Goal: Task Accomplishment & Management: Use online tool/utility

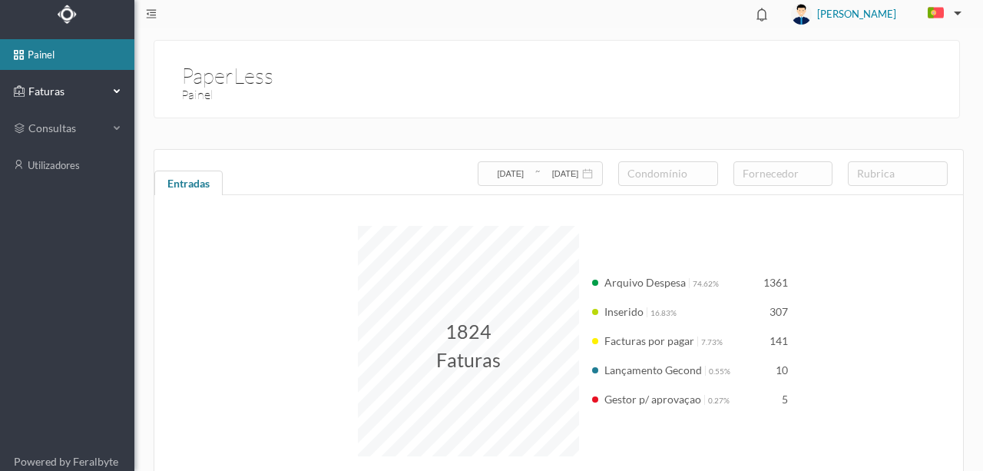
click at [57, 95] on span "Faturas" at bounding box center [67, 91] width 84 height 15
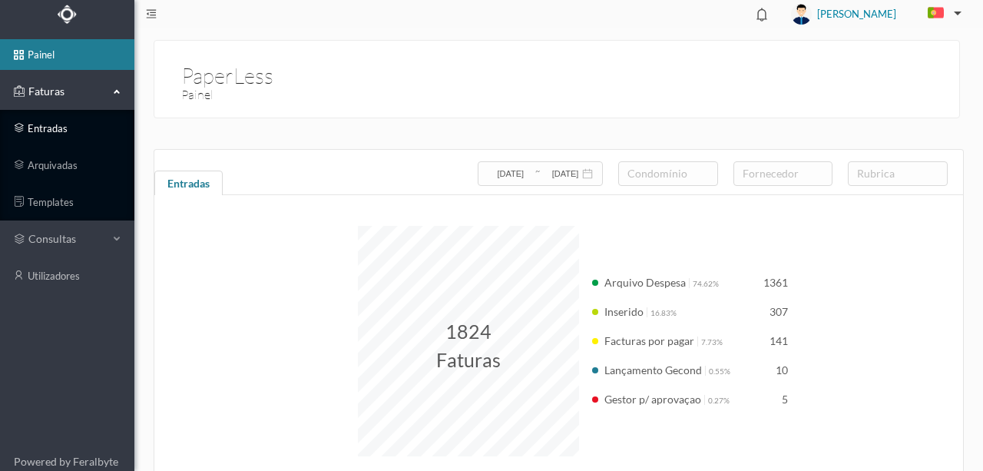
click at [56, 131] on link "entradas" at bounding box center [67, 128] width 134 height 31
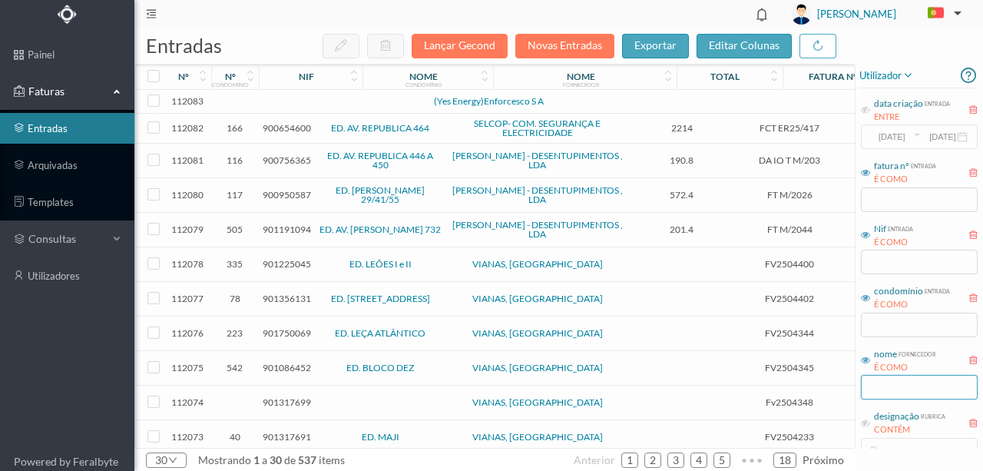
drag, startPoint x: 880, startPoint y: 385, endPoint x: 886, endPoint y: 395, distance: 12.4
click at [880, 384] on input "text" at bounding box center [919, 387] width 117 height 25
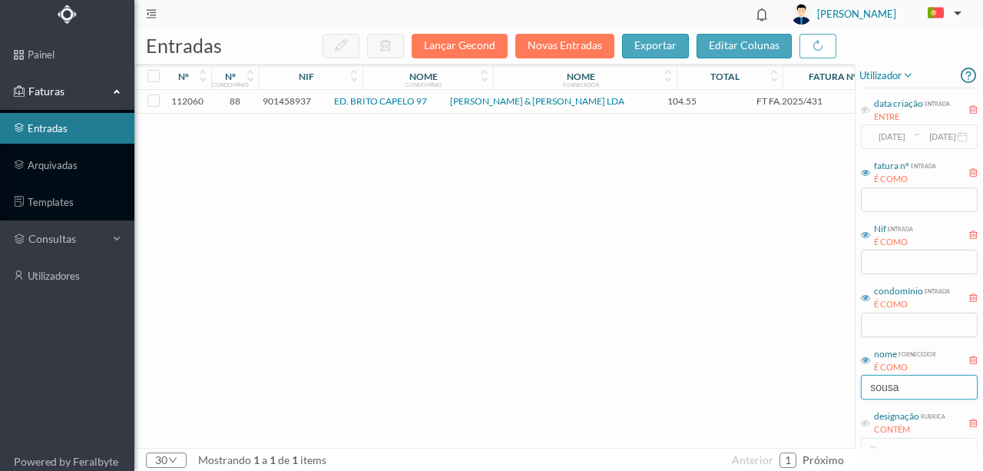
type input "sousa"
click at [299, 101] on span "901458937" at bounding box center [287, 101] width 48 height 12
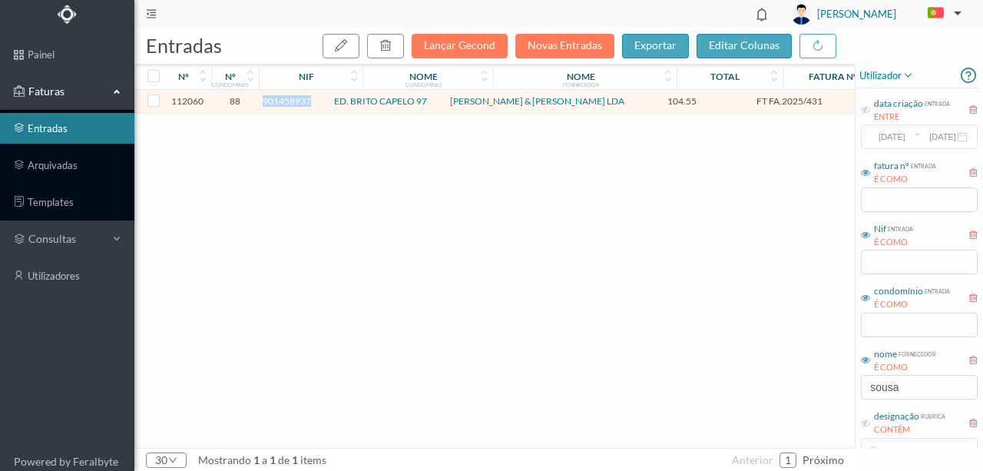
click at [299, 101] on span "901458937" at bounding box center [287, 101] width 48 height 12
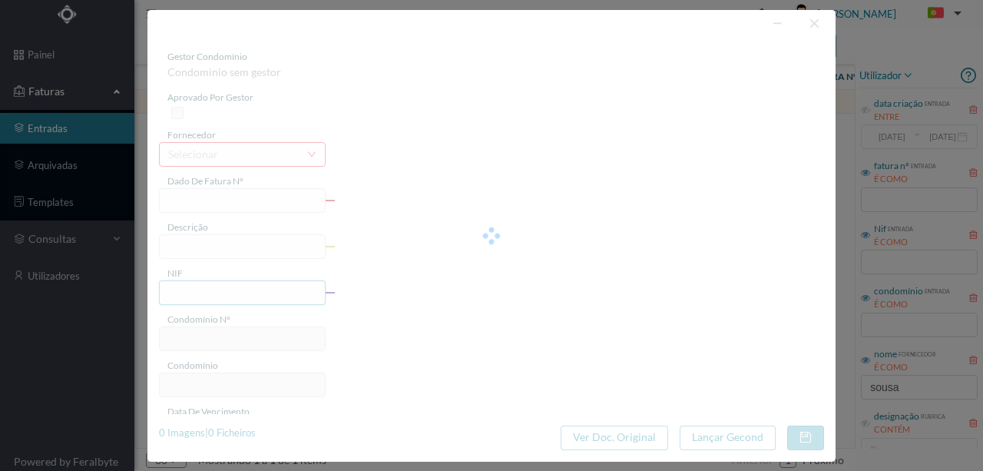
type input "FT FA.2025/431"
type input "901458937"
type input "[DATE]"
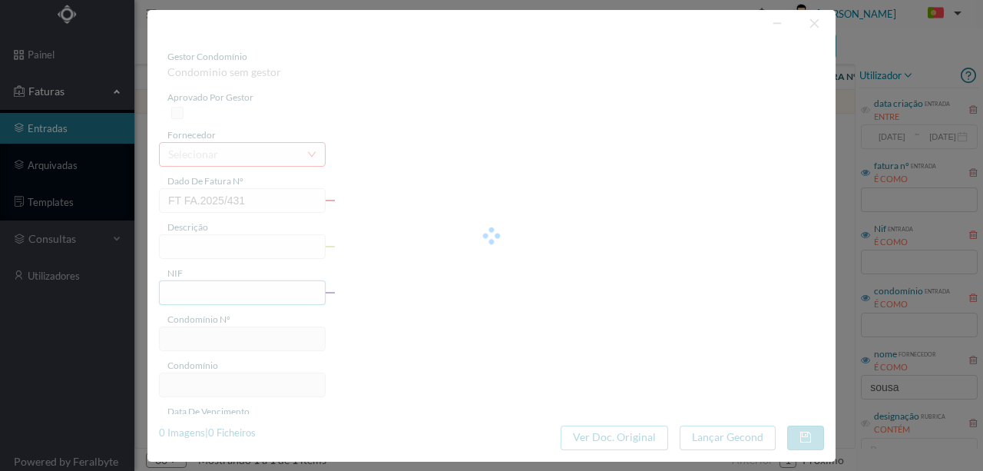
type input "104.55"
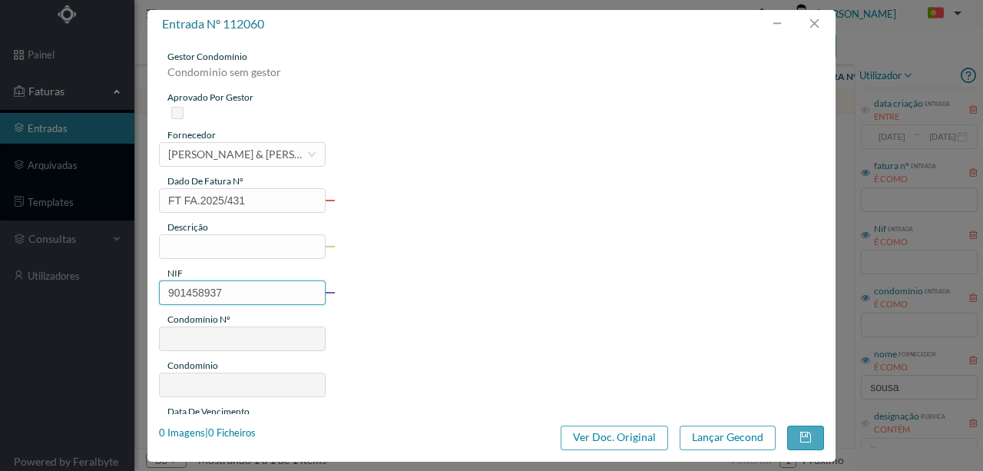
type input "88"
type input "ED. BRITO CAPELO 97"
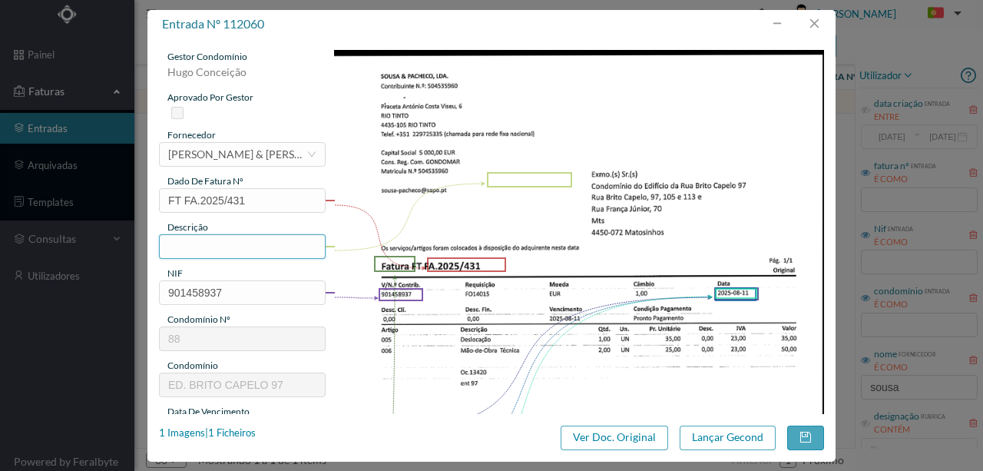
click at [178, 250] on input "text" at bounding box center [242, 246] width 167 height 25
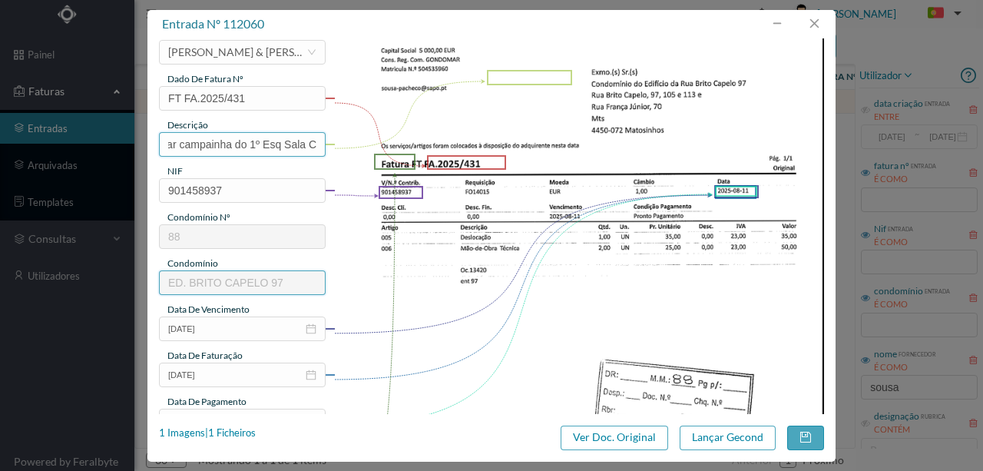
scroll to position [204, 0]
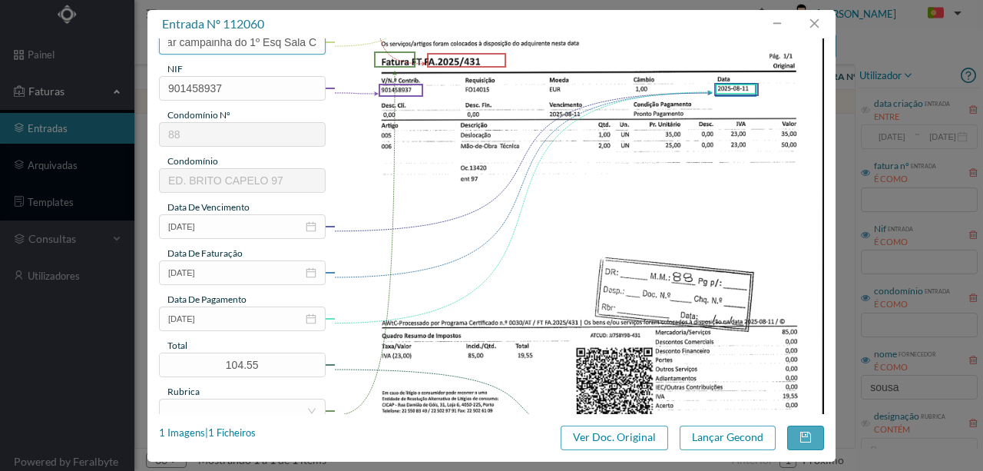
type input "Verificar campainha do 1º Esq Sala C"
click at [236, 320] on input "[DATE]" at bounding box center [242, 318] width 167 height 25
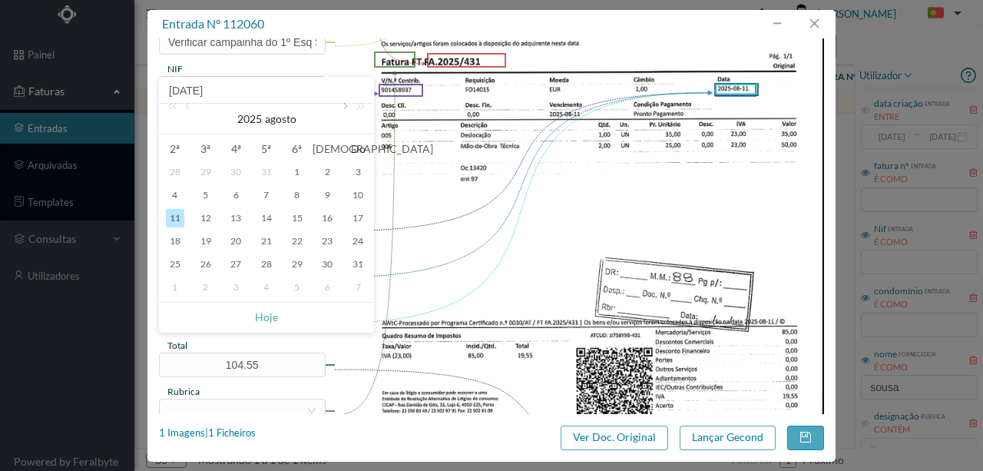
click at [341, 111] on link at bounding box center [344, 119] width 14 height 31
click at [273, 195] on div "11" at bounding box center [266, 195] width 18 height 18
type input "[DATE]"
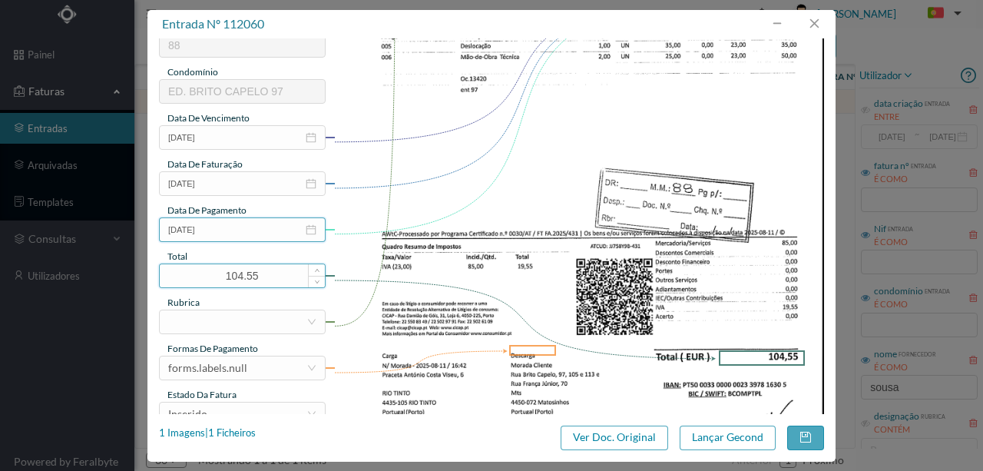
scroll to position [307, 0]
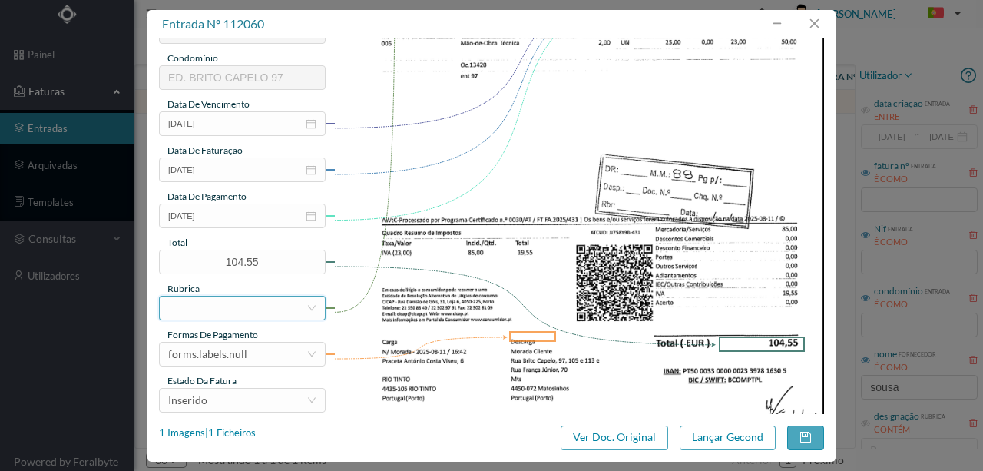
drag, startPoint x: 192, startPoint y: 309, endPoint x: 219, endPoint y: 304, distance: 27.4
click at [193, 309] on div at bounding box center [237, 307] width 138 height 23
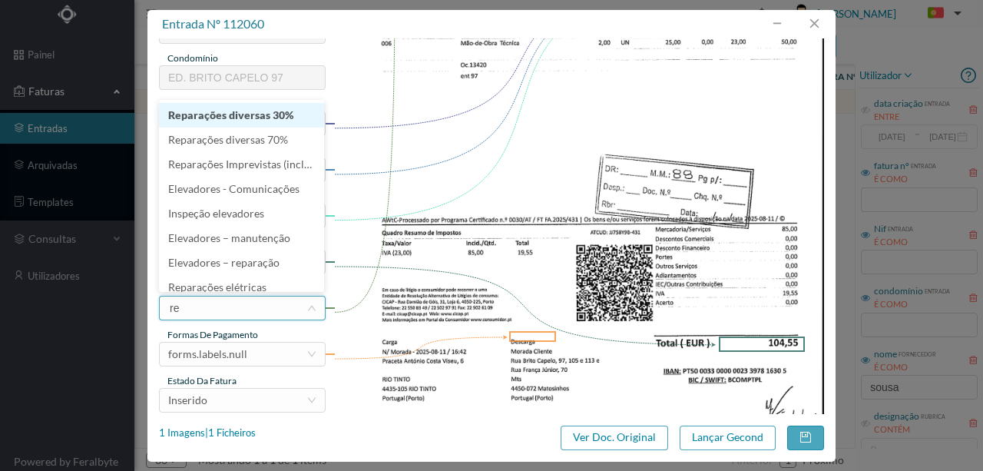
type input "rep"
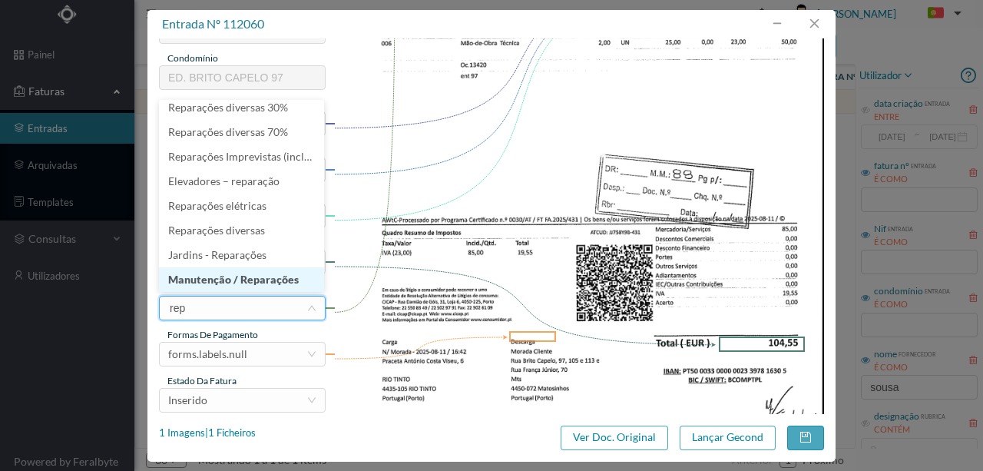
click at [255, 283] on li "Manutenção / Reparações" at bounding box center [241, 279] width 165 height 25
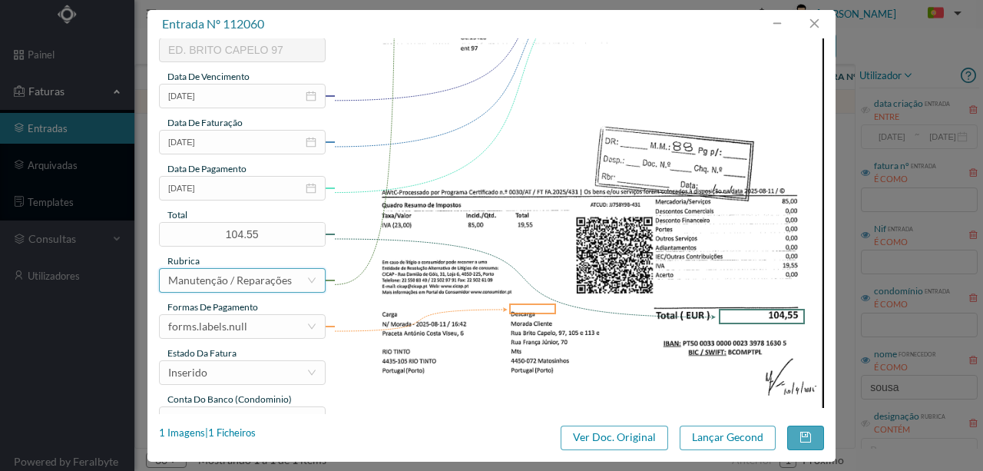
scroll to position [358, 0]
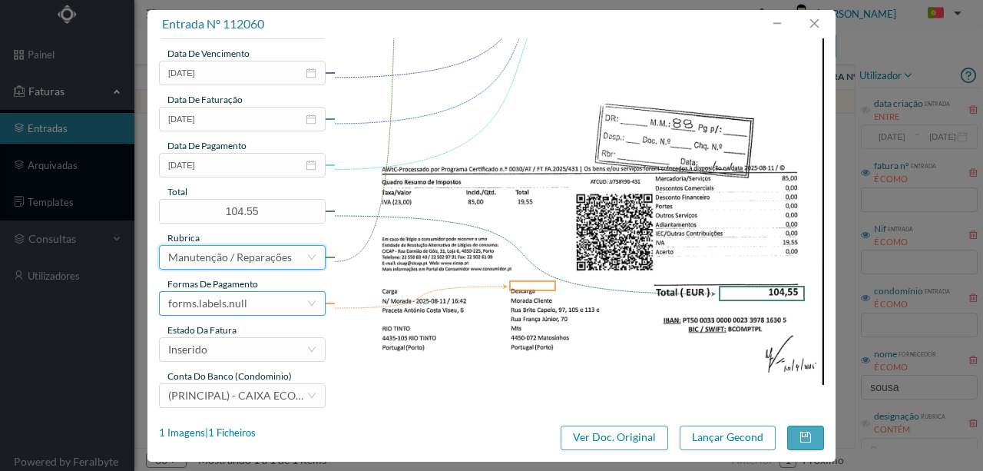
click at [241, 302] on div "forms.labels.null" at bounding box center [207, 303] width 79 height 23
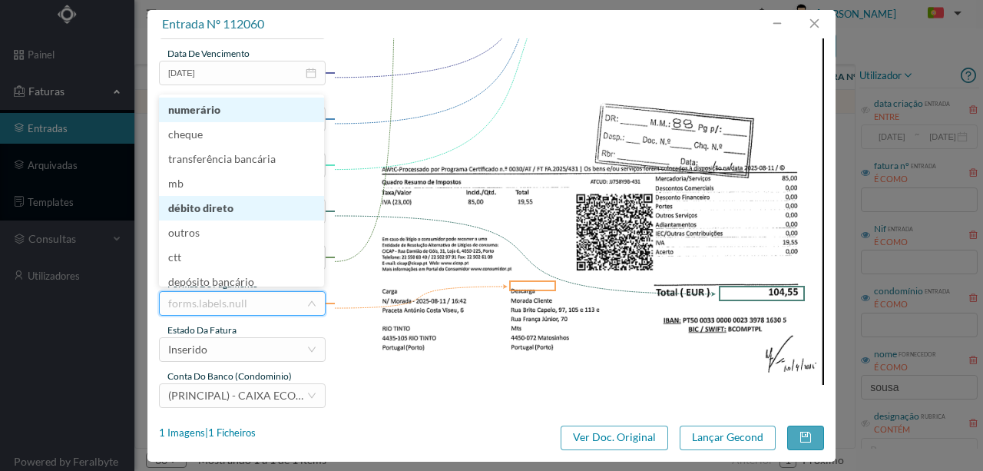
scroll to position [3, 0]
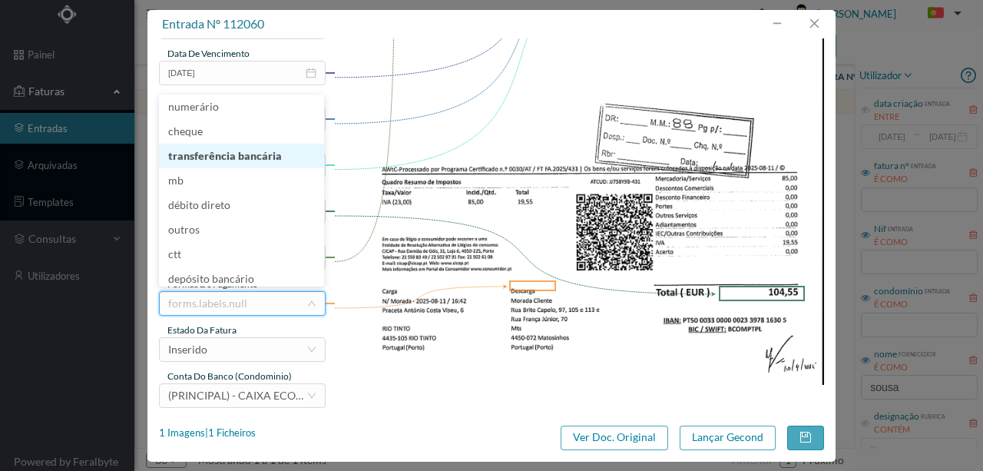
click at [227, 158] on li "transferência bancária" at bounding box center [241, 156] width 165 height 25
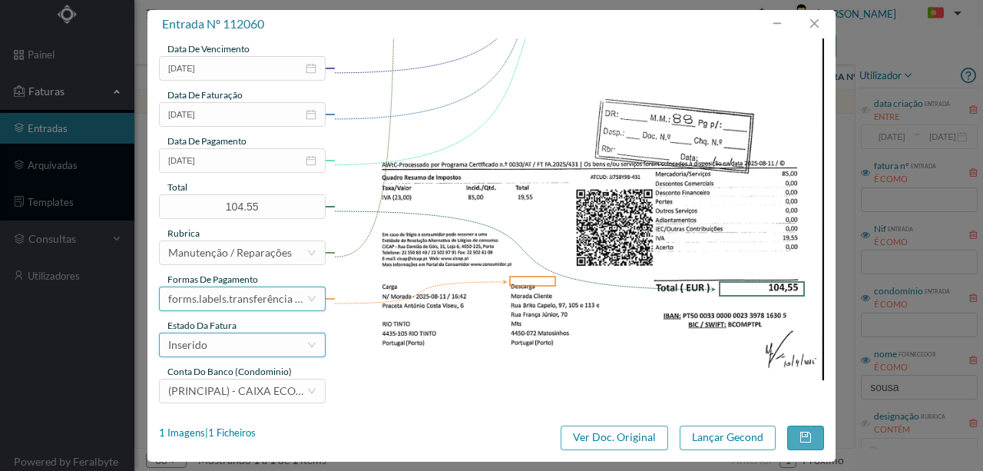
scroll to position [363, 0]
click at [225, 347] on div "Inserido" at bounding box center [237, 343] width 138 height 23
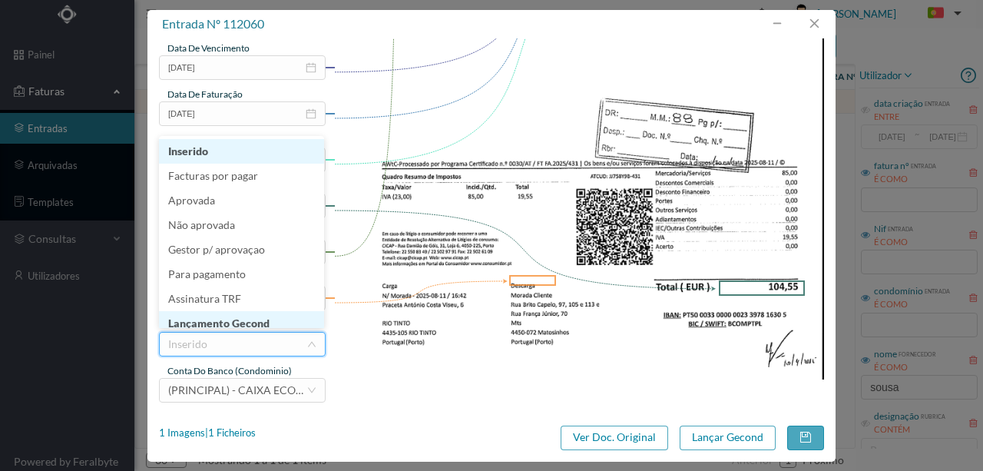
scroll to position [8, 0]
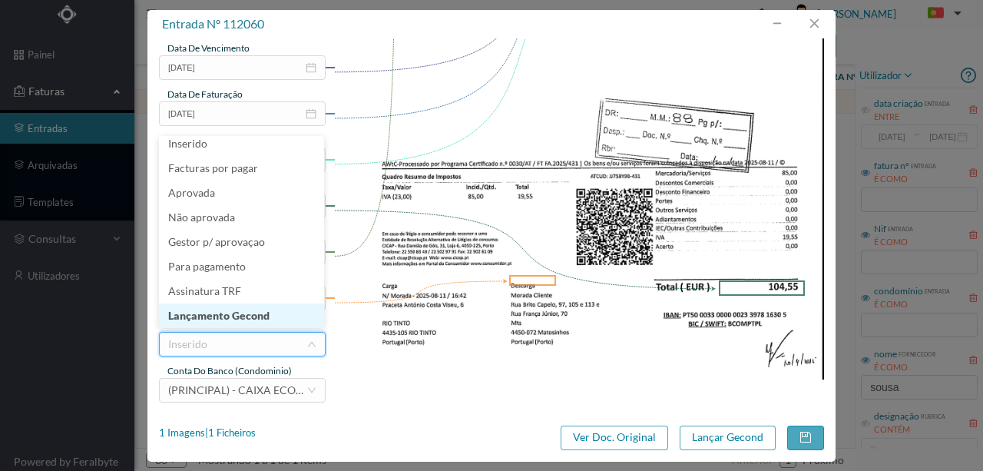
click at [236, 315] on li "Lançamento Gecond" at bounding box center [241, 315] width 165 height 25
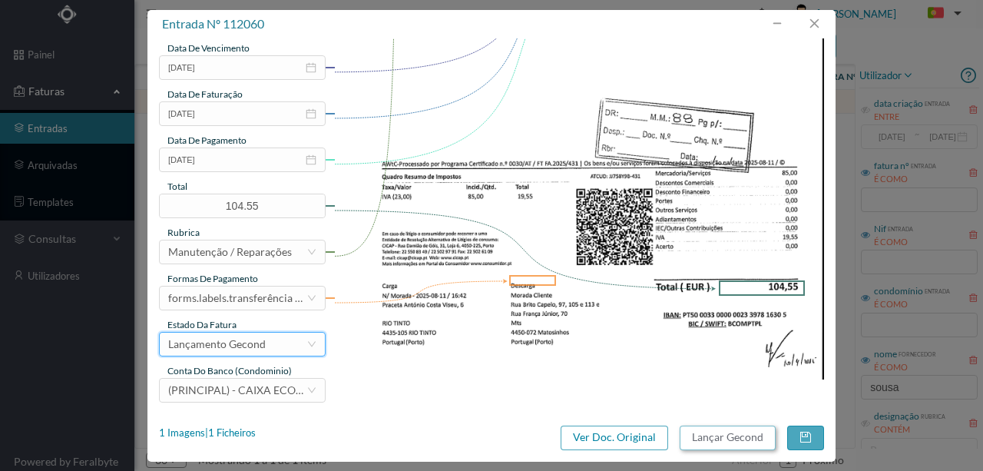
click at [725, 441] on button "Lançar Gecond" at bounding box center [727, 437] width 96 height 25
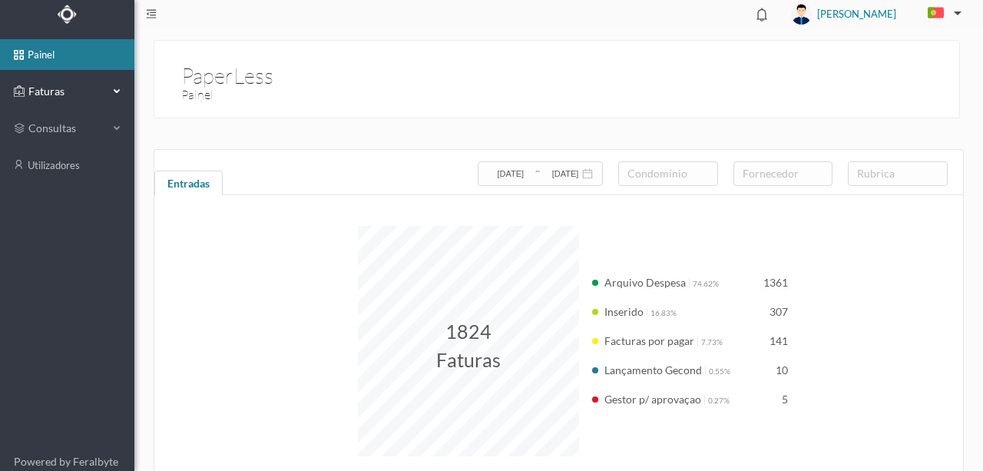
click at [54, 92] on span "Faturas" at bounding box center [67, 91] width 84 height 15
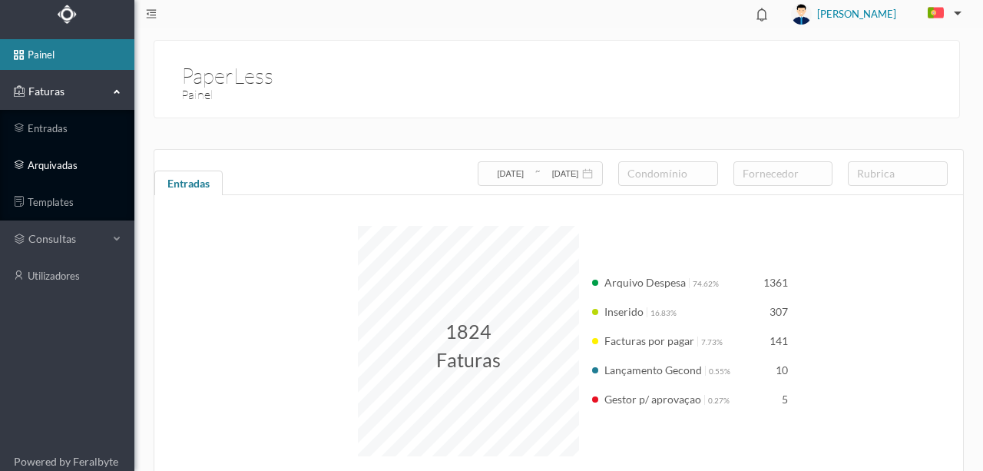
click at [58, 164] on link "arquivadas" at bounding box center [67, 165] width 134 height 31
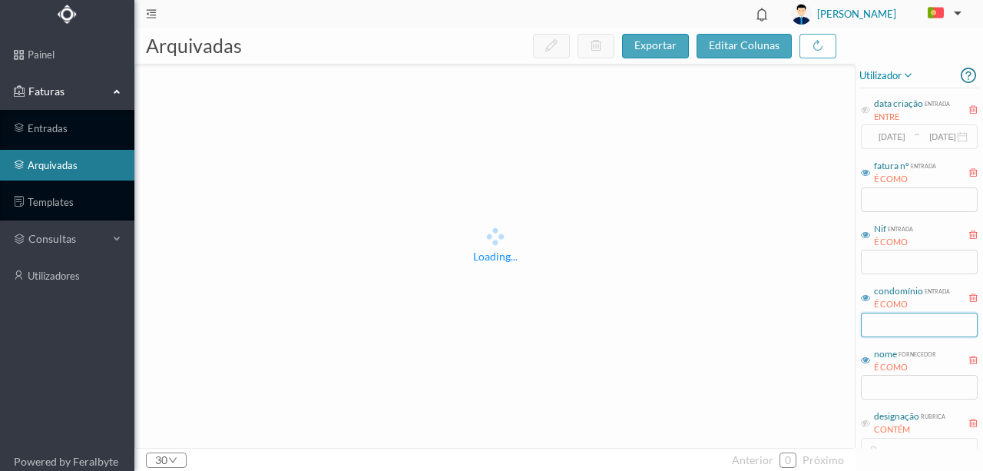
click at [887, 318] on input "text" at bounding box center [919, 324] width 117 height 25
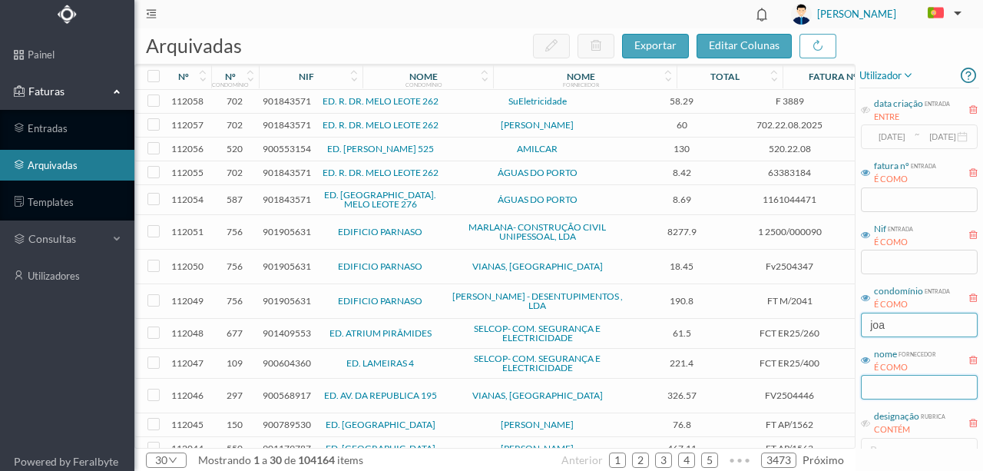
type input "joa"
click at [880, 382] on input "text" at bounding box center [919, 387] width 117 height 25
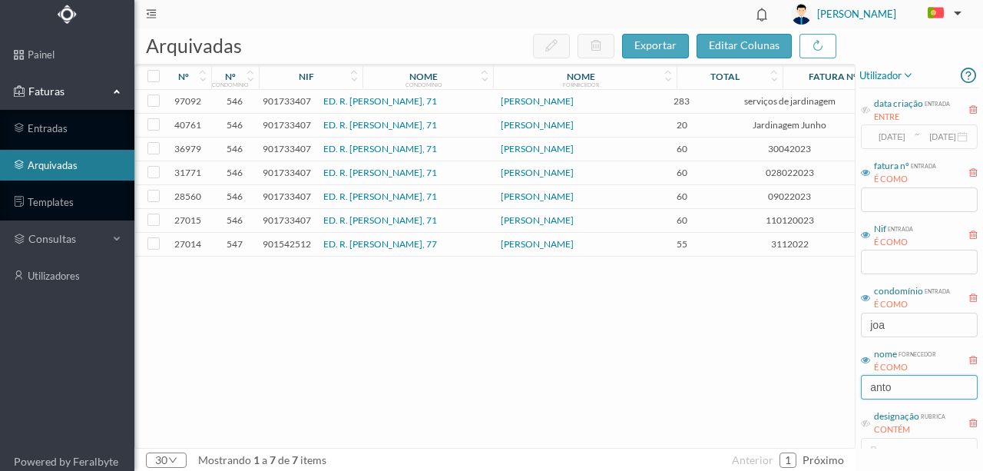
type input "anto"
click at [279, 99] on span "901733407" at bounding box center [287, 101] width 48 height 12
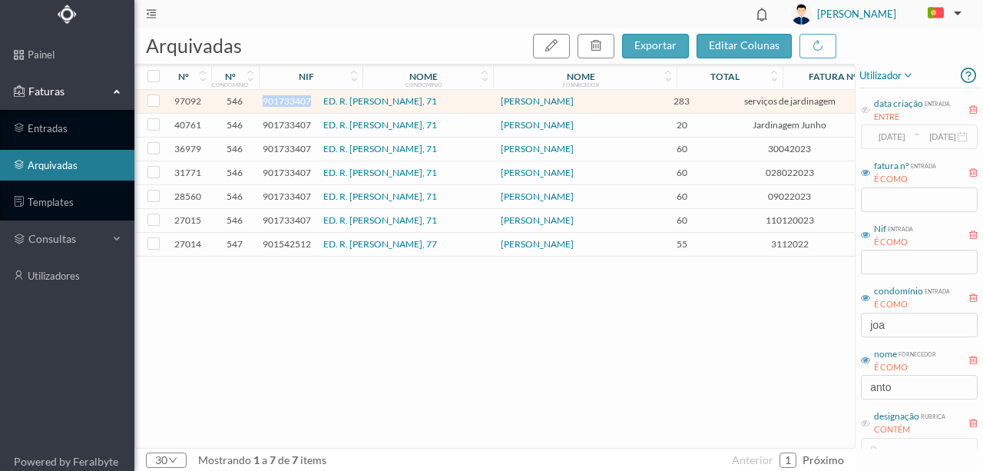
click at [279, 99] on span "901733407" at bounding box center [287, 101] width 48 height 12
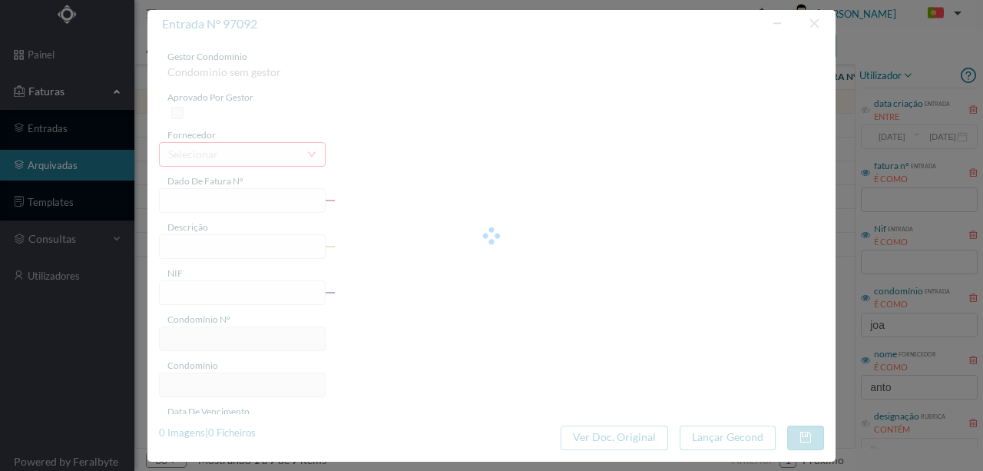
type input "serviços de jardinagem"
type input "serviços de jardinagem fev e março 2025"
type input "901733407"
type input "28-03-2025"
type input "27-03-2025"
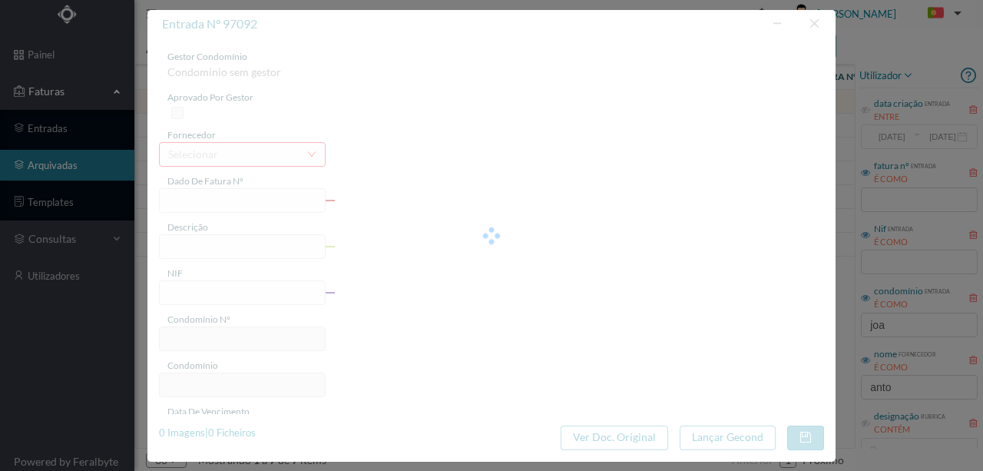
type input "27-03-2025"
type input "283.00"
type input "546"
type input "ED. R. JOÃO DE DEUS, 71"
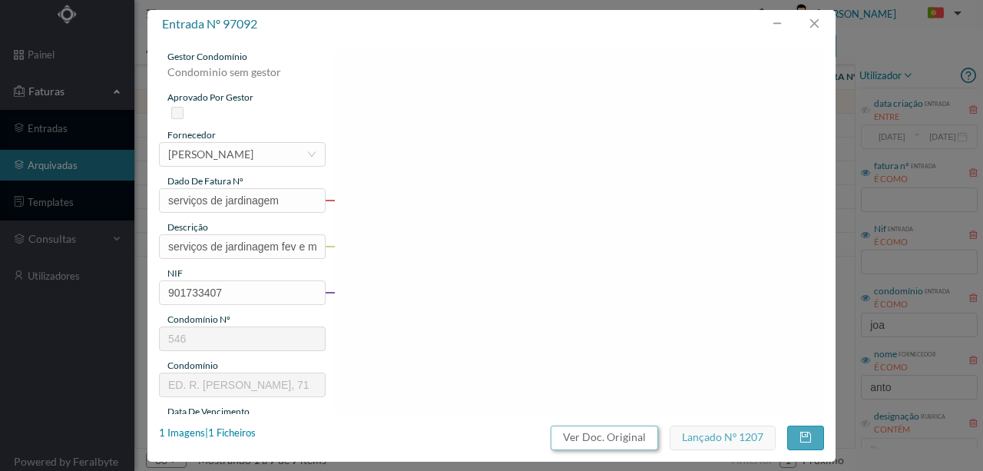
click at [606, 435] on button "Ver Doc. Original" at bounding box center [603, 437] width 107 height 25
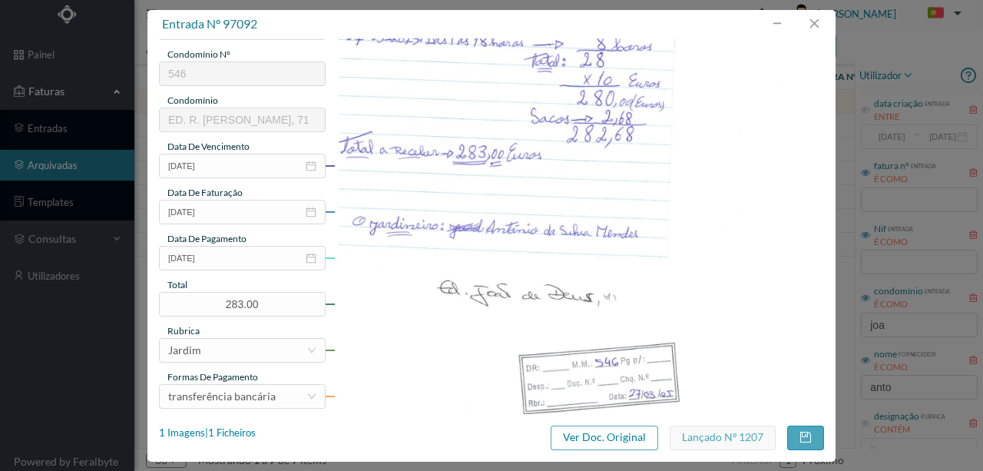
scroll to position [158, 0]
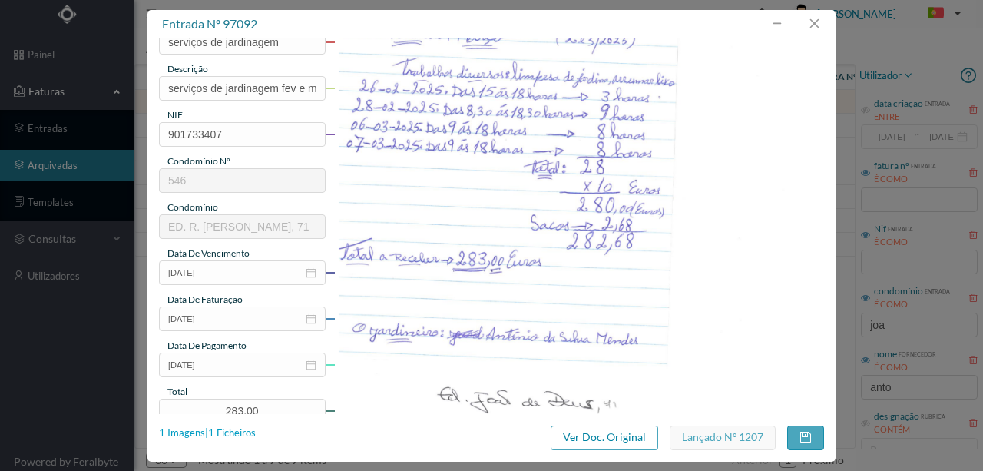
click at [245, 431] on div "1 Imagens | 1 Ficheiros" at bounding box center [207, 432] width 97 height 15
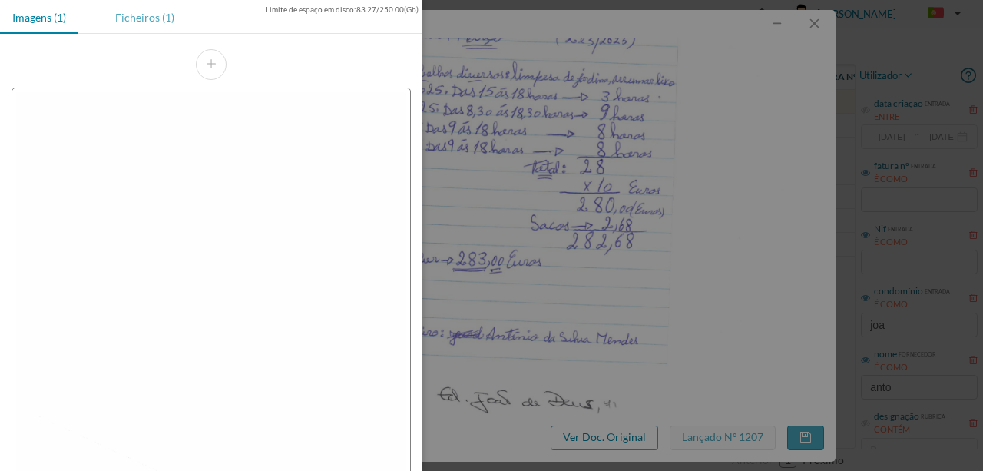
click at [139, 22] on div "Ficheiros (1)" at bounding box center [145, 17] width 84 height 35
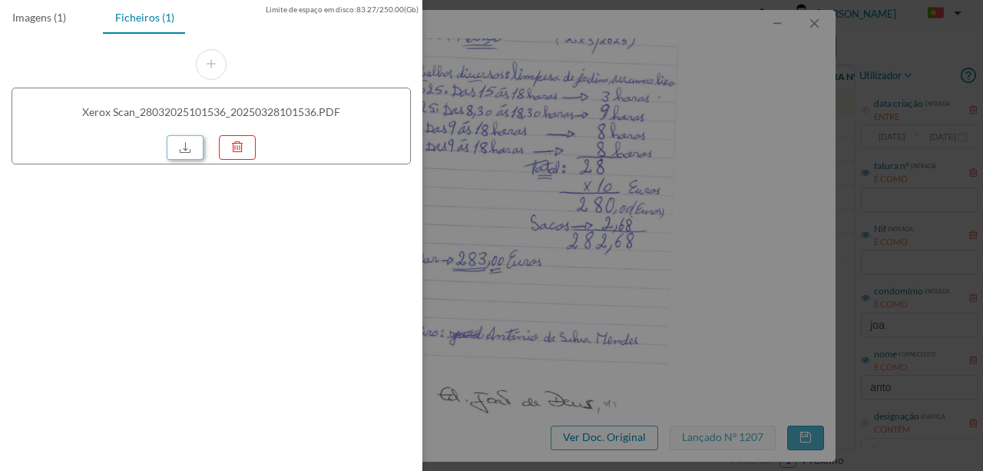
click at [190, 149] on link at bounding box center [185, 147] width 37 height 25
click at [589, 264] on div at bounding box center [491, 235] width 983 height 471
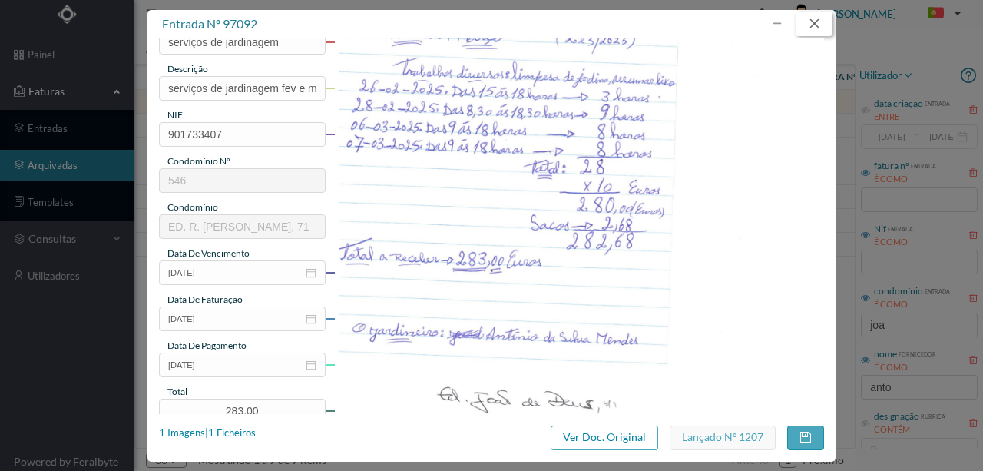
click at [814, 18] on button "button" at bounding box center [813, 24] width 37 height 25
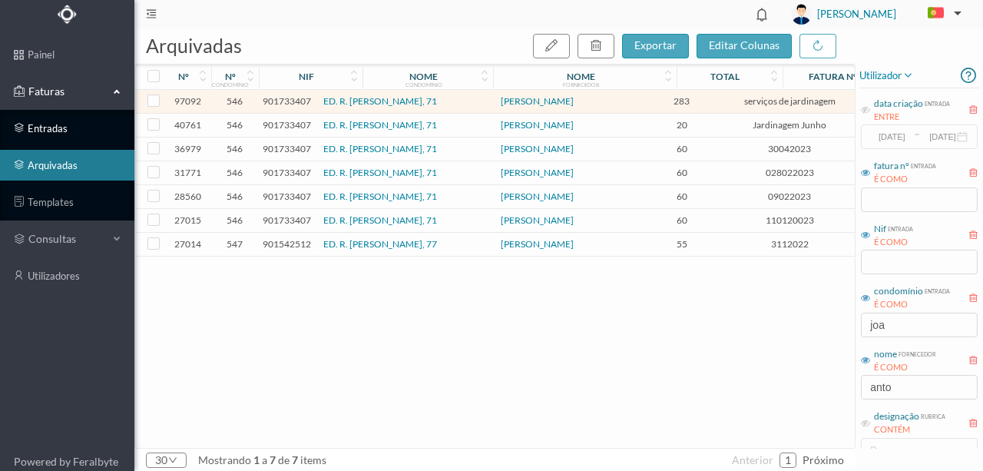
click at [64, 127] on link "entradas" at bounding box center [67, 128] width 134 height 31
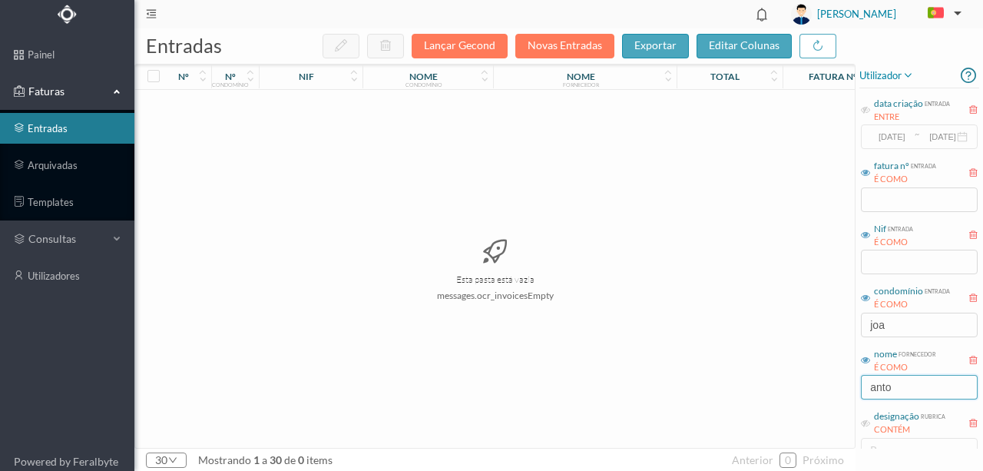
drag, startPoint x: 911, startPoint y: 383, endPoint x: 788, endPoint y: 390, distance: 123.0
click at [788, 390] on div "entradas Lançar Gecond Novas Entradas exportar editar colunas nº nº condomínio …" at bounding box center [558, 249] width 848 height 442
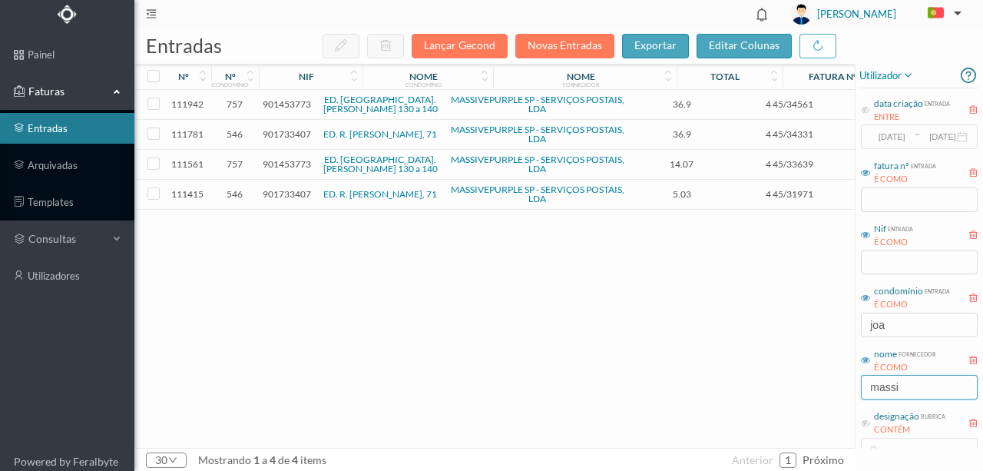
type input "massi"
click at [786, 336] on div "111942 757 901453773 ED. RUA D. JOÃO I 130 a 140 MASSIVEPURPLE SP - SERVIÇOS PO…" at bounding box center [586, 269] width 903 height 358
drag, startPoint x: 917, startPoint y: 324, endPoint x: 789, endPoint y: 324, distance: 127.4
click at [789, 324] on div "entradas Lançar Gecond Novas Entradas exportar editar colunas nº nº condomínio …" at bounding box center [558, 249] width 848 height 442
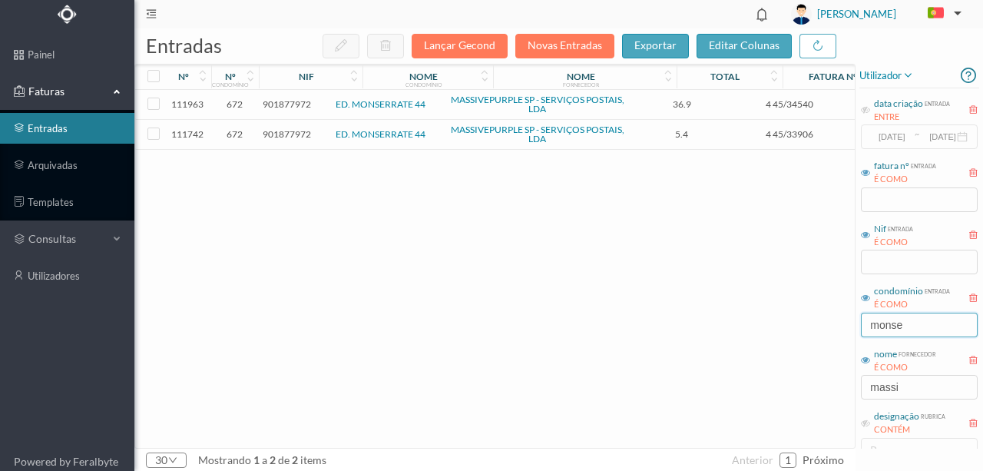
type input "monse"
click at [593, 279] on div "111963 672 901877972 ED. MONSERRATE 44 MASSIVEPURPLE SP - SERVIÇOS POSTAIS, LDA…" at bounding box center [586, 269] width 903 height 358
click at [284, 102] on span "901877972" at bounding box center [287, 104] width 48 height 12
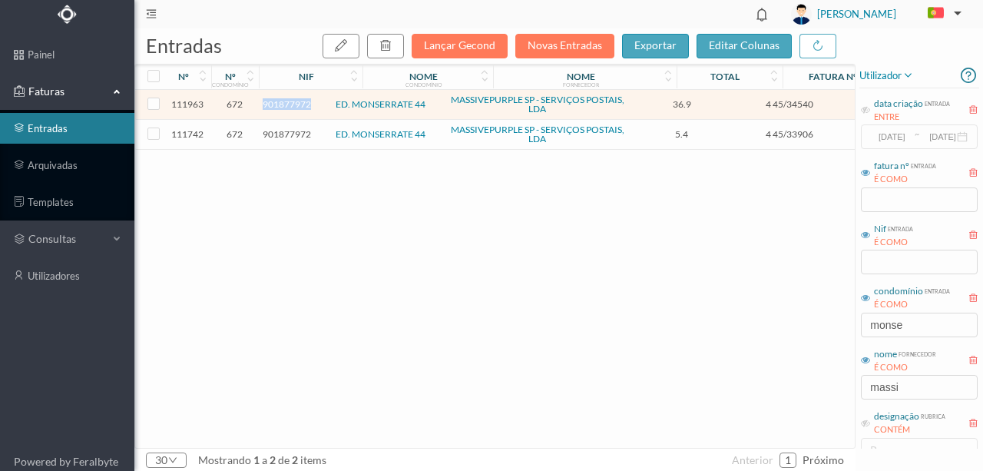
click at [284, 102] on span "901877972" at bounding box center [287, 104] width 48 height 12
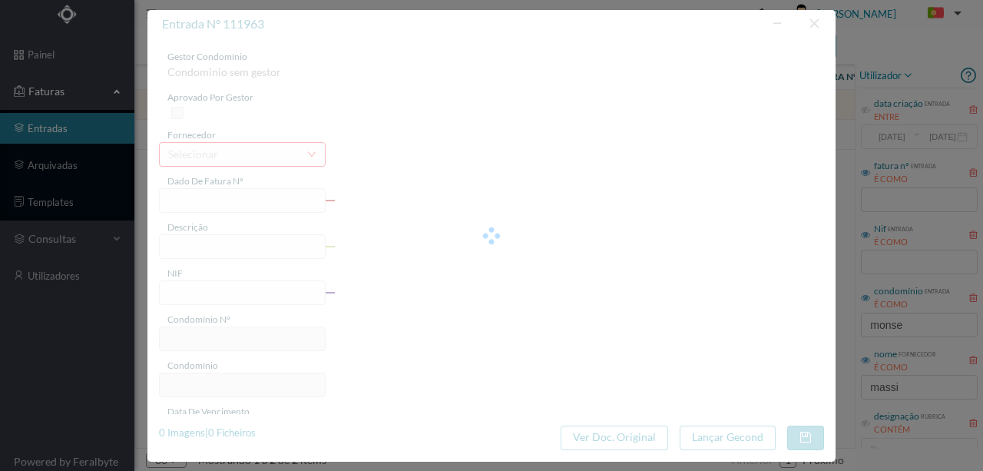
type input "4 45/34540"
type input "ANUIDADE"
type input "901877972"
type input "Invalid date"
type input "2025-08-31"
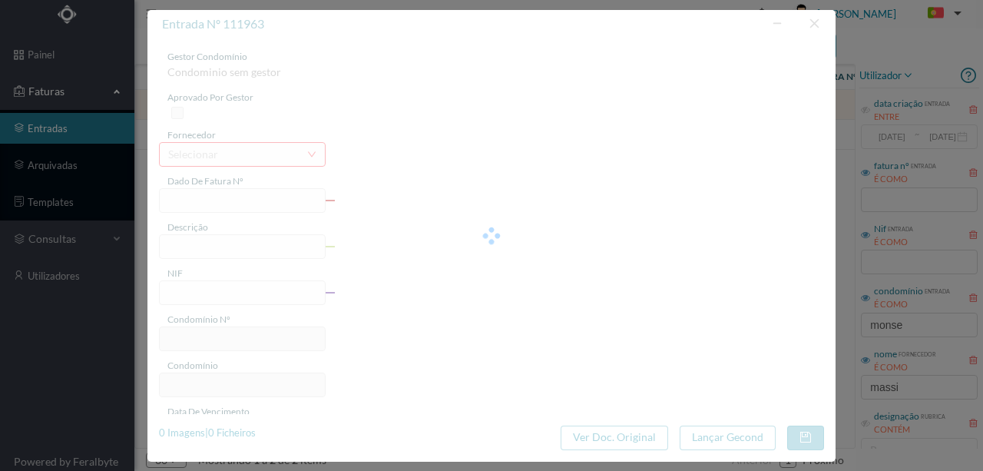
type input "36.90"
type input "672"
type input "ED. MONSERRATE 44"
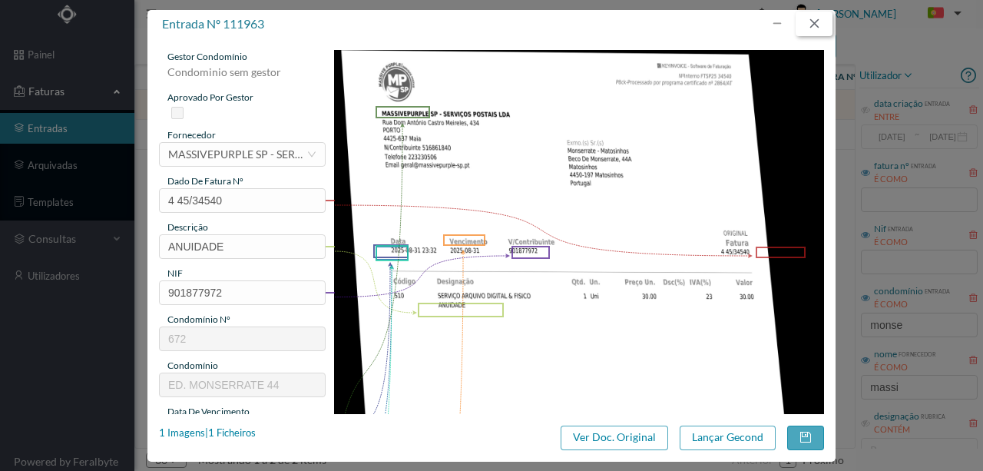
click at [819, 26] on button "button" at bounding box center [813, 24] width 37 height 25
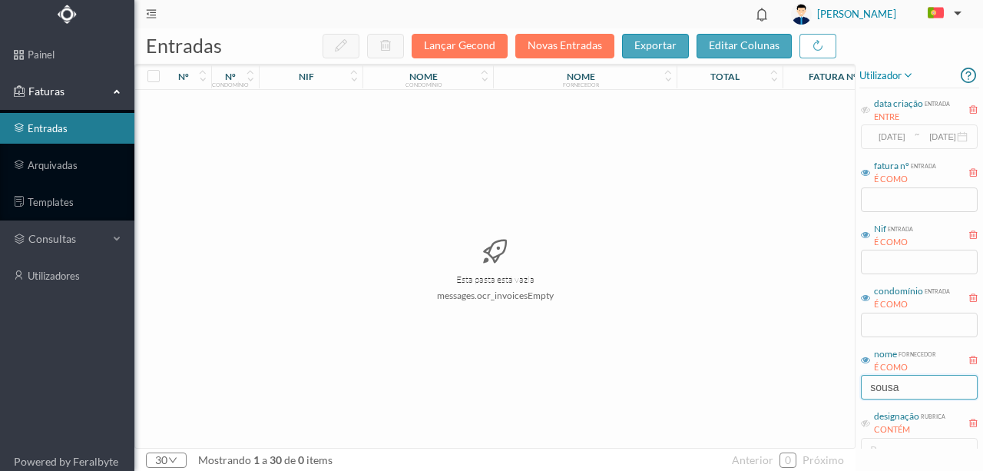
drag, startPoint x: 940, startPoint y: 390, endPoint x: 774, endPoint y: 382, distance: 166.0
click at [791, 392] on div "entradas Lançar Gecond Novas Entradas exportar editar colunas nº nº condomínio …" at bounding box center [558, 249] width 848 height 442
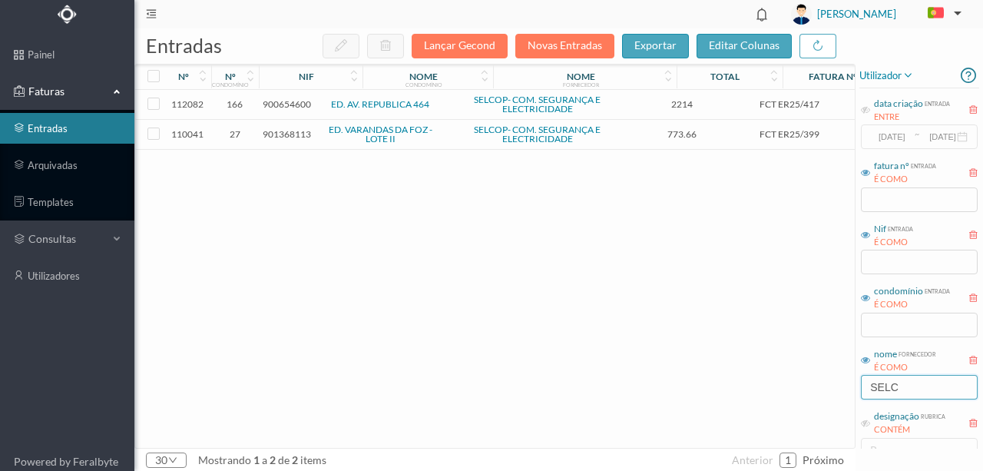
type input "SELC"
click at [433, 247] on div "112082 166 900654600 ED. AV. REPUBLICA 464 SELCOP- COM. SEGURANÇA E ELECTRICIDA…" at bounding box center [586, 269] width 903 height 358
click at [282, 102] on span "900654600" at bounding box center [287, 104] width 48 height 12
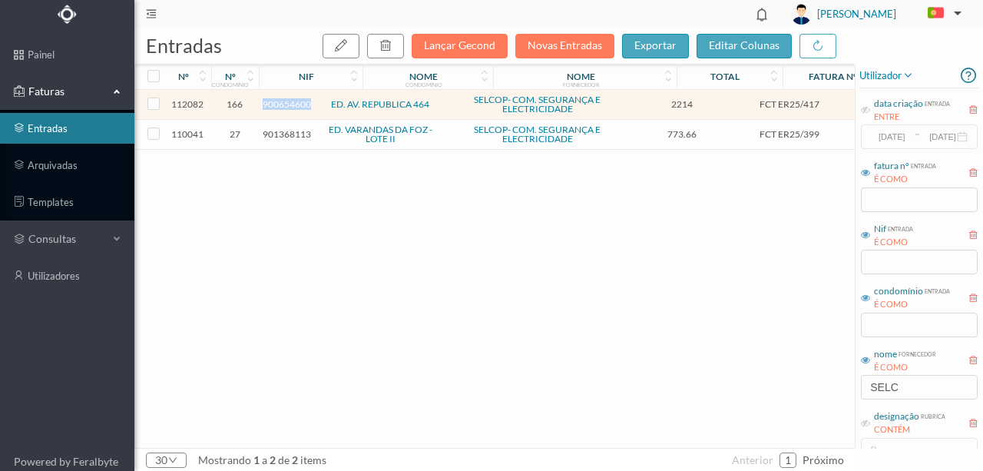
click at [282, 102] on span "900654600" at bounding box center [287, 104] width 48 height 12
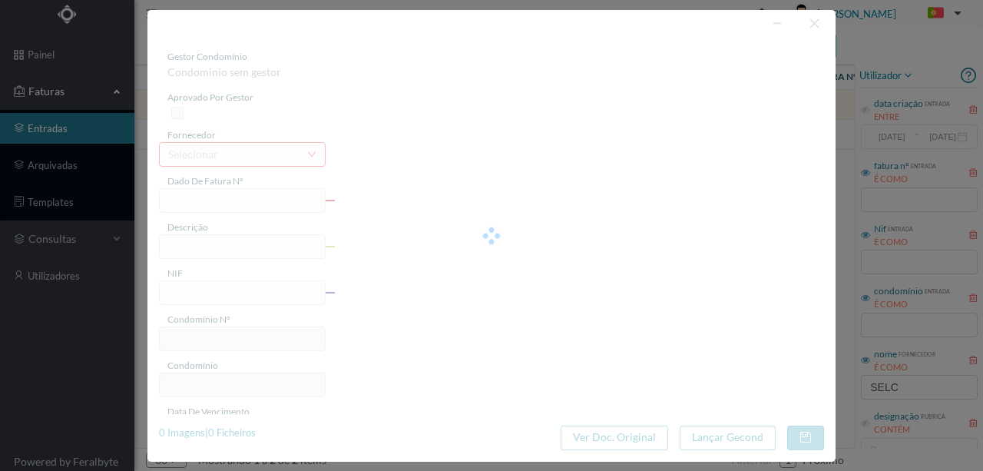
type input "FCT ER25/417"
type input "Projecto electrico alteraçao estrutura electrica raneieto na albaharanan da prn…"
type input "900654600"
type input "[DATE]"
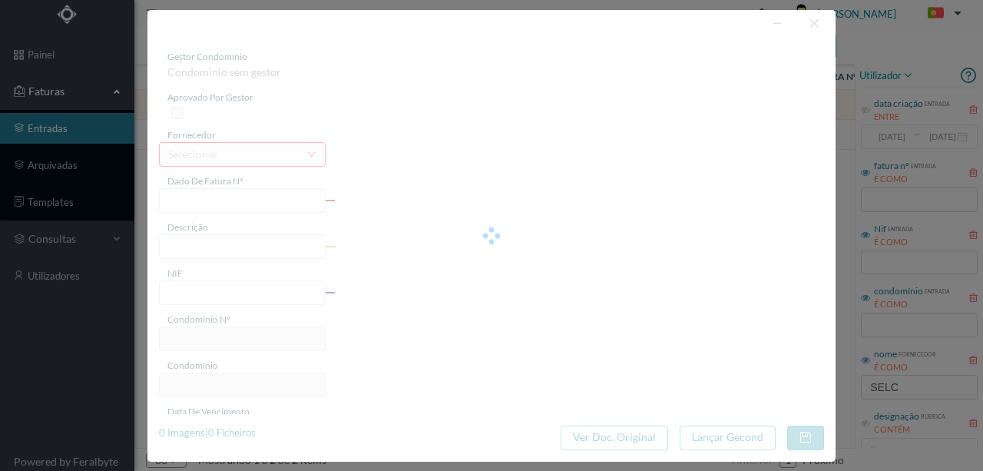
type input "2214.00"
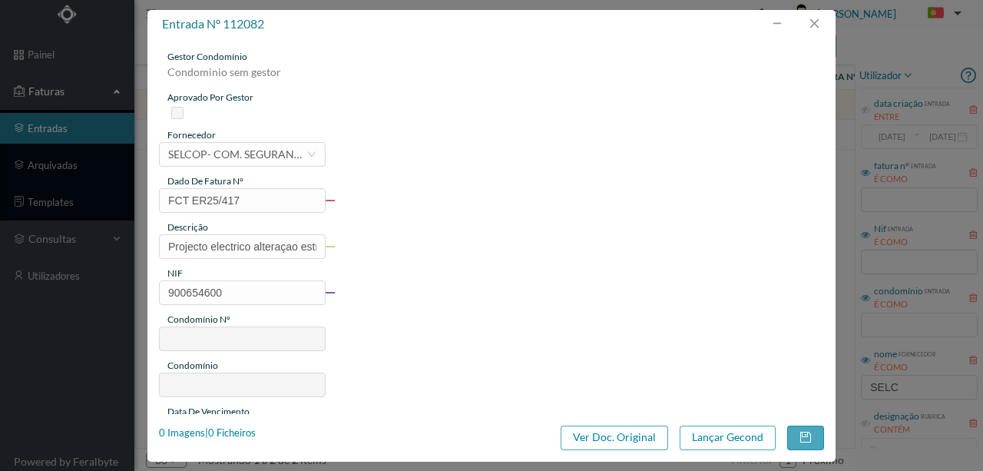
type input "166"
type input "ED. AV. REPUBLICA 464"
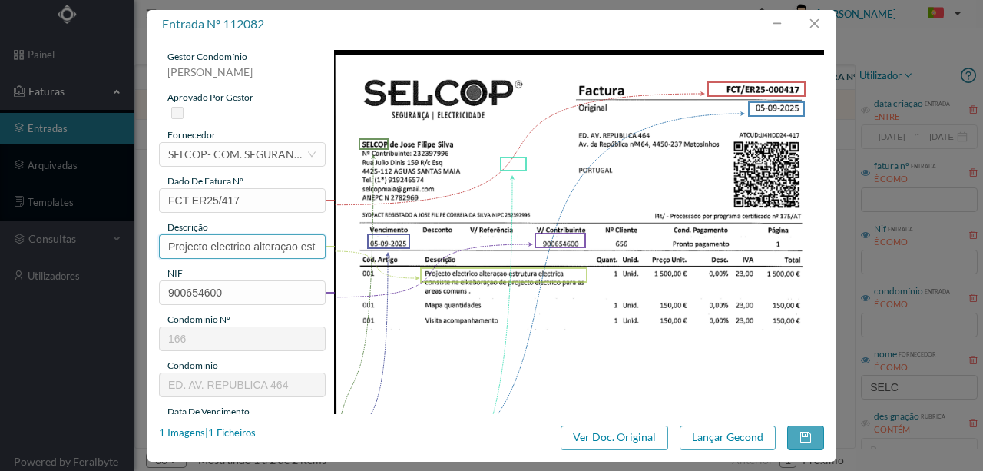
click at [206, 246] on input "Projecto electrico alteraçao estrutura electrica raneieto na albaharanan da prn…" at bounding box center [242, 246] width 167 height 25
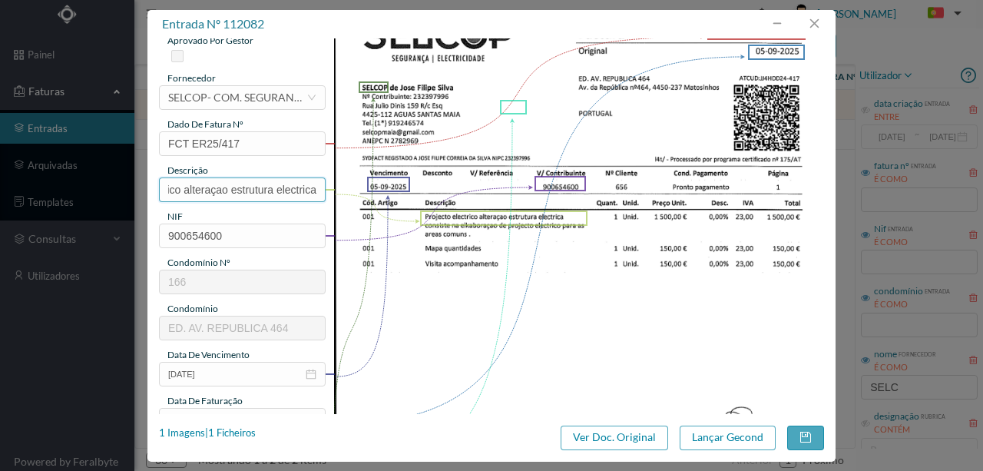
scroll to position [204, 0]
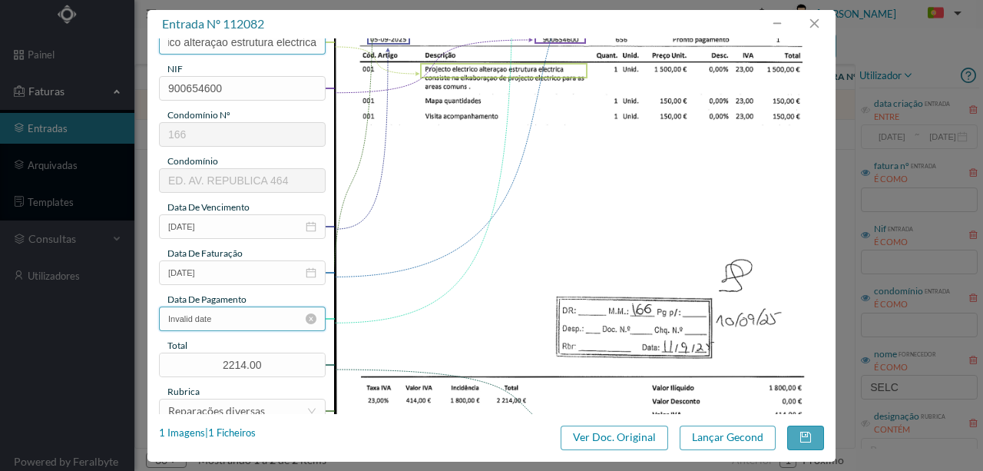
type input "Projecto electrico alteraçao estrutura electrica"
click at [248, 322] on input "Invalid date" at bounding box center [242, 318] width 167 height 25
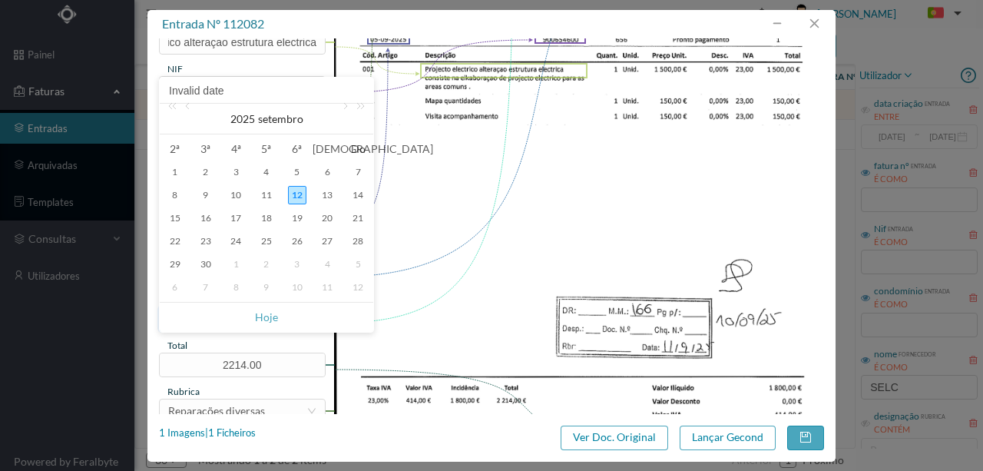
scroll to position [0, 0]
click at [263, 195] on div "11" at bounding box center [266, 195] width 18 height 18
type input "11-09-2025"
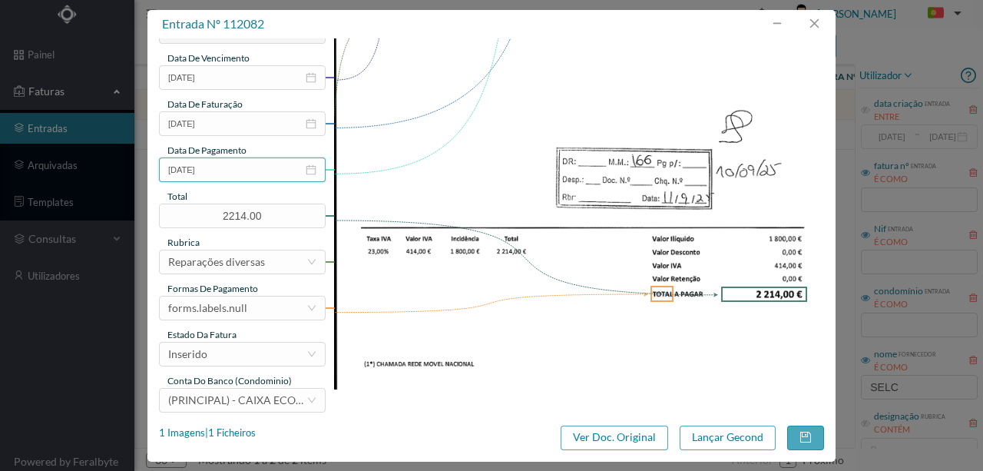
scroll to position [358, 0]
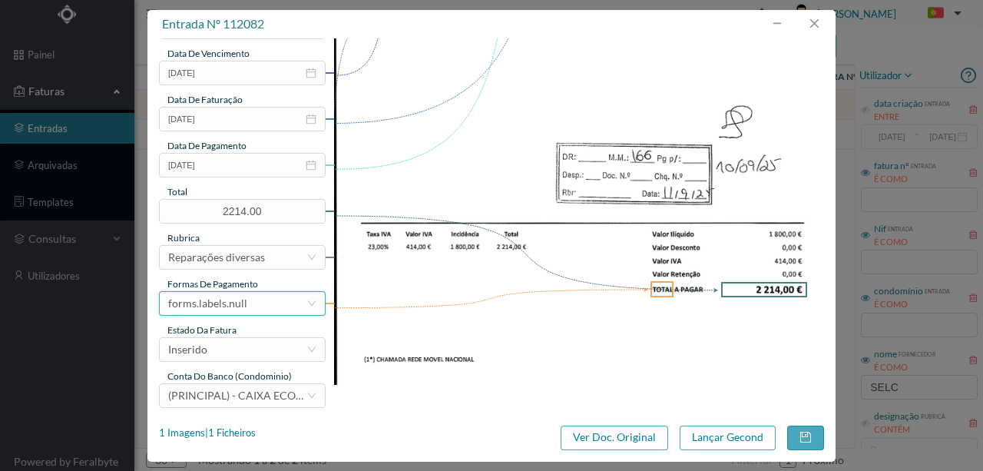
click at [227, 307] on div "forms.labels.null" at bounding box center [207, 303] width 79 height 23
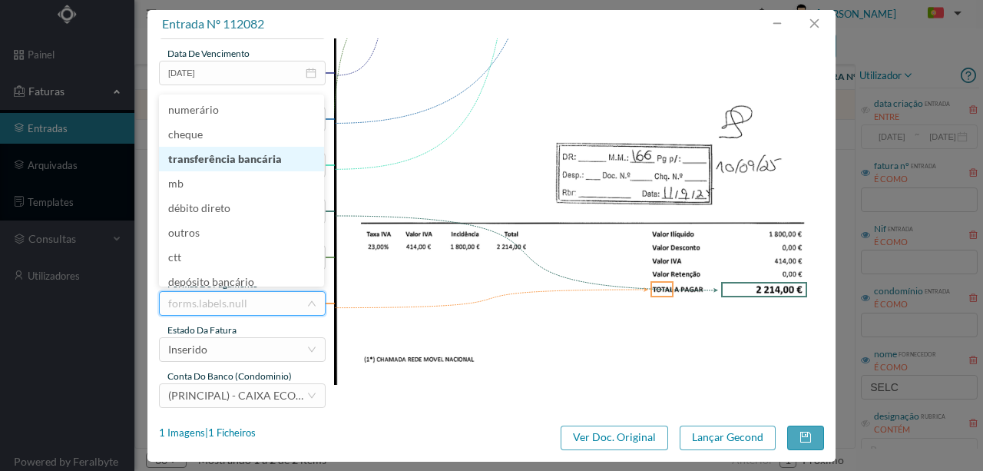
click at [217, 166] on li "transferência bancária" at bounding box center [241, 159] width 165 height 25
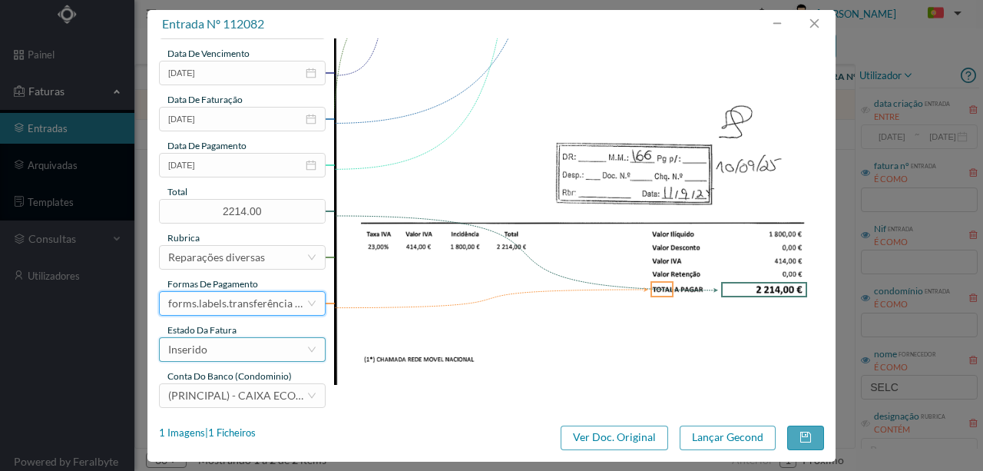
click at [213, 350] on div "Inserido" at bounding box center [237, 349] width 138 height 23
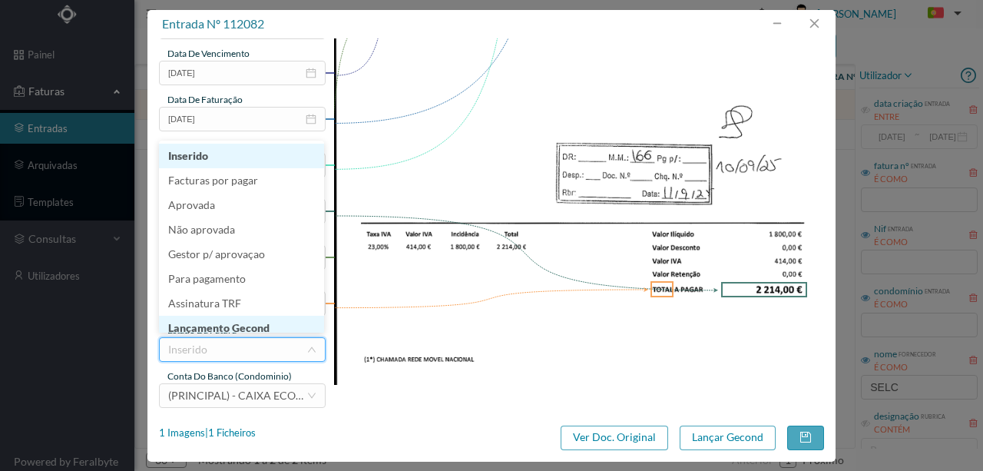
scroll to position [8, 0]
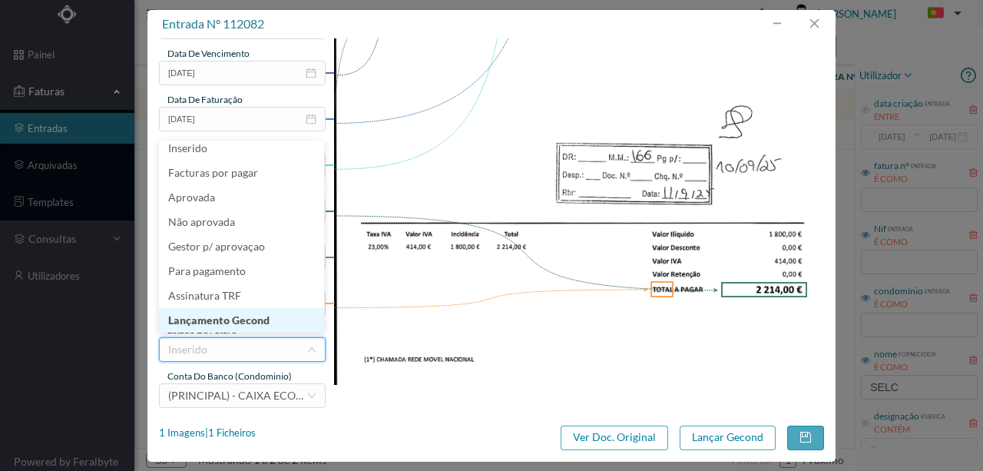
click at [244, 321] on li "Lançamento Gecond" at bounding box center [241, 320] width 165 height 25
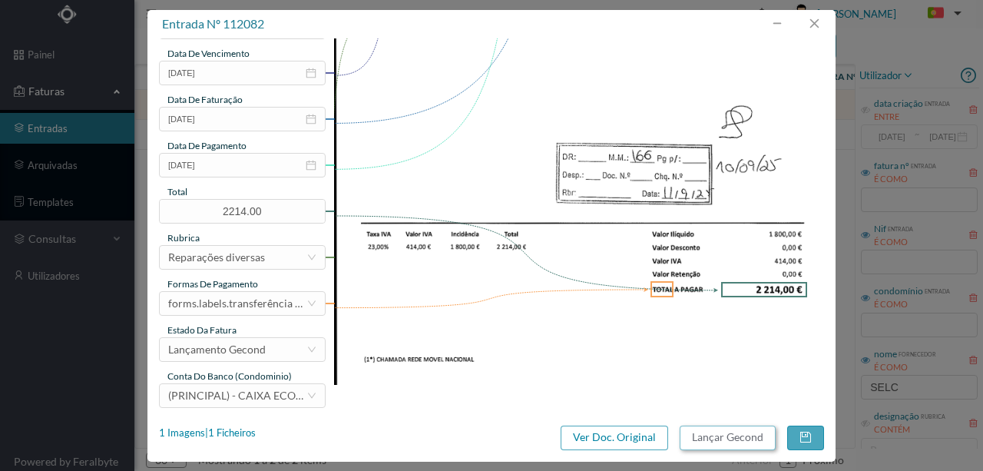
click at [702, 435] on button "Lançar Gecond" at bounding box center [727, 437] width 96 height 25
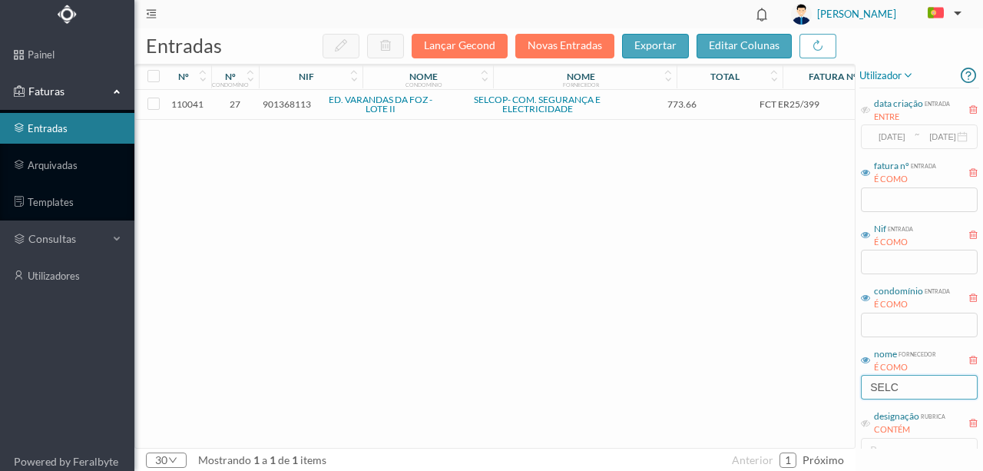
drag, startPoint x: 925, startPoint y: 395, endPoint x: 806, endPoint y: 387, distance: 119.3
click at [806, 387] on div "entradas Lançar Gecond Novas Entradas exportar editar colunas nº nº condomínio …" at bounding box center [558, 249] width 848 height 442
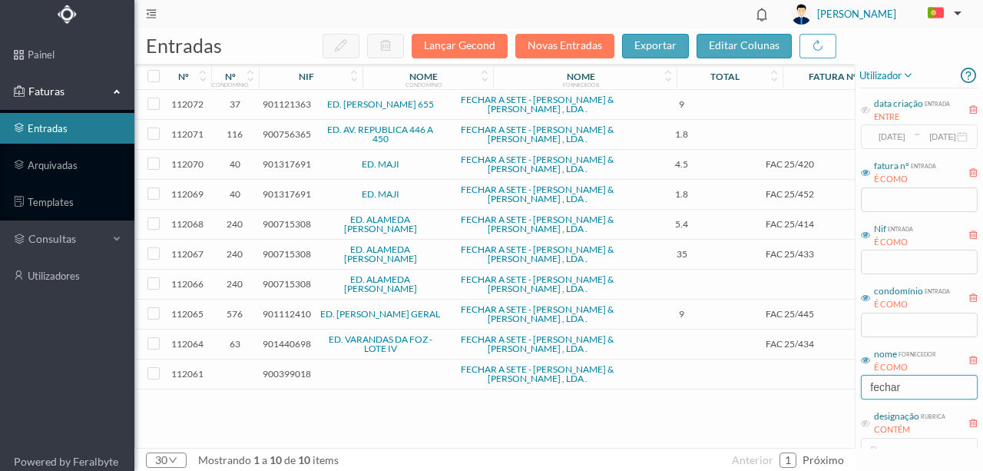
type input "fechar"
click at [293, 101] on span "901121363" at bounding box center [287, 104] width 48 height 12
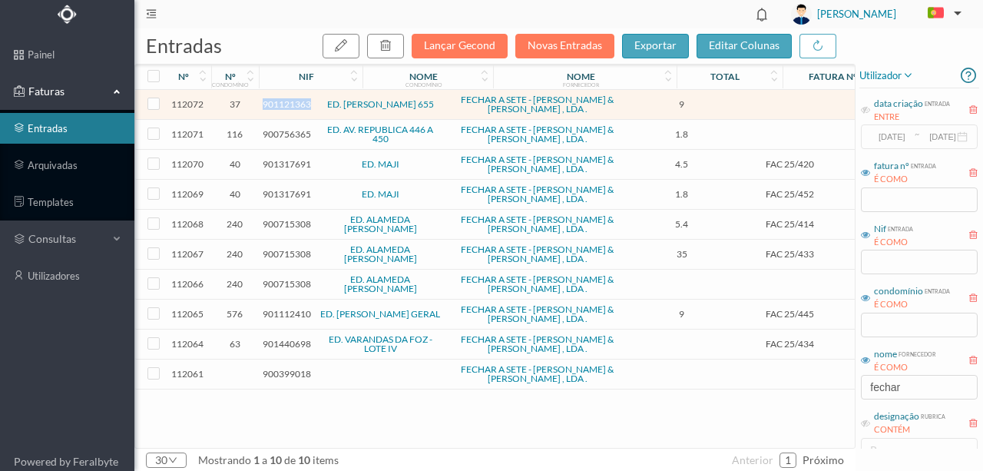
click at [293, 101] on span "901121363" at bounding box center [287, 104] width 48 height 12
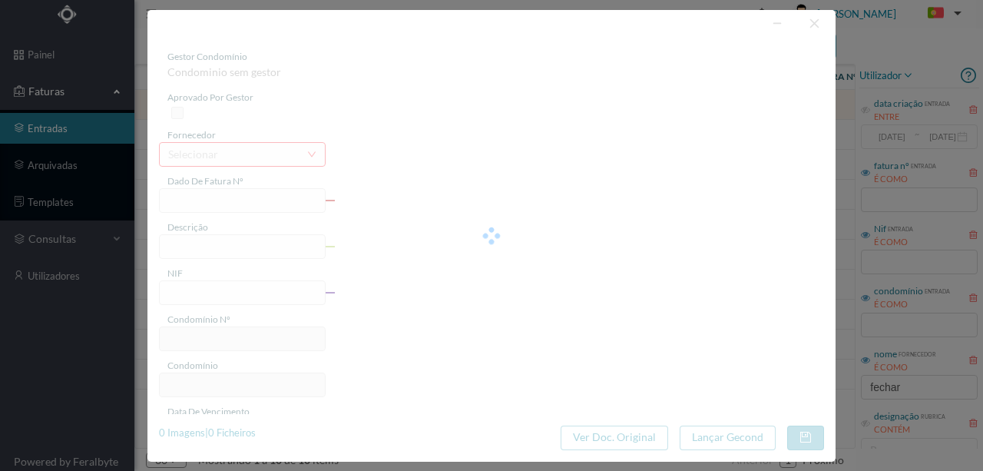
type input "901121363"
type input "2025-08-20"
type input "9.00"
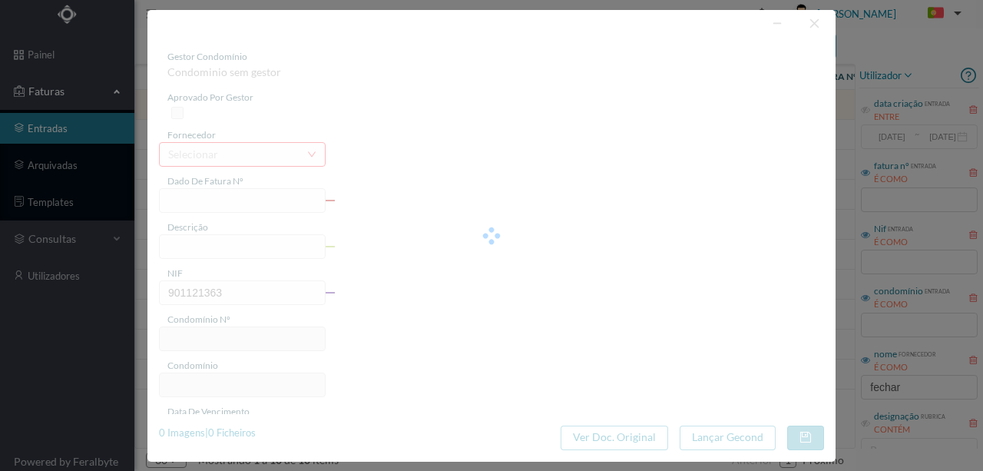
type input "37"
type input "ED. MOUZINHO ALBUQUERQUE 655"
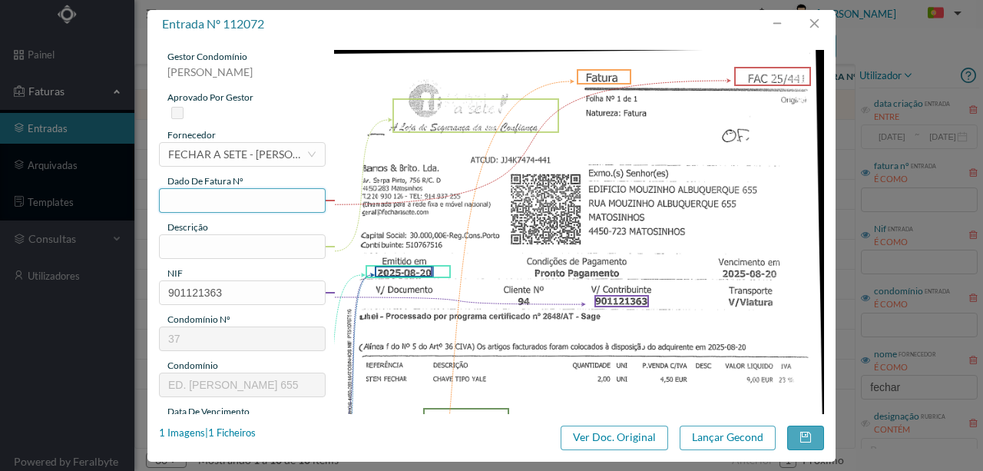
click at [192, 190] on input "text" at bounding box center [242, 200] width 167 height 25
drag, startPoint x: 227, startPoint y: 197, endPoint x: 151, endPoint y: 197, distance: 76.0
click at [151, 197] on div "gestor condomínio Susana Silva aprovado por gestor fornecedor selecionar FECHAR…" at bounding box center [491, 225] width 688 height 375
drag, startPoint x: 212, startPoint y: 202, endPoint x: 188, endPoint y: 202, distance: 23.8
type input "2 chaves tipo Yale"
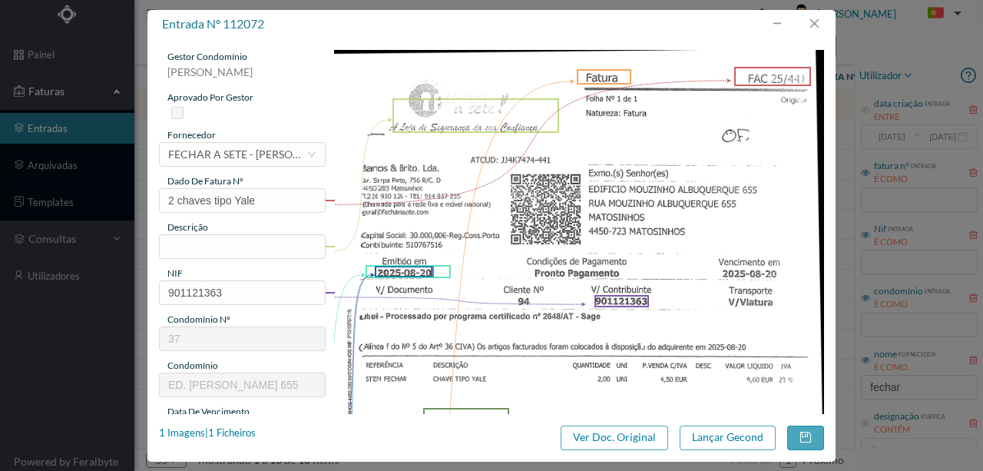
drag, startPoint x: 188, startPoint y: 202, endPoint x: 657, endPoint y: 146, distance: 472.4
click at [657, 146] on img at bounding box center [579, 396] width 491 height 693
click at [180, 246] on input "text" at bounding box center [242, 246] width 167 height 25
paste input "2 chaves tipo Yale"
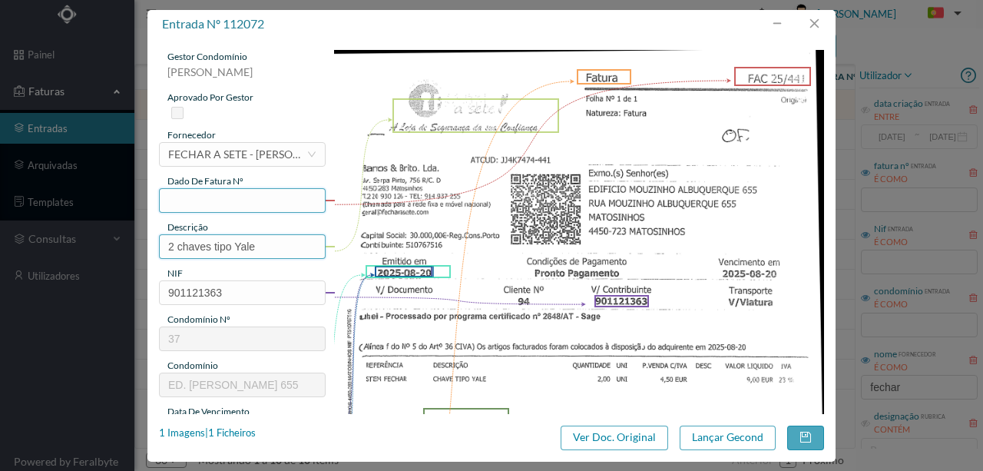
type input "2 chaves tipo Yale"
click at [179, 193] on input "text" at bounding box center [242, 200] width 167 height 25
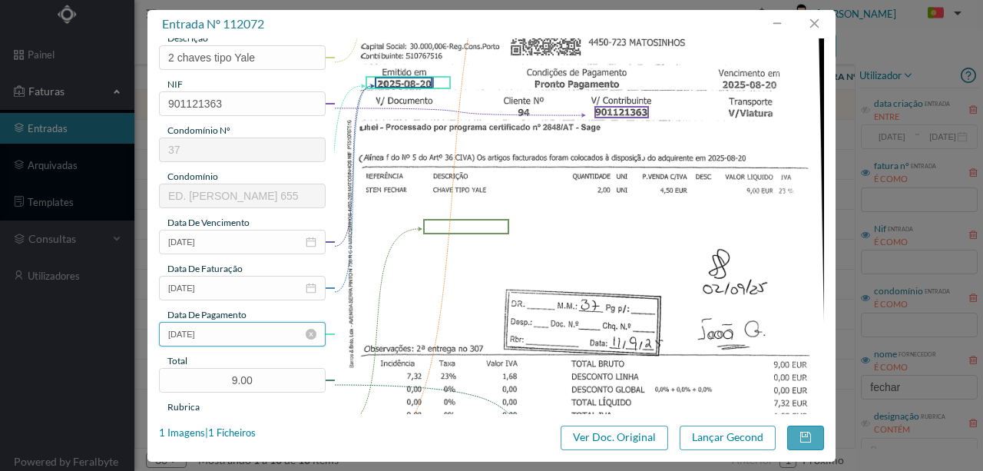
scroll to position [256, 0]
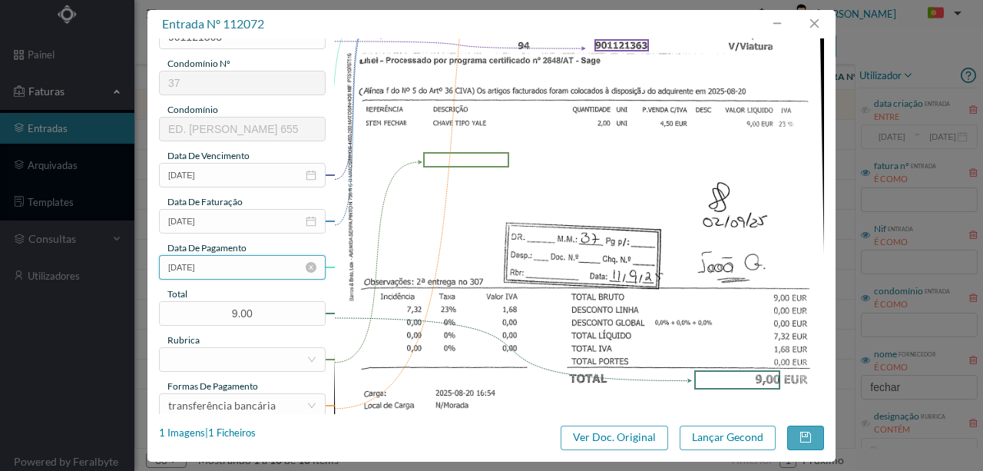
type input "441"
click at [231, 267] on input "2025-08-20" at bounding box center [242, 267] width 167 height 25
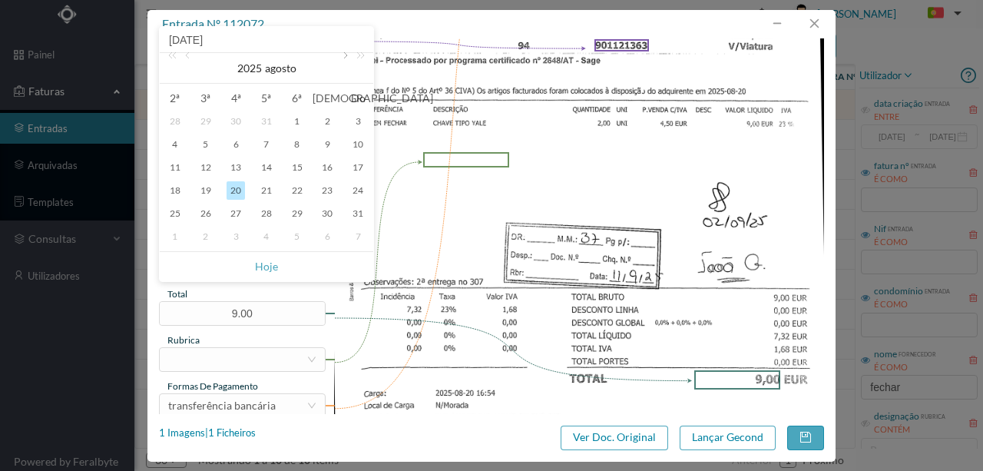
click at [345, 60] on link at bounding box center [344, 68] width 14 height 31
click at [270, 146] on div "11" at bounding box center [266, 144] width 18 height 18
type input "[DATE]"
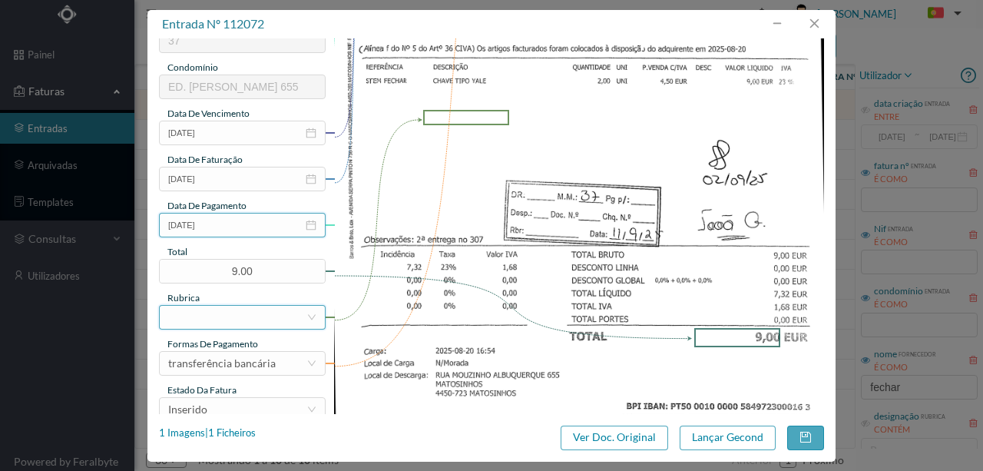
scroll to position [358, 0]
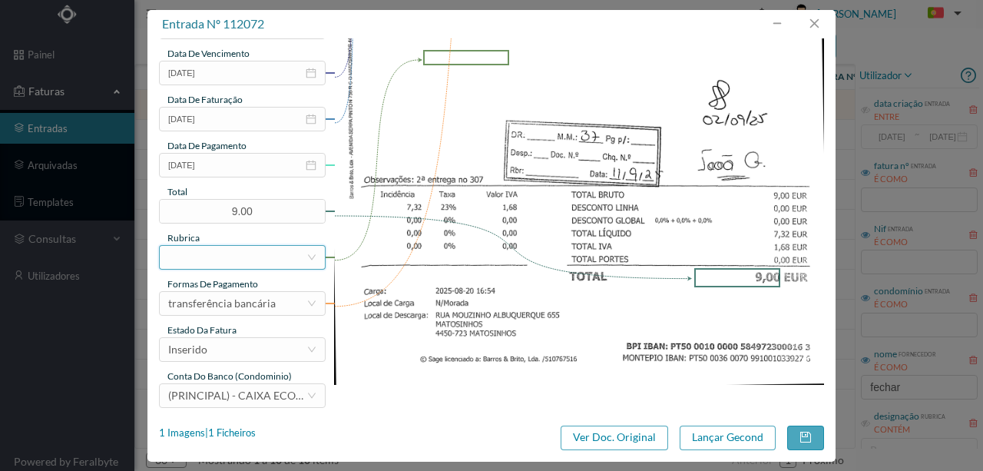
click at [198, 263] on div at bounding box center [237, 257] width 138 height 23
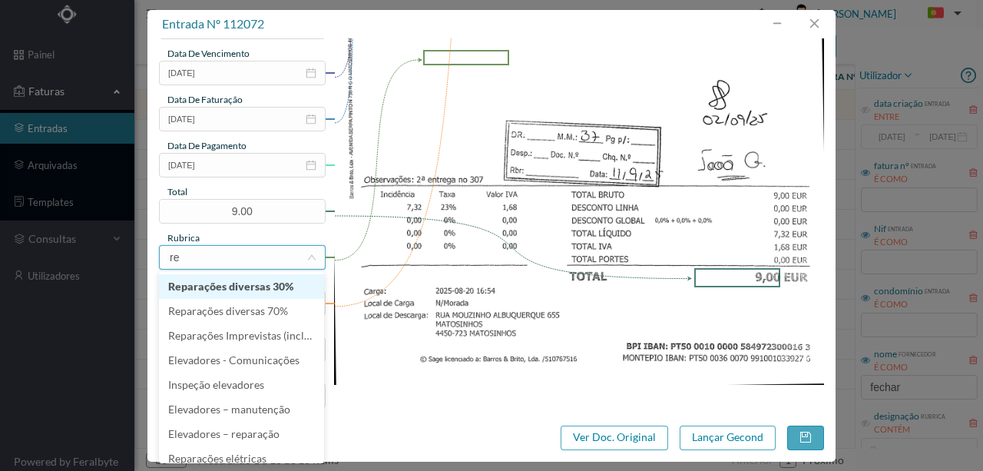
type input "rep"
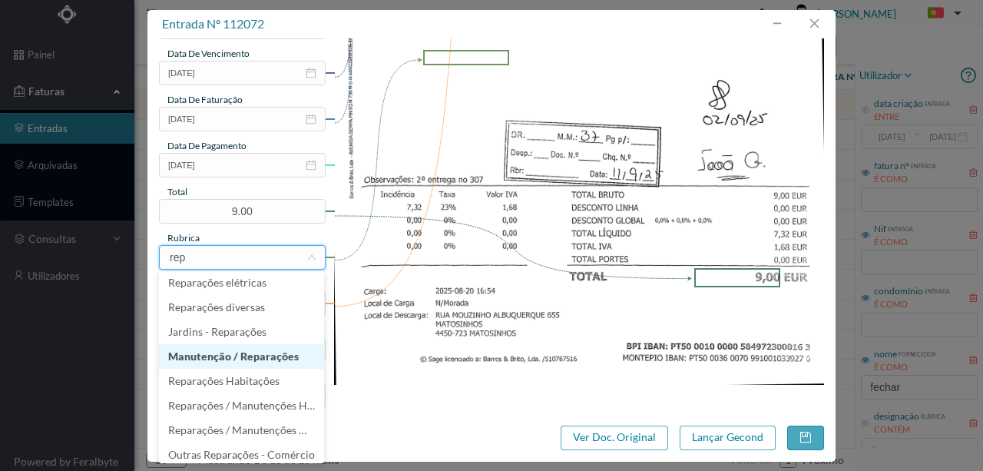
click at [222, 360] on li "Manutenção / Reparações" at bounding box center [241, 356] width 165 height 25
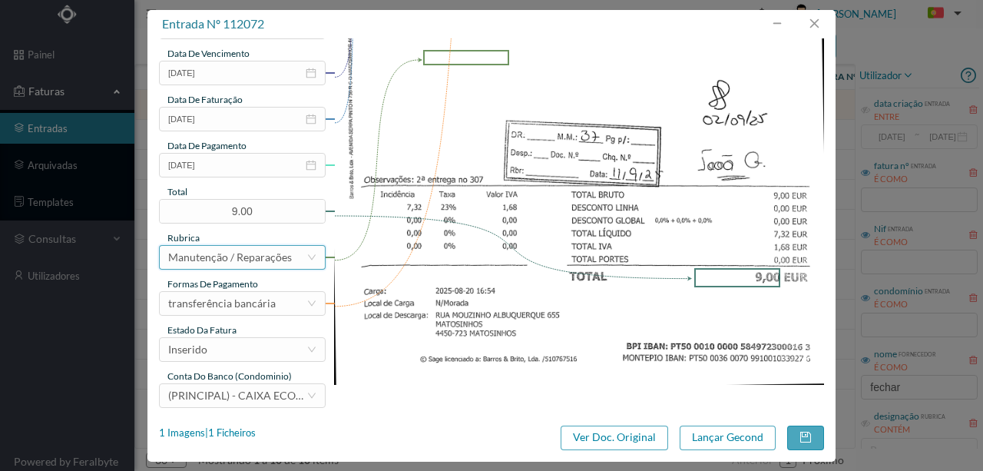
scroll to position [3, 0]
click at [223, 346] on div "Inserido" at bounding box center [237, 349] width 138 height 23
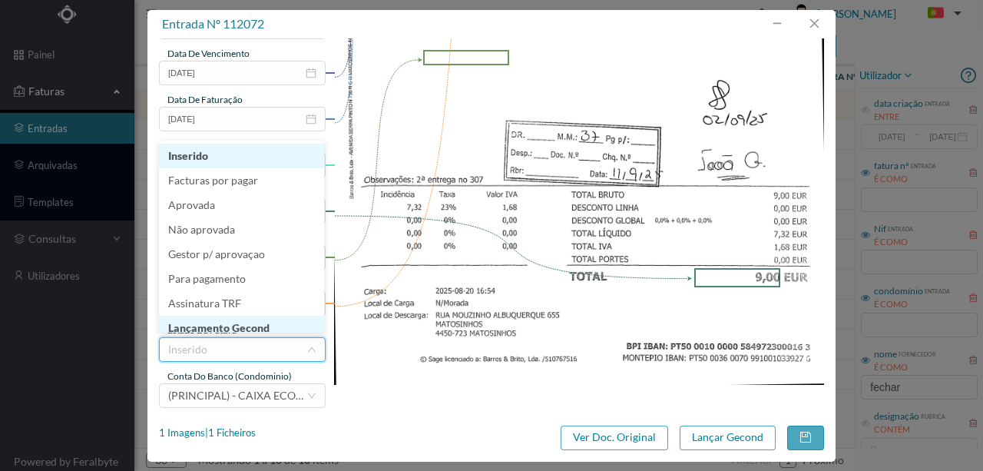
scroll to position [8, 0]
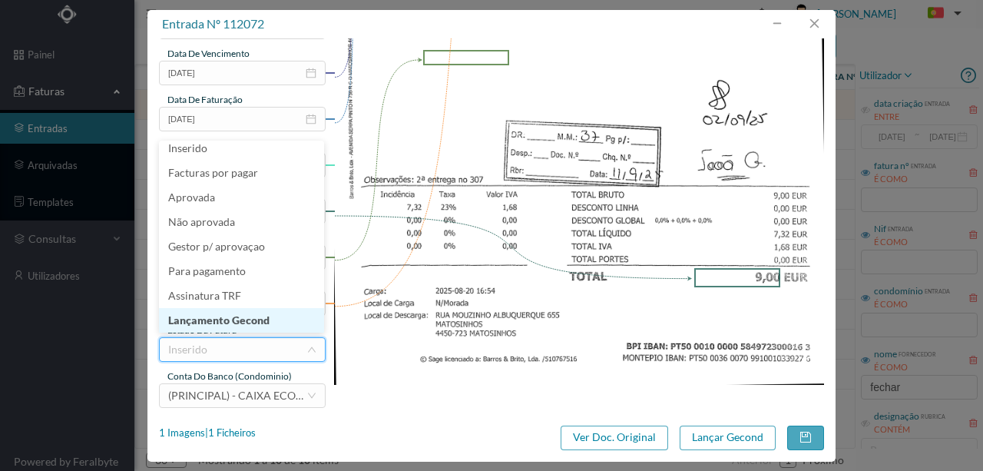
click at [246, 323] on li "Lançamento Gecond" at bounding box center [241, 320] width 165 height 25
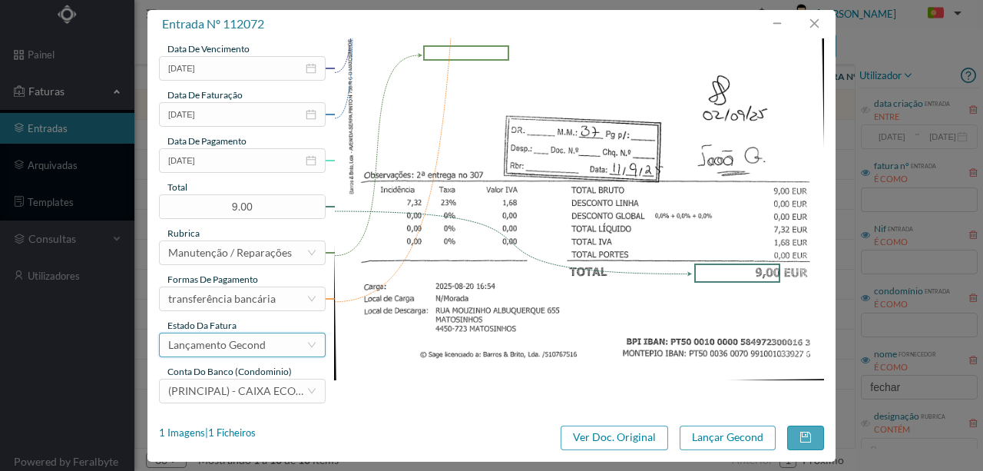
scroll to position [363, 0]
click at [716, 435] on button "Lançar Gecond" at bounding box center [727, 437] width 96 height 25
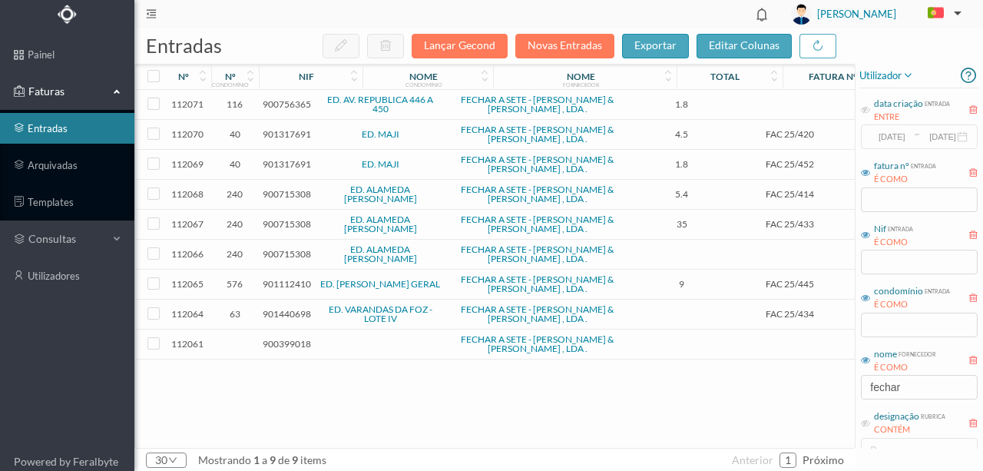
click at [288, 105] on span "900756365" at bounding box center [287, 104] width 48 height 12
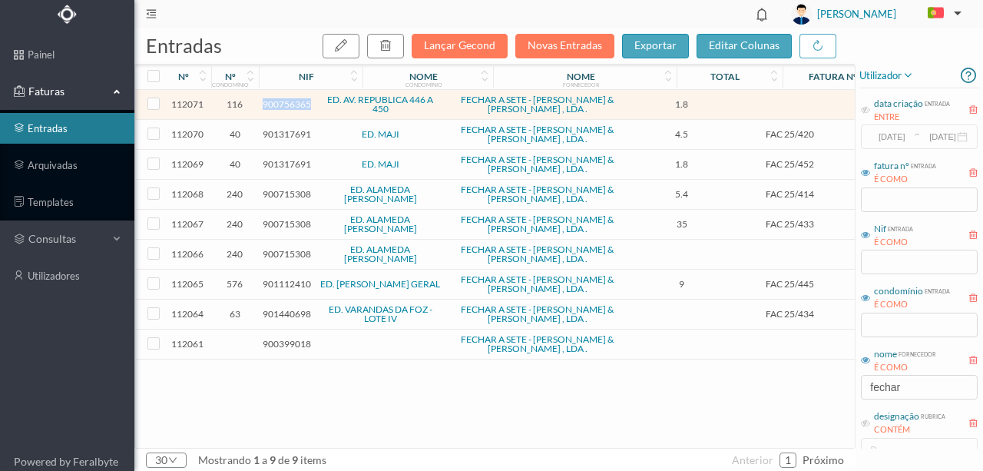
click at [288, 105] on span "900756365" at bounding box center [287, 104] width 48 height 12
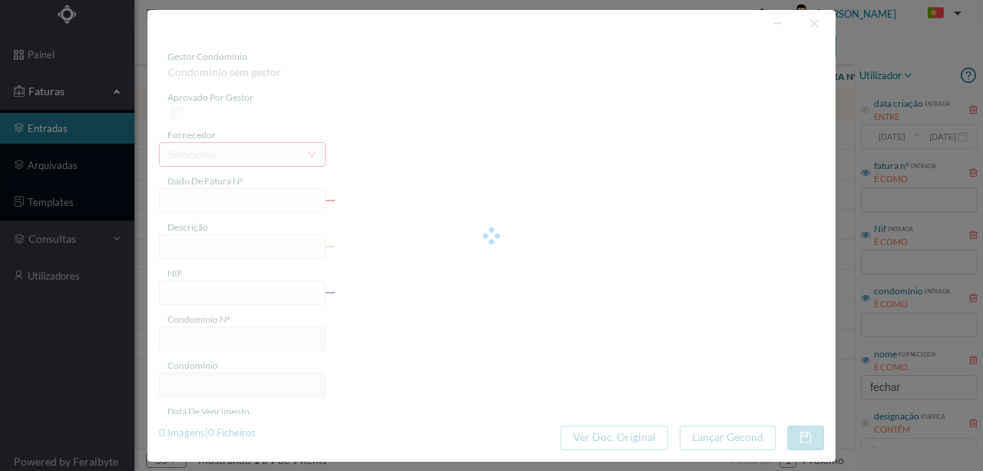
type input "900756365"
type input "2025-08-12"
type input "1.80"
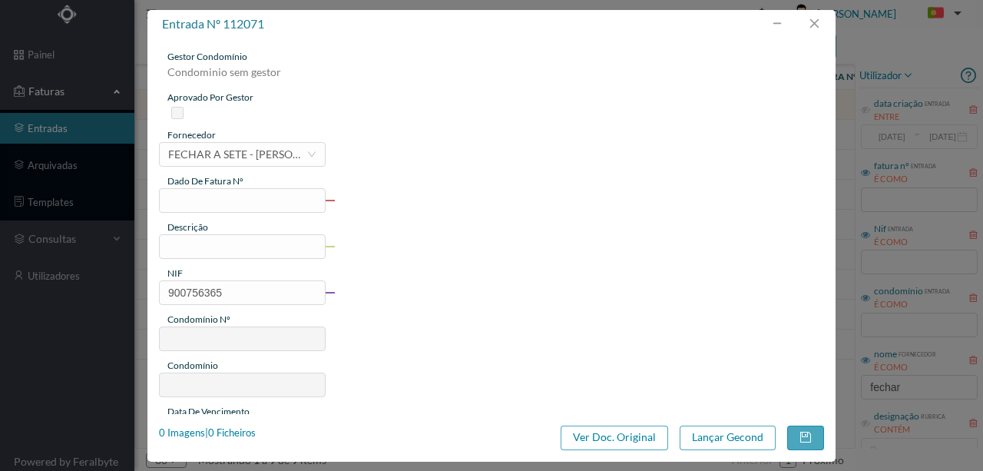
type input "116"
type input "ED. AV. REPUBLICA 446 A 450"
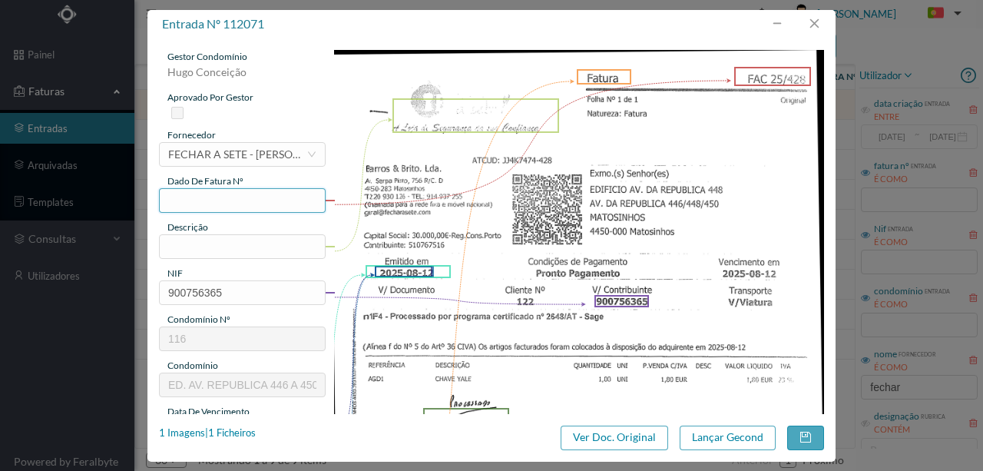
click at [178, 200] on input "text" at bounding box center [242, 200] width 167 height 25
type input "428"
click at [206, 247] on input "text" at bounding box center [242, 246] width 167 height 25
type input "1 chave tipo Yale"
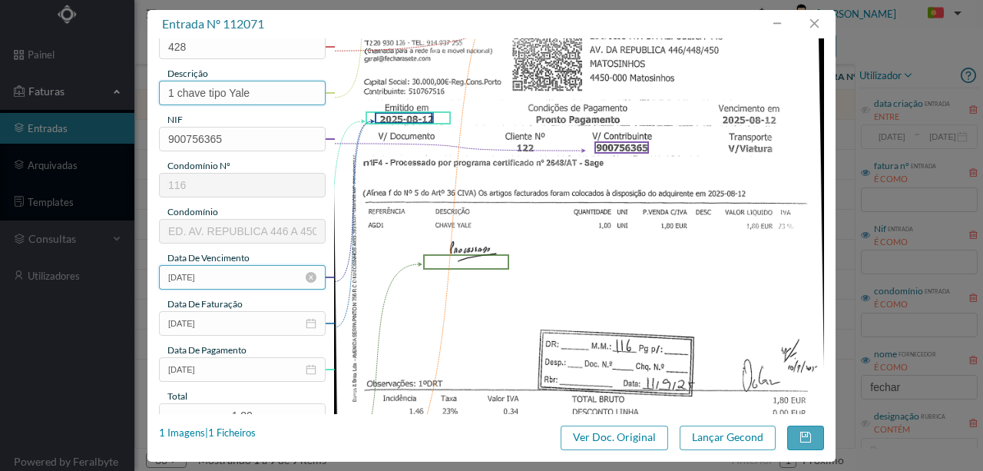
scroll to position [204, 0]
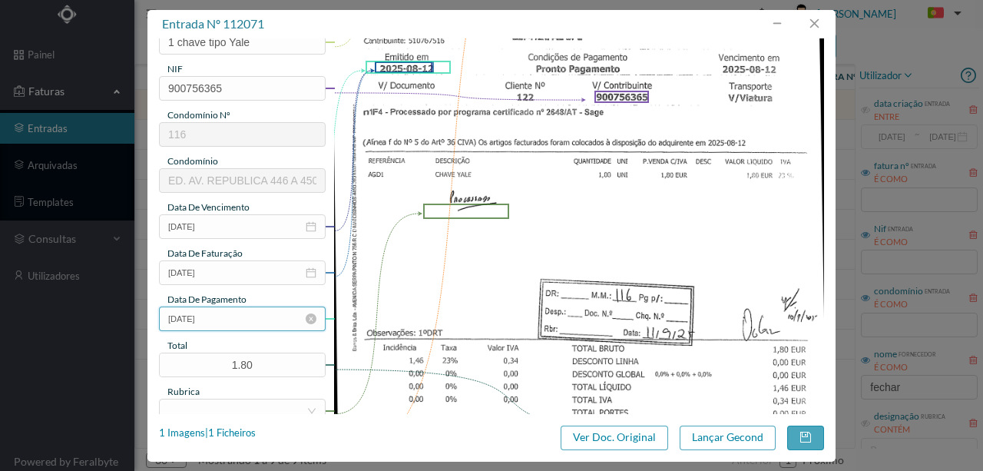
click at [230, 319] on input "2025-08-12" at bounding box center [242, 318] width 167 height 25
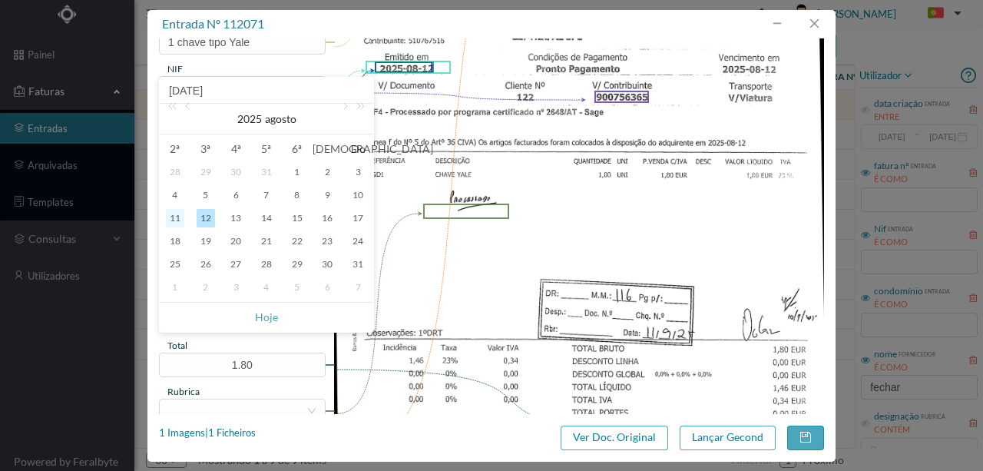
click at [178, 217] on div "11" at bounding box center [175, 218] width 18 height 18
type input "2025-08-11"
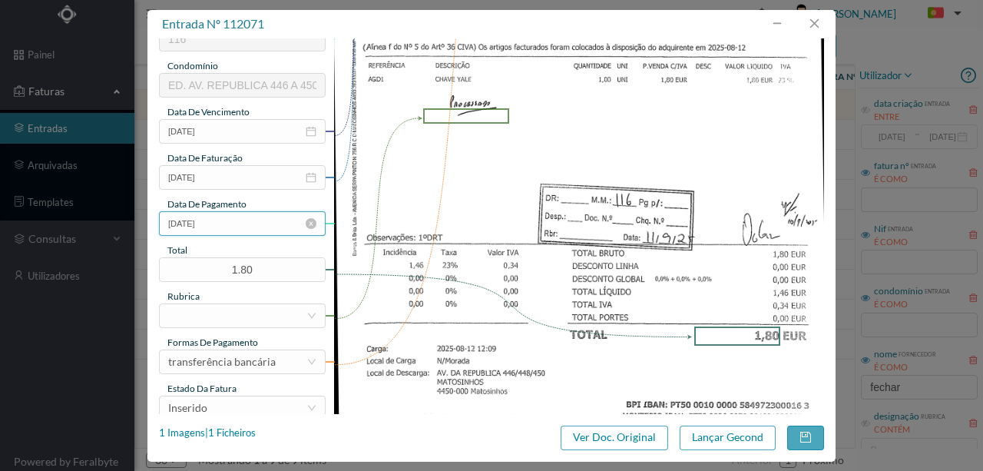
scroll to position [307, 0]
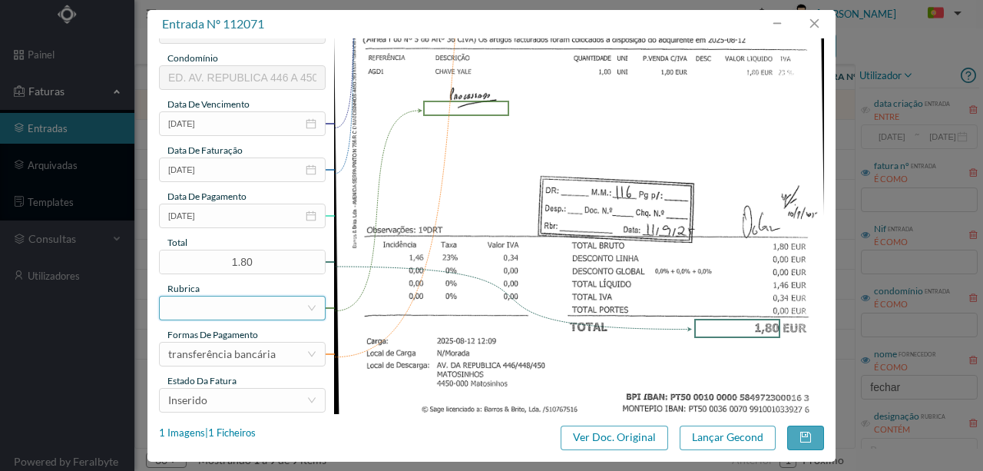
click at [203, 307] on div at bounding box center [237, 307] width 138 height 23
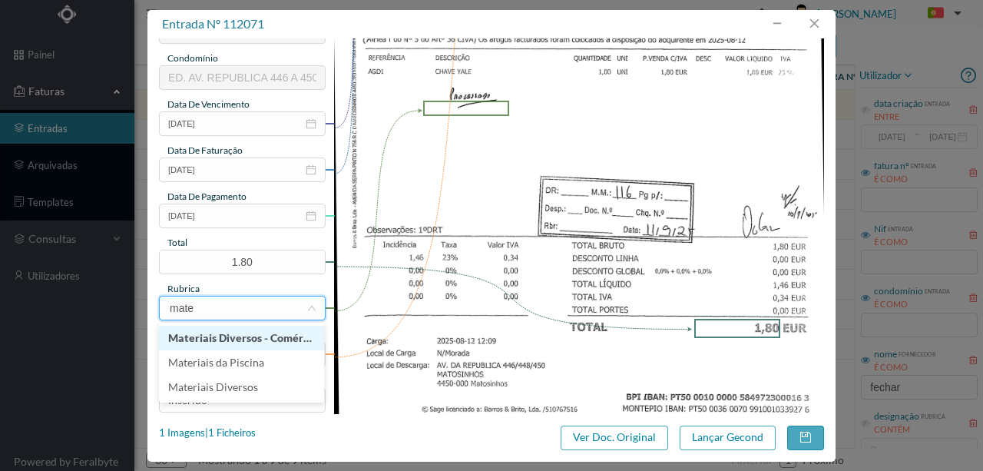
type input "mater"
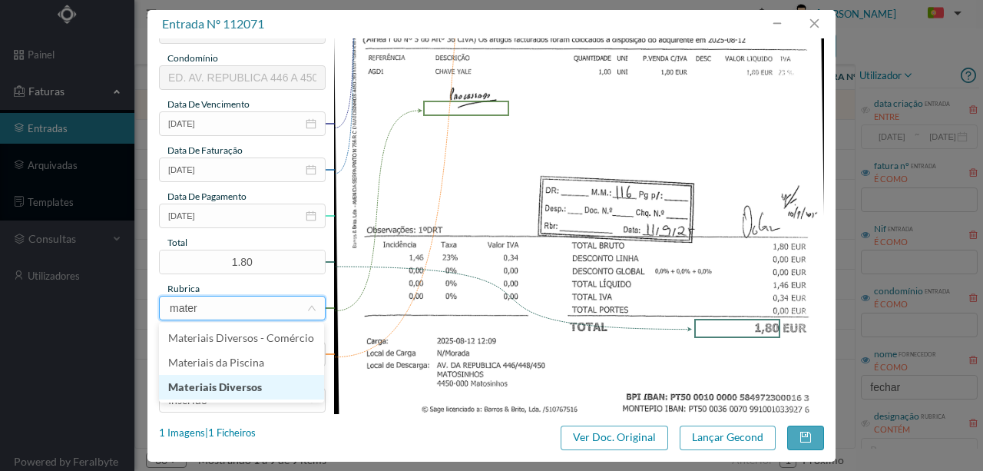
click at [212, 388] on li "Materiais Diversos" at bounding box center [241, 387] width 165 height 25
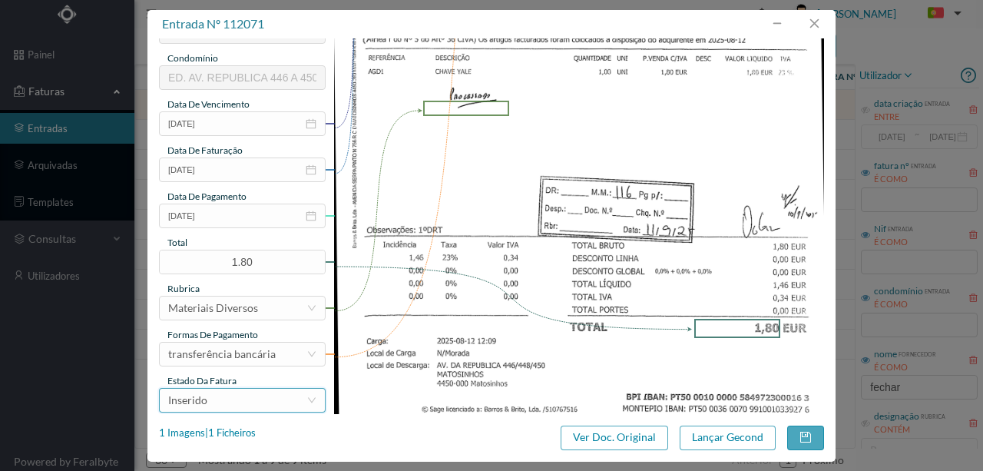
click at [226, 402] on div "Inserido" at bounding box center [237, 399] width 138 height 23
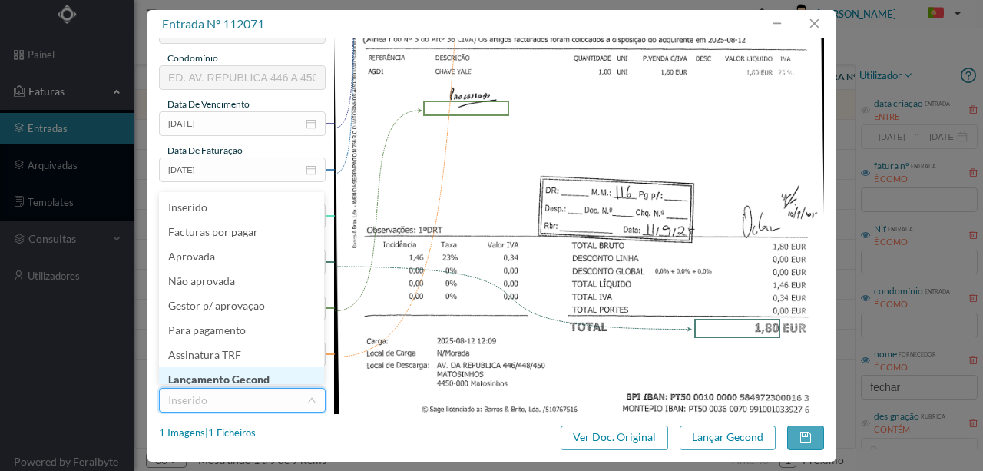
scroll to position [8, 0]
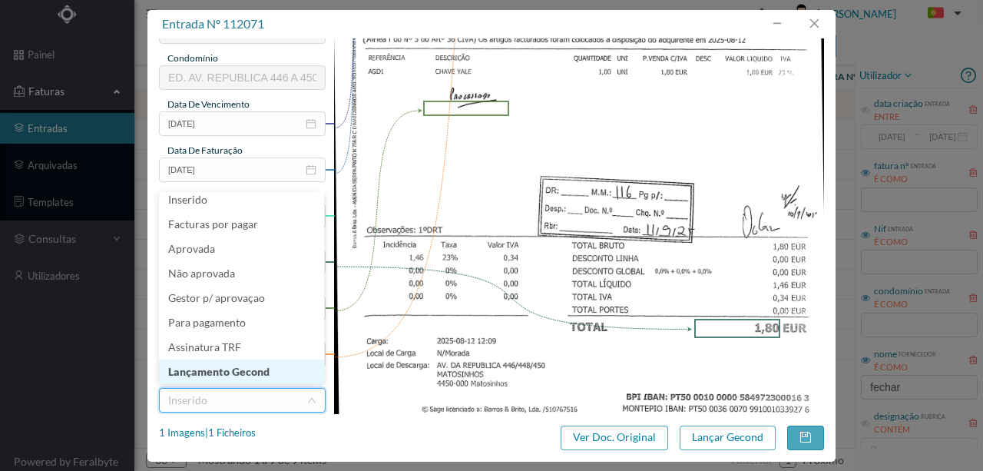
click at [215, 375] on li "Lançamento Gecond" at bounding box center [241, 371] width 165 height 25
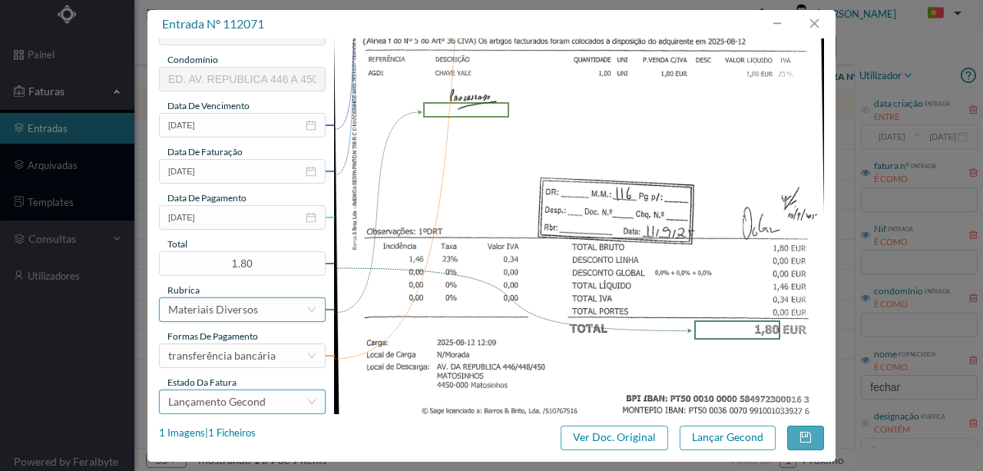
scroll to position [312, 0]
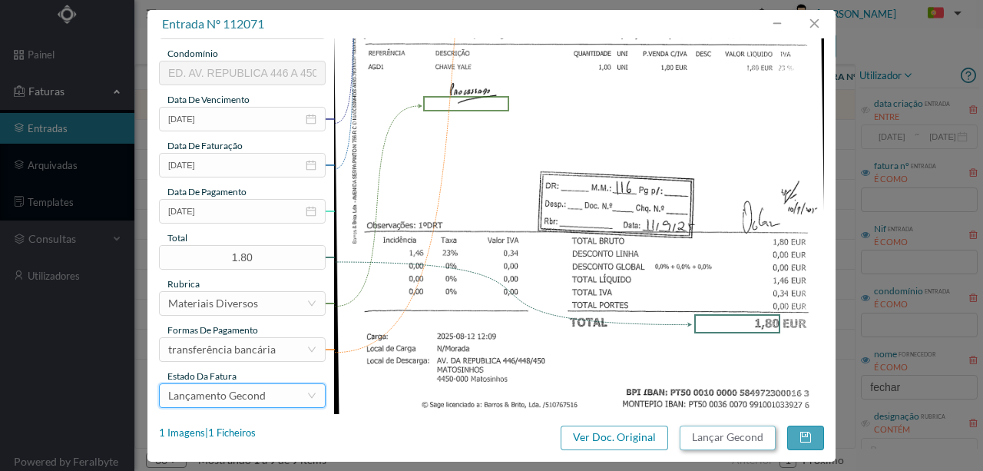
click at [716, 431] on button "Lançar Gecond" at bounding box center [727, 437] width 96 height 25
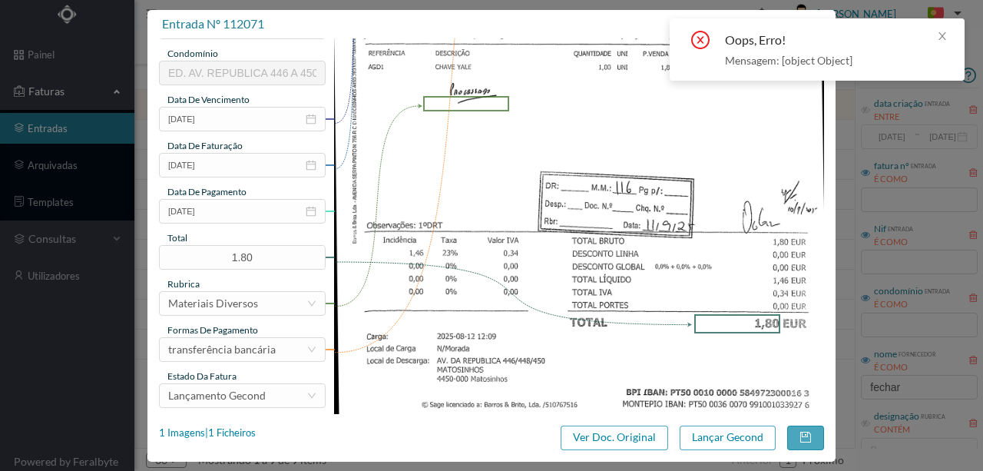
drag, startPoint x: 758, startPoint y: 127, endPoint x: 611, endPoint y: 160, distance: 150.3
click at [758, 128] on img at bounding box center [579, 84] width 491 height 693
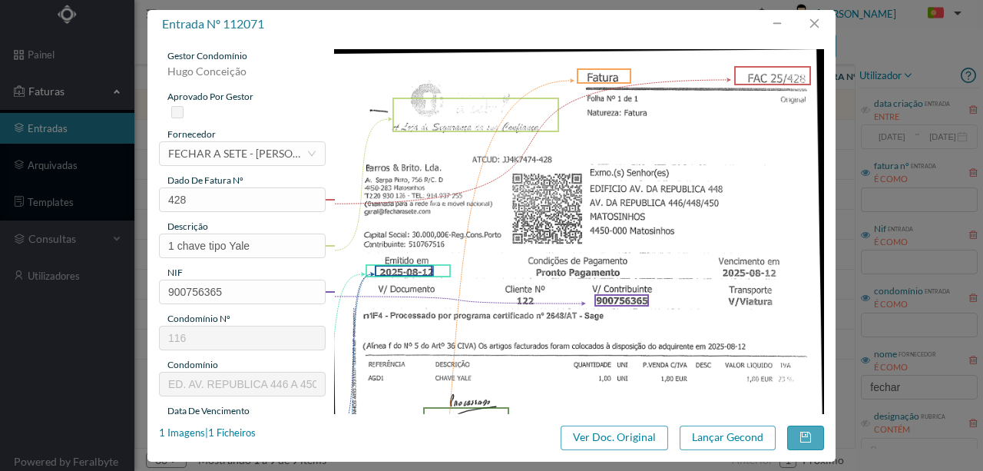
scroll to position [0, 0]
click at [201, 207] on input "428" at bounding box center [242, 200] width 167 height 25
type input "428.11.09.2025"
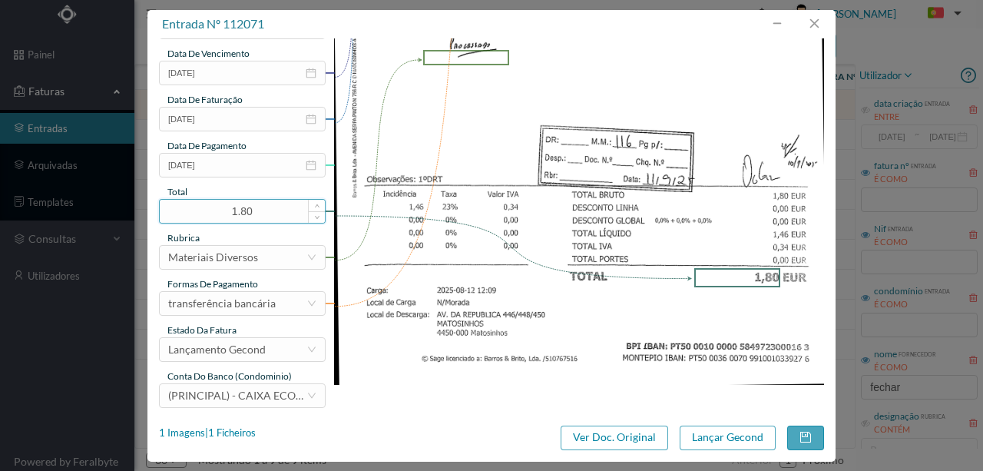
scroll to position [363, 0]
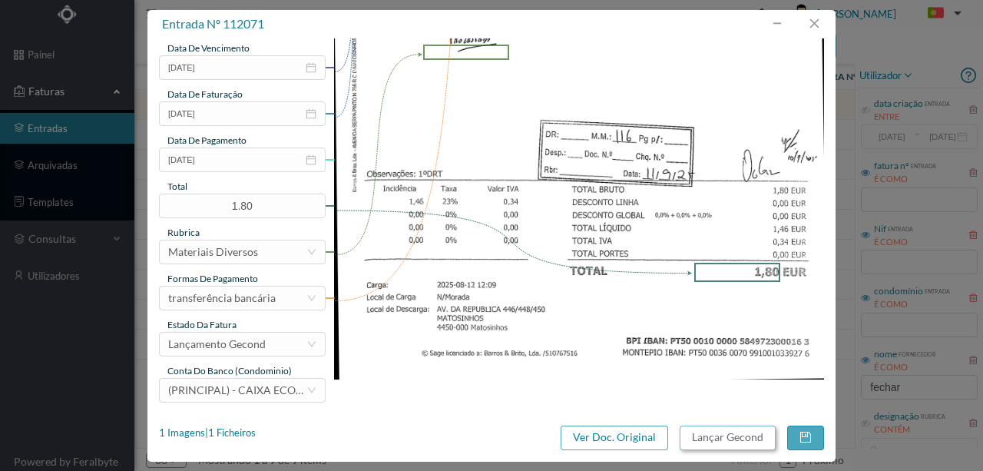
click at [715, 444] on button "Lançar Gecond" at bounding box center [727, 437] width 96 height 25
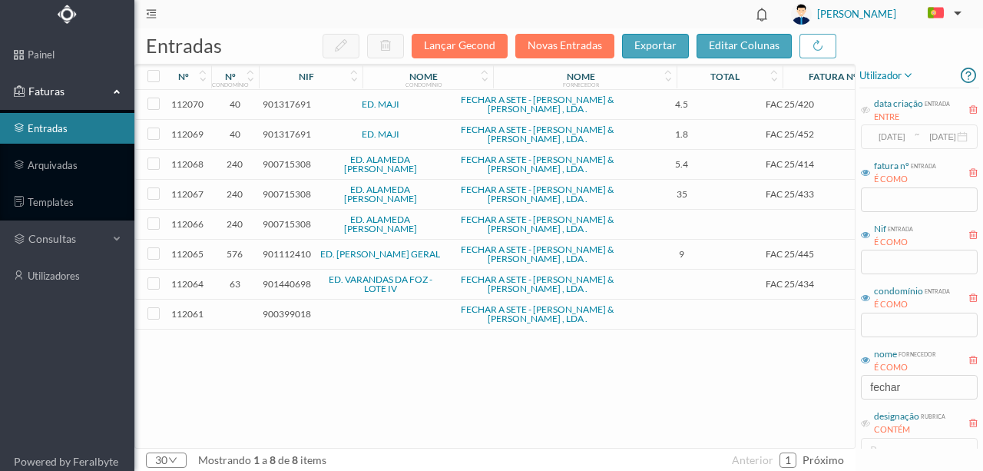
click at [287, 104] on span "901317691" at bounding box center [287, 104] width 48 height 12
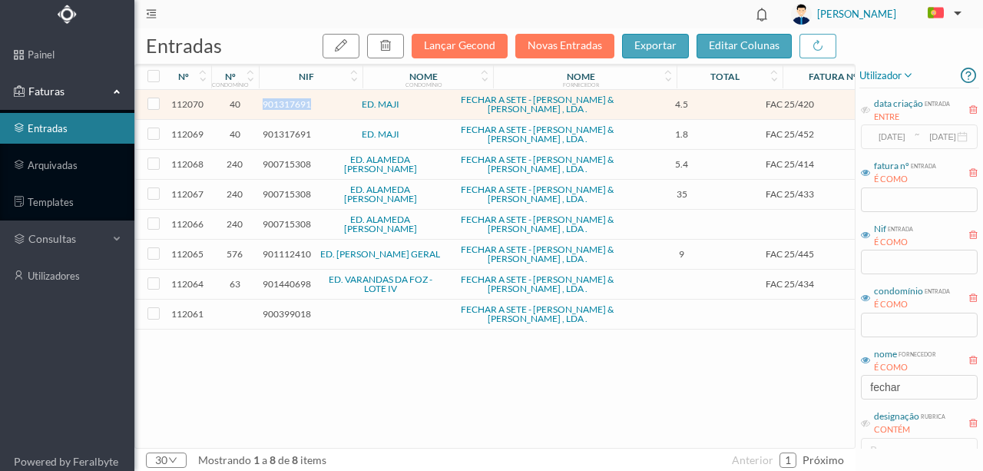
click at [287, 104] on span "901317691" at bounding box center [287, 104] width 48 height 12
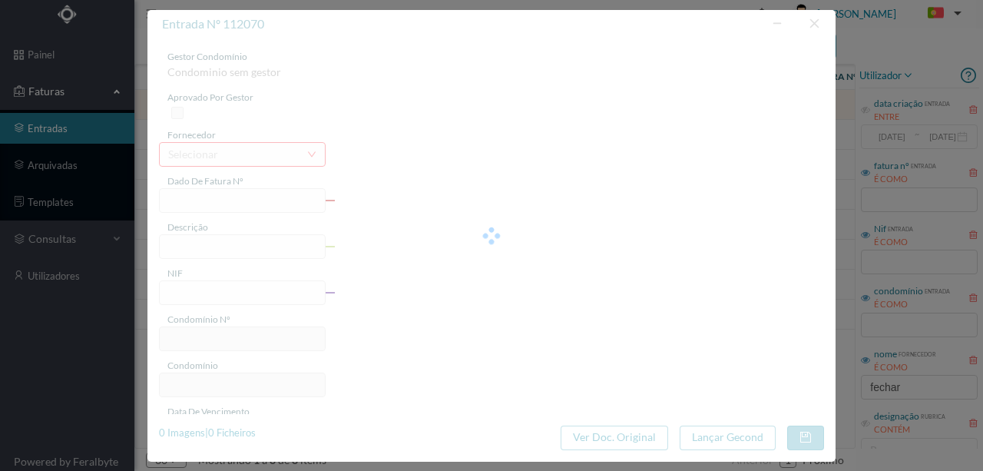
type input "FAC 25/420"
type input "901317691"
type input "2025-08-13"
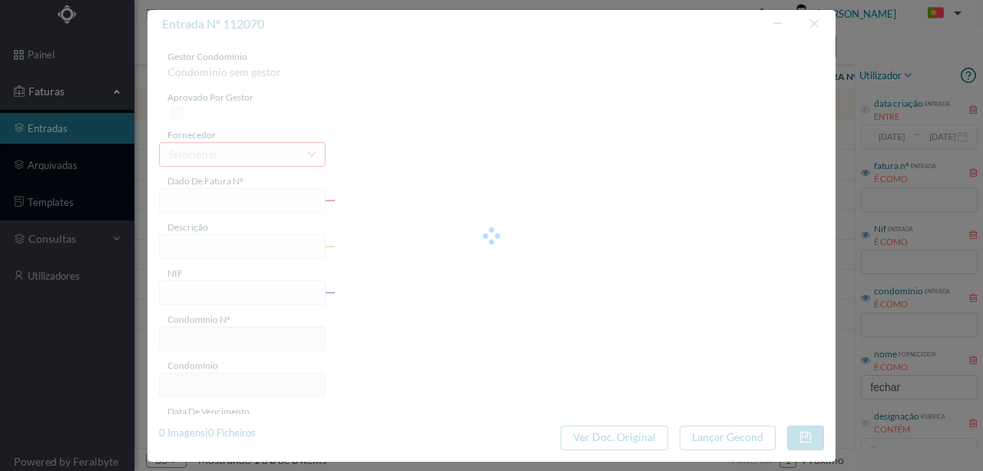
type input "4.50"
type input "40"
type input "ED. MAJI"
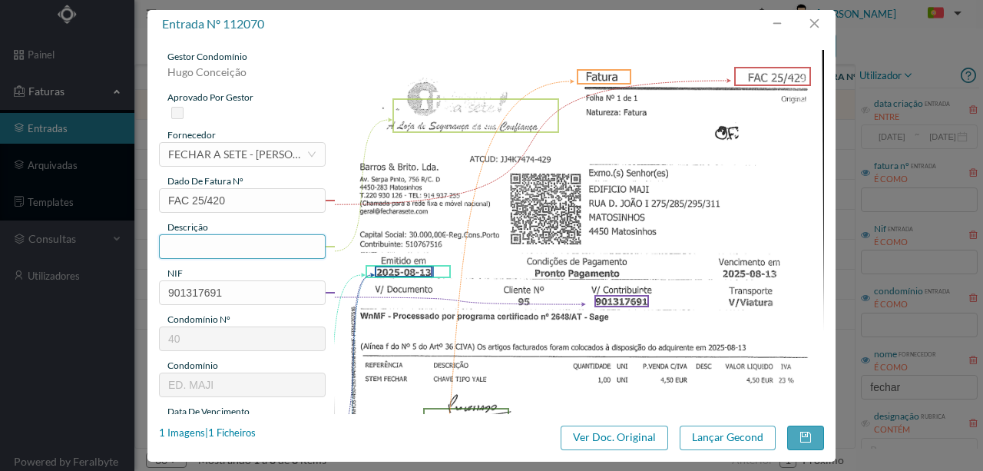
click at [206, 250] on input "text" at bounding box center [242, 246] width 167 height 25
type input "1 chave tipo Yale"
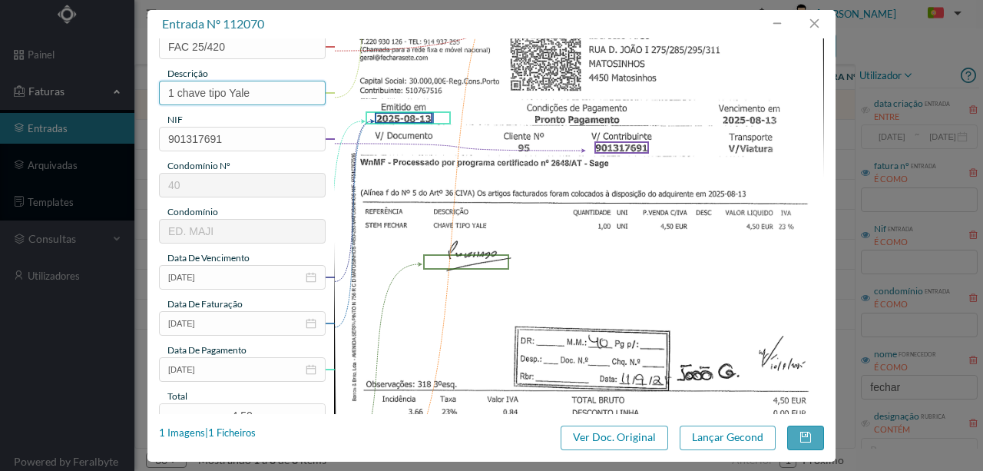
scroll to position [204, 0]
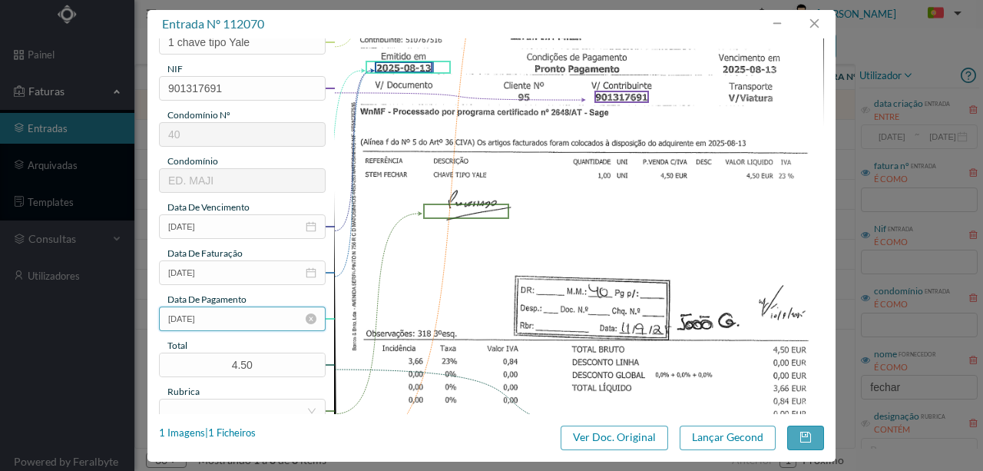
click at [225, 322] on input "2025-08-13" at bounding box center [242, 318] width 167 height 25
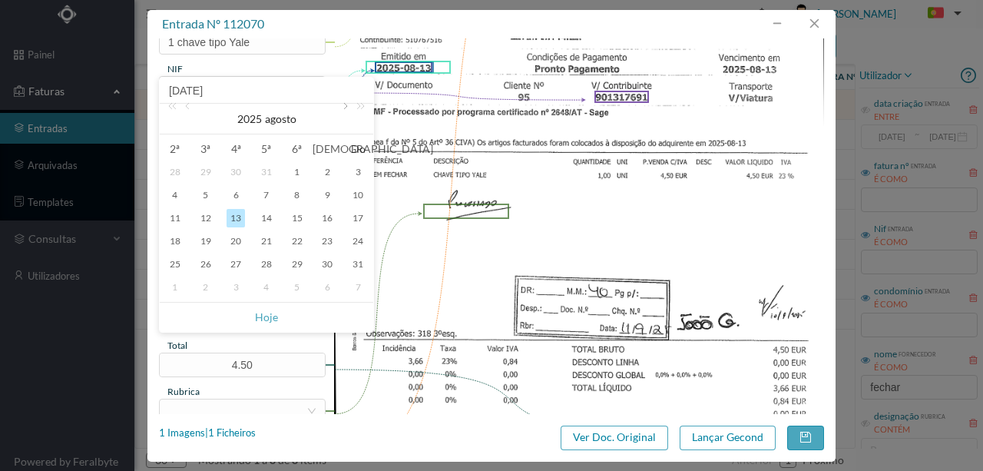
click at [342, 107] on link at bounding box center [344, 119] width 14 height 31
click at [260, 191] on div "11" at bounding box center [266, 195] width 18 height 18
type input "2025-09-11"
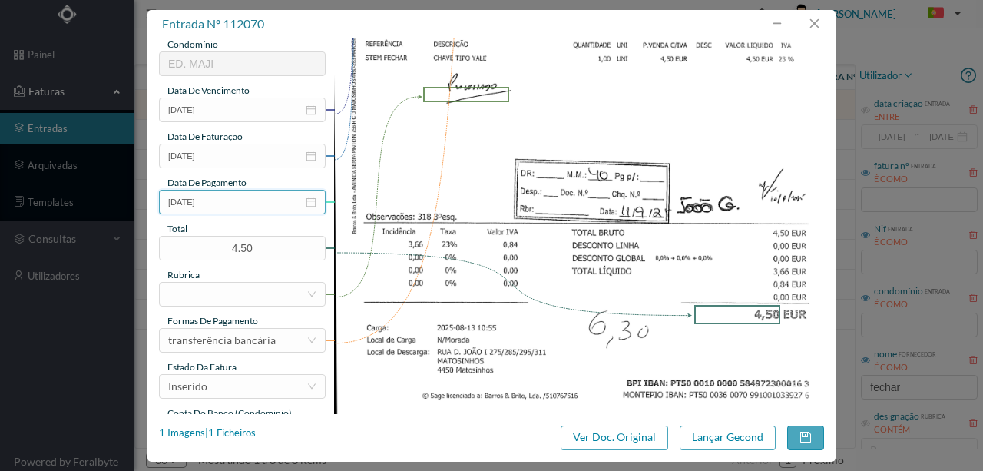
scroll to position [358, 0]
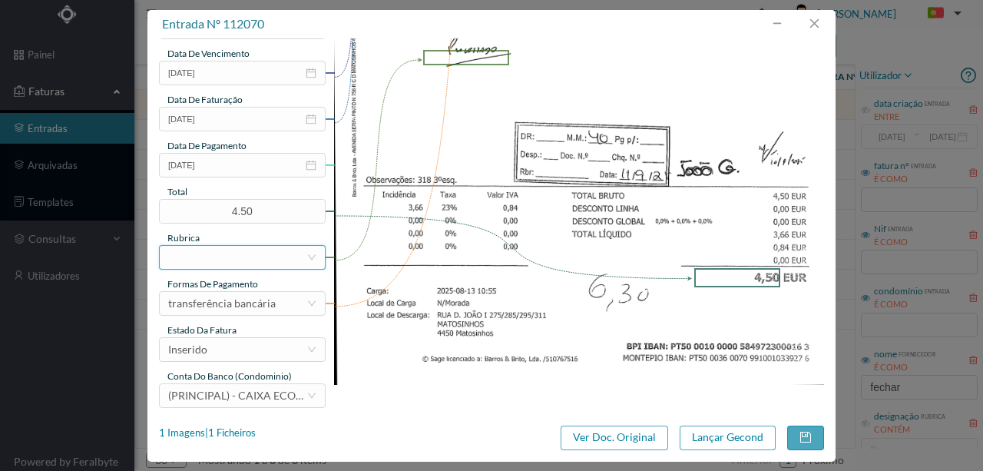
click at [199, 252] on div at bounding box center [237, 257] width 138 height 23
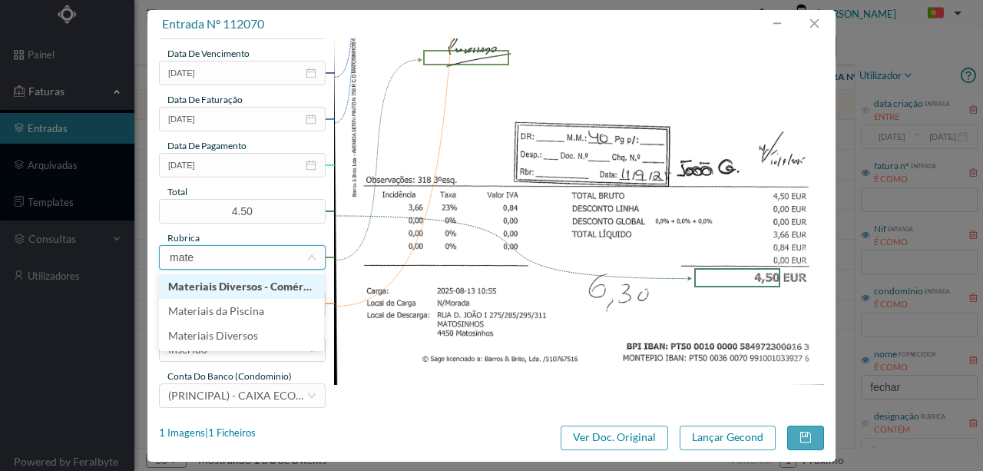
type input "mater"
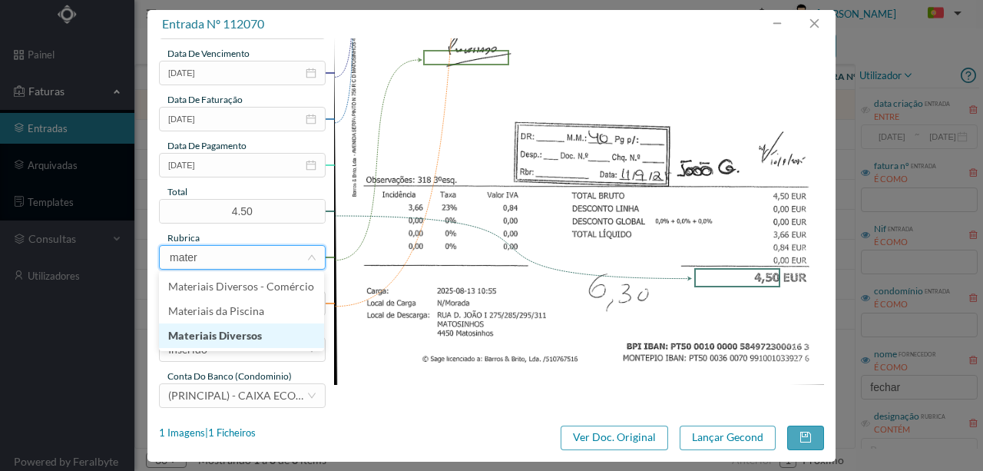
click at [240, 338] on li "Materiais Diversos" at bounding box center [241, 335] width 165 height 25
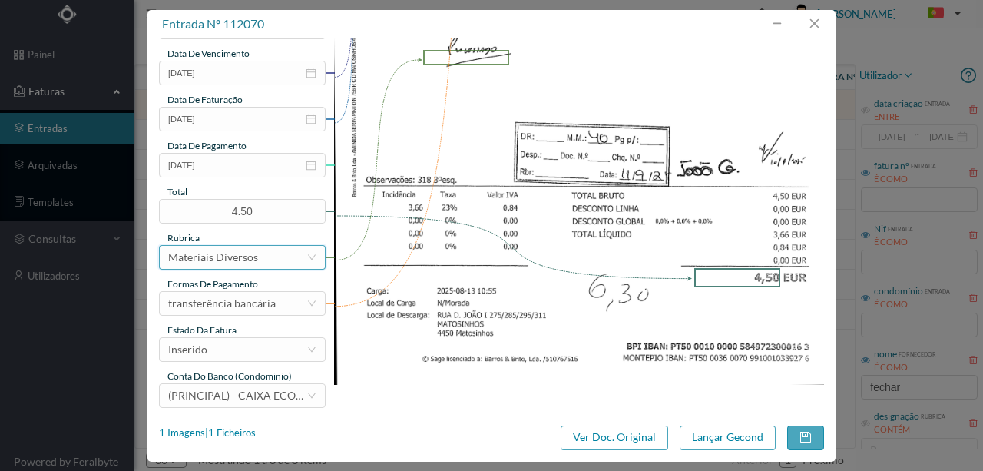
scroll to position [363, 0]
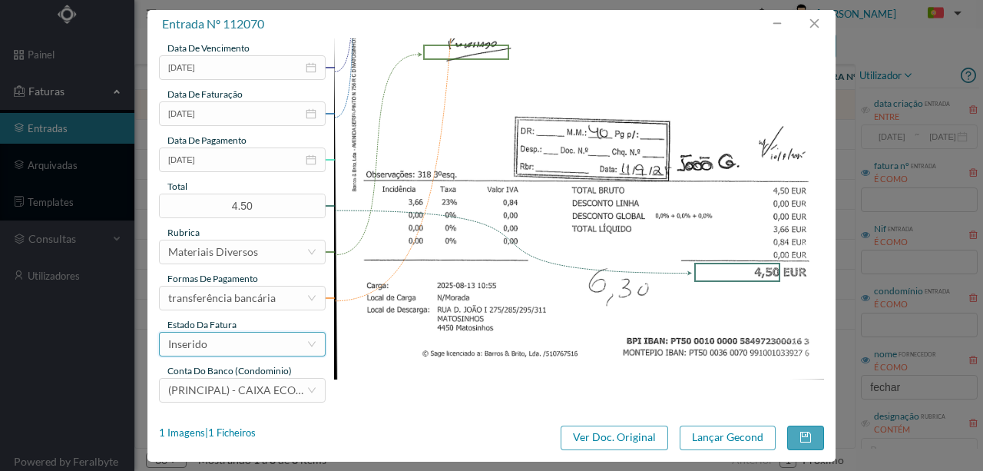
click at [235, 348] on div "Inserido" at bounding box center [237, 343] width 138 height 23
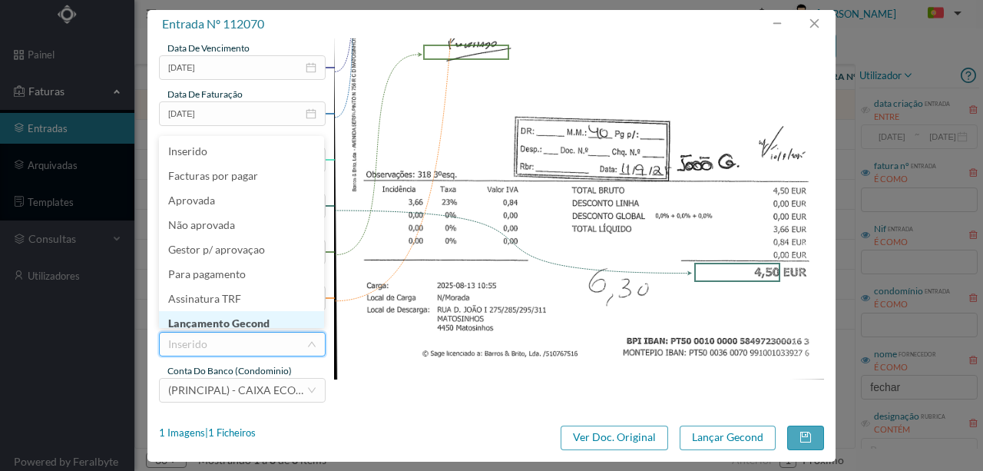
click at [253, 320] on li "Lançamento Gecond" at bounding box center [241, 323] width 165 height 25
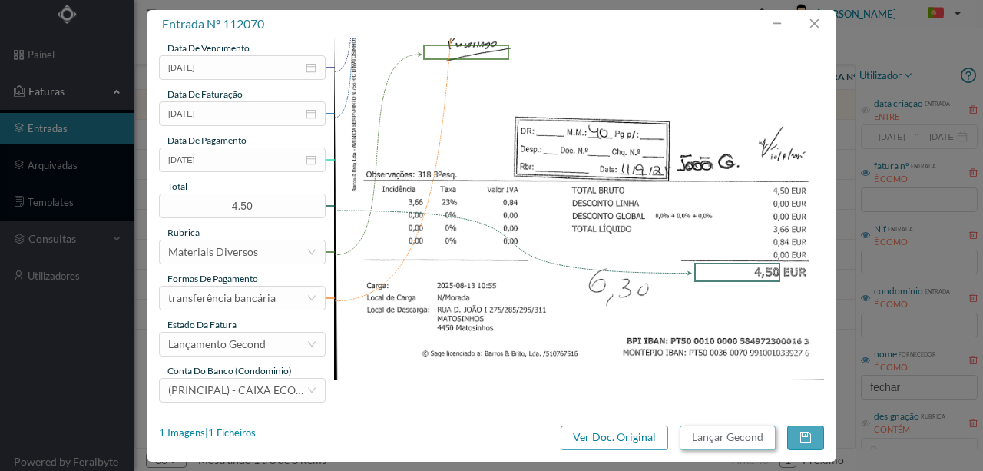
click at [732, 436] on button "Lançar Gecond" at bounding box center [727, 437] width 96 height 25
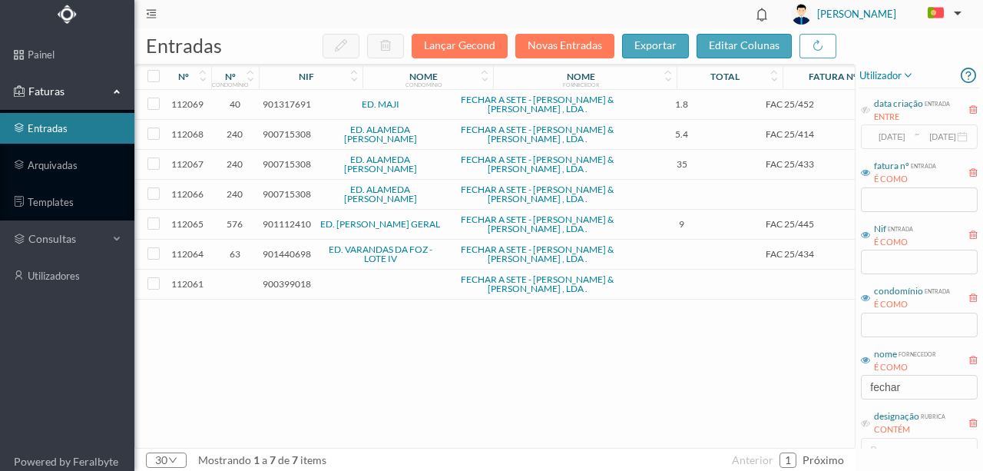
click at [281, 104] on span "901317691" at bounding box center [287, 104] width 48 height 12
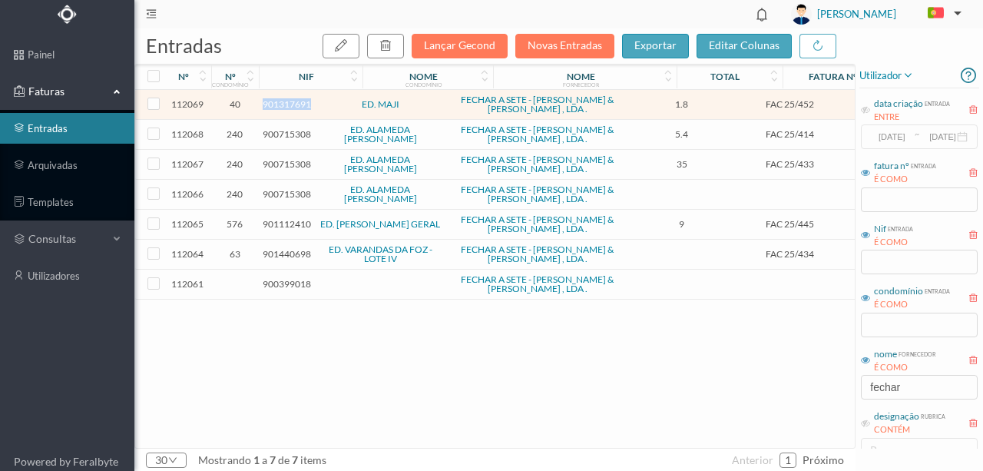
click at [281, 104] on span "901317691" at bounding box center [287, 104] width 48 height 12
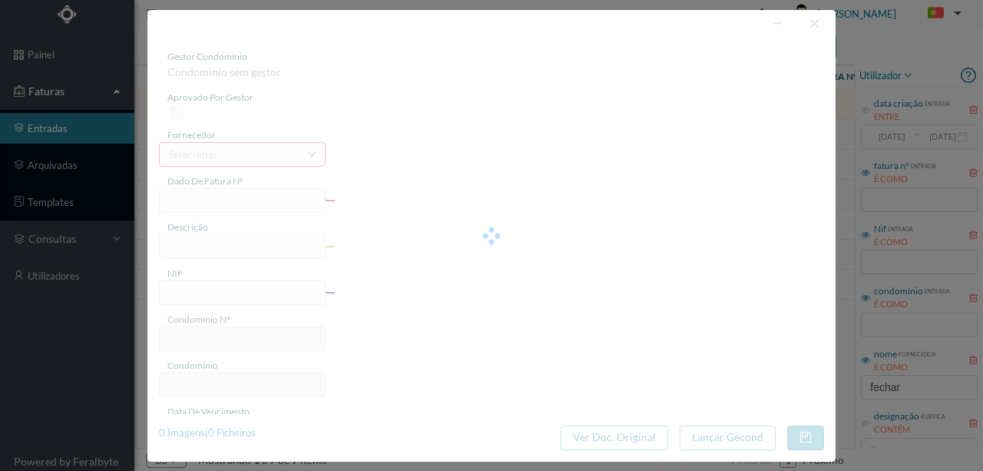
type input "FAC 25/452"
type input "901317691"
type input "2025-08-28"
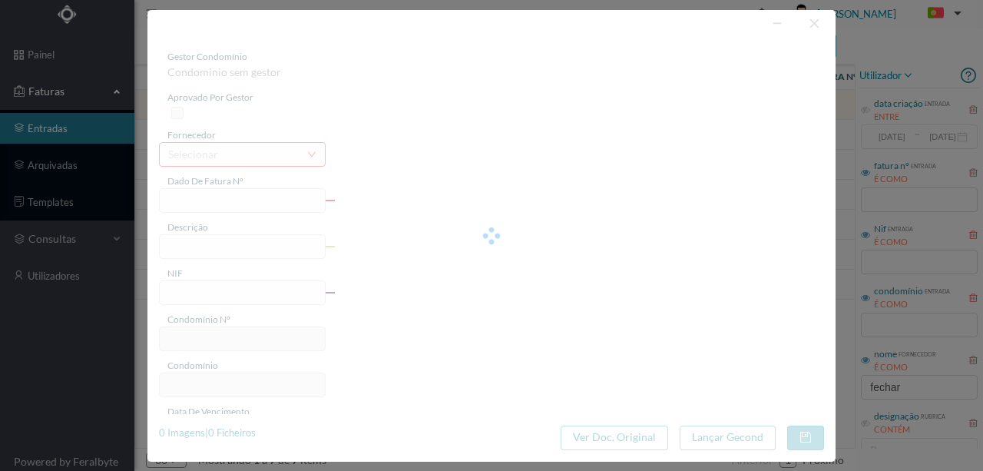
type input "1.80"
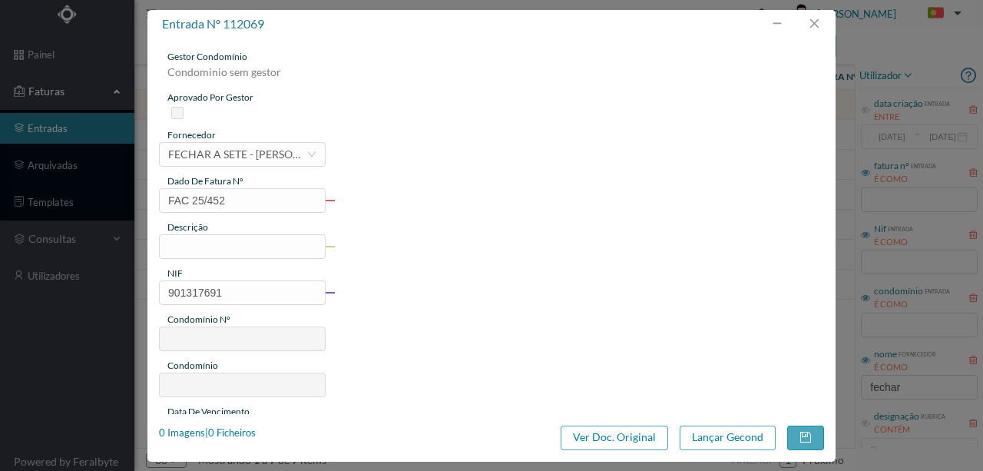
type input "40"
type input "ED. MAJI"
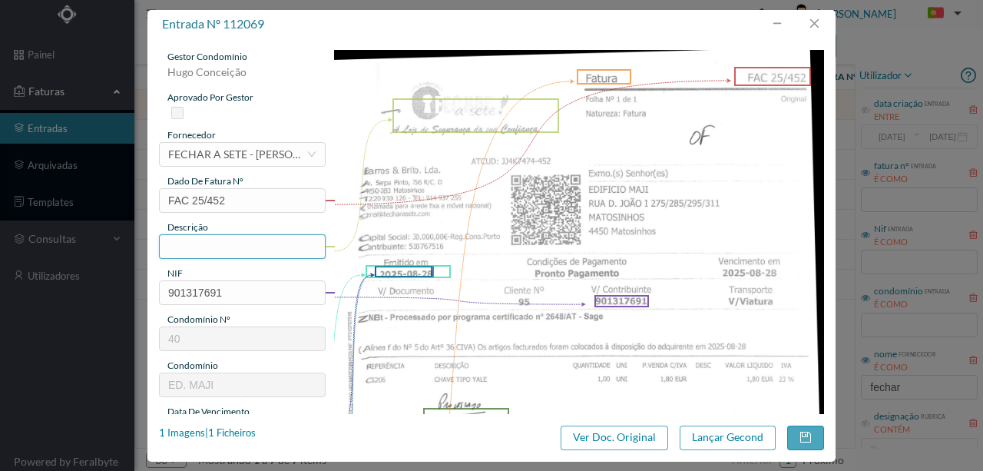
click at [182, 241] on input "text" at bounding box center [242, 246] width 167 height 25
type input "1 chave tipo Yale"
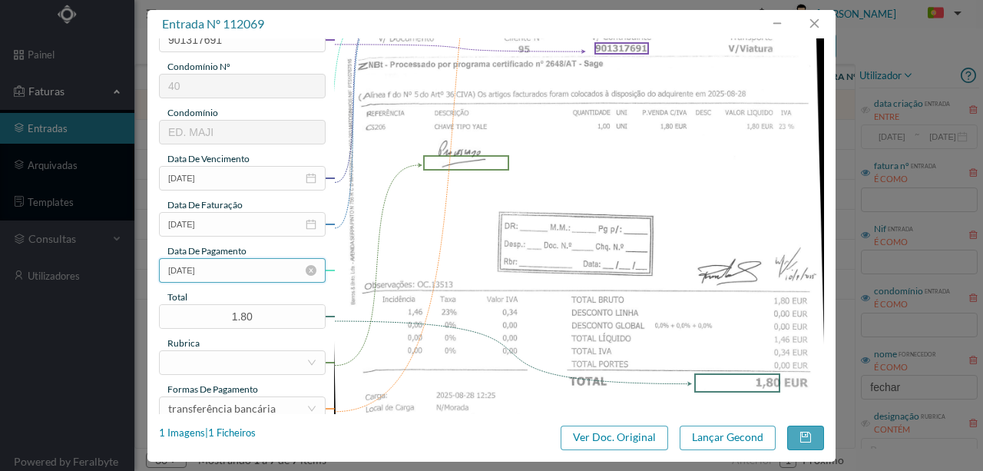
scroll to position [256, 0]
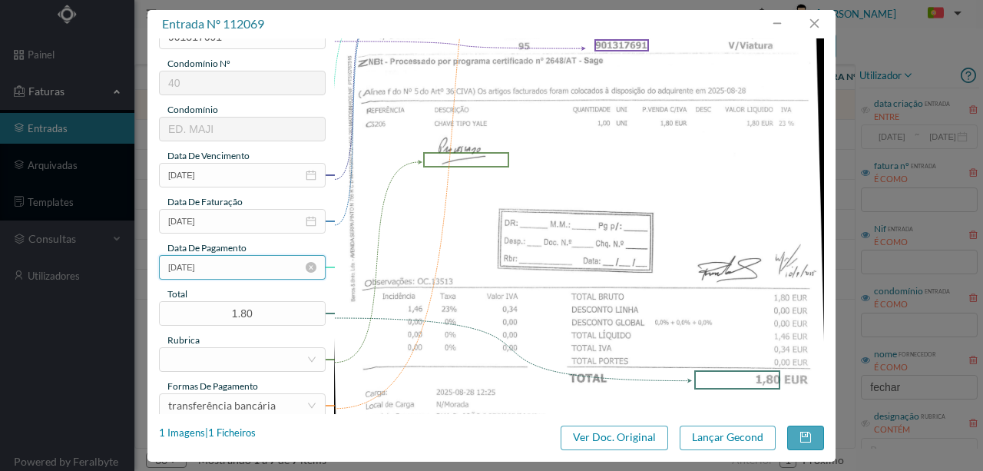
click at [233, 263] on input "2025-08-28" at bounding box center [242, 267] width 167 height 25
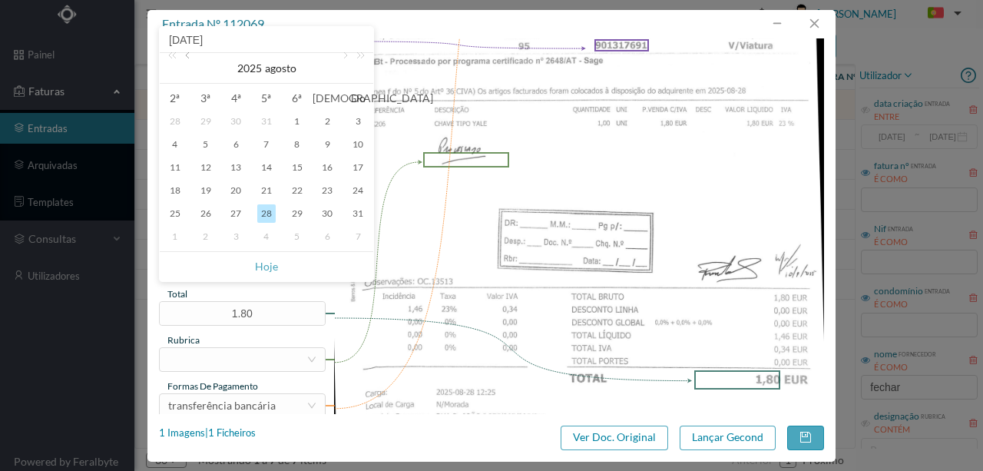
click at [190, 57] on link at bounding box center [189, 68] width 14 height 31
click at [345, 53] on link at bounding box center [344, 68] width 14 height 31
click at [344, 53] on link at bounding box center [344, 68] width 14 height 31
click at [271, 146] on div "11" at bounding box center [266, 144] width 18 height 18
type input "2025-09-11"
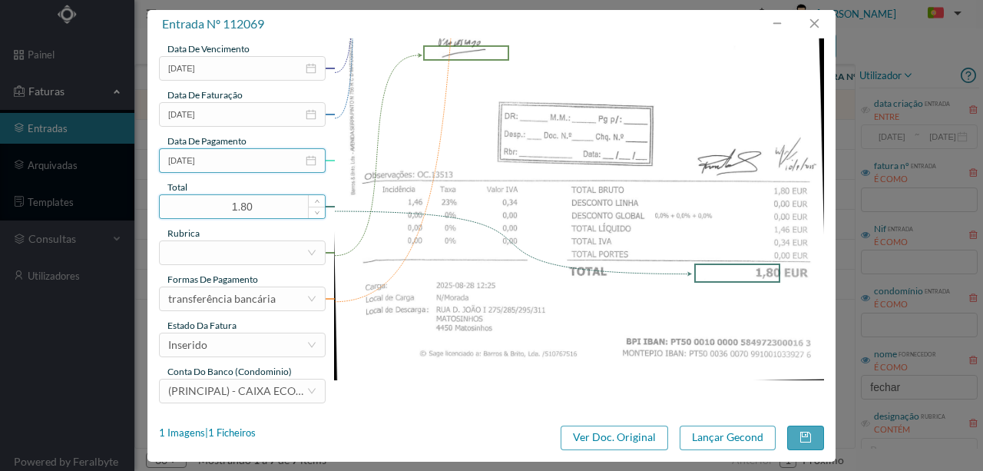
scroll to position [363, 0]
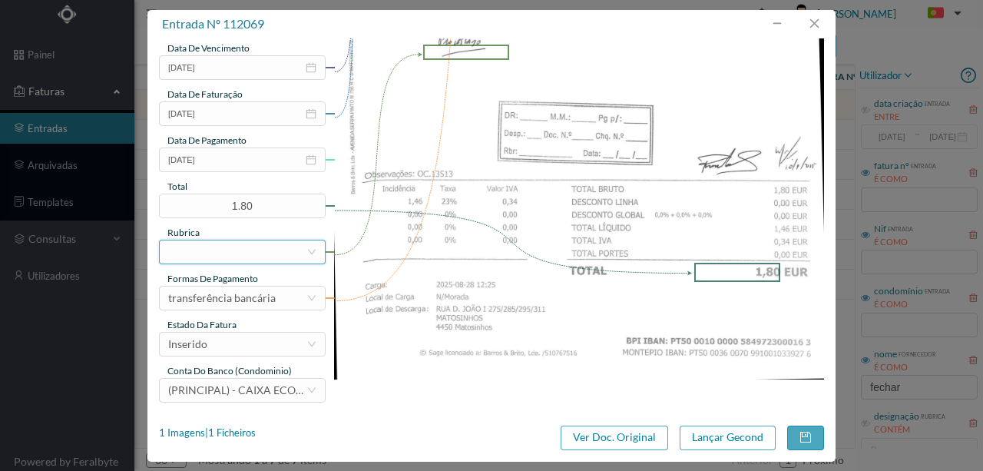
click at [194, 247] on div at bounding box center [237, 251] width 138 height 23
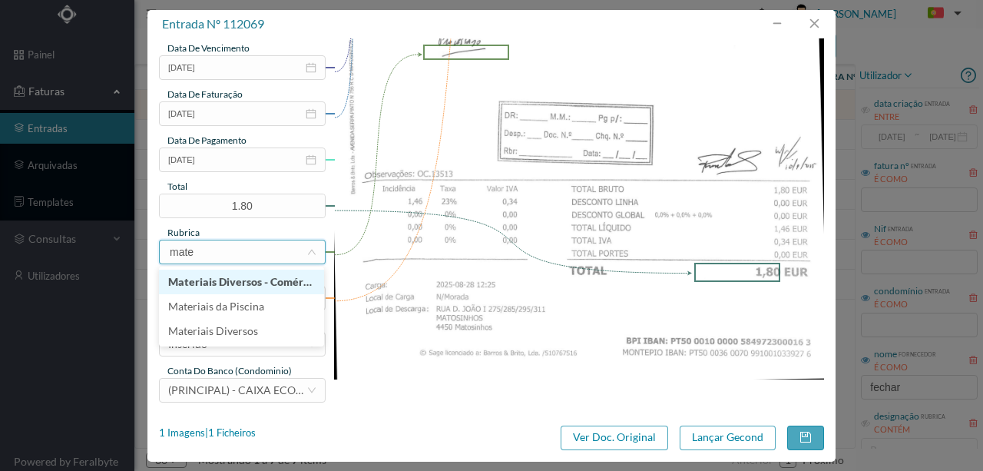
type input "mater"
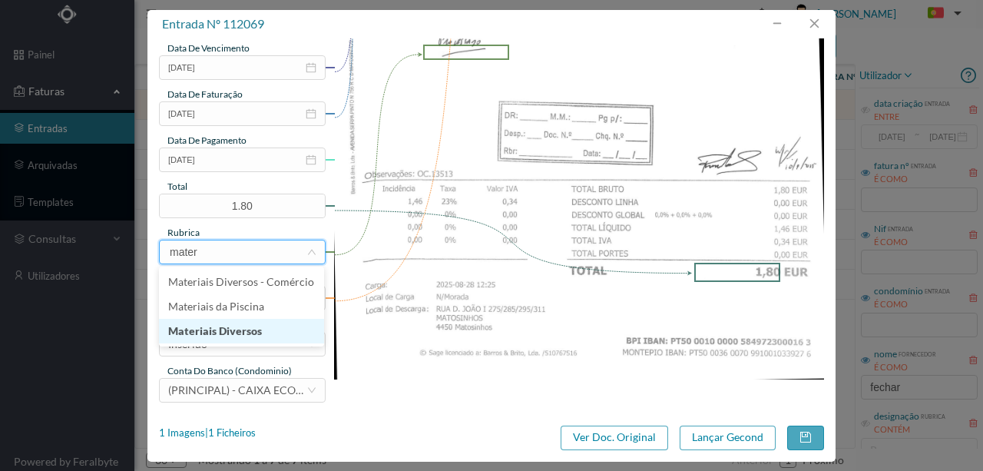
click at [238, 331] on li "Materiais Diversos" at bounding box center [241, 331] width 165 height 25
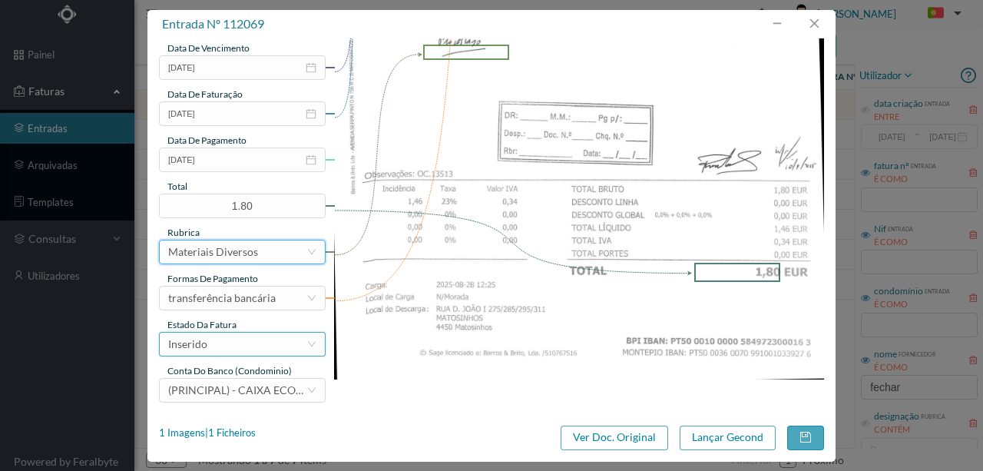
click at [236, 345] on div "Inserido" at bounding box center [237, 343] width 138 height 23
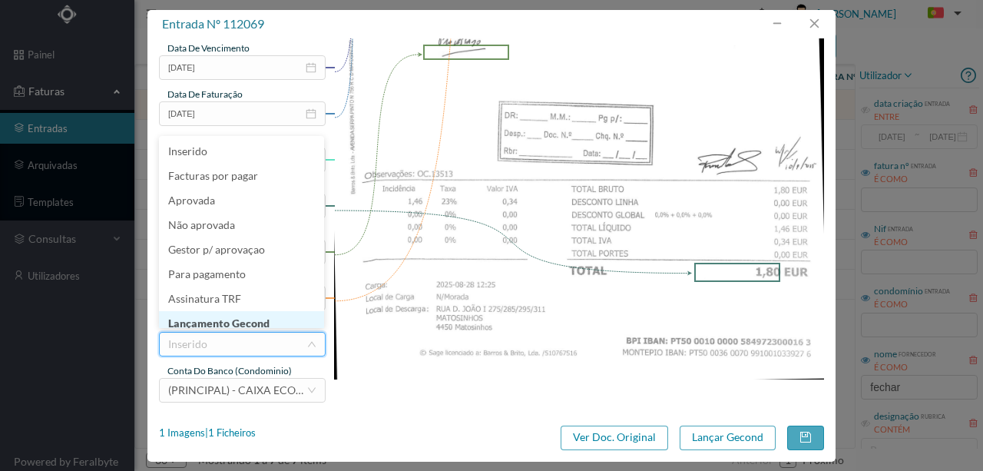
scroll to position [8, 0]
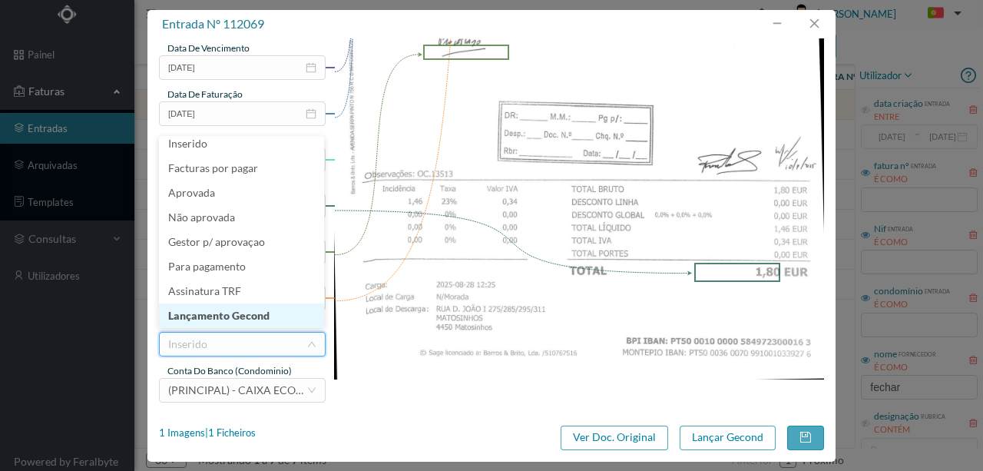
click at [243, 319] on li "Lançamento Gecond" at bounding box center [241, 315] width 165 height 25
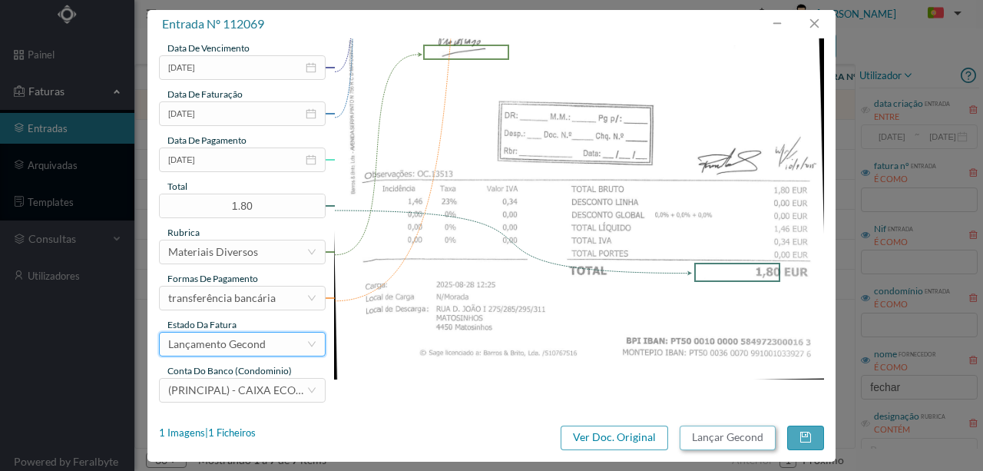
click at [716, 438] on button "Lançar Gecond" at bounding box center [727, 437] width 96 height 25
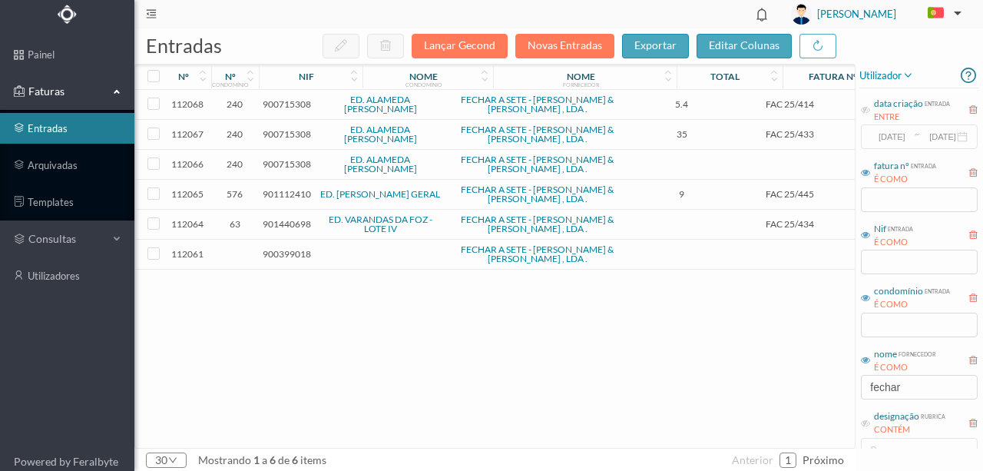
click at [298, 104] on span "900715308" at bounding box center [287, 104] width 48 height 12
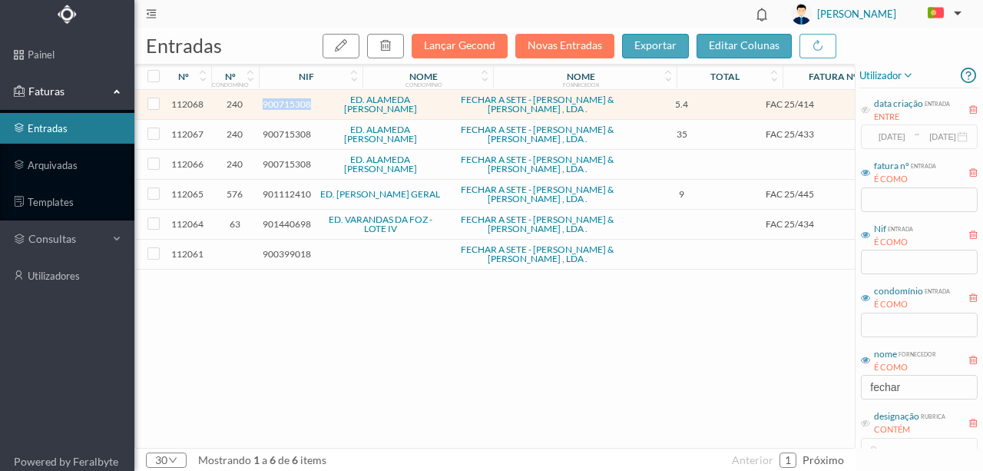
click at [302, 103] on span "900715308" at bounding box center [287, 104] width 48 height 12
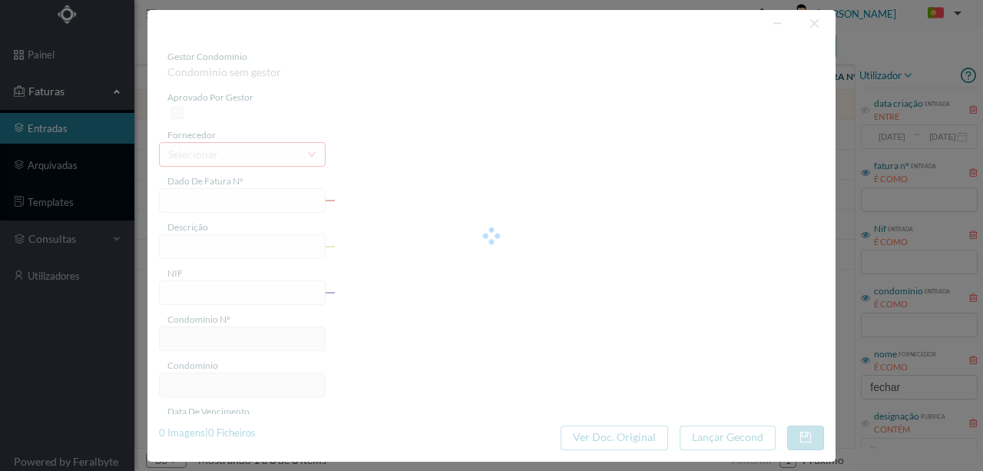
type input "FAC 25/414"
type input "900715308"
type input "2025-08-04"
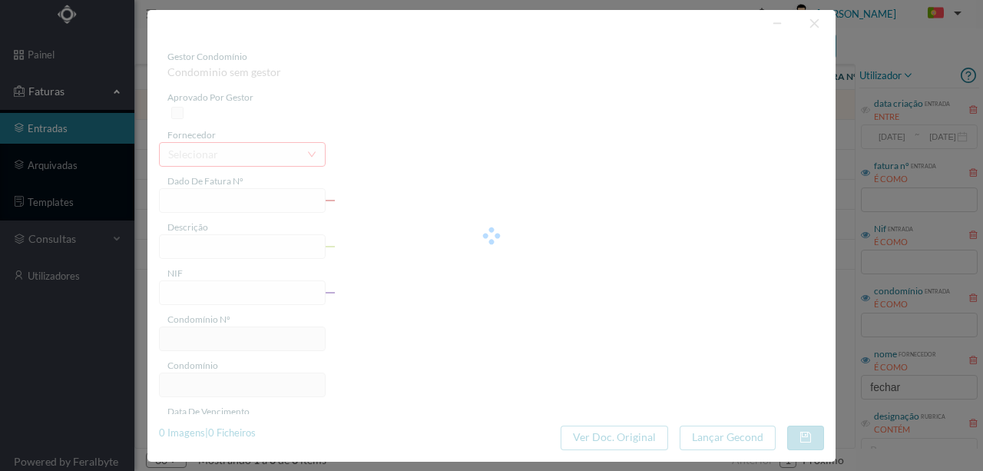
type input "5.40"
type input "240"
type input "ED. ALAMEDA ÁLVARO CASTELÕES"
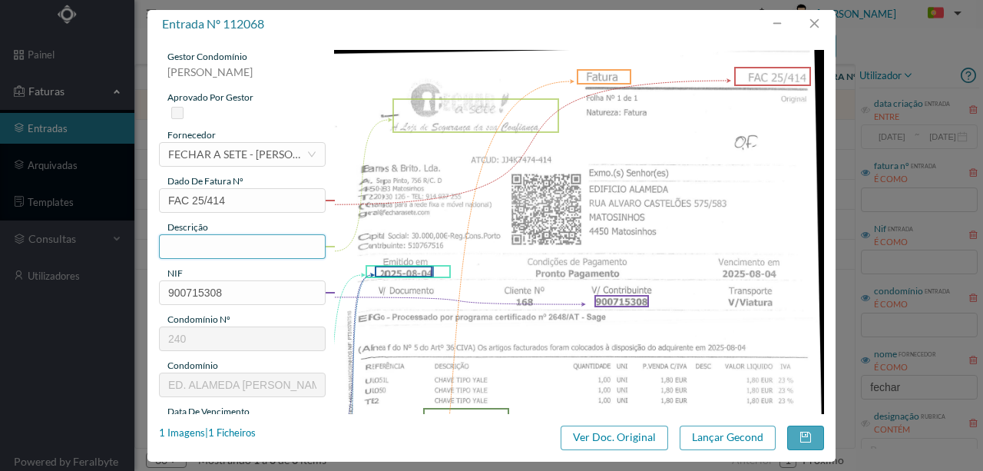
click at [197, 249] on input "text" at bounding box center [242, 246] width 167 height 25
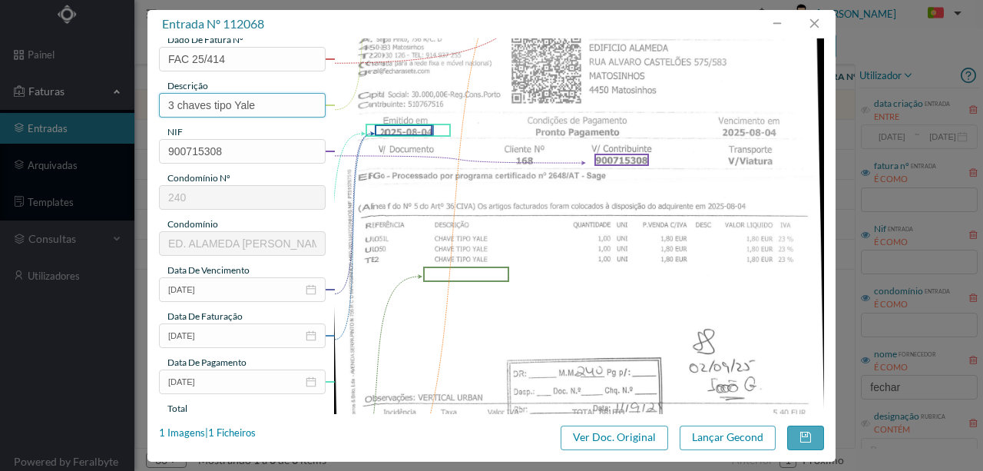
scroll to position [154, 0]
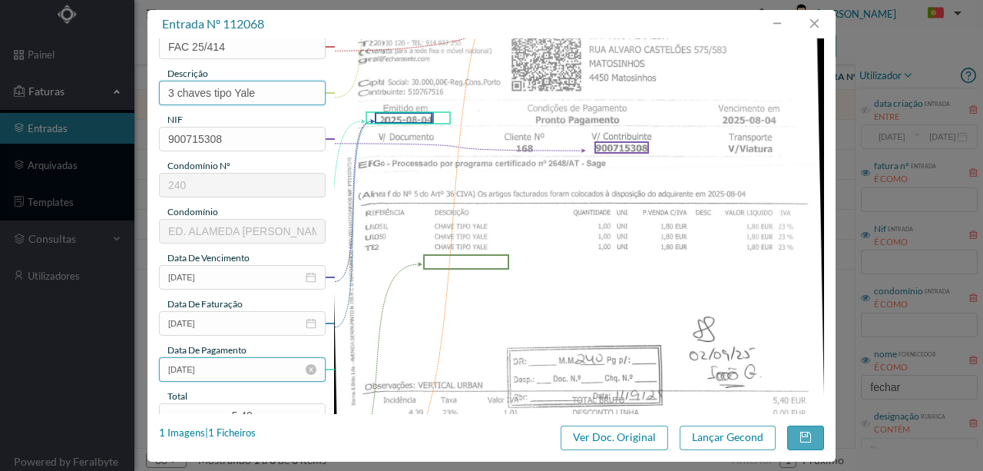
type input "3 chaves tipo Yale"
click at [236, 372] on input "2025-08-04" at bounding box center [242, 369] width 167 height 25
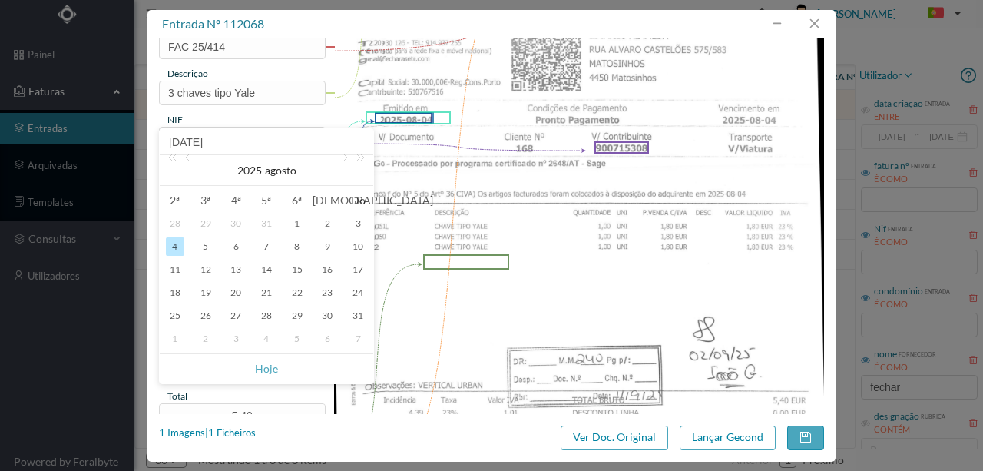
click at [345, 153] on div "2025-08-04" at bounding box center [266, 142] width 213 height 26
click at [345, 157] on link at bounding box center [344, 170] width 14 height 31
click at [266, 246] on div "11" at bounding box center [266, 246] width 18 height 18
type input "2025-09-11"
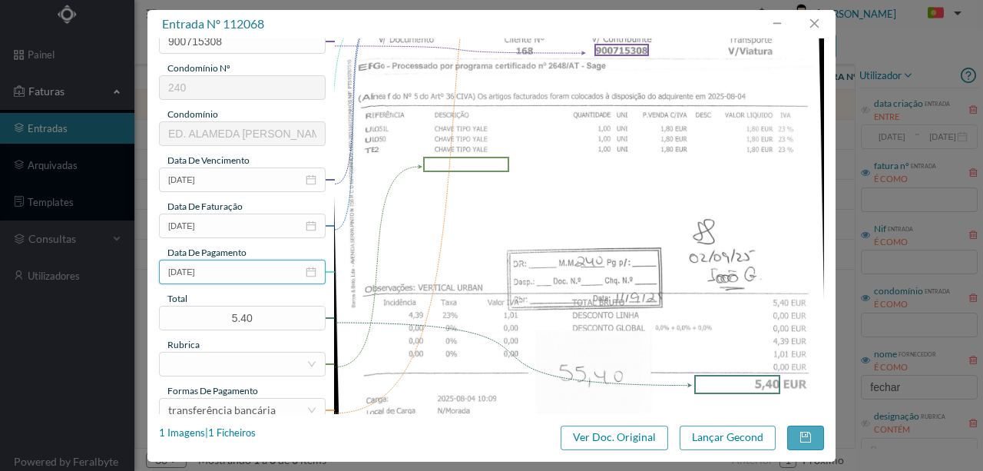
scroll to position [256, 0]
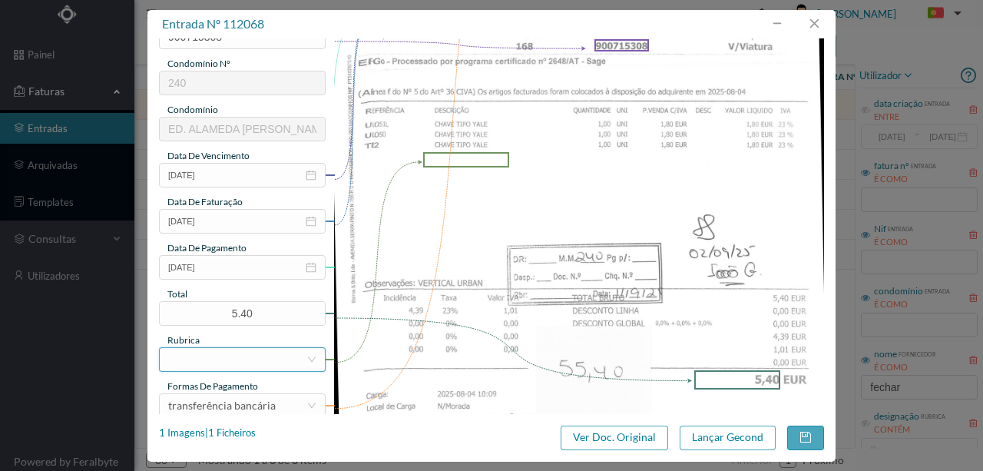
click at [210, 361] on div at bounding box center [237, 359] width 138 height 23
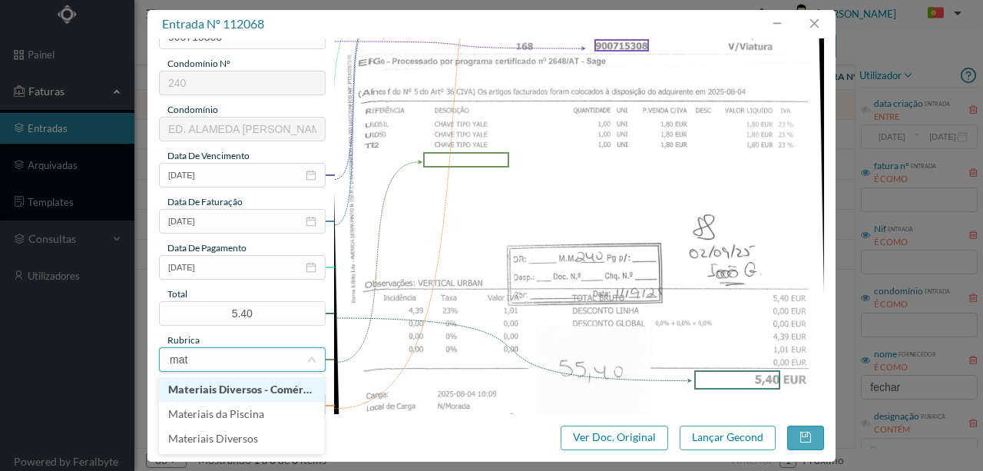
type input "mate"
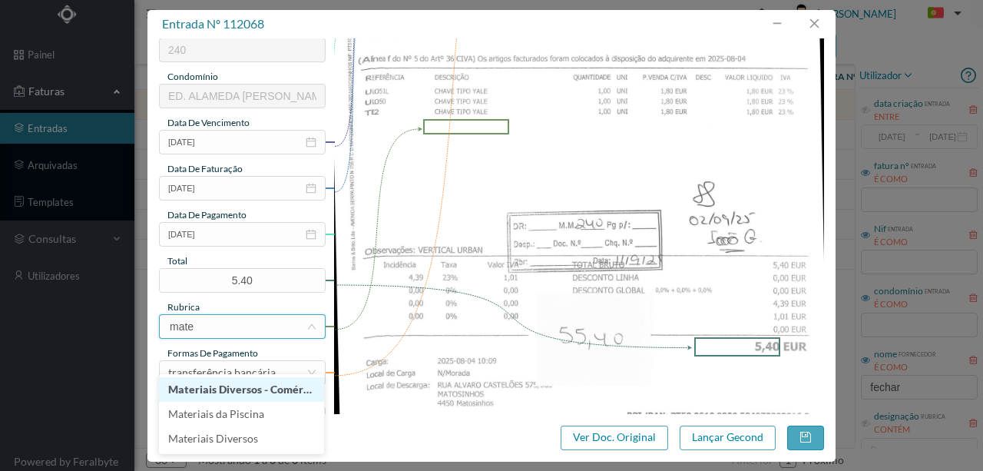
scroll to position [307, 0]
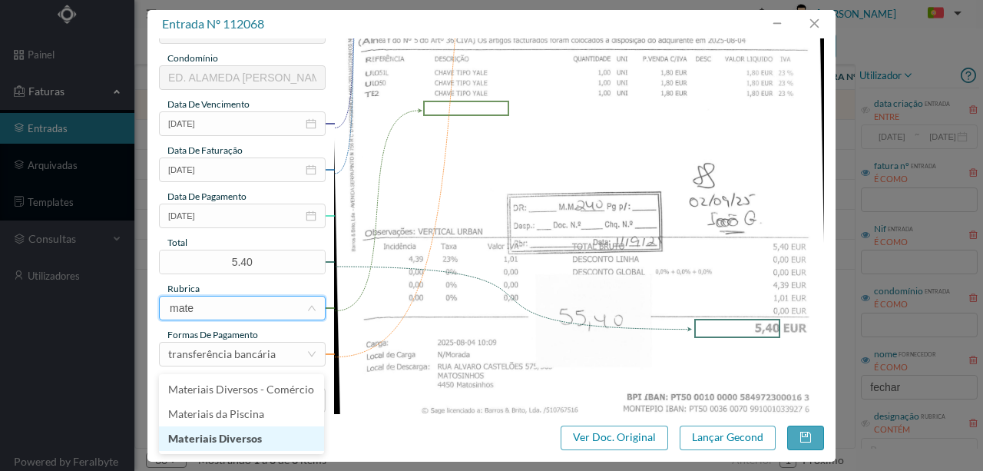
click at [230, 442] on li "Materiais Diversos" at bounding box center [241, 438] width 165 height 25
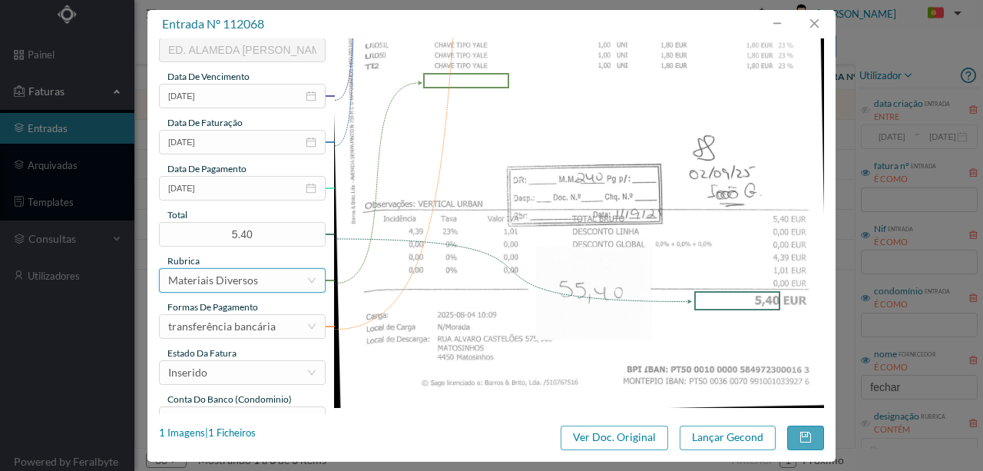
scroll to position [363, 0]
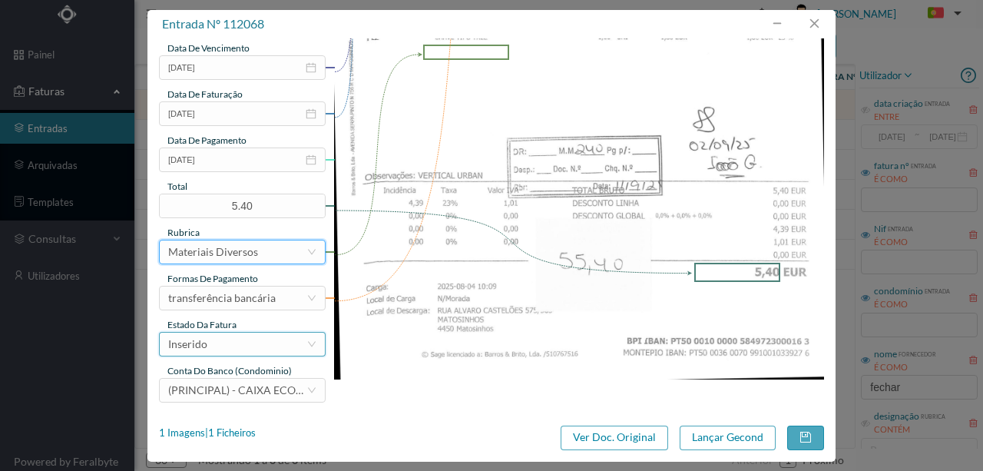
click at [247, 346] on div "Inserido" at bounding box center [237, 343] width 138 height 23
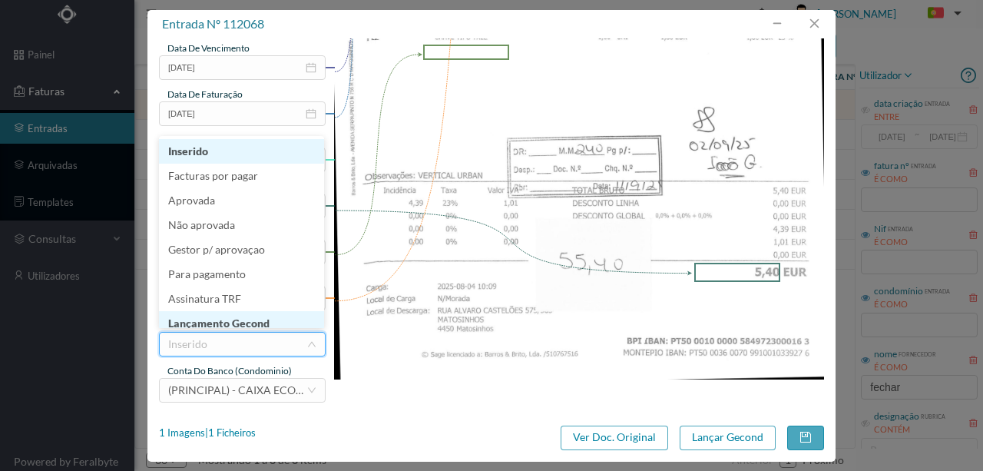
scroll to position [8, 0]
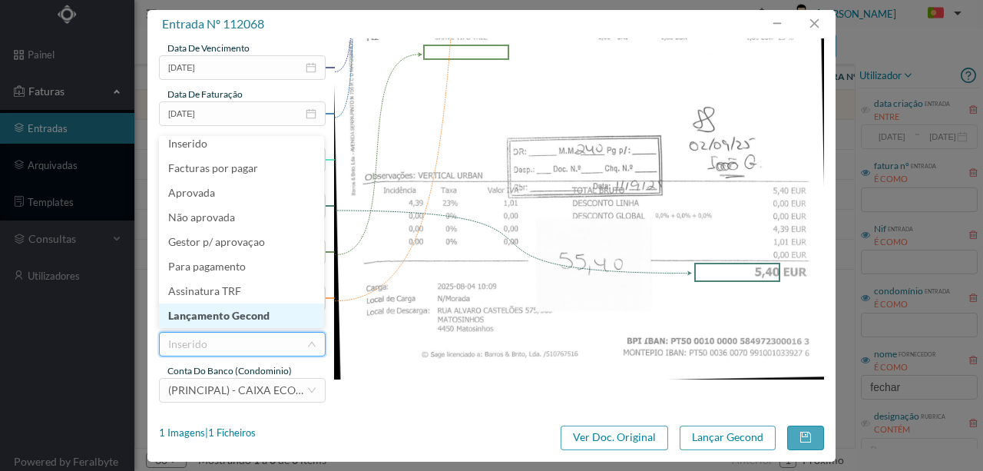
click at [260, 318] on li "Lançamento Gecond" at bounding box center [241, 315] width 165 height 25
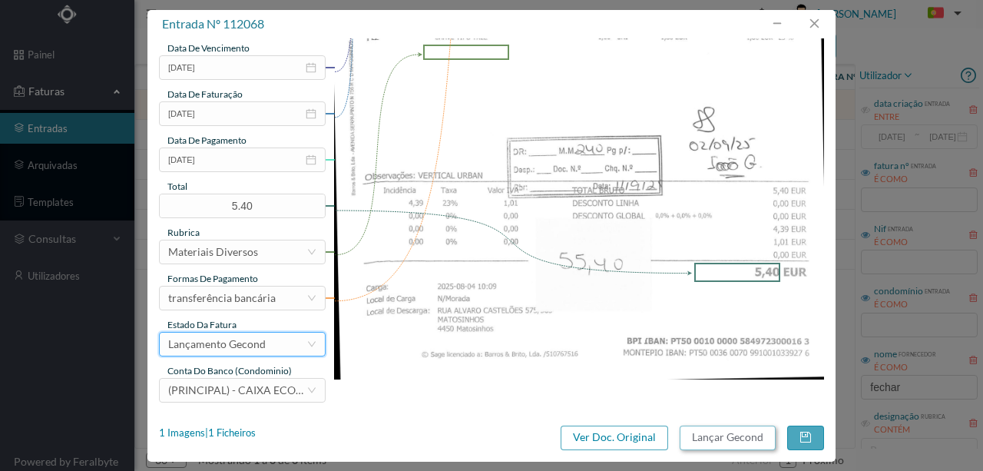
click at [701, 435] on button "Lançar Gecond" at bounding box center [727, 437] width 96 height 25
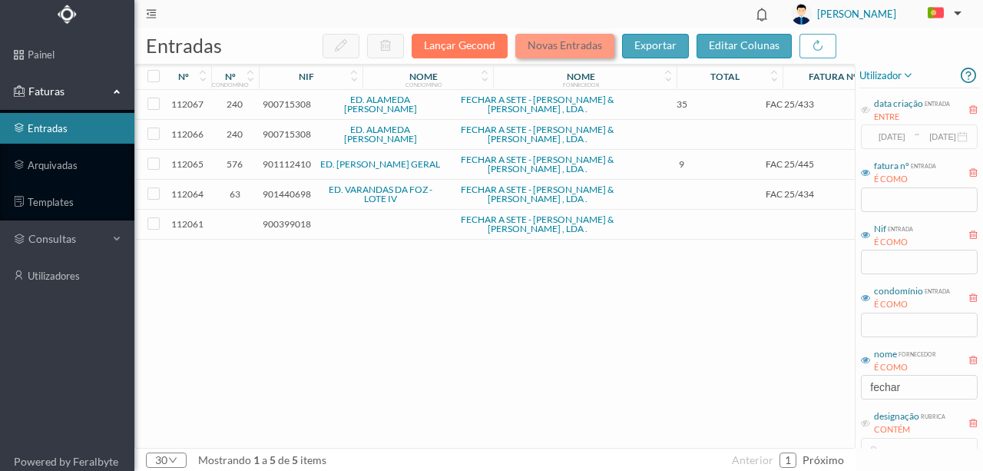
click at [564, 44] on button "Novas Entradas" at bounding box center [564, 46] width 99 height 25
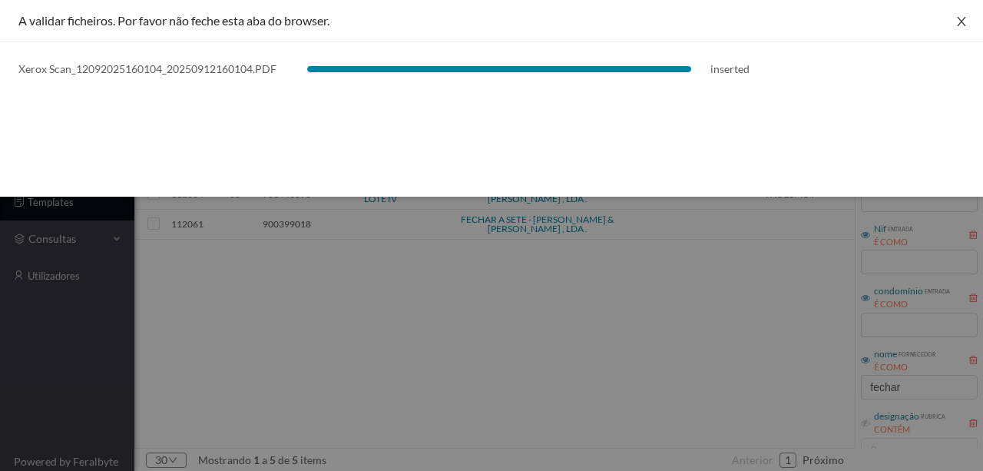
click at [957, 21] on icon "icon: close" at bounding box center [961, 21] width 12 height 12
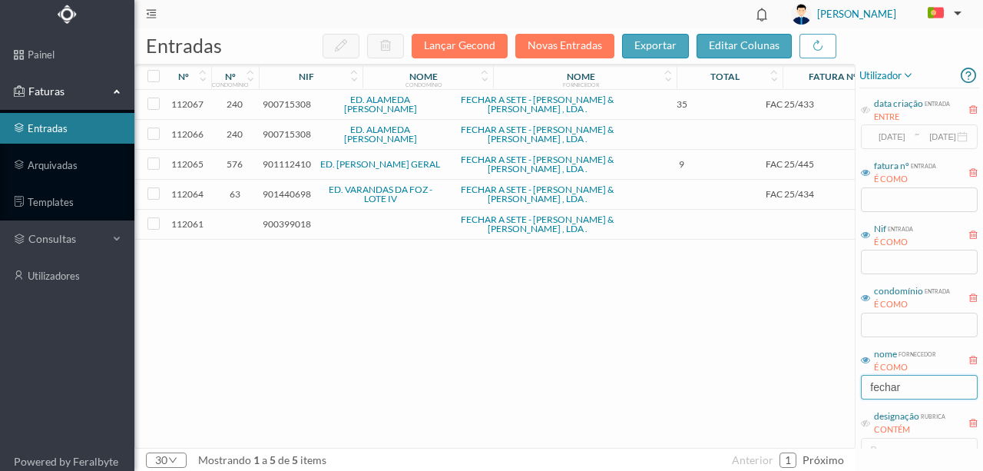
drag, startPoint x: 917, startPoint y: 388, endPoint x: 779, endPoint y: 397, distance: 138.5
click at [779, 397] on div "entradas Lançar Gecond Novas Entradas exportar editar colunas nº nº condomínio …" at bounding box center [558, 249] width 848 height 442
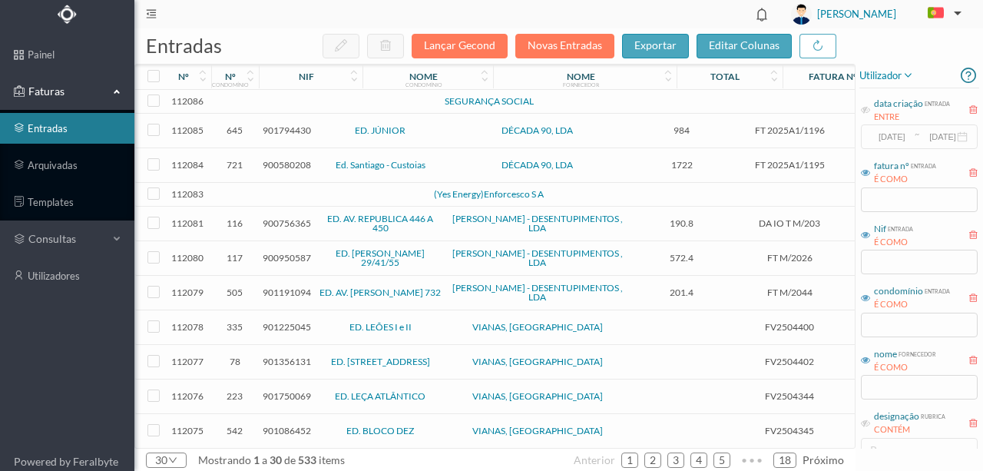
click at [355, 101] on td at bounding box center [331, 102] width 131 height 24
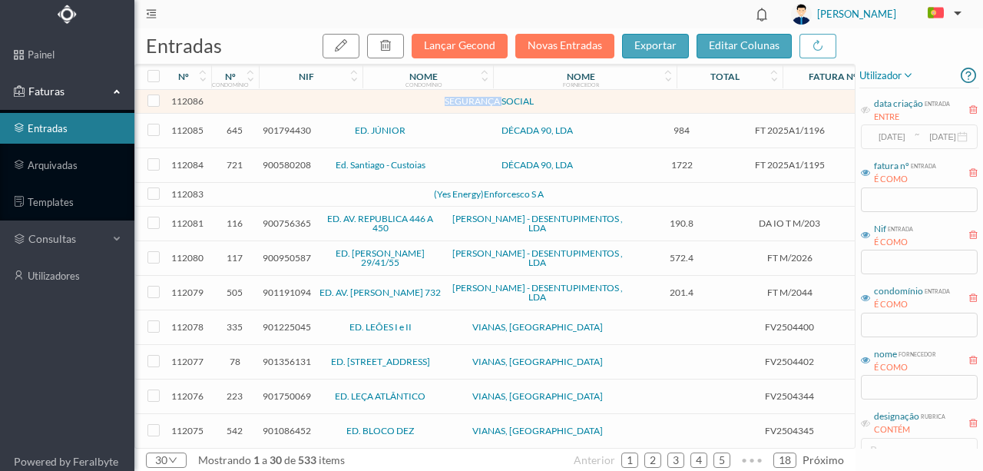
click at [355, 101] on td at bounding box center [331, 102] width 131 height 24
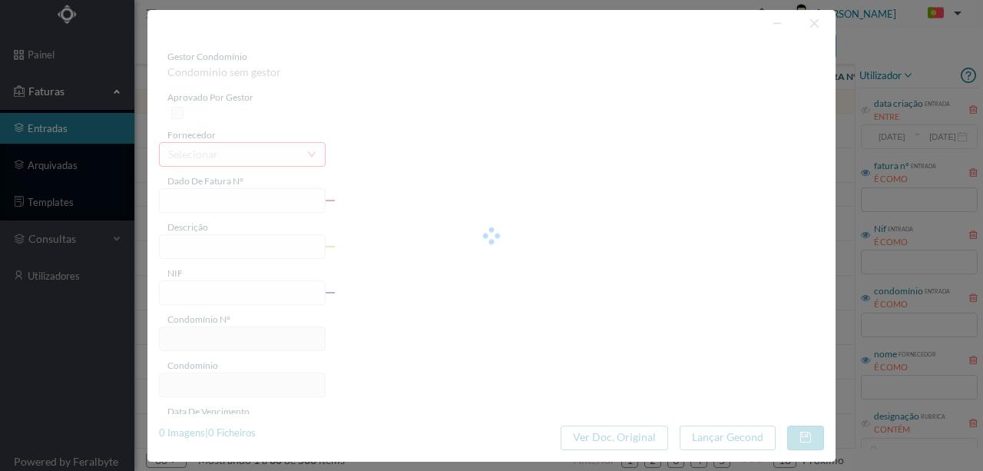
type input "0"
type input "Invalid date"
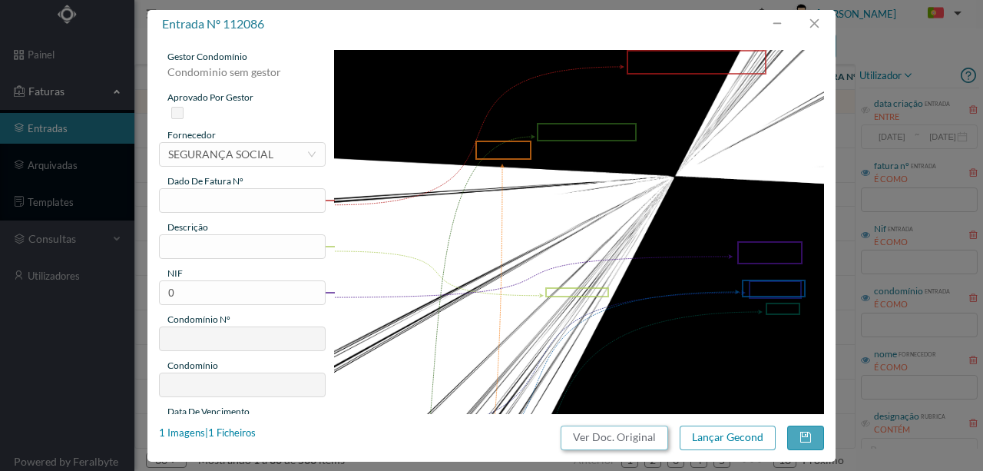
click at [637, 438] on button "Ver Doc. Original" at bounding box center [613, 437] width 107 height 25
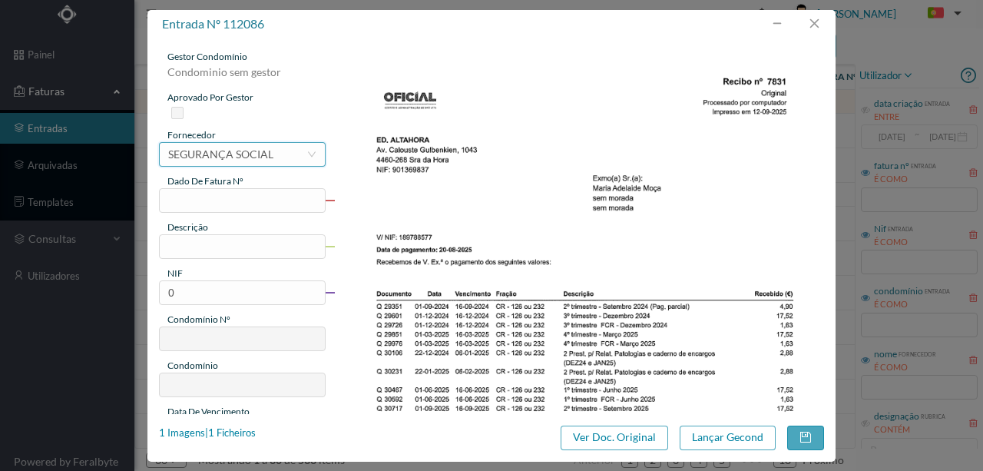
click at [246, 157] on div "SEGURANÇA SOCIAL" at bounding box center [220, 154] width 105 height 23
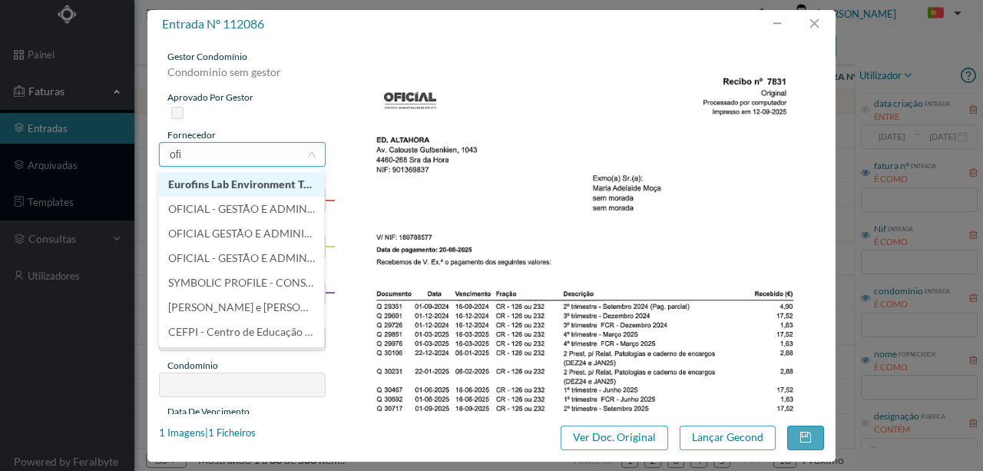
scroll to position [0, 0]
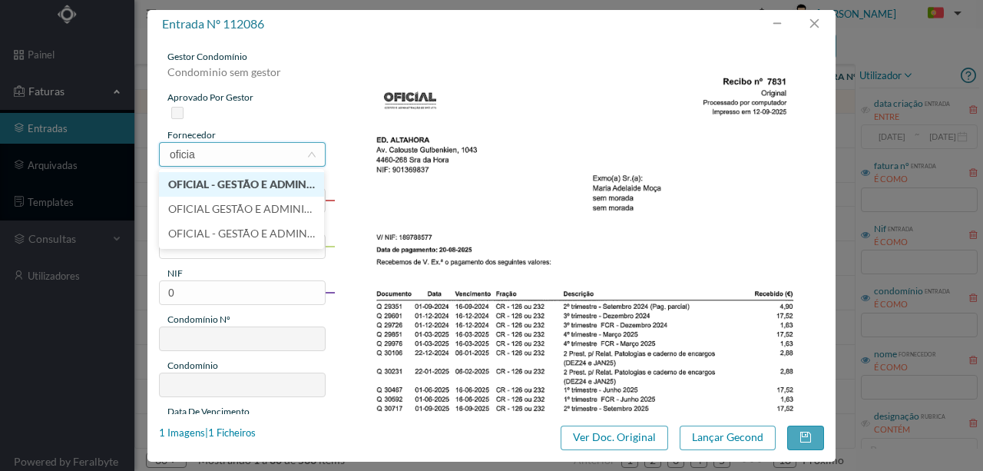
type input "oficial"
click at [279, 182] on li "OFICIAL - GESTÃO E ADMINISTRAÇÃO DE IMÓVEIS, LDA" at bounding box center [241, 184] width 165 height 25
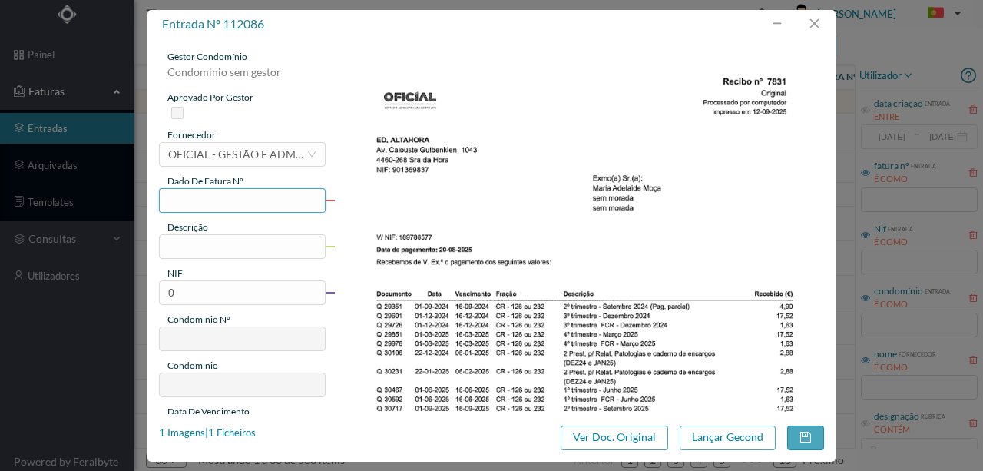
click at [170, 200] on input "text" at bounding box center [242, 200] width 167 height 25
type input "Rec 7831"
click at [201, 245] on input "text" at bounding box center [242, 246] width 167 height 25
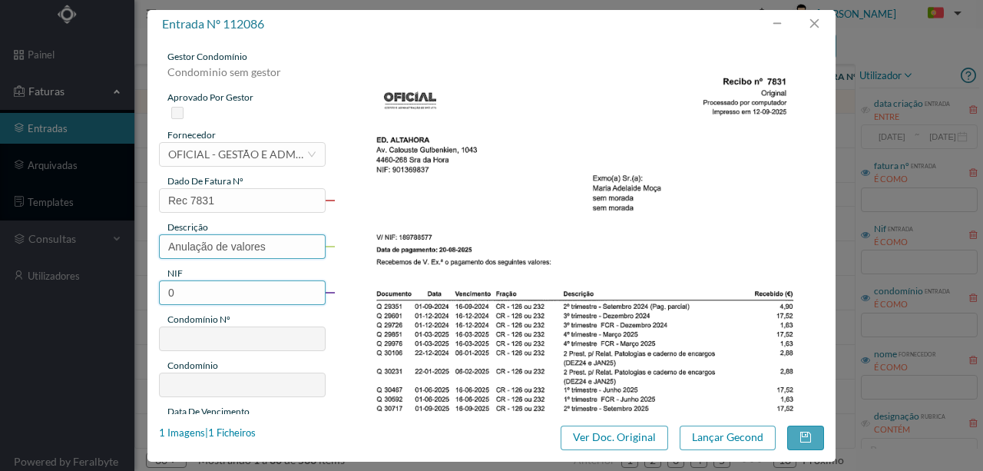
type input "Anulação de valores"
drag, startPoint x: 192, startPoint y: 295, endPoint x: 157, endPoint y: 294, distance: 35.3
click at [157, 294] on div "gestor condomínio Condominio sem gestor aprovado por gestor fornecedor selecion…" at bounding box center [491, 225] width 688 height 375
type input "901369837"
type input "55"
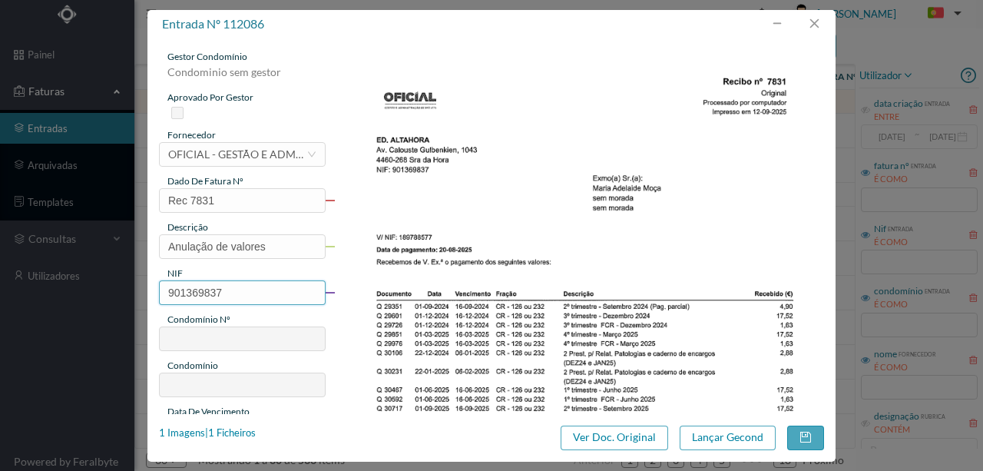
type input "ED. ALTAHORA"
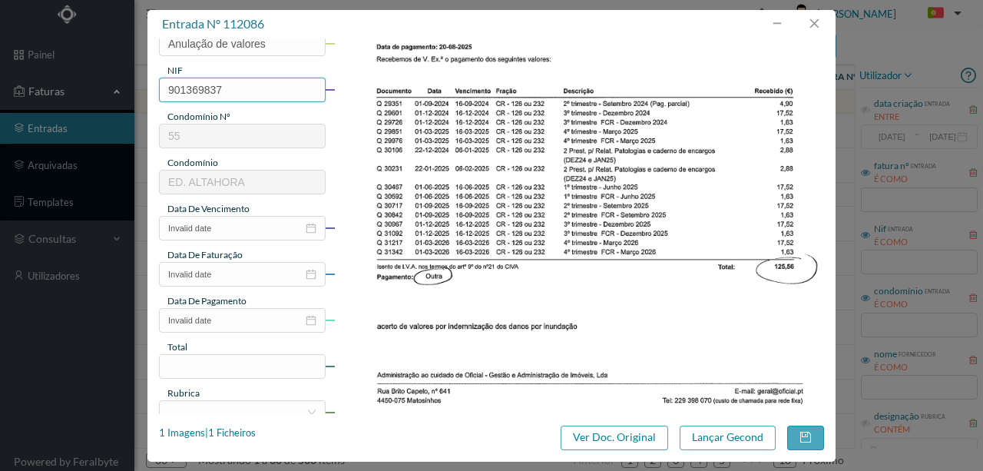
scroll to position [204, 0]
type input "901369837"
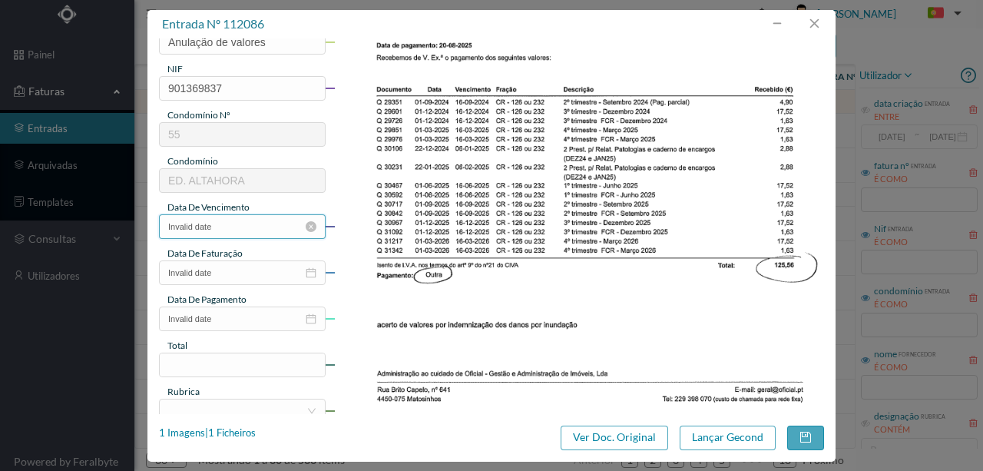
click at [244, 226] on input "Invalid date" at bounding box center [242, 226] width 167 height 25
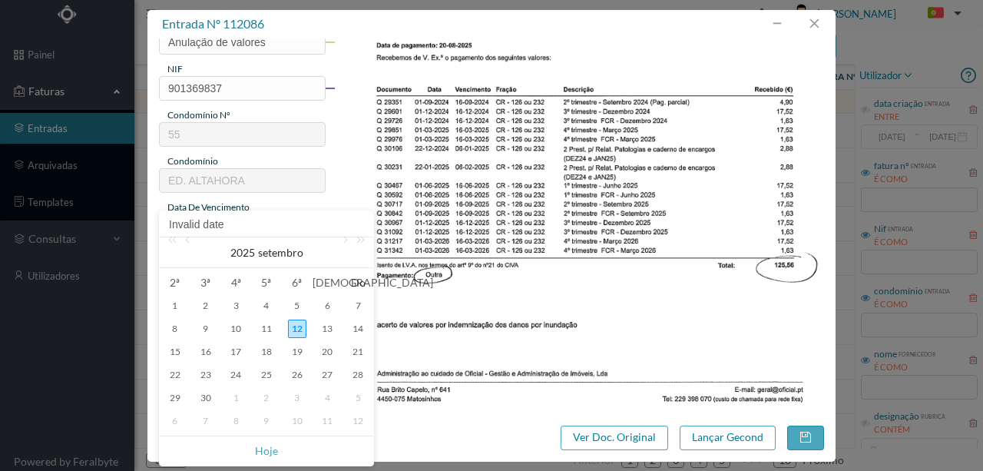
click at [293, 332] on div "12" at bounding box center [297, 328] width 18 height 18
type input "2025-09-12"
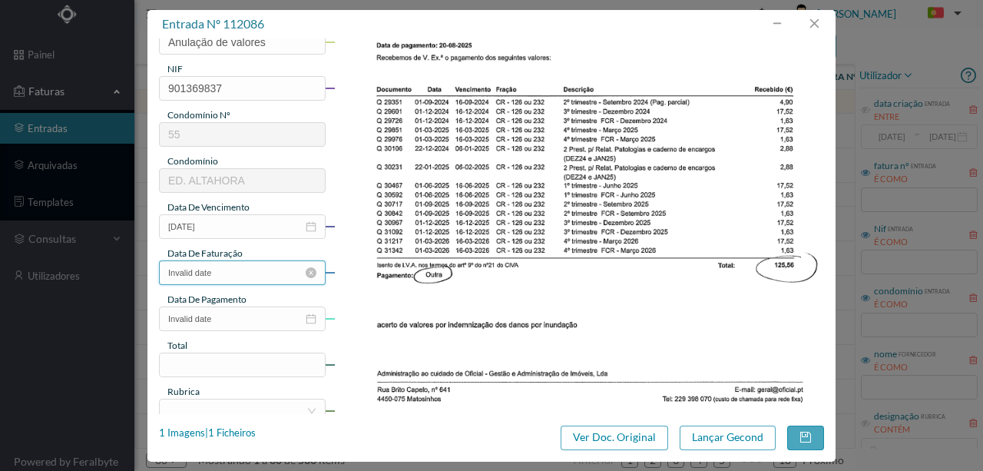
click at [223, 273] on input "Invalid date" at bounding box center [242, 272] width 167 height 25
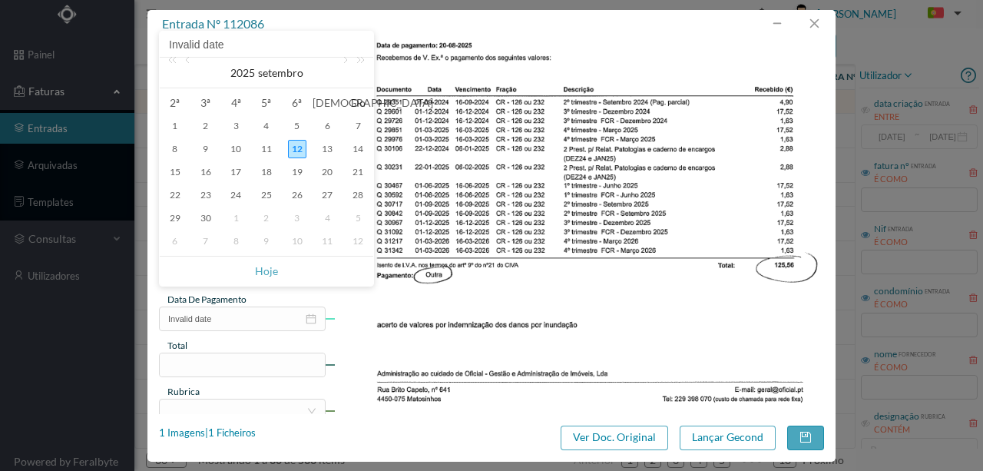
click at [296, 148] on div "12" at bounding box center [297, 149] width 18 height 18
type input "2025-09-12"
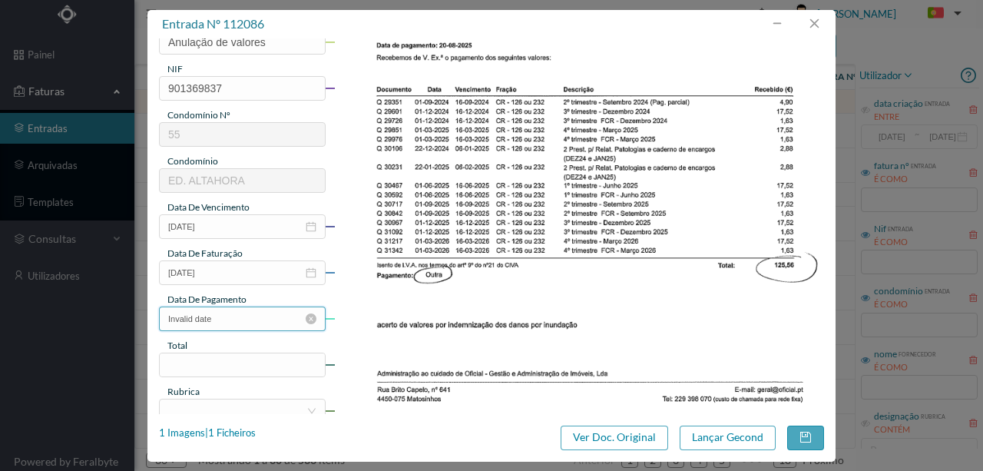
click at [236, 319] on input "Invalid date" at bounding box center [242, 318] width 167 height 25
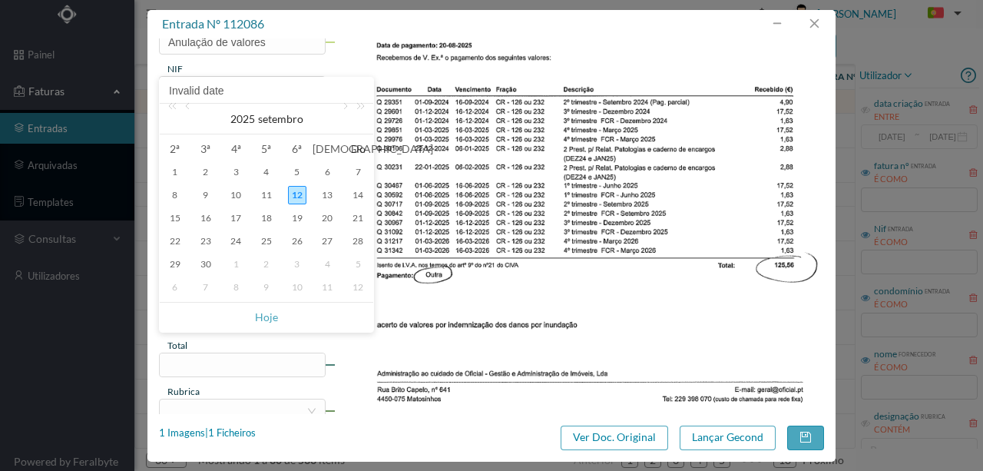
click at [301, 200] on div "12" at bounding box center [297, 195] width 18 height 18
type input "2025-09-12"
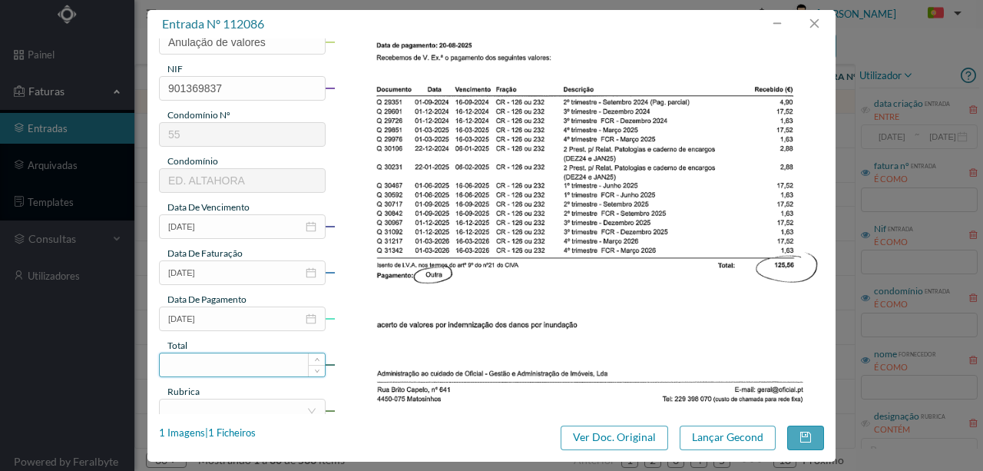
click at [201, 363] on input at bounding box center [242, 364] width 165 height 23
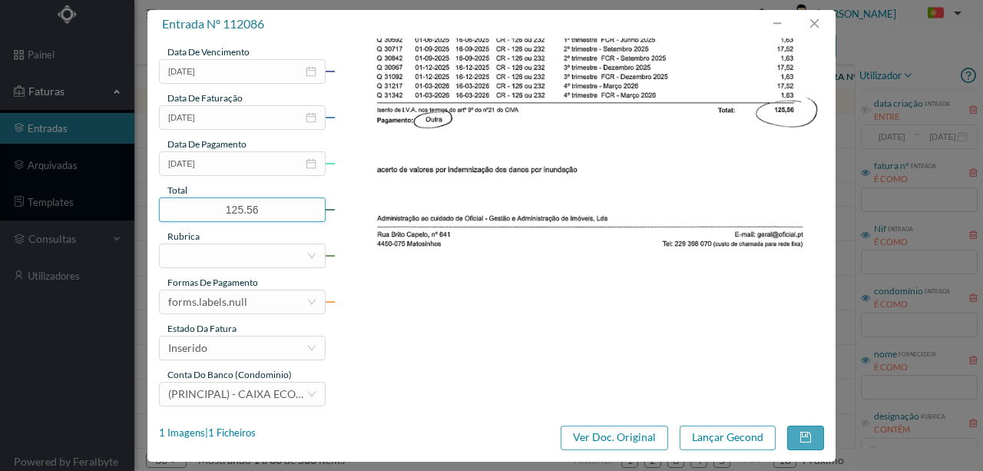
scroll to position [363, 0]
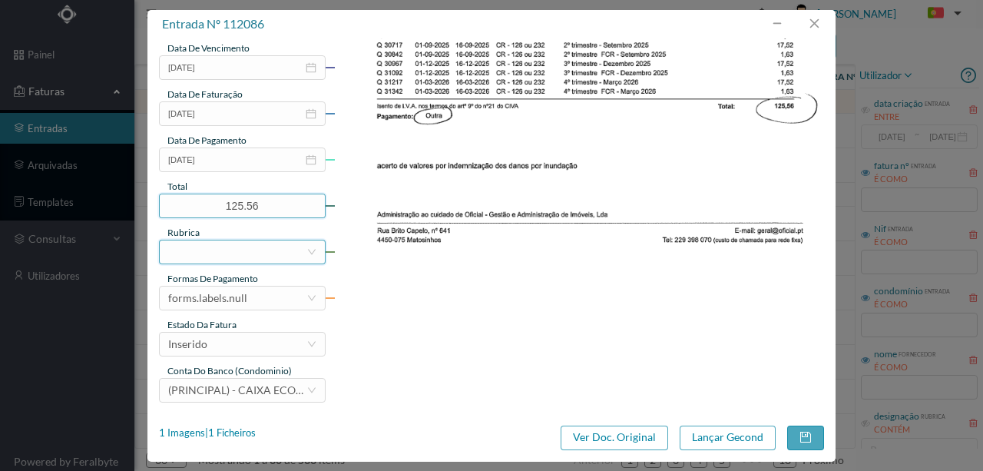
type input "125.56"
click at [197, 255] on div at bounding box center [237, 251] width 138 height 23
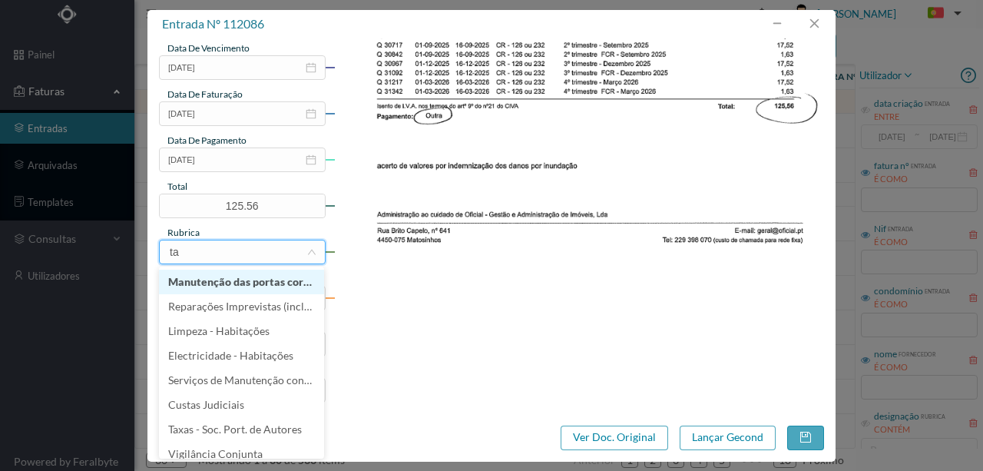
type input "tax"
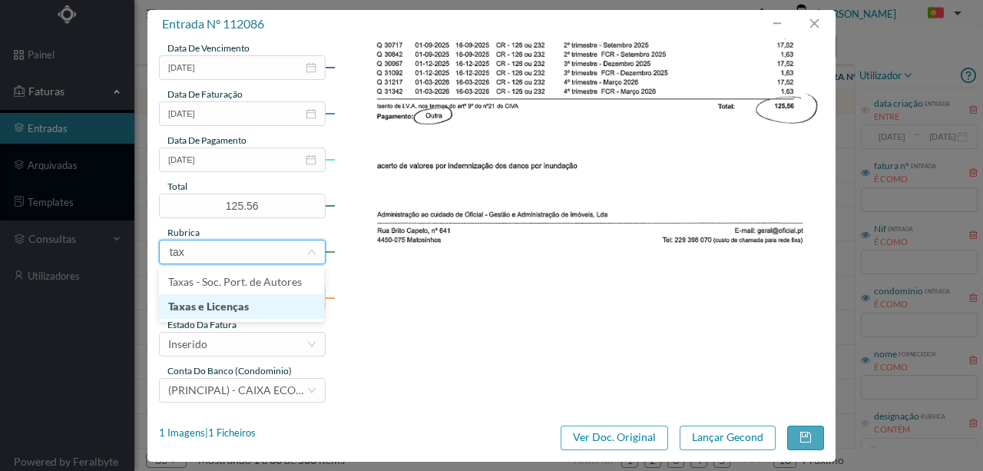
click at [230, 309] on li "Taxas e Licenças" at bounding box center [241, 306] width 165 height 25
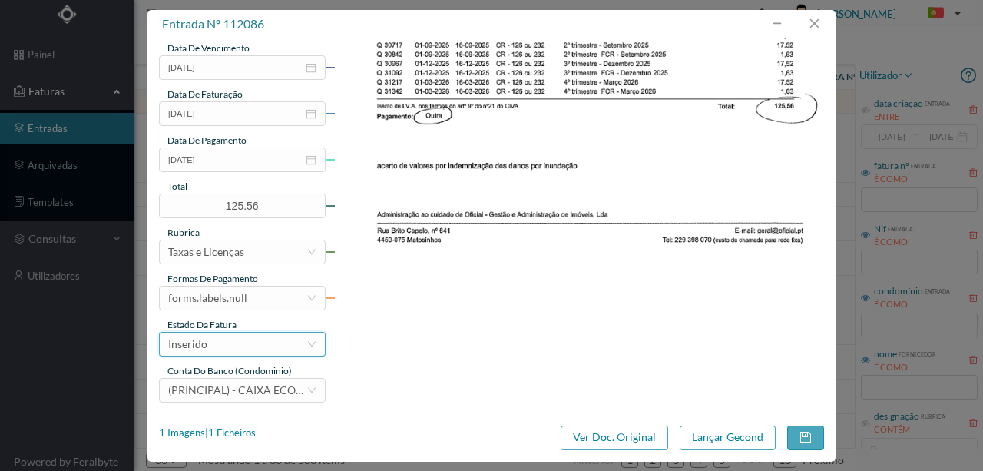
click at [218, 344] on div "Inserido" at bounding box center [237, 343] width 138 height 23
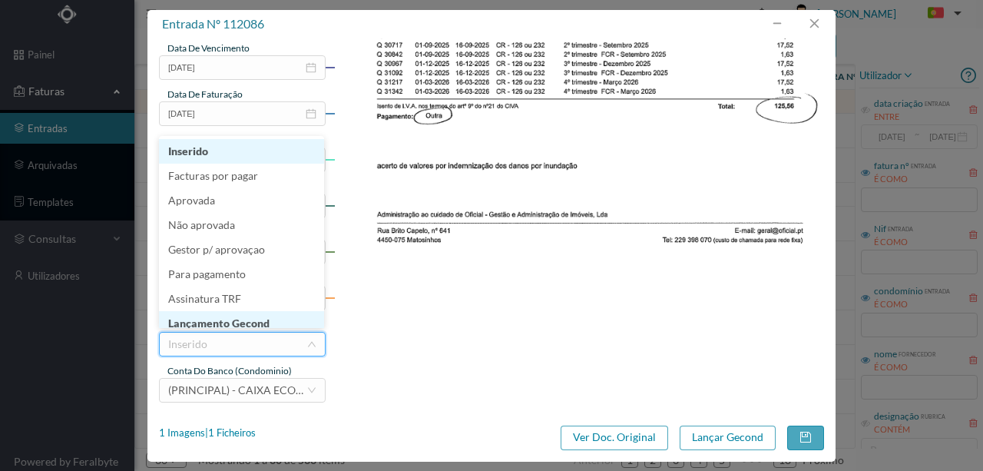
scroll to position [8, 0]
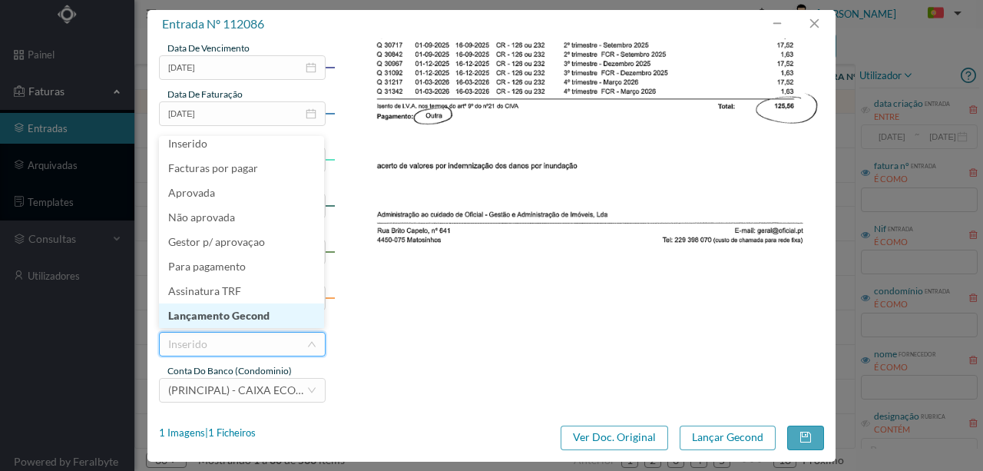
click at [230, 312] on li "Lançamento Gecond" at bounding box center [241, 315] width 165 height 25
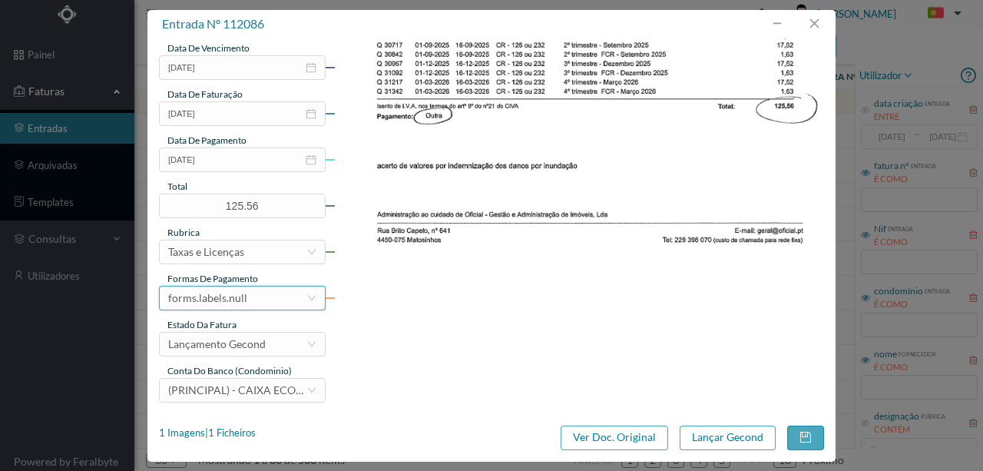
click at [213, 298] on div "forms.labels.null" at bounding box center [207, 297] width 79 height 23
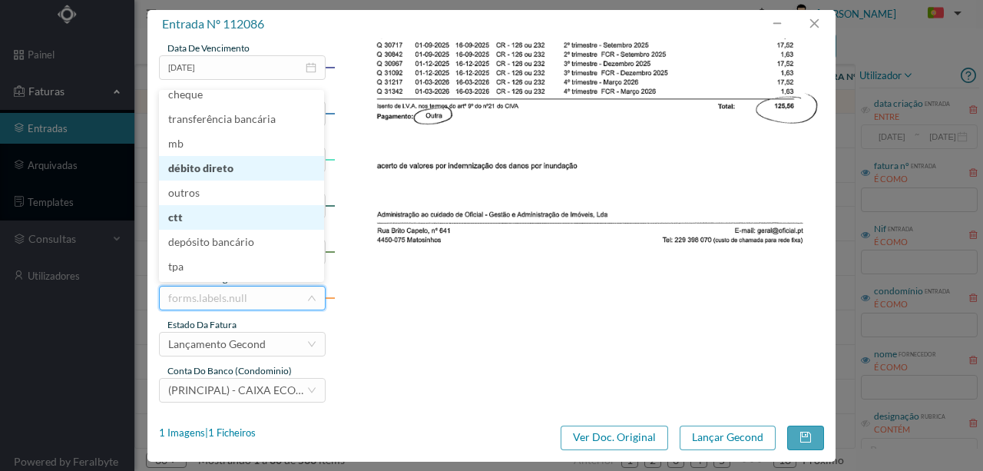
scroll to position [0, 0]
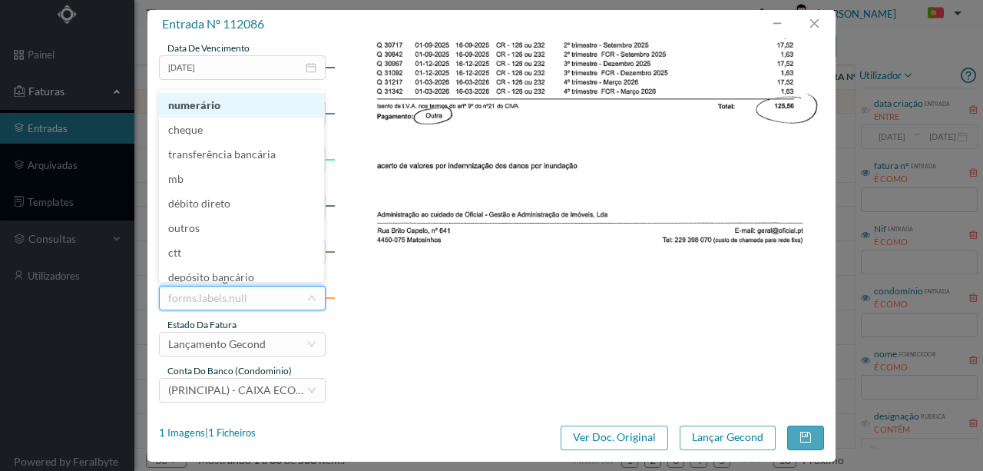
click at [197, 103] on li "numerário" at bounding box center [241, 105] width 165 height 25
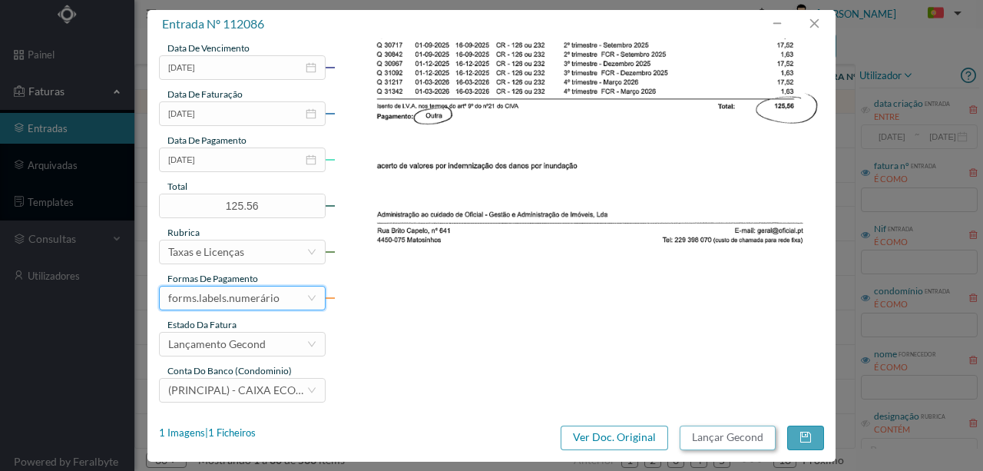
click at [739, 439] on button "Lançar Gecond" at bounding box center [727, 437] width 96 height 25
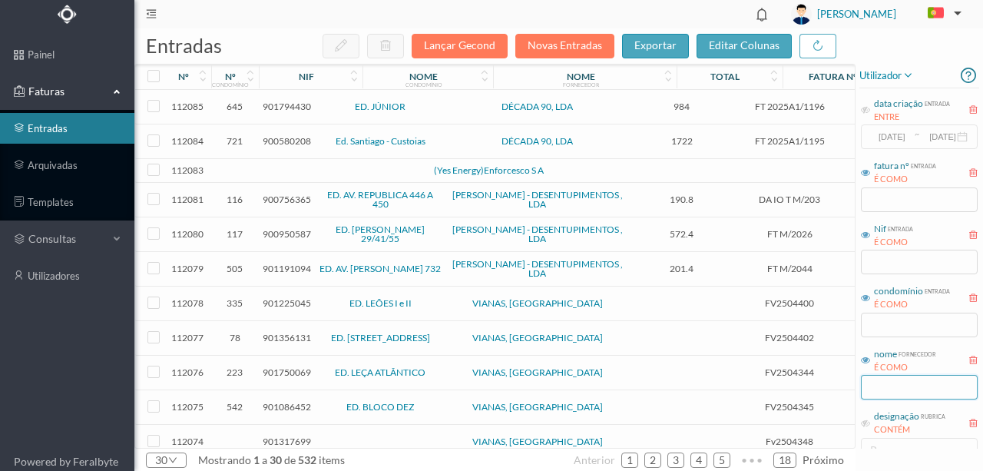
click at [880, 382] on input "text" at bounding box center [919, 387] width 117 height 25
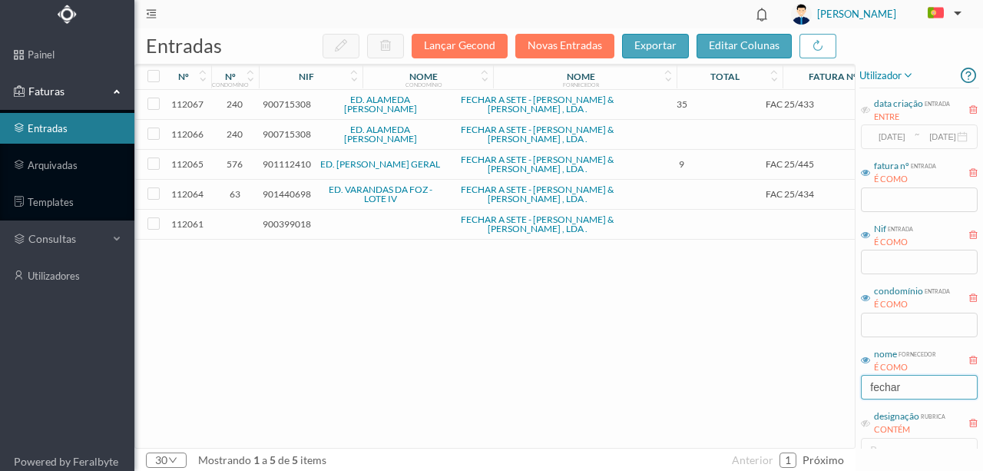
type input "fechar"
click at [279, 105] on span "900715308" at bounding box center [287, 104] width 48 height 12
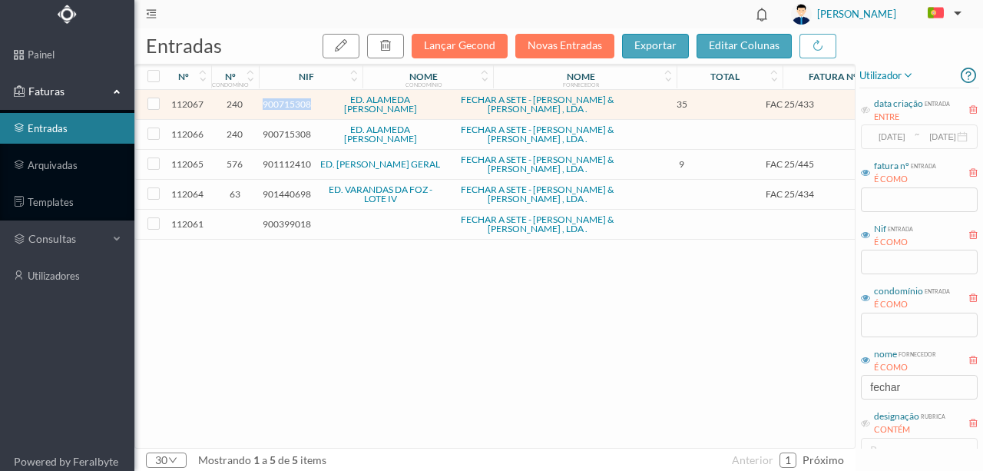
click at [279, 105] on span "900715308" at bounding box center [287, 104] width 48 height 12
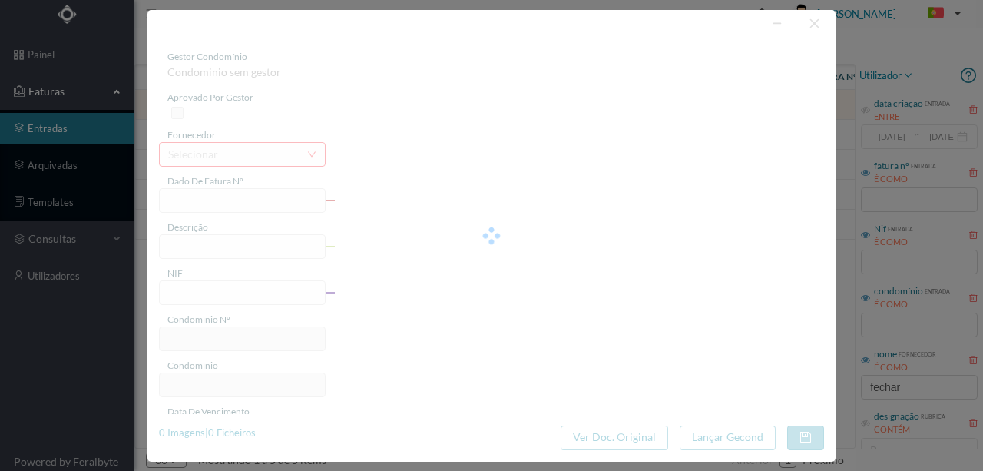
type input "FAC 25/433"
type input "900715308"
type input "2025-08-14"
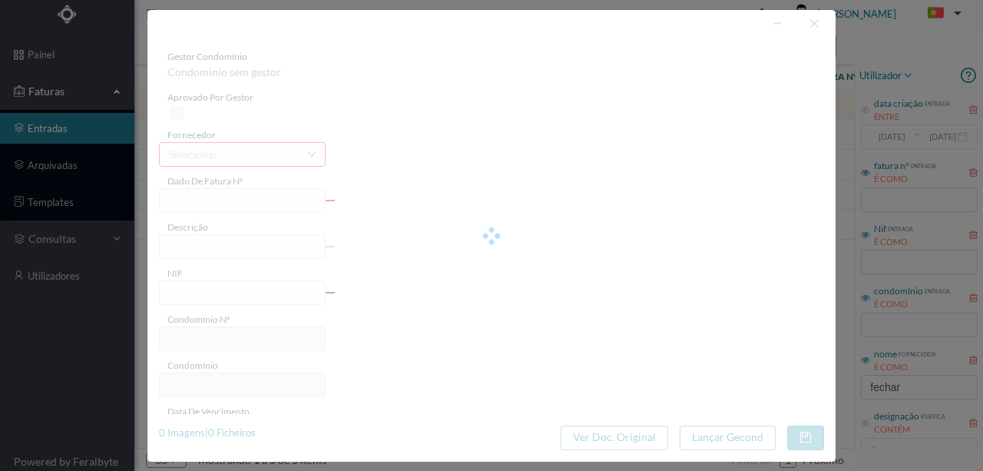
type input "35.00"
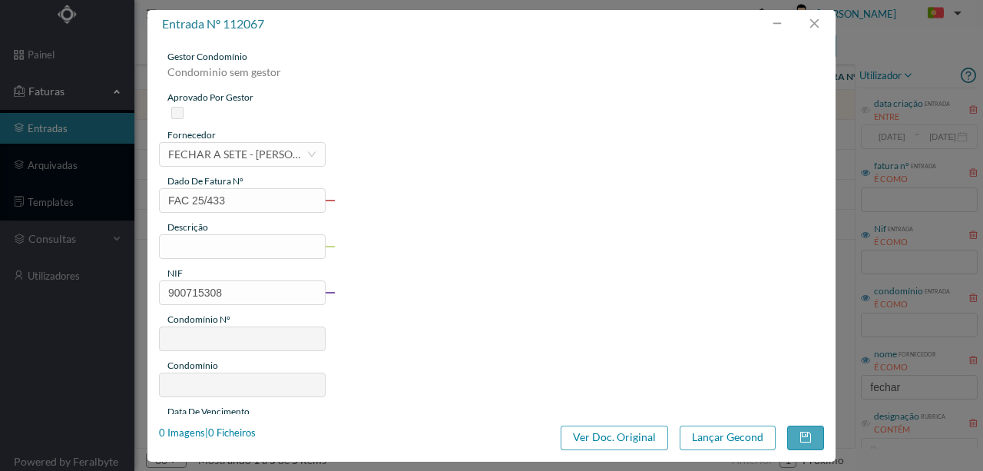
type input "240"
type input "ED. ALAMEDA ÁLVARO CASTELÕES"
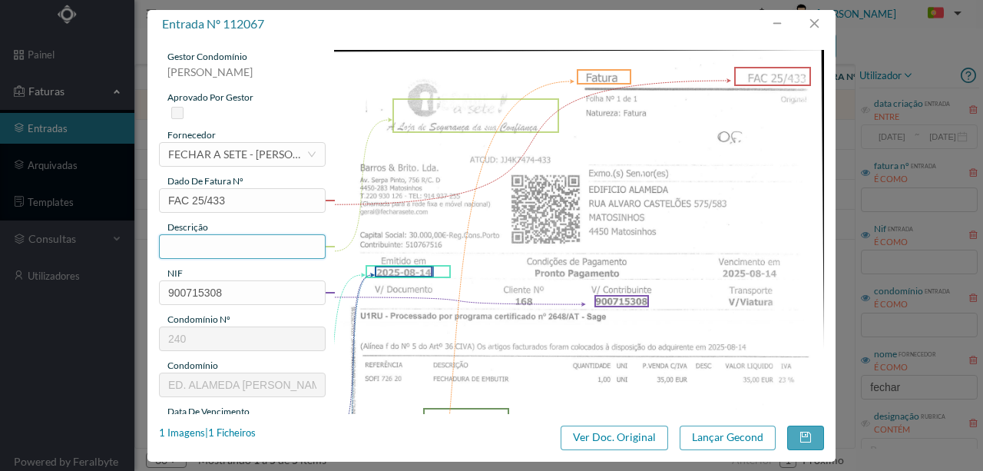
click at [193, 240] on input "text" at bounding box center [242, 246] width 167 height 25
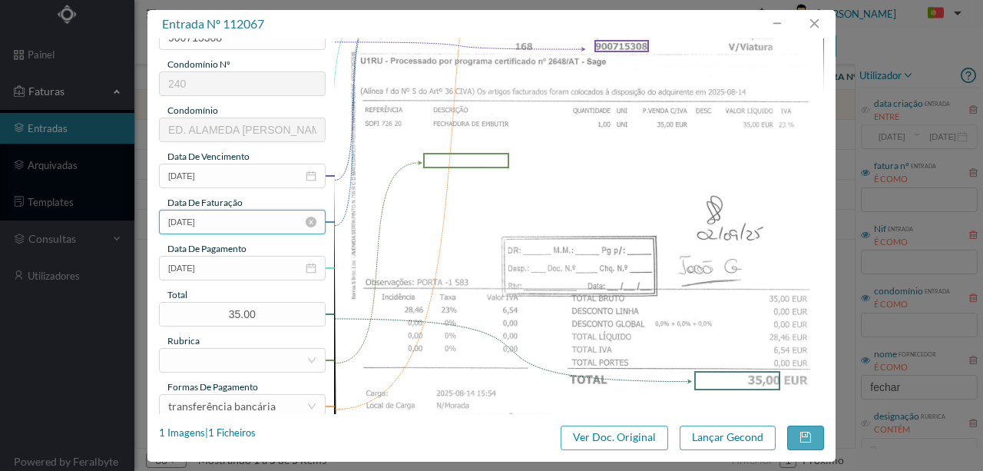
scroll to position [256, 0]
type input "1 fechadura de embutir"
click at [240, 267] on input "2025-08-14" at bounding box center [242, 267] width 167 height 25
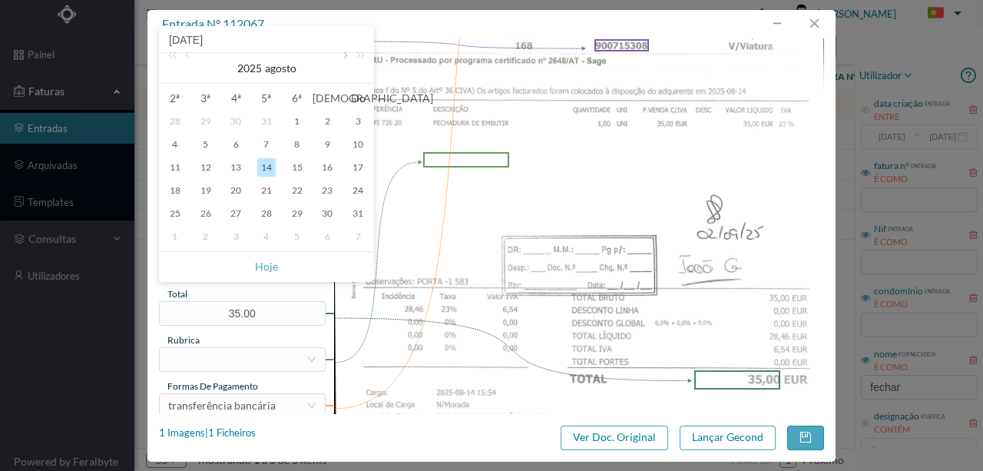
click at [340, 55] on link at bounding box center [344, 68] width 14 height 31
click at [265, 146] on div "11" at bounding box center [266, 144] width 18 height 18
type input "2025-09-11"
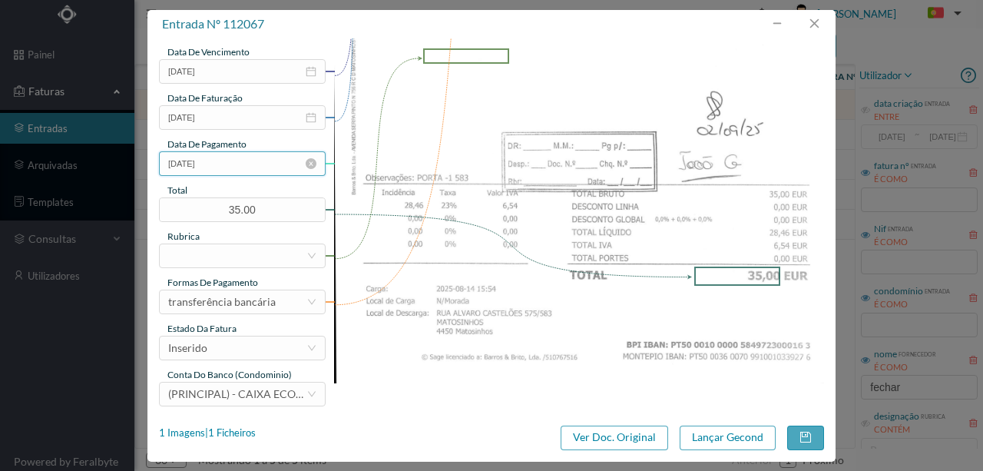
scroll to position [363, 0]
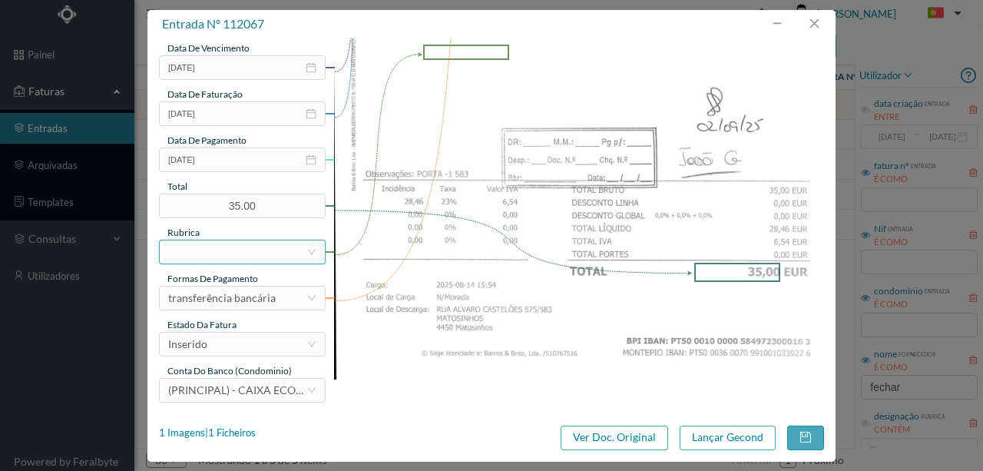
click at [196, 248] on div at bounding box center [237, 251] width 138 height 23
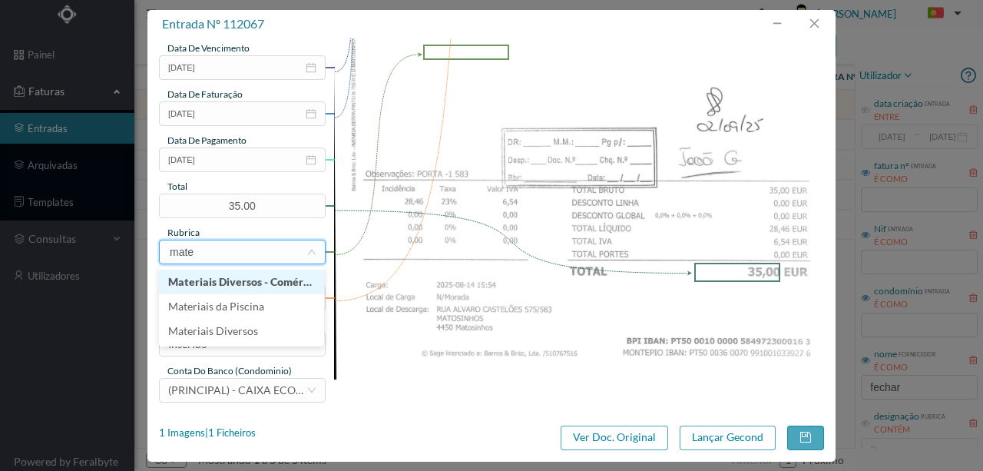
type input "mater"
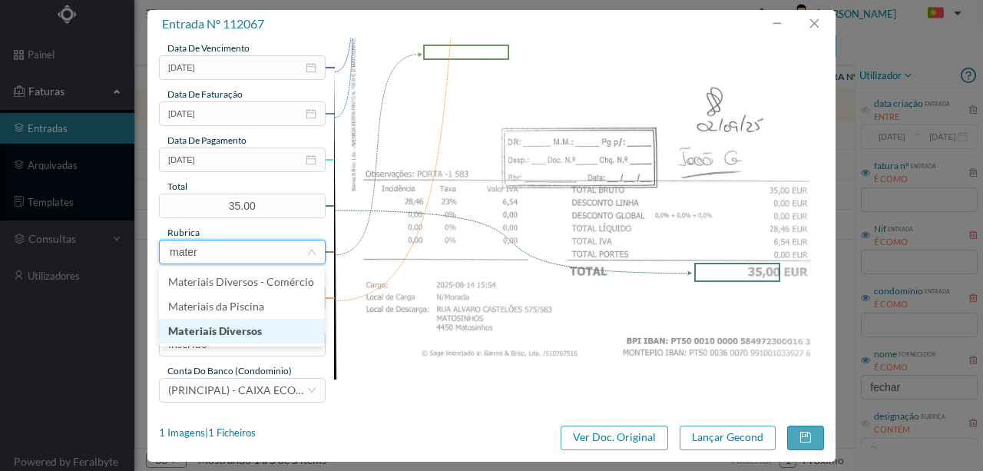
click at [247, 337] on li "Materiais Diversos" at bounding box center [241, 331] width 165 height 25
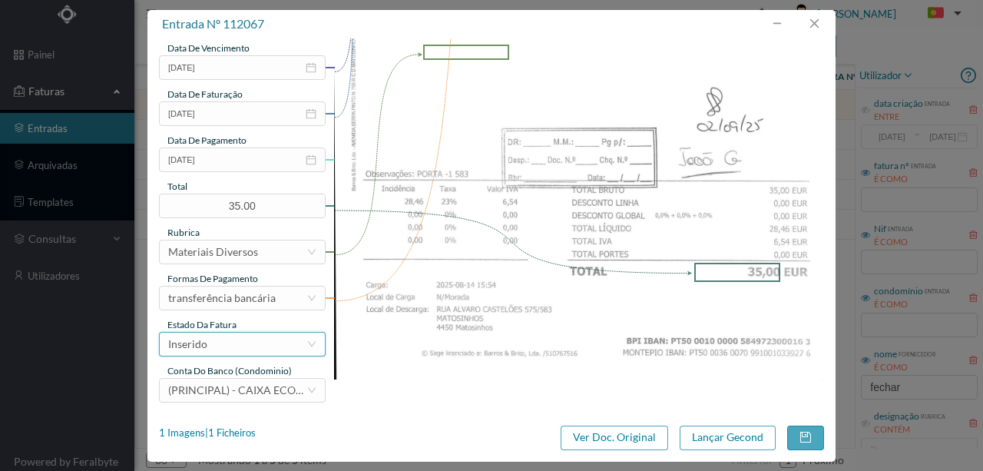
click at [218, 344] on div "Inserido" at bounding box center [237, 343] width 138 height 23
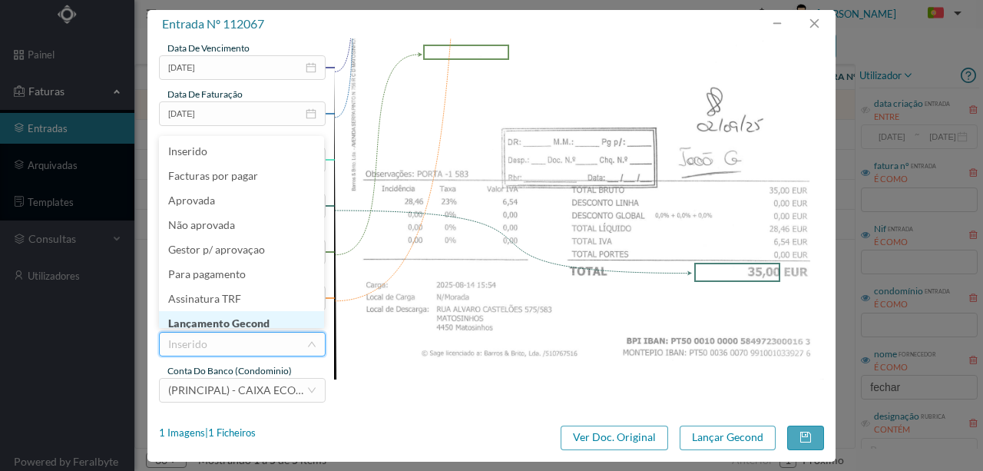
scroll to position [8, 0]
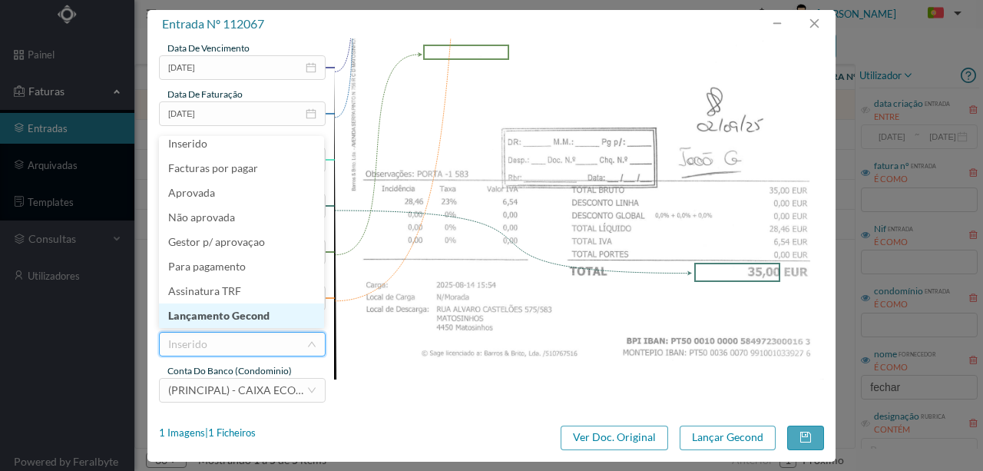
click at [233, 315] on li "Lançamento Gecond" at bounding box center [241, 315] width 165 height 25
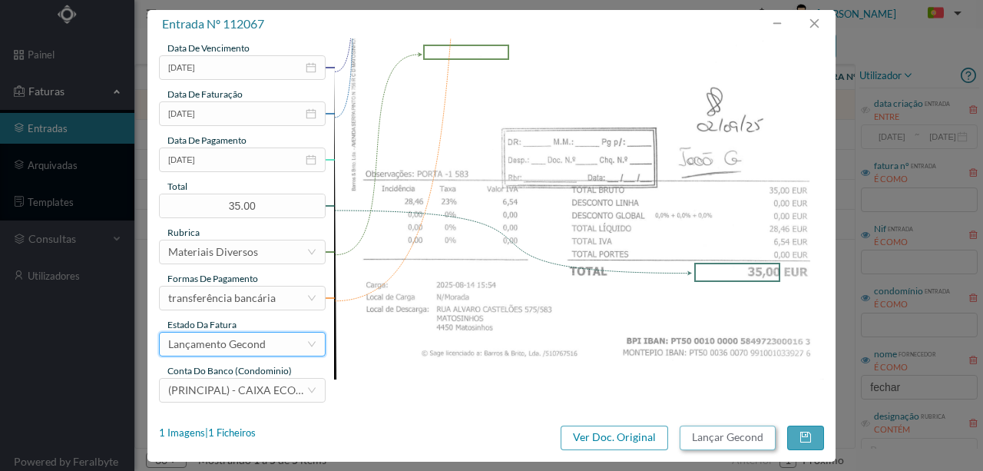
click at [717, 435] on button "Lançar Gecond" at bounding box center [727, 437] width 96 height 25
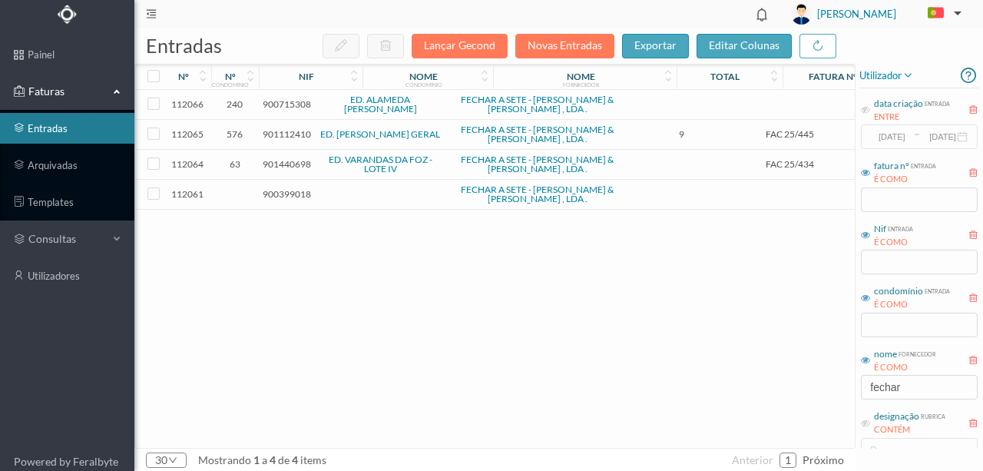
click at [289, 101] on span "900715308" at bounding box center [287, 104] width 48 height 12
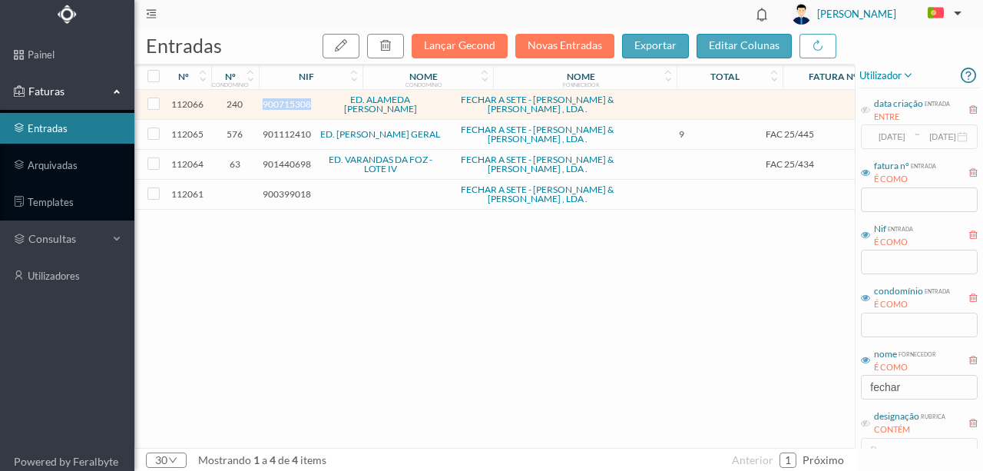
click at [289, 101] on span "900715308" at bounding box center [287, 104] width 48 height 12
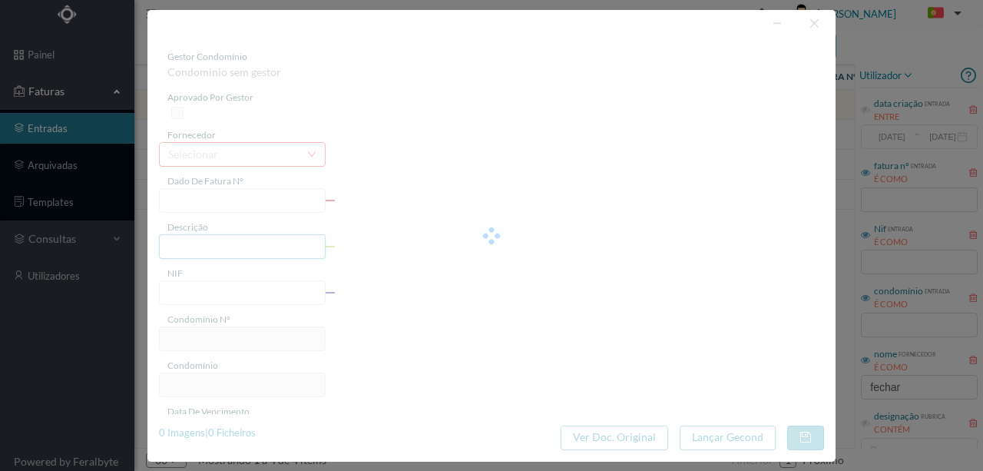
type input "900715308"
type input "2025-06-20"
type input "2025-06-26"
type input "2025-08-29"
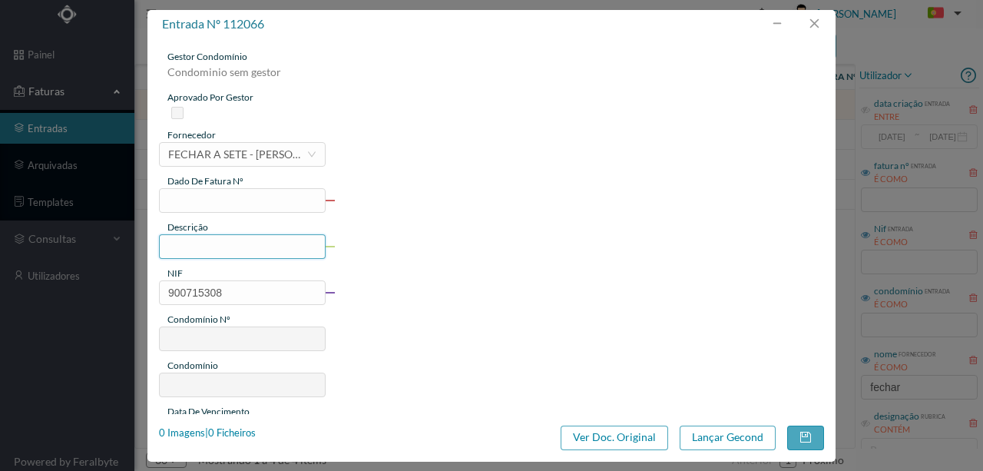
type input "240"
type input "ED. ALAMEDA ÁLVARO CASTELÕES"
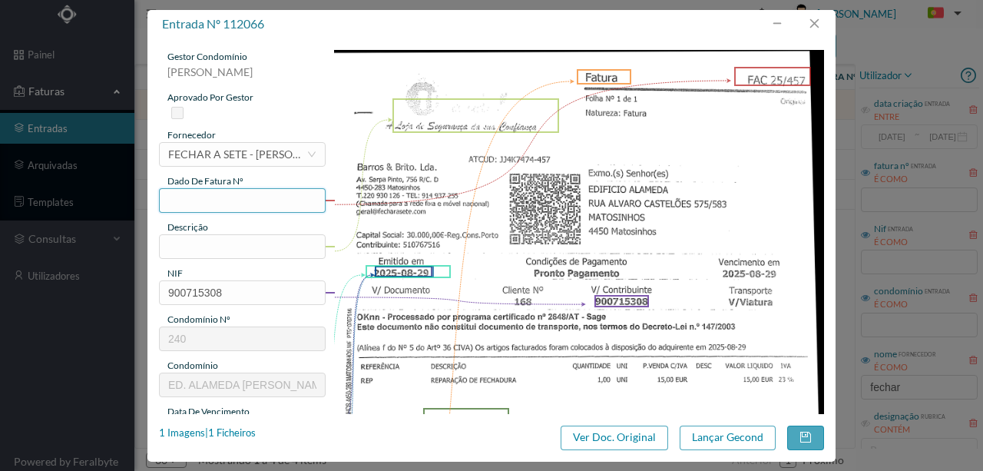
click at [179, 203] on input "text" at bounding box center [242, 200] width 167 height 25
type input "f"
type input "F457"
click at [175, 248] on input "text" at bounding box center [242, 246] width 167 height 25
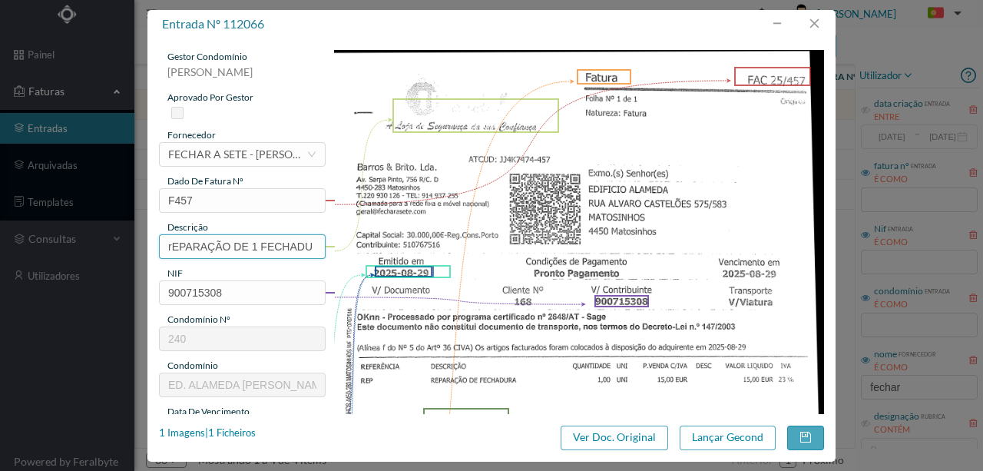
scroll to position [0, 0]
type input "r"
click at [230, 247] on input "Reparação d 1 fechadura" at bounding box center [242, 246] width 167 height 25
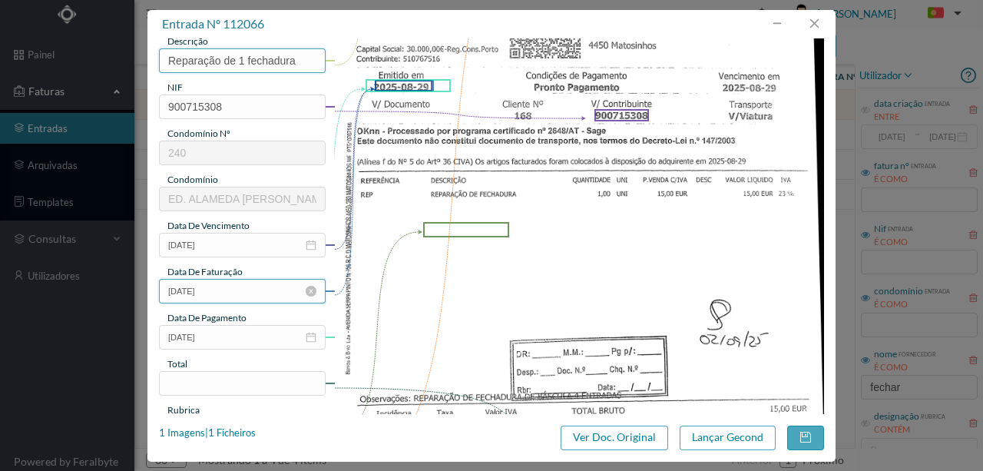
scroll to position [204, 0]
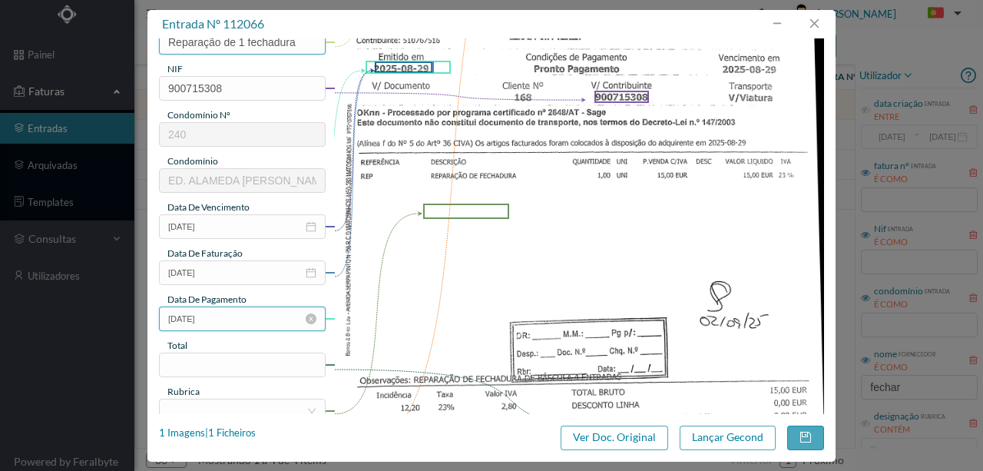
type input "Reparação de 1 fechadura"
click at [243, 317] on input "2025-08-29" at bounding box center [242, 318] width 167 height 25
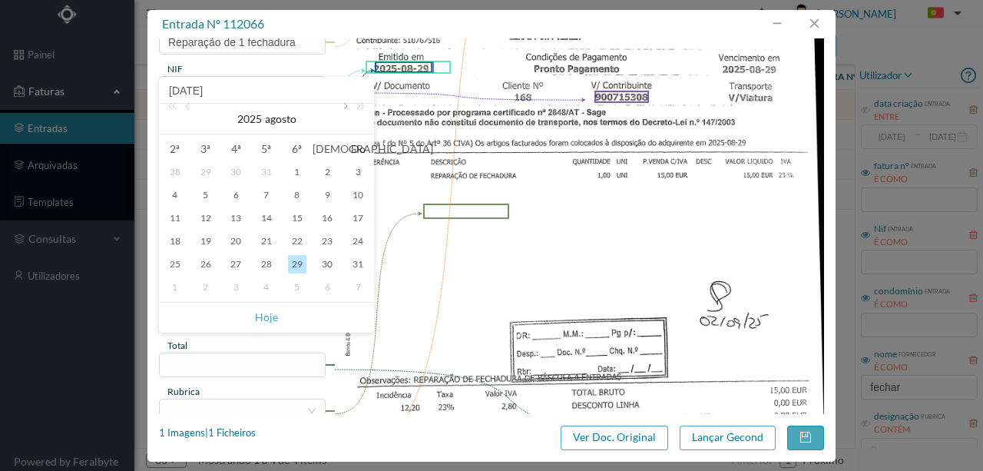
click at [344, 107] on link at bounding box center [344, 119] width 14 height 31
click at [270, 193] on div "11" at bounding box center [266, 195] width 18 height 18
type input "2025-09-11"
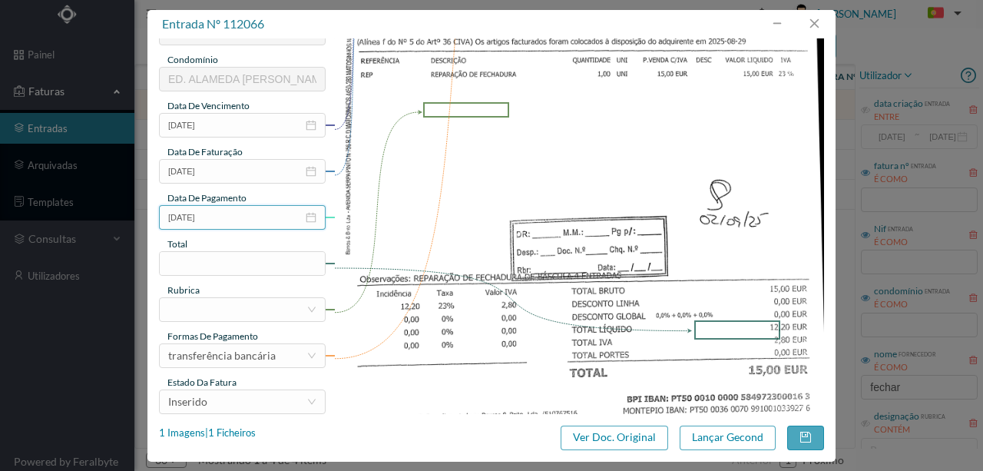
scroll to position [307, 0]
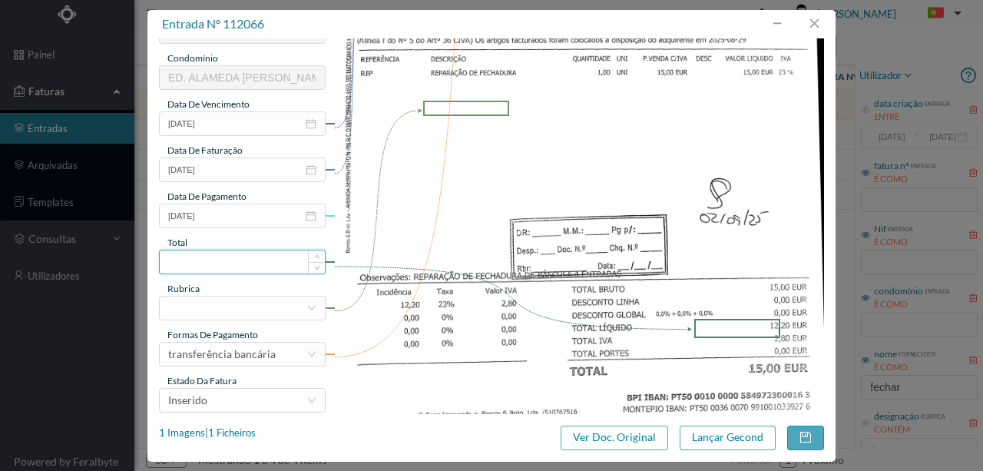
click at [200, 260] on input at bounding box center [242, 261] width 165 height 23
type input "15.00"
click at [217, 303] on div at bounding box center [237, 307] width 138 height 23
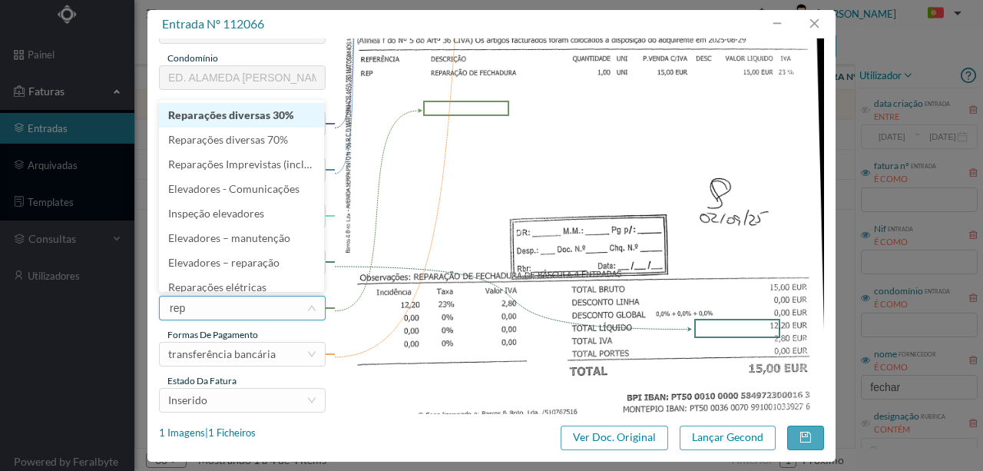
type input "repa"
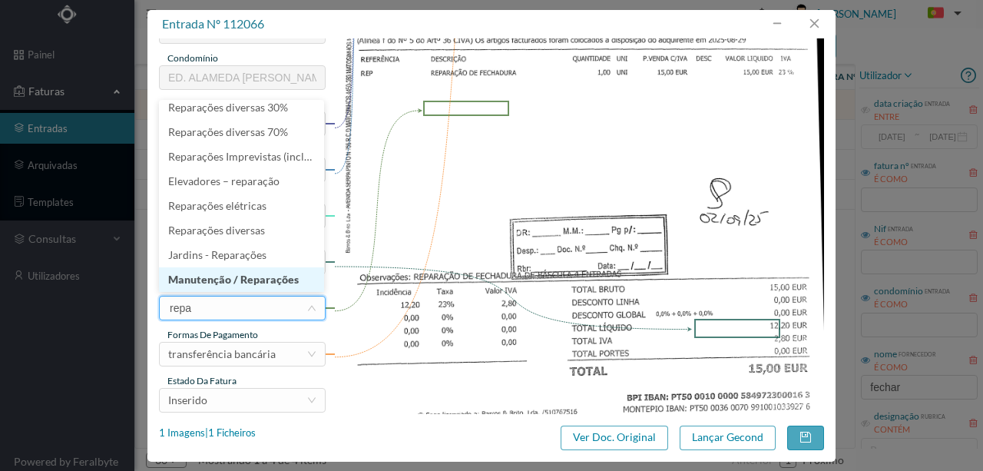
click at [230, 279] on li "Manutenção / Reparações" at bounding box center [241, 279] width 165 height 25
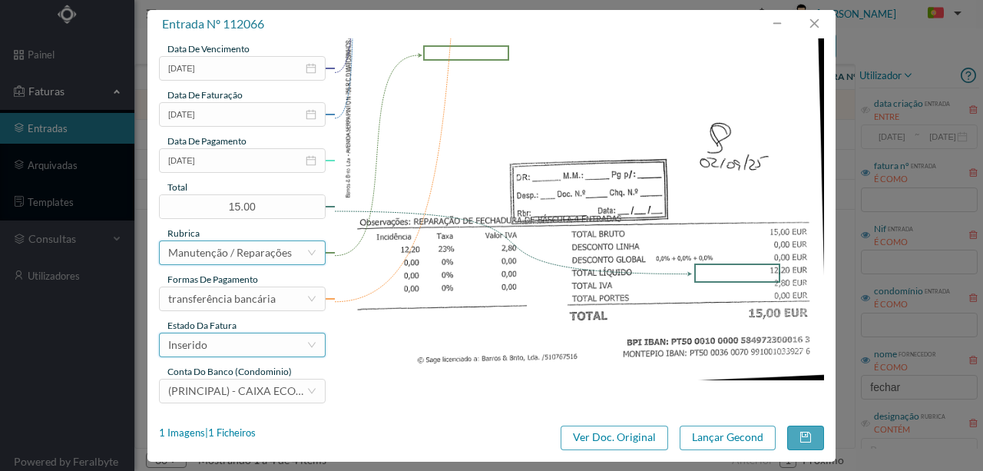
scroll to position [363, 0]
click at [211, 338] on div "Inserido" at bounding box center [237, 343] width 138 height 23
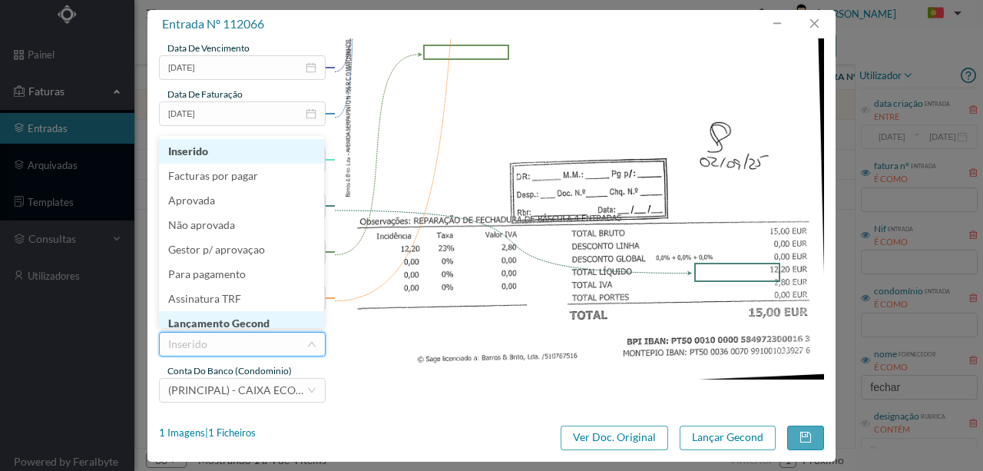
scroll to position [8, 0]
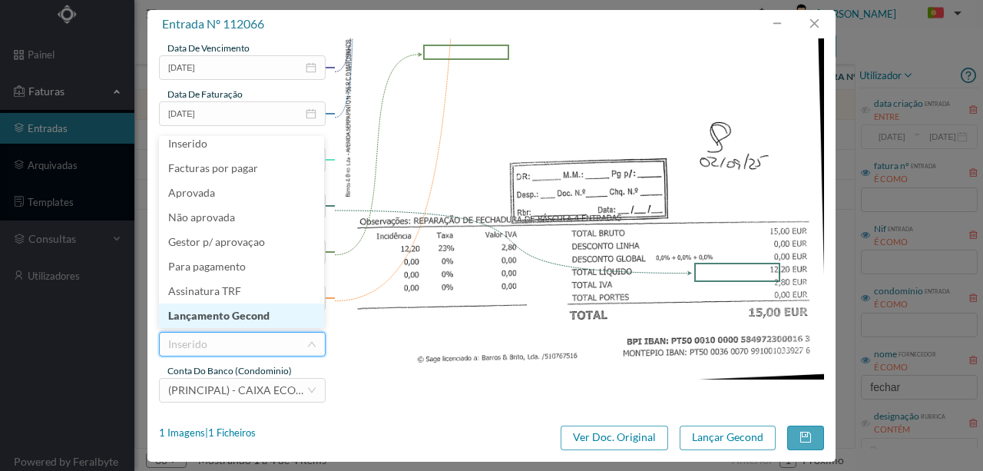
drag, startPoint x: 213, startPoint y: 315, endPoint x: 724, endPoint y: 418, distance: 520.8
click at [213, 315] on li "Lançamento Gecond" at bounding box center [241, 315] width 165 height 25
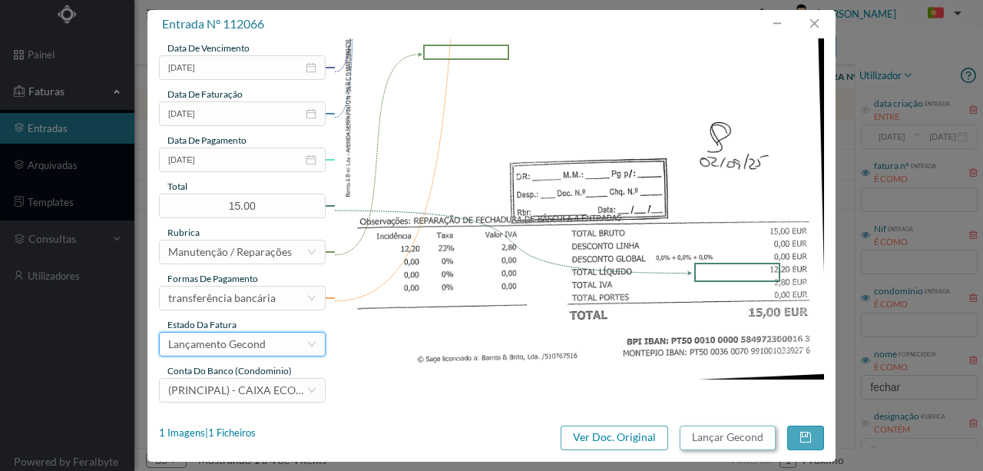
click at [772, 437] on button "Lançar Gecond" at bounding box center [727, 437] width 96 height 25
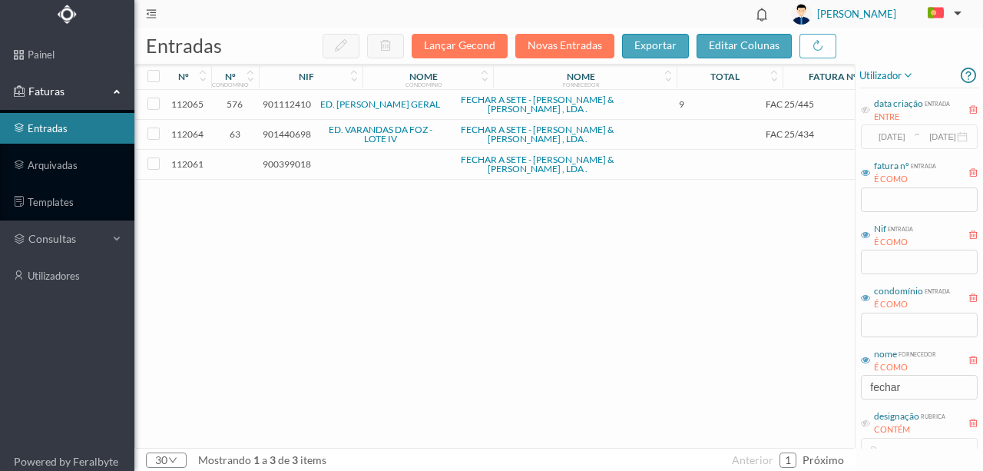
click at [281, 104] on span "901112410" at bounding box center [287, 104] width 48 height 12
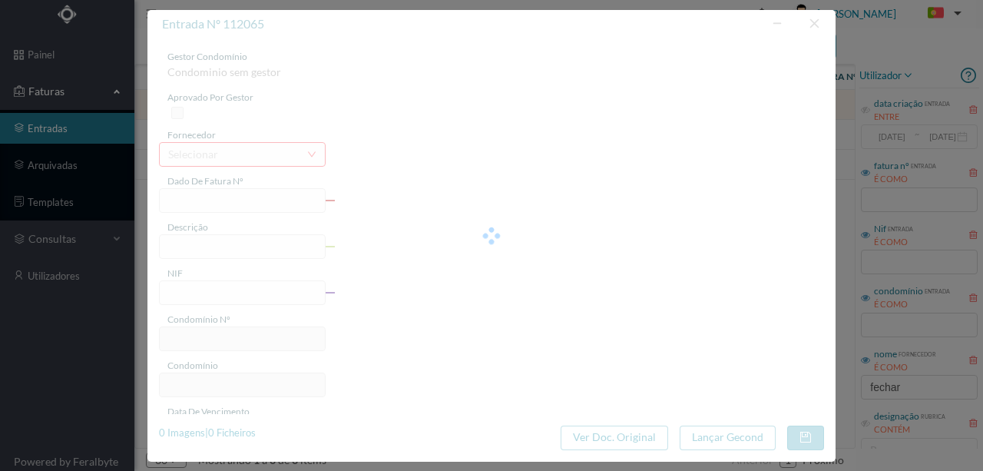
type input "FAC 25/445"
type input "901112410"
type input "2025-08-22"
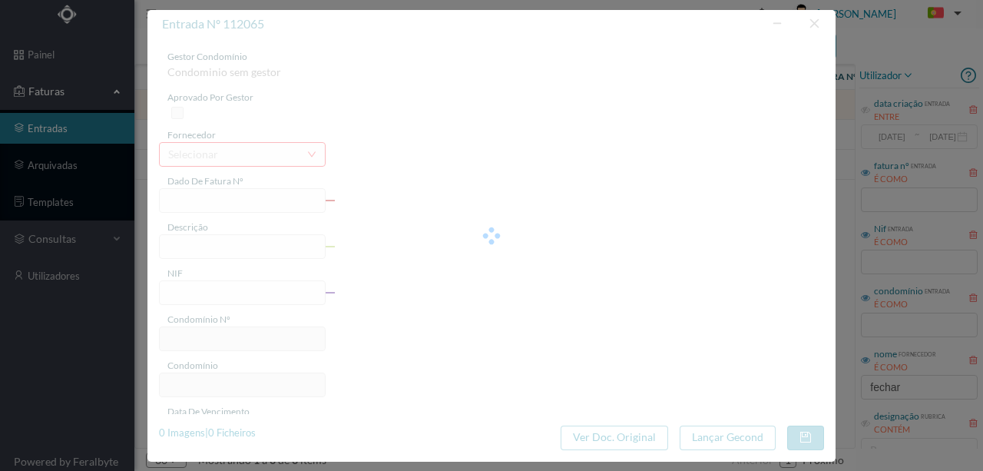
type input "9.00"
type input "576"
type input "ED. ALFREDO CUNHA GERAL"
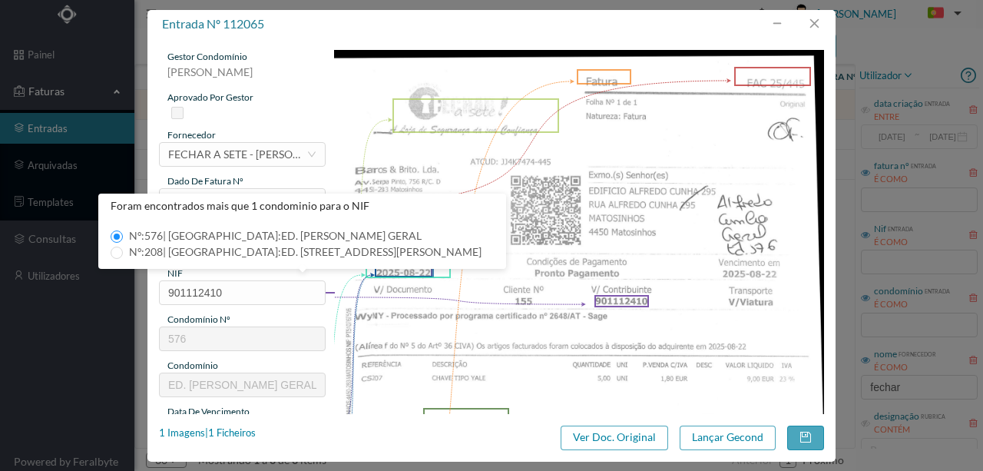
click at [531, 282] on img at bounding box center [579, 396] width 491 height 693
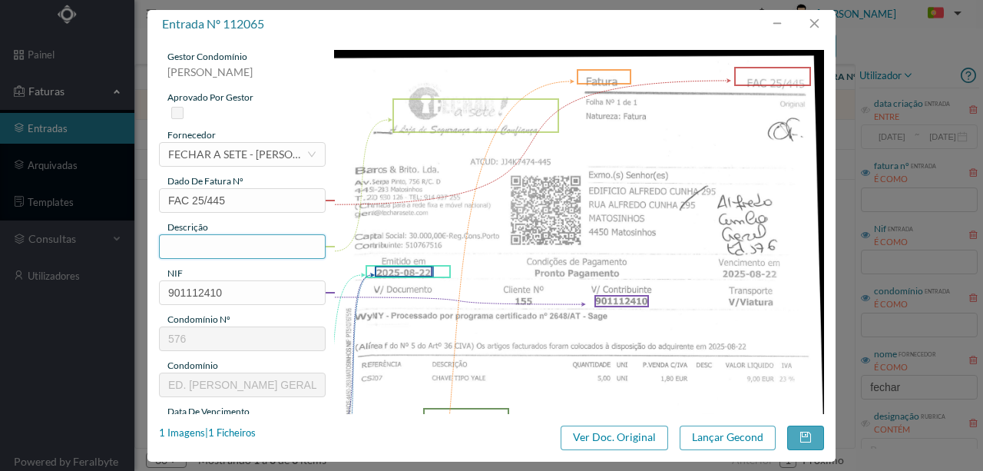
click at [190, 243] on input "text" at bounding box center [242, 246] width 167 height 25
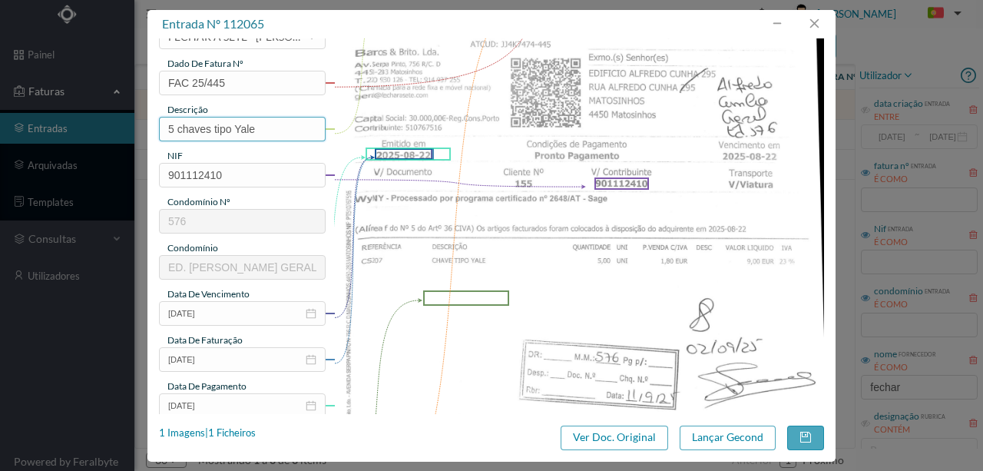
scroll to position [256, 0]
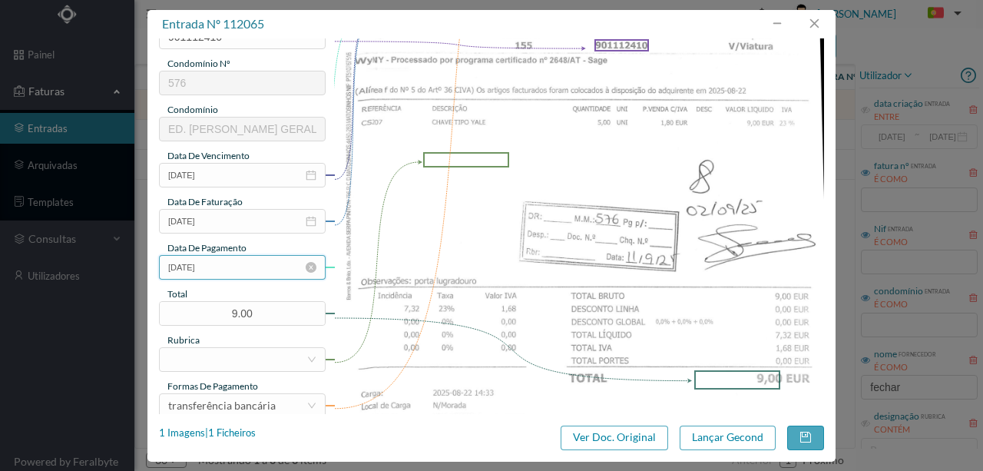
type input "5 chaves tipo Yale"
click at [243, 272] on input "2025-08-22" at bounding box center [242, 267] width 167 height 25
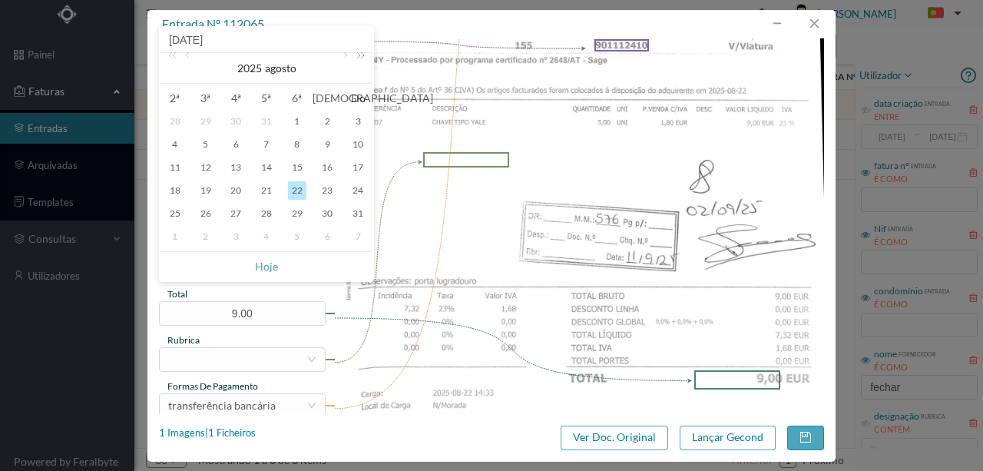
click at [349, 55] on link at bounding box center [358, 68] width 20 height 31
click at [208, 165] on div "11" at bounding box center [206, 167] width 18 height 18
type input "2026-08-11"
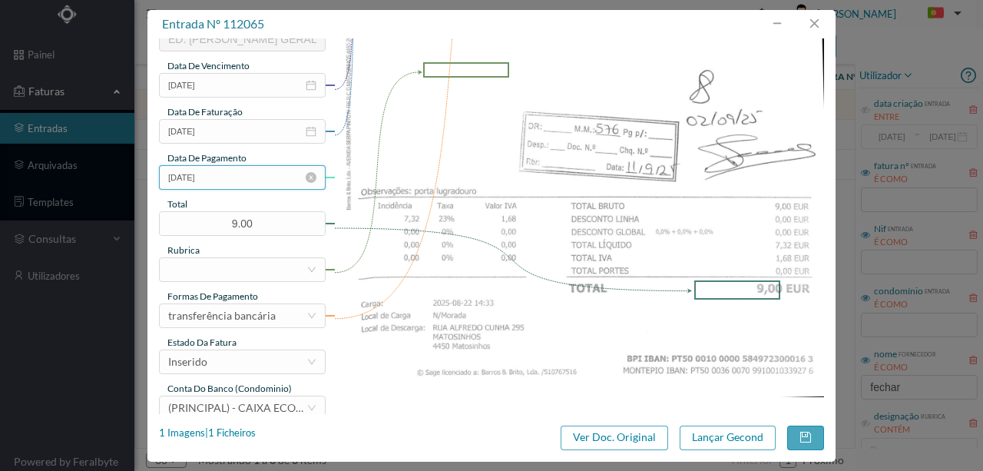
scroll to position [363, 0]
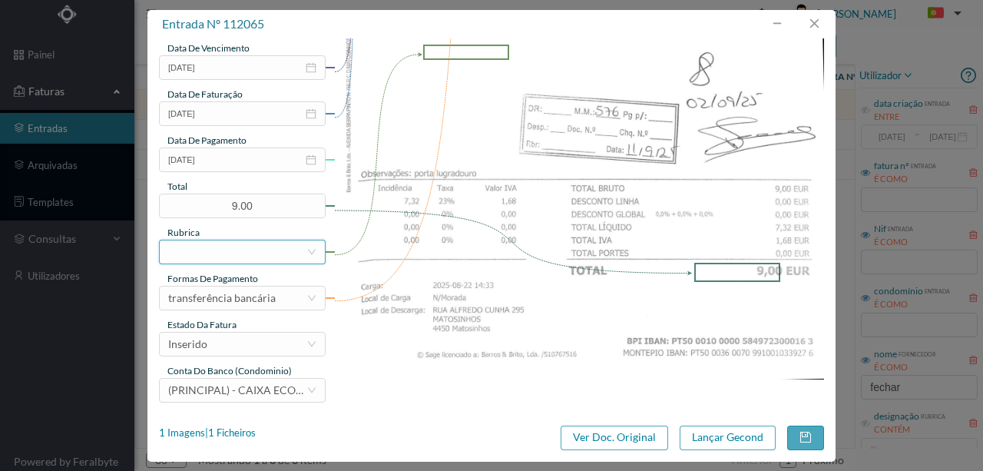
drag, startPoint x: 248, startPoint y: 255, endPoint x: 323, endPoint y: 264, distance: 75.8
click at [248, 253] on div at bounding box center [237, 251] width 138 height 23
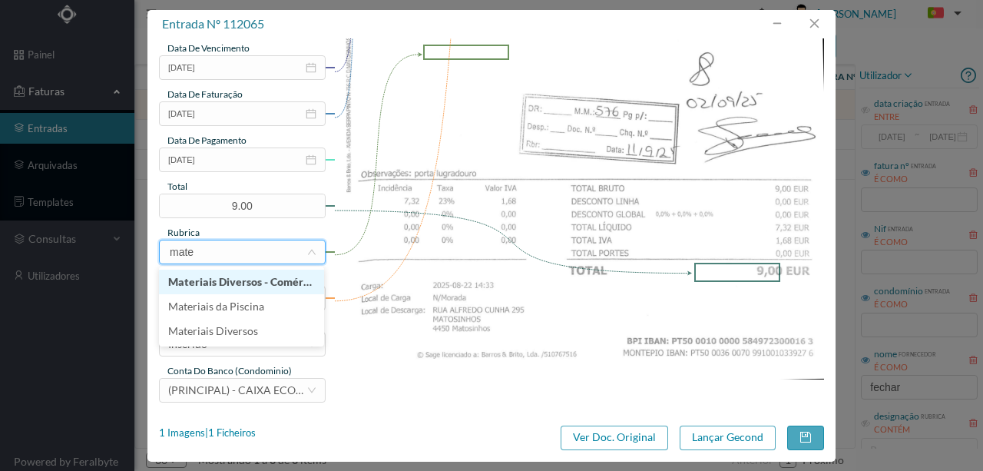
type input "mater"
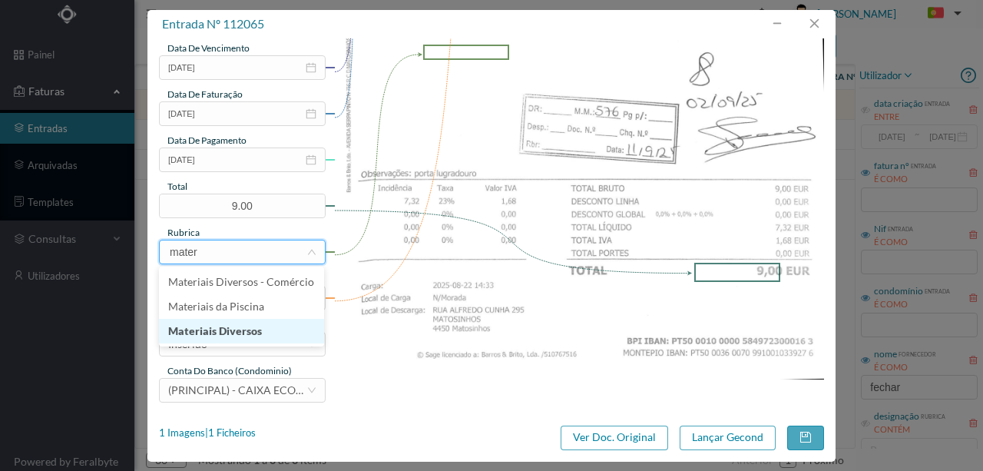
click at [233, 330] on li "Materiais Diversos" at bounding box center [241, 331] width 165 height 25
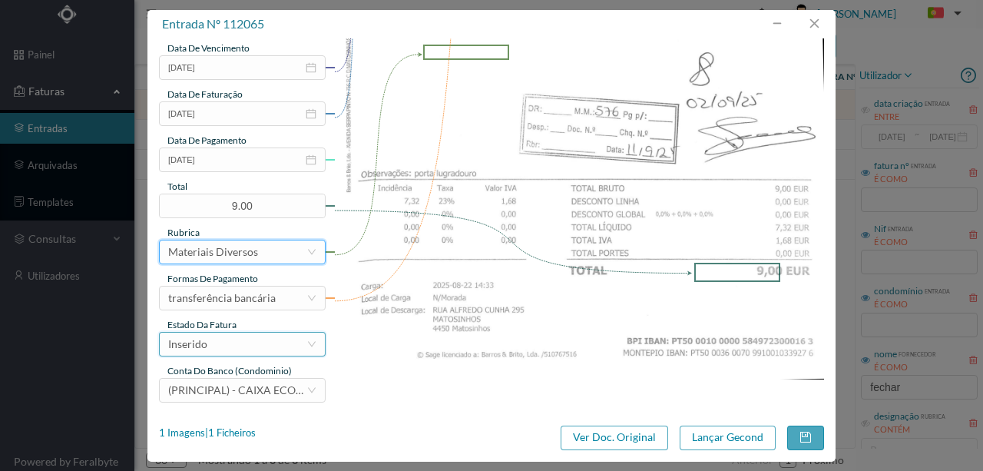
click at [210, 346] on div "Inserido" at bounding box center [237, 343] width 138 height 23
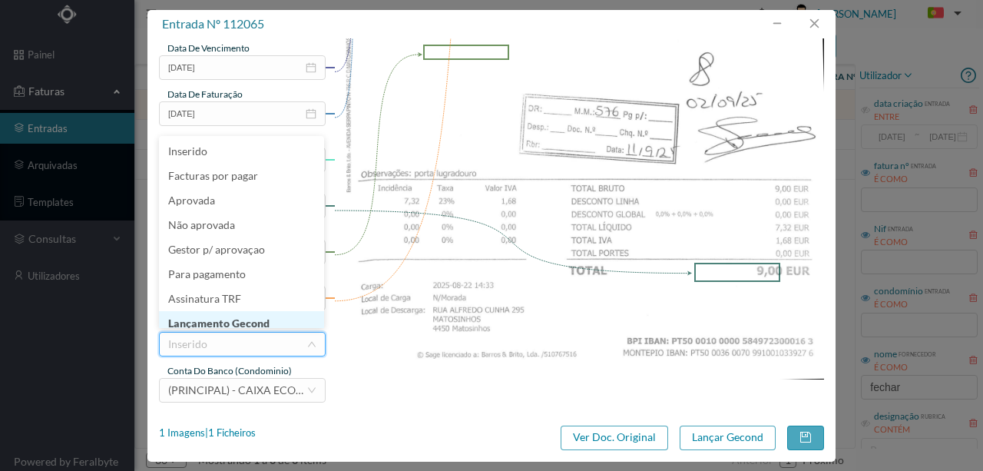
scroll to position [8, 0]
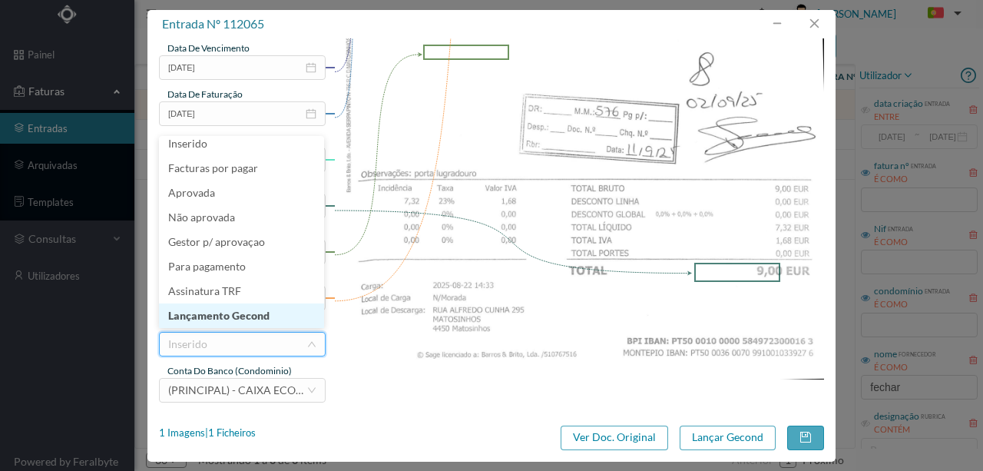
click at [239, 314] on li "Lançamento Gecond" at bounding box center [241, 315] width 165 height 25
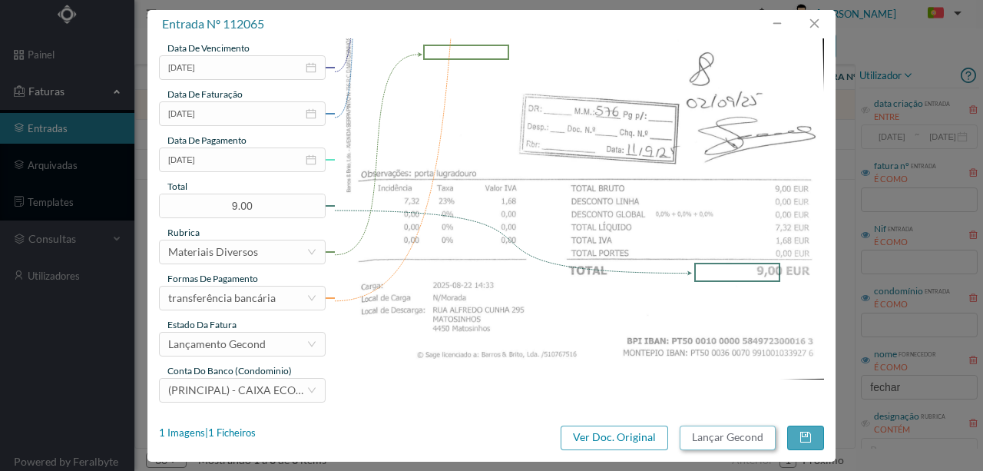
click at [703, 436] on button "Lançar Gecond" at bounding box center [727, 437] width 96 height 25
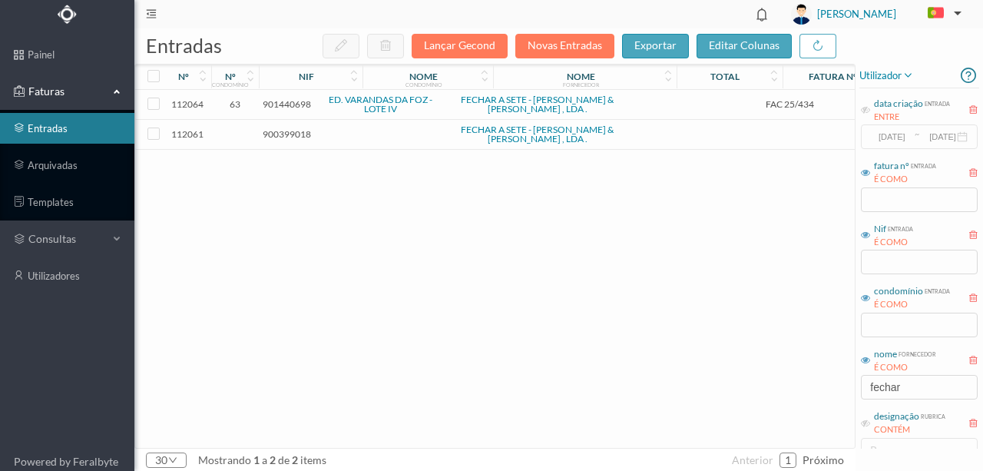
click at [305, 106] on span "901440698" at bounding box center [287, 104] width 48 height 12
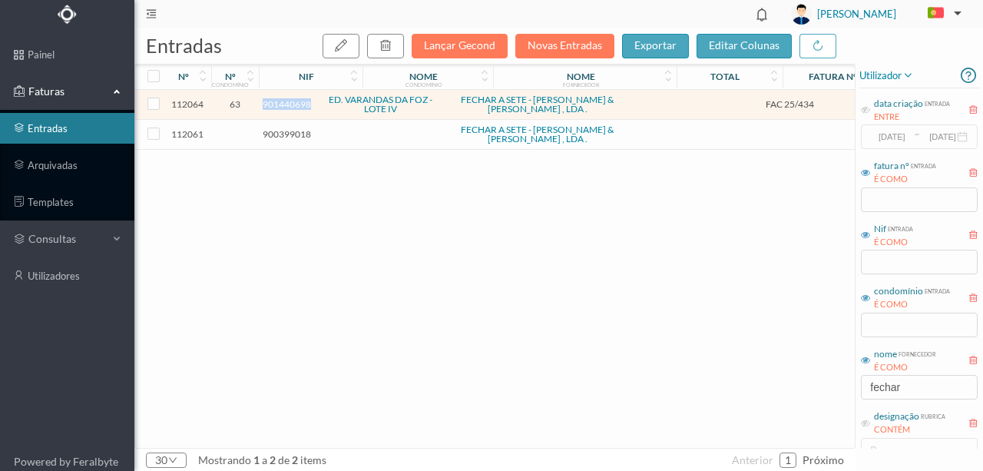
click at [305, 106] on span "901440698" at bounding box center [287, 104] width 48 height 12
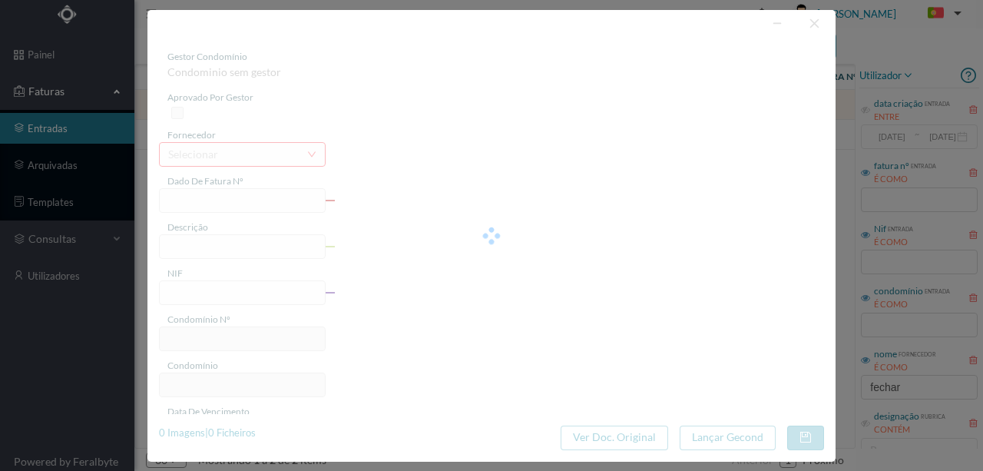
type input "FAC 25/434"
type input "901440698"
type input "2025-08-18"
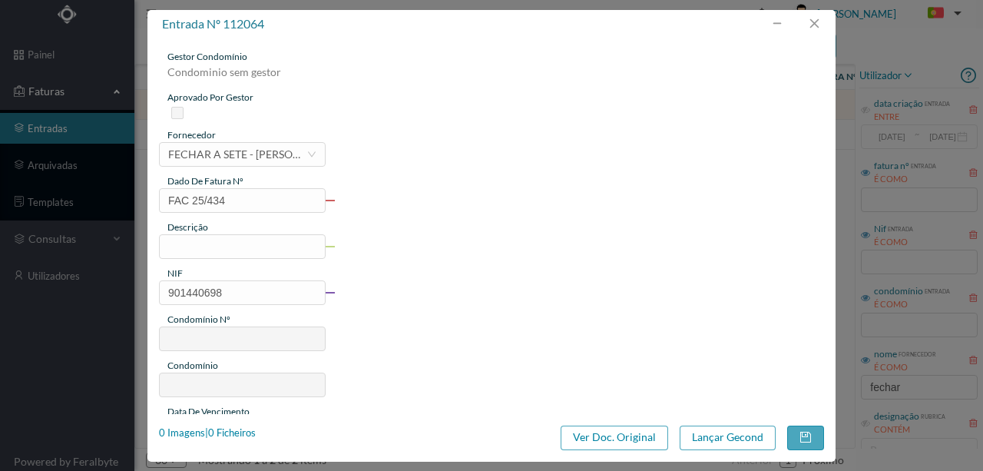
type input "63"
type input "ED. VARANDAS DA FOZ - LOTE IV"
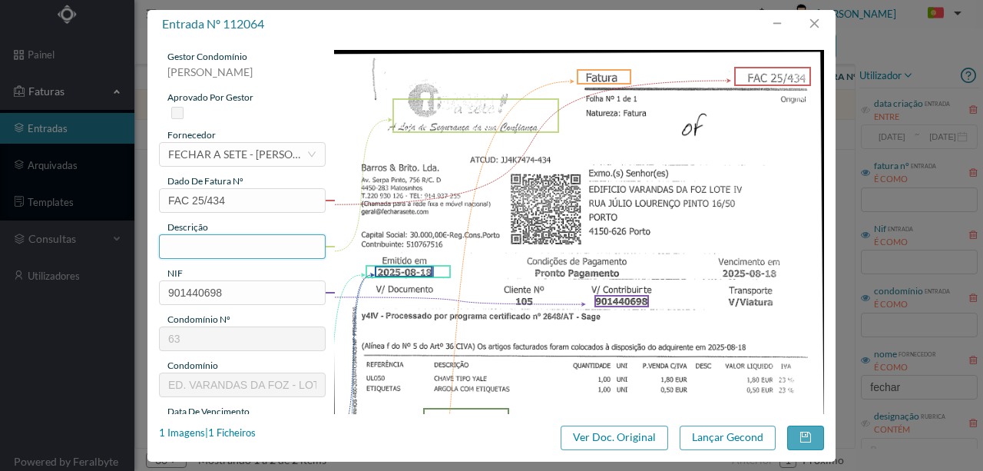
click at [170, 247] on input "text" at bounding box center [242, 246] width 167 height 25
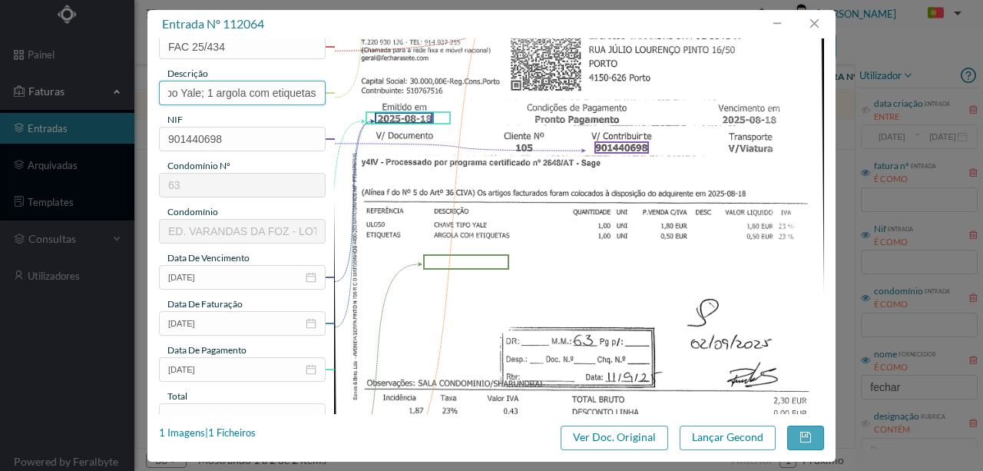
scroll to position [204, 0]
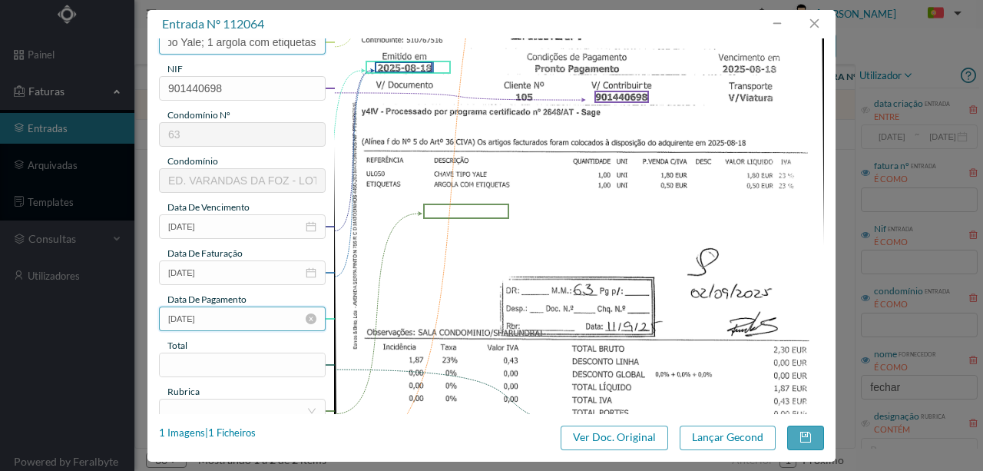
type input "1 chave tipo Yale; 1 argola com etiquetas"
click at [261, 323] on input "2025-08-18" at bounding box center [242, 318] width 167 height 25
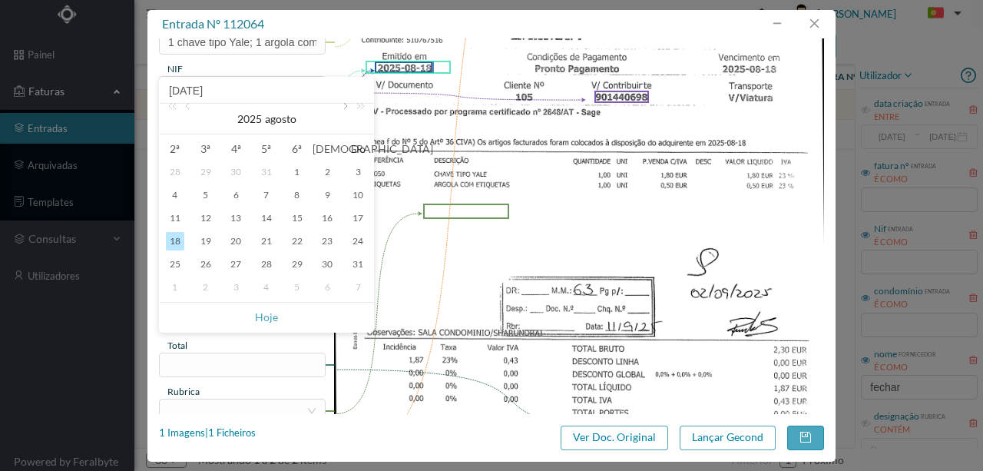
click at [344, 107] on link at bounding box center [344, 119] width 14 height 31
click at [263, 191] on div "11" at bounding box center [266, 195] width 18 height 18
type input "2025-09-11"
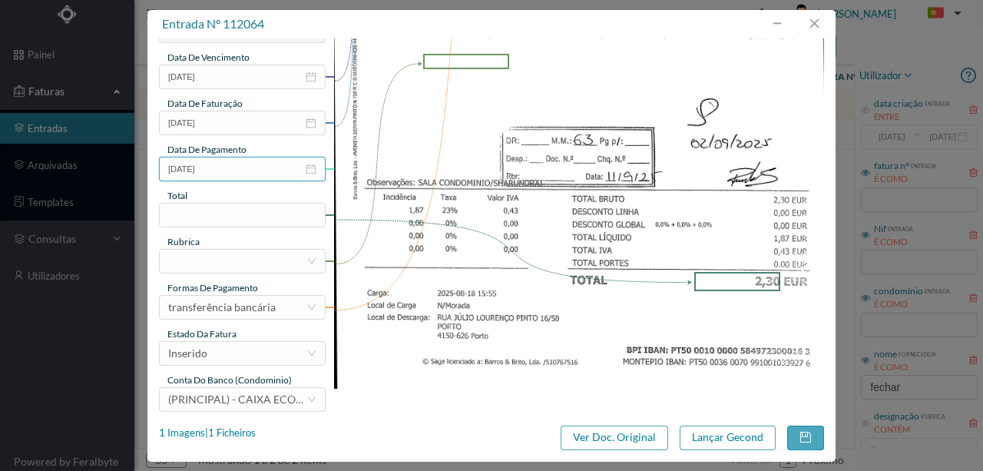
scroll to position [358, 0]
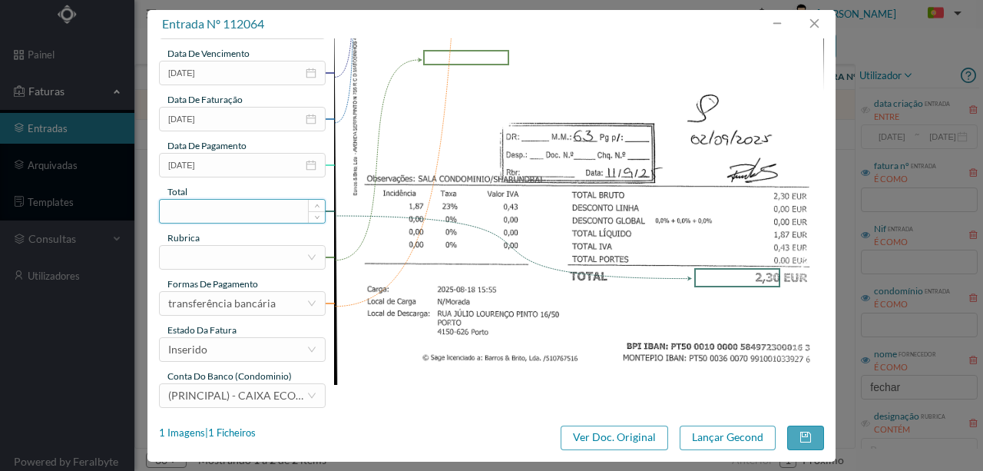
click at [202, 209] on input at bounding box center [242, 211] width 165 height 23
type input "2.30"
click at [186, 261] on div at bounding box center [237, 257] width 138 height 23
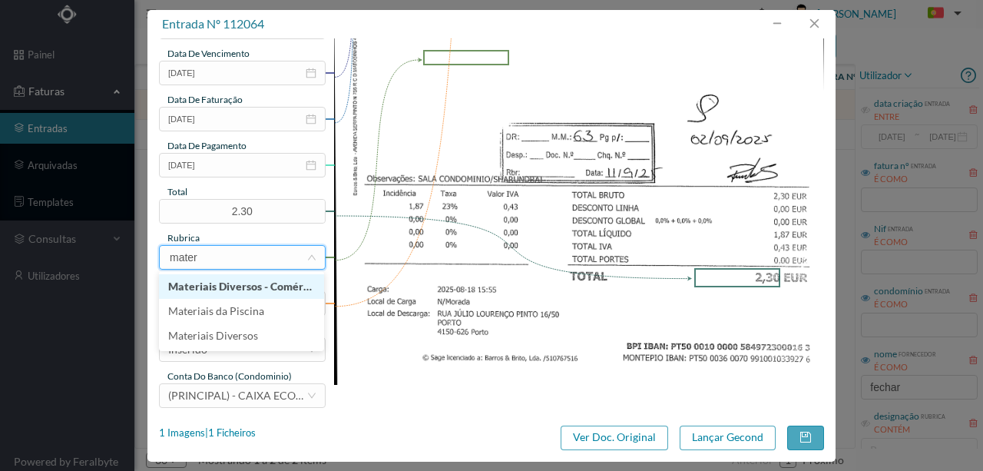
type input "materi"
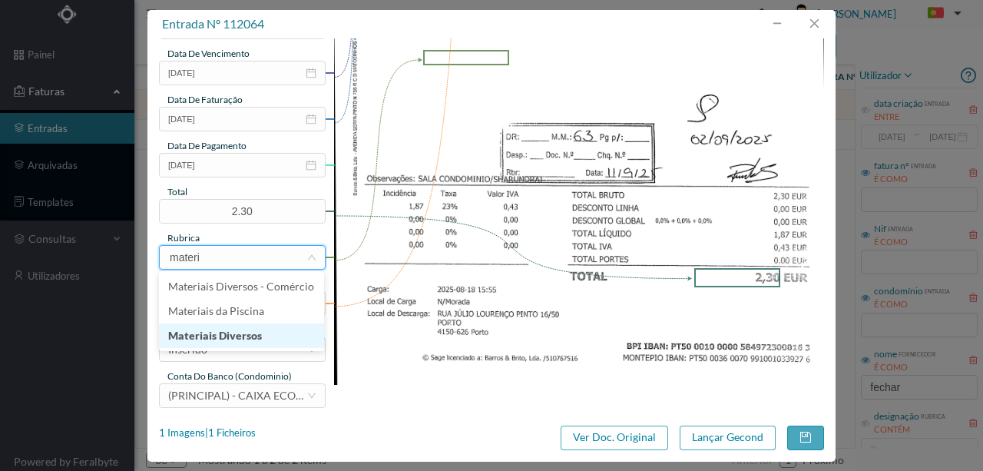
click at [209, 337] on li "Materiais Diversos" at bounding box center [241, 335] width 165 height 25
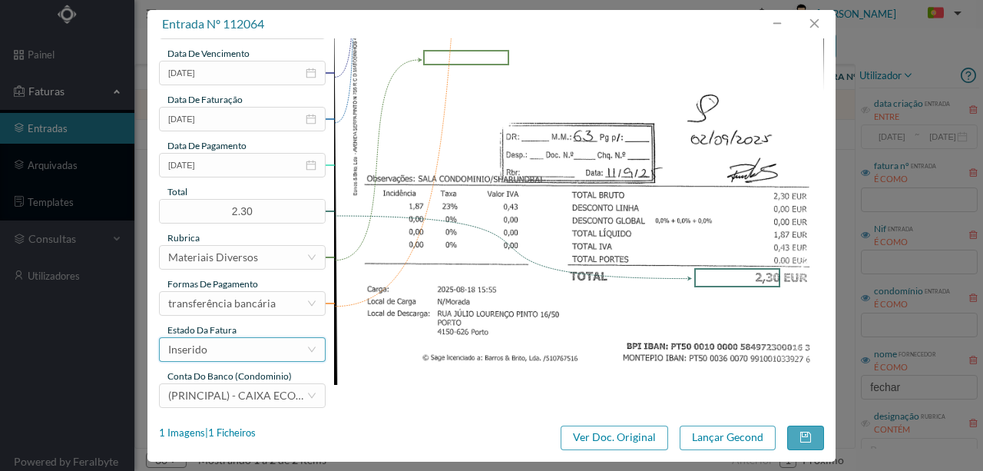
click at [230, 343] on div "Inserido" at bounding box center [237, 349] width 138 height 23
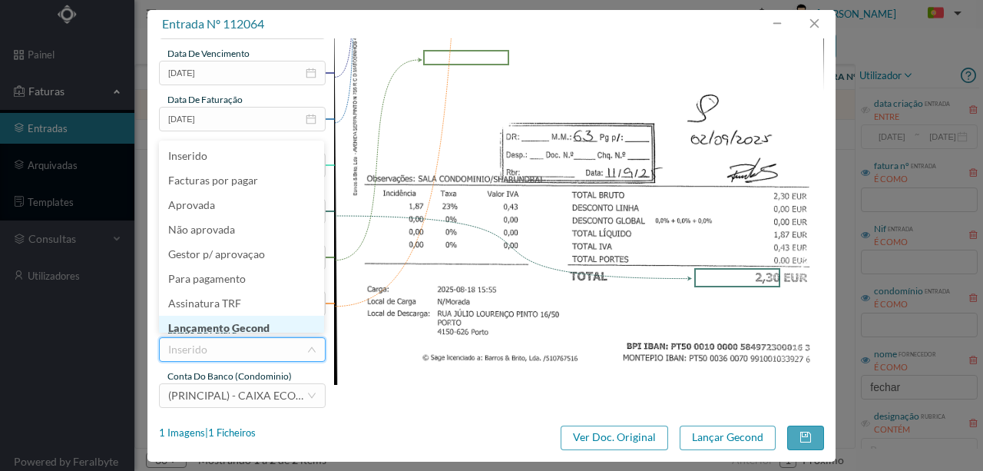
scroll to position [8, 0]
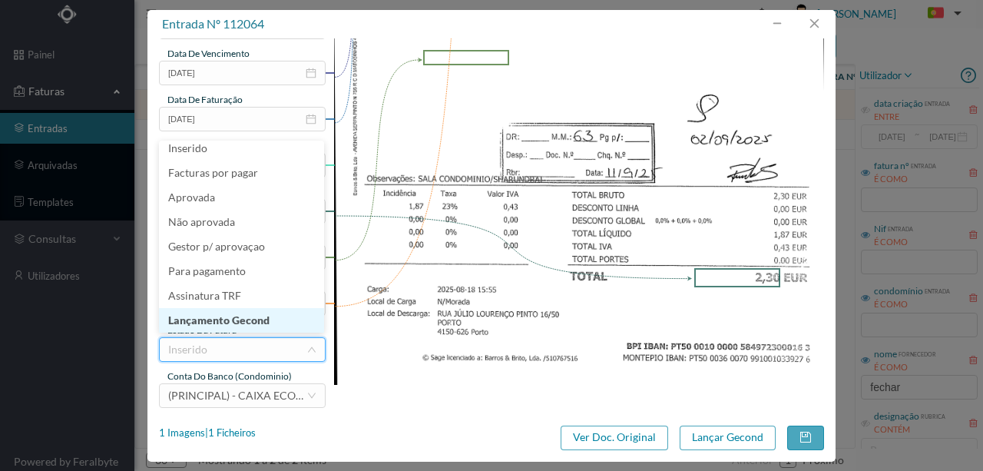
click at [220, 319] on li "Lançamento Gecond" at bounding box center [241, 320] width 165 height 25
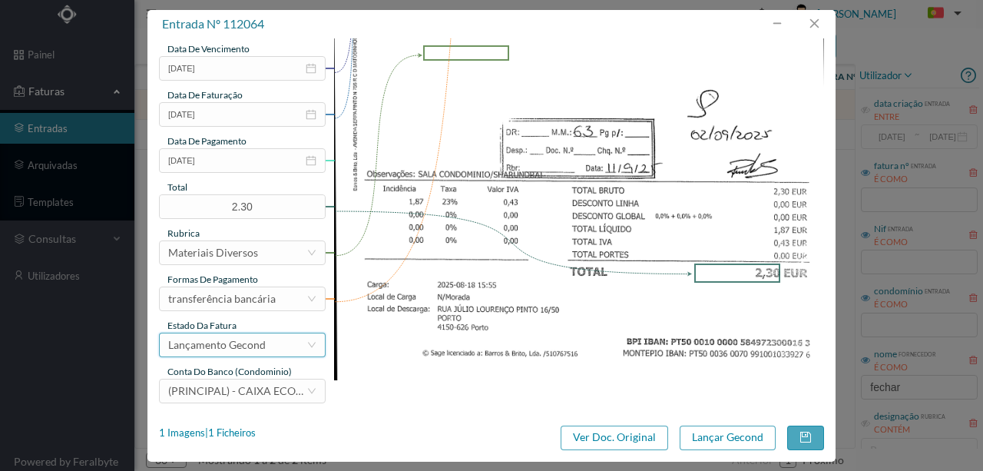
scroll to position [363, 0]
click at [728, 436] on button "Lançar Gecond" at bounding box center [727, 437] width 96 height 25
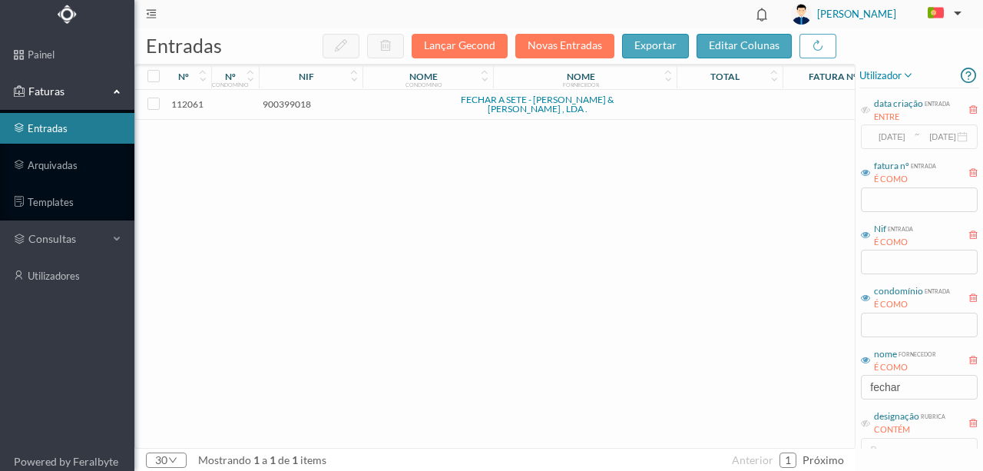
click at [293, 105] on span "900399018" at bounding box center [287, 104] width 48 height 12
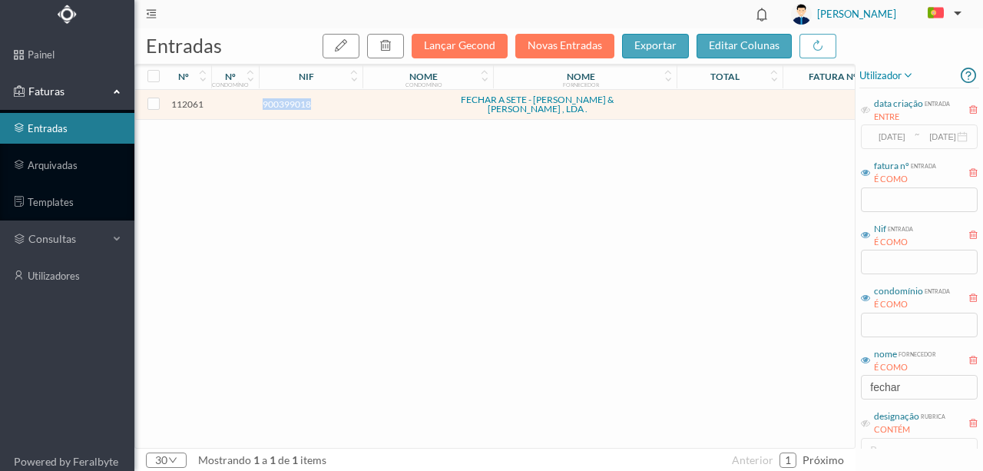
click at [293, 105] on span "900399018" at bounding box center [287, 104] width 48 height 12
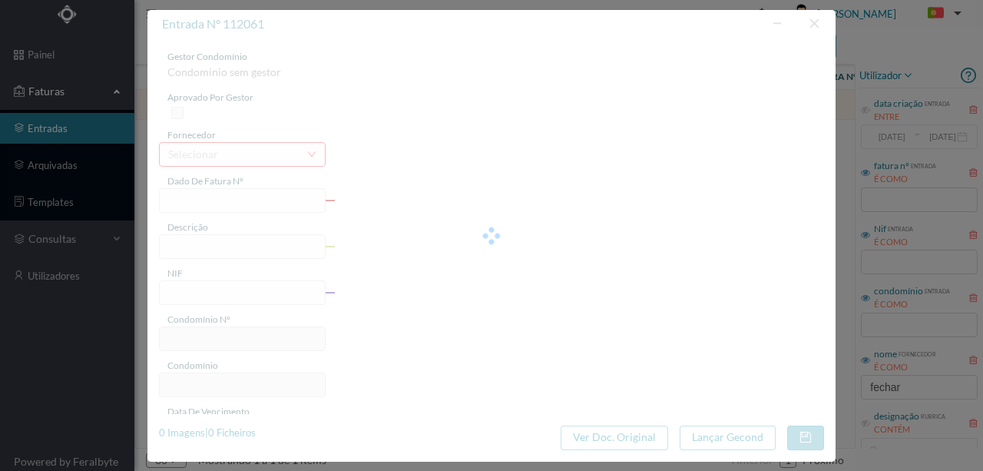
type input "900399018"
type input "Invalid date"
type input "0365-02-01"
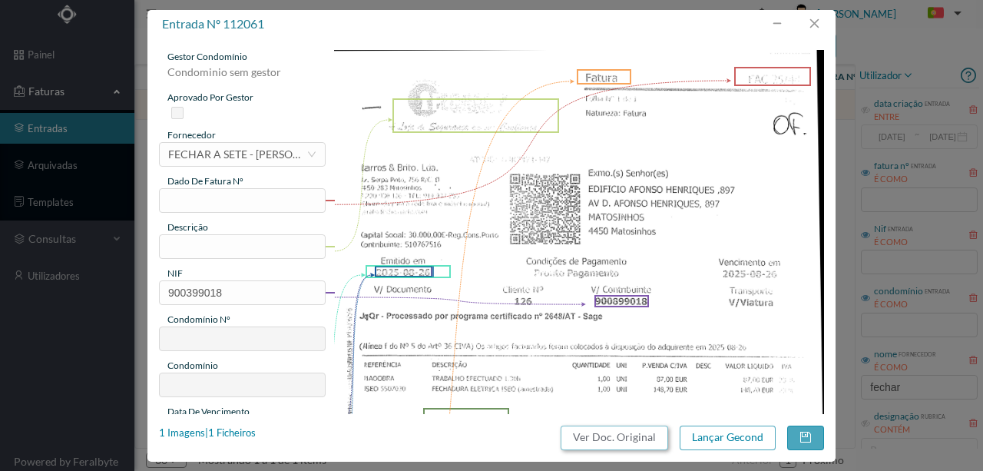
click at [626, 438] on button "Ver Doc. Original" at bounding box center [613, 437] width 107 height 25
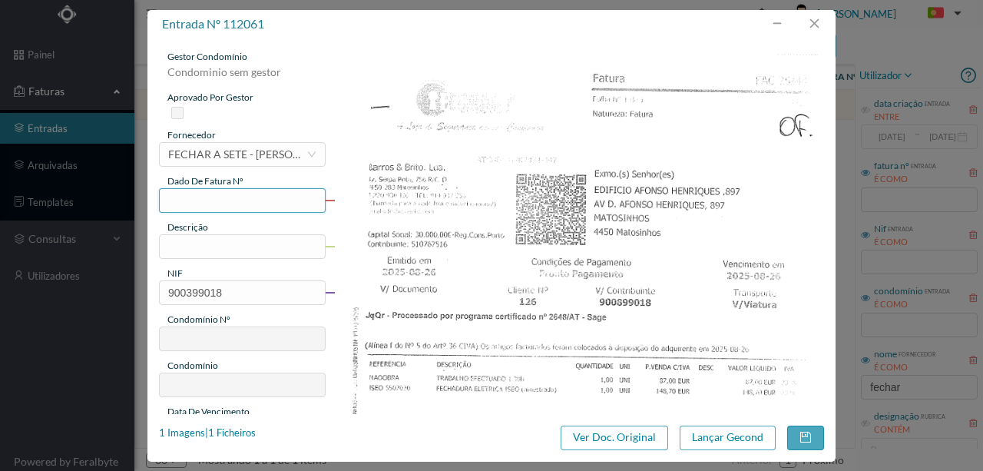
drag, startPoint x: 190, startPoint y: 197, endPoint x: 188, endPoint y: 182, distance: 15.5
click at [189, 195] on input "text" at bounding box center [242, 200] width 167 height 25
type input "f 447"
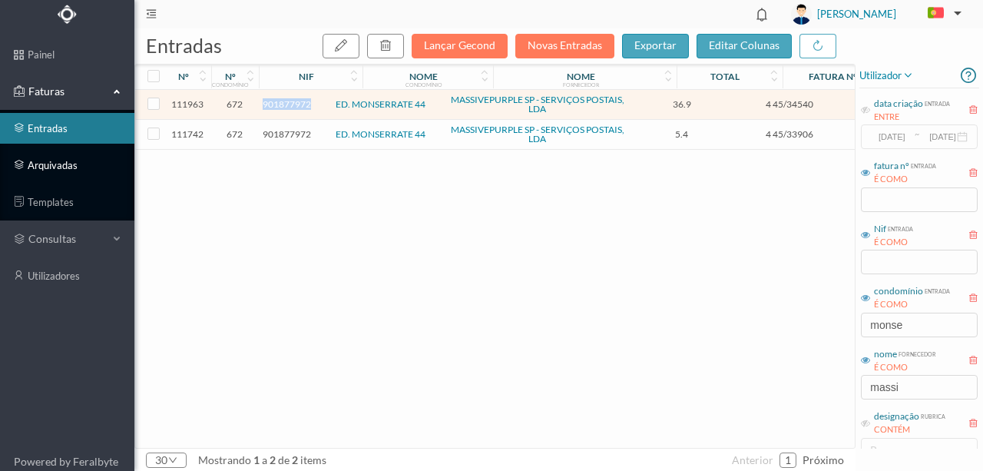
click at [58, 167] on link "arquivadas" at bounding box center [67, 165] width 134 height 31
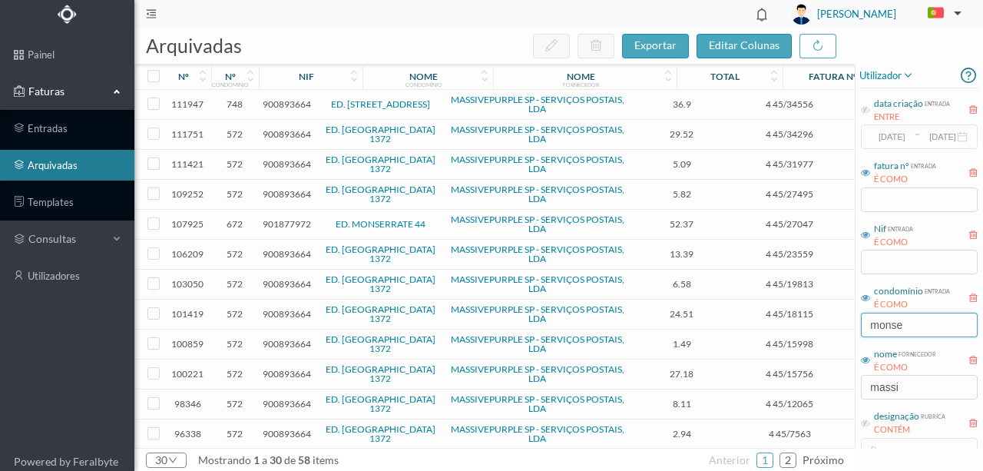
drag, startPoint x: 863, startPoint y: 327, endPoint x: 775, endPoint y: 316, distance: 88.9
click at [785, 322] on div "arquivadas exportar editar colunas nº nº condomínio nif nome condomínio nome fo…" at bounding box center [558, 249] width 848 height 442
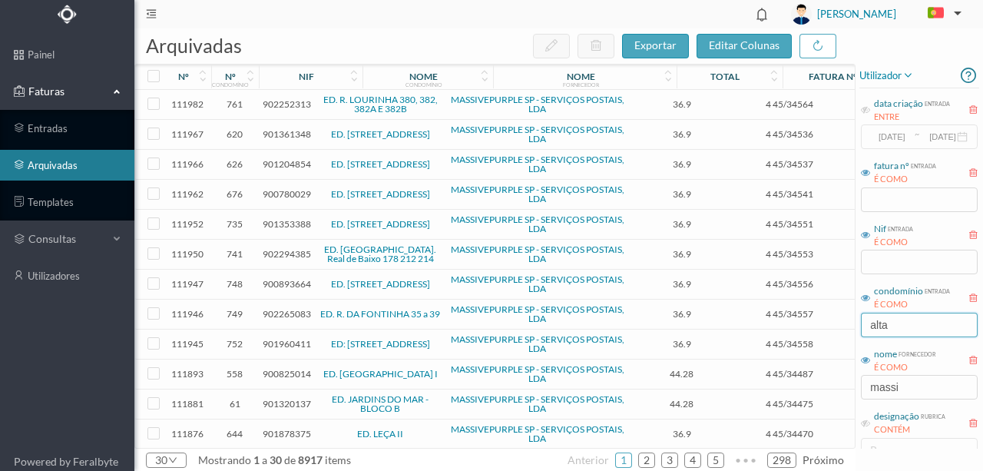
type input "ALTA HO"
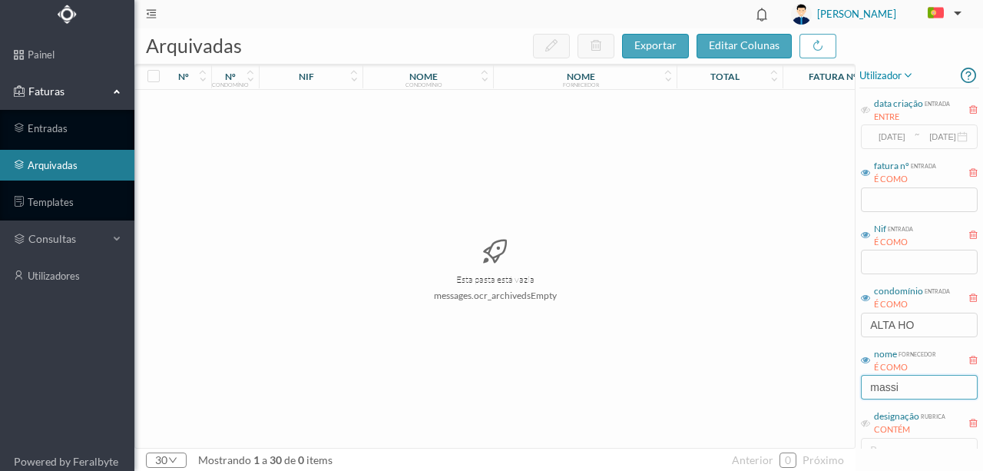
drag, startPoint x: 911, startPoint y: 387, endPoint x: 840, endPoint y: 392, distance: 70.8
click at [840, 392] on div "arquivadas exportar editar colunas nº nº condomínio nif nome condomínio nome fo…" at bounding box center [558, 249] width 848 height 442
type input "OFICIAL"
click at [736, 386] on div "Esta pasta está vazia messages.ocr_archivedsEmpty" at bounding box center [494, 269] width 719 height 358
click at [828, 333] on div "Esta pasta está vazia messages.ocr_archivedsEmpty" at bounding box center [494, 269] width 719 height 358
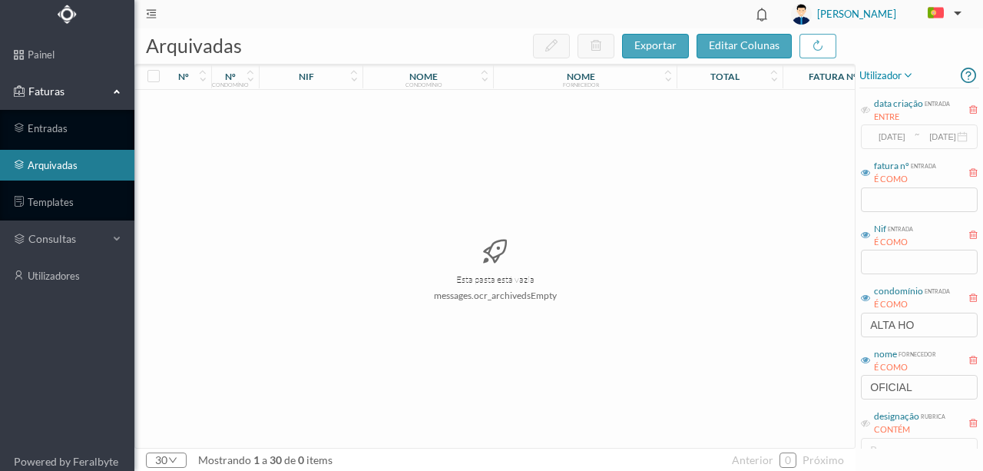
click at [950, 362] on div "nome fornecedor É COMO" at bounding box center [919, 360] width 117 height 30
drag, startPoint x: 924, startPoint y: 394, endPoint x: 804, endPoint y: 372, distance: 122.6
click at [807, 384] on div "arquivadas exportar editar colunas nº nº condomínio nif nome condomínio nome fo…" at bounding box center [558, 249] width 848 height 442
click at [811, 366] on div "Esta pasta está vazia messages.ocr_archivedsEmpty" at bounding box center [494, 269] width 719 height 358
click at [923, 327] on input "ALTA HO" at bounding box center [919, 324] width 117 height 25
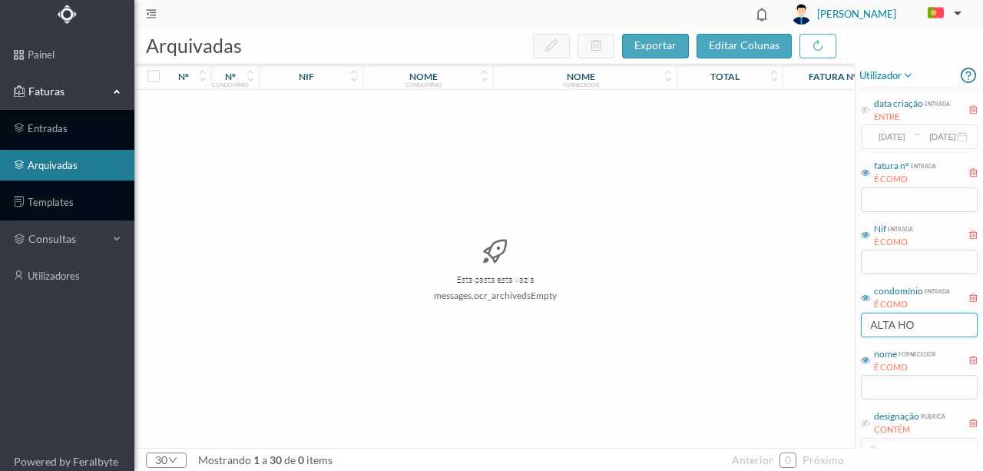
drag, startPoint x: 928, startPoint y: 325, endPoint x: 822, endPoint y: 323, distance: 106.7
click at [822, 322] on div "arquivadas exportar editar colunas nº nº condomínio nif nome condomínio nome fo…" at bounding box center [558, 249] width 848 height 442
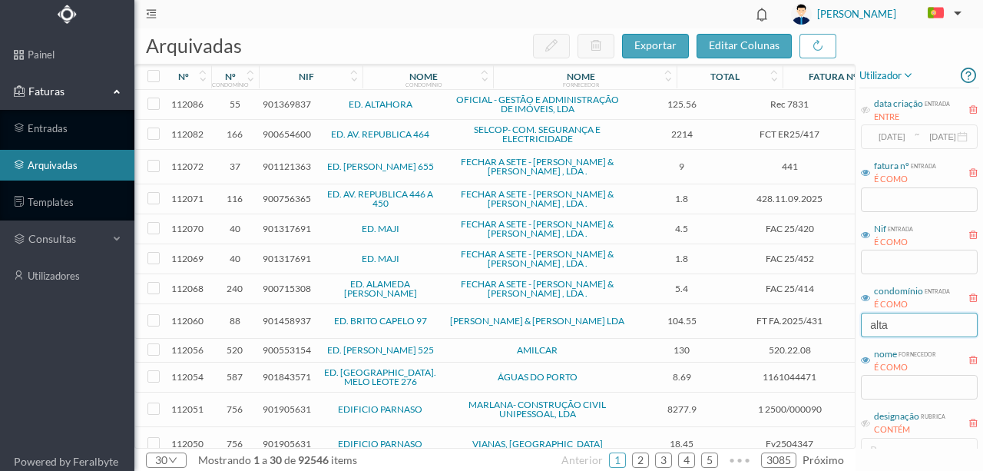
type input "alta"
click at [298, 101] on span "901369837" at bounding box center [287, 104] width 48 height 12
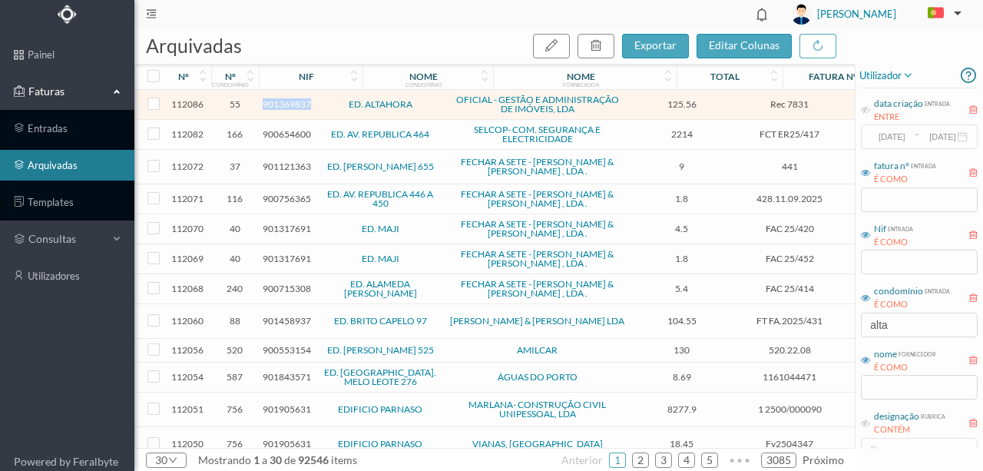
click at [298, 101] on span "901369837" at bounding box center [287, 104] width 48 height 12
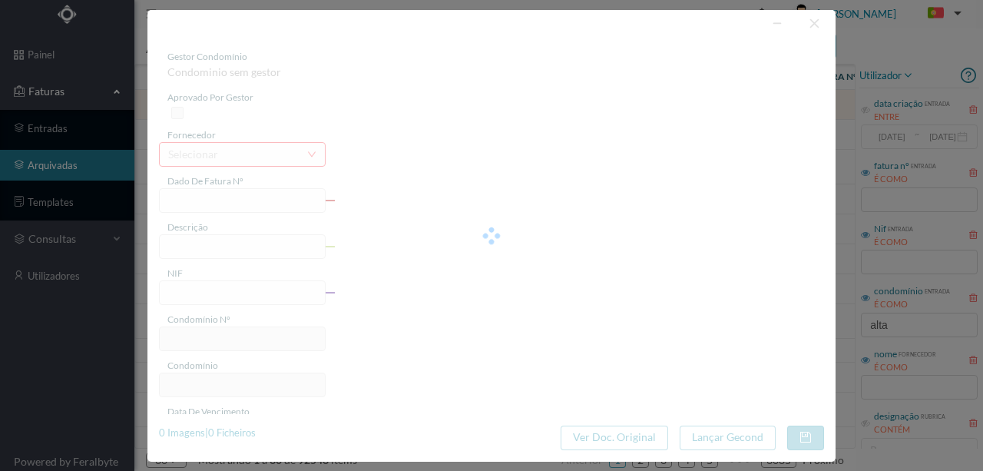
type input "Rec 7831"
type input "Anulação de valores"
type input "901369837"
type input "[DATE]"
type input "125.56"
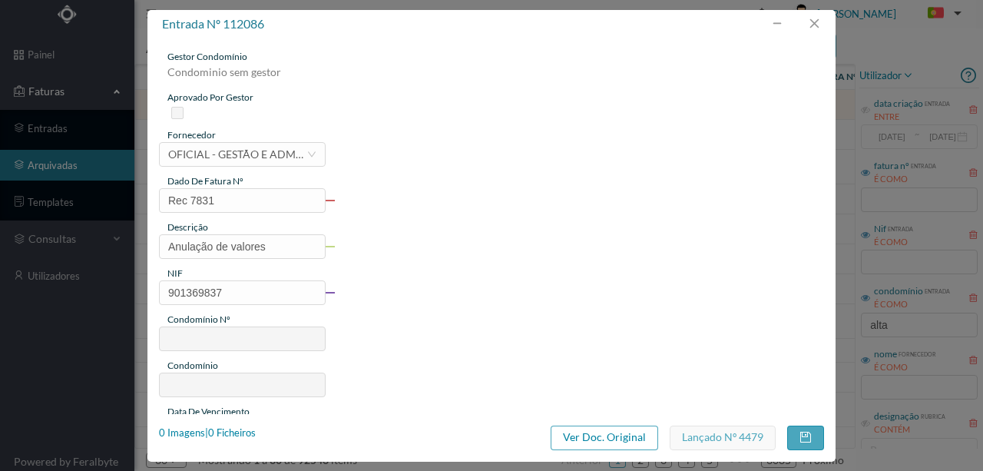
type input "55"
type input "ED. ALTAHORA"
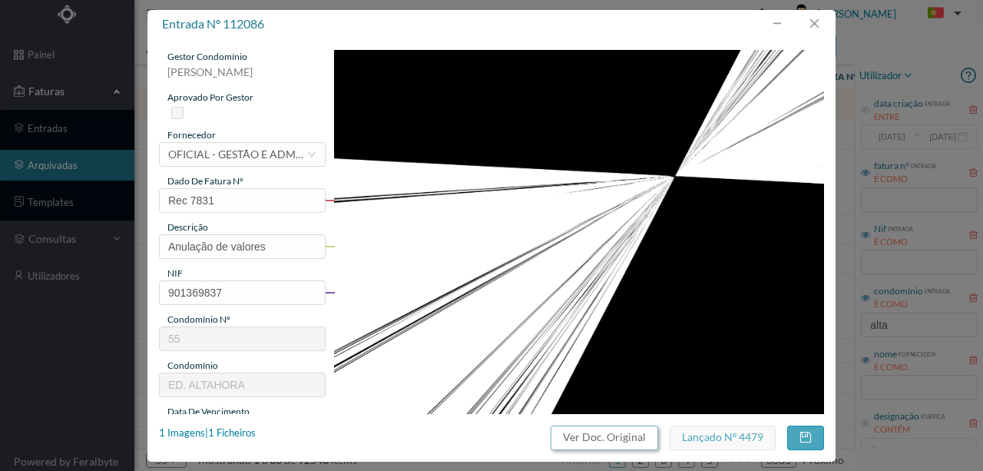
click at [592, 437] on button "Ver Doc. Original" at bounding box center [603, 437] width 107 height 25
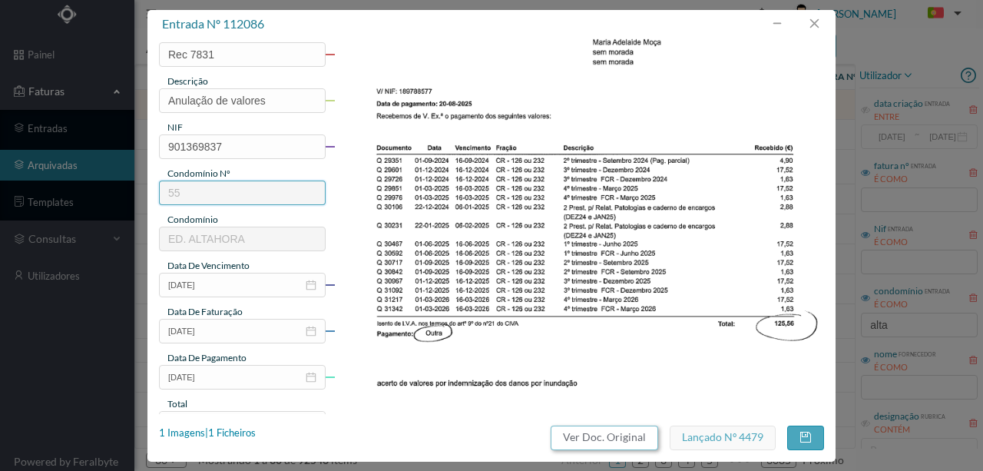
scroll to position [154, 0]
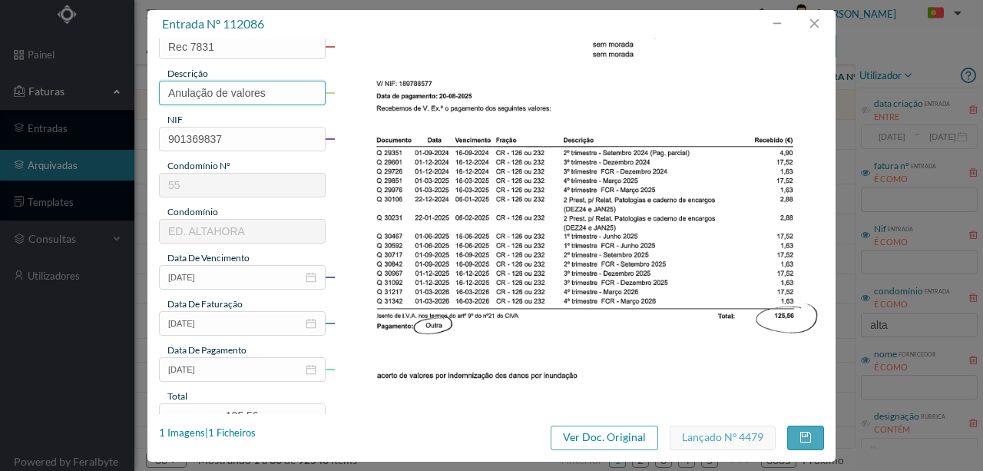
click at [268, 92] on input "Anulação de valores" at bounding box center [242, 93] width 167 height 25
click at [273, 92] on input "Anulação de valores - FRação CR" at bounding box center [242, 93] width 167 height 25
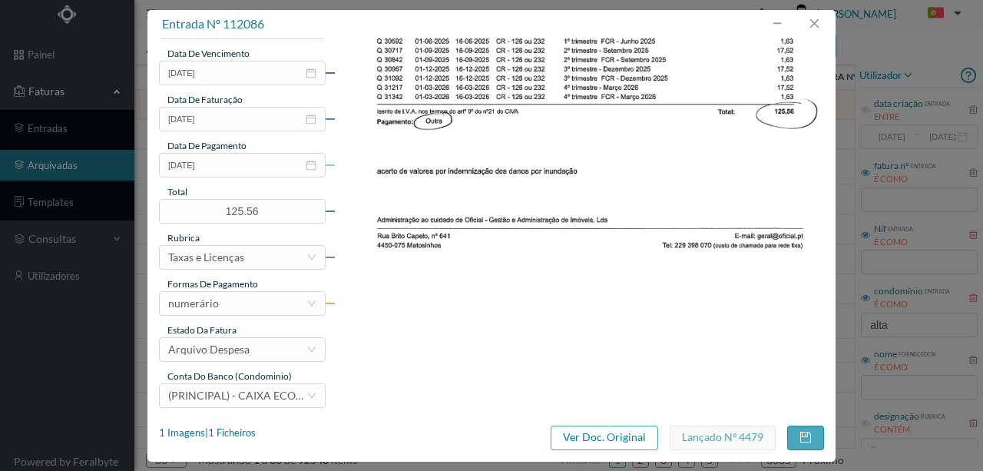
scroll to position [363, 0]
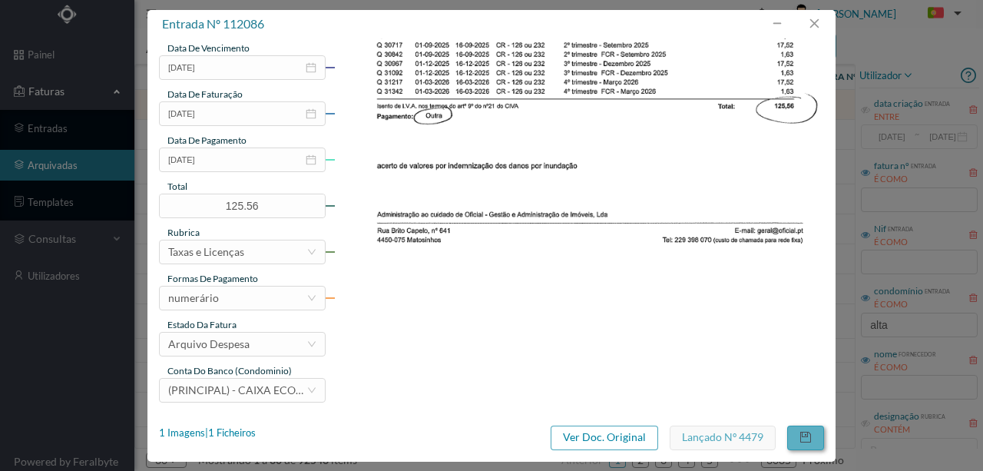
type input "Anulação de valores - Fração CR"
click at [802, 436] on button "button" at bounding box center [805, 437] width 37 height 25
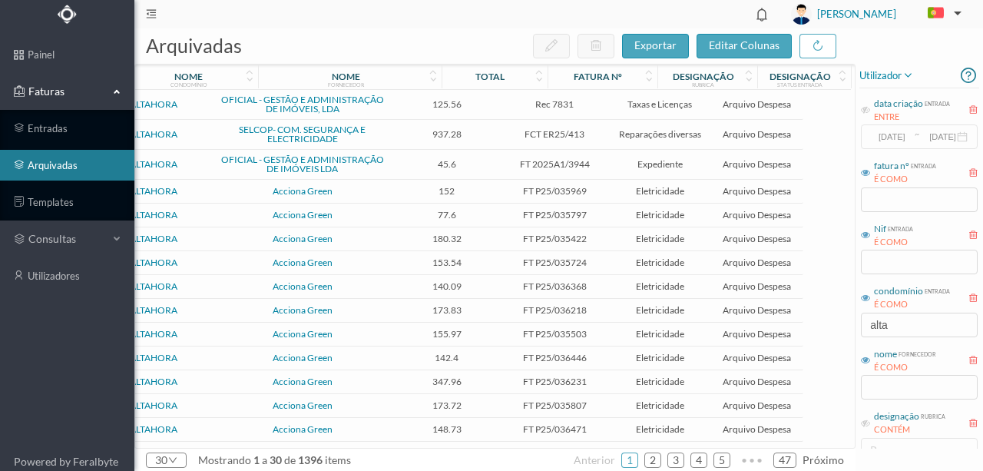
scroll to position [0, 0]
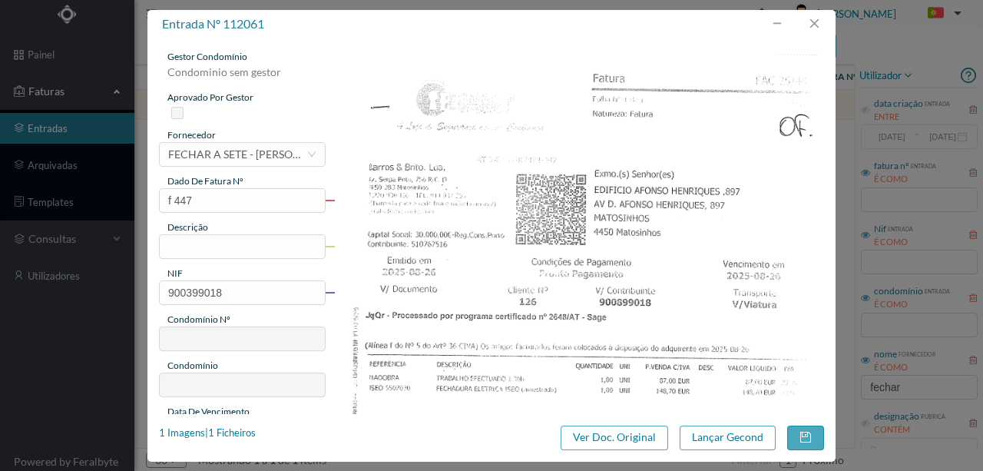
click at [190, 248] on input "text" at bounding box center [242, 246] width 167 height 25
click at [272, 237] on input "1 fechadura eletrica ISE; Trabalho efetuado" at bounding box center [242, 246] width 167 height 25
click at [270, 244] on input "1 fechadura eletrica ISE; Trabalho efetuado" at bounding box center [242, 246] width 167 height 25
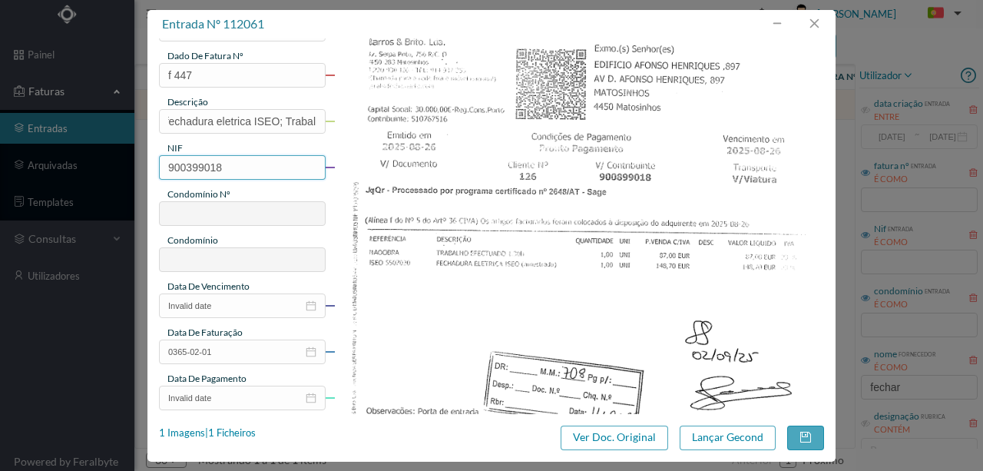
scroll to position [154, 0]
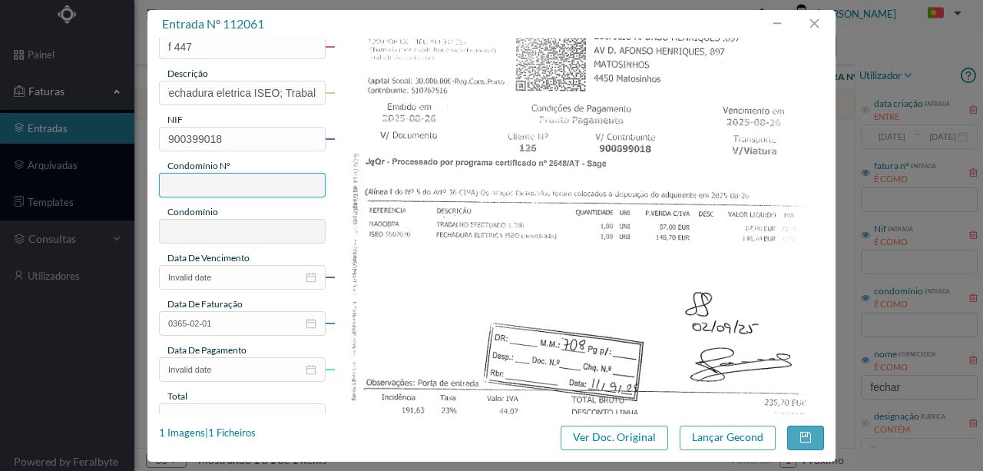
type input "1 fechadura eletrica ISEO; Trabalho efetuado"
click at [229, 135] on input "900399018" at bounding box center [242, 139] width 167 height 25
drag, startPoint x: 248, startPoint y: 137, endPoint x: 70, endPoint y: 132, distance: 178.2
click at [71, 132] on div "entrada nº 112061 gestor condomínio Condominio sem gestor aprovado por gestor f…" at bounding box center [491, 235] width 983 height 471
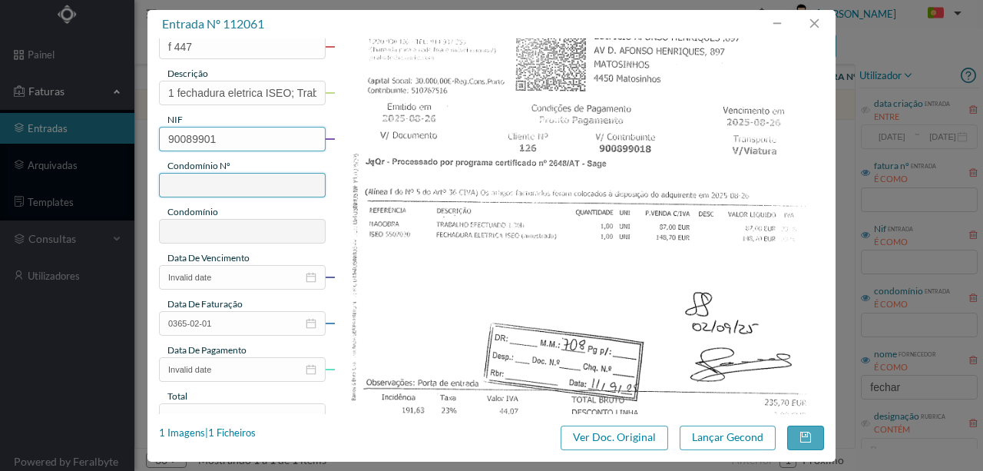
type input "900899018"
type input "708"
type input "ED. AFONSO HENRIQUES 875, 889, 897, 901"
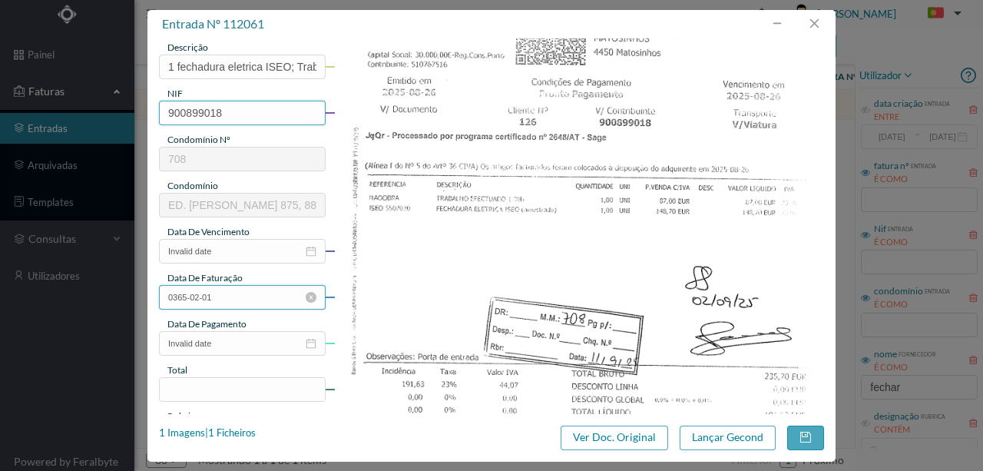
scroll to position [204, 0]
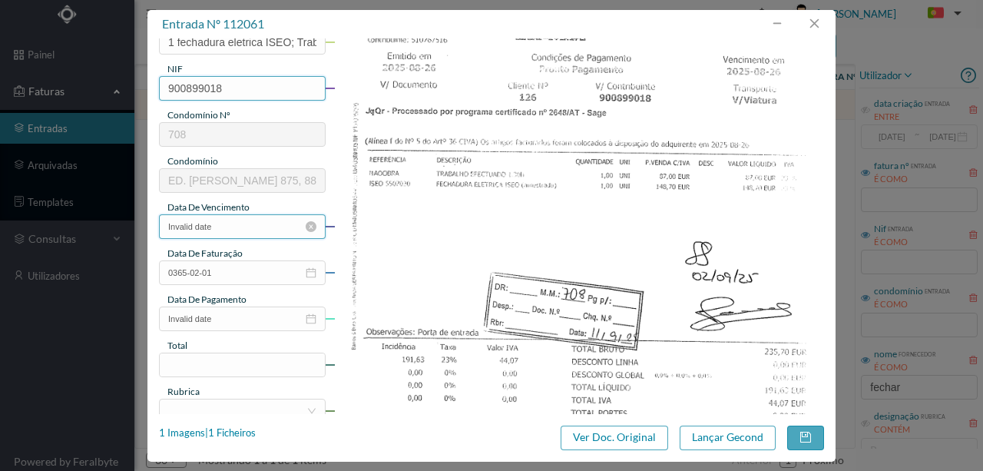
type input "900899018"
click at [239, 220] on input "Invalid date" at bounding box center [242, 226] width 167 height 25
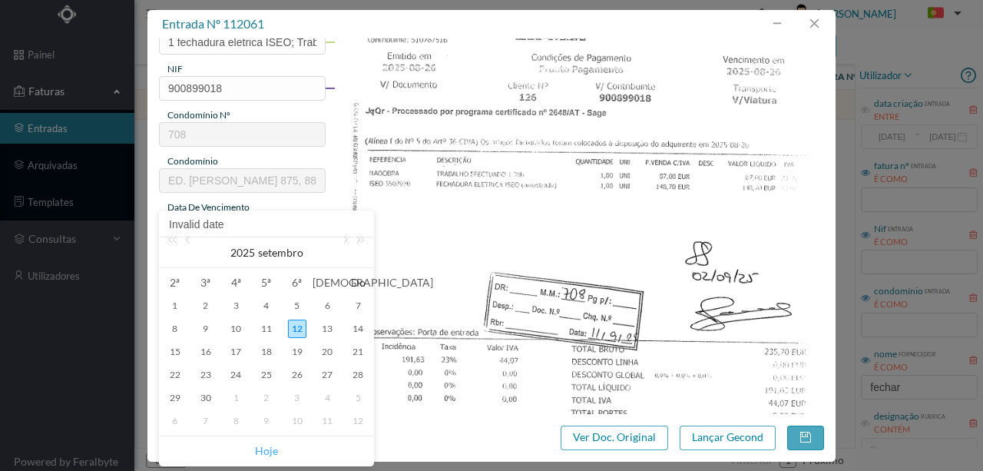
drag, startPoint x: 265, startPoint y: 450, endPoint x: 232, endPoint y: 366, distance: 90.0
click at [265, 448] on link "Hoje" at bounding box center [266, 450] width 23 height 29
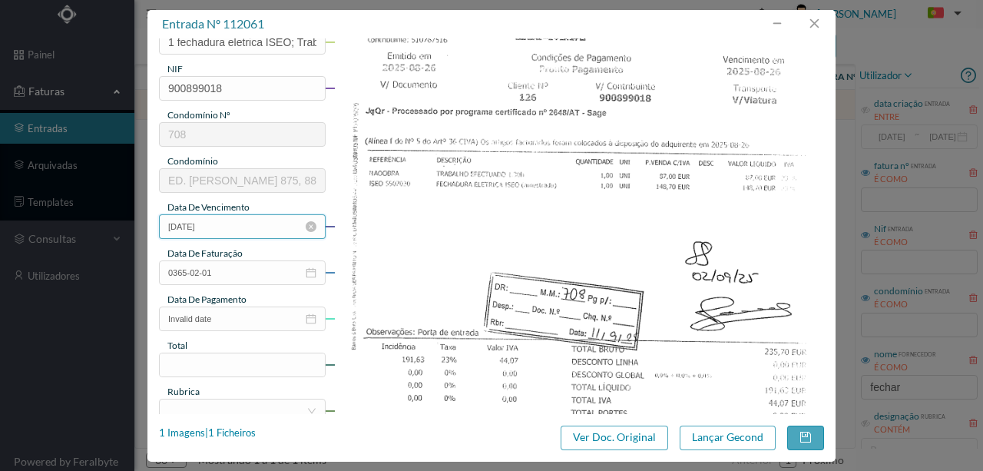
click at [221, 224] on input "[DATE]" at bounding box center [242, 226] width 167 height 25
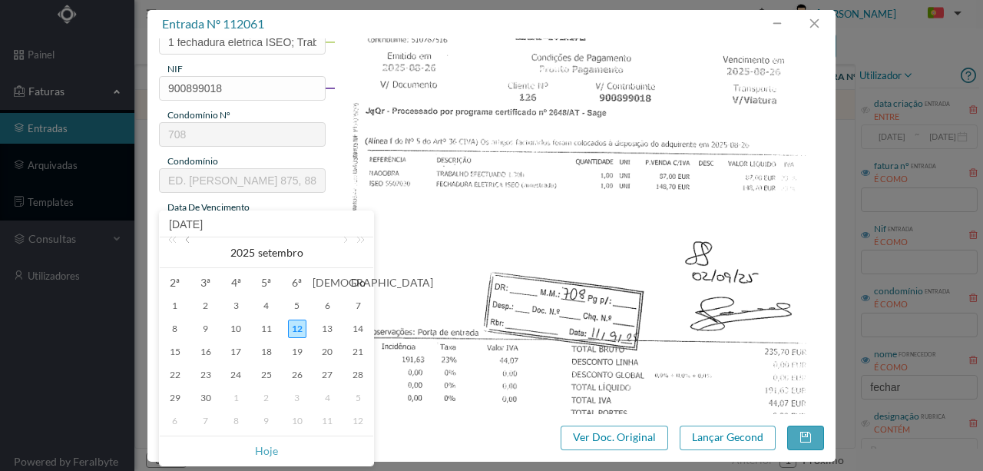
click at [190, 241] on link at bounding box center [189, 252] width 14 height 31
drag, startPoint x: 210, startPoint y: 399, endPoint x: 252, endPoint y: 336, distance: 75.4
click at [210, 399] on div "26" at bounding box center [206, 397] width 18 height 18
type input "2025-08-26"
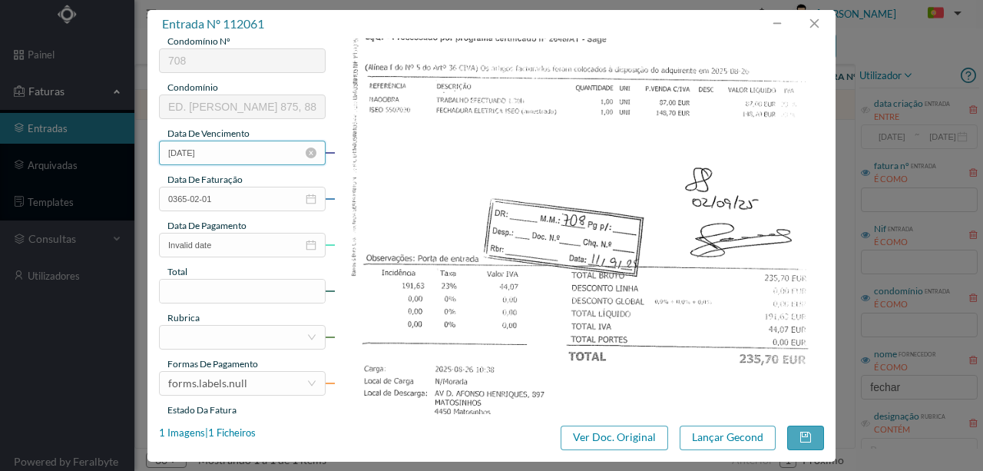
scroll to position [307, 0]
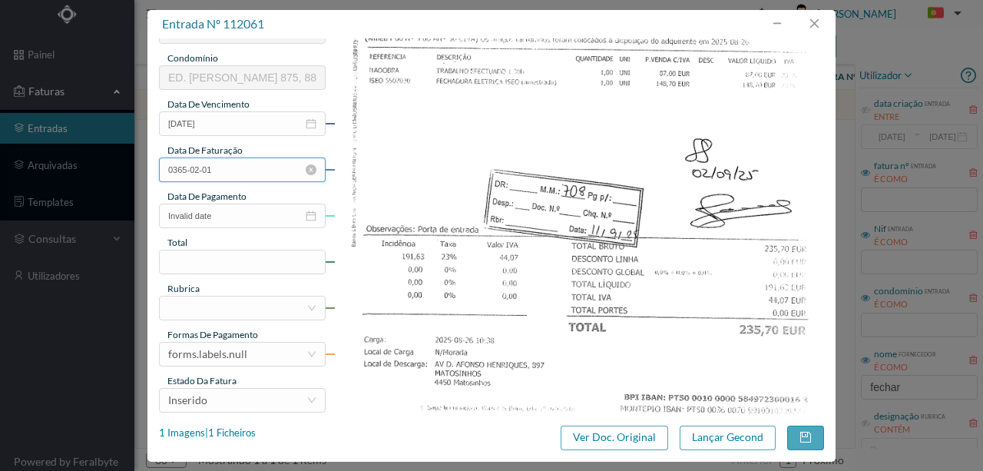
click at [232, 171] on input "0365-02-01" at bounding box center [242, 169] width 167 height 25
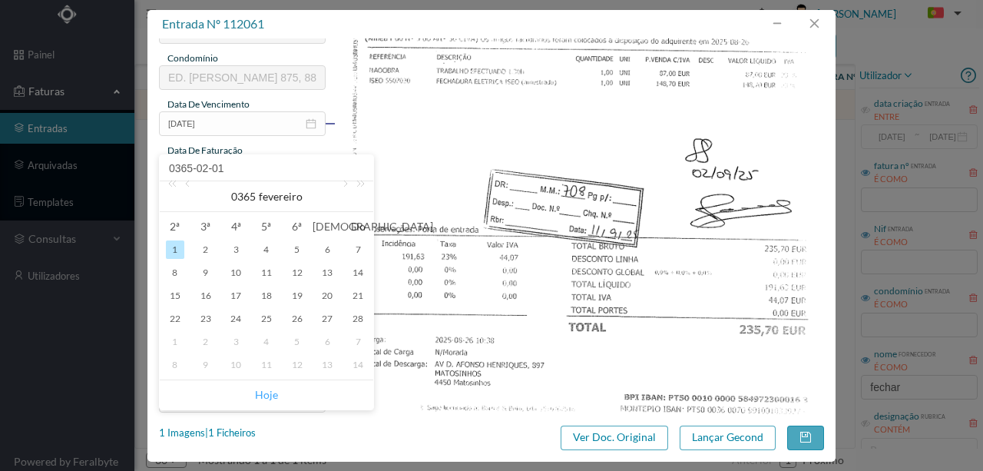
click at [269, 392] on link "Hoje" at bounding box center [266, 394] width 23 height 29
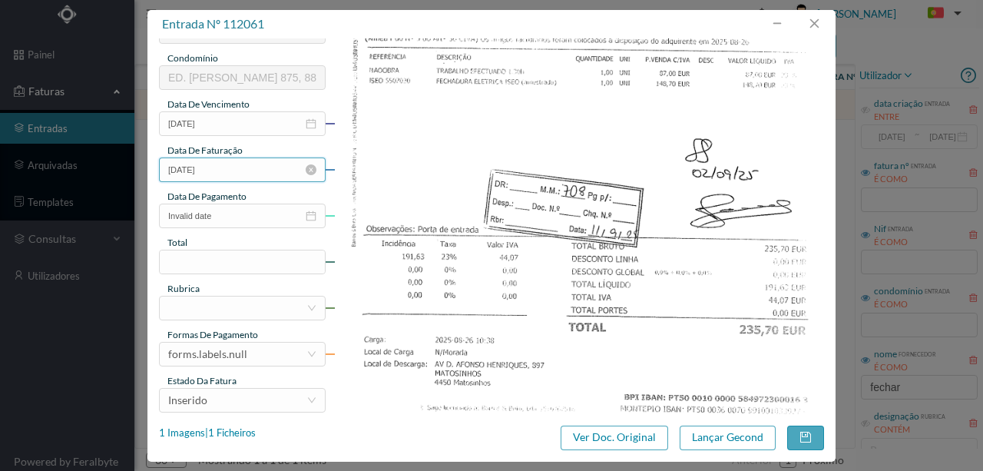
click at [234, 174] on input "[DATE]" at bounding box center [242, 169] width 167 height 25
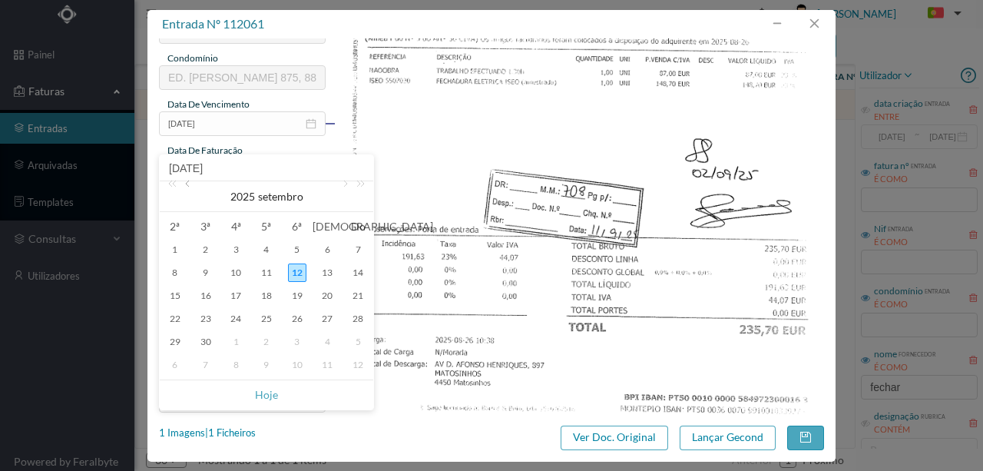
click at [187, 187] on link at bounding box center [189, 196] width 14 height 31
click at [205, 342] on div "26" at bounding box center [206, 341] width 18 height 18
type input "2025-08-26"
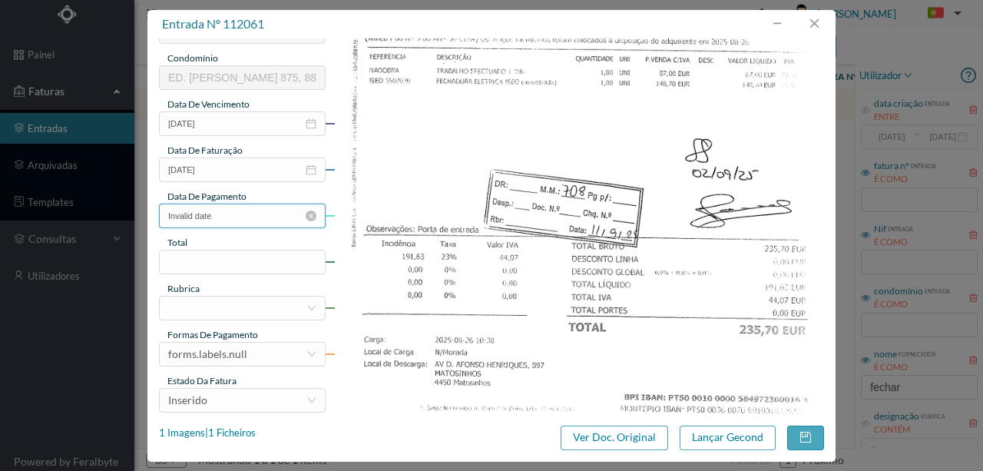
click at [244, 220] on input "Invalid date" at bounding box center [242, 215] width 167 height 25
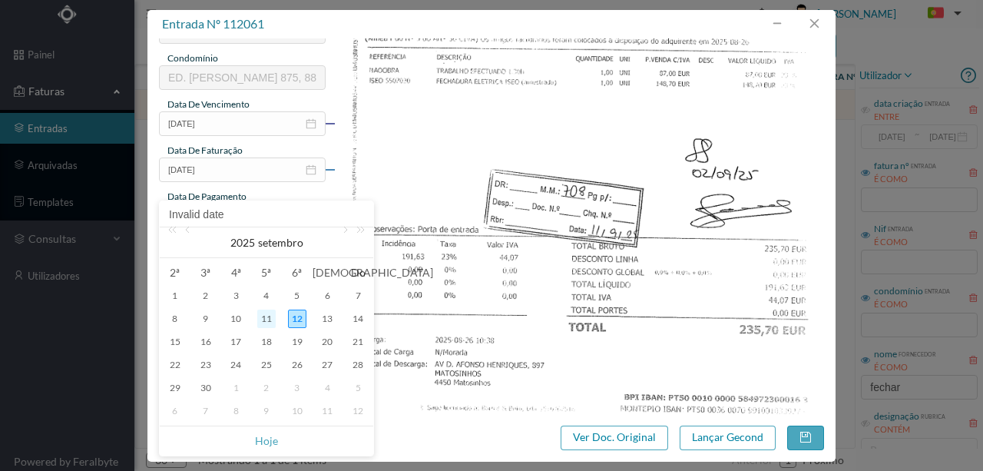
click at [263, 316] on div "11" at bounding box center [266, 318] width 18 height 18
type input "[DATE]"
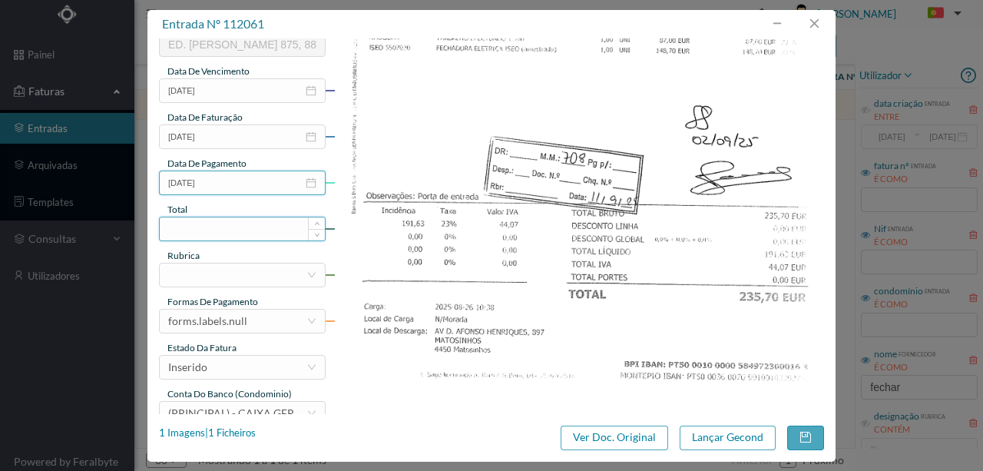
scroll to position [358, 0]
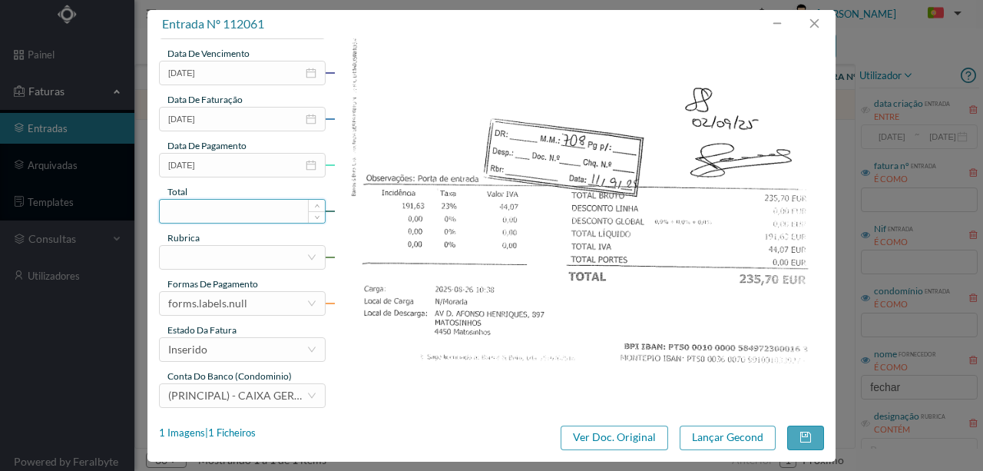
click at [199, 217] on input at bounding box center [242, 211] width 165 height 23
type input "235.70"
drag, startPoint x: 186, startPoint y: 259, endPoint x: 276, endPoint y: 244, distance: 91.8
click at [187, 253] on div at bounding box center [237, 257] width 138 height 23
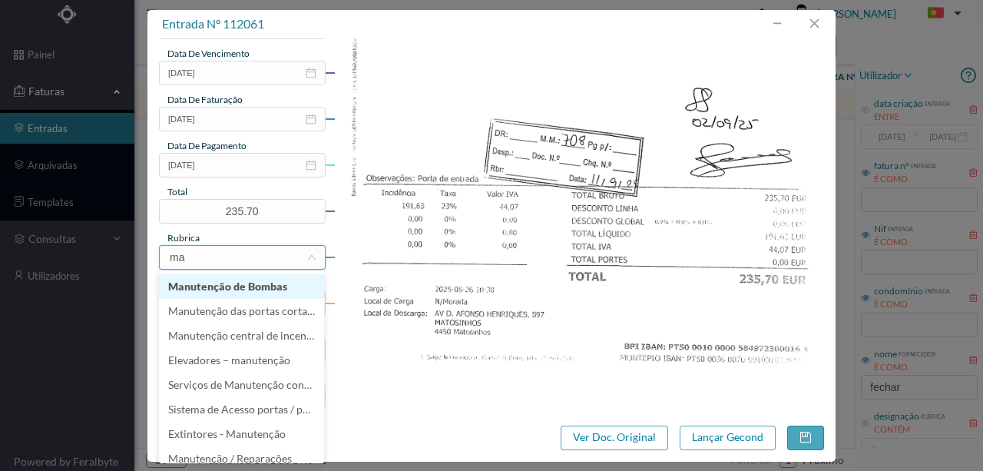
type input "mat"
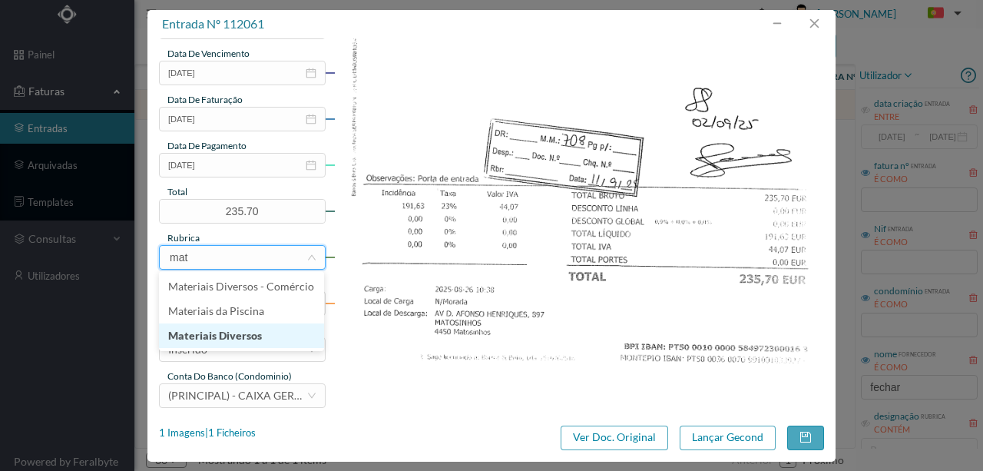
click at [241, 336] on li "Materiais Diversos" at bounding box center [241, 335] width 165 height 25
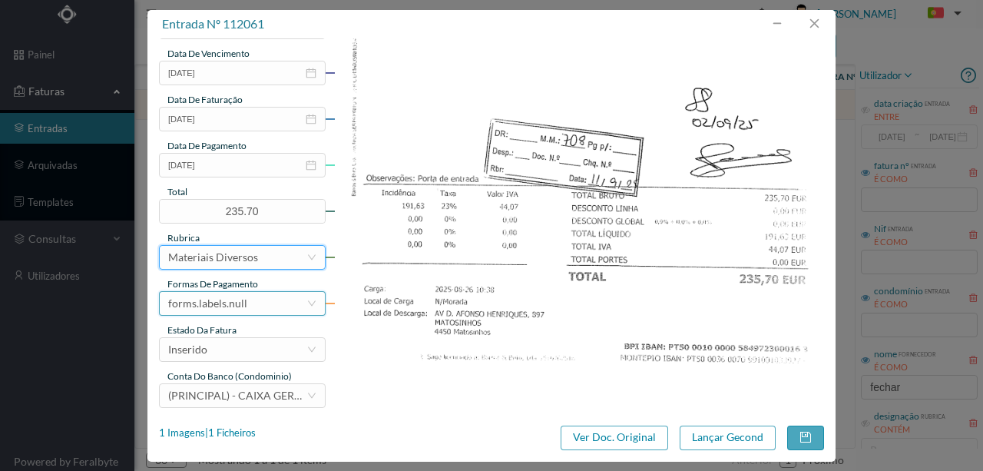
click at [221, 302] on div "forms.labels.null" at bounding box center [207, 303] width 79 height 23
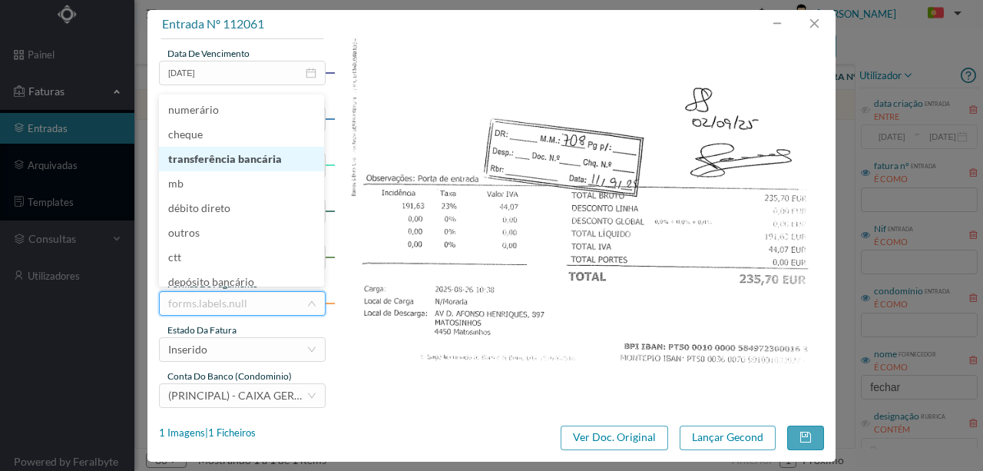
click at [217, 164] on li "transferência bancária" at bounding box center [241, 159] width 165 height 25
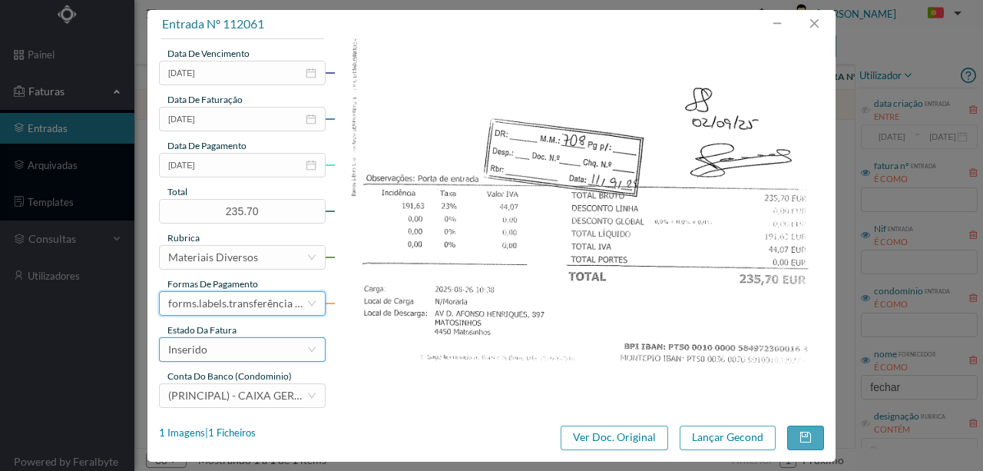
click at [222, 349] on div "Inserido" at bounding box center [237, 349] width 138 height 23
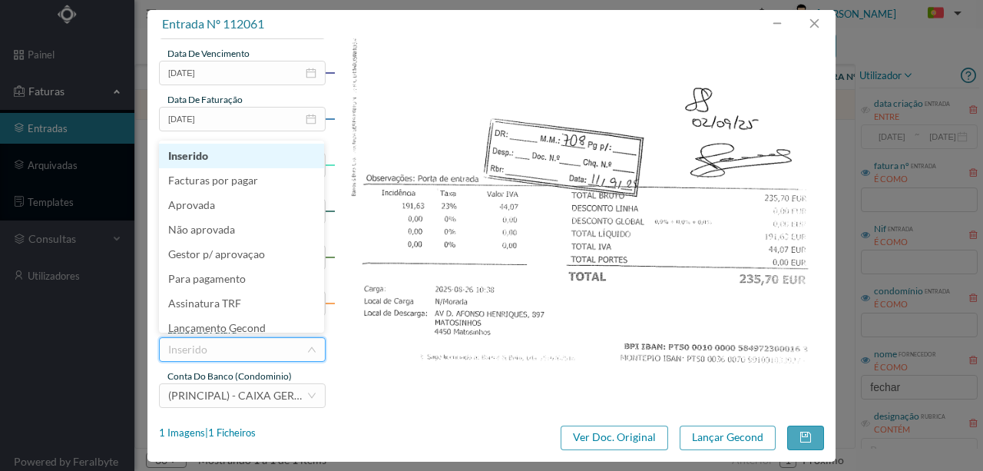
scroll to position [8, 0]
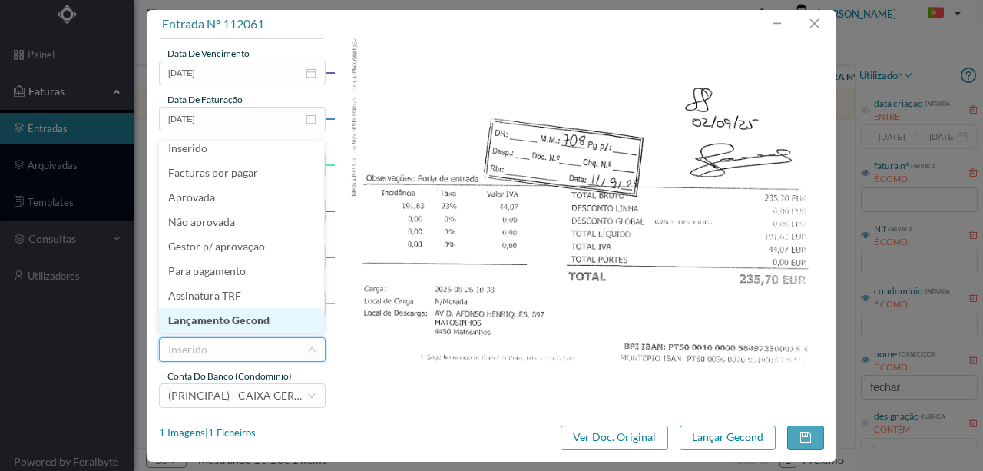
click at [230, 324] on li "Lançamento Gecond" at bounding box center [241, 320] width 165 height 25
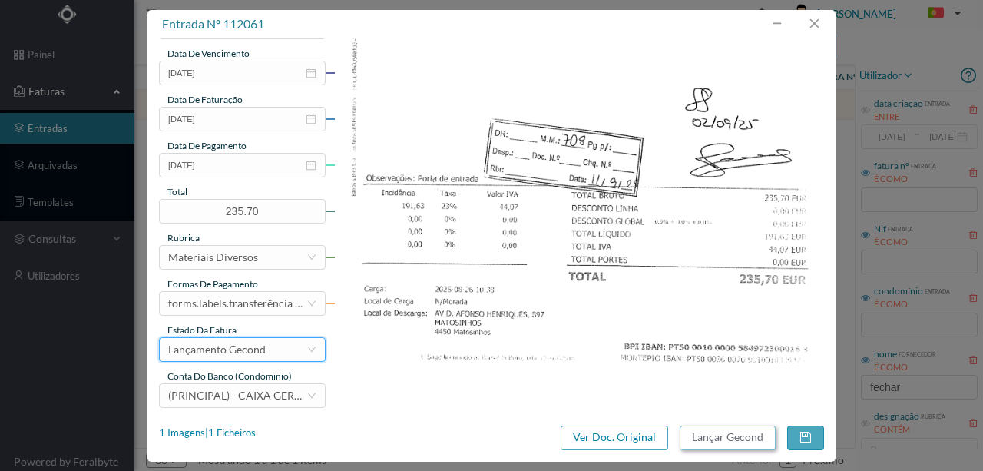
click at [760, 441] on button "Lançar Gecond" at bounding box center [727, 437] width 96 height 25
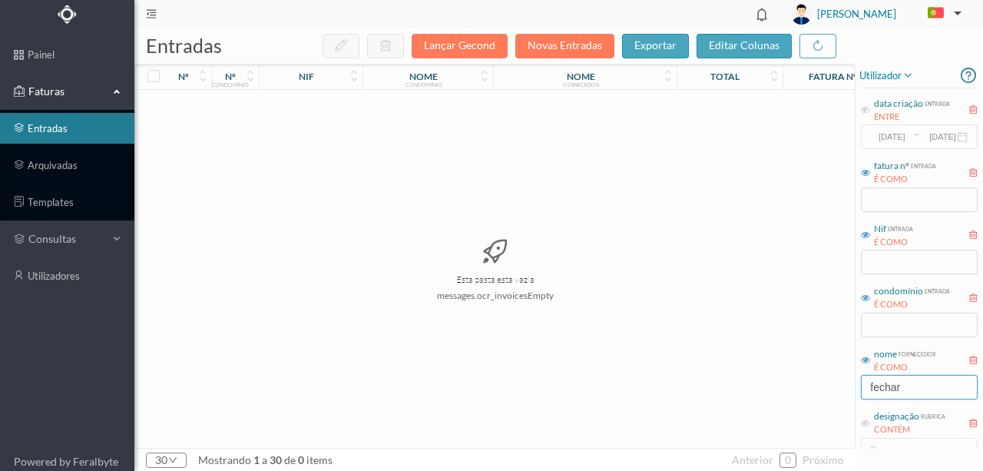
drag, startPoint x: 924, startPoint y: 385, endPoint x: 731, endPoint y: 366, distance: 193.7
click at [685, 370] on div "entradas Lançar Gecond Novas Entradas exportar editar colunas nº nº condomínio …" at bounding box center [558, 249] width 848 height 442
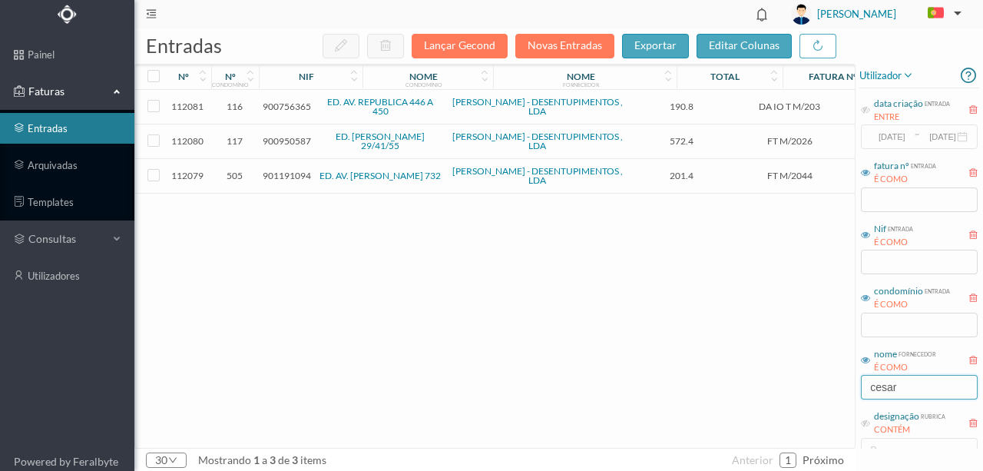
type input "cesar"
click at [289, 107] on span "900756365" at bounding box center [287, 107] width 48 height 12
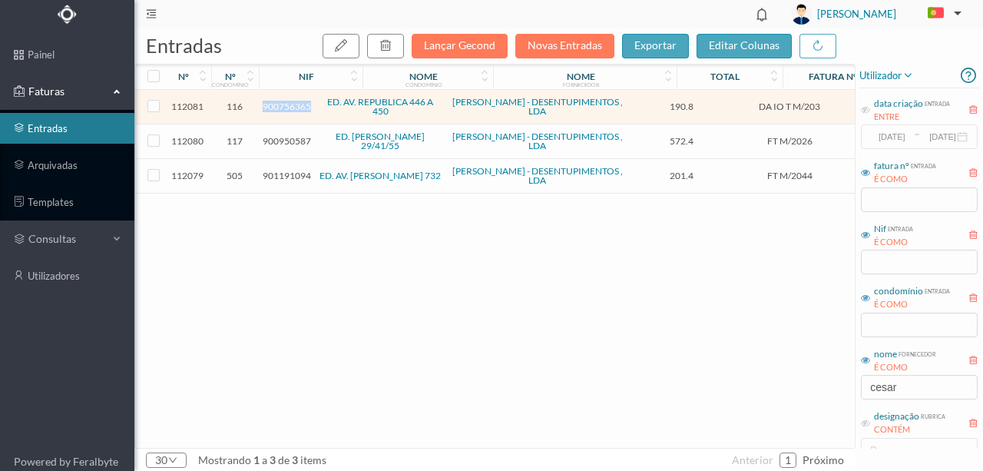
click at [289, 107] on span "900756365" at bounding box center [287, 107] width 48 height 12
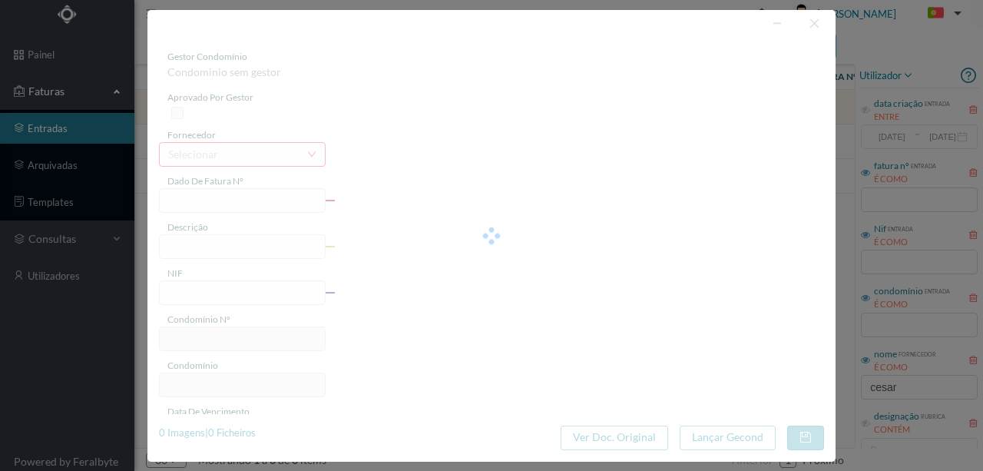
type input "DA IO T M/203"
type input "manutenção/reparação- limpeza da caixa de saneamento"
type input "900756365"
type input "13-08-2025"
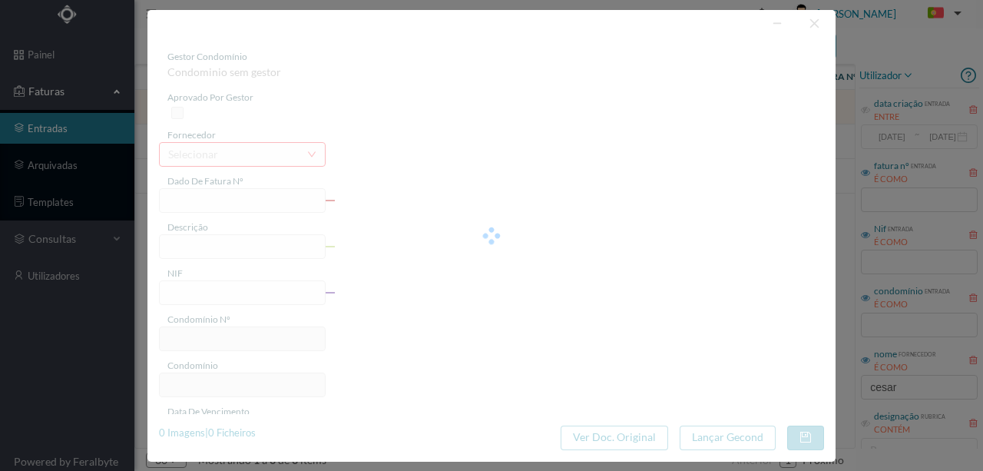
type input "13-08-2025"
type input "190.80"
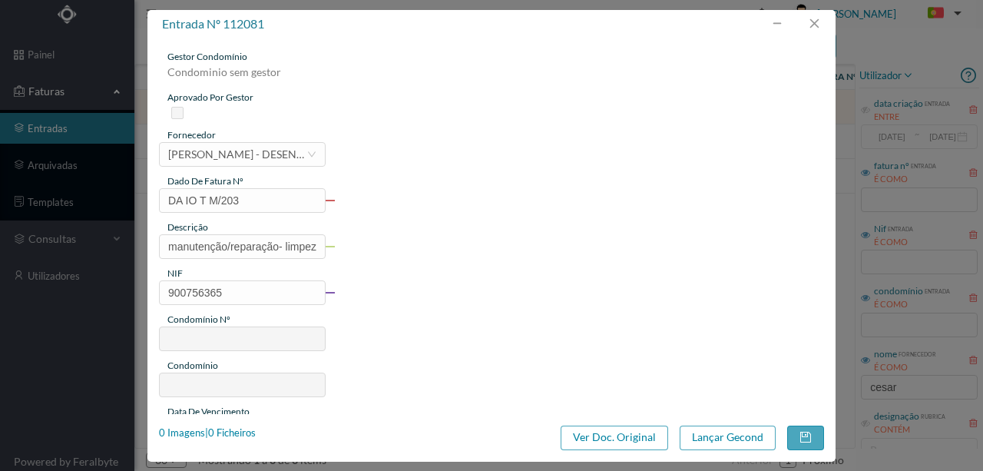
type input "116"
type input "ED. AV. REPUBLICA 446 A 450"
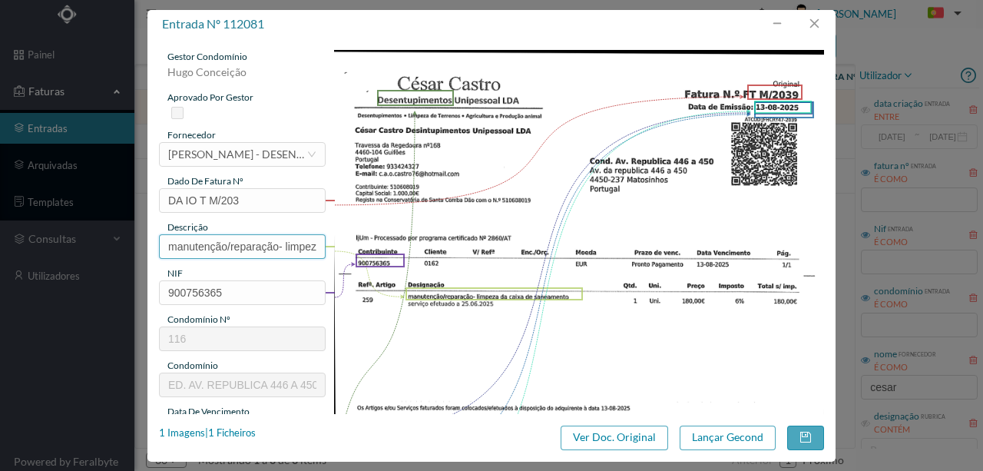
scroll to position [0, 127]
drag, startPoint x: 164, startPoint y: 244, endPoint x: 496, endPoint y: 244, distance: 332.4
click at [496, 244] on div "gestor condomínio Hugo Conceição aprovado por gestor fornecedor selecionar CÉSA…" at bounding box center [491, 408] width 665 height 716
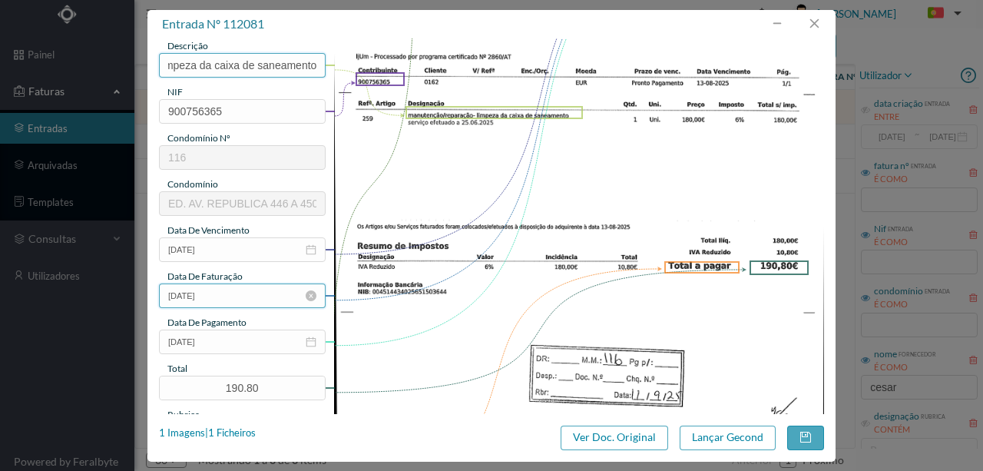
scroll to position [204, 0]
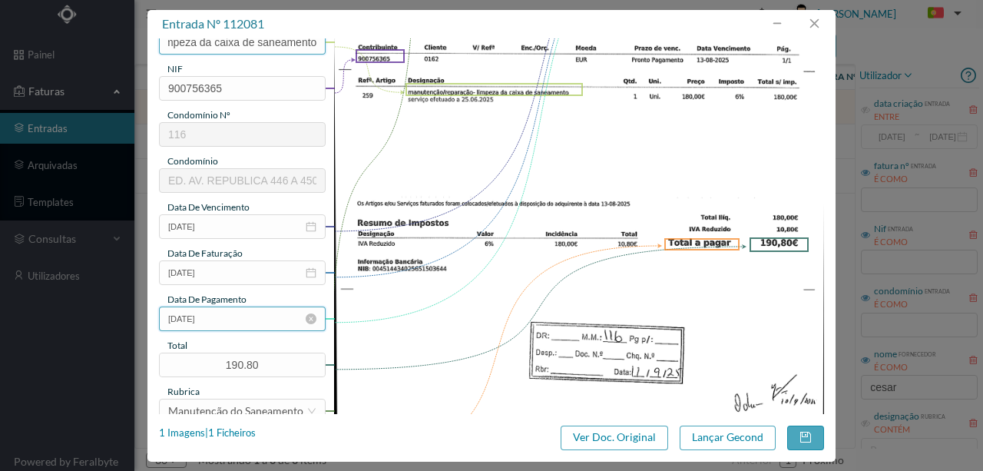
type input "Limpeza da caixa de saneamento"
click at [232, 324] on input "13-08-2025" at bounding box center [242, 318] width 167 height 25
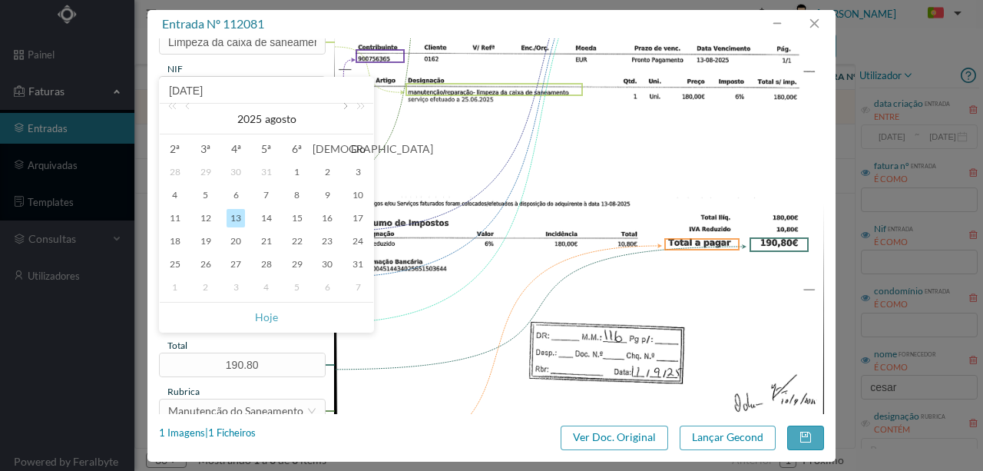
click at [341, 108] on link at bounding box center [344, 119] width 14 height 31
click at [265, 195] on div "11" at bounding box center [266, 195] width 18 height 18
type input "11-09-2025"
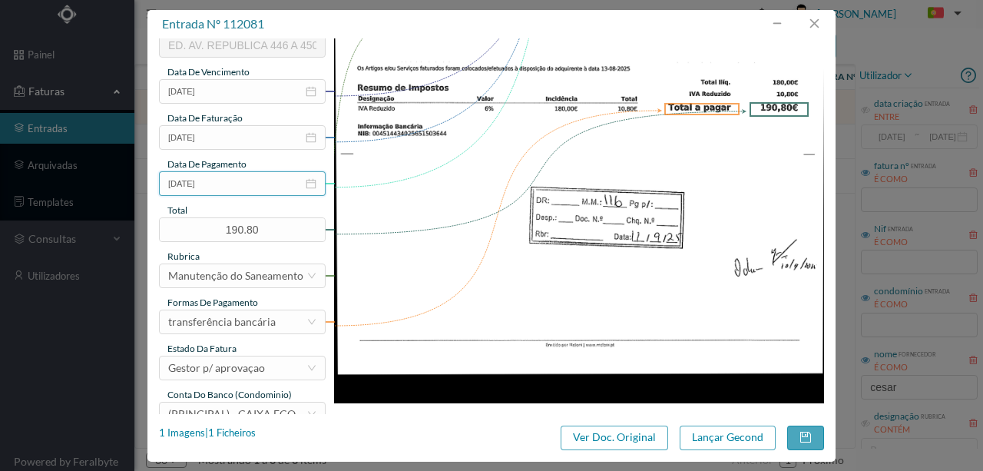
scroll to position [363, 0]
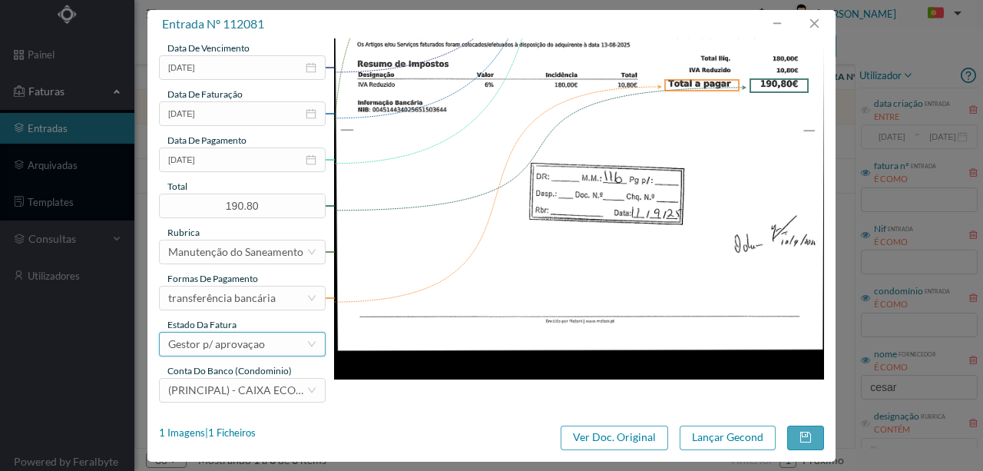
click at [236, 344] on div "Gestor p/ aprovaçao" at bounding box center [216, 343] width 97 height 23
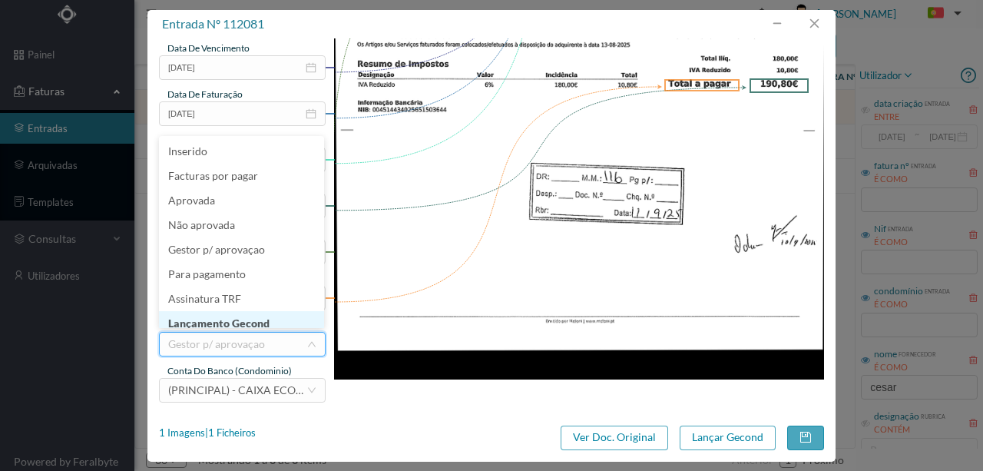
scroll to position [8, 0]
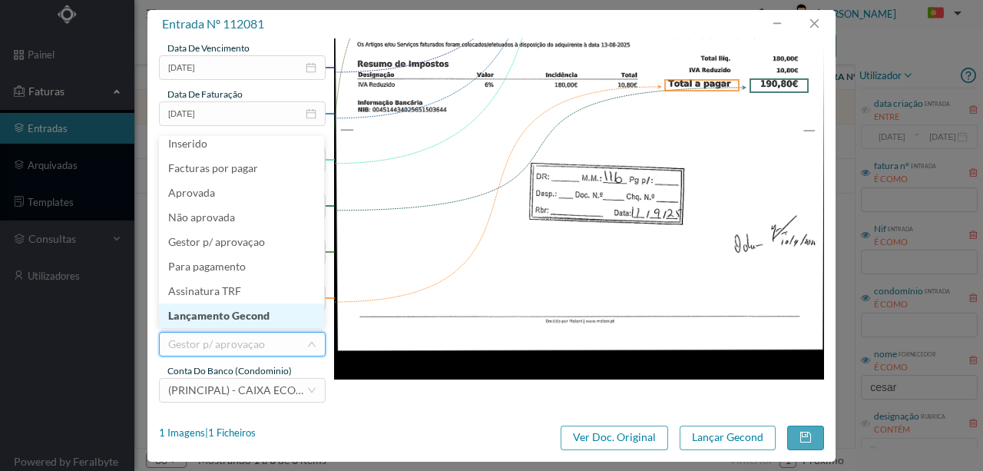
click at [244, 316] on li "Lançamento Gecond" at bounding box center [241, 315] width 165 height 25
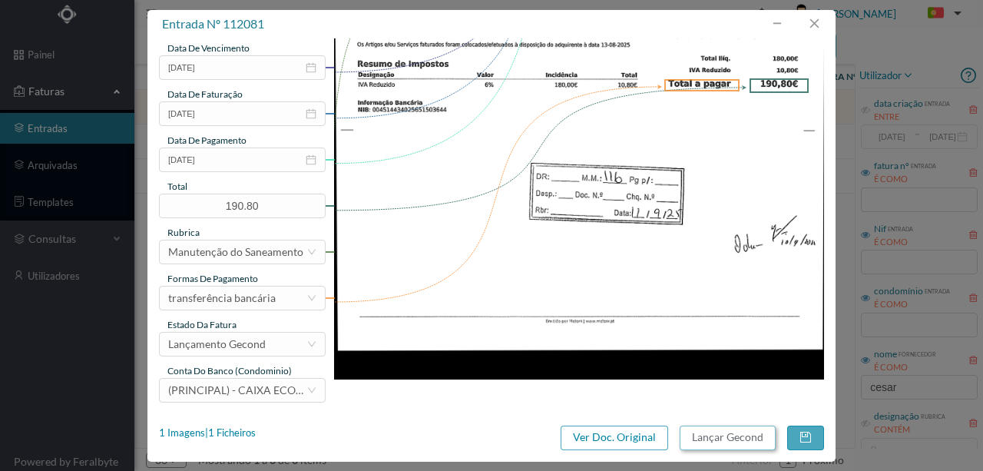
click at [735, 440] on button "Lançar Gecond" at bounding box center [727, 437] width 96 height 25
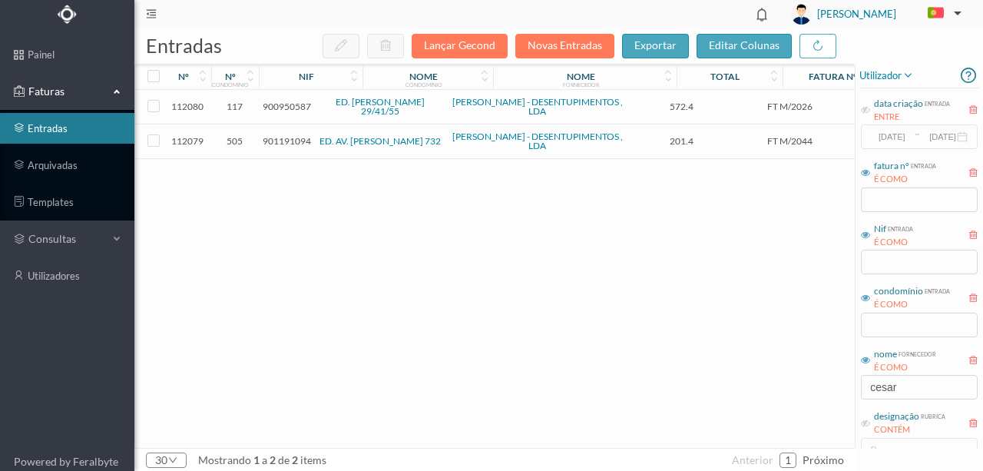
click at [298, 107] on span "900950587" at bounding box center [287, 107] width 48 height 12
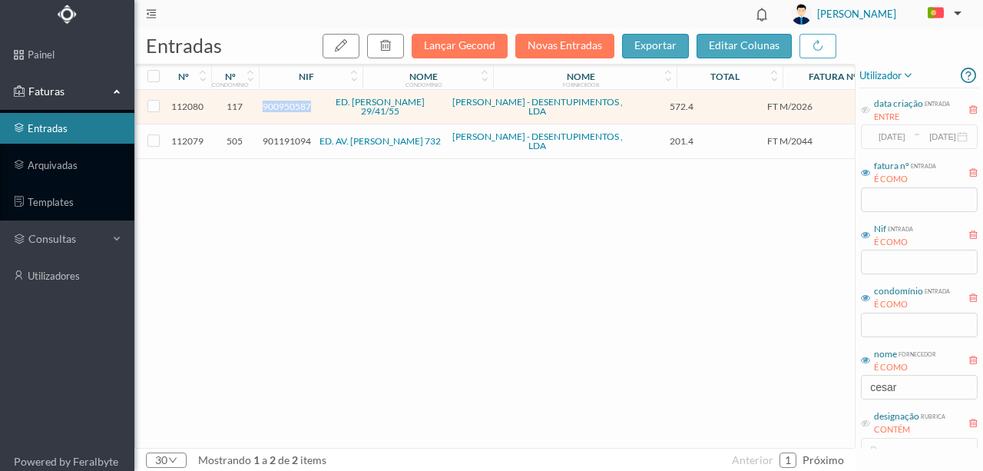
click at [298, 107] on span "900950587" at bounding box center [287, 107] width 48 height 12
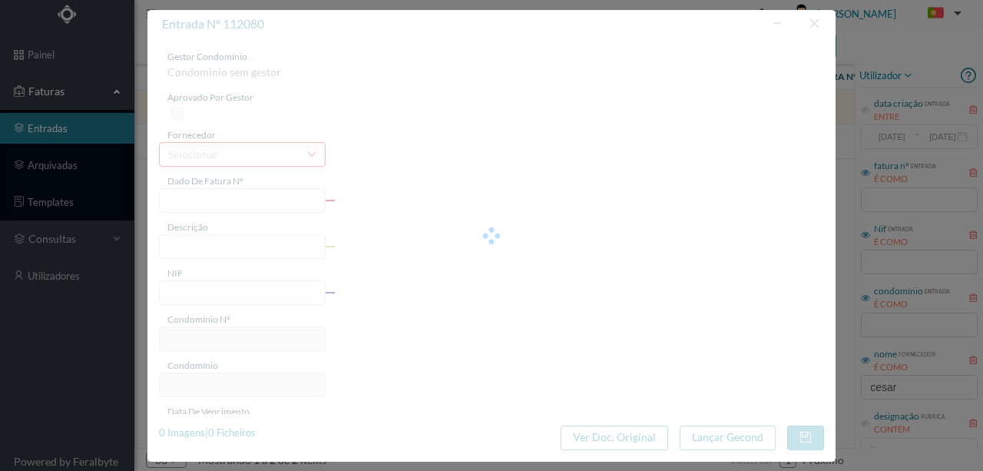
type input "FT M/2026"
type input "Designação eee rt rara"
type input "900950587"
type input "13-08-2025"
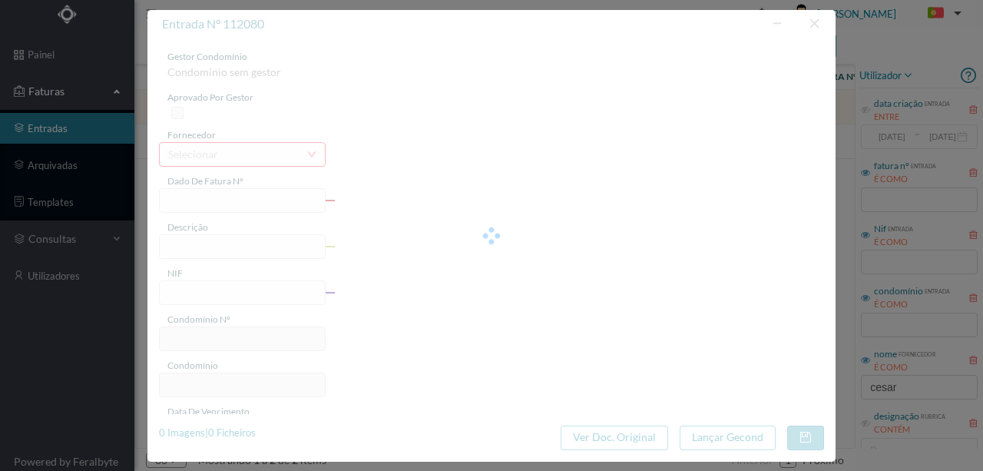
type input "13-08-2025"
type input "572.40"
type input "117"
type input "ED. GUILHERME FELGUEIRAS 29/41/55"
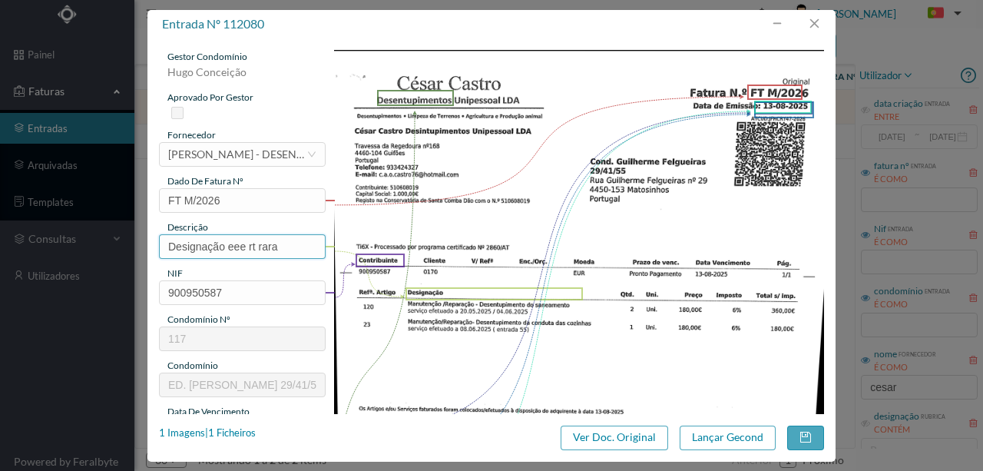
drag, startPoint x: 292, startPoint y: 246, endPoint x: 101, endPoint y: 238, distance: 190.6
click at [101, 238] on div "entrada nº 112080 gestor condomínio Hugo Conceição aprovado por gestor forneced…" at bounding box center [491, 235] width 983 height 471
click at [293, 250] on input "Desentupimento do saneamento" at bounding box center [242, 246] width 167 height 25
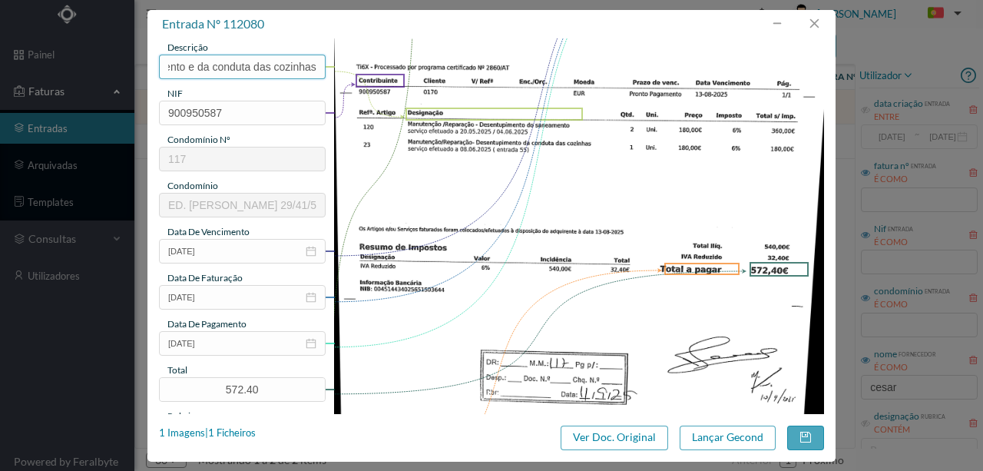
scroll to position [204, 0]
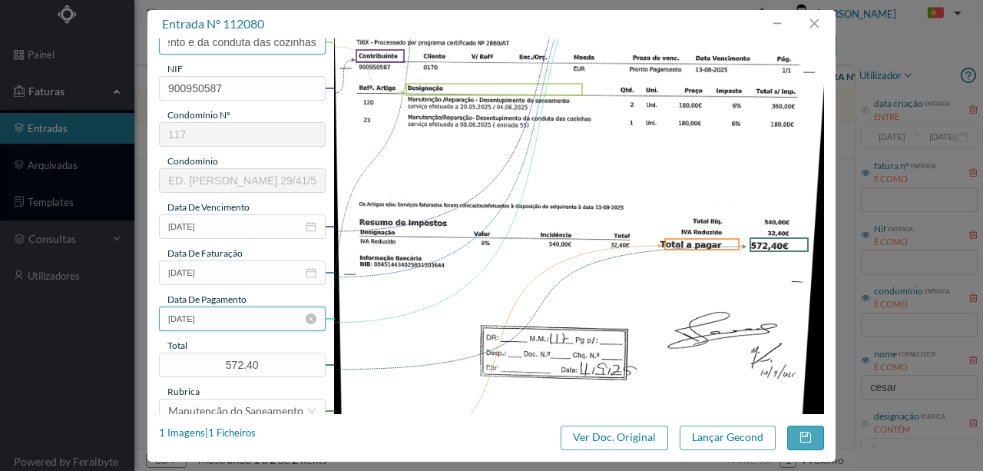
type input "Desentupimento do saneamento e da conduta das cozinhas"
click at [249, 321] on input "13-08-2025" at bounding box center [242, 318] width 167 height 25
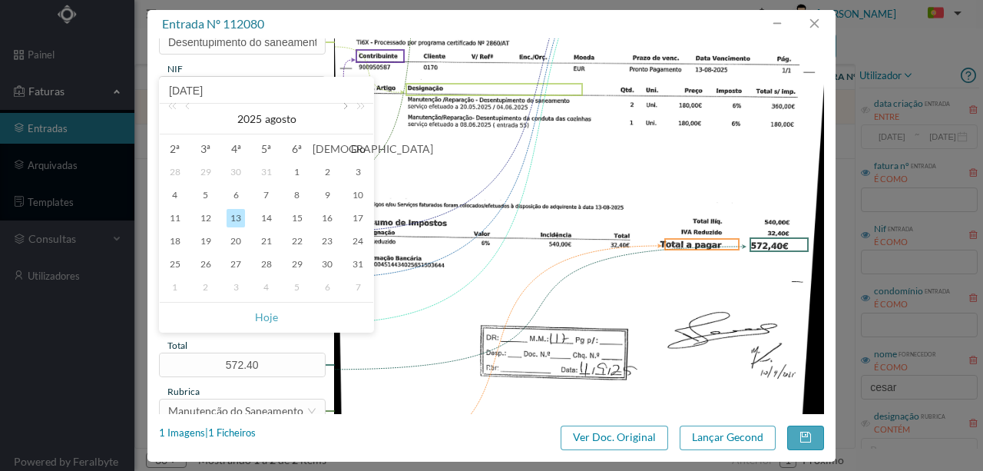
click at [342, 104] on link at bounding box center [344, 119] width 14 height 31
click at [266, 195] on div "11" at bounding box center [266, 195] width 18 height 18
type input "11-09-2025"
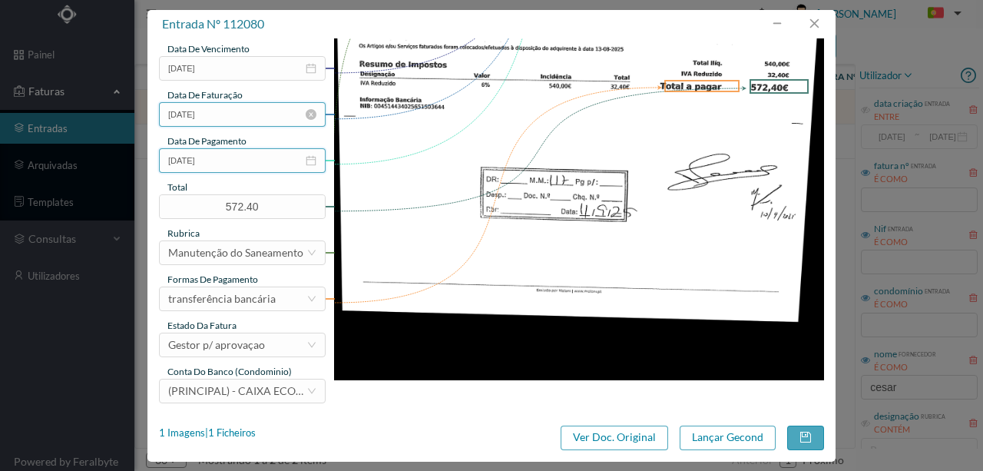
scroll to position [363, 0]
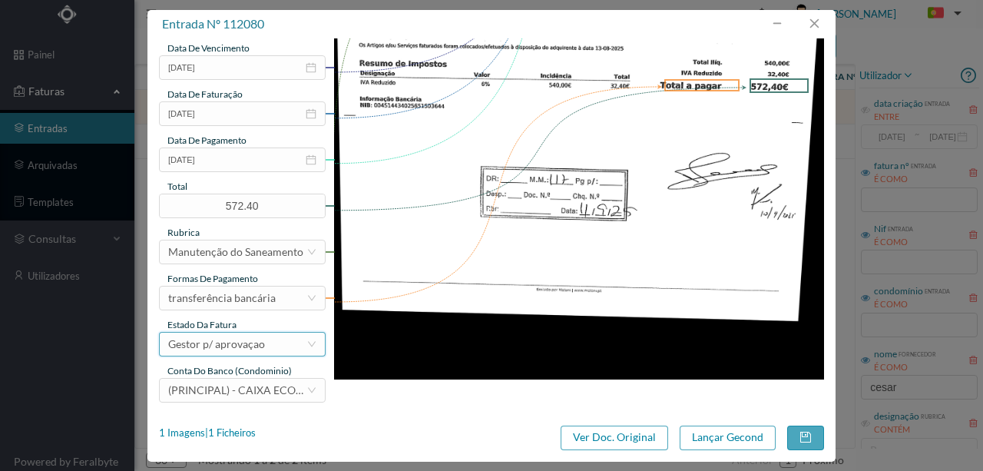
click at [241, 350] on div "Gestor p/ aprovaçao" at bounding box center [216, 343] width 97 height 23
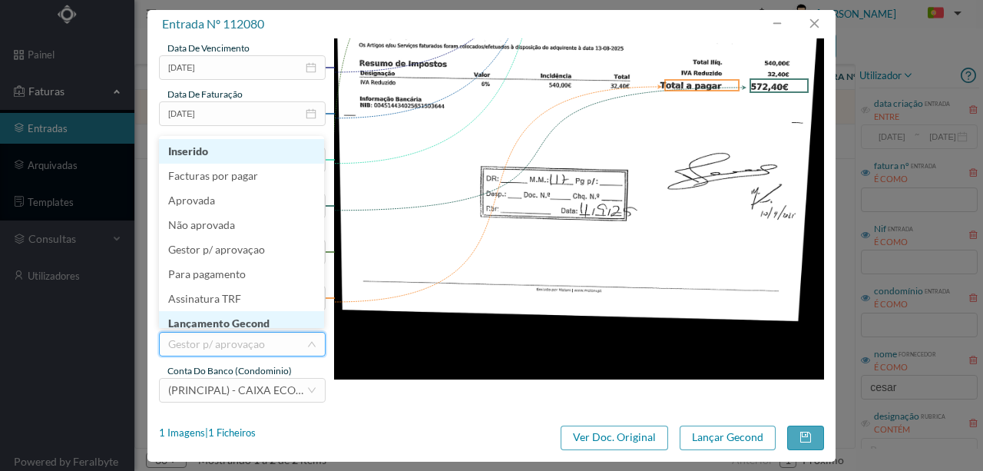
scroll to position [8, 0]
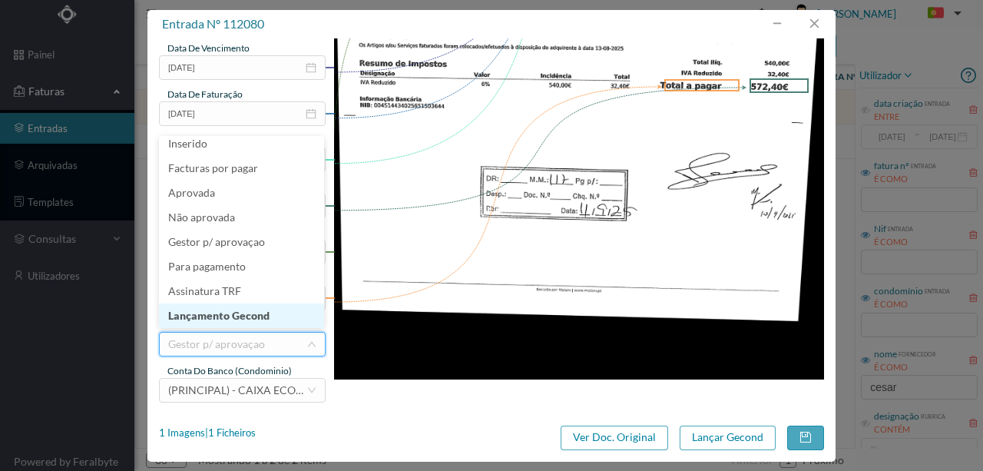
drag, startPoint x: 229, startPoint y: 319, endPoint x: 751, endPoint y: 419, distance: 531.7
click at [230, 319] on li "Lançamento Gecond" at bounding box center [241, 315] width 165 height 25
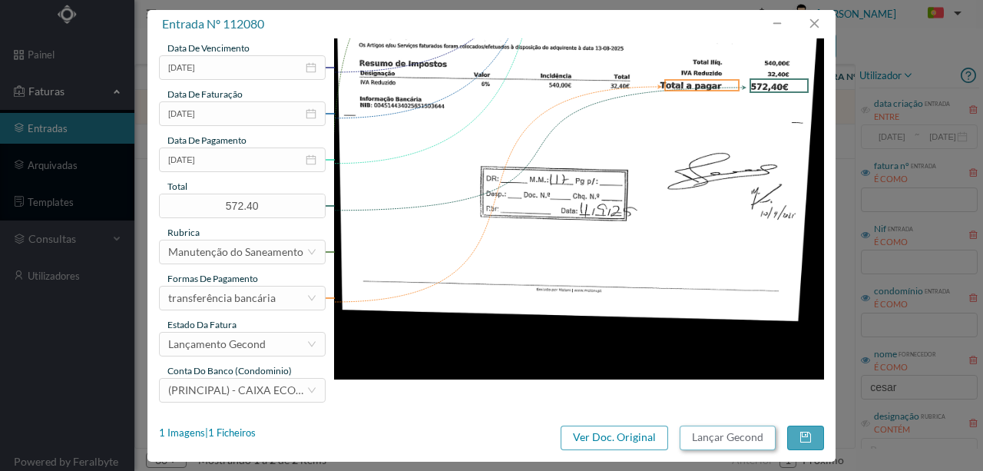
click at [709, 435] on button "Lançar Gecond" at bounding box center [727, 437] width 96 height 25
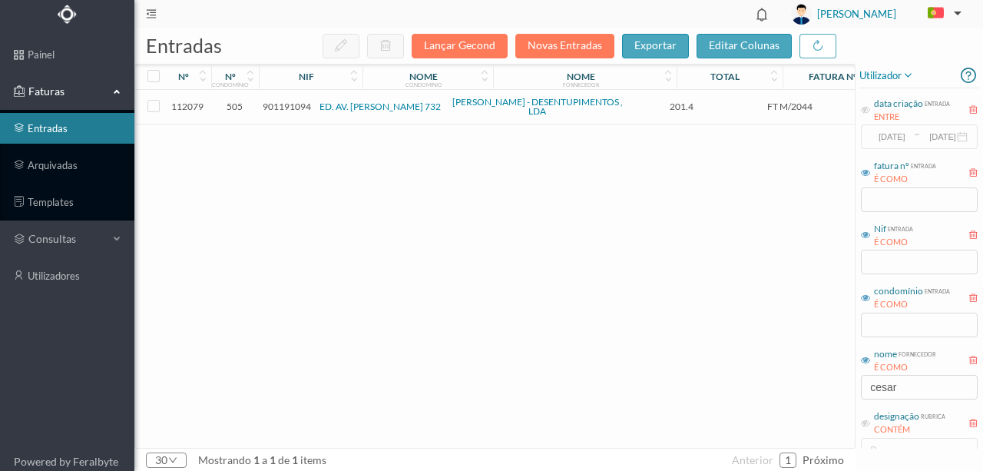
click at [301, 106] on span "901191094" at bounding box center [287, 107] width 48 height 12
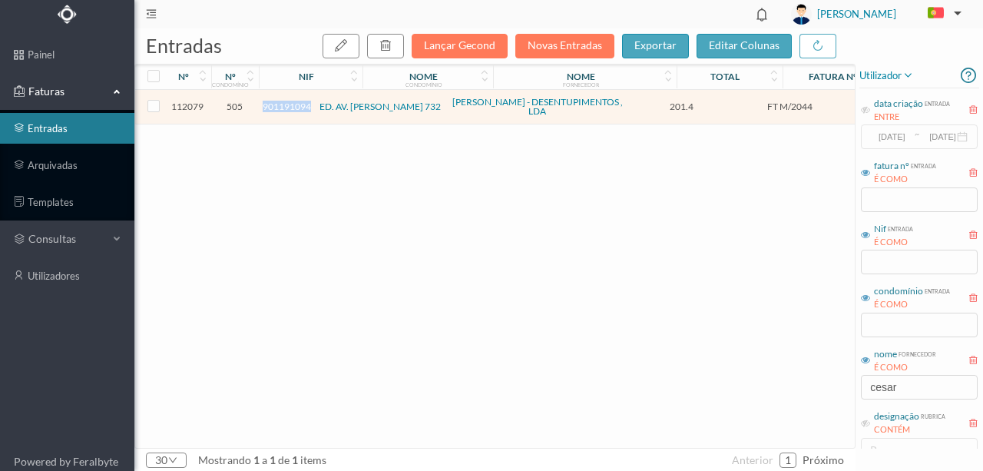
click at [301, 106] on span "901191094" at bounding box center [287, 107] width 48 height 12
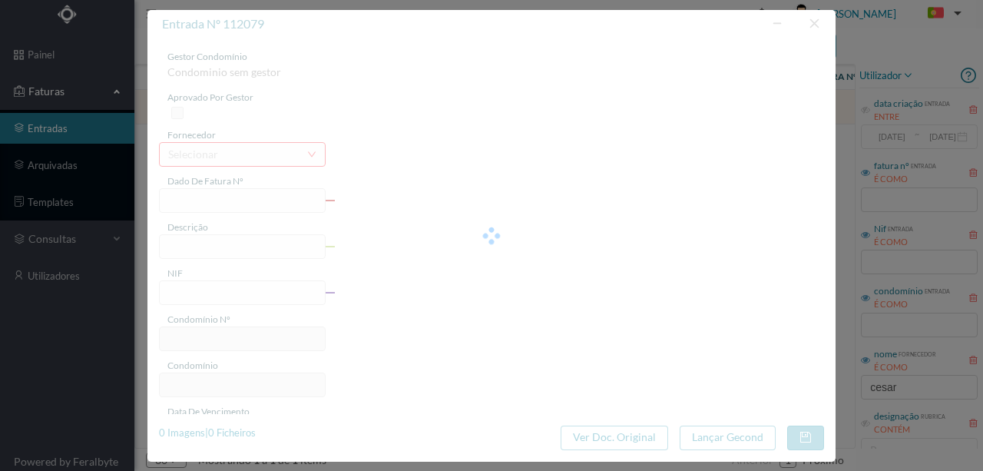
type input "FT M/2044"
type input "- + Manutenção /Reparação - Desentupimento do saneamento"
type input "901191094"
type input "13-08-2025"
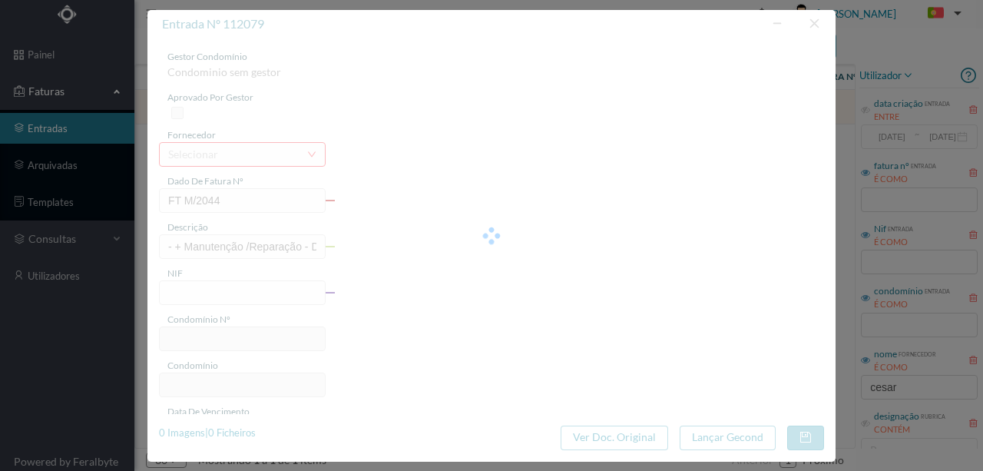
type input "13-08-2025"
type input "201.40"
type input "505"
type input "ED. AV. SERPA PINTO 732"
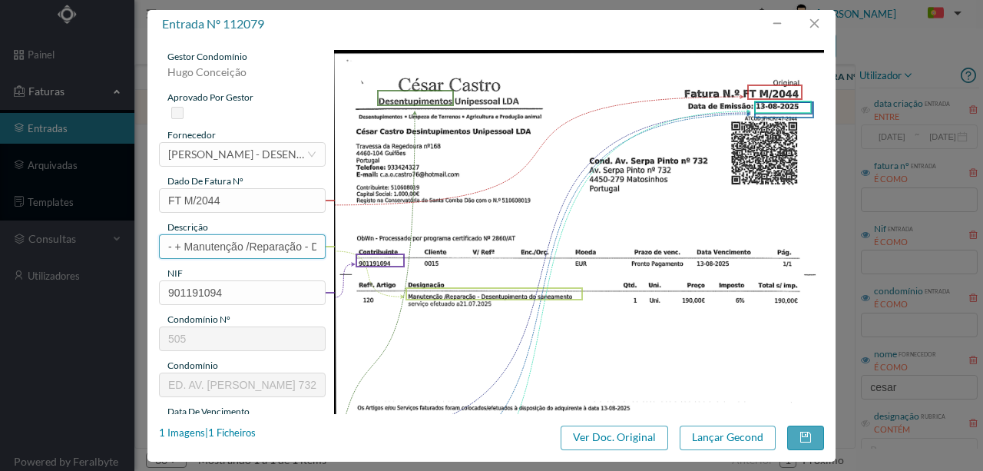
scroll to position [0, 150]
drag, startPoint x: 164, startPoint y: 244, endPoint x: 418, endPoint y: 247, distance: 253.4
click at [418, 247] on div "gestor condomínio Hugo Conceição aprovado por gestor fornecedor selecionar CÉSA…" at bounding box center [491, 408] width 665 height 716
click at [189, 246] on input "- + Manutenção /Reparação - Desentupimento do saneamento" at bounding box center [242, 246] width 167 height 25
click at [166, 245] on input "- + Manutenção /Reparação - Desentupimento do saneamento" at bounding box center [242, 246] width 167 height 25
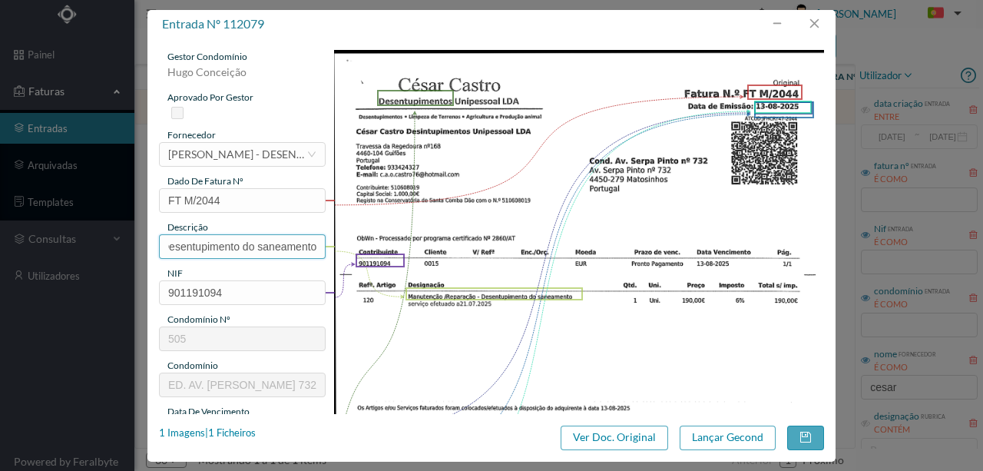
scroll to position [0, 0]
click at [202, 251] on input "Desentupimento do saneamento" at bounding box center [242, 246] width 167 height 25
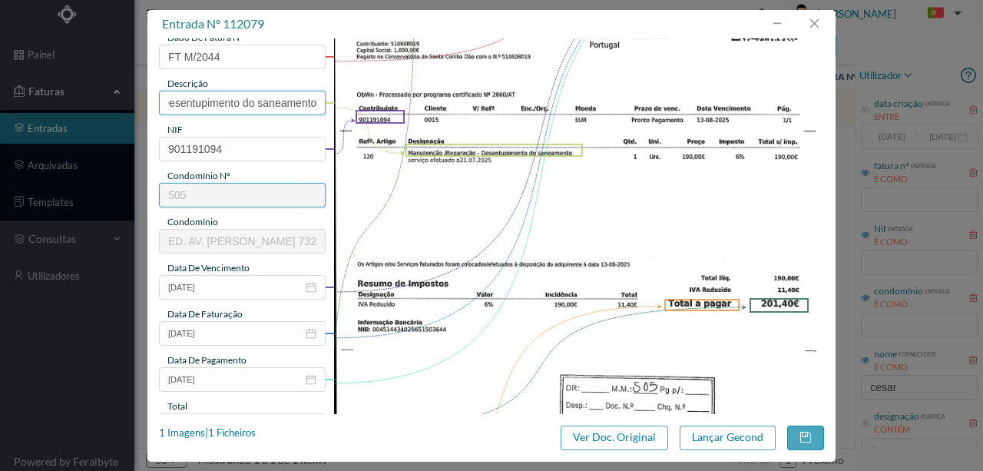
scroll to position [204, 0]
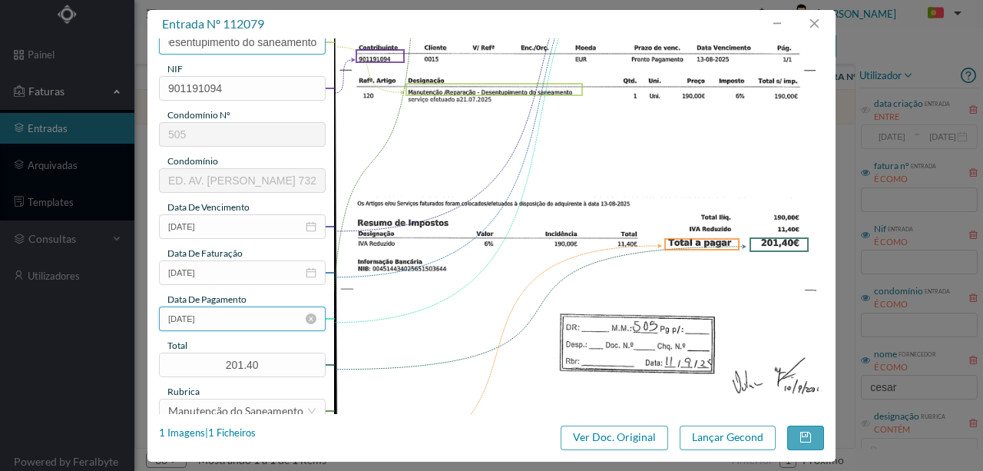
type input "Desentupimento do saneamento"
click at [180, 315] on input "13-08-2025" at bounding box center [242, 318] width 167 height 25
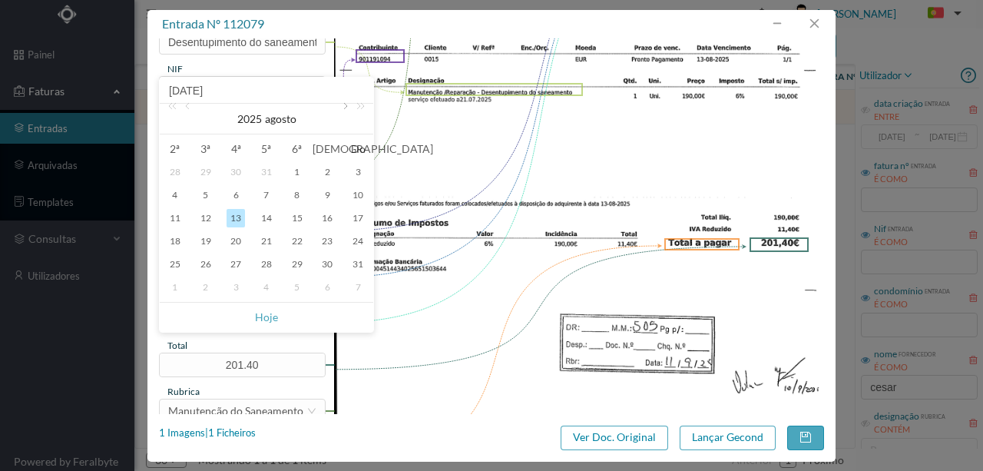
click at [346, 107] on link at bounding box center [344, 119] width 14 height 31
click at [269, 193] on div "11" at bounding box center [266, 195] width 18 height 18
type input "11-09-2025"
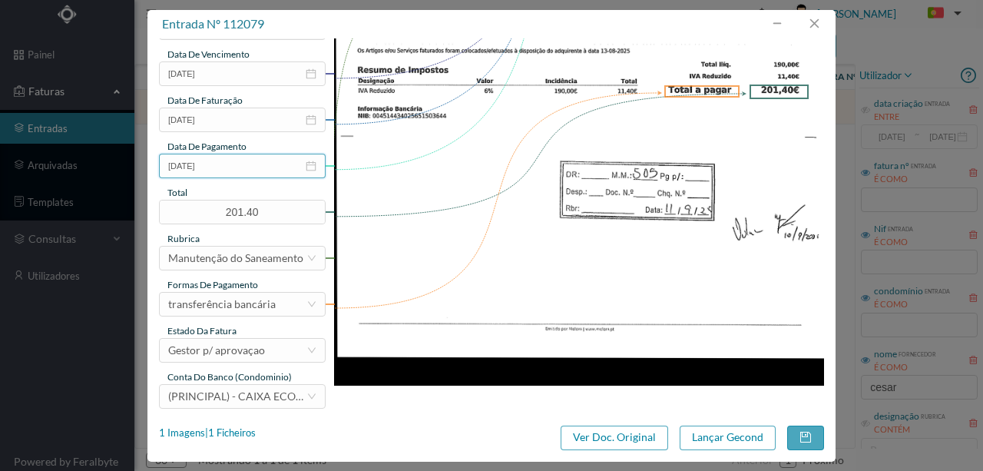
scroll to position [358, 0]
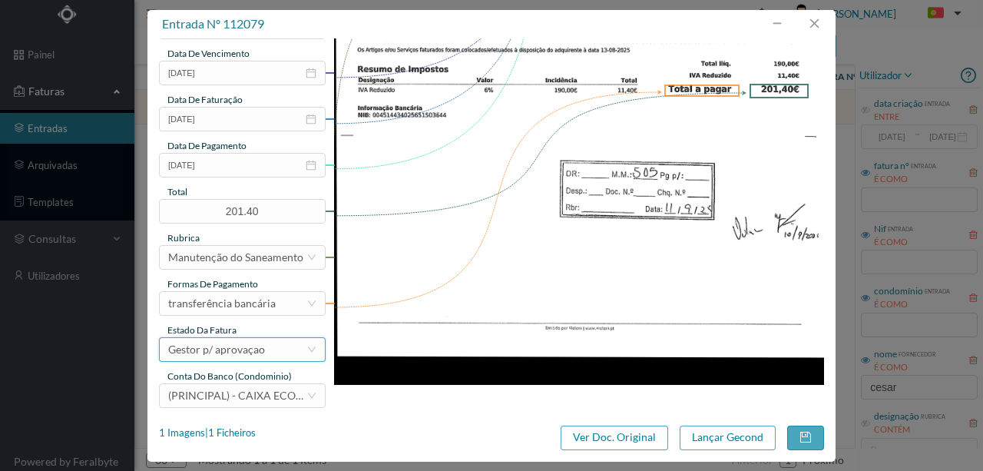
click at [236, 354] on div "Gestor p/ aprovaçao" at bounding box center [216, 349] width 97 height 23
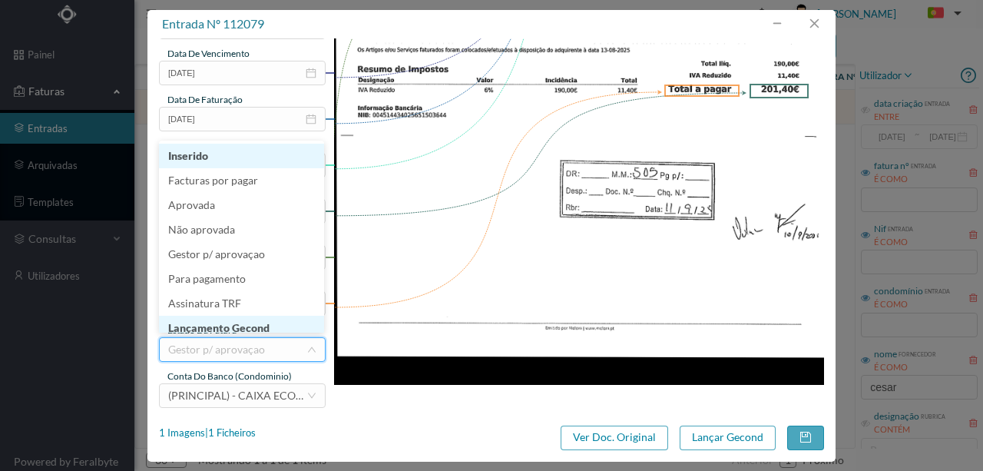
scroll to position [8, 0]
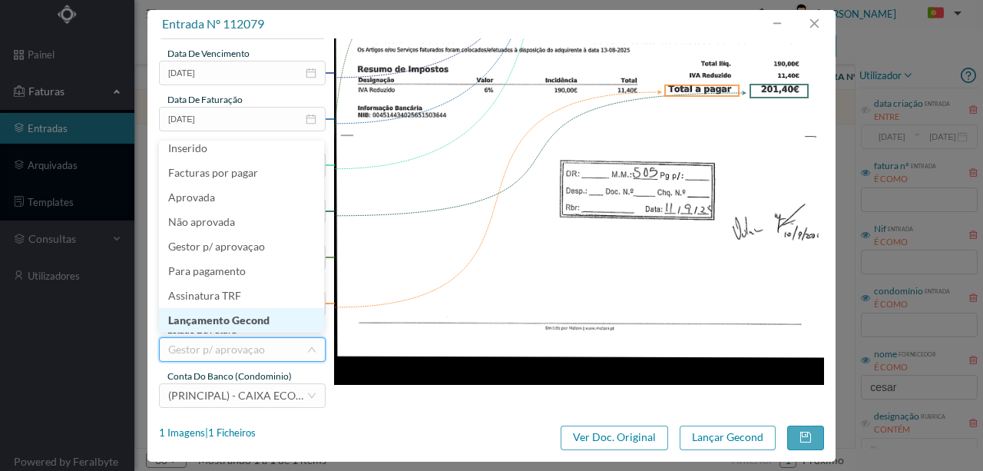
click at [259, 316] on li "Lançamento Gecond" at bounding box center [241, 320] width 165 height 25
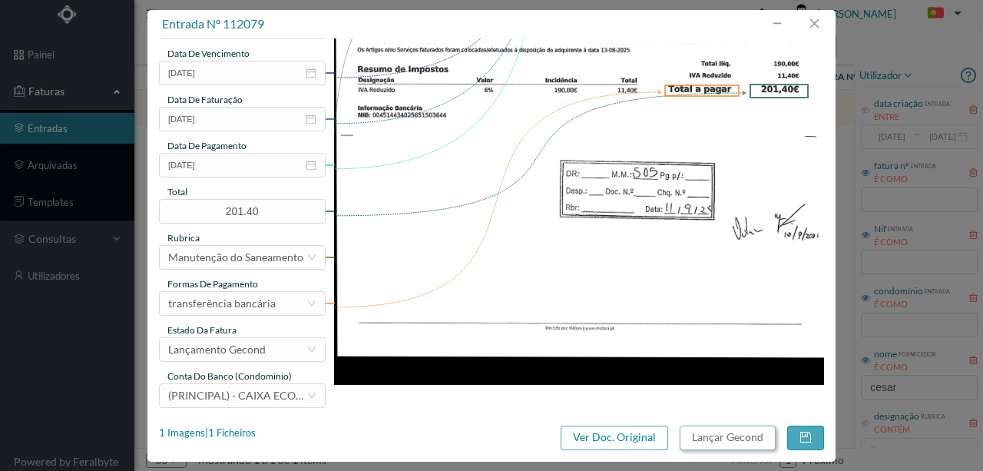
click at [715, 439] on button "Lançar Gecond" at bounding box center [727, 437] width 96 height 25
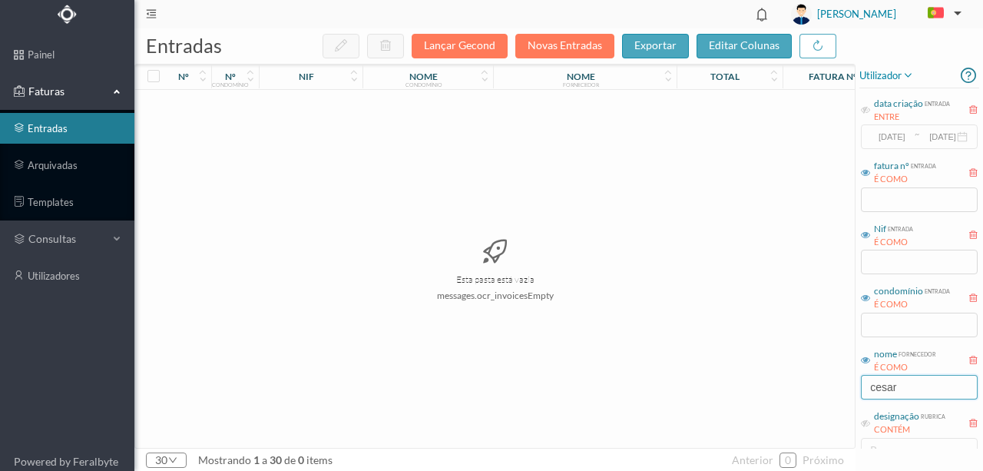
drag, startPoint x: 911, startPoint y: 392, endPoint x: 794, endPoint y: 389, distance: 116.7
click at [798, 389] on div "entradas Lançar Gecond Novas Entradas exportar editar colunas nº nº condomínio …" at bounding box center [558, 249] width 848 height 442
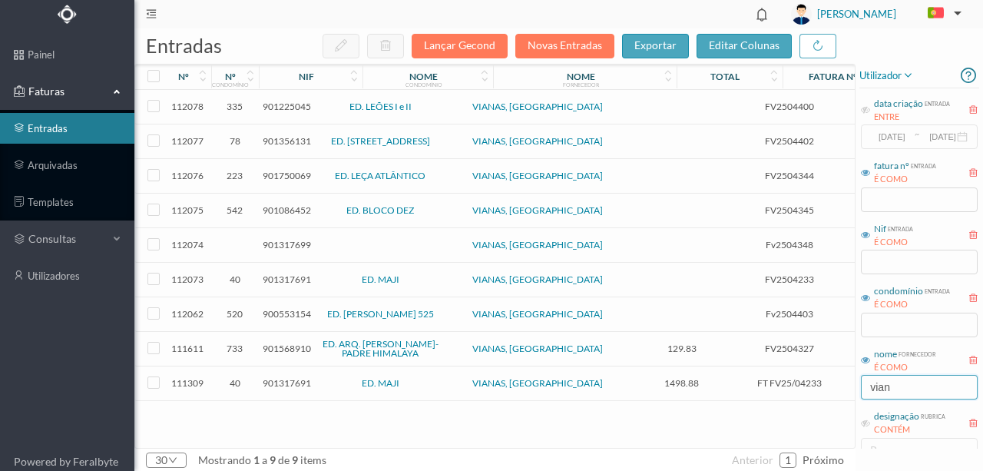
type input "vian"
click at [281, 106] on span "901225045" at bounding box center [287, 107] width 48 height 12
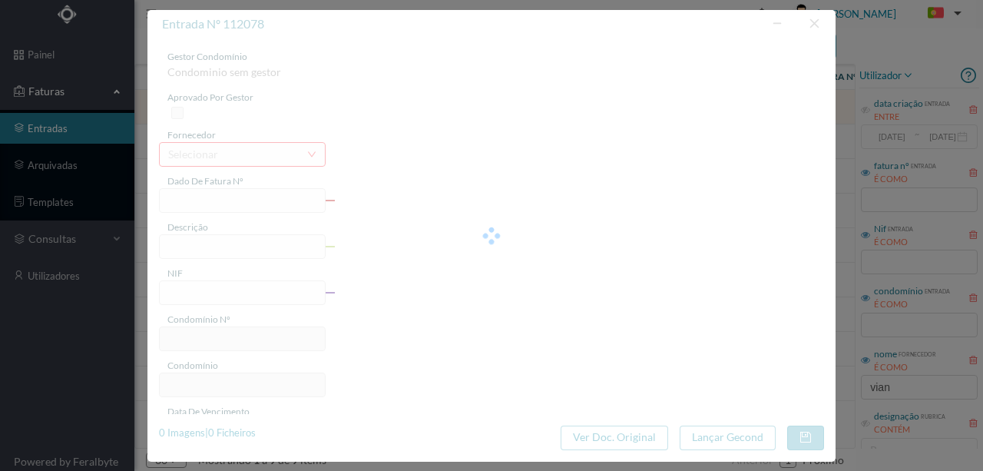
type input "FV2504400"
type input "Manutenção de extintores"
type input "901225045"
type input "2025-09-09"
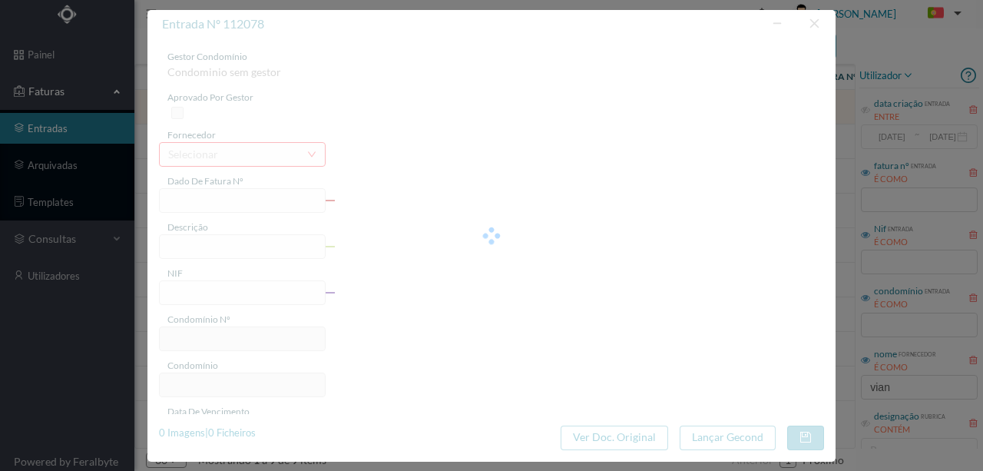
type input "2025-09-09"
type input "335"
type input "ED. LEÕES I e II"
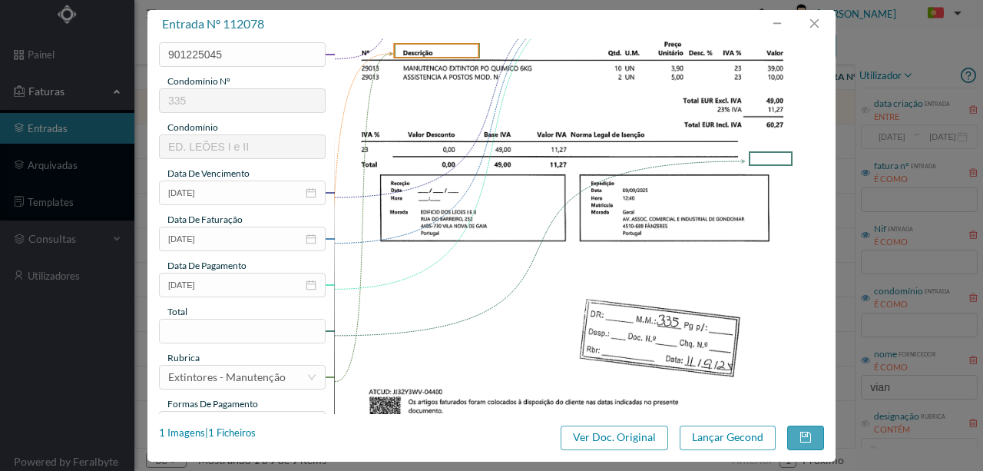
scroll to position [256, 0]
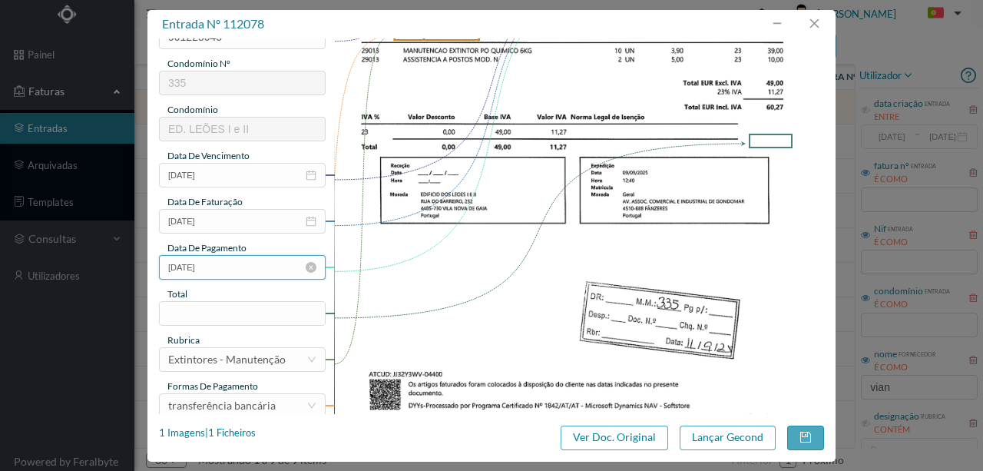
click at [250, 269] on input "2025-09-09" at bounding box center [242, 267] width 167 height 25
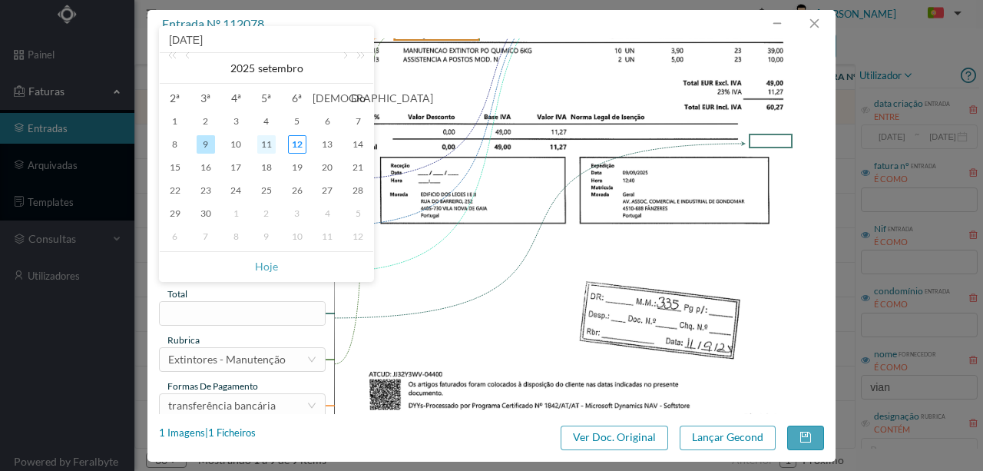
click at [264, 144] on div "11" at bounding box center [266, 144] width 18 height 18
type input "[DATE]"
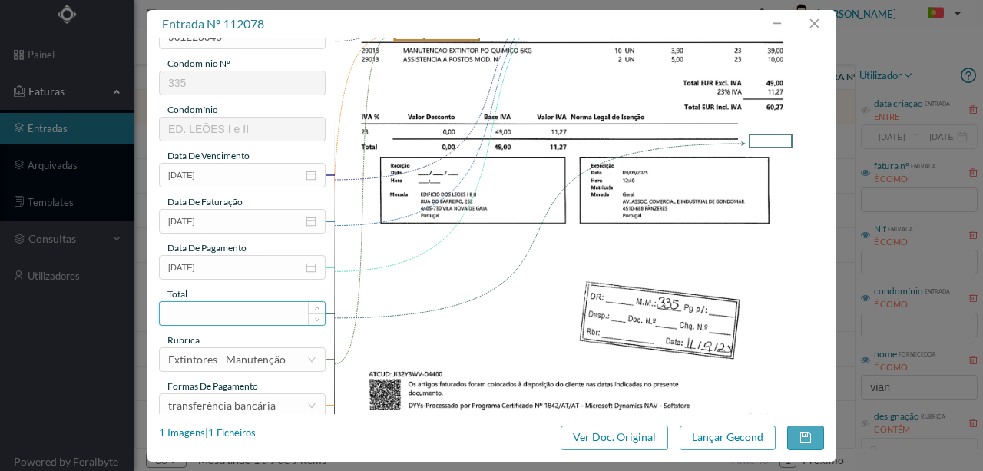
click at [197, 314] on input at bounding box center [242, 313] width 165 height 23
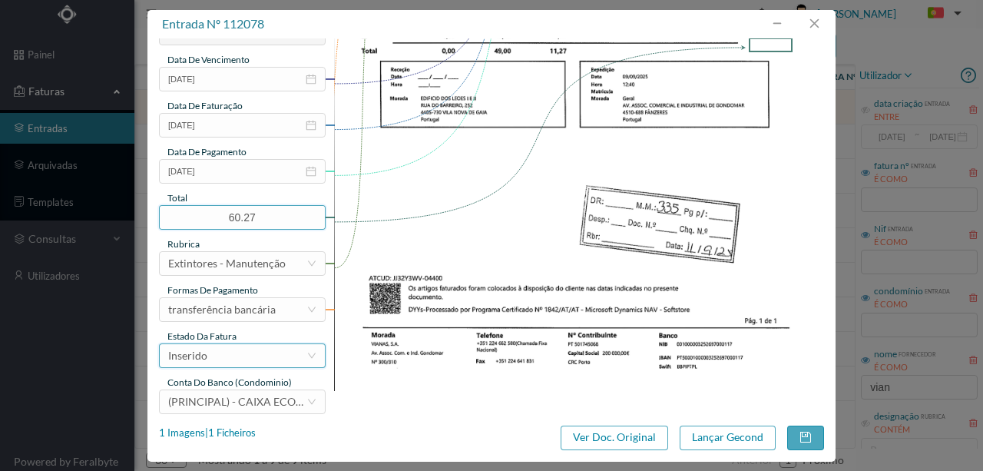
scroll to position [363, 0]
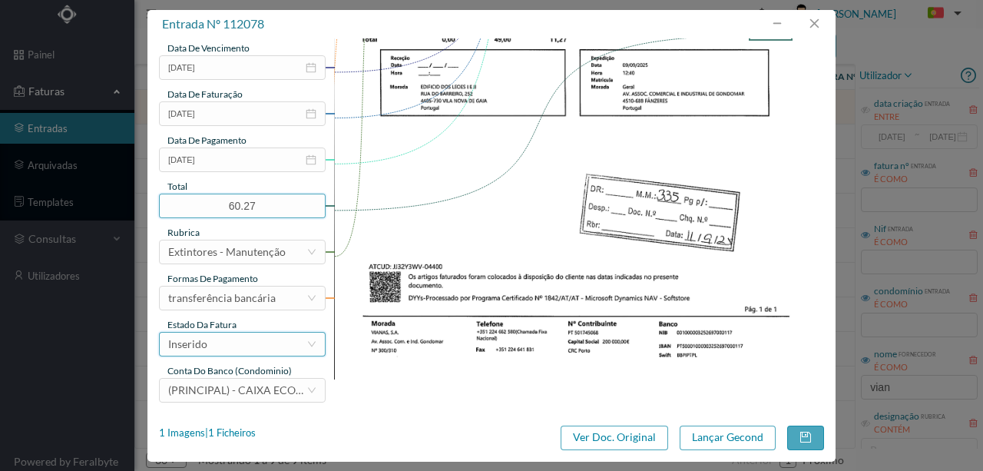
type input "60.27"
click at [222, 348] on div "Inserido" at bounding box center [237, 343] width 138 height 23
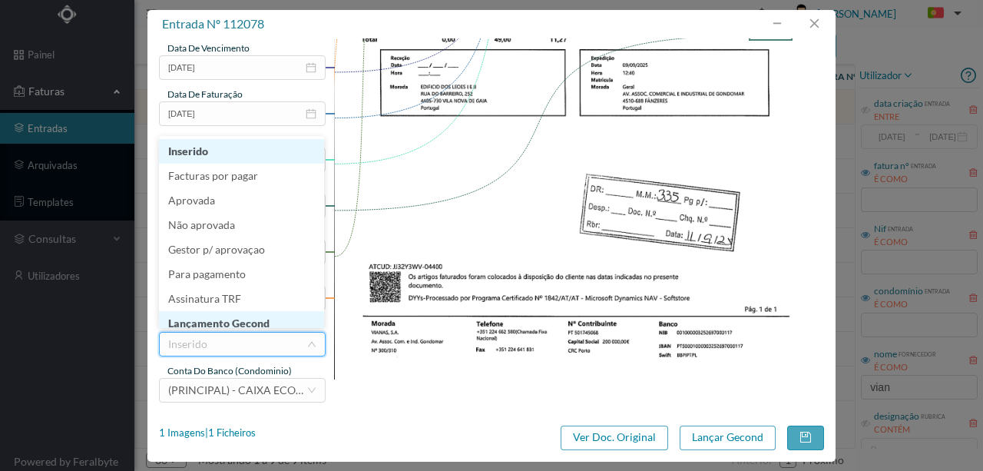
scroll to position [8, 0]
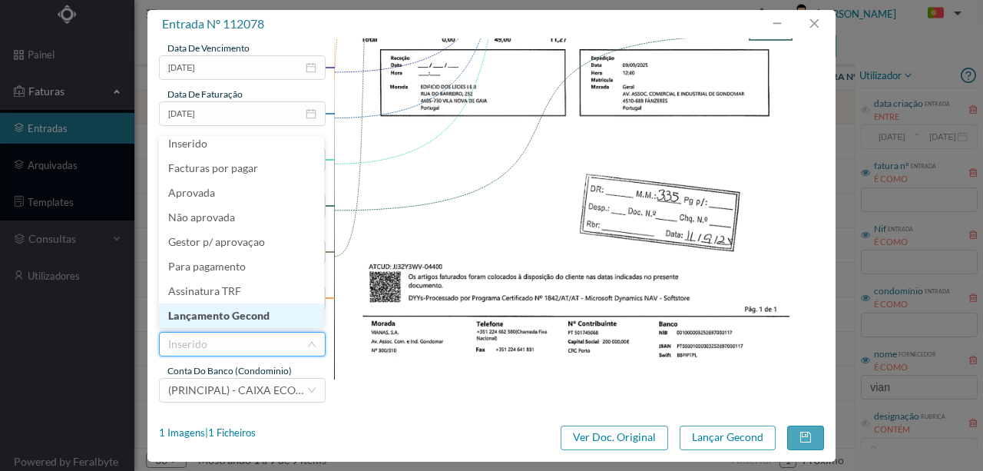
click at [238, 316] on li "Lançamento Gecond" at bounding box center [241, 315] width 165 height 25
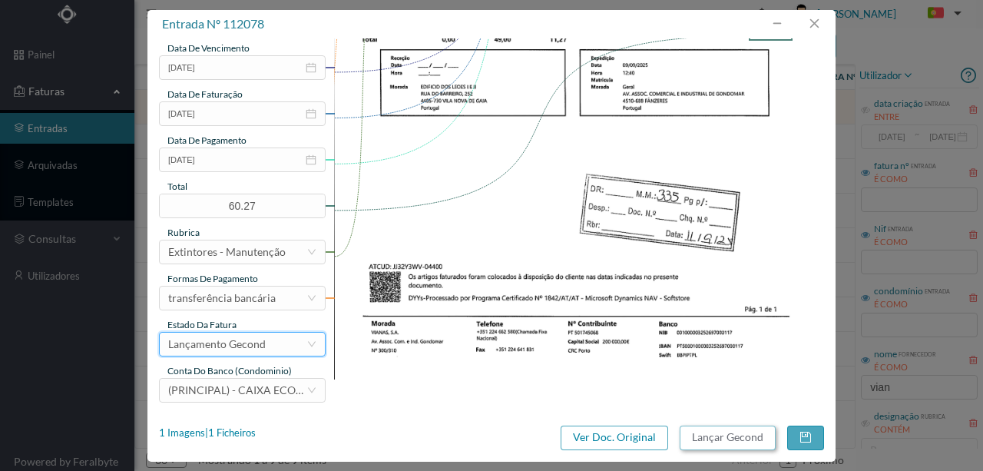
click at [739, 441] on button "Lançar Gecond" at bounding box center [727, 437] width 96 height 25
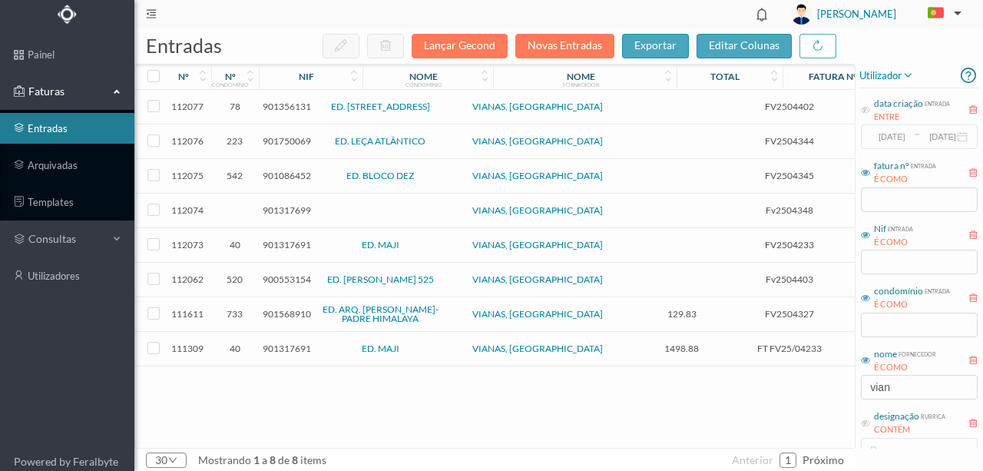
click at [298, 107] on span "901356131" at bounding box center [287, 107] width 48 height 12
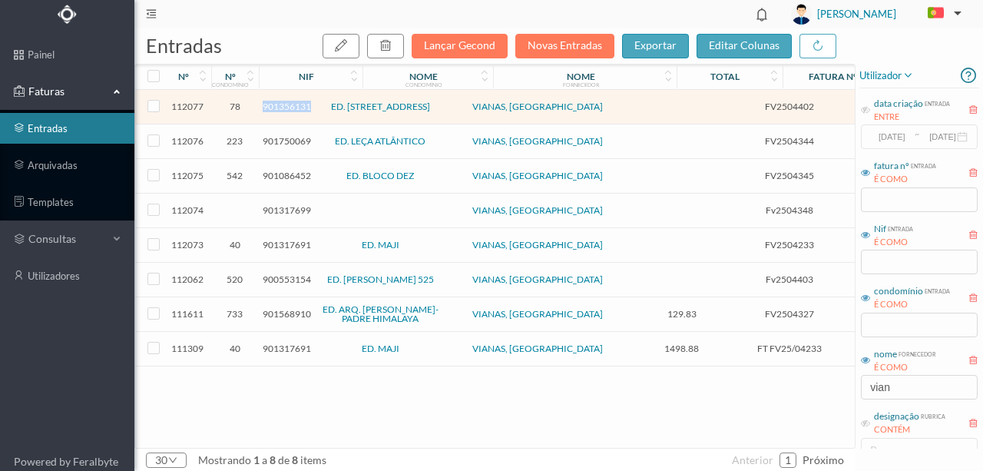
click at [298, 107] on span "901356131" at bounding box center [287, 107] width 48 height 12
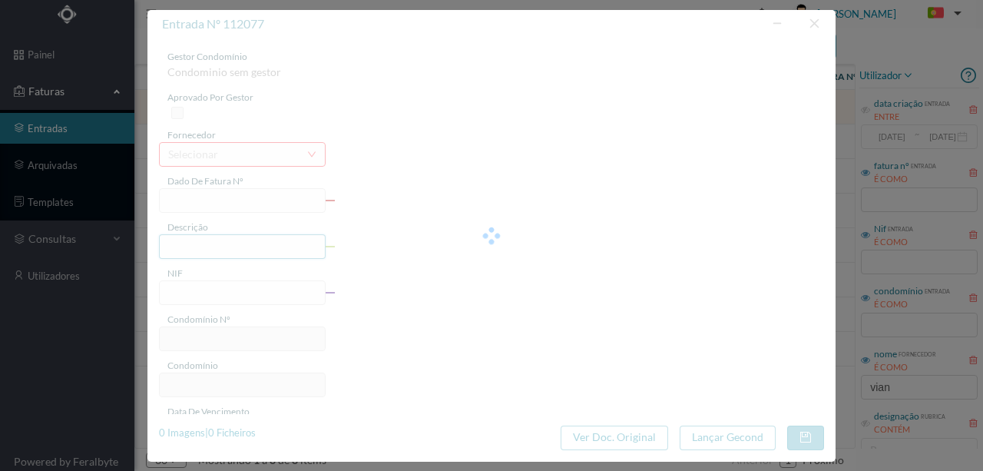
type input "FV2504402"
type input "Manutenção de extintores"
type input "901356131"
type input "2025-09-09"
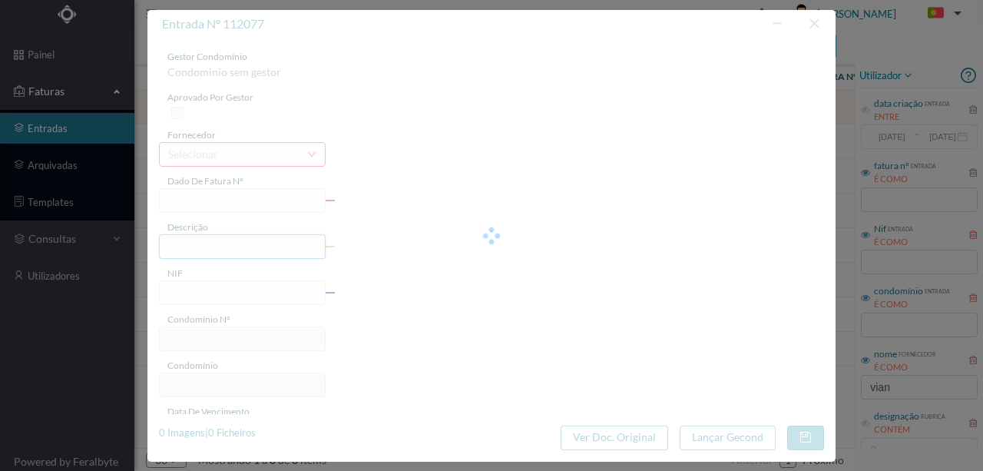
type input "2025-09-09"
type input "78"
type input "ED. RUA NOVA DO PAÇO 93 A 123"
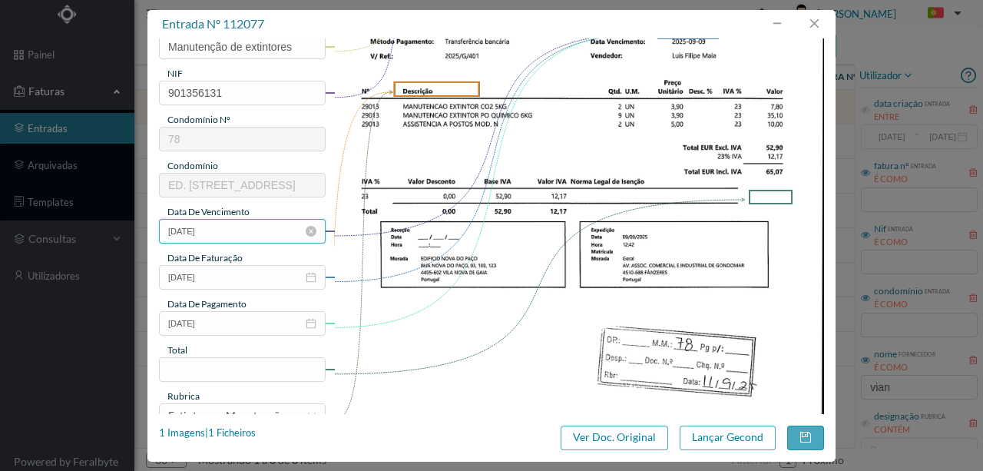
scroll to position [204, 0]
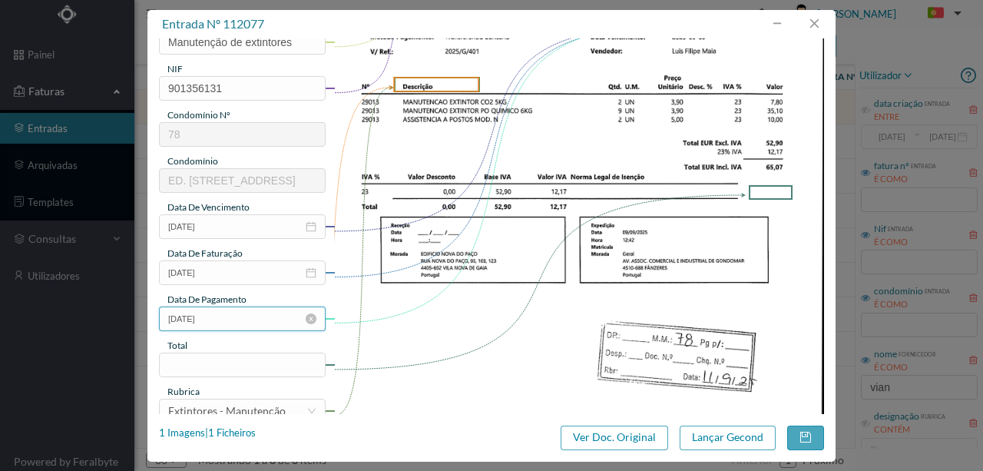
click at [246, 321] on input "2025-09-09" at bounding box center [242, 318] width 167 height 25
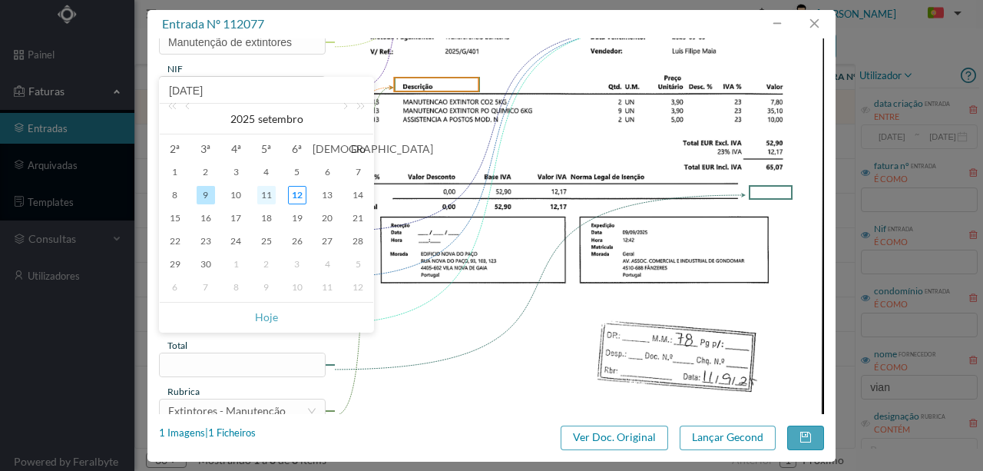
click at [263, 197] on div "11" at bounding box center [266, 195] width 18 height 18
type input "[DATE]"
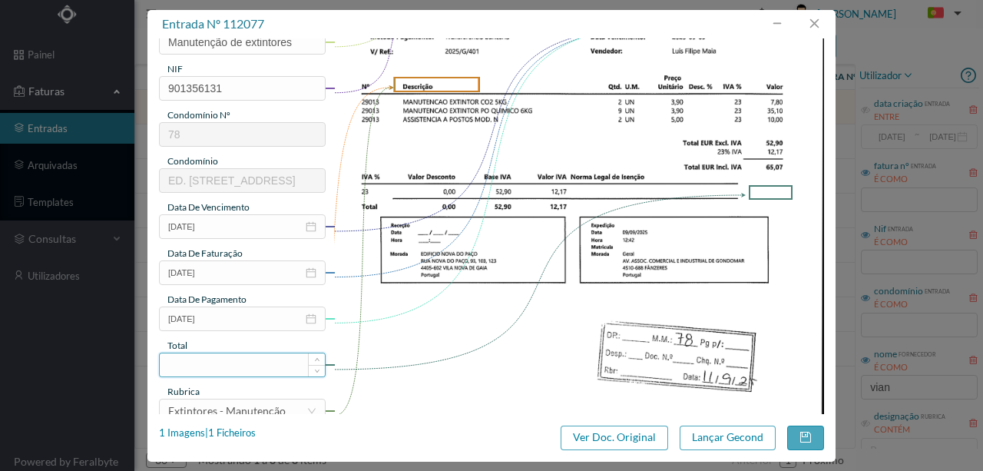
click at [190, 365] on input at bounding box center [242, 364] width 165 height 23
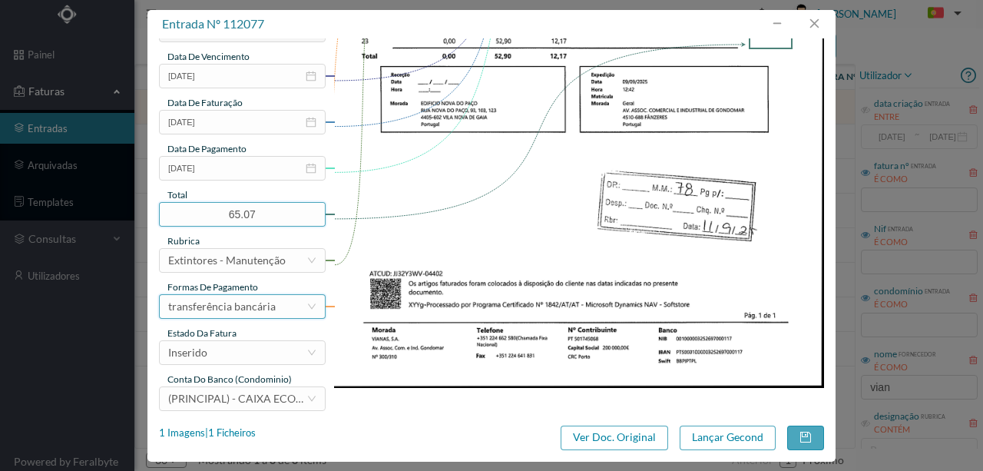
scroll to position [358, 0]
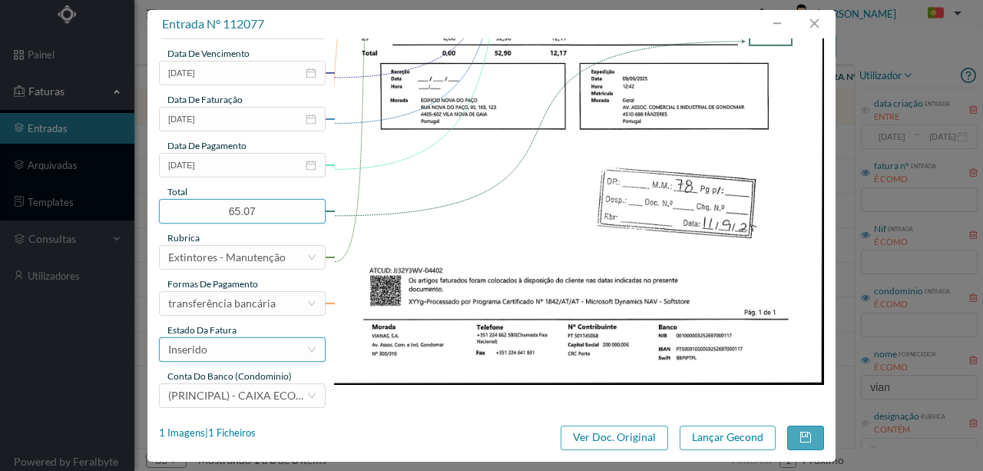
type input "65.07"
click at [223, 344] on div "Inserido" at bounding box center [237, 349] width 138 height 23
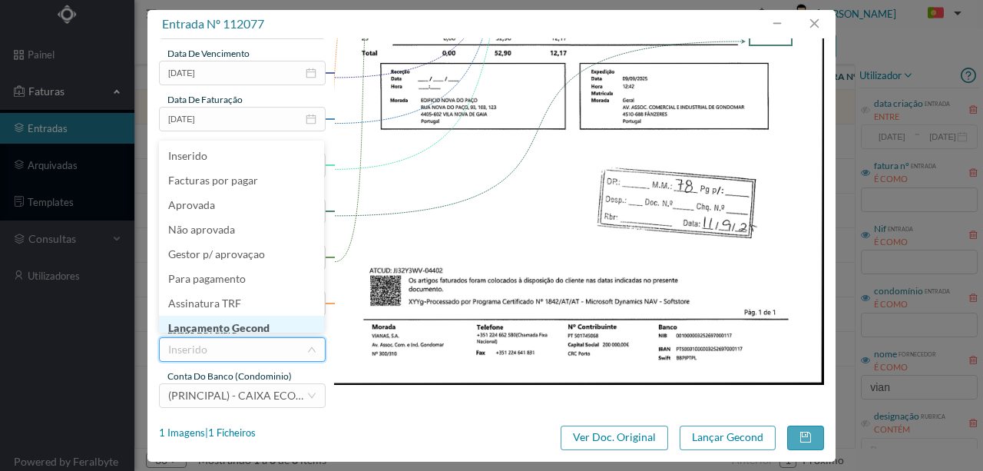
scroll to position [8, 0]
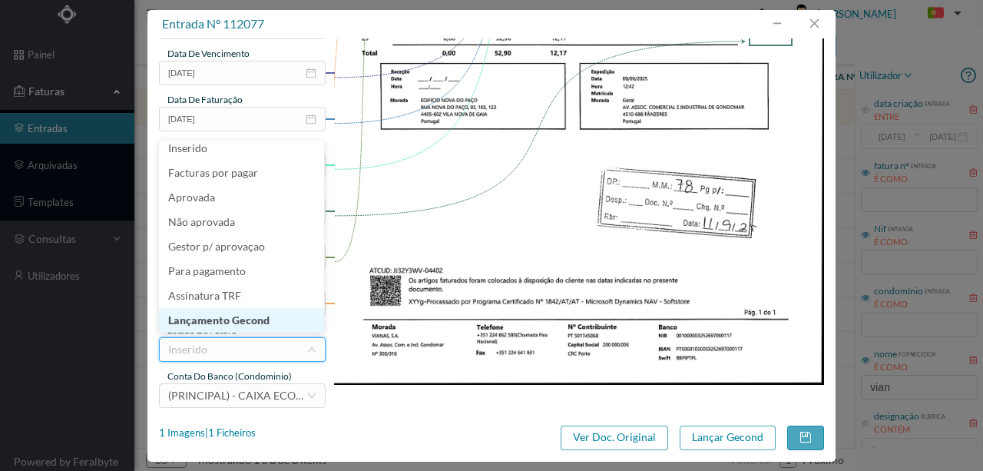
click at [241, 322] on li "Lançamento Gecond" at bounding box center [241, 320] width 165 height 25
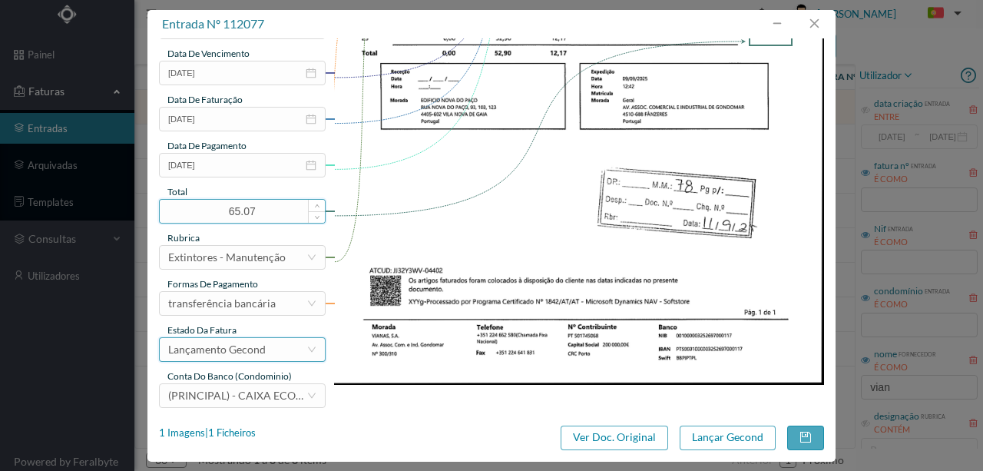
scroll to position [363, 0]
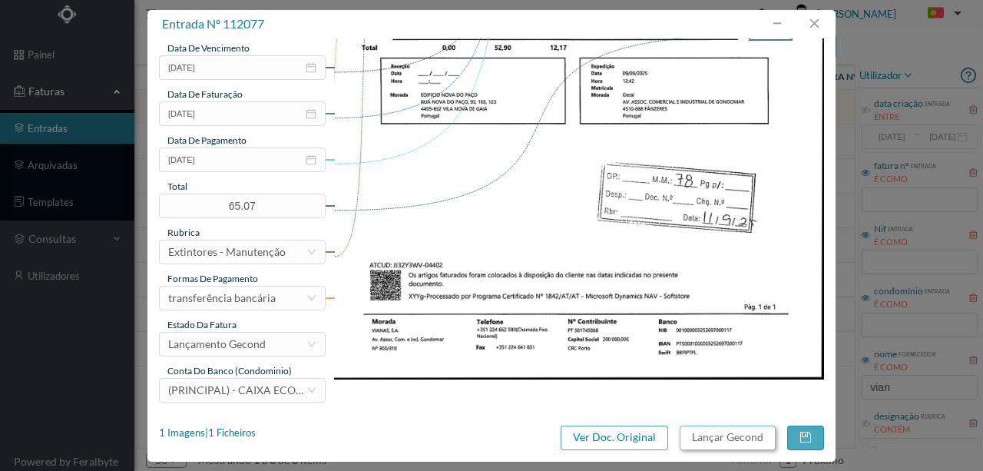
click at [709, 441] on button "Lançar Gecond" at bounding box center [727, 437] width 96 height 25
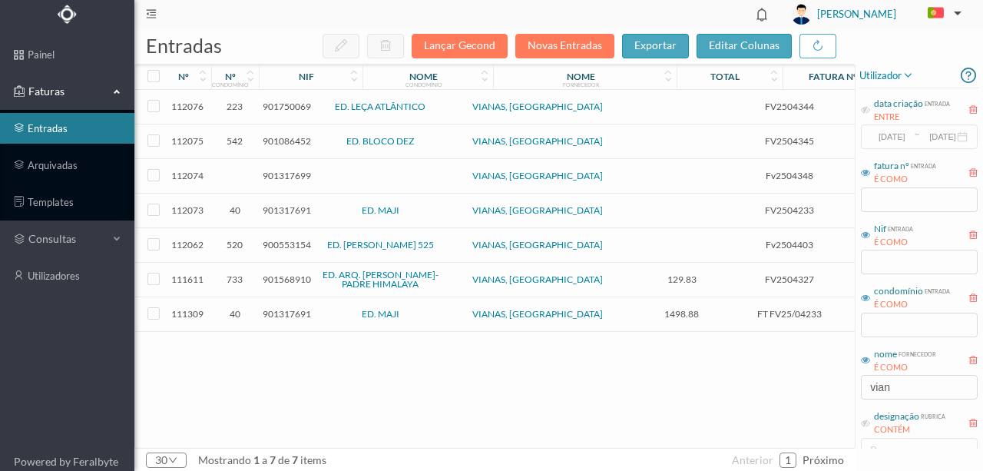
click at [279, 107] on span "901750069" at bounding box center [287, 107] width 48 height 12
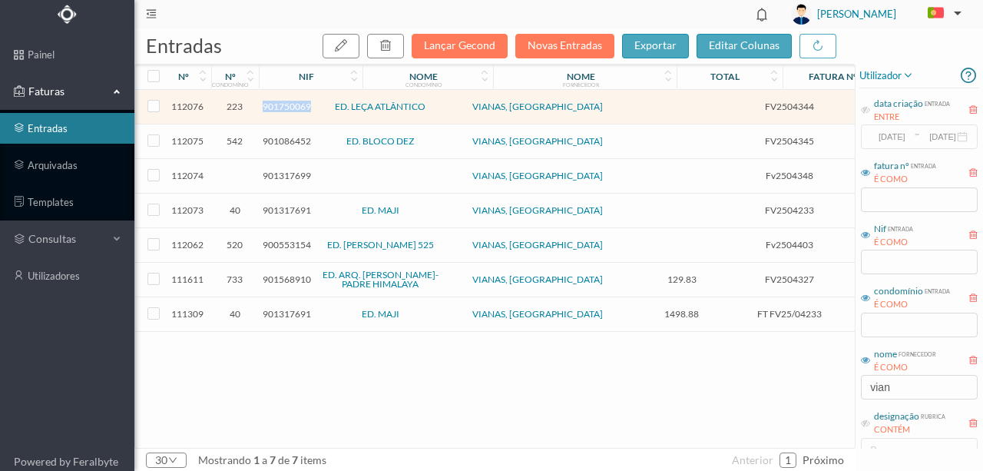
click at [279, 107] on span "901750069" at bounding box center [287, 107] width 48 height 12
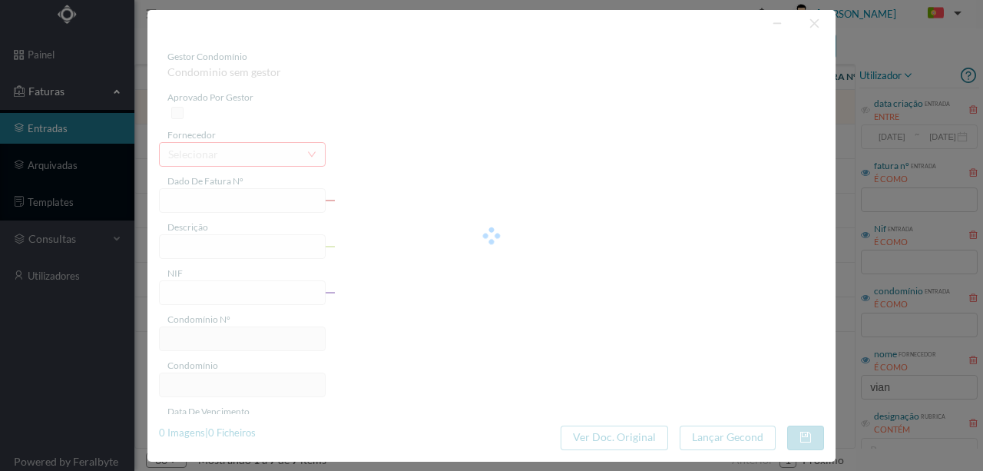
type input "FV2504344"
type input "Manutenção de extintores"
type input "901750069"
type input "2025-09-08"
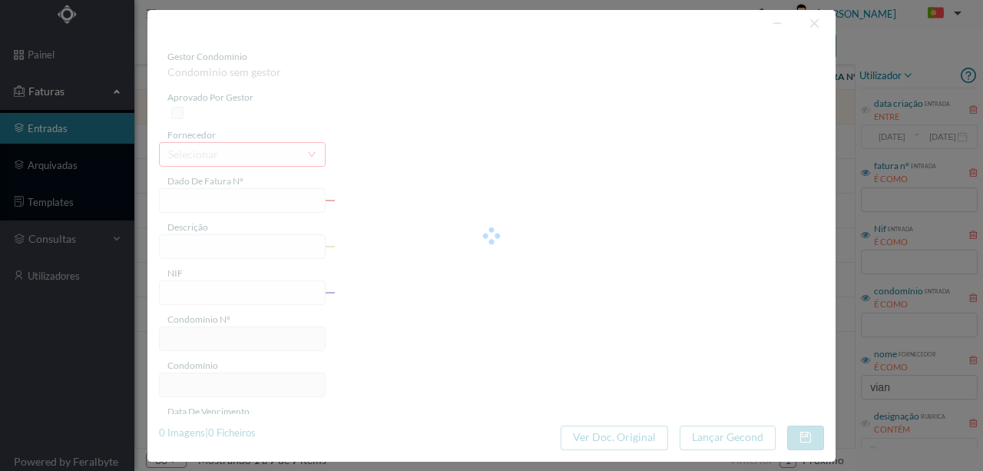
type input "2025-09-08"
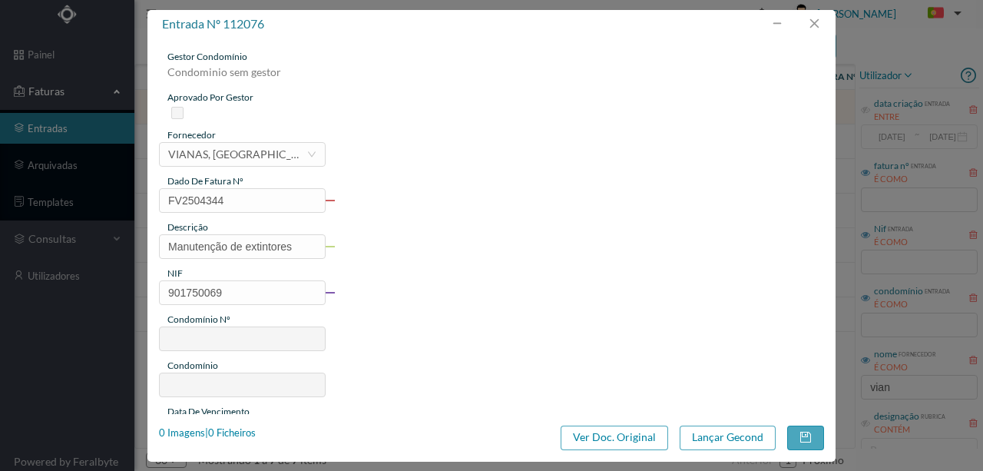
type input "223"
type input "ED. LEÇA ATLÂNTICO"
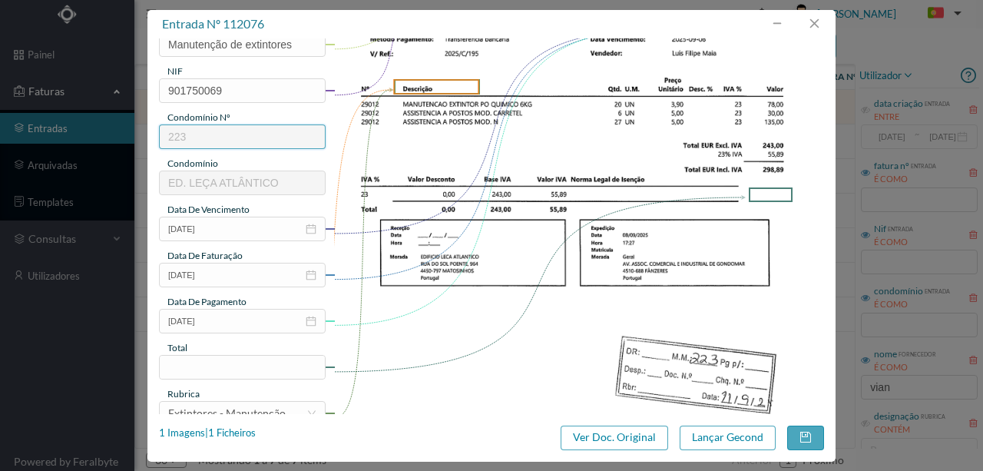
scroll to position [256, 0]
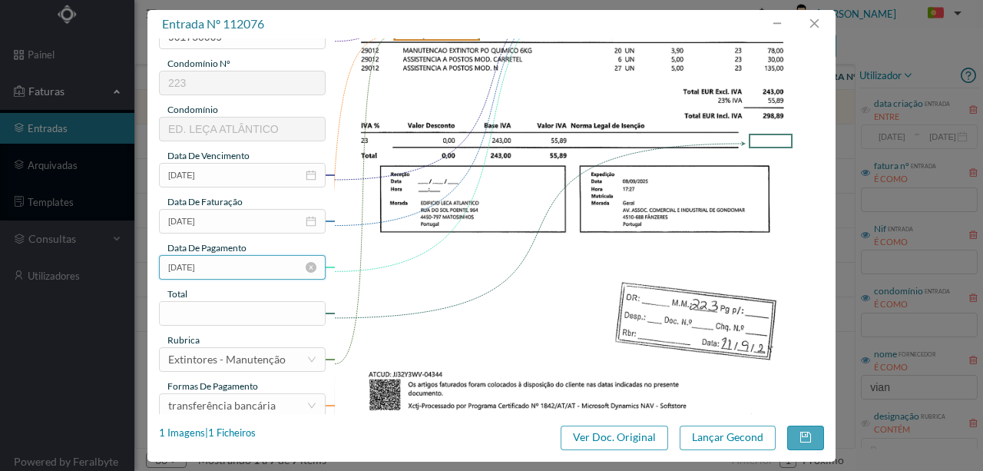
click at [219, 274] on input "2025-09-08" at bounding box center [242, 267] width 167 height 25
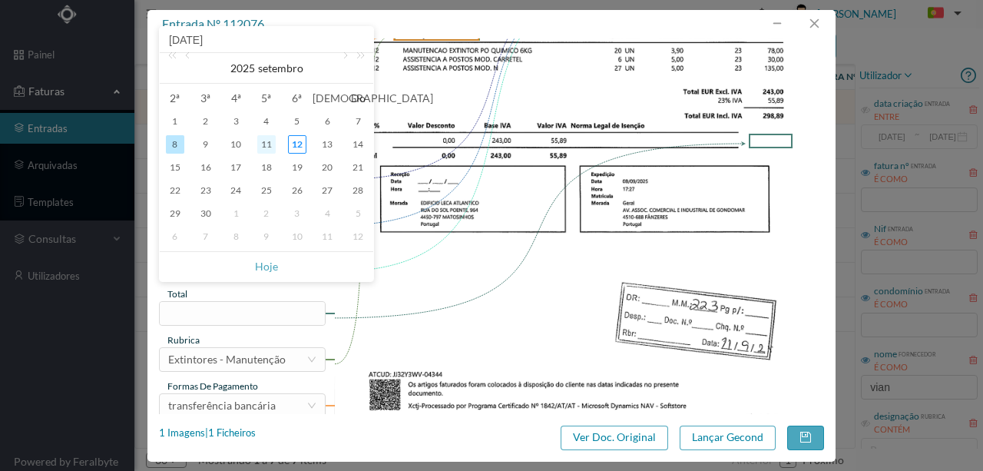
click at [267, 143] on div "11" at bounding box center [266, 144] width 18 height 18
type input "[DATE]"
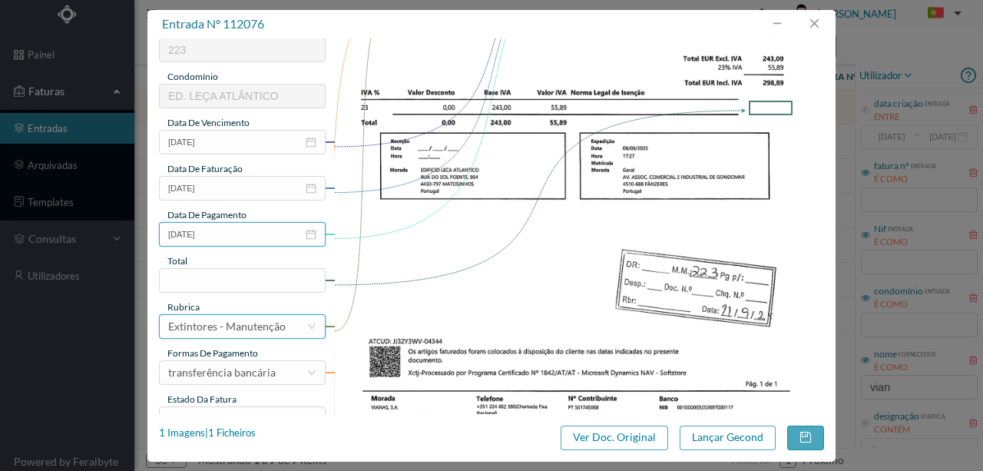
scroll to position [307, 0]
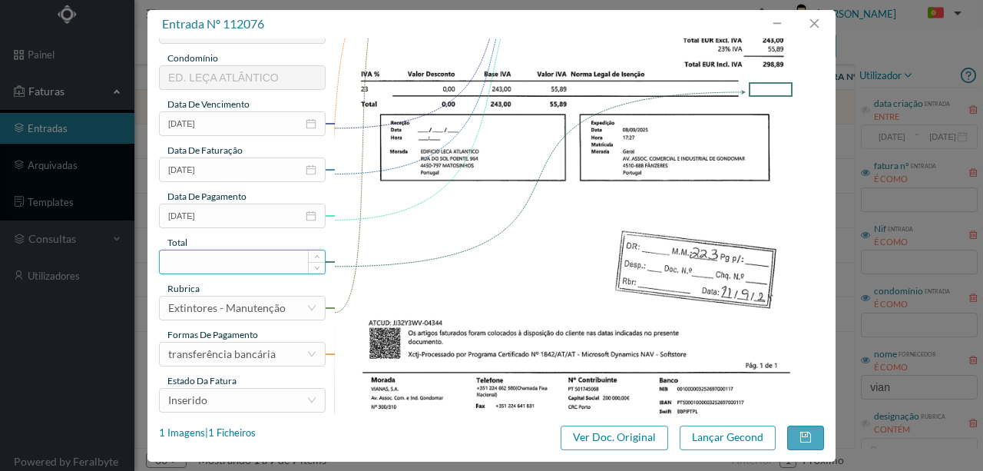
click at [200, 261] on input at bounding box center [242, 261] width 165 height 23
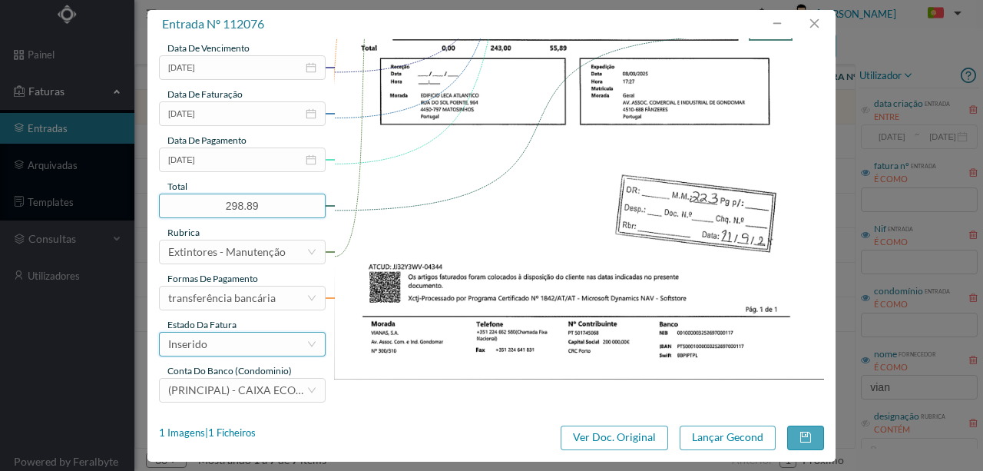
type input "298.89"
click at [217, 349] on div "Inserido" at bounding box center [237, 343] width 138 height 23
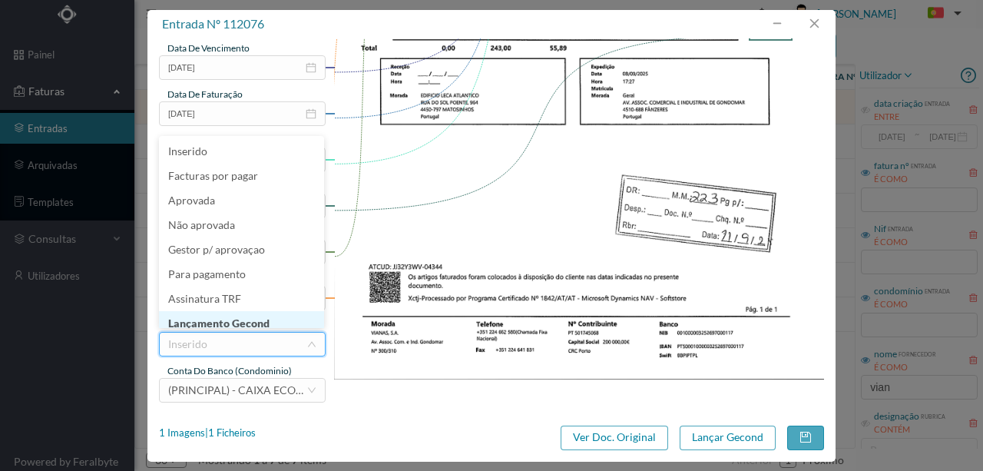
scroll to position [8, 0]
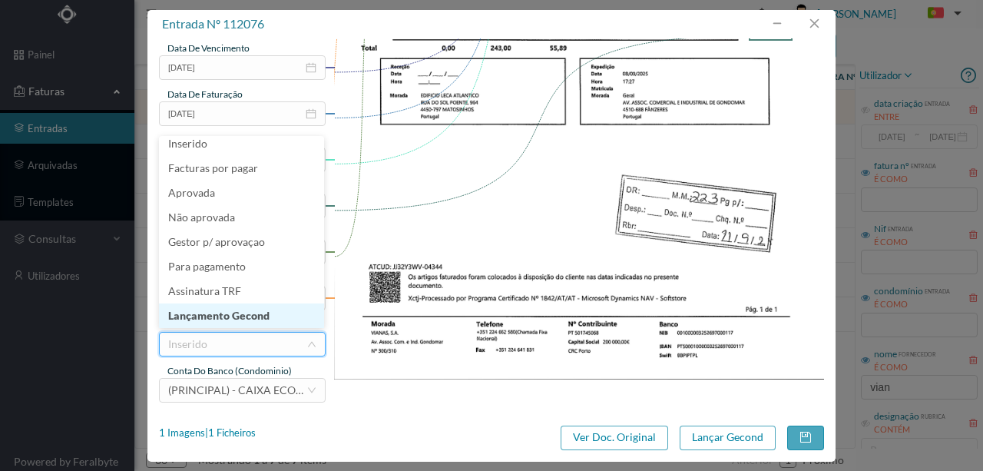
click at [212, 314] on li "Lançamento Gecond" at bounding box center [241, 315] width 165 height 25
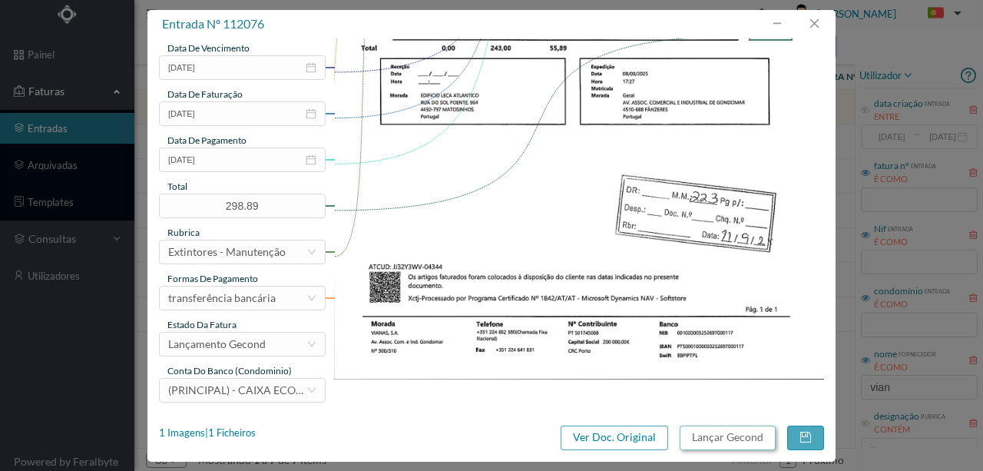
click at [706, 437] on button "Lançar Gecond" at bounding box center [727, 437] width 96 height 25
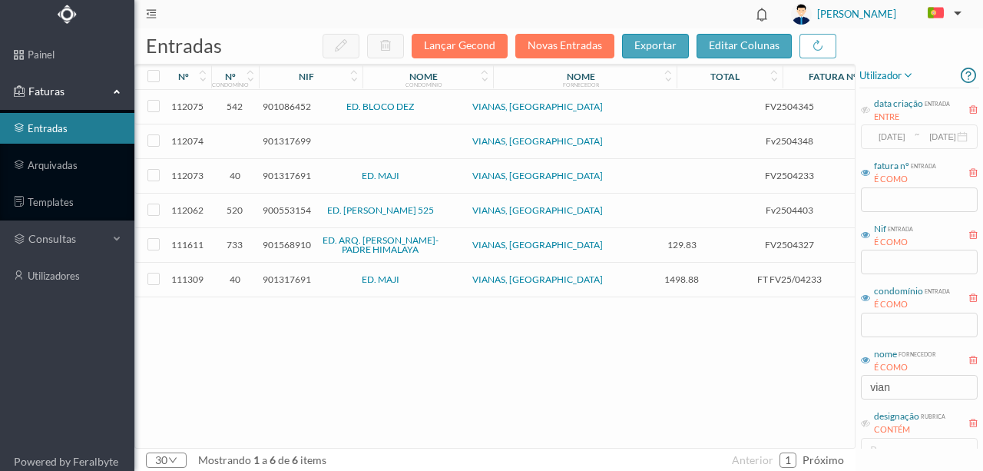
click at [293, 104] on span "901086452" at bounding box center [287, 107] width 48 height 12
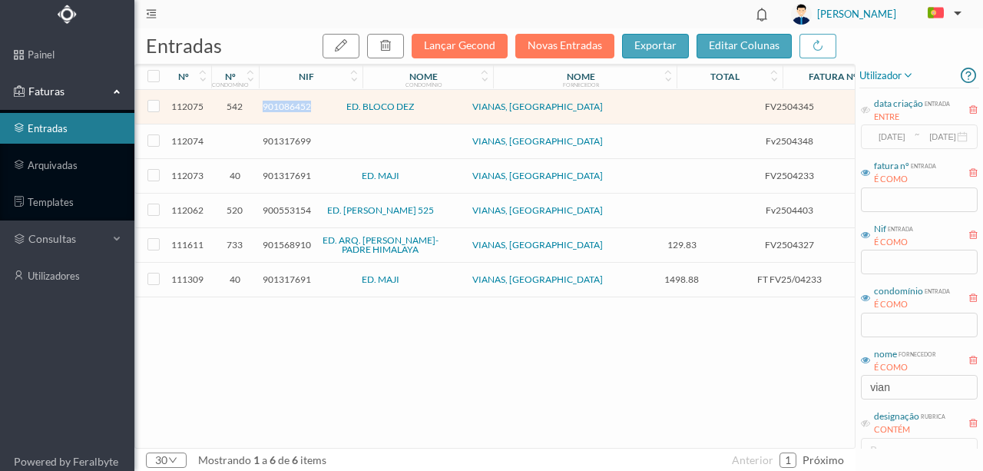
click at [293, 104] on span "901086452" at bounding box center [287, 107] width 48 height 12
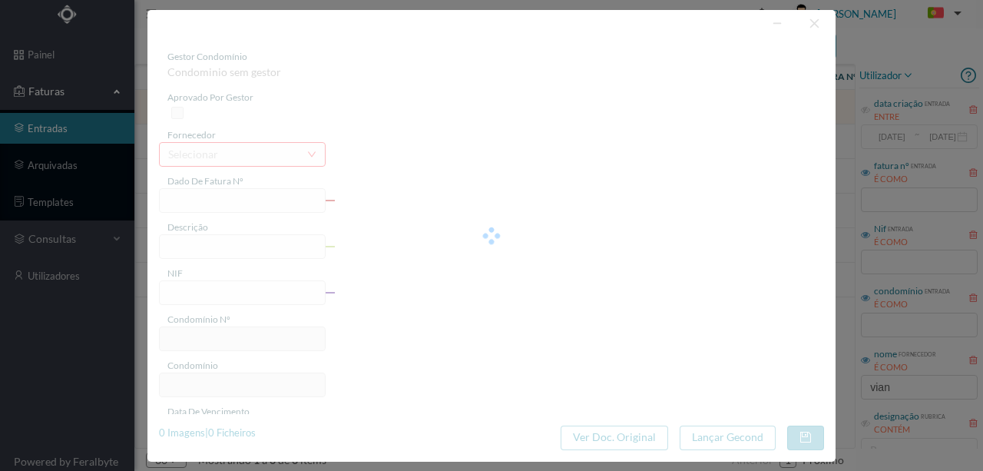
type input "FV2504345"
type input "Manutenção de extintores"
type input "901086452"
type input "2025-09-08"
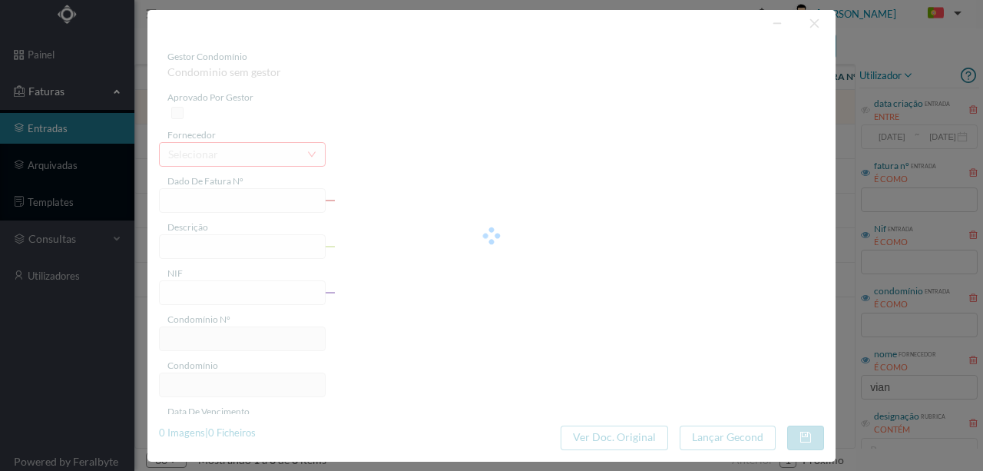
type input "2025-09-08"
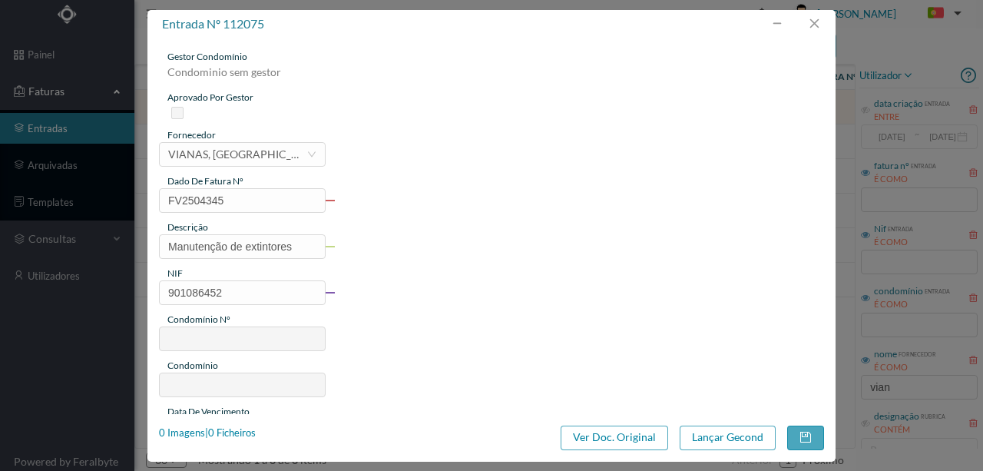
type input "542"
type input "ED. BLOCO DEZ"
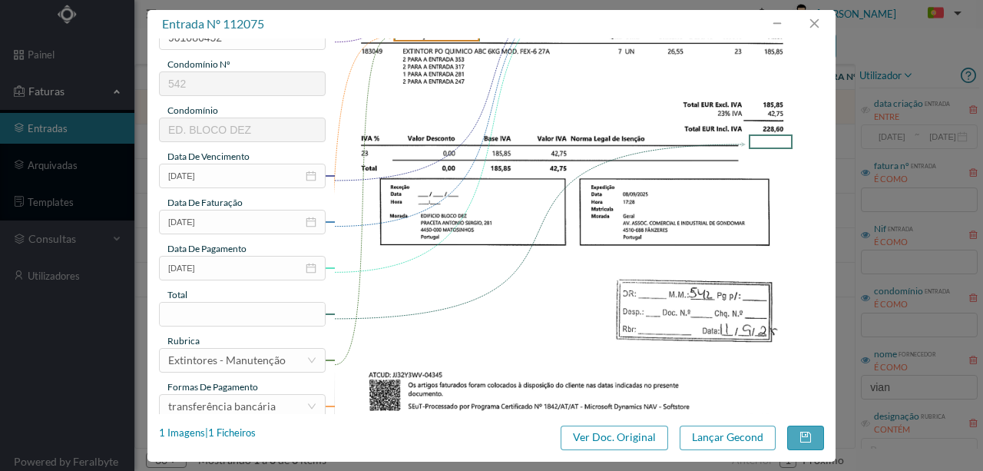
scroll to position [256, 0]
click at [236, 271] on input "2025-09-08" at bounding box center [242, 267] width 167 height 25
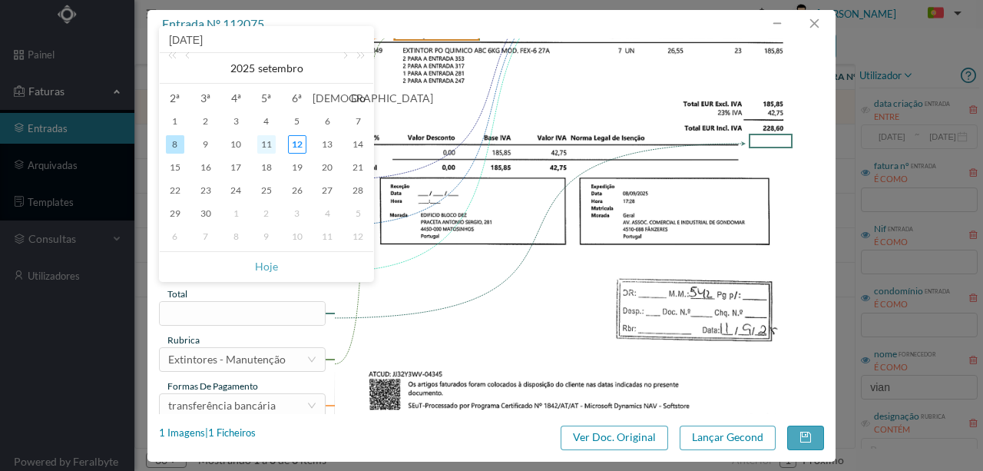
click at [263, 143] on div "11" at bounding box center [266, 144] width 18 height 18
type input "[DATE]"
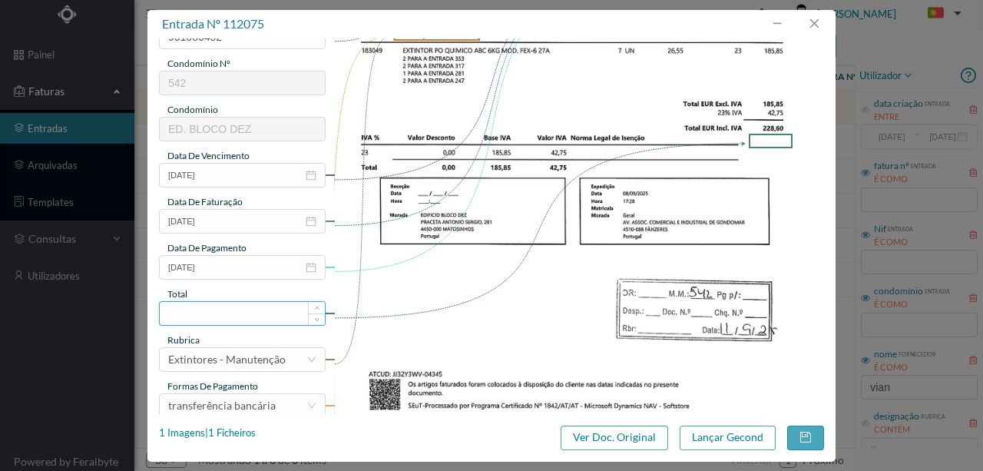
click at [187, 312] on input at bounding box center [242, 313] width 165 height 23
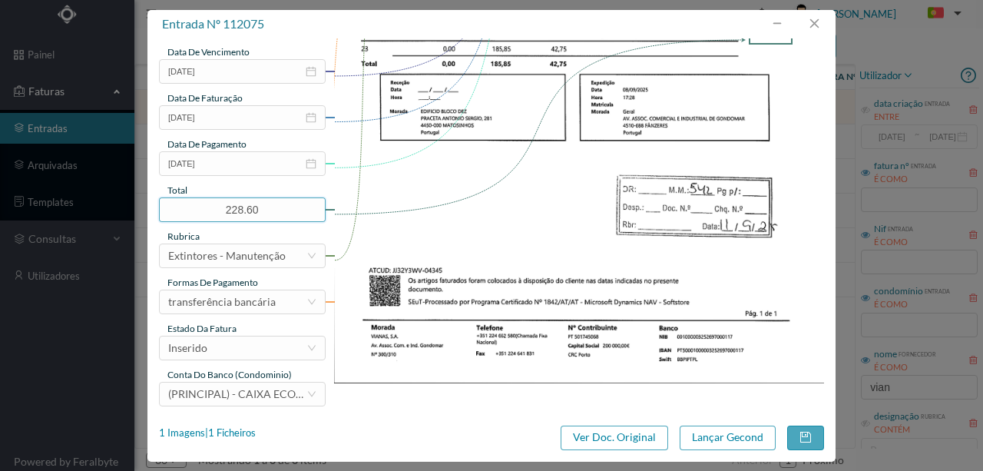
scroll to position [363, 0]
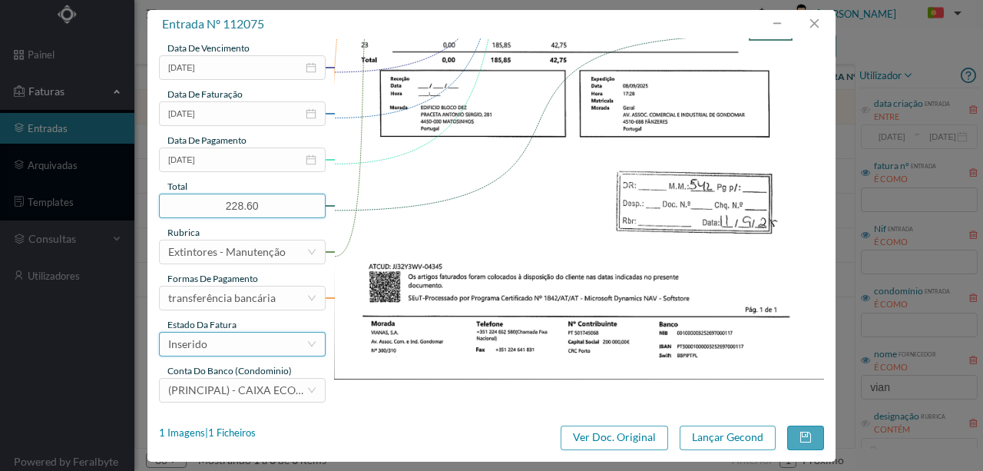
type input "228.60"
click at [225, 344] on div "Inserido" at bounding box center [237, 343] width 138 height 23
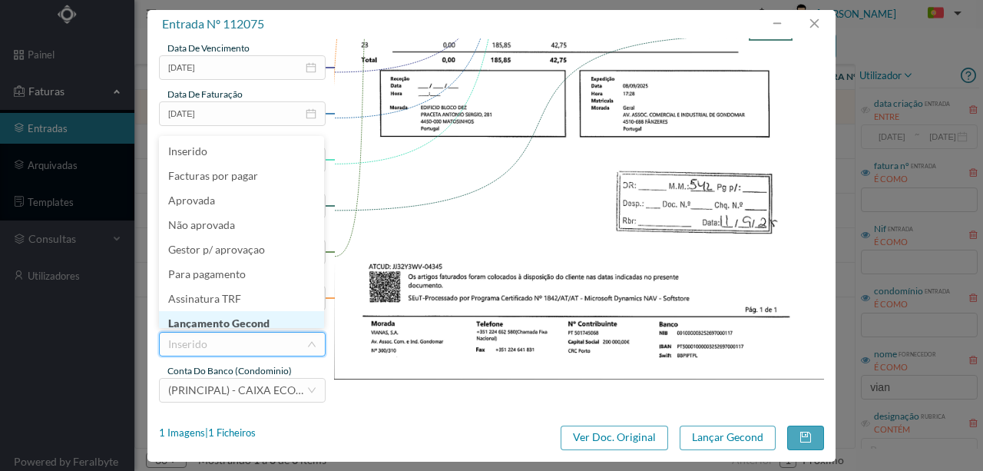
scroll to position [8, 0]
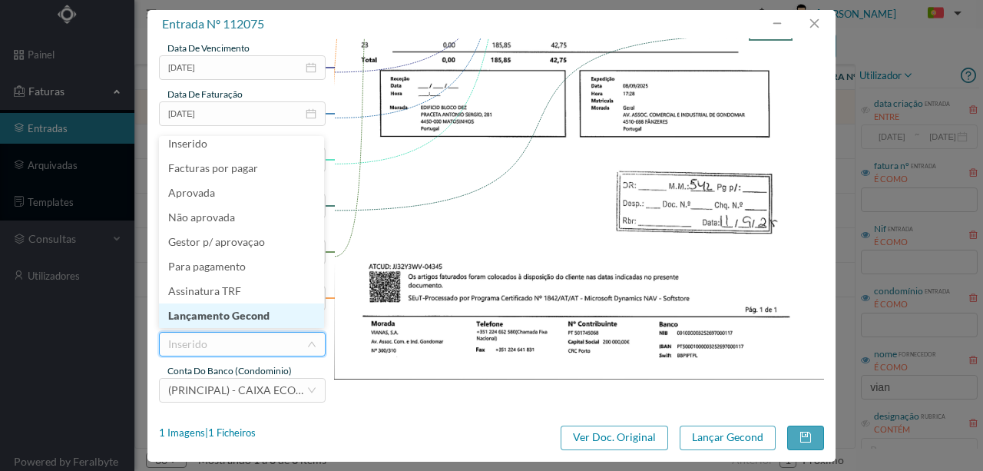
click at [233, 311] on li "Lançamento Gecond" at bounding box center [241, 315] width 165 height 25
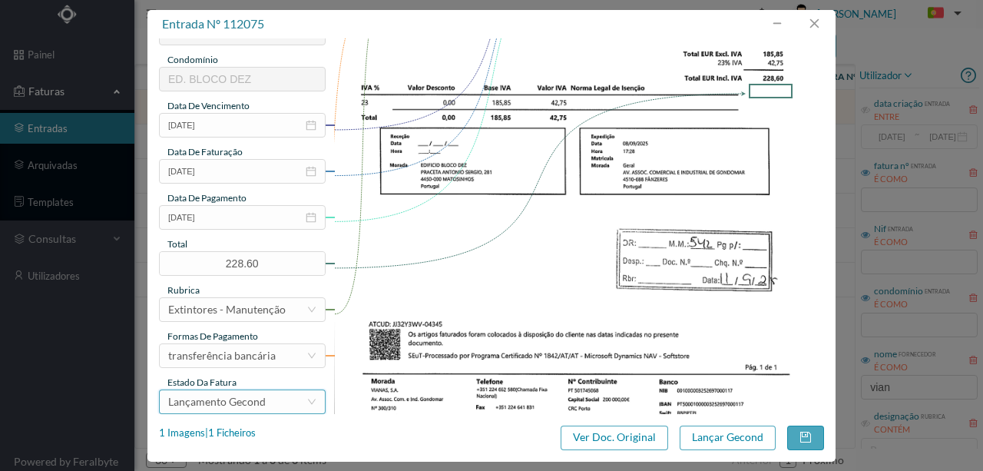
scroll to position [312, 0]
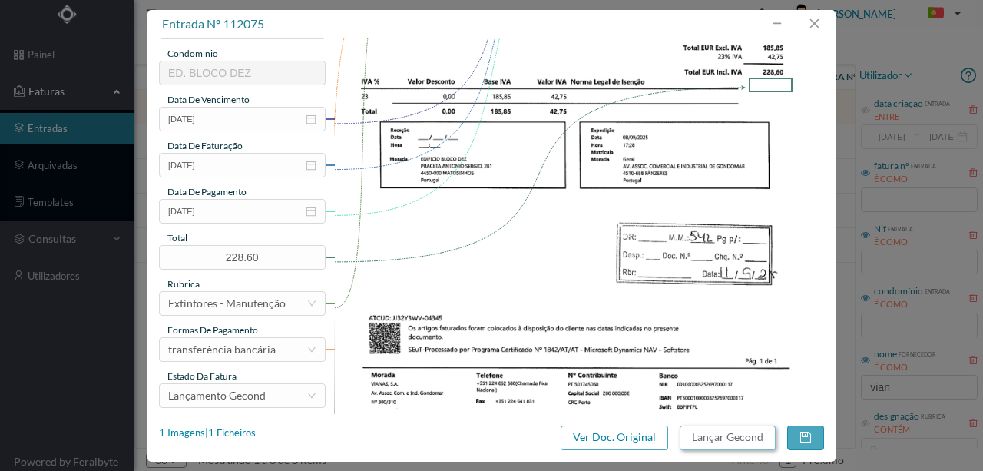
click at [719, 438] on button "Lançar Gecond" at bounding box center [727, 437] width 96 height 25
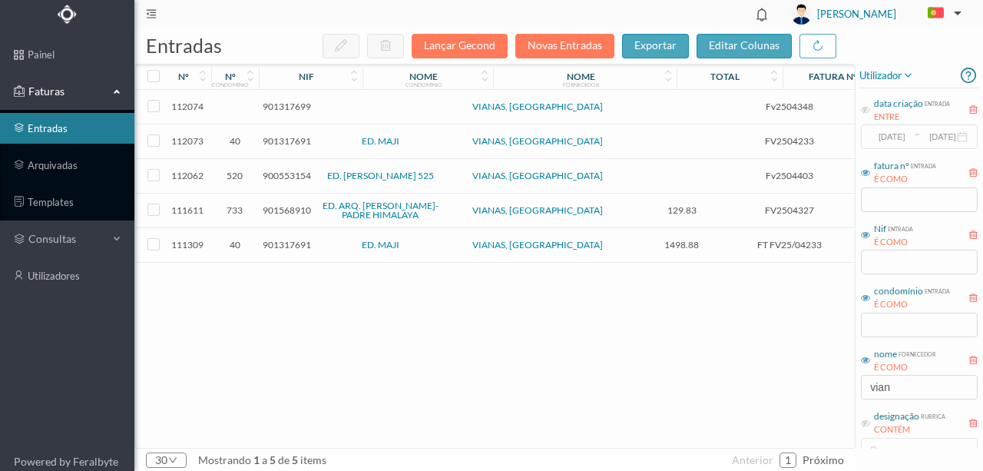
click at [293, 106] on span "901317699" at bounding box center [287, 107] width 48 height 12
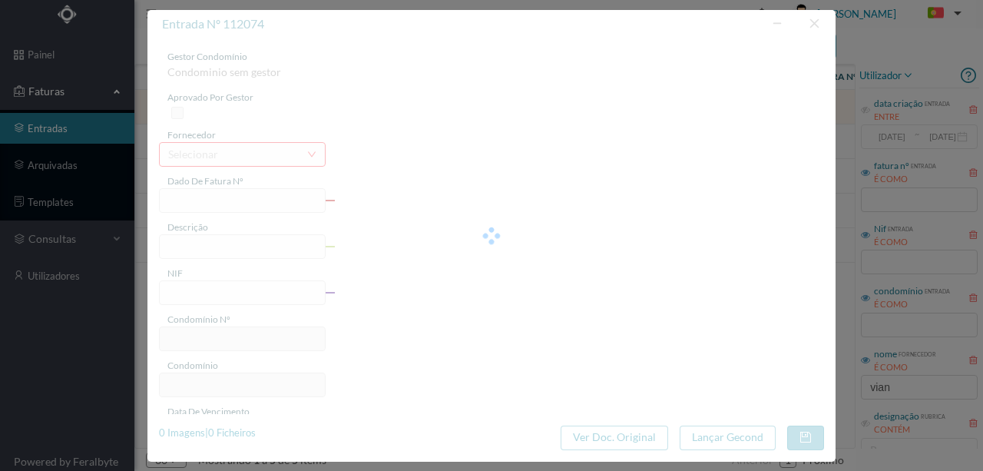
type input "Fv2504348"
type input "Manutenção de extintores"
type input "901317699"
type input "2025-09-08"
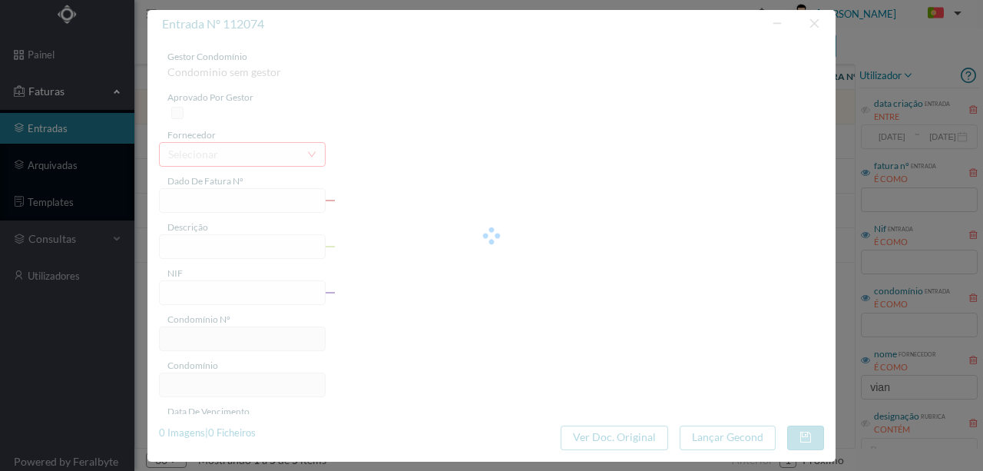
type input "2025-09-08"
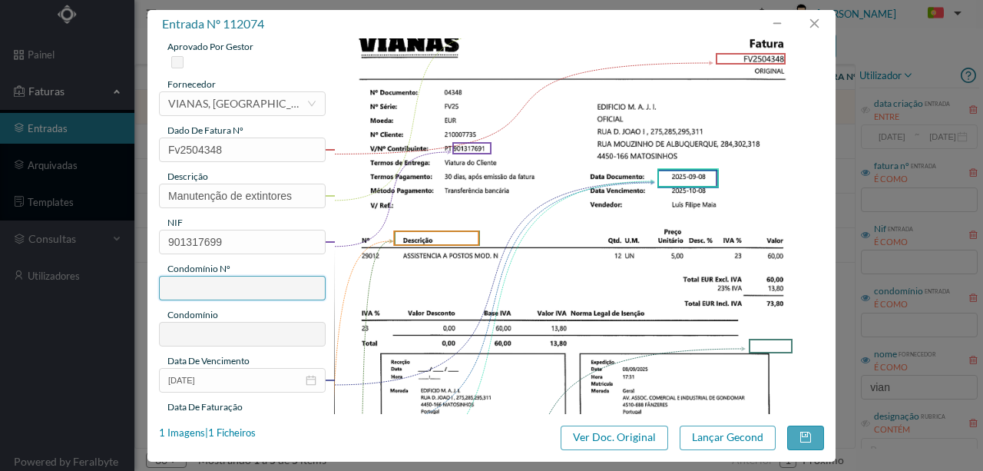
scroll to position [102, 0]
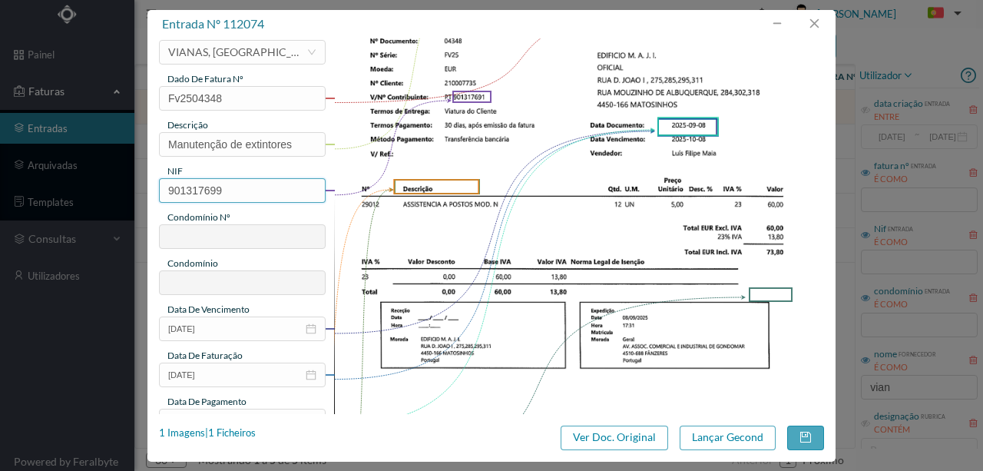
drag, startPoint x: 241, startPoint y: 187, endPoint x: 117, endPoint y: 182, distance: 124.5
click at [109, 183] on div "entrada nº 112074 gestor condomínio Condominio sem gestor aprovado por gestor f…" at bounding box center [491, 235] width 983 height 471
type input "901317691"
type input "40"
type input "ED. MAJI"
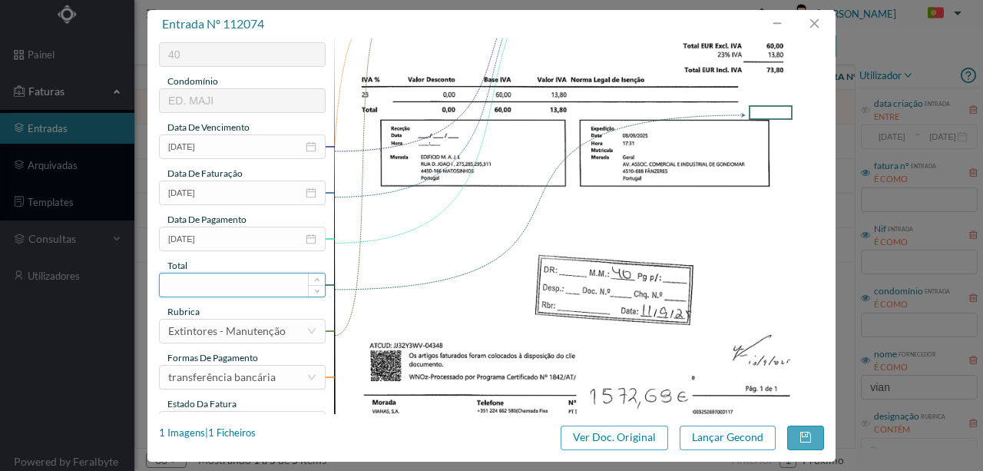
scroll to position [307, 0]
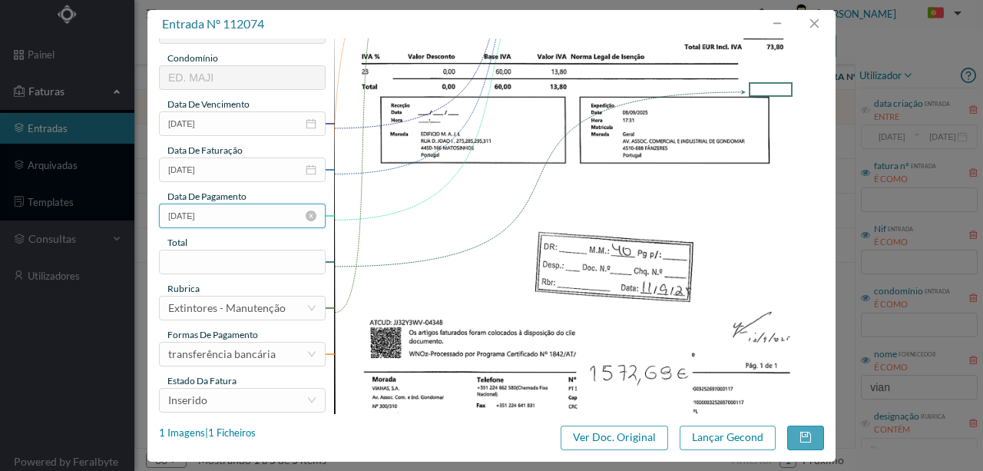
type input "901317691"
click at [236, 213] on input "2025-09-08" at bounding box center [242, 215] width 167 height 25
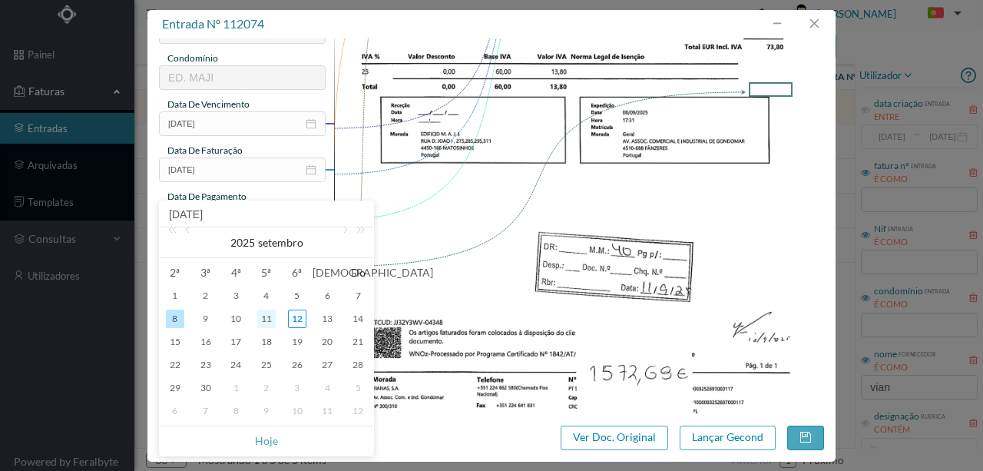
click at [270, 319] on div "11" at bounding box center [266, 318] width 18 height 18
type input "[DATE]"
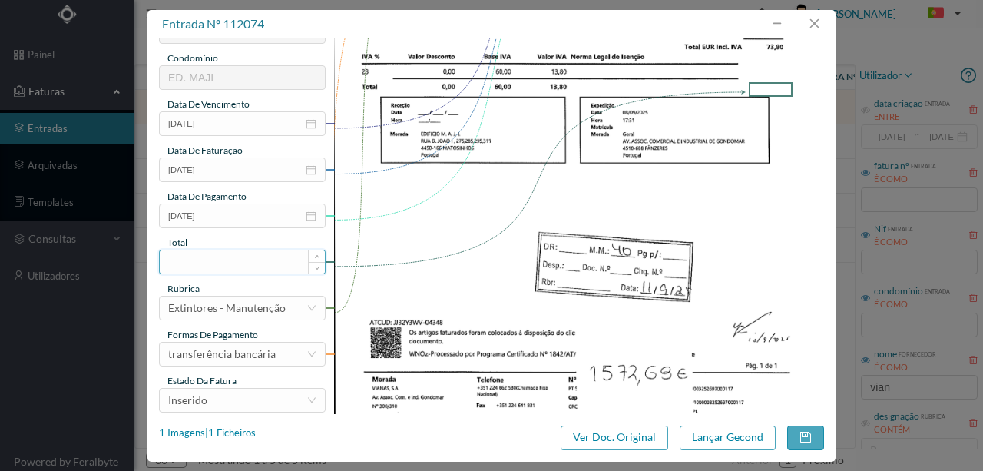
click at [205, 263] on input at bounding box center [242, 261] width 165 height 23
type input "73.80"
click at [230, 397] on div "Inserido" at bounding box center [237, 399] width 138 height 23
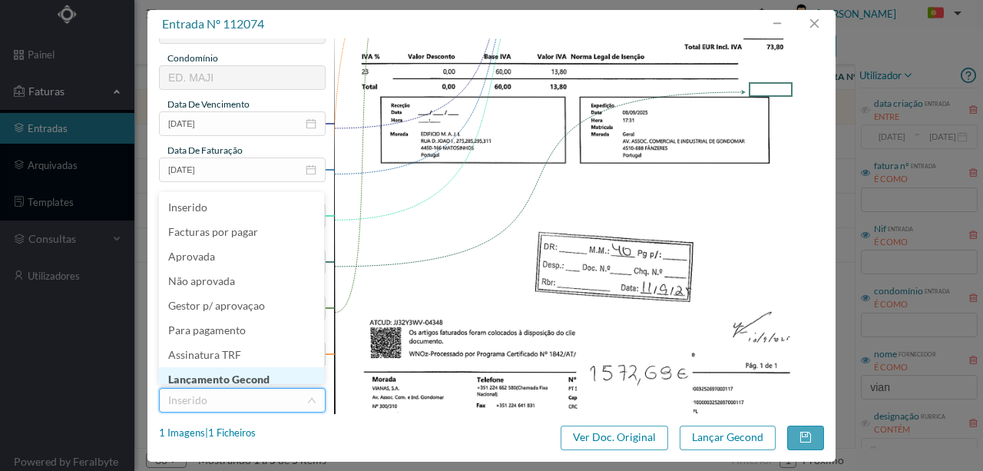
scroll to position [6, 0]
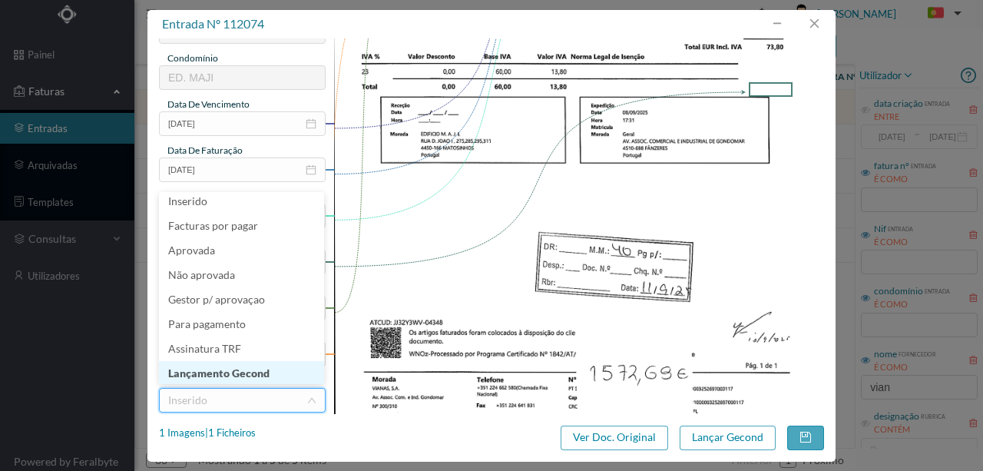
click at [232, 372] on li "Lançamento Gecond" at bounding box center [241, 373] width 165 height 25
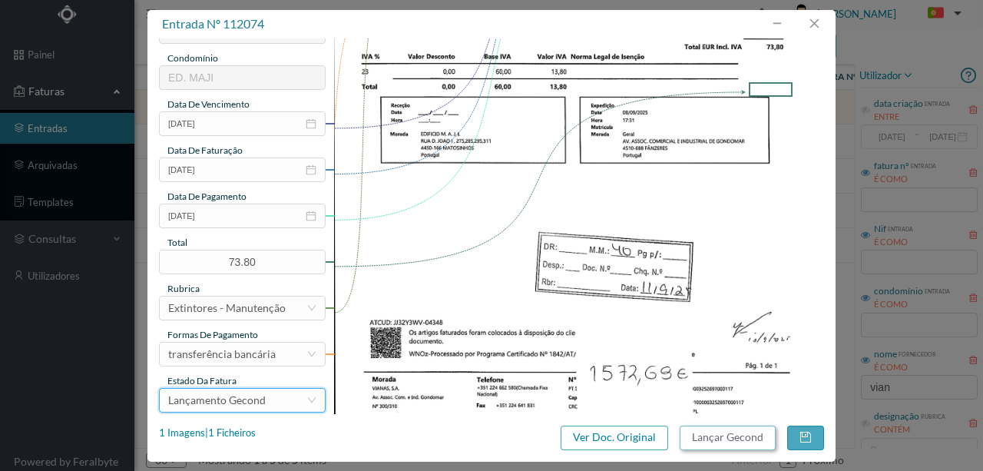
click at [719, 435] on button "Lançar Gecond" at bounding box center [727, 437] width 96 height 25
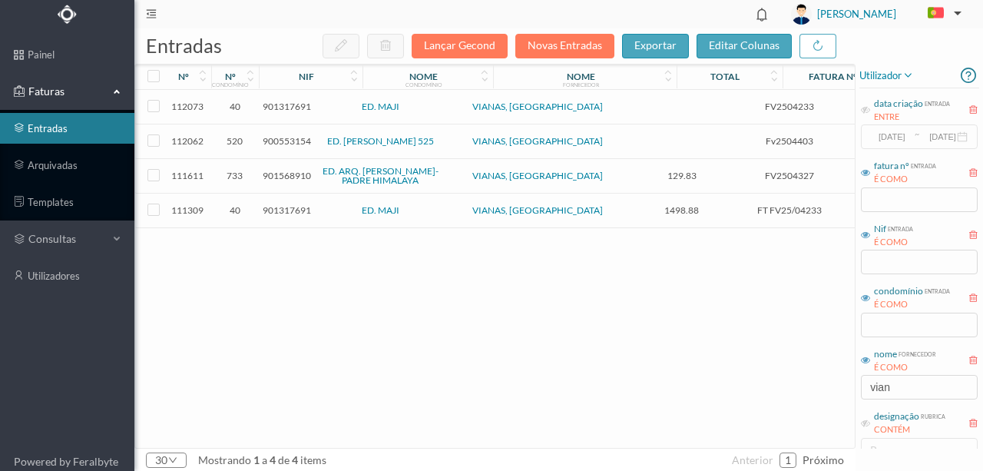
click at [288, 108] on span "901317691" at bounding box center [287, 107] width 48 height 12
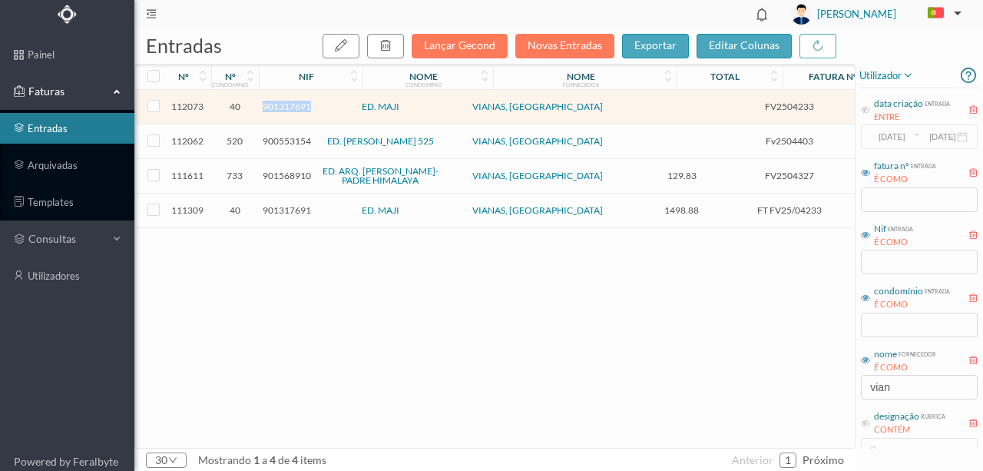
click at [288, 108] on span "901317691" at bounding box center [287, 107] width 48 height 12
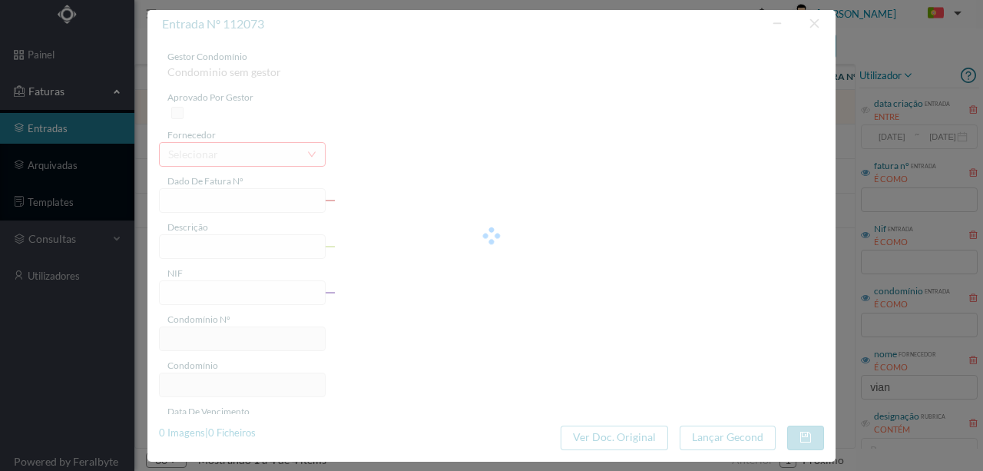
type input "FV2504233"
type input "Manutenção de extintores"
type input "901317691"
type input "2025-09-03"
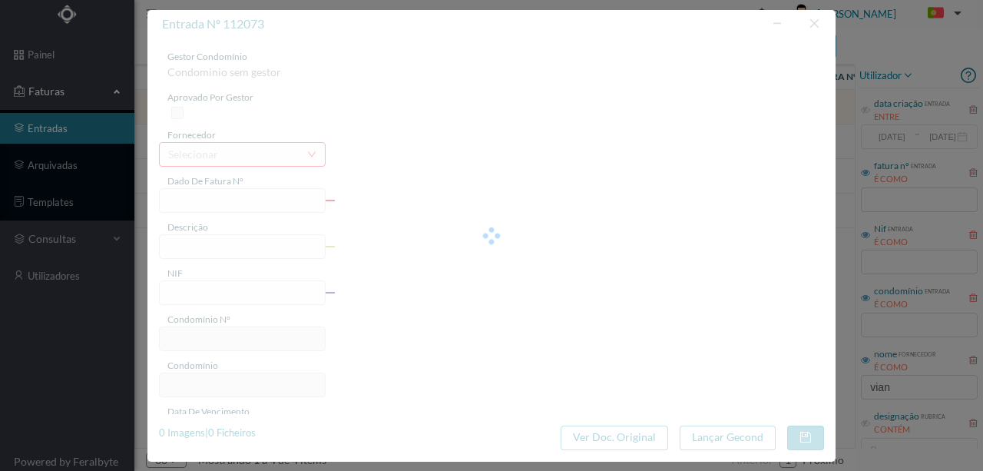
type input "2025-09-03"
type input "40"
type input "ED. MAJI"
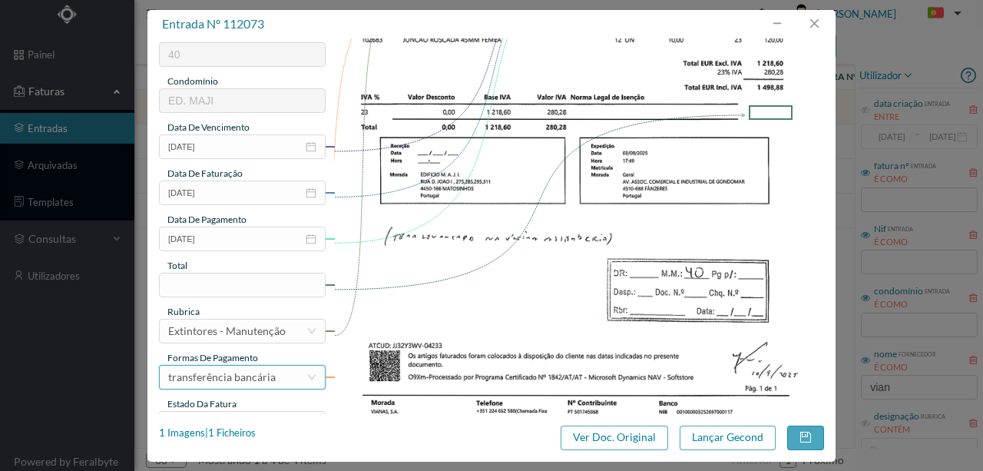
scroll to position [307, 0]
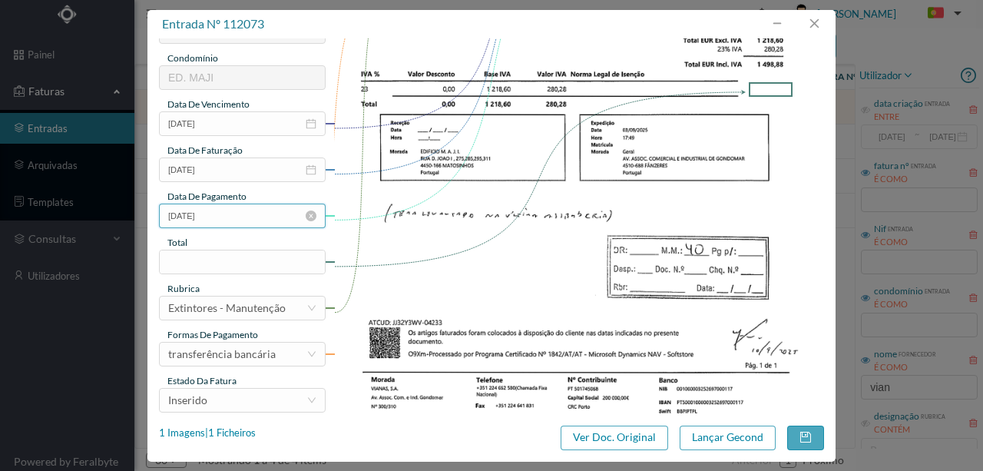
click at [225, 220] on input "2025-09-03" at bounding box center [242, 215] width 167 height 25
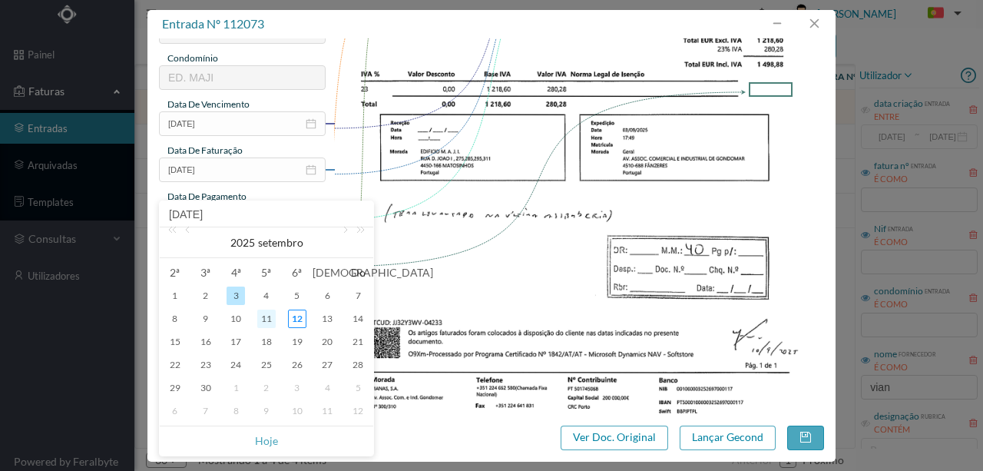
click at [266, 320] on div "11" at bounding box center [266, 318] width 18 height 18
type input "[DATE]"
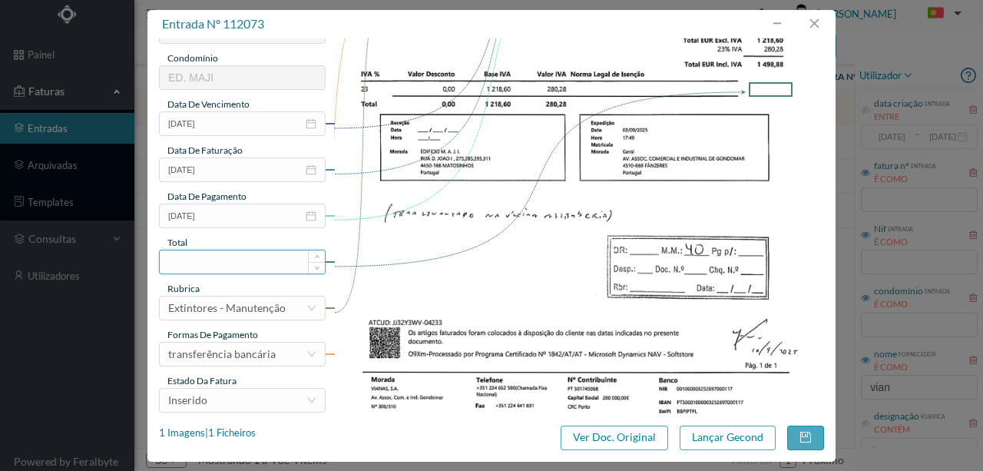
click at [178, 265] on input at bounding box center [242, 261] width 165 height 23
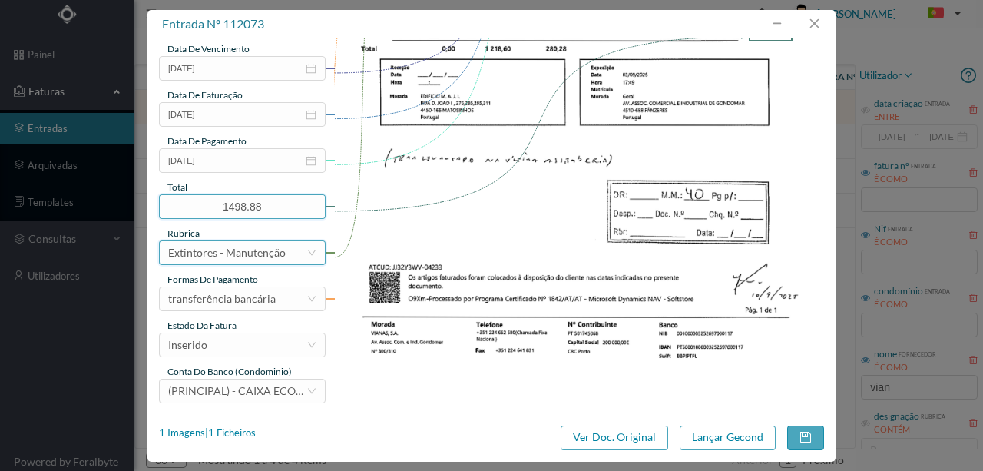
scroll to position [363, 0]
type input "1498.88"
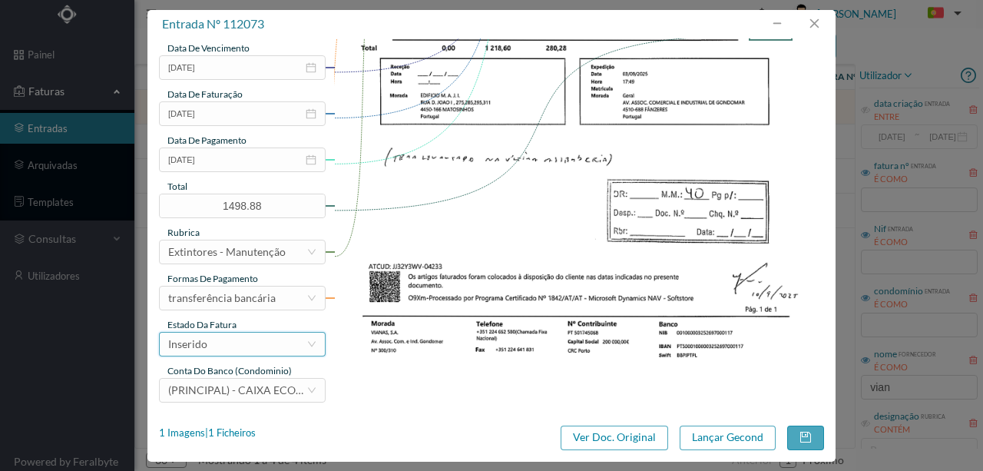
click at [210, 347] on div "Inserido" at bounding box center [237, 343] width 138 height 23
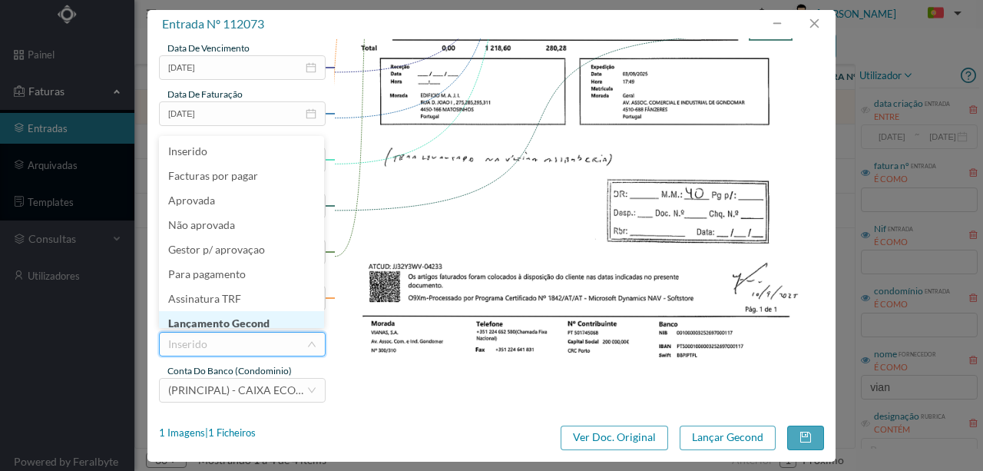
scroll to position [8, 0]
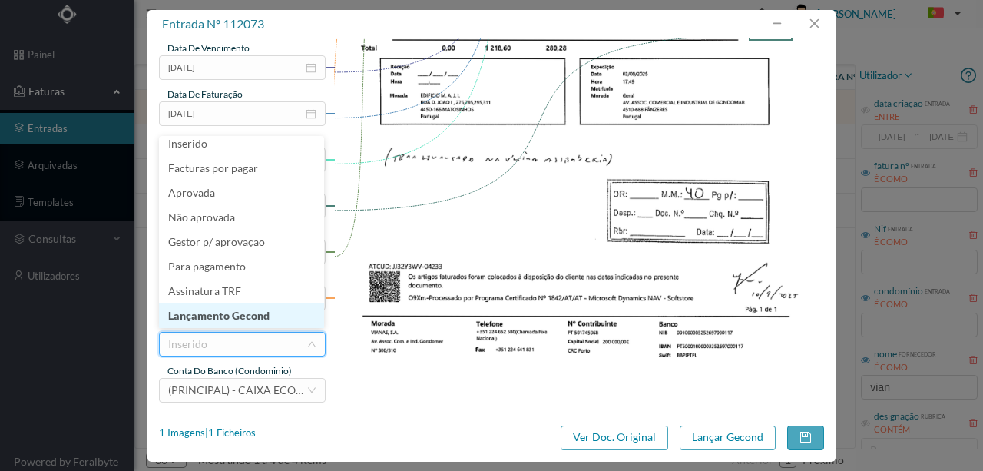
click at [229, 314] on li "Lançamento Gecond" at bounding box center [241, 315] width 165 height 25
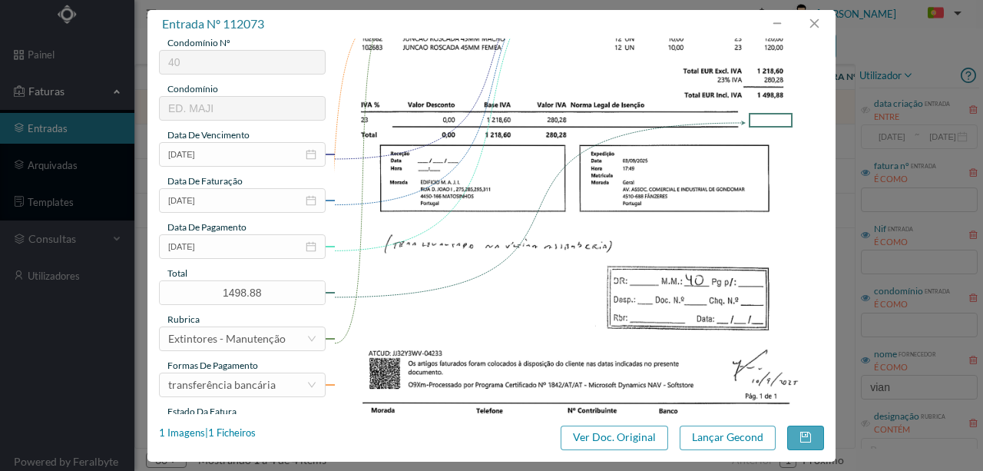
scroll to position [363, 0]
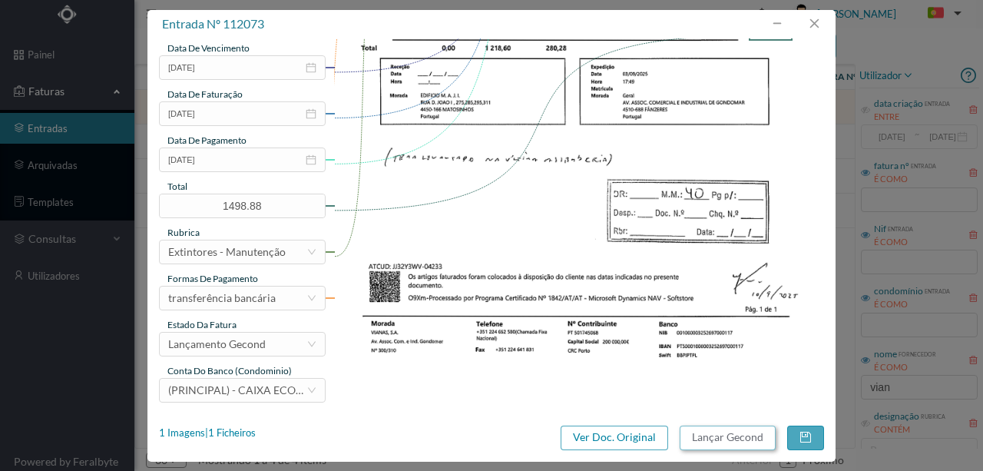
click at [709, 433] on button "Lançar Gecond" at bounding box center [727, 437] width 96 height 25
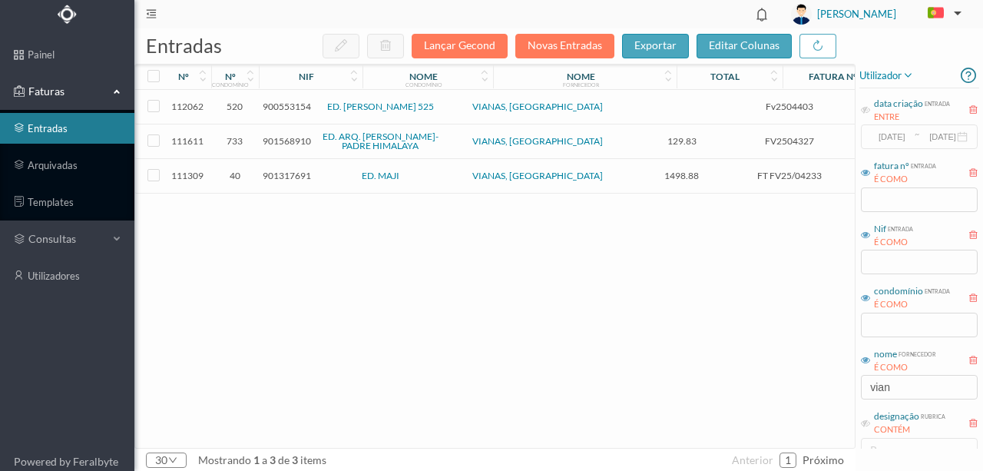
click at [292, 107] on span "900553154" at bounding box center [287, 107] width 48 height 12
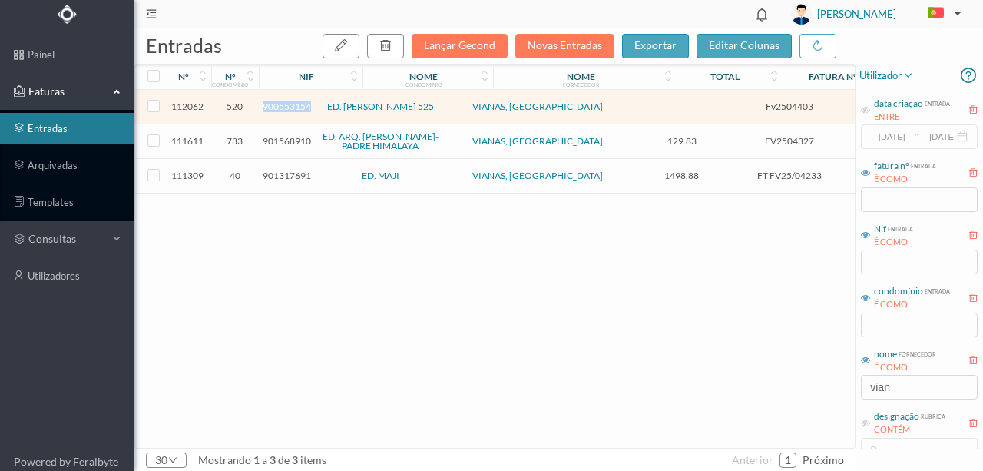
click at [292, 107] on span "900553154" at bounding box center [287, 107] width 48 height 12
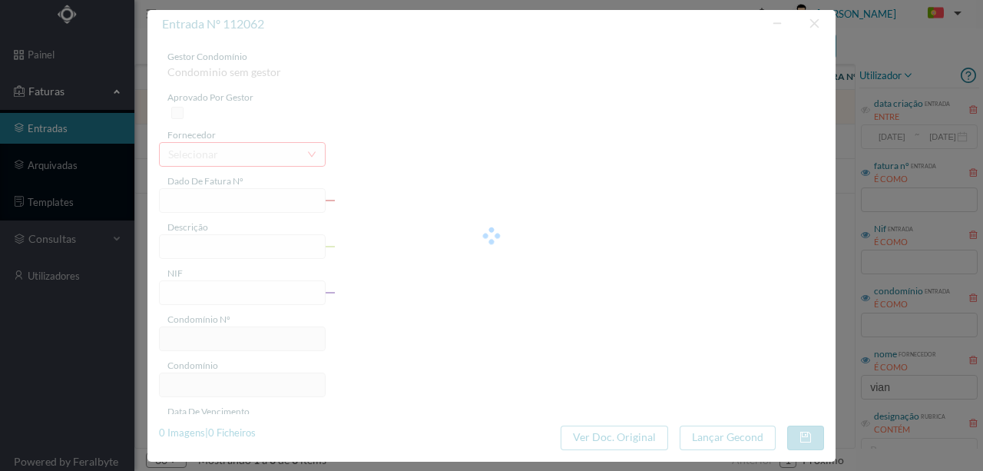
type input "Fv2504403"
type input "Manutenção de extintores"
type input "900553154"
type input "2025-09-09"
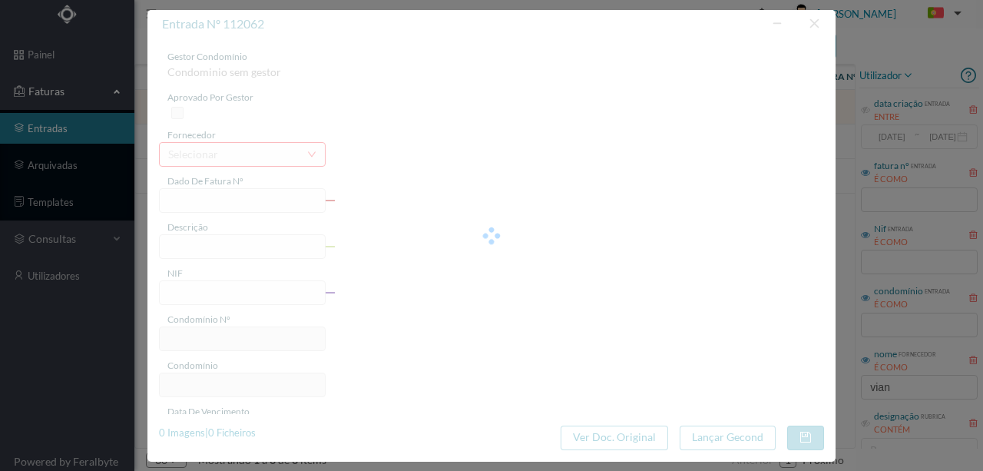
type input "2025-09-09"
type input "520"
type input "ED. ANTÓNIO COELHO MOREIRA 525"
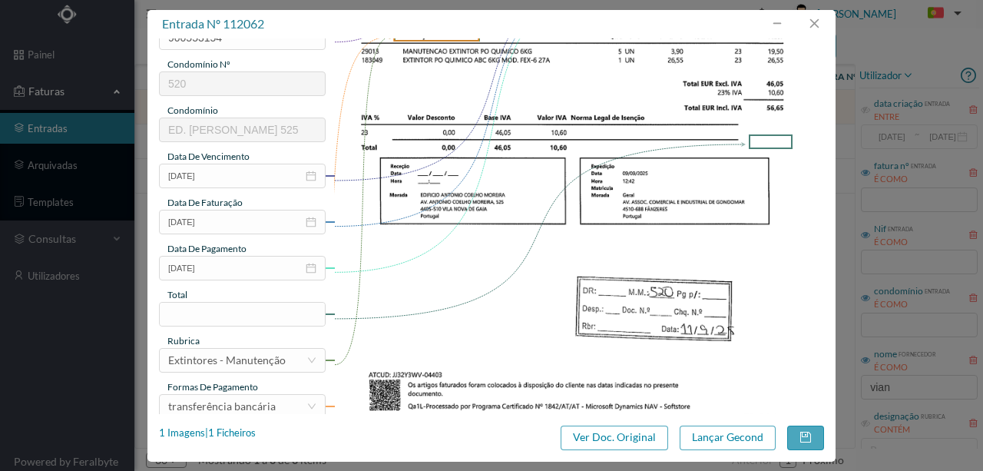
scroll to position [256, 0]
click at [238, 262] on input "2025-09-09" at bounding box center [242, 267] width 167 height 25
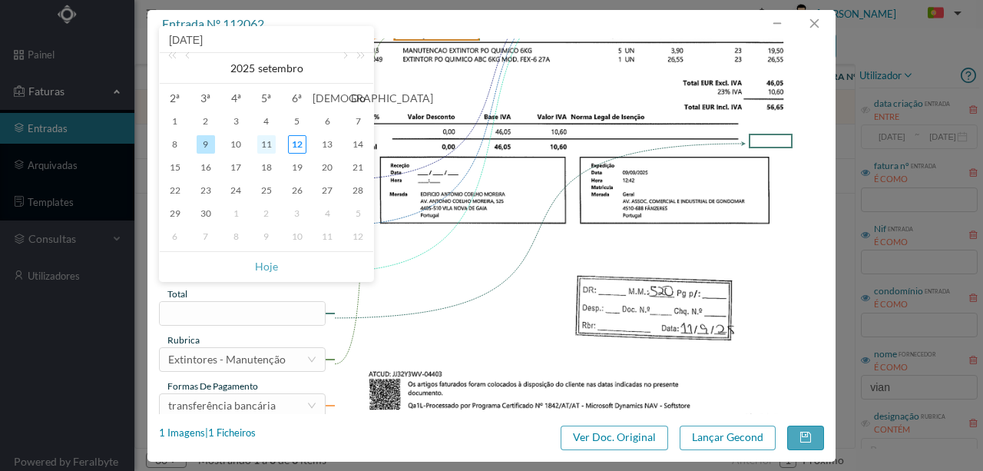
click at [263, 147] on div "11" at bounding box center [266, 144] width 18 height 18
type input "2025-09-11"
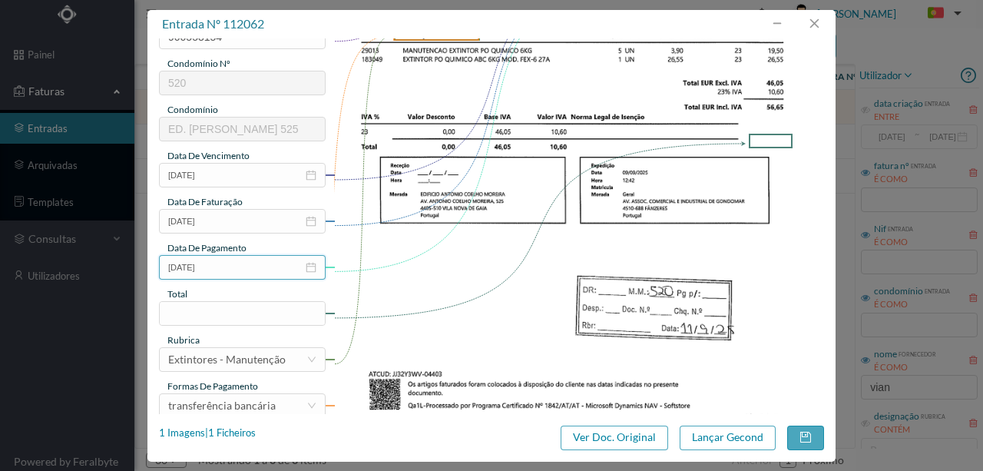
scroll to position [358, 0]
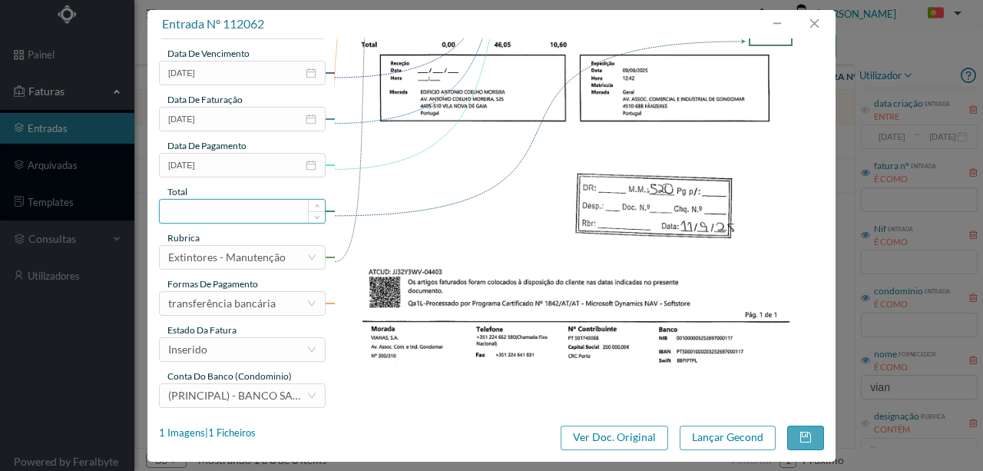
click at [212, 210] on input at bounding box center [242, 211] width 165 height 23
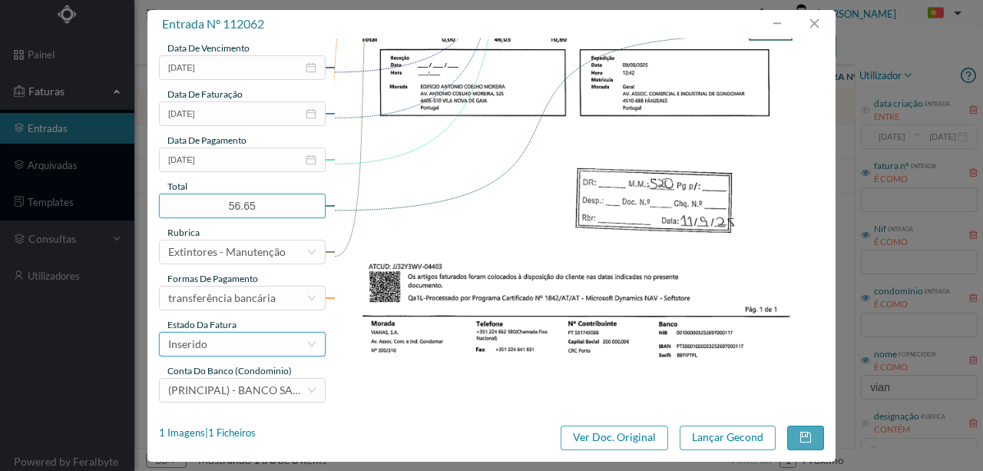
type input "56.65"
click at [259, 349] on div "Inserido" at bounding box center [237, 343] width 138 height 23
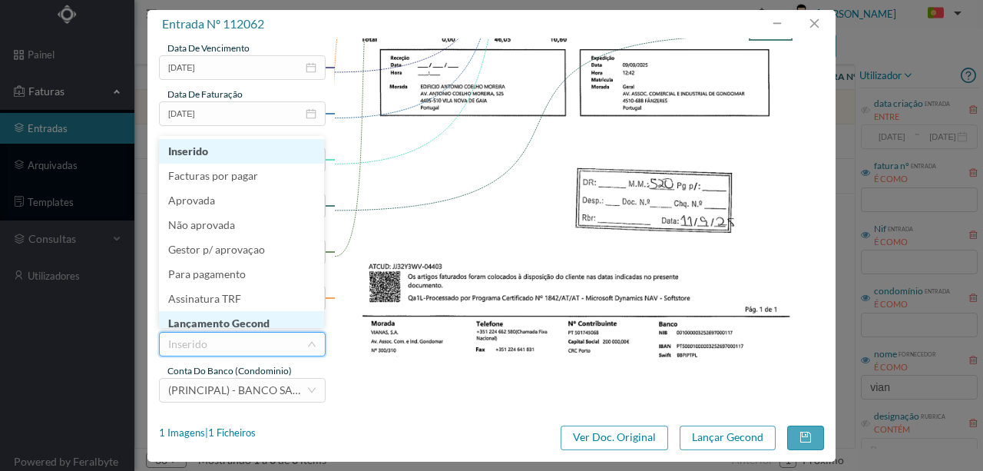
scroll to position [8, 0]
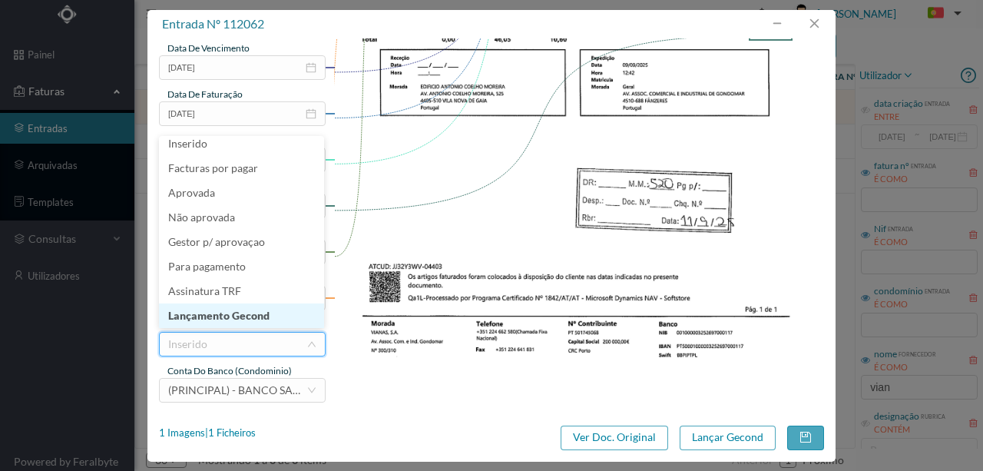
click at [250, 317] on li "Lançamento Gecond" at bounding box center [241, 315] width 165 height 25
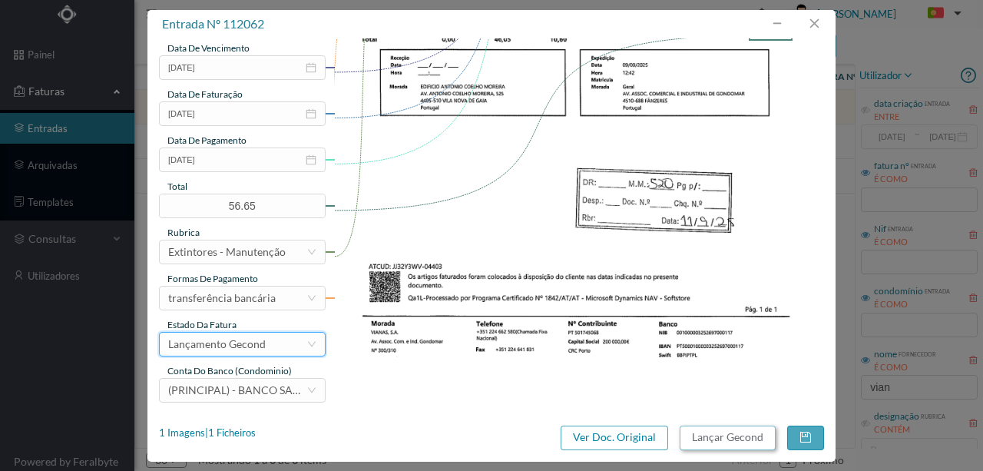
click at [728, 435] on button "Lançar Gecond" at bounding box center [727, 437] width 96 height 25
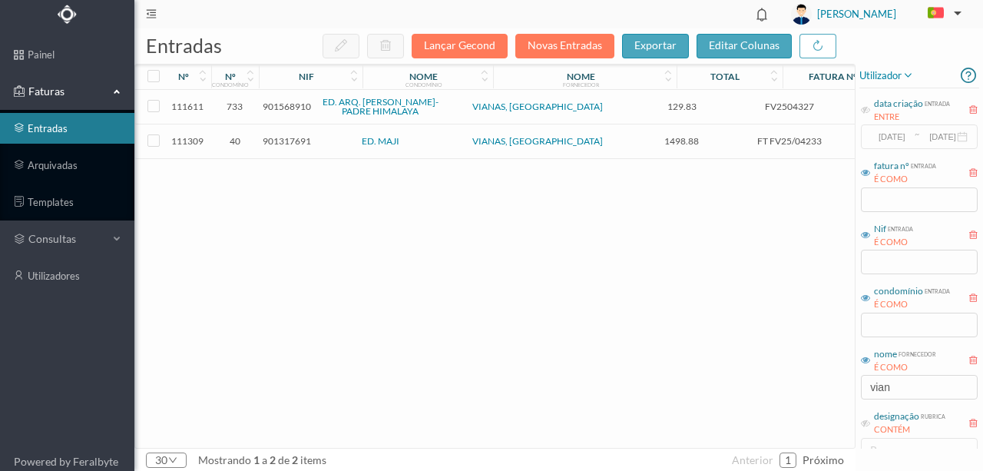
click at [199, 138] on span "111309" at bounding box center [187, 141] width 39 height 12
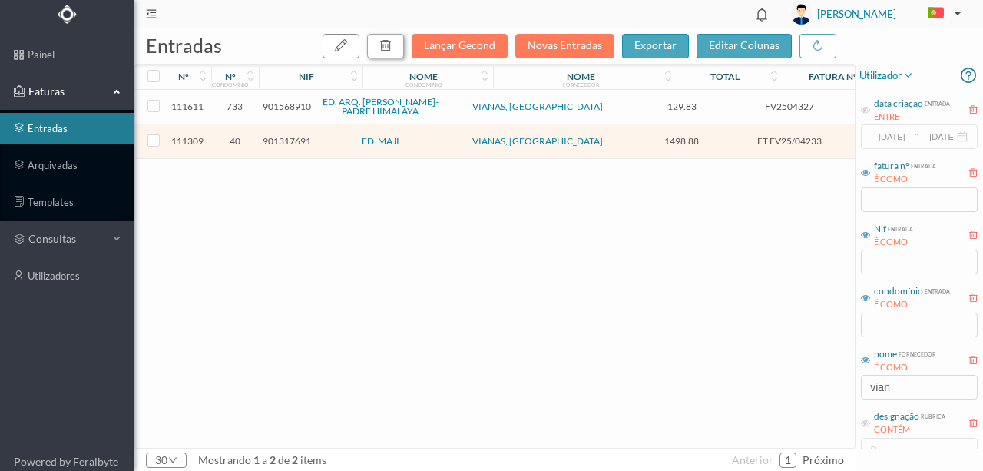
click at [392, 48] on icon "button" at bounding box center [385, 45] width 12 height 12
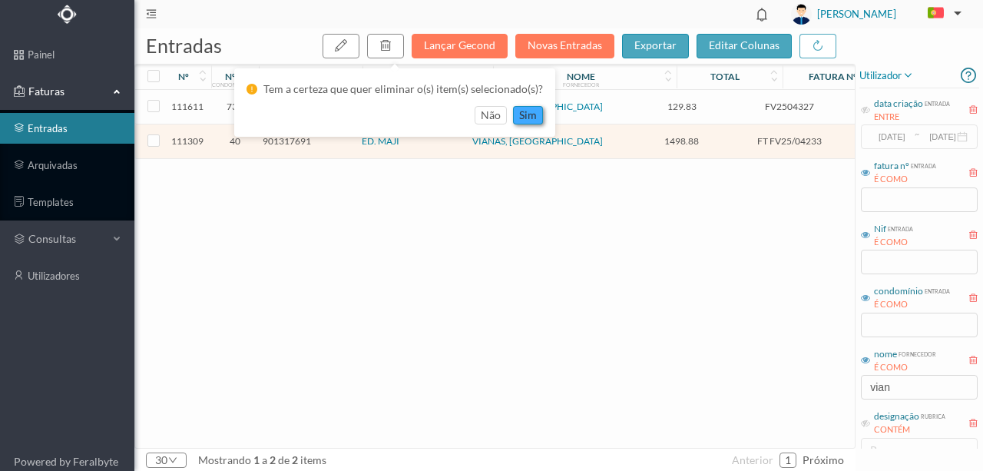
click at [524, 115] on button "sim" at bounding box center [528, 115] width 30 height 18
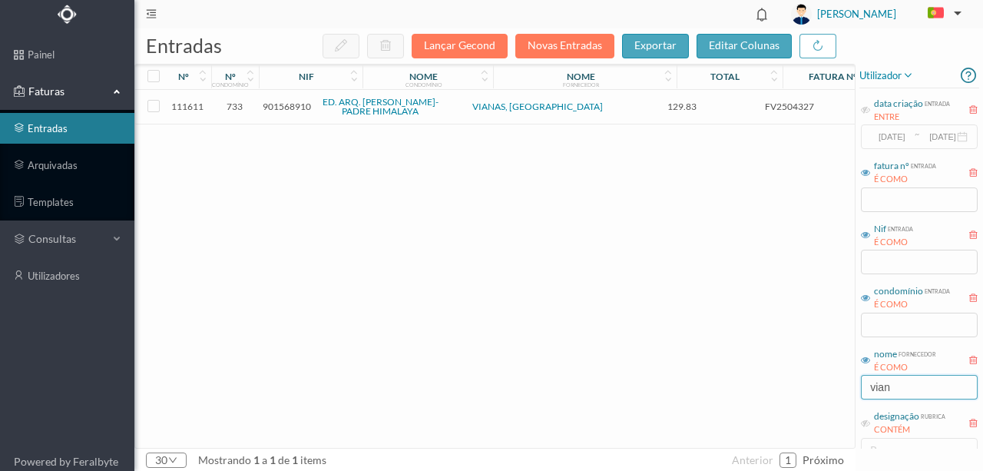
drag, startPoint x: 914, startPoint y: 391, endPoint x: 796, endPoint y: 392, distance: 117.5
click at [796, 392] on div "entradas Lançar Gecond Novas Entradas exportar editar colunas nº nº condomínio …" at bounding box center [558, 249] width 848 height 442
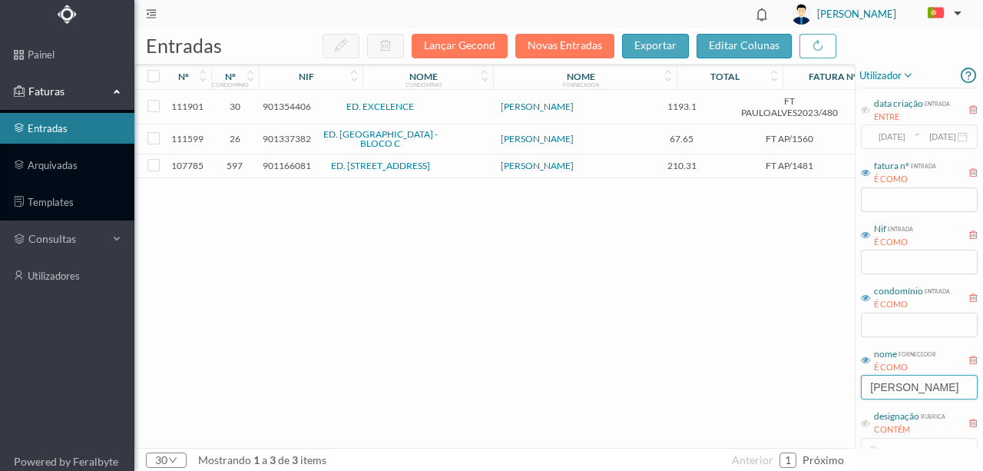
type input "ana c"
click at [288, 138] on span "901337382" at bounding box center [287, 139] width 48 height 12
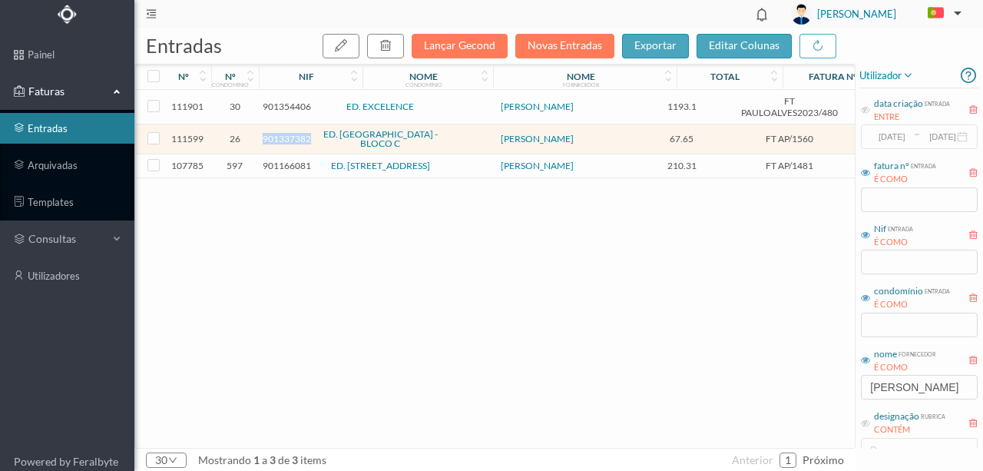
click at [288, 138] on span "901337382" at bounding box center [287, 139] width 48 height 12
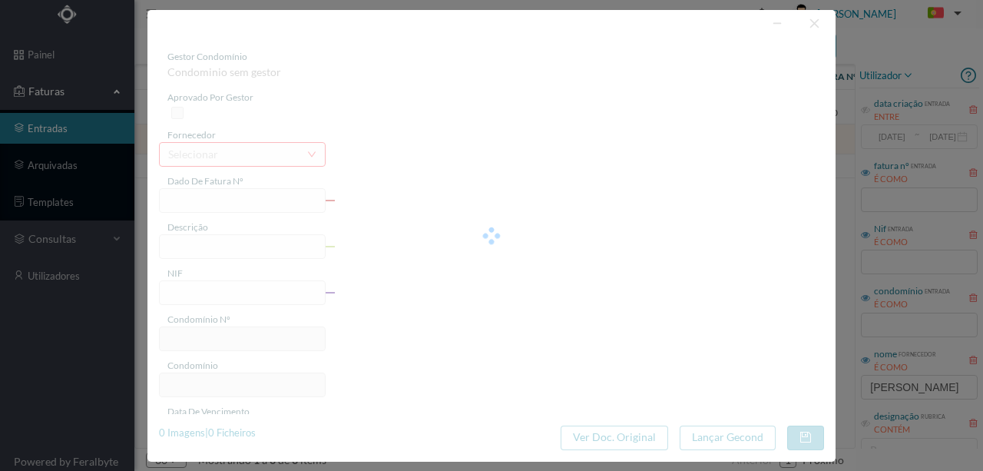
type input "FT AP/1560"
type input "901337382"
type input "2025-09-08"
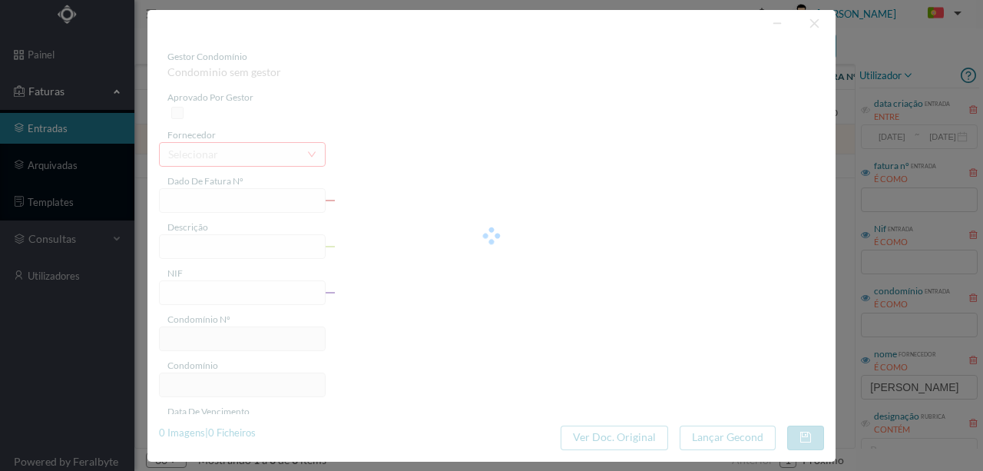
type input "67.65"
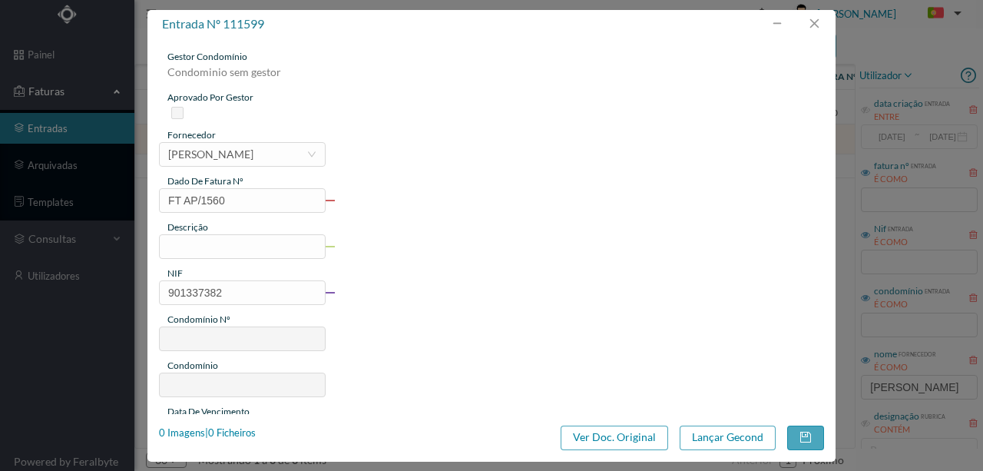
type input "26"
type input "ED. PORTO DOURO - BLOCO C"
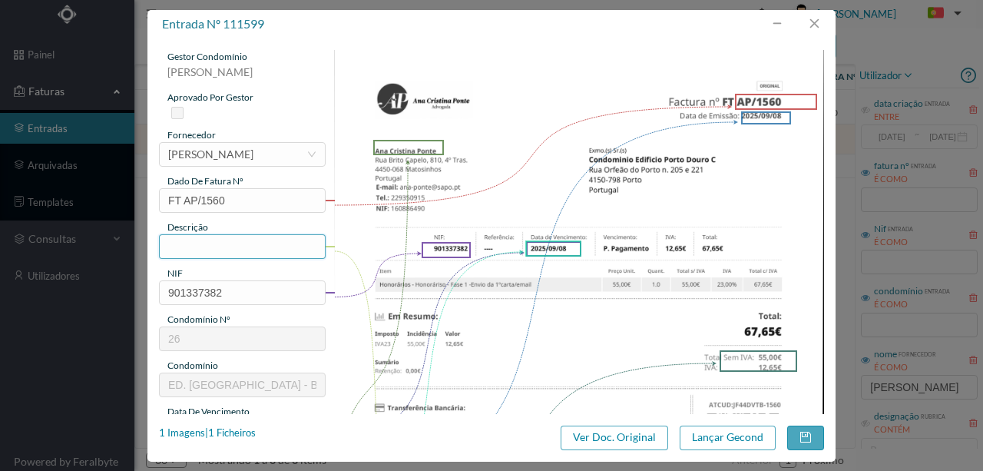
click at [199, 244] on input "text" at bounding box center [242, 246] width 167 height 25
click at [296, 247] on input "Honorarios Fase 1 - Envio de 1ª carta - Fração H" at bounding box center [242, 246] width 167 height 25
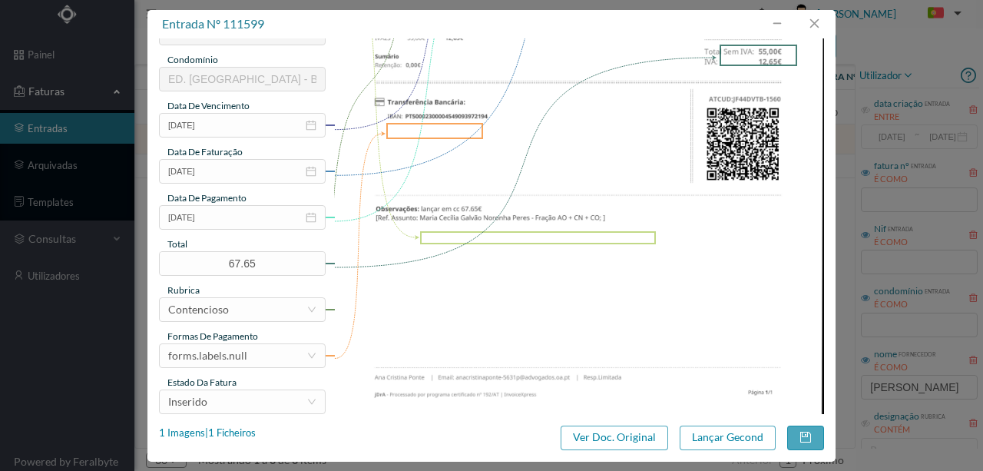
scroll to position [307, 0]
type input "Honorarios Fase 1 - Envio de 1ª carta - Fração AO, CN, CO"
click at [224, 217] on input "2025-09-08" at bounding box center [242, 215] width 167 height 25
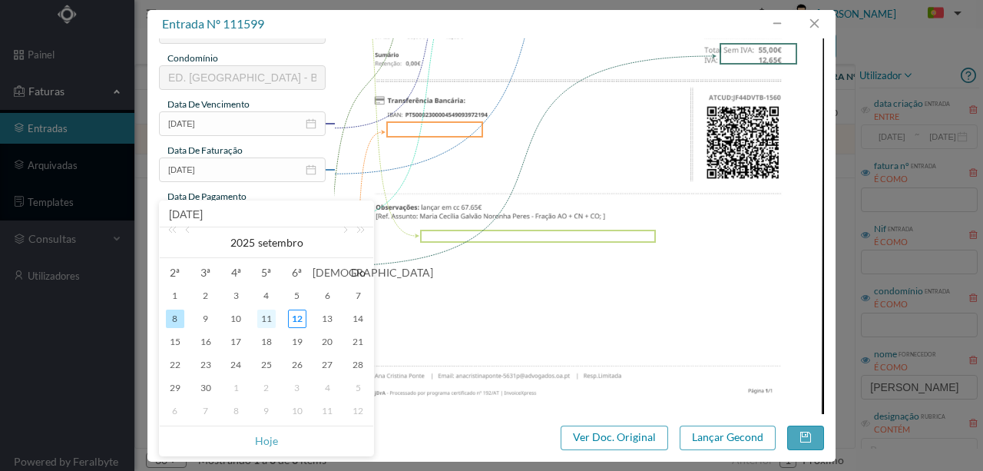
click at [268, 319] on div "11" at bounding box center [266, 318] width 18 height 18
type input "2025-09-11"
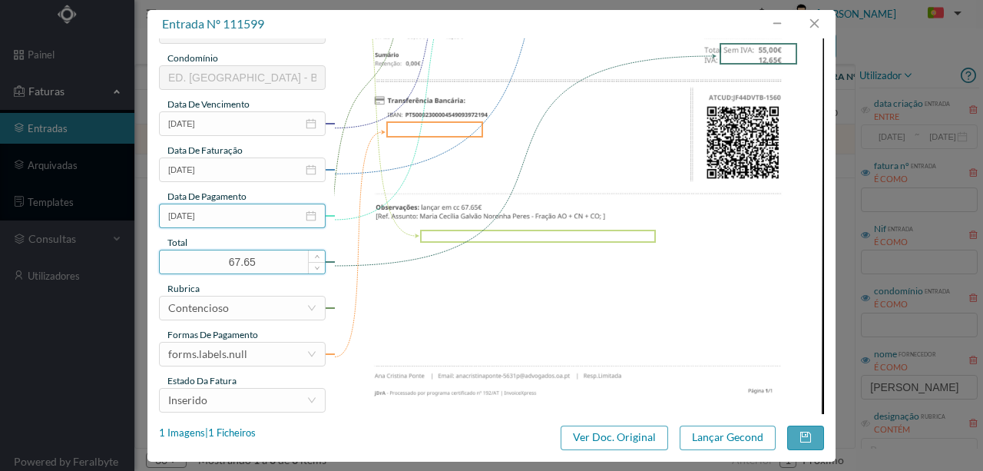
scroll to position [363, 0]
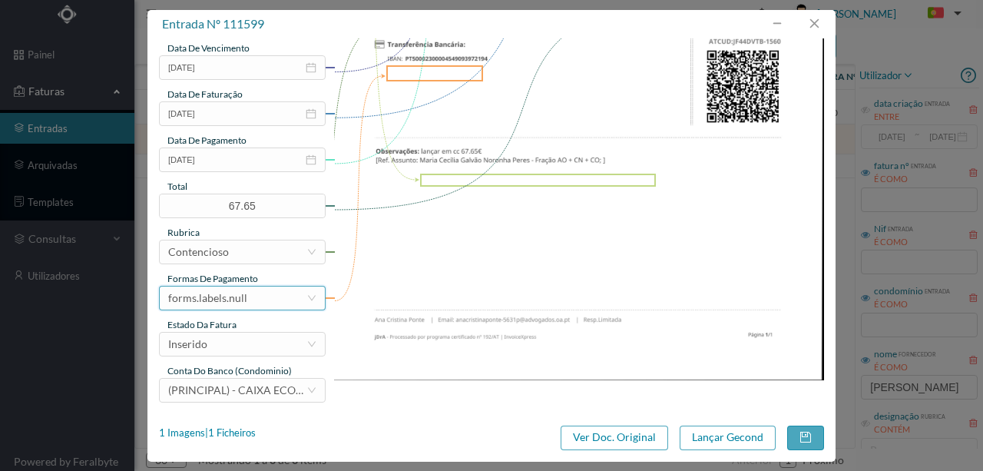
click at [258, 296] on div "forms.labels.null" at bounding box center [237, 297] width 138 height 23
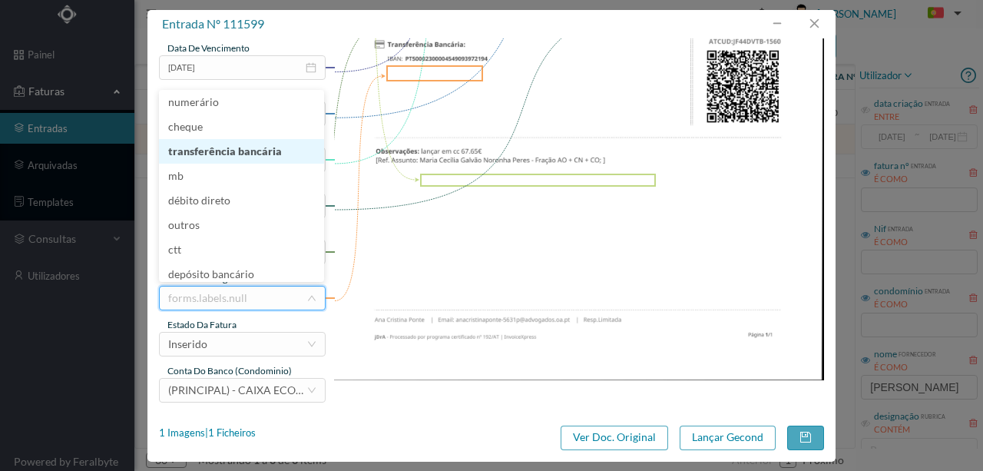
click at [262, 150] on li "transferência bancária" at bounding box center [241, 151] width 165 height 25
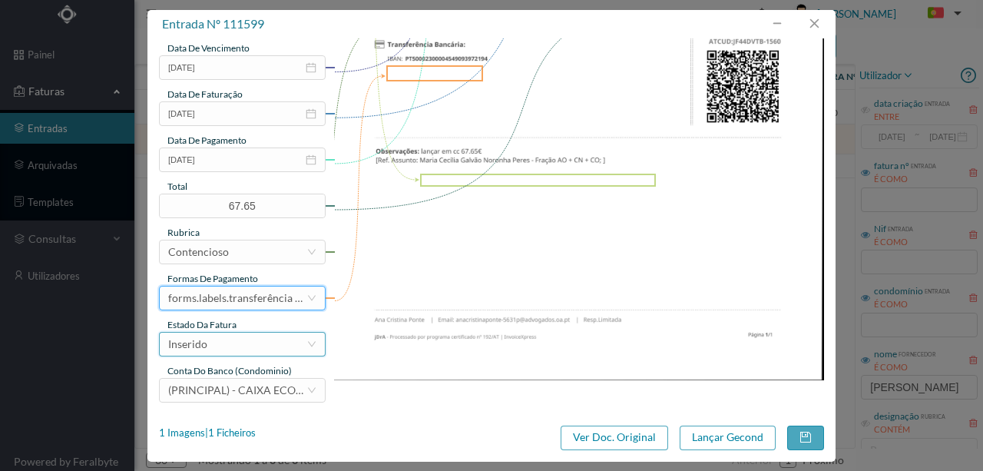
click at [222, 350] on div "Inserido" at bounding box center [237, 343] width 138 height 23
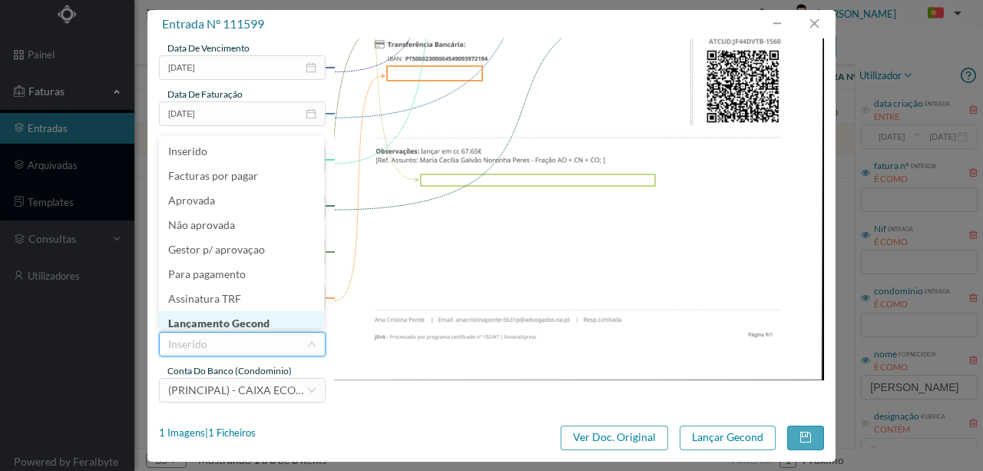
scroll to position [8, 0]
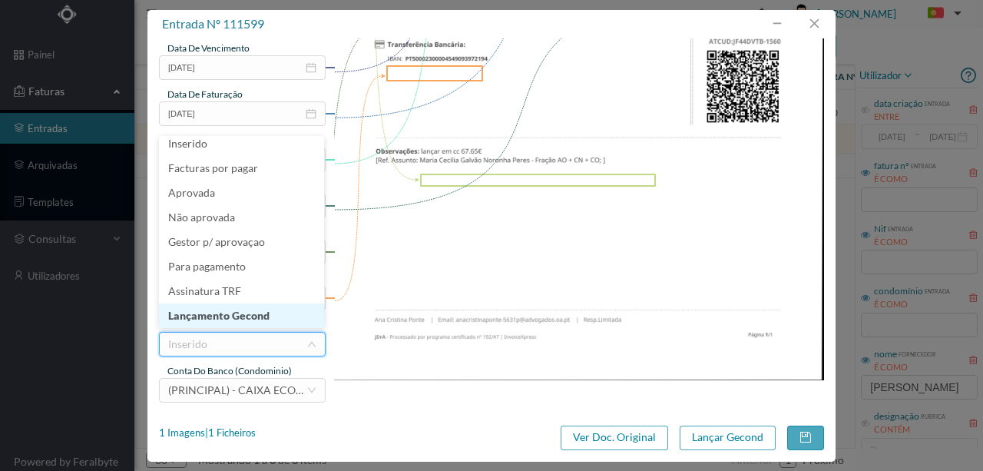
click at [245, 317] on li "Lançamento Gecond" at bounding box center [241, 315] width 165 height 25
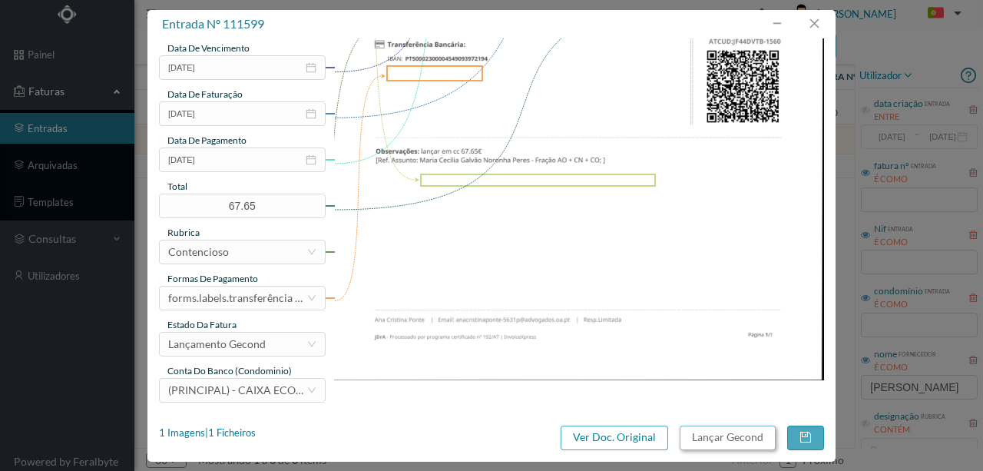
click at [722, 439] on button "Lançar Gecond" at bounding box center [727, 437] width 96 height 25
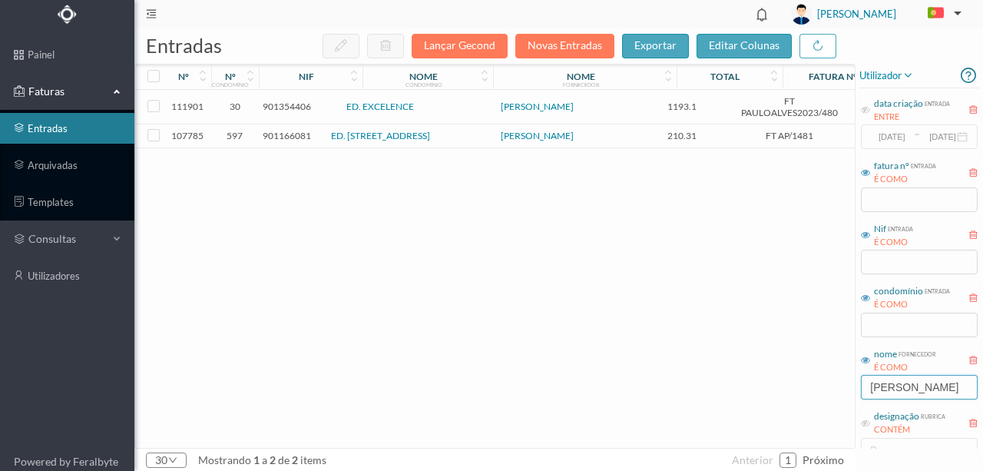
drag, startPoint x: 917, startPoint y: 395, endPoint x: 769, endPoint y: 398, distance: 148.2
click at [774, 402] on div "entradas Lançar Gecond Novas Entradas exportar editar colunas nº nº condomínio …" at bounding box center [558, 249] width 848 height 442
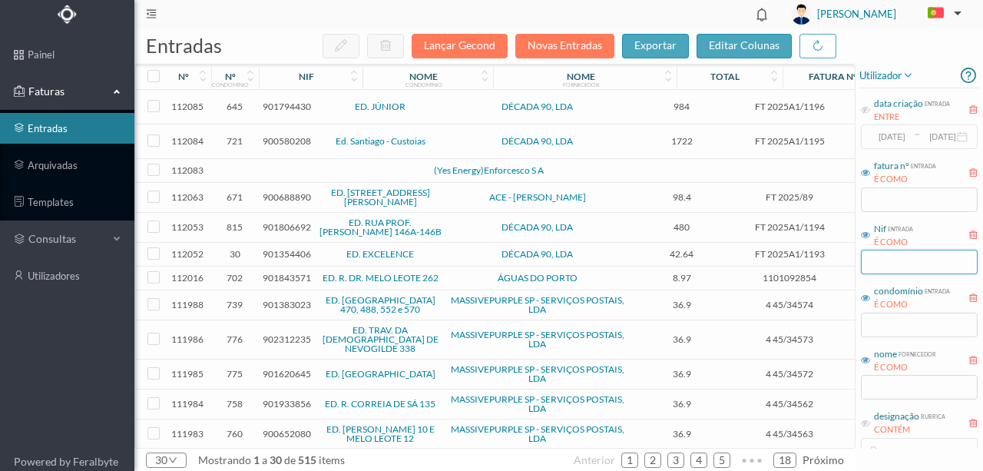
click at [888, 263] on input "text" at bounding box center [919, 262] width 117 height 25
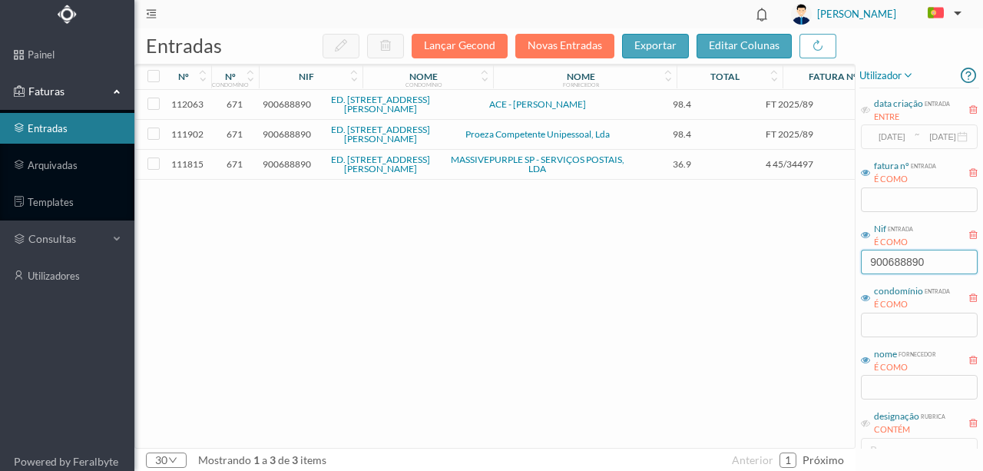
type input "900688890"
click at [284, 102] on span "900688890" at bounding box center [287, 104] width 48 height 12
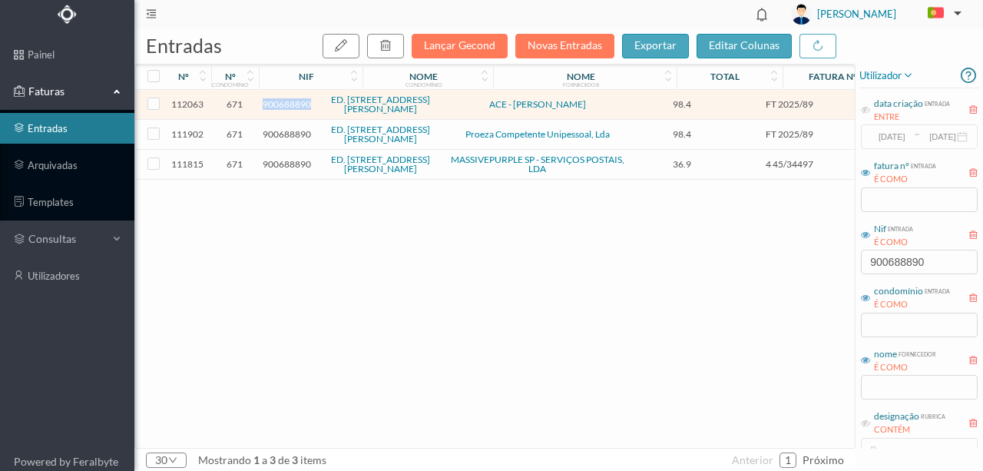
click at [284, 102] on span "900688890" at bounding box center [287, 104] width 48 height 12
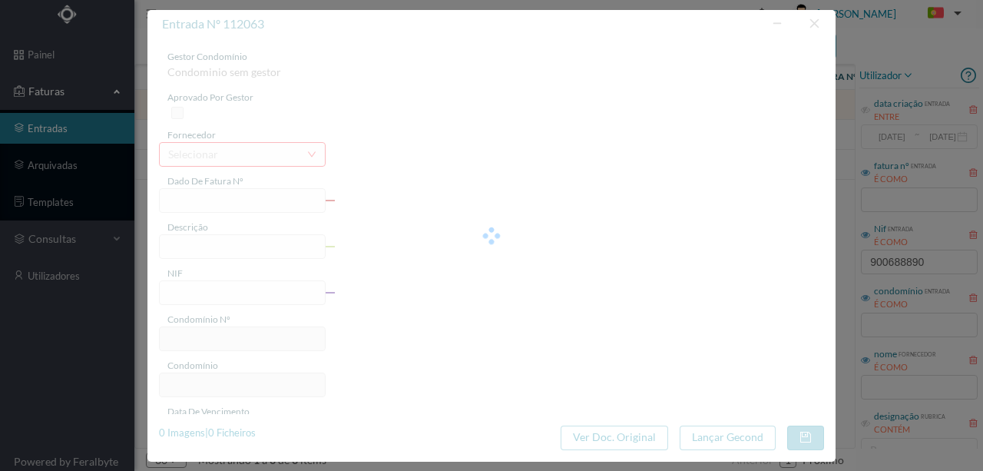
type input "FT 2025/89"
type input "MÃO OBRA: - Substituição de fecho interior da porta da antrada"
type input "900688890"
type input "Invalid date"
type input "2025-09-10"
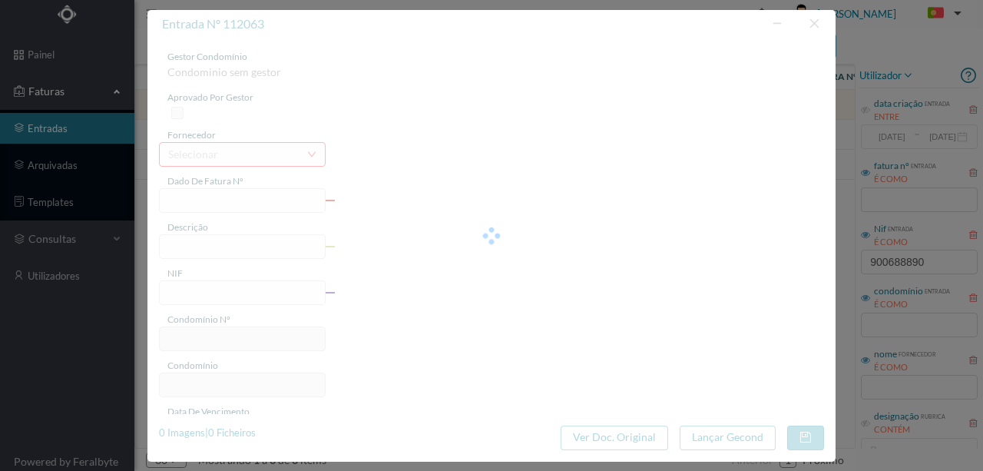
type input "98.40"
type input "671"
type input "ED. RUA RUI BARBOSA, 18"
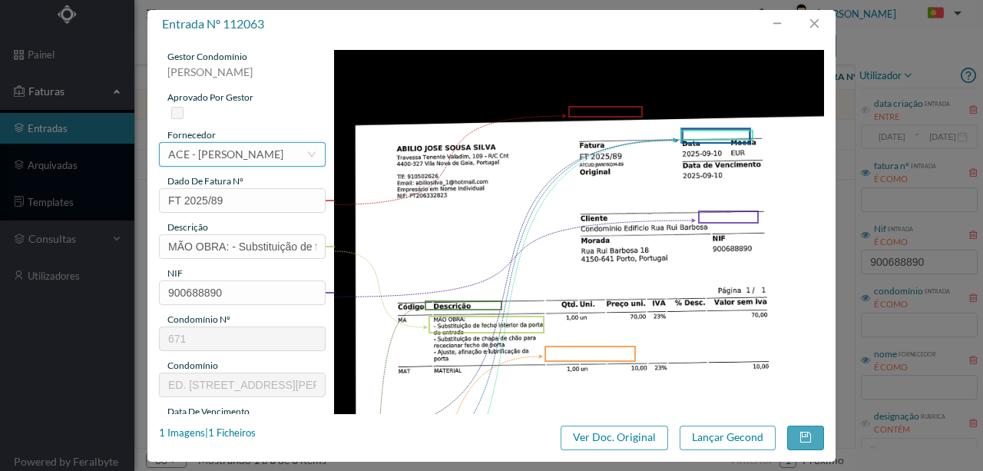
click at [263, 158] on div "ACE - STEFAN MOREIRA SANTOS" at bounding box center [225, 154] width 115 height 23
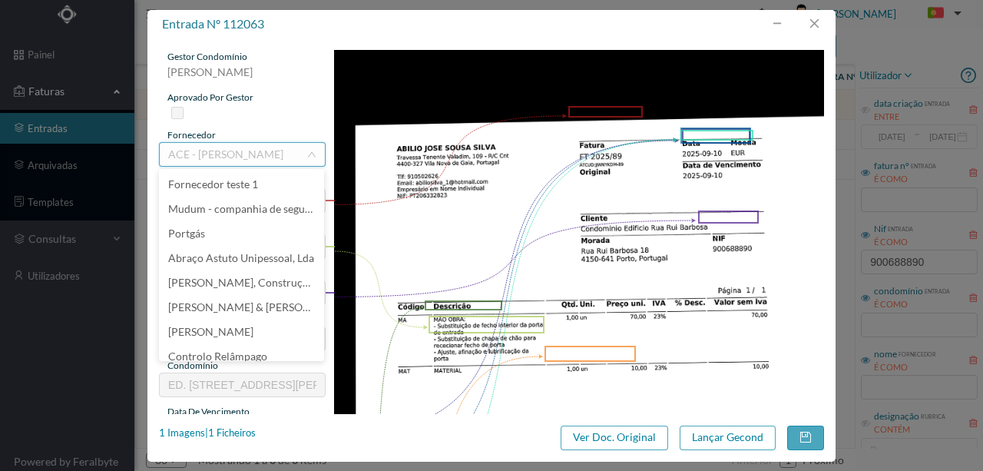
scroll to position [12709, 0]
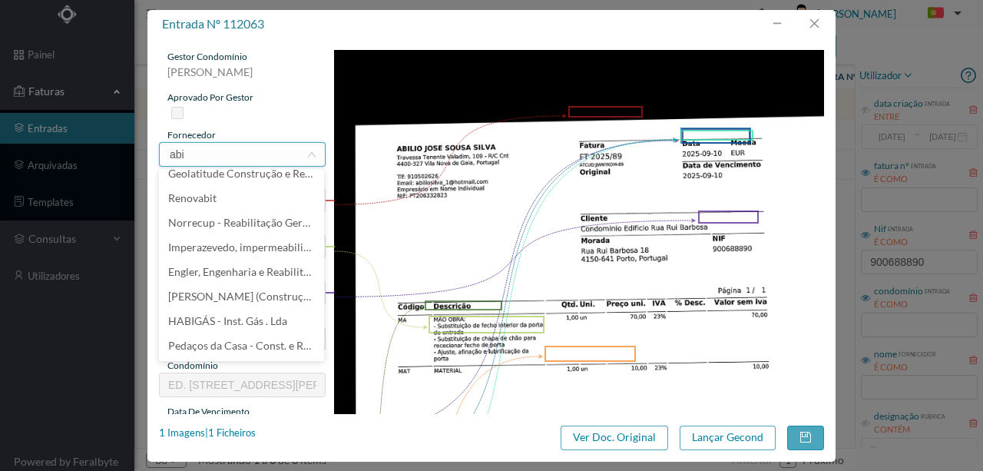
type input "abil"
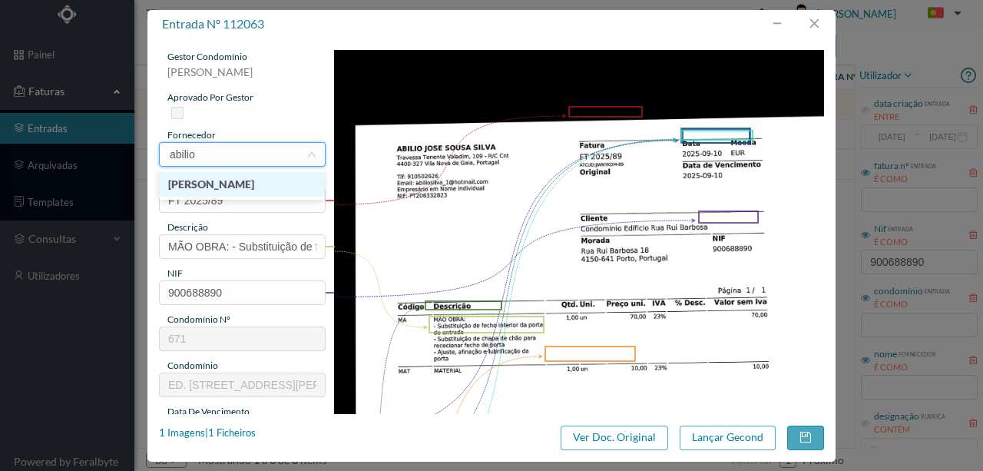
click at [244, 181] on li "[PERSON_NAME]" at bounding box center [241, 184] width 165 height 25
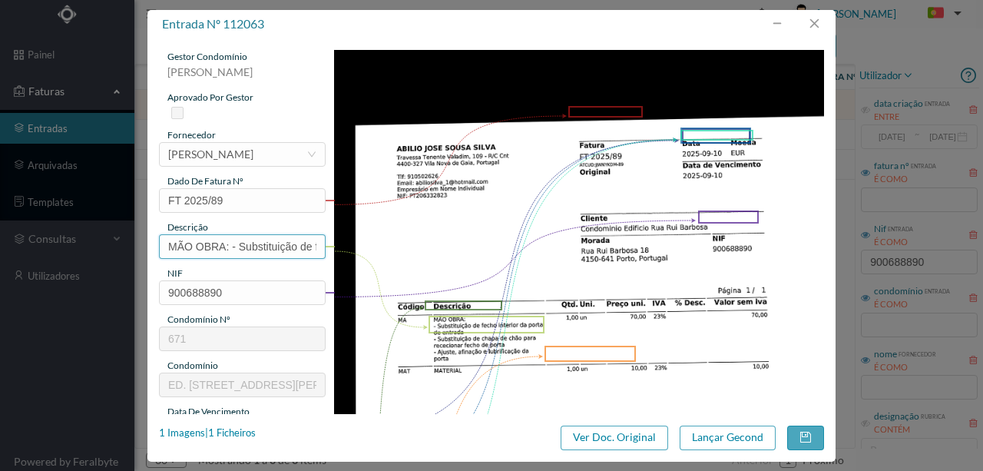
drag, startPoint x: 236, startPoint y: 246, endPoint x: 83, endPoint y: 250, distance: 152.8
click at [84, 256] on div "entrada nº 112063 gestor condomínio [PERSON_NAME] aprovado por gestor fornecedo…" at bounding box center [491, 235] width 983 height 471
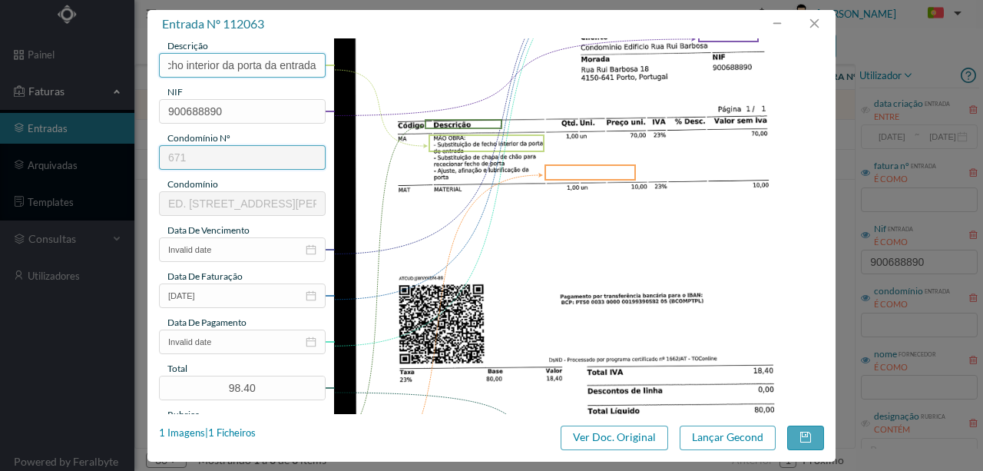
scroll to position [204, 0]
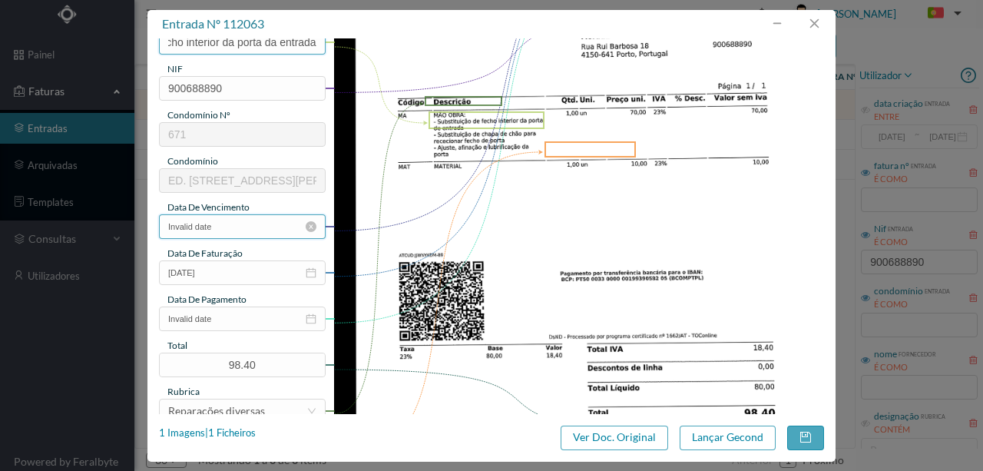
type input "Substituição de fecho interior da porta da entrada"
click at [261, 223] on input "Invalid date" at bounding box center [242, 226] width 167 height 25
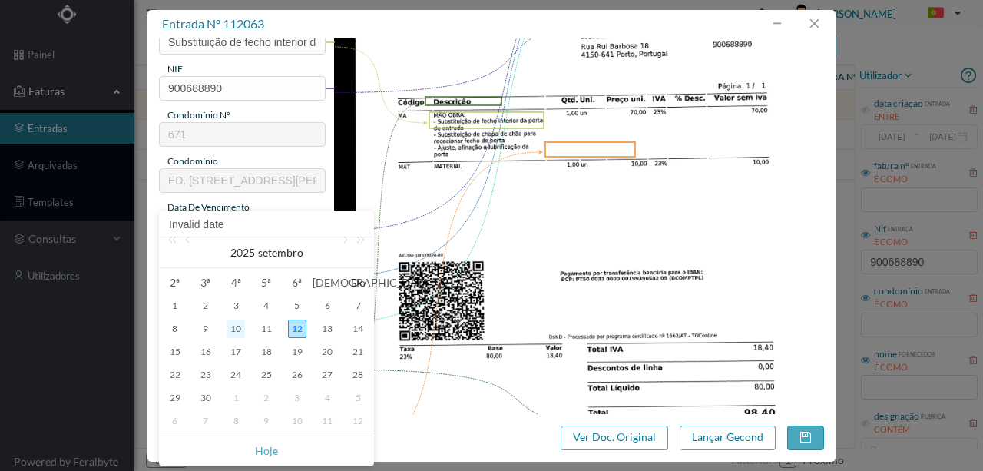
click at [243, 332] on div "10" at bounding box center [235, 328] width 18 height 18
type input "[DATE]"
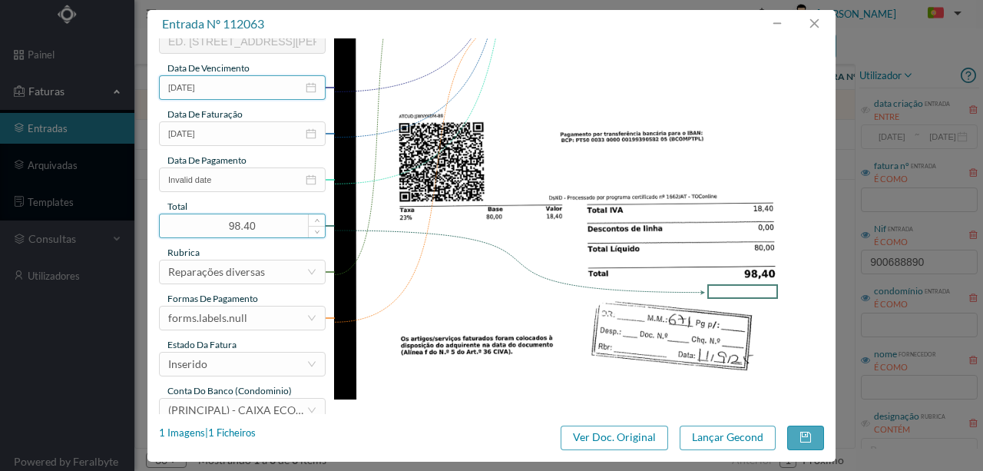
scroll to position [358, 0]
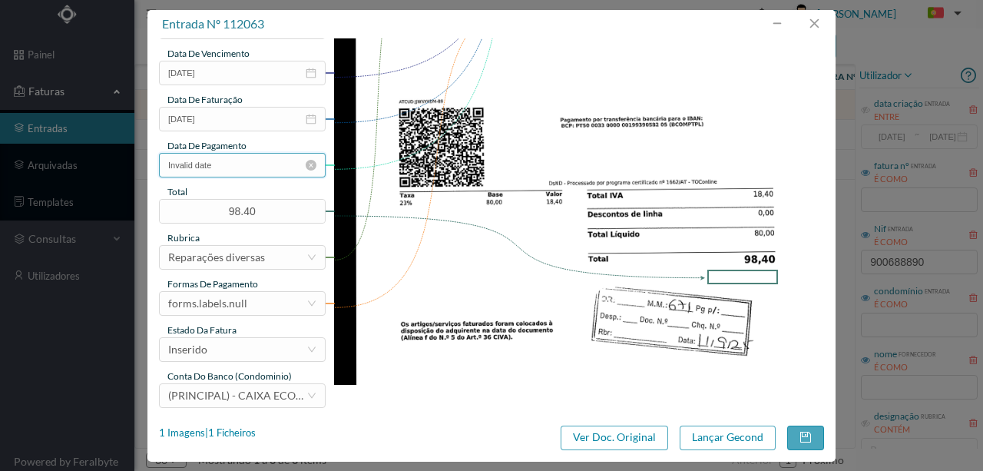
click at [240, 169] on input "Invalid date" at bounding box center [242, 165] width 167 height 25
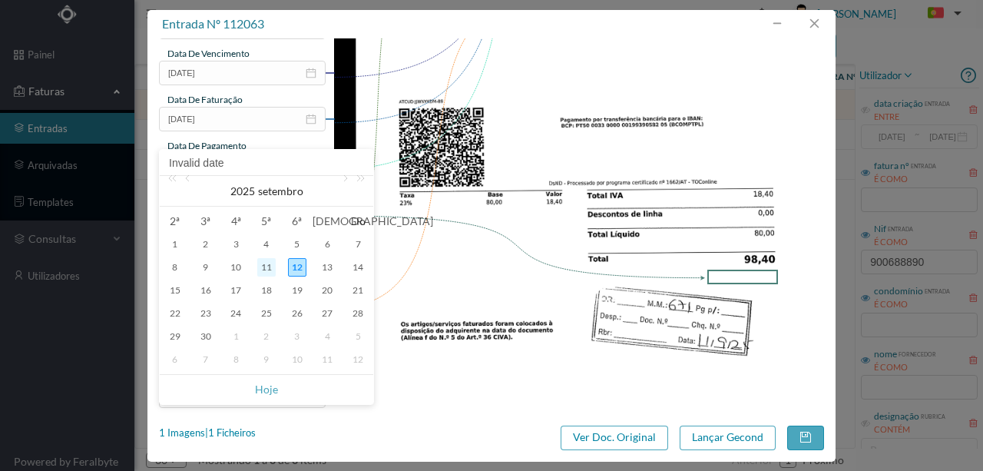
click at [268, 267] on div "11" at bounding box center [266, 267] width 18 height 18
type input "[DATE]"
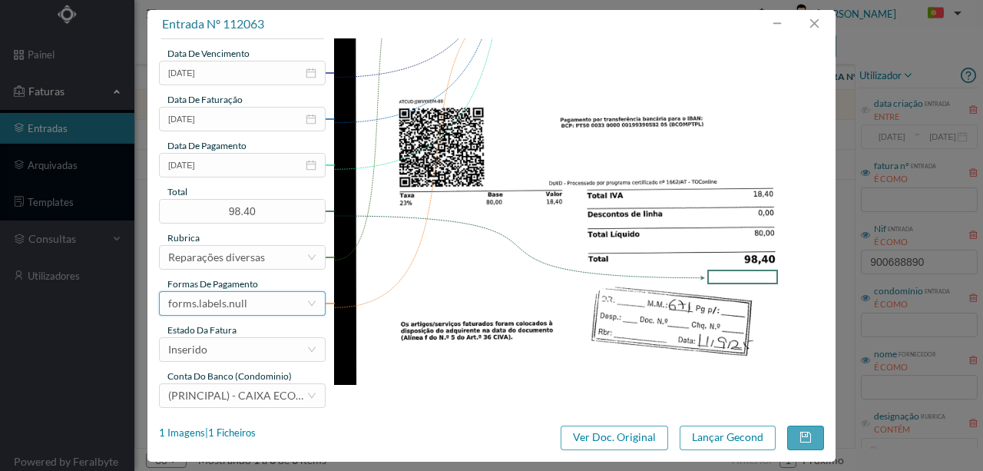
click at [258, 305] on div "forms.labels.null" at bounding box center [237, 303] width 138 height 23
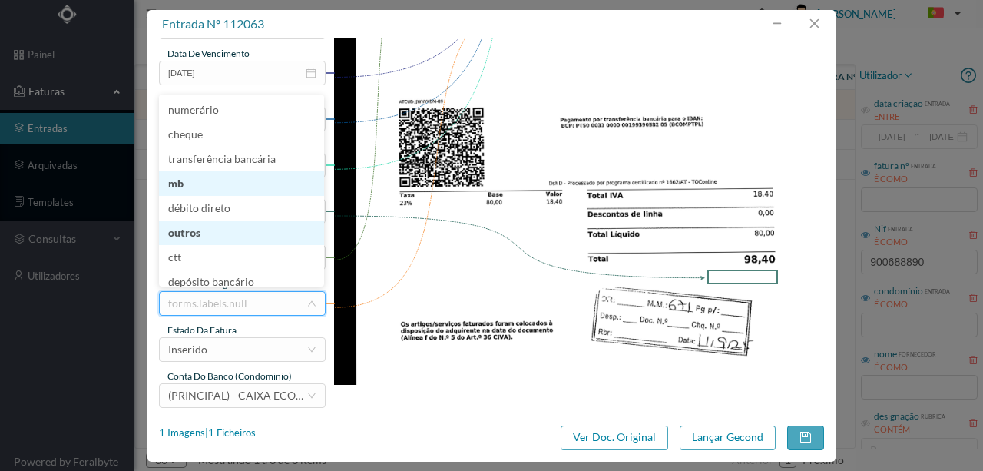
scroll to position [8, 0]
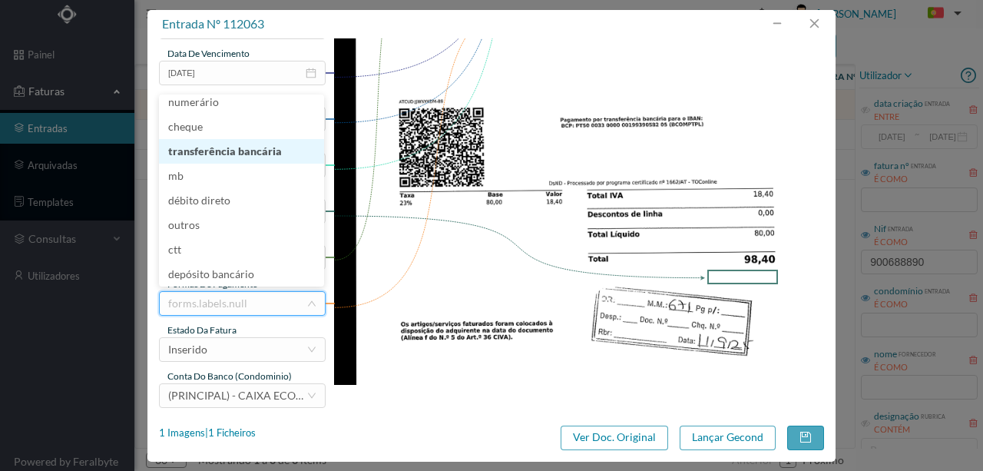
click at [252, 154] on li "transferência bancária" at bounding box center [241, 151] width 165 height 25
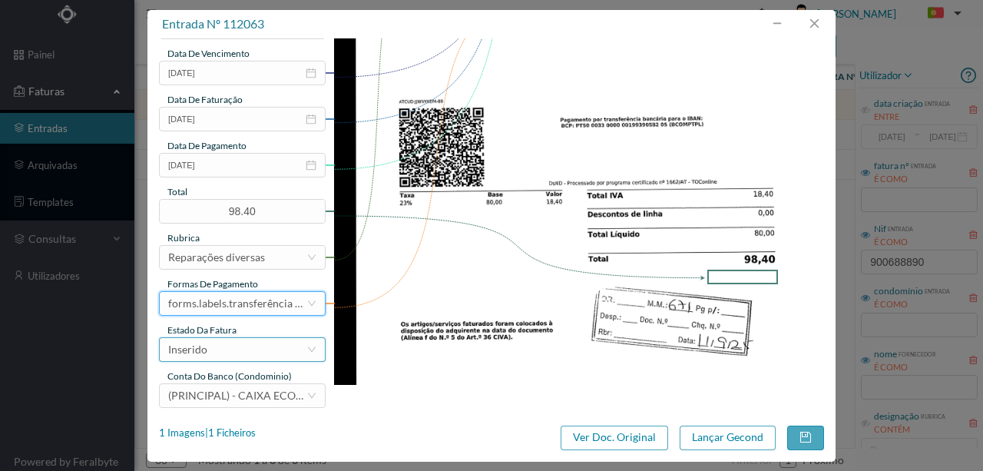
click at [216, 349] on div "Inserido" at bounding box center [237, 349] width 138 height 23
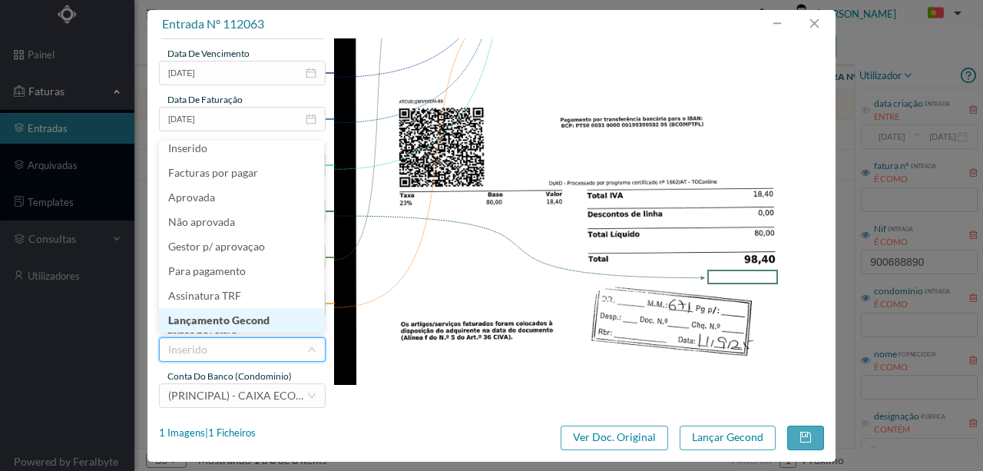
click at [243, 317] on li "Lançamento Gecond" at bounding box center [241, 320] width 165 height 25
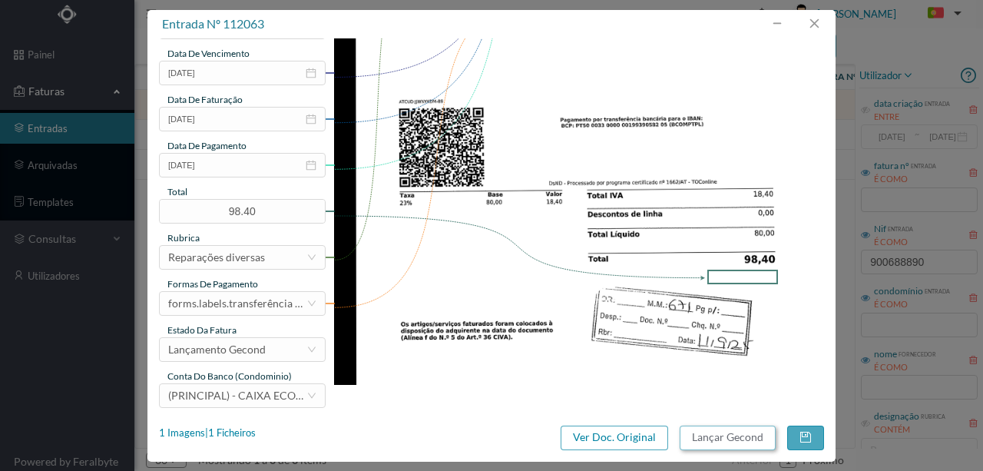
click at [703, 438] on button "Lançar Gecond" at bounding box center [727, 437] width 96 height 25
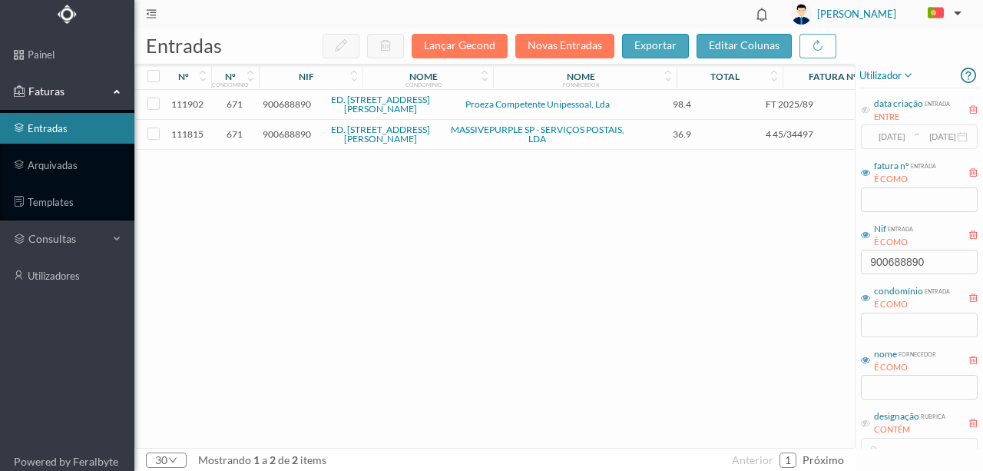
click at [307, 103] on span "900688890" at bounding box center [287, 104] width 48 height 12
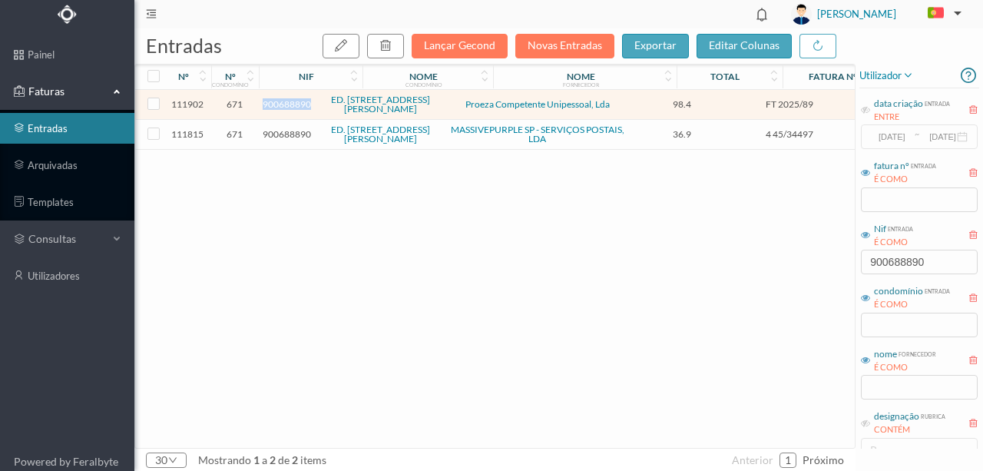
click at [307, 103] on span "900688890" at bounding box center [287, 104] width 48 height 12
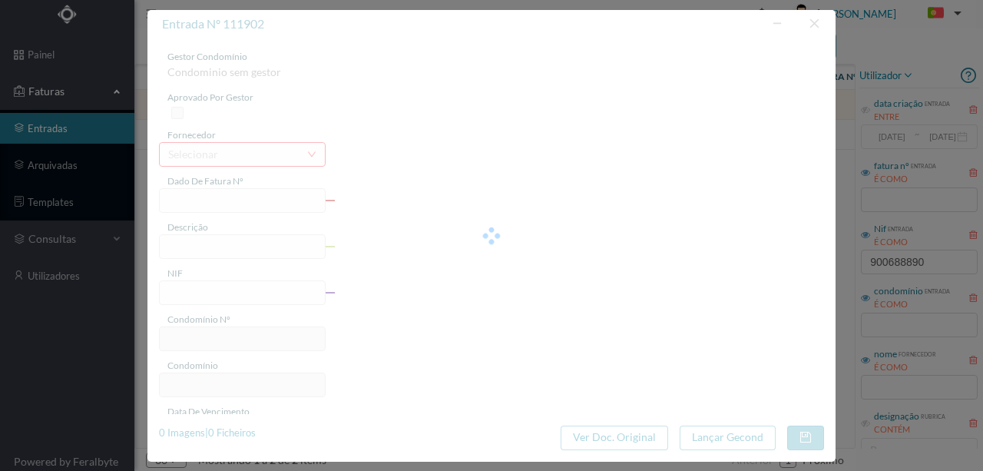
type input "FT 2025/89"
type input "900688890"
type input "2025-09-10"
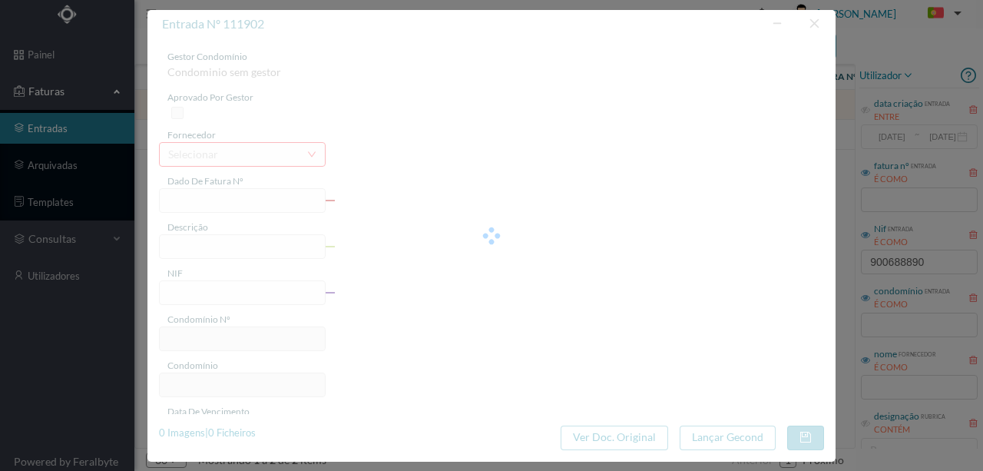
type input "98.40"
type input "671"
type input "ED. RUA RUI BARBOSA, 18"
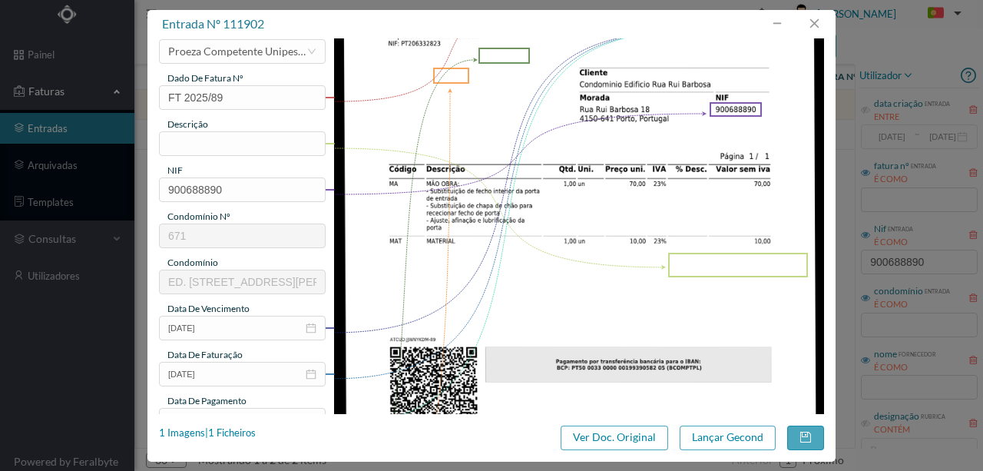
scroll to position [102, 0]
click at [815, 20] on button "button" at bounding box center [813, 24] width 37 height 25
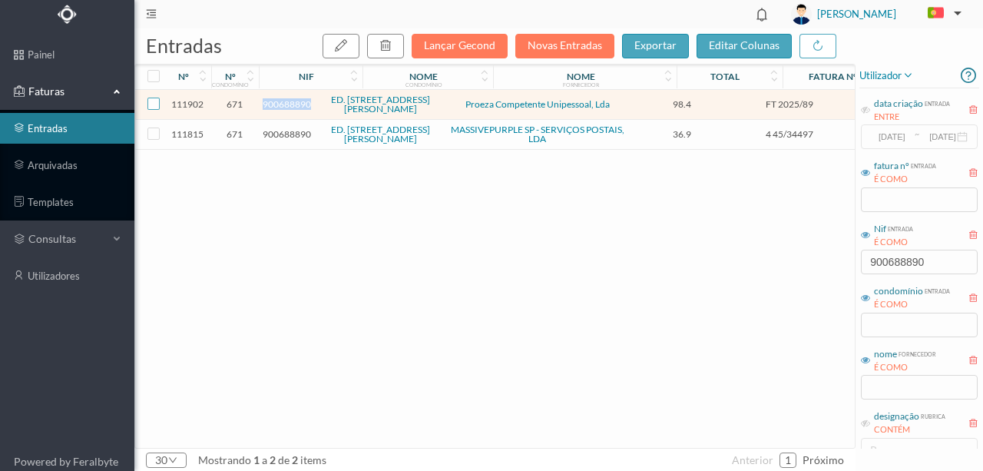
click at [151, 98] on input "checkbox" at bounding box center [153, 104] width 12 height 12
checkbox input "true"
click at [392, 39] on icon "button" at bounding box center [385, 45] width 12 height 12
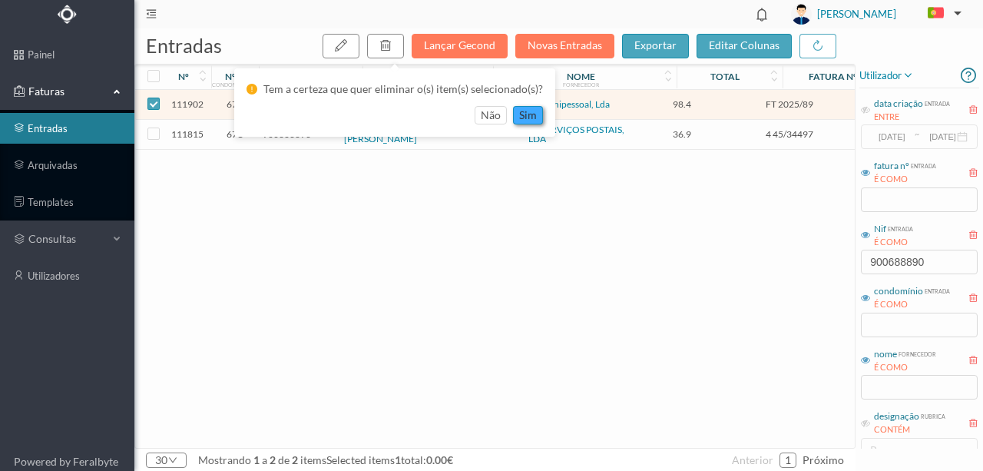
click at [521, 115] on button "sim" at bounding box center [528, 115] width 30 height 18
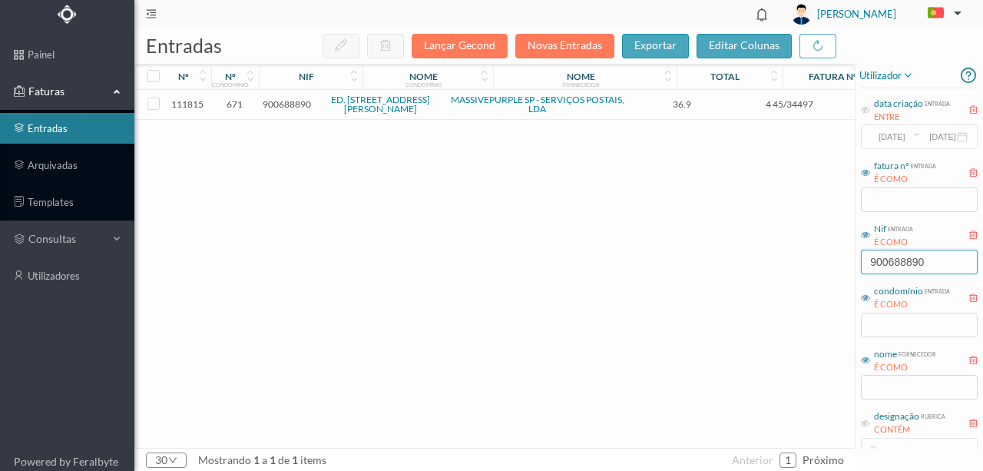
drag, startPoint x: 932, startPoint y: 264, endPoint x: 765, endPoint y: 273, distance: 166.9
click at [765, 273] on div "entradas Lançar Gecond Novas Entradas exportar editar colunas nº nº condomínio …" at bounding box center [558, 249] width 848 height 442
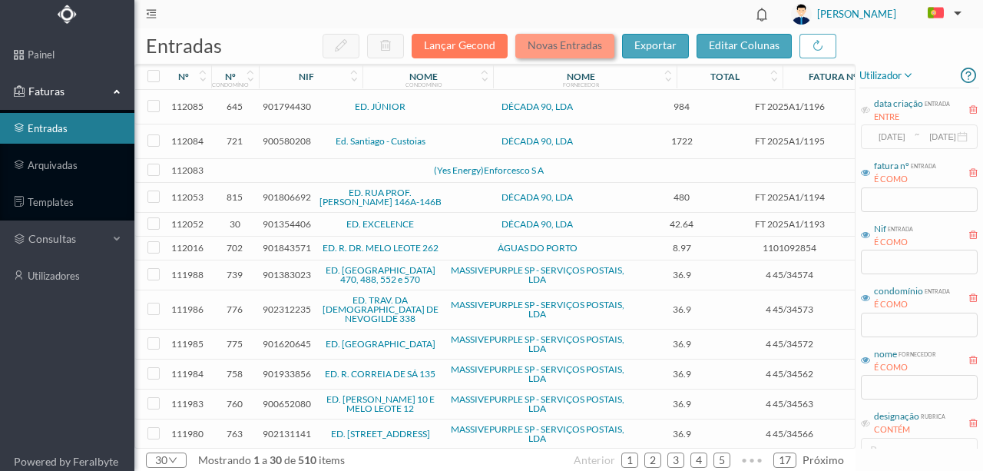
click at [573, 45] on button "Novas Entradas" at bounding box center [564, 46] width 99 height 25
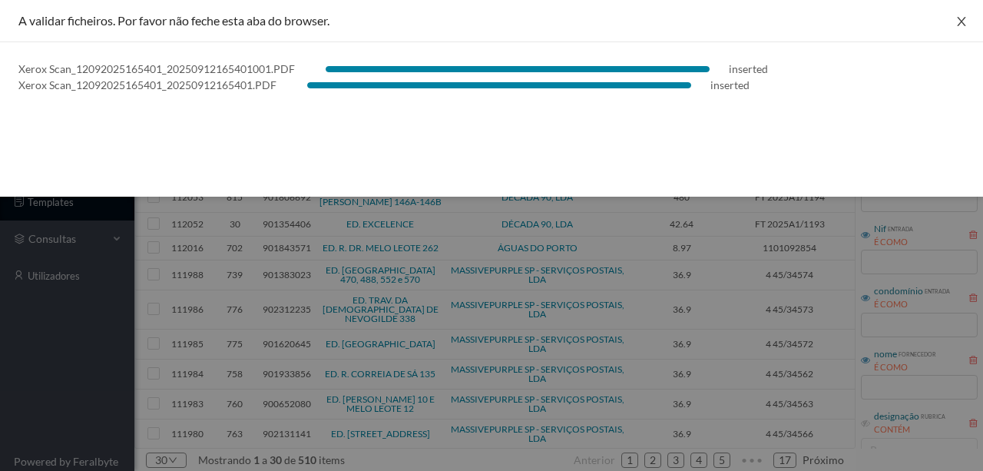
drag, startPoint x: 959, startPoint y: 23, endPoint x: 970, endPoint y: 23, distance: 11.5
click at [959, 23] on icon "icon: close" at bounding box center [961, 21] width 12 height 12
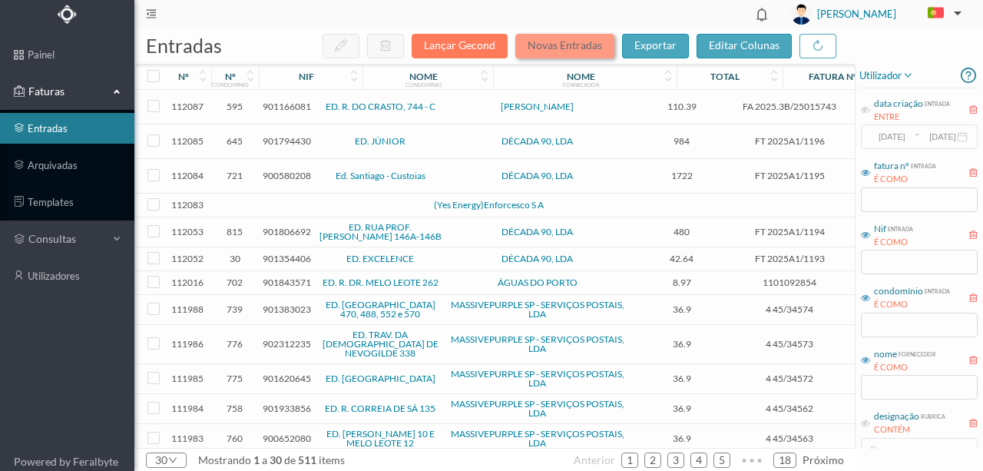
click at [582, 43] on button "Novas Entradas" at bounding box center [564, 46] width 99 height 25
click at [563, 40] on button "Novas Entradas" at bounding box center [564, 46] width 99 height 25
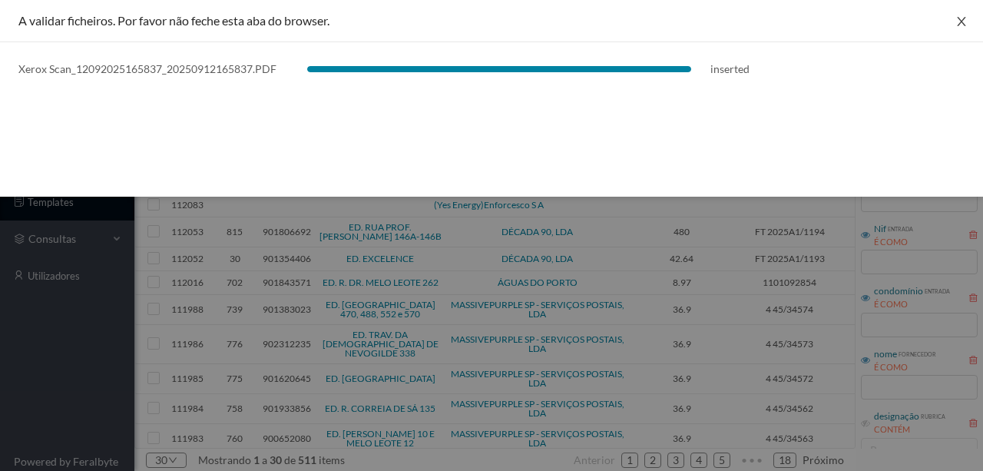
click at [966, 21] on icon "icon: close" at bounding box center [961, 21] width 12 height 12
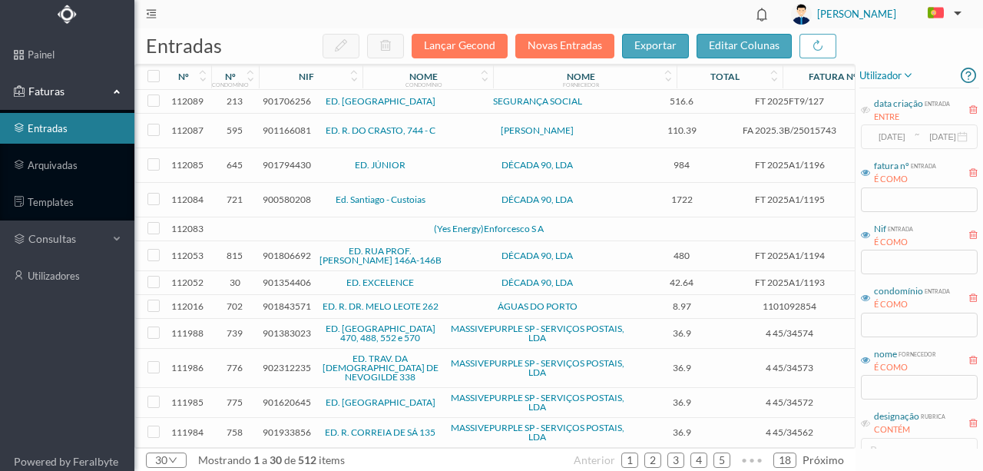
click at [287, 100] on span "901706256" at bounding box center [287, 101] width 48 height 12
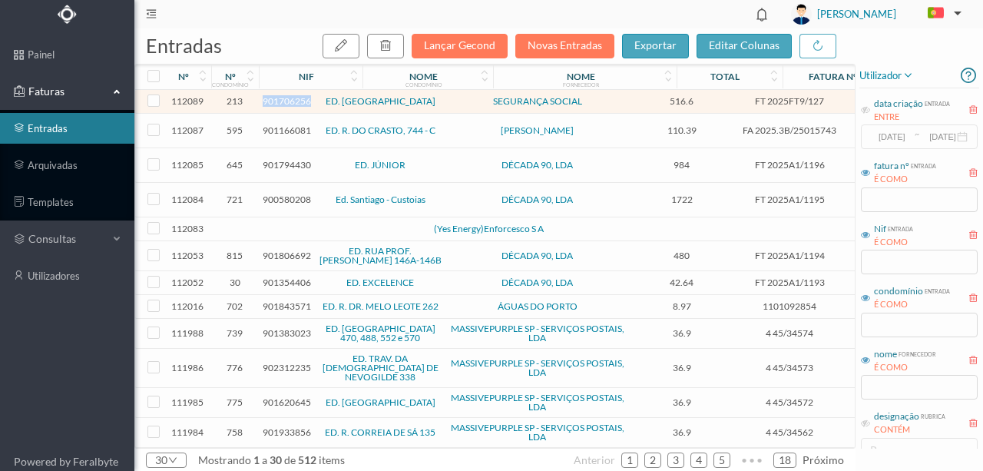
click at [287, 100] on span "901706256" at bounding box center [287, 101] width 48 height 12
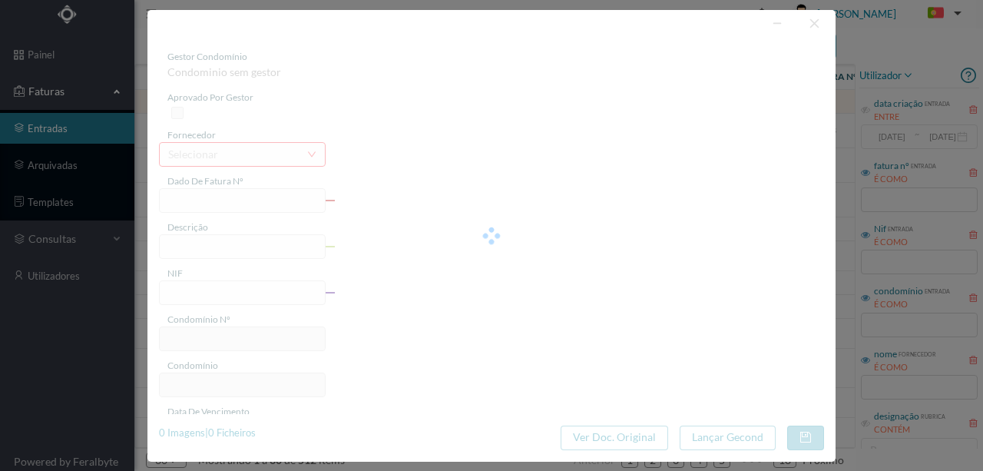
type input "FT 2025FT9/127"
type input "901706256"
type input "Invalid date"
type input "2025-08-28"
type input "516.60"
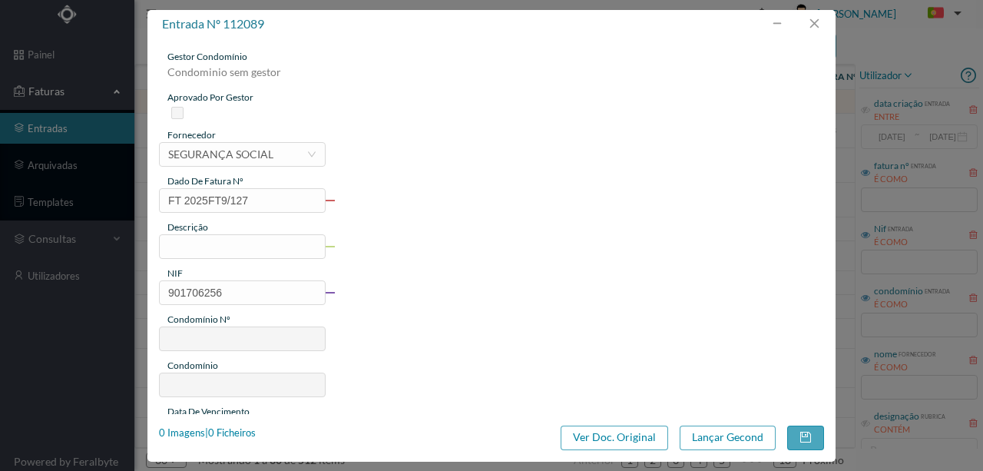
type input "213"
type input "ED. [GEOGRAPHIC_DATA]"
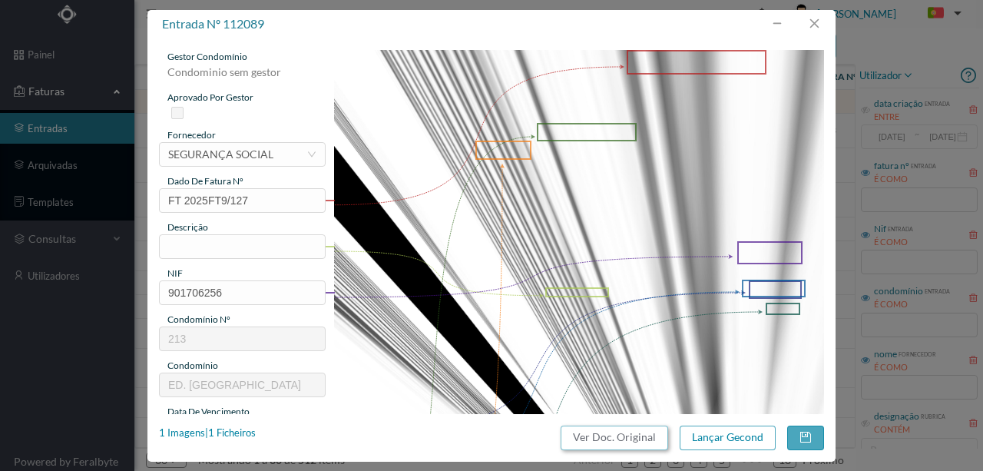
click at [613, 439] on button "Ver Doc. Original" at bounding box center [613, 437] width 107 height 25
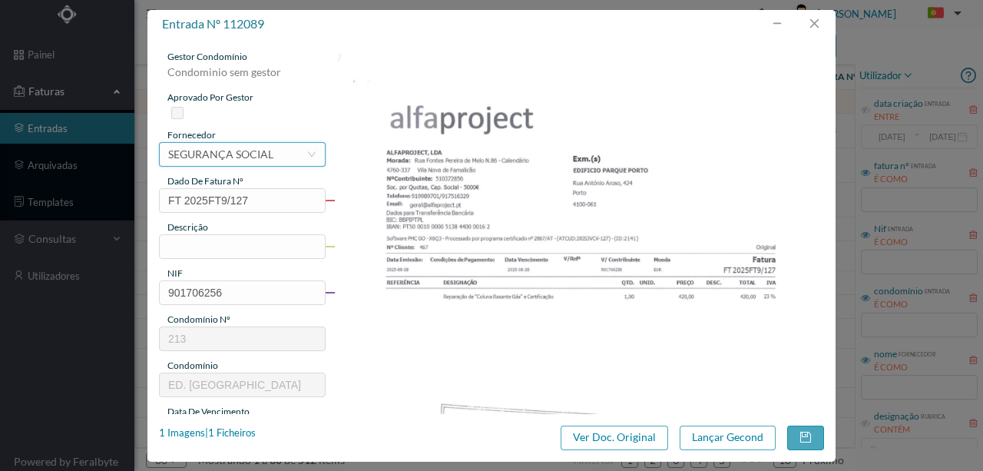
click at [201, 155] on div "SEGURANÇA SOCIAL" at bounding box center [220, 154] width 105 height 23
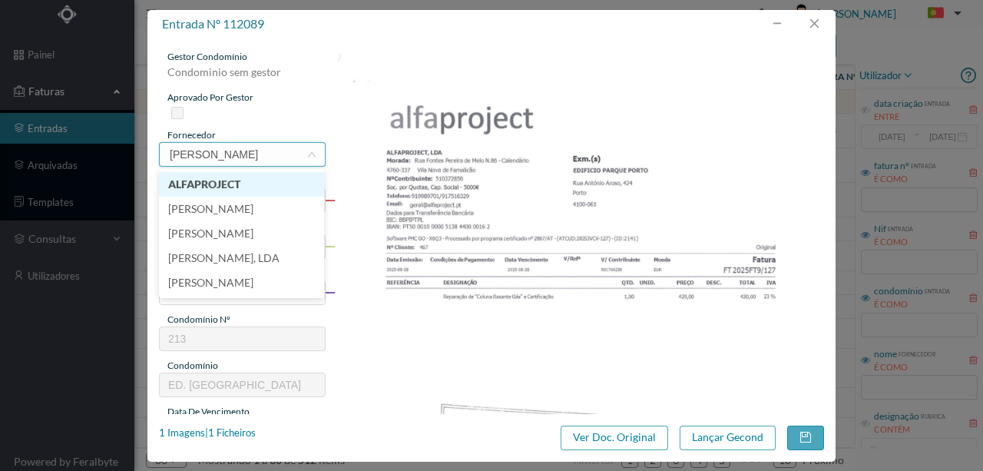
scroll to position [0, 0]
type input "alfa"
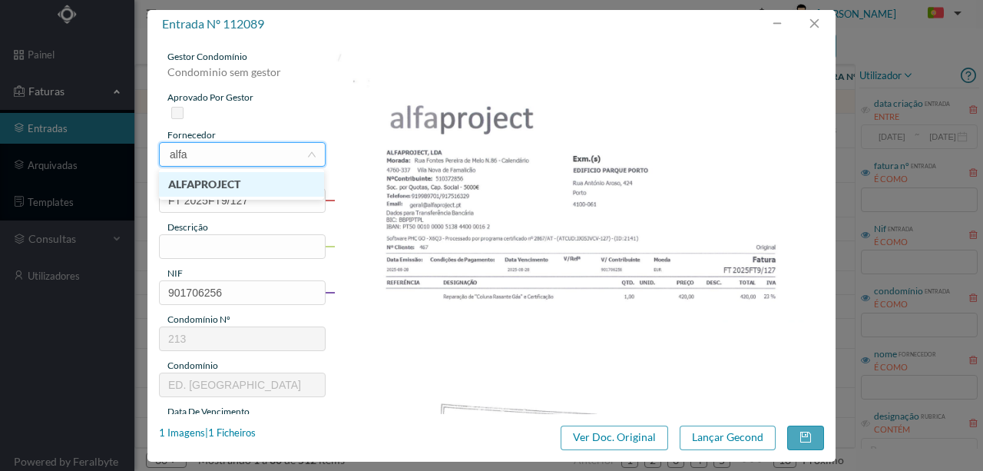
click at [221, 187] on li "ALFAPROJECT" at bounding box center [241, 184] width 165 height 25
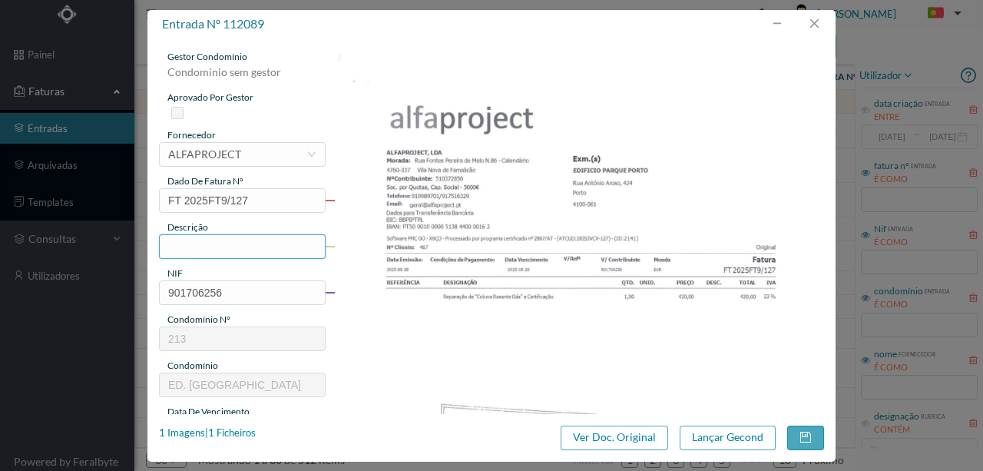
click at [200, 247] on input "text" at bounding box center [242, 246] width 167 height 25
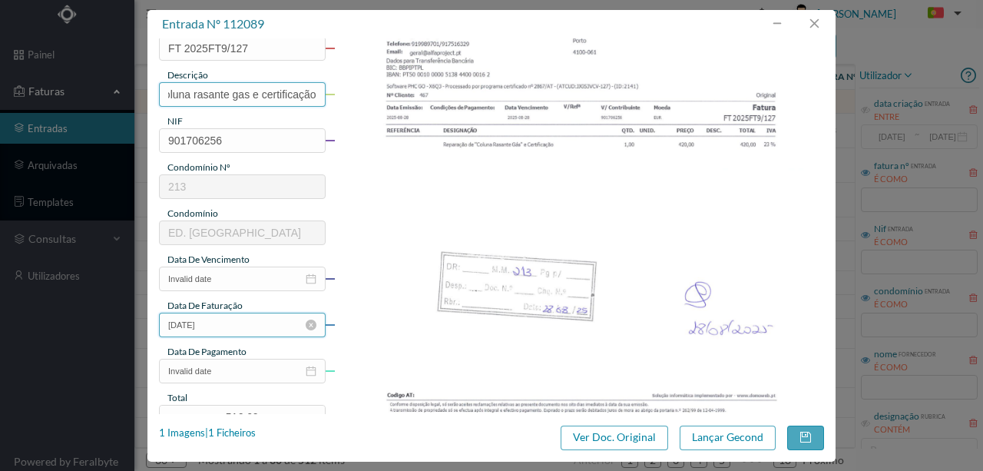
scroll to position [154, 0]
type input "Reparação da coluna rasante gas e certificação"
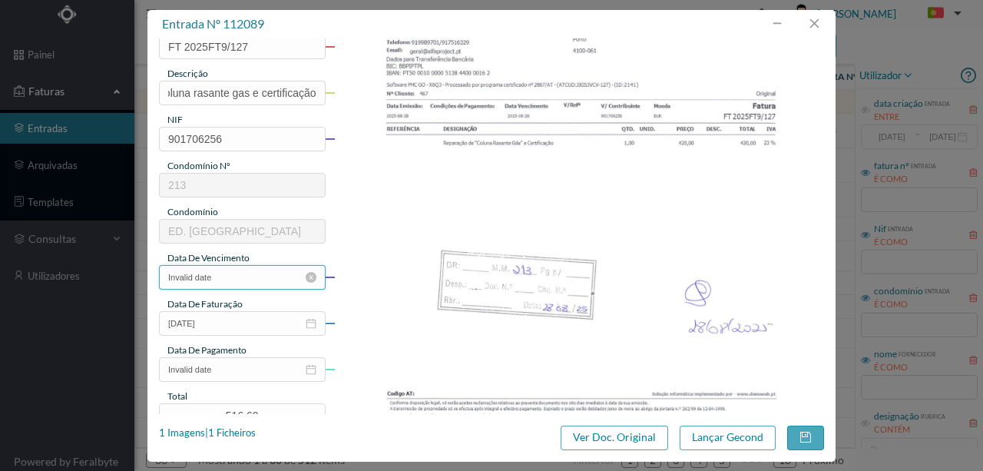
scroll to position [0, 0]
click at [238, 279] on input "Invalid date" at bounding box center [242, 277] width 167 height 25
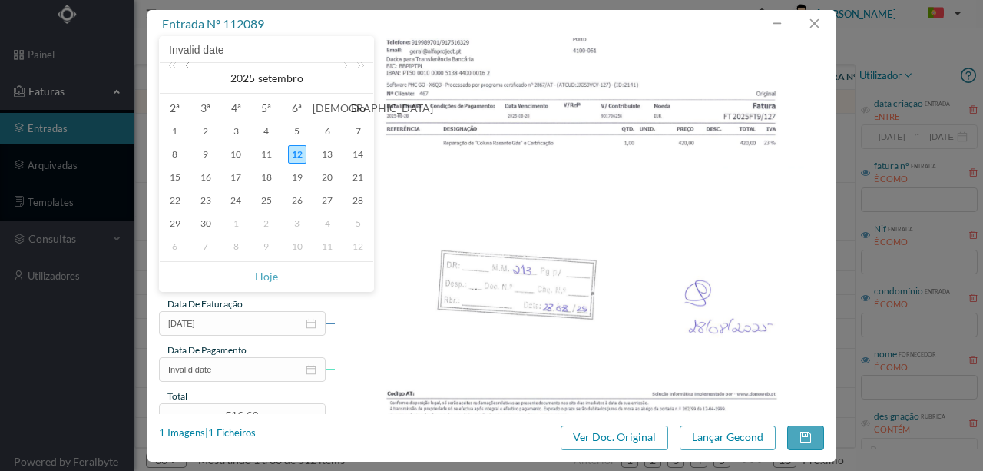
click at [187, 69] on link at bounding box center [189, 78] width 14 height 31
click at [268, 220] on div "28" at bounding box center [266, 223] width 18 height 18
type input "2025-08-28"
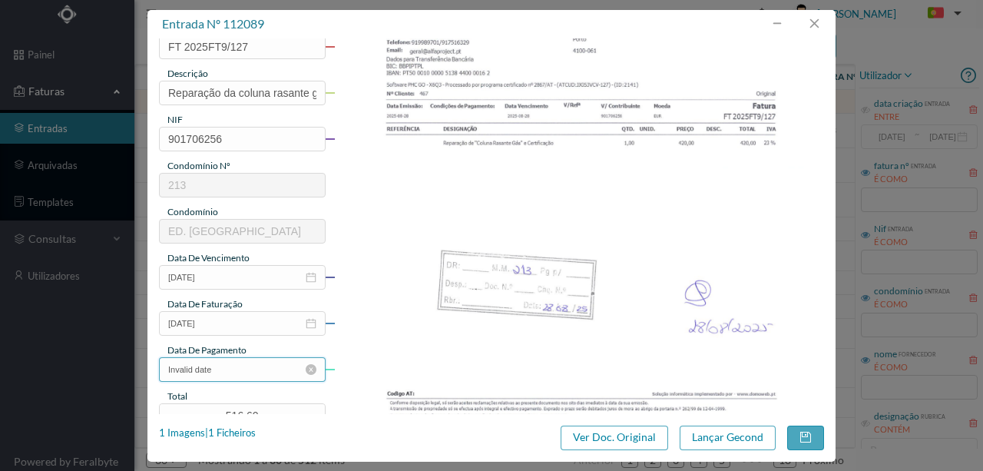
click at [226, 371] on input "Invalid date" at bounding box center [242, 369] width 167 height 25
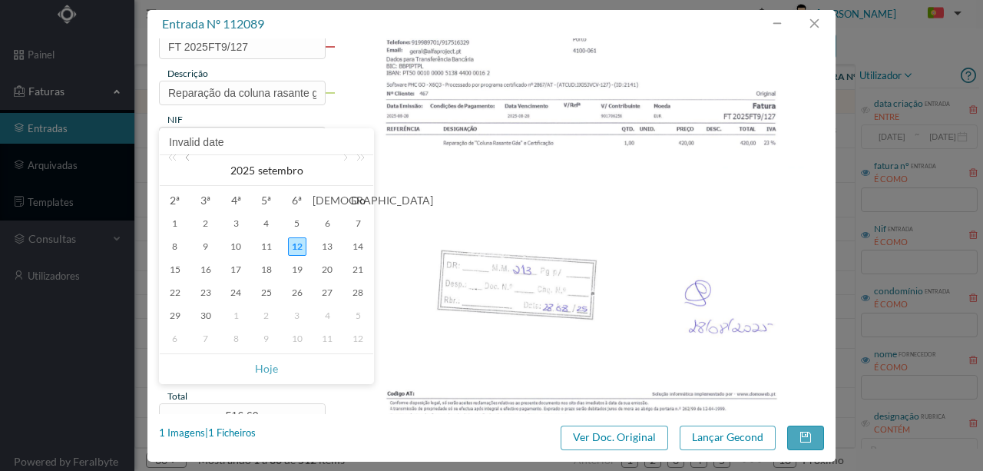
click at [190, 160] on link at bounding box center [189, 170] width 14 height 31
click at [269, 316] on div "28" at bounding box center [266, 315] width 18 height 18
type input "2025-08-28"
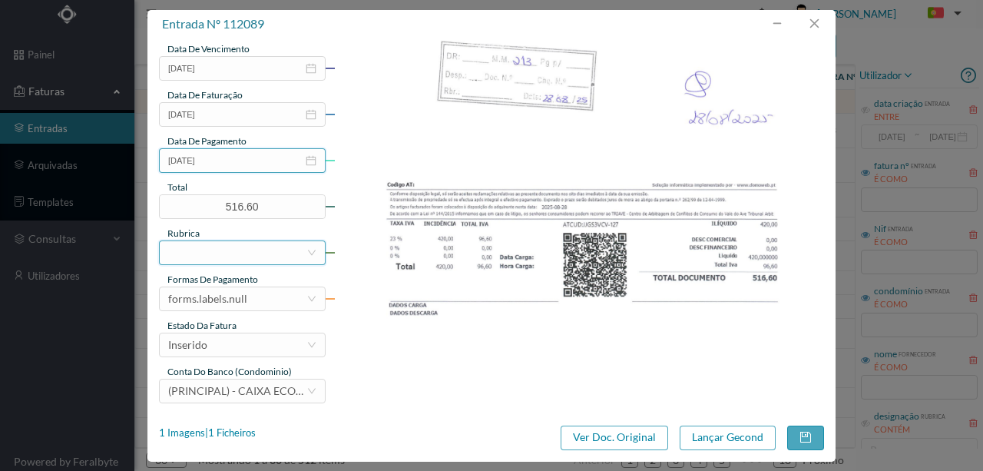
scroll to position [363, 0]
click at [197, 256] on div at bounding box center [237, 251] width 138 height 23
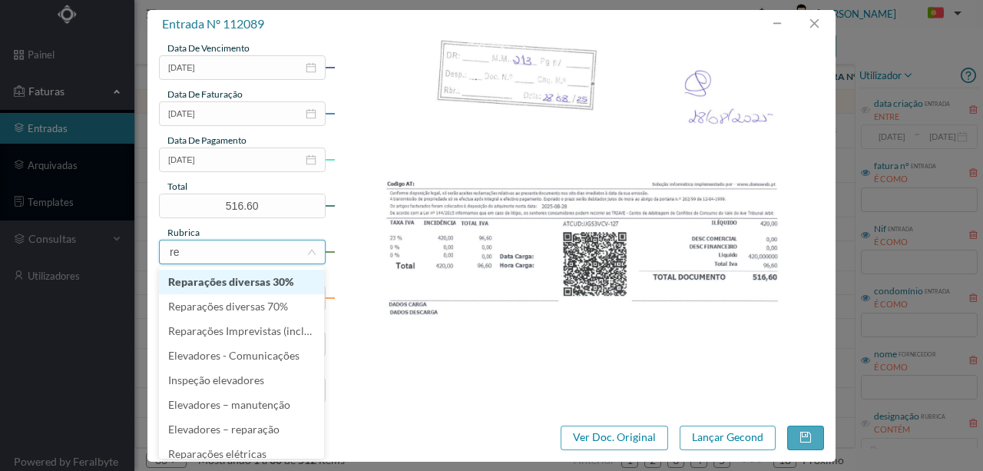
type input "rep"
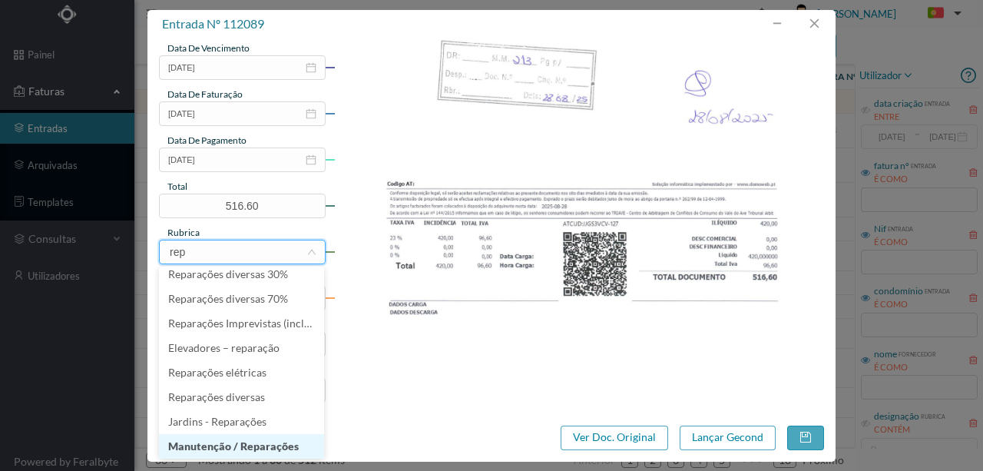
click at [263, 447] on li "Manutenção / Reparações" at bounding box center [241, 446] width 165 height 25
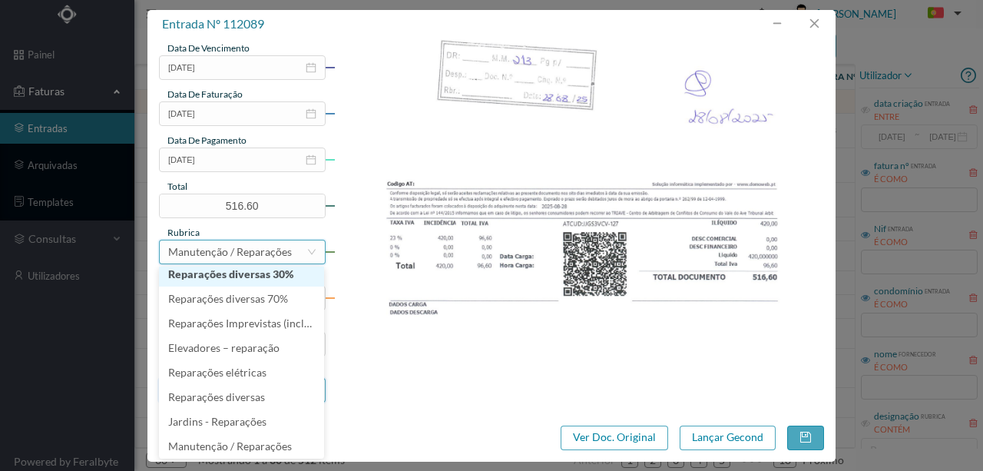
scroll to position [3, 0]
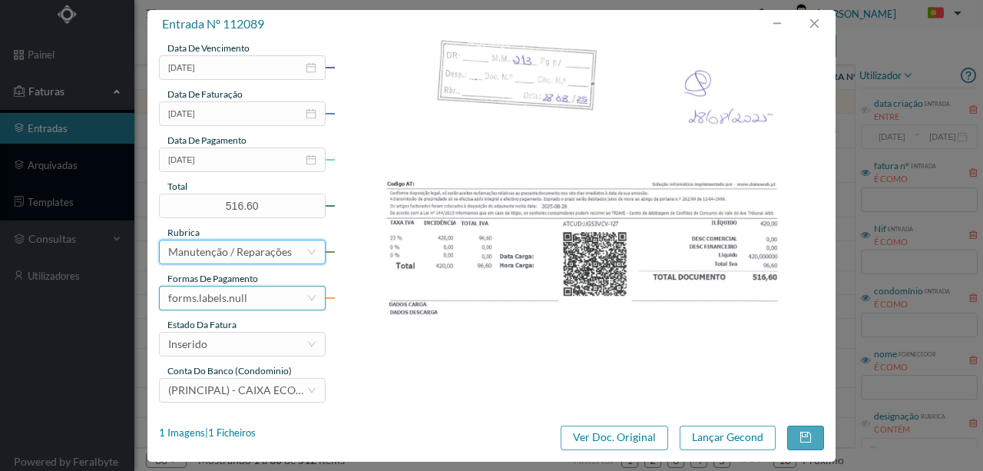
click at [215, 299] on div "forms.labels.null" at bounding box center [207, 297] width 79 height 23
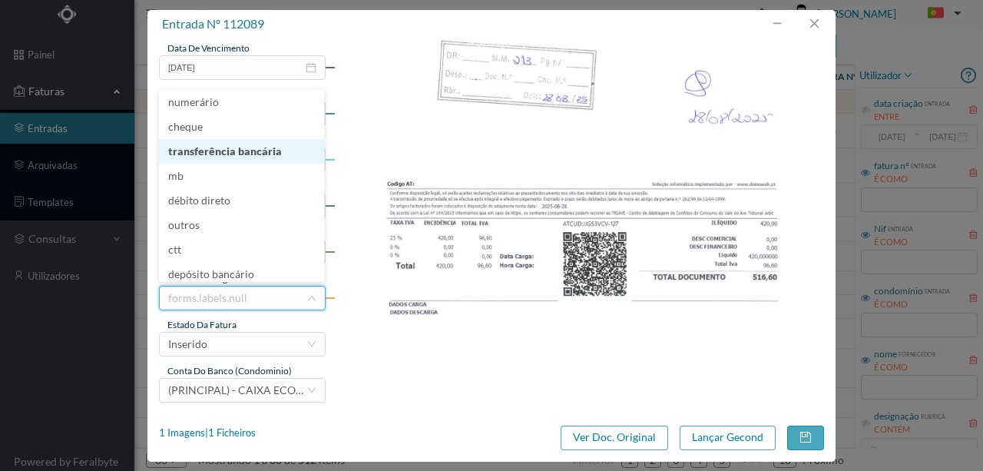
click at [211, 152] on li "transferência bancária" at bounding box center [241, 151] width 165 height 25
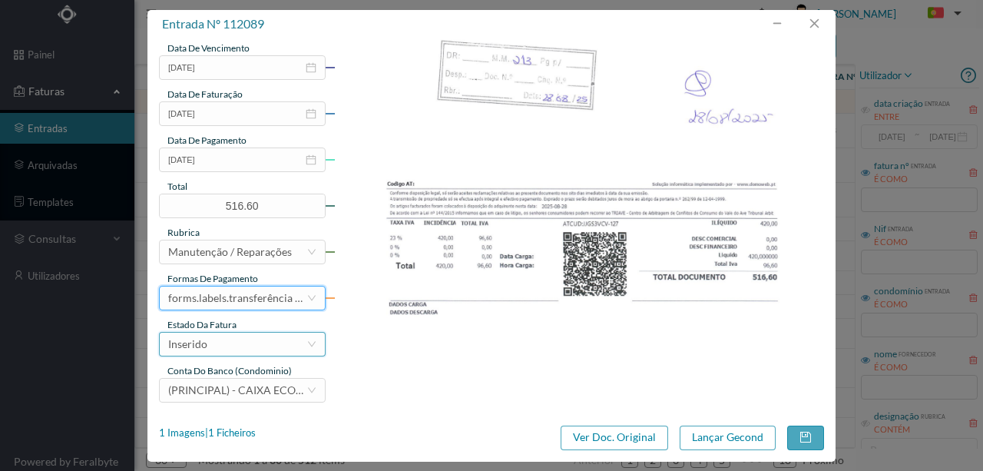
click at [213, 344] on div "Inserido" at bounding box center [237, 343] width 138 height 23
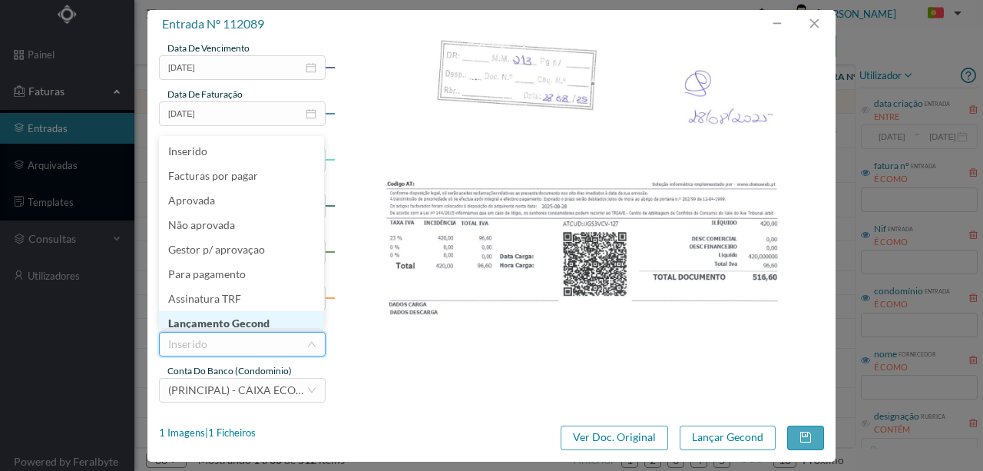
scroll to position [8, 0]
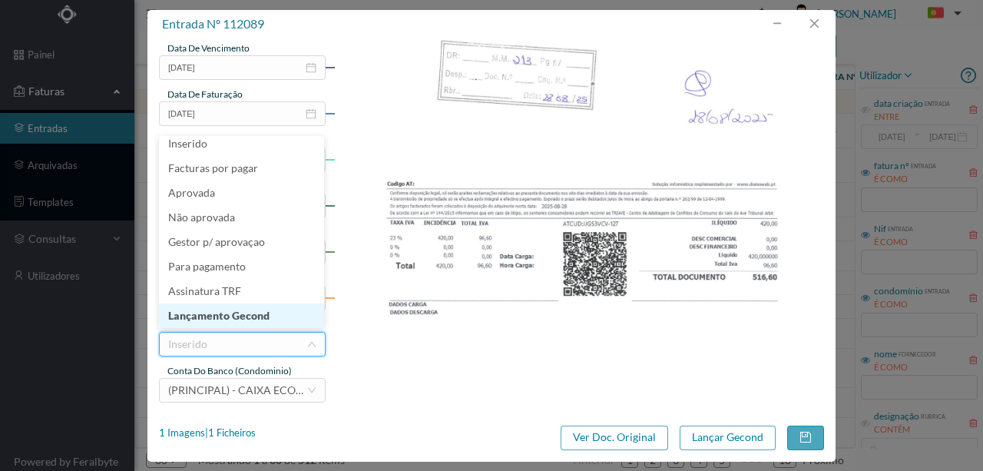
click at [234, 312] on li "Lançamento Gecond" at bounding box center [241, 315] width 165 height 25
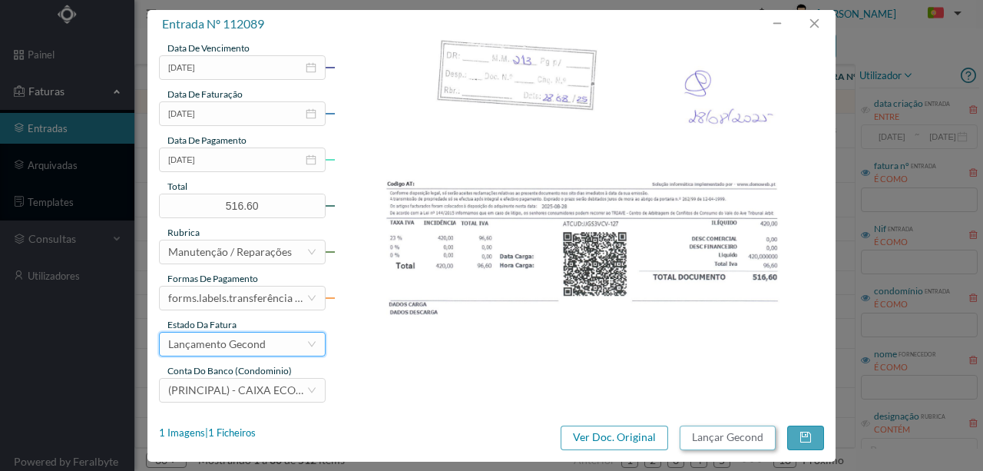
click at [720, 439] on button "Lançar Gecond" at bounding box center [727, 437] width 96 height 25
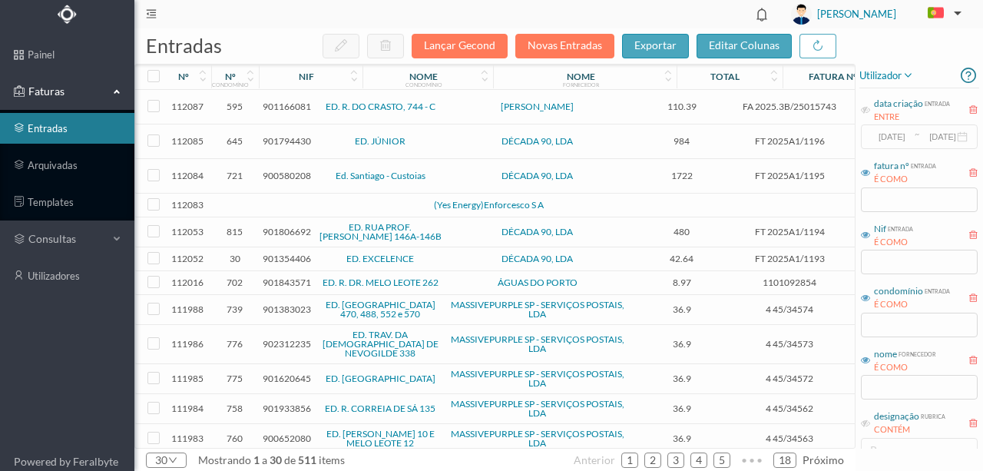
click at [266, 203] on td at bounding box center [331, 205] width 131 height 24
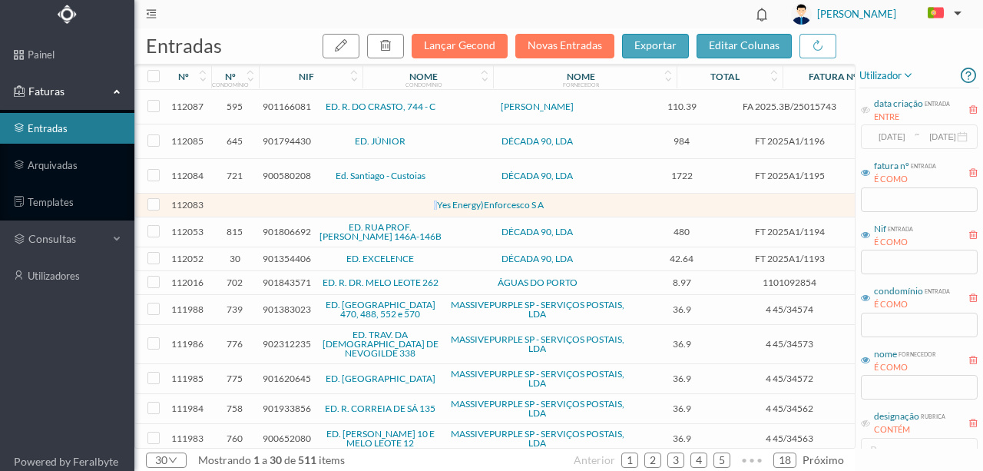
click at [266, 203] on td at bounding box center [331, 205] width 131 height 24
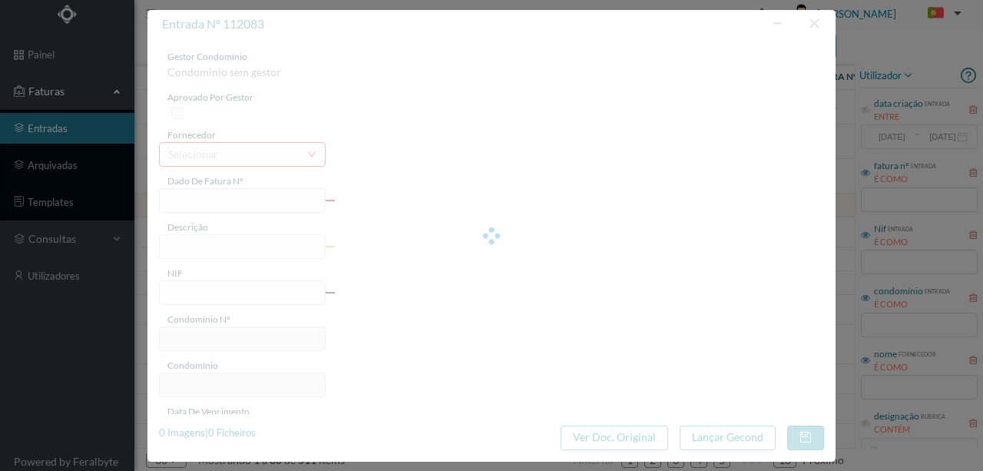
type input "0"
type input "Invalid date"
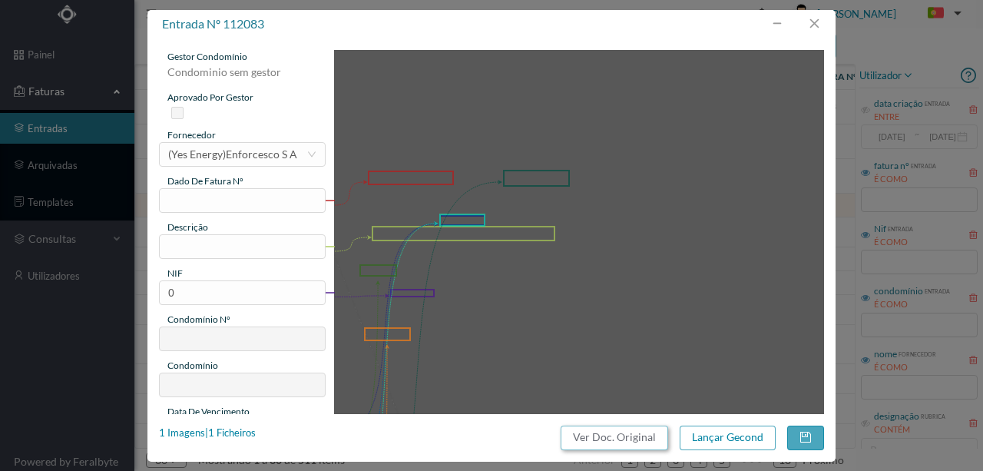
click at [628, 439] on button "Ver Doc. Original" at bounding box center [613, 437] width 107 height 25
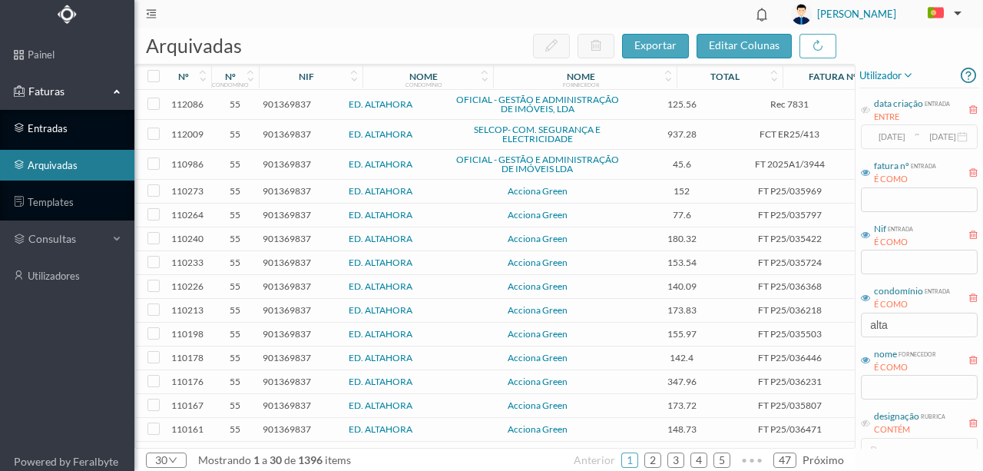
click at [58, 132] on link "entradas" at bounding box center [67, 128] width 134 height 31
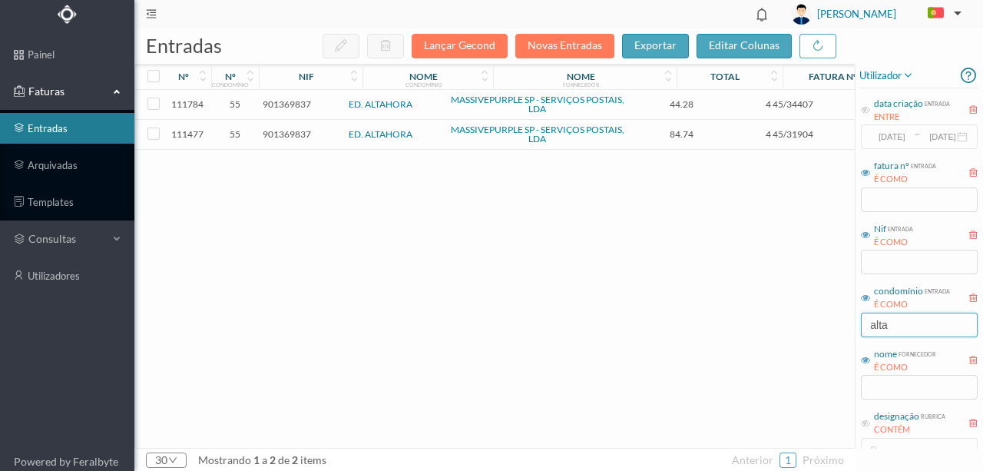
drag, startPoint x: 929, startPoint y: 327, endPoint x: 840, endPoint y: 325, distance: 89.1
click at [840, 325] on div "entradas Lançar Gecond Novas Entradas exportar editar colunas nº nº condomínio …" at bounding box center [558, 249] width 848 height 442
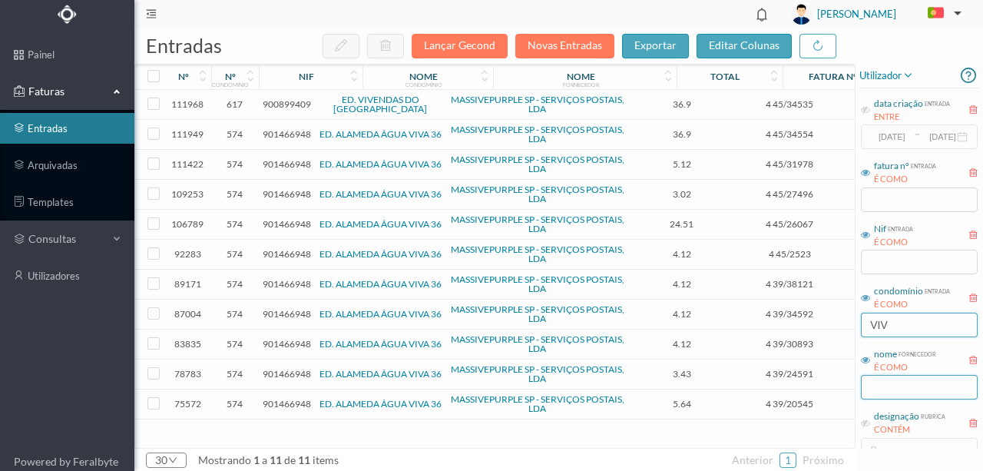
type input "VIV"
click at [874, 388] on input "text" at bounding box center [919, 387] width 117 height 25
type input "MASSI"
click at [274, 104] on span "900899409" at bounding box center [287, 104] width 48 height 12
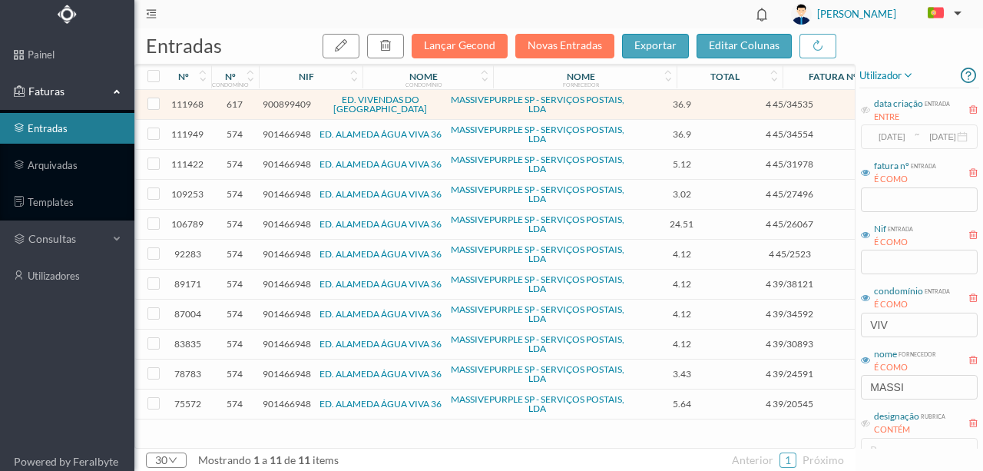
click at [274, 104] on span "900899409" at bounding box center [287, 104] width 48 height 12
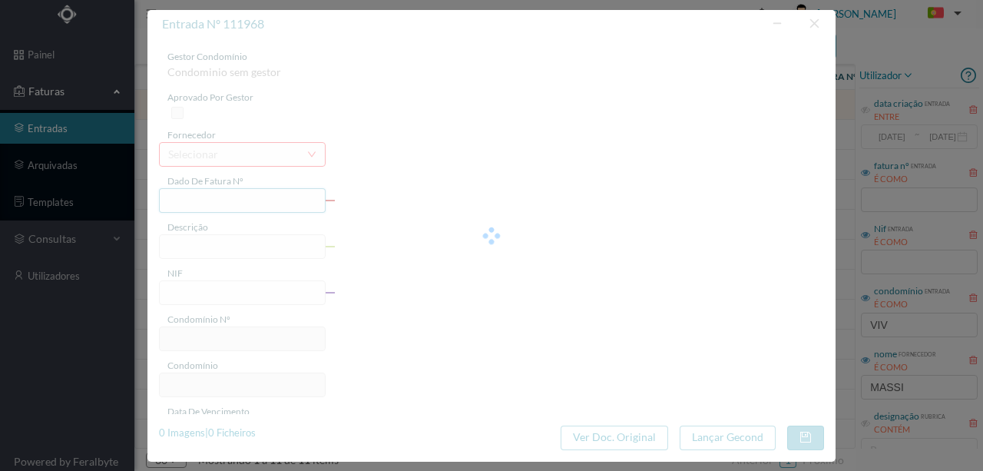
type input "4 45/34535"
type input "ANVILVALVIE"
type input "900899409"
type input "Invalid date"
type input "[DATE]"
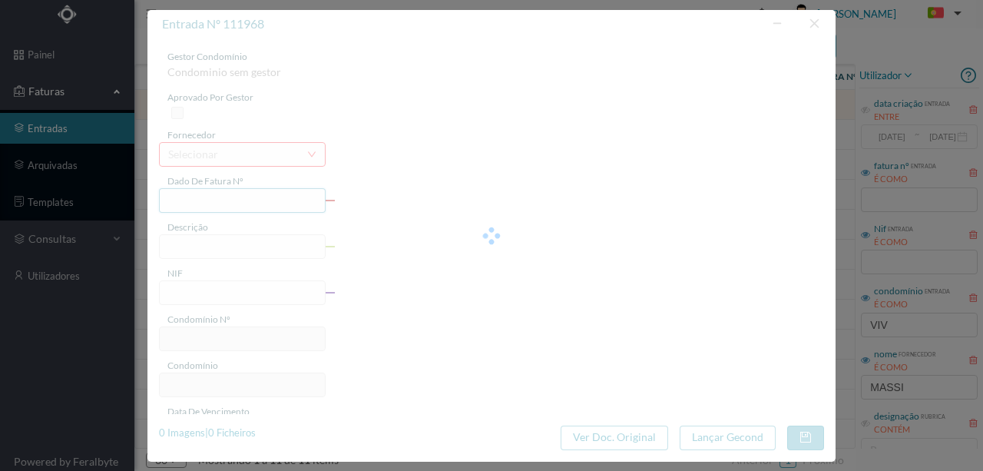
type input "36.90"
type input "617"
type input "ED. VIVENDAS DO [GEOGRAPHIC_DATA]"
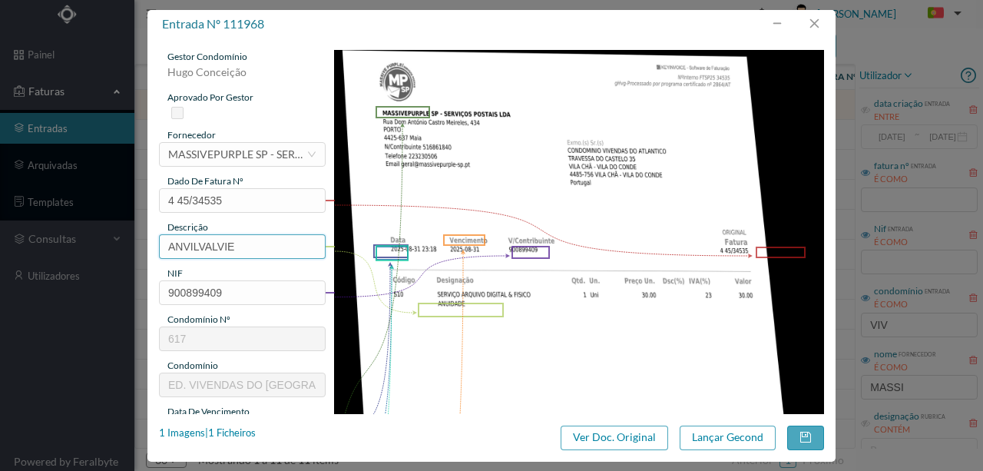
drag, startPoint x: 252, startPoint y: 249, endPoint x: 132, endPoint y: 247, distance: 119.8
click at [134, 247] on div "entrada nº 111968 gestor condomínio [PERSON_NAME] aprovado por gestor fornecedo…" at bounding box center [491, 235] width 983 height 471
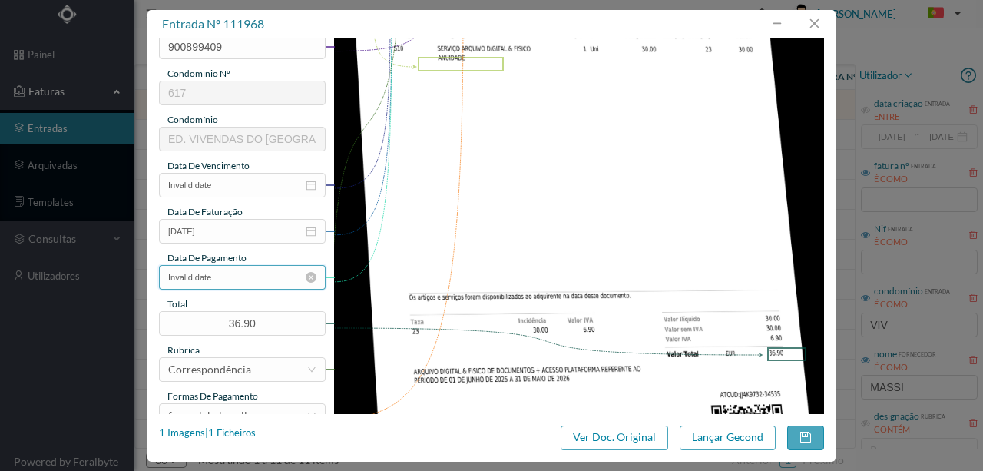
scroll to position [256, 0]
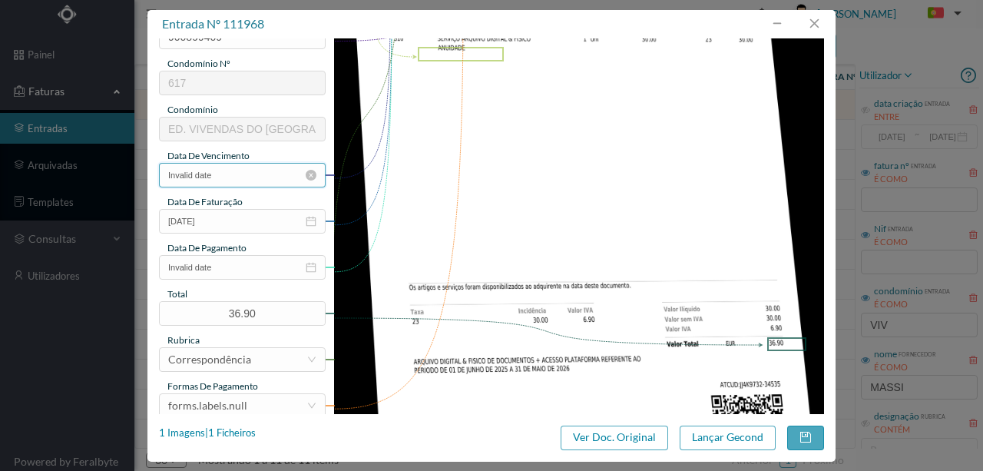
type input "SERVIÇO ARQUIVO DIGITAL - ANUIDADE"
click at [236, 179] on input "Invalid date" at bounding box center [242, 175] width 167 height 25
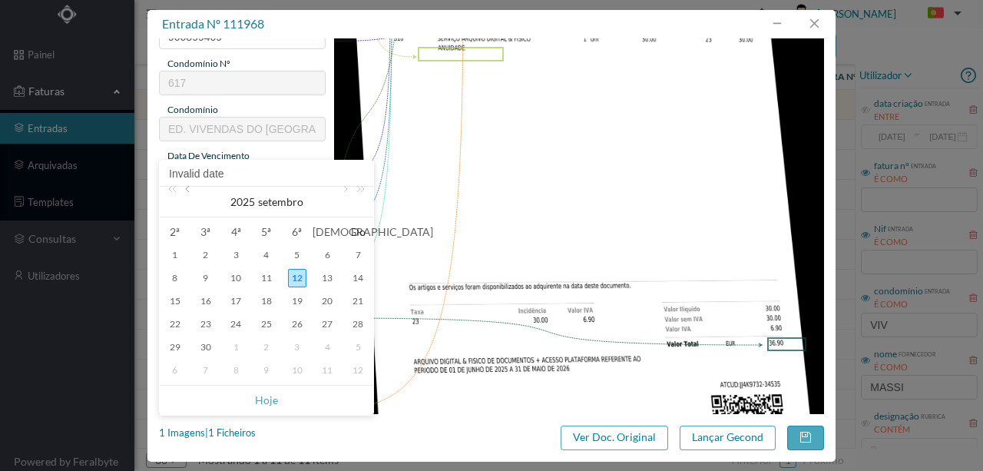
click at [189, 192] on link at bounding box center [189, 202] width 14 height 31
click at [356, 347] on div "31" at bounding box center [358, 347] width 18 height 18
type input "2025-08-31"
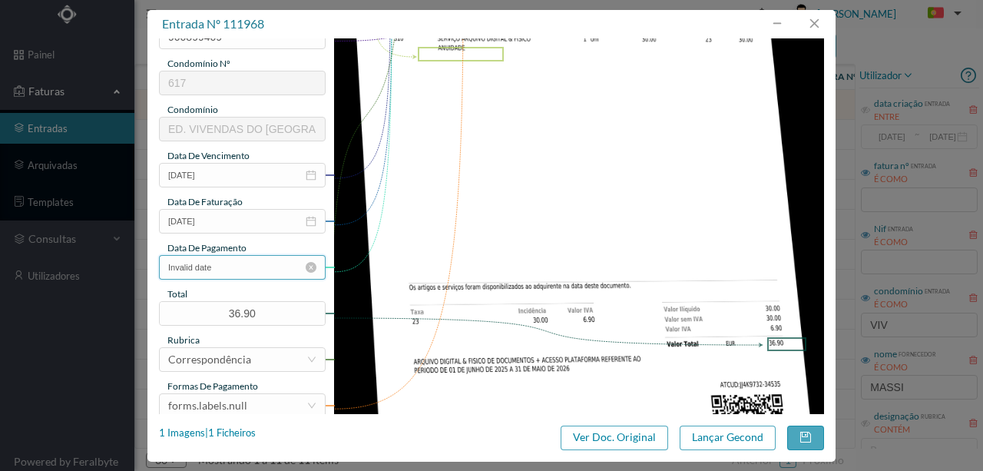
click at [239, 266] on input "Invalid date" at bounding box center [242, 267] width 167 height 25
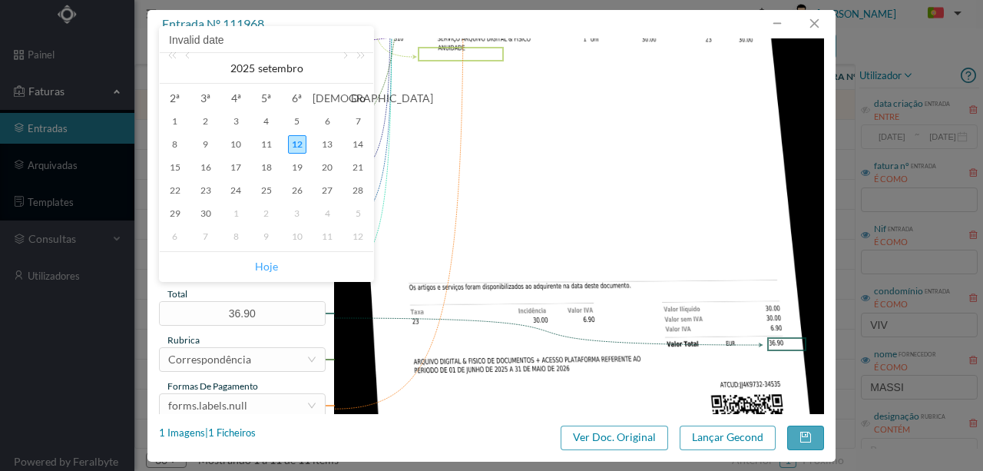
click at [267, 267] on link "Hoje" at bounding box center [266, 266] width 23 height 29
type input "[DATE]"
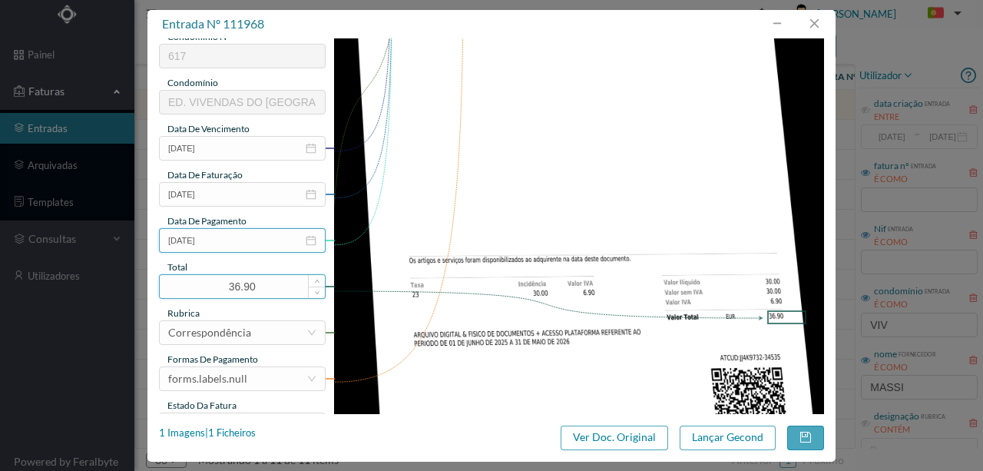
scroll to position [363, 0]
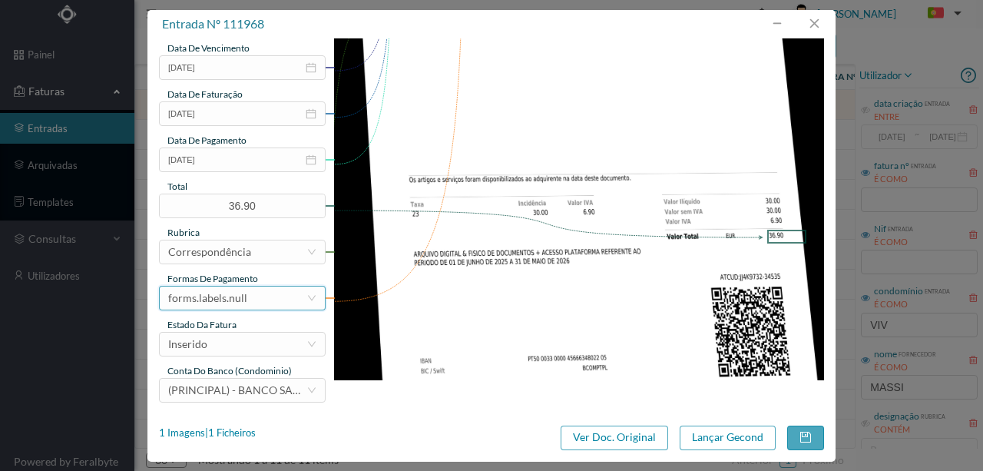
click at [232, 299] on div "forms.labels.null" at bounding box center [207, 297] width 79 height 23
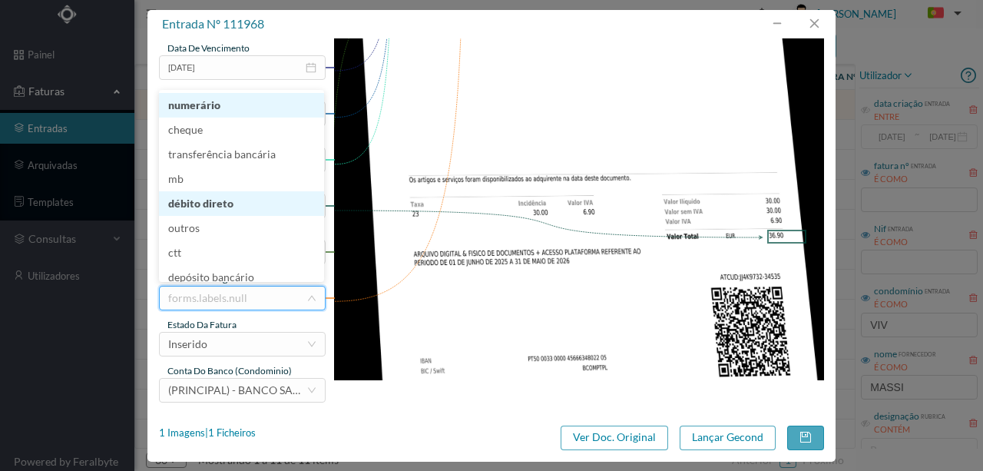
scroll to position [8, 0]
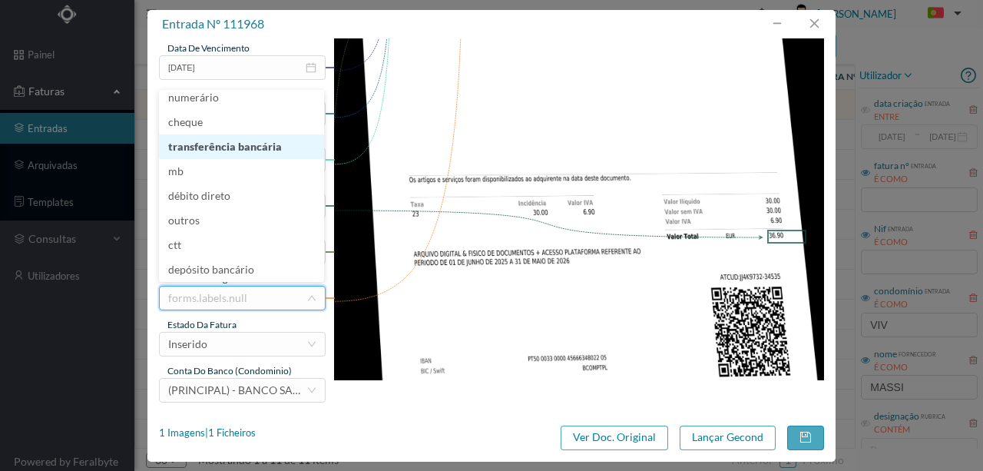
click at [224, 149] on li "transferência bancária" at bounding box center [241, 146] width 165 height 25
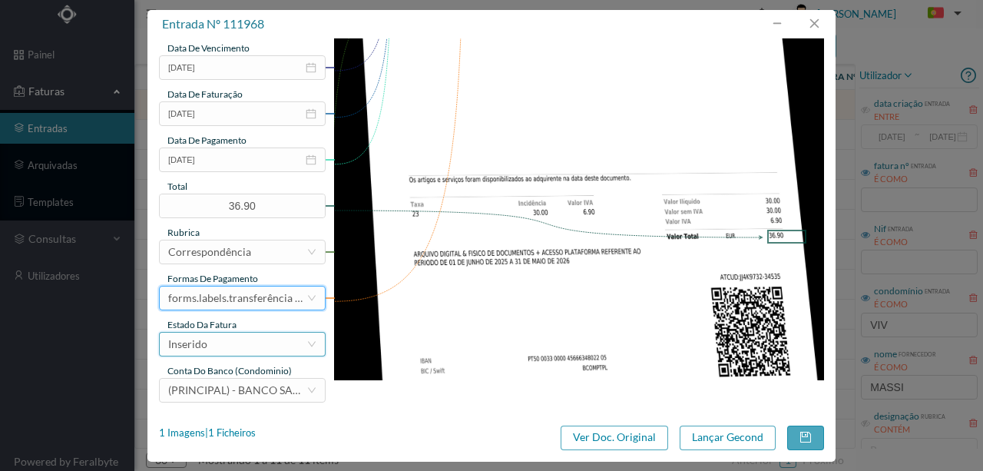
click at [227, 344] on div "Inserido" at bounding box center [237, 343] width 138 height 23
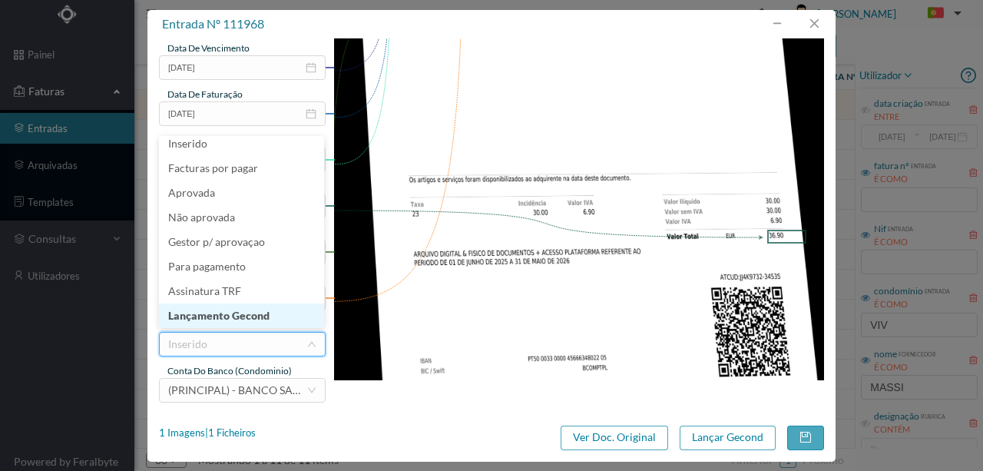
click at [226, 316] on li "Lançamento Gecond" at bounding box center [241, 315] width 165 height 25
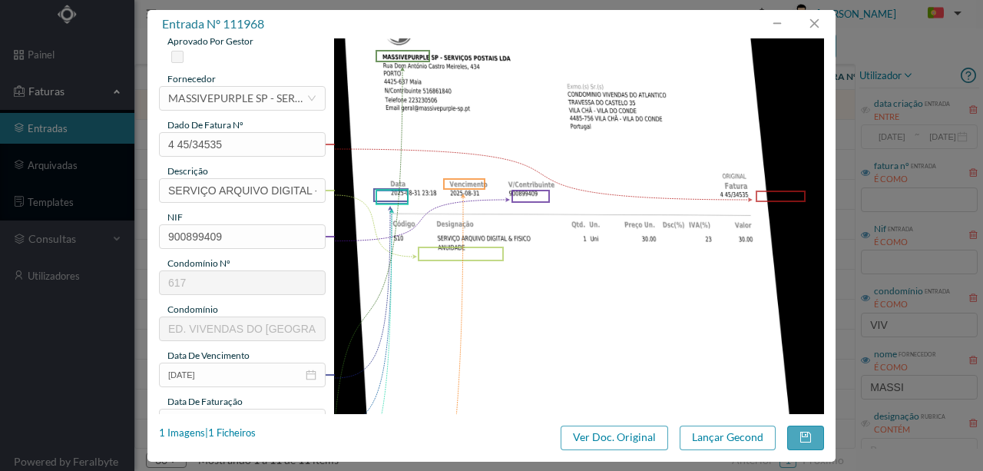
scroll to position [5, 0]
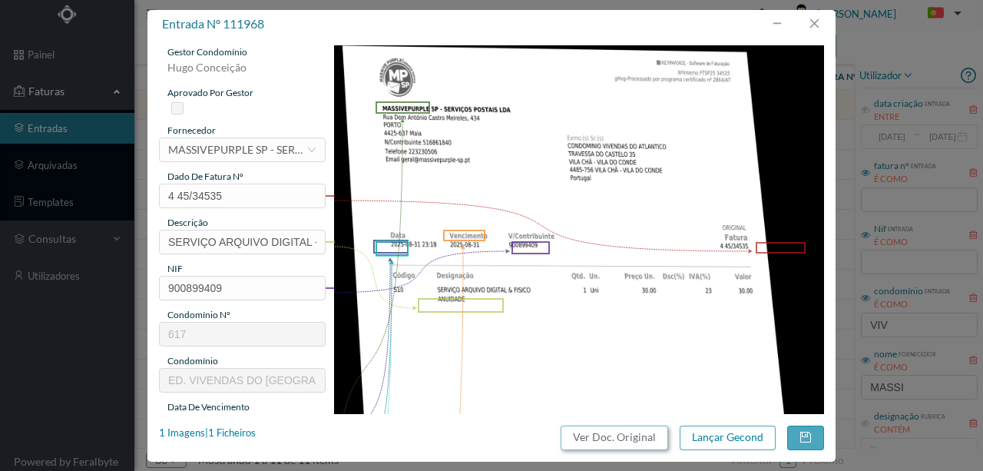
click at [633, 436] on button "Ver Doc. Original" at bounding box center [613, 437] width 107 height 25
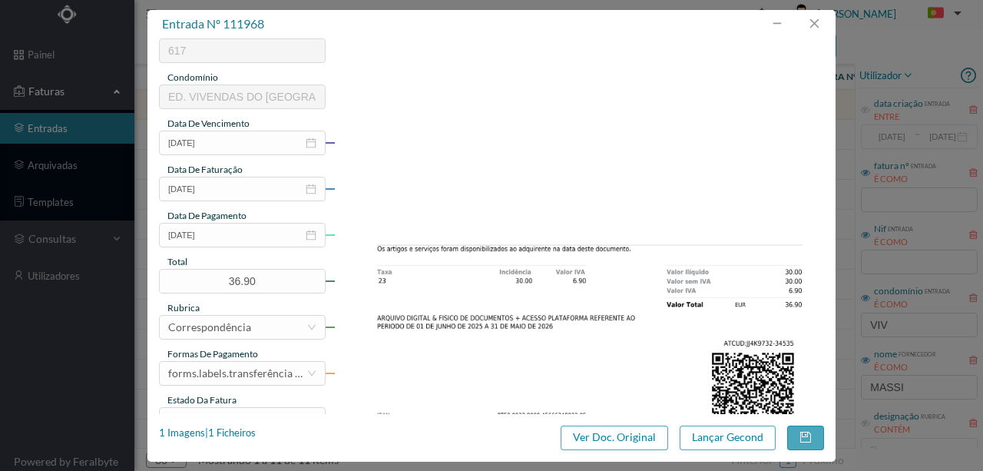
scroll to position [363, 0]
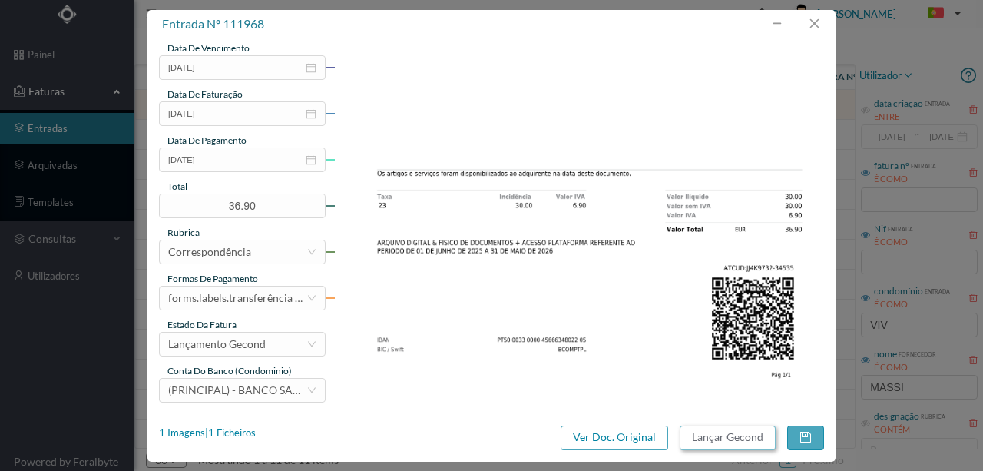
click at [724, 442] on button "Lançar Gecond" at bounding box center [727, 437] width 96 height 25
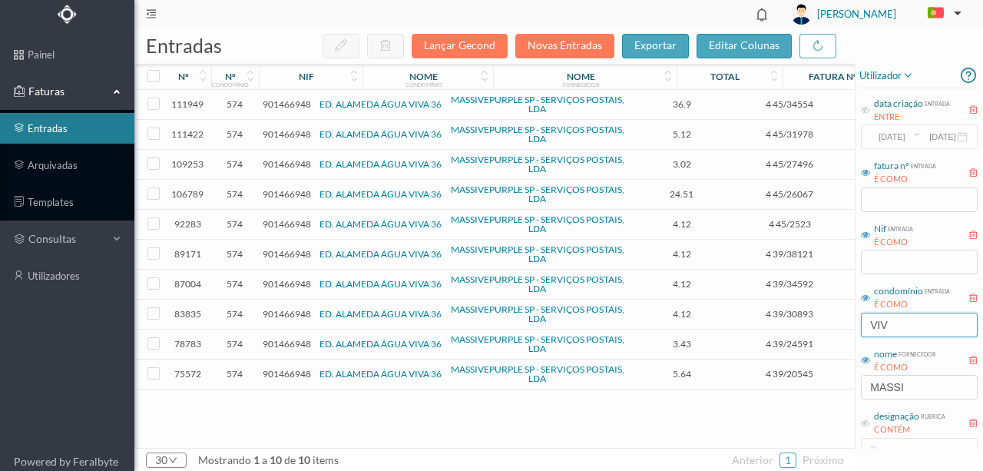
drag, startPoint x: 915, startPoint y: 322, endPoint x: 808, endPoint y: 332, distance: 107.9
click at [812, 331] on div "entradas Lançar Gecond Novas Entradas exportar editar colunas nº nº condomínio …" at bounding box center [558, 249] width 848 height 442
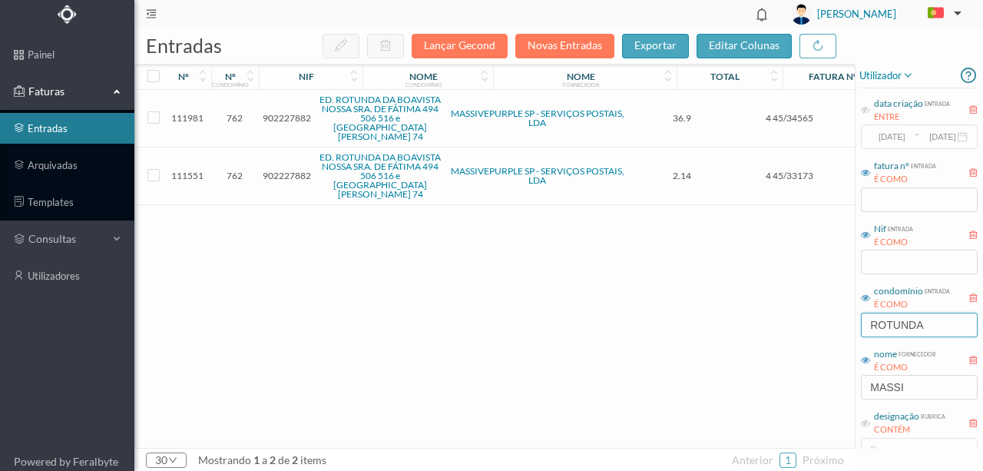
type input "ROTUNDA"
click at [408, 238] on div "111981 762 902227882 ED. ROTUNDA DA BOAVISTA NOSSA SRA. DE FÁTIMA 494 506 516 e…" at bounding box center [586, 269] width 903 height 358
click at [279, 177] on span "902227882" at bounding box center [287, 176] width 48 height 12
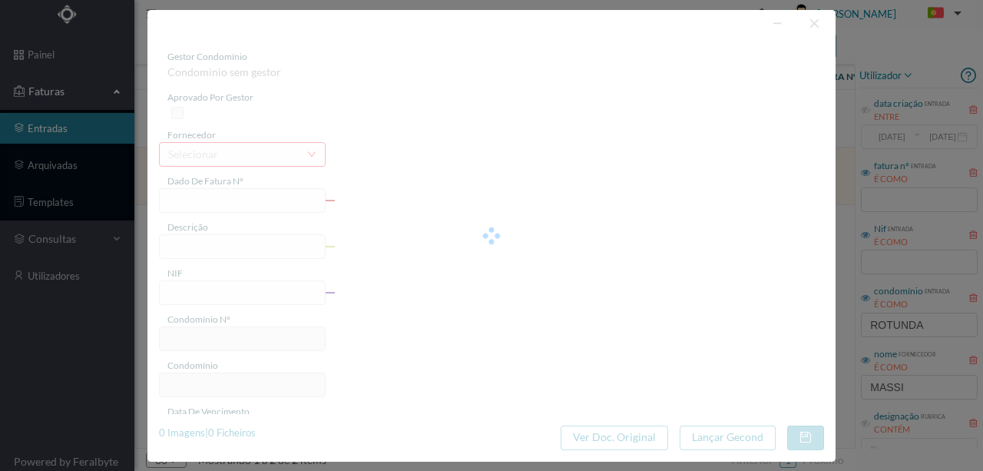
type input "4 45/33173"
type input "Serviço Envio Correio"
type input "902227882"
type input "2025-08-03"
type input "2025-08-31"
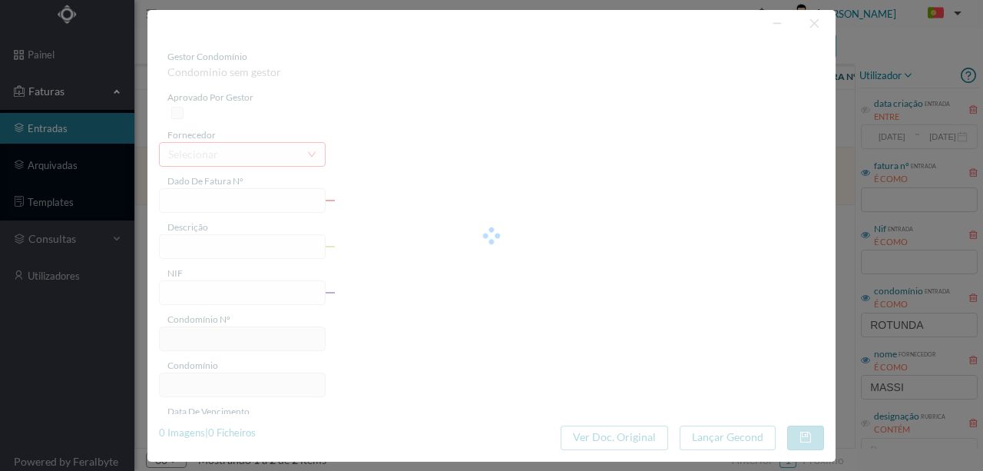
type input "2025-08-03"
type input "2.14"
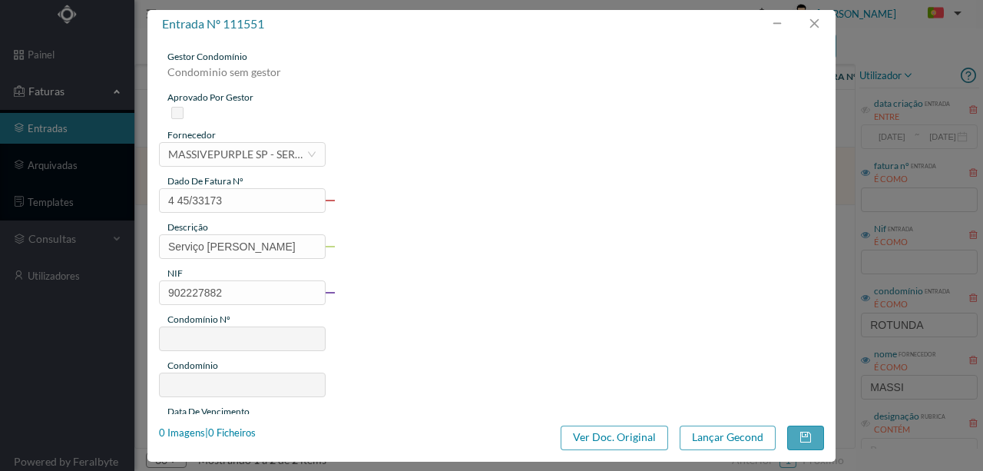
type input "762"
type input "ED. ROTUNDA DA BOAVISTA NOSSA SRA. DE FÁTIMA 494 506 516 e PRAÇA MOUZINHO DE AL…"
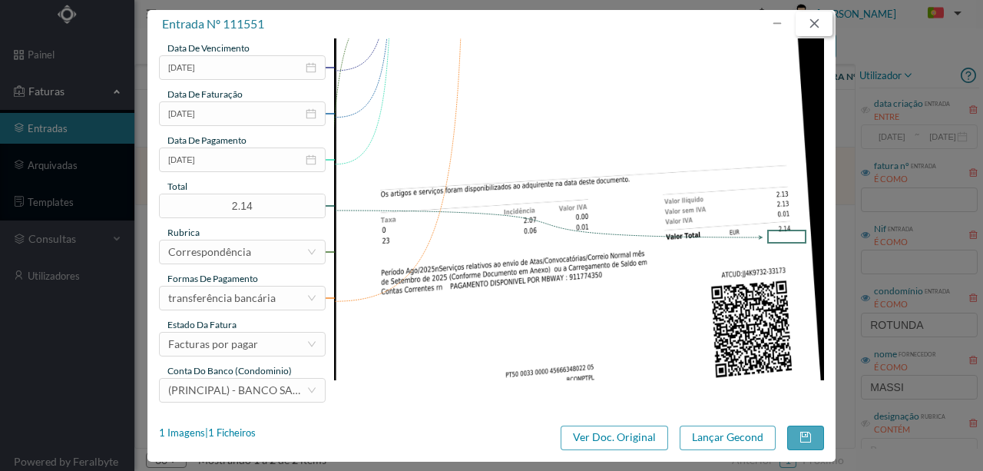
click at [817, 23] on button "button" at bounding box center [813, 24] width 37 height 25
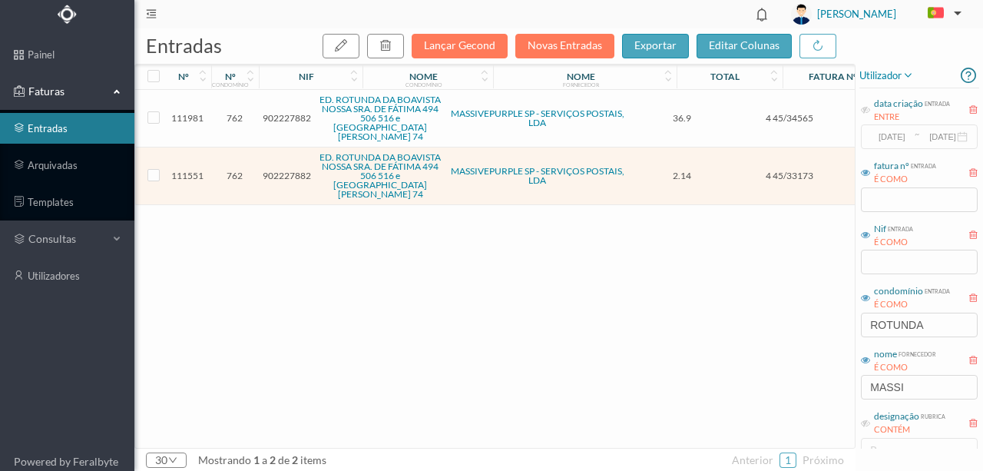
drag, startPoint x: 462, startPoint y: 295, endPoint x: 418, endPoint y: 262, distance: 54.8
click at [461, 295] on div "111981 762 902227882 ED. ROTUNDA DA BOAVISTA NOSSA SRA. DE FÁTIMA 494 506 516 e…" at bounding box center [586, 269] width 903 height 358
click at [286, 174] on span "902227882" at bounding box center [287, 176] width 48 height 12
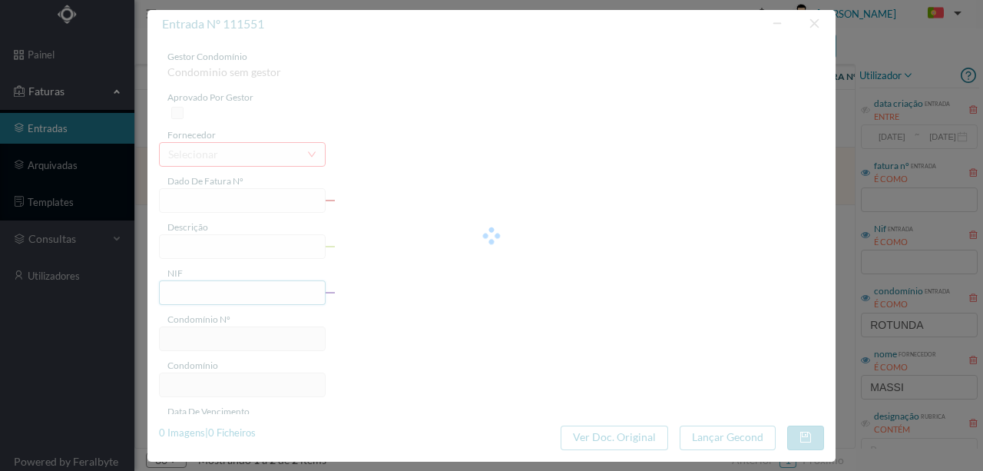
type input "4 45/33173"
type input "Serviço Envio Correio"
type input "902227882"
type input "2025-08-03"
type input "2025-08-31"
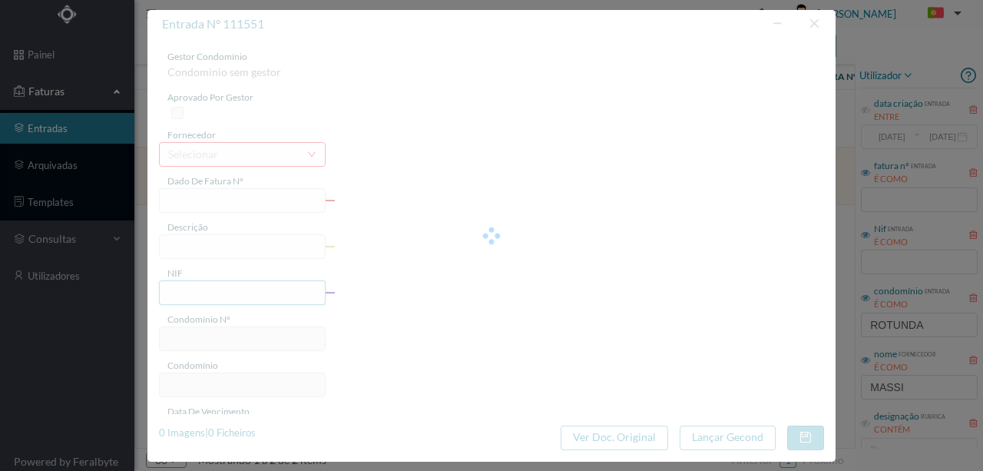
type input "2025-08-03"
type input "2.14"
type input "762"
type input "ED. ROTUNDA DA BOAVISTA NOSSA SRA. DE FÁTIMA 494 506 516 e PRAÇA MOUZINHO DE AL…"
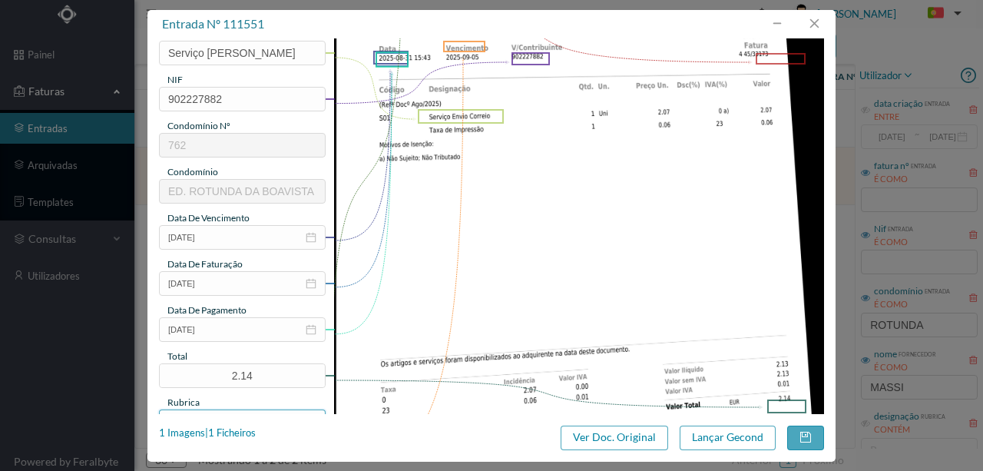
scroll to position [256, 0]
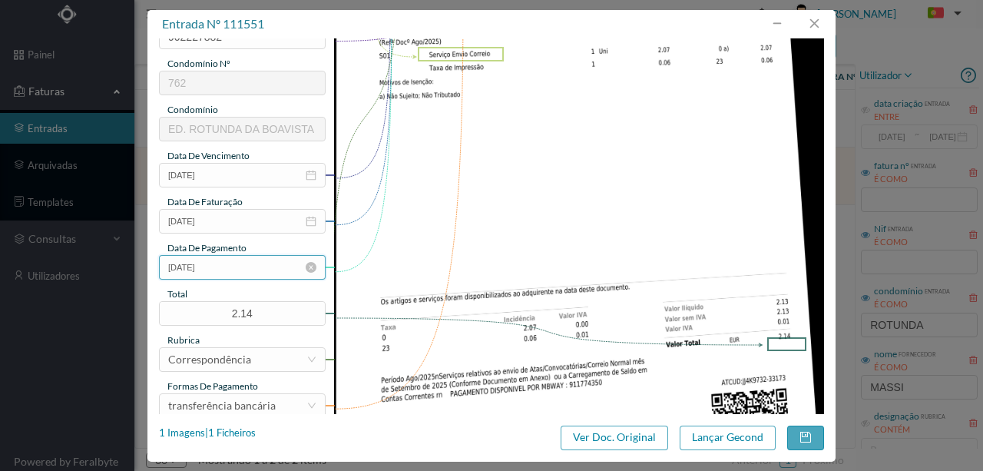
click at [249, 274] on input "2025-08-03" at bounding box center [242, 267] width 167 height 25
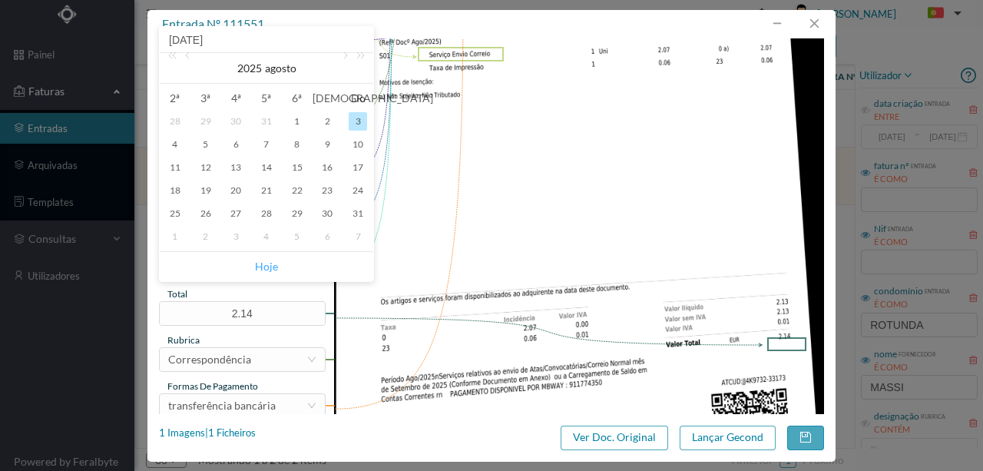
click at [269, 268] on link "Hoje" at bounding box center [266, 266] width 23 height 29
type input "[DATE]"
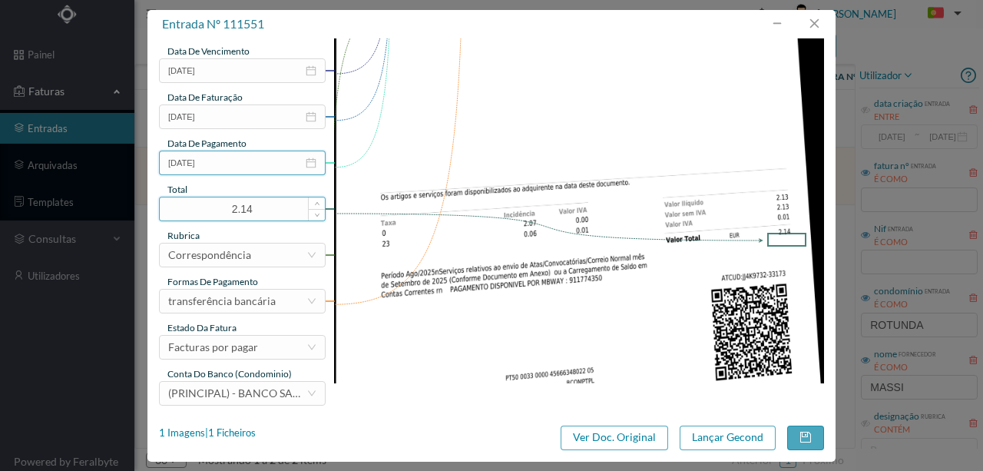
scroll to position [363, 0]
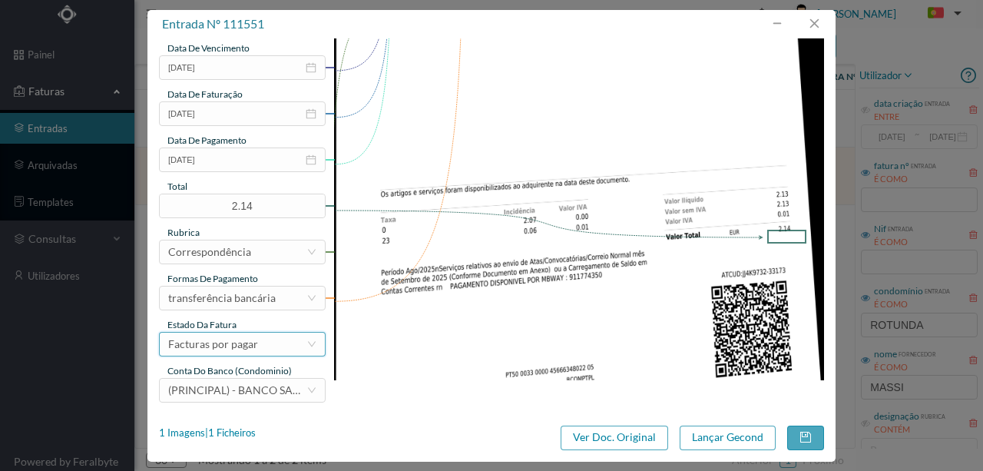
click at [244, 346] on div "Facturas por pagar" at bounding box center [213, 343] width 90 height 23
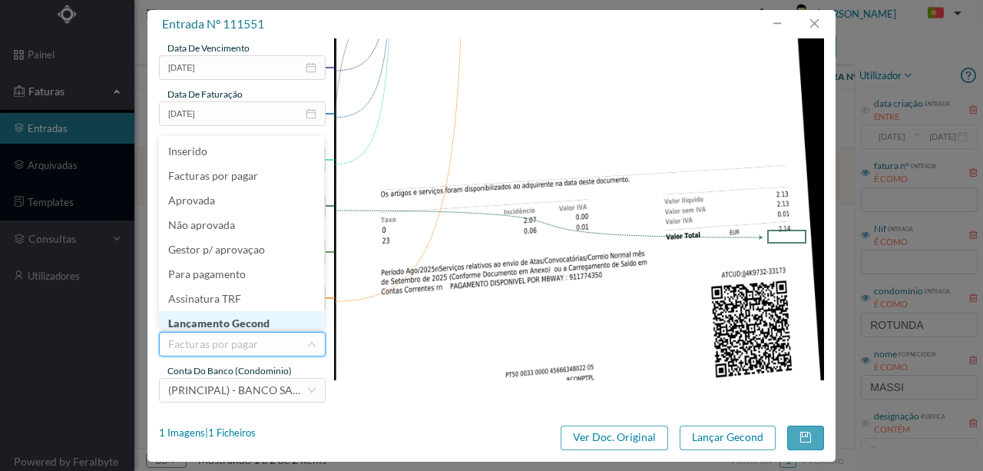
scroll to position [8, 0]
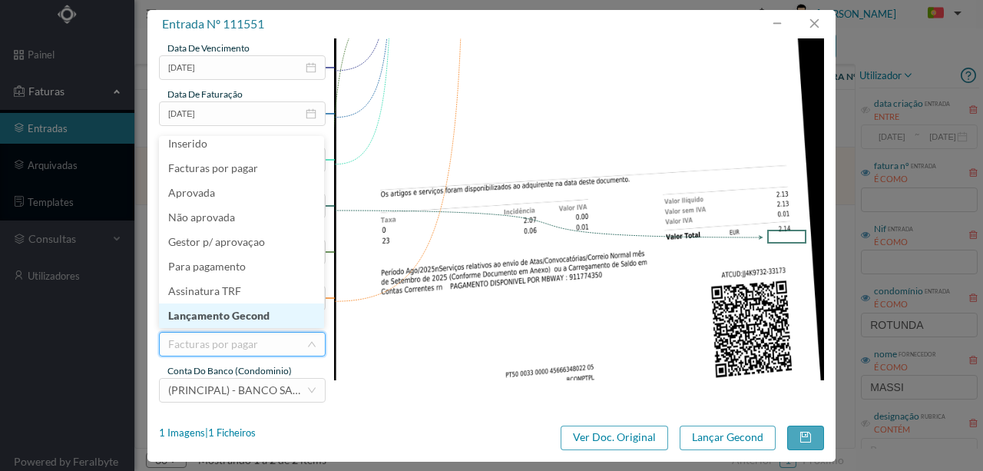
click at [257, 319] on li "Lançamento Gecond" at bounding box center [241, 315] width 165 height 25
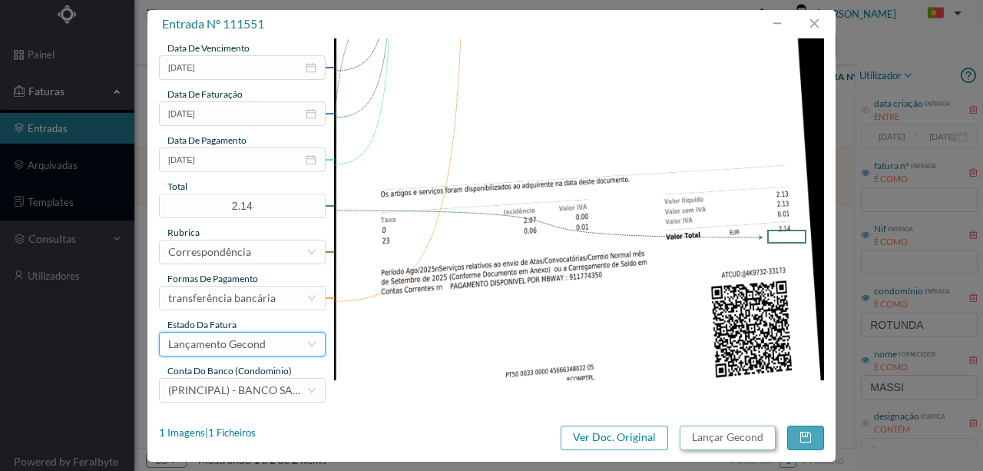
click at [712, 434] on button "Lançar Gecond" at bounding box center [727, 437] width 96 height 25
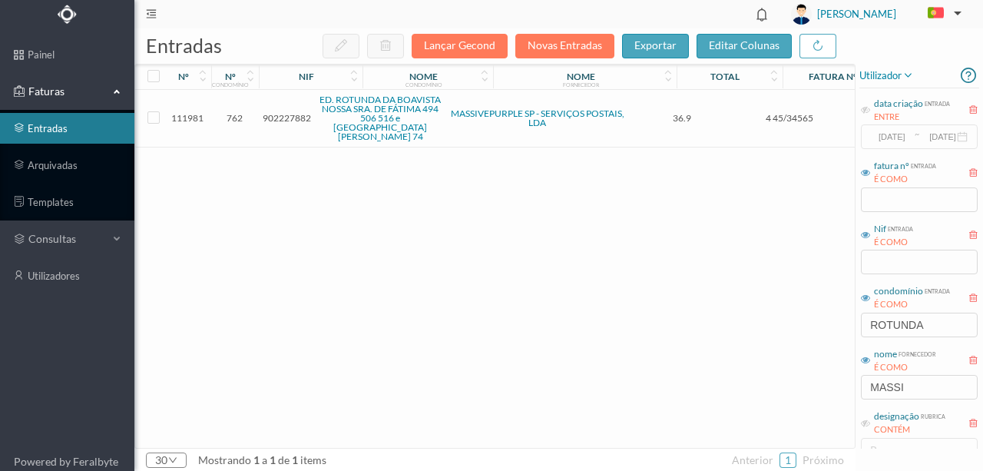
click at [275, 118] on span "902227882" at bounding box center [287, 118] width 48 height 12
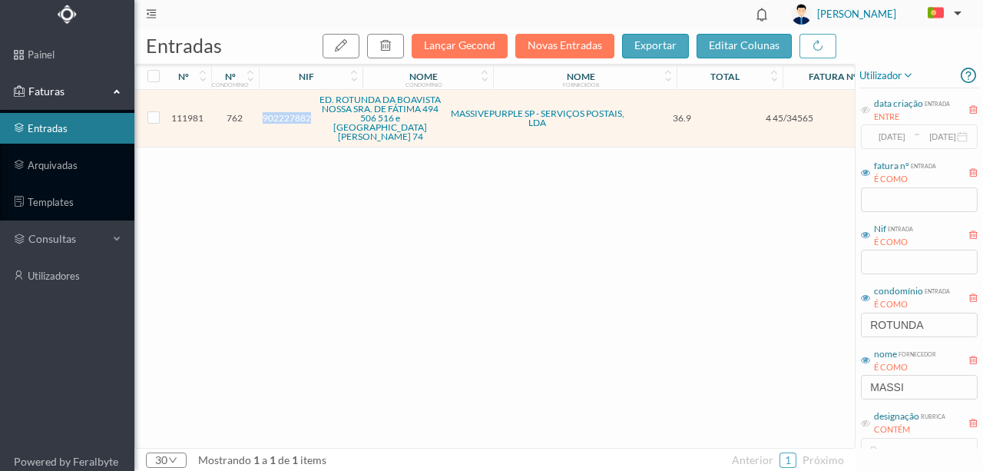
click at [275, 118] on span "902227882" at bounding box center [287, 118] width 48 height 12
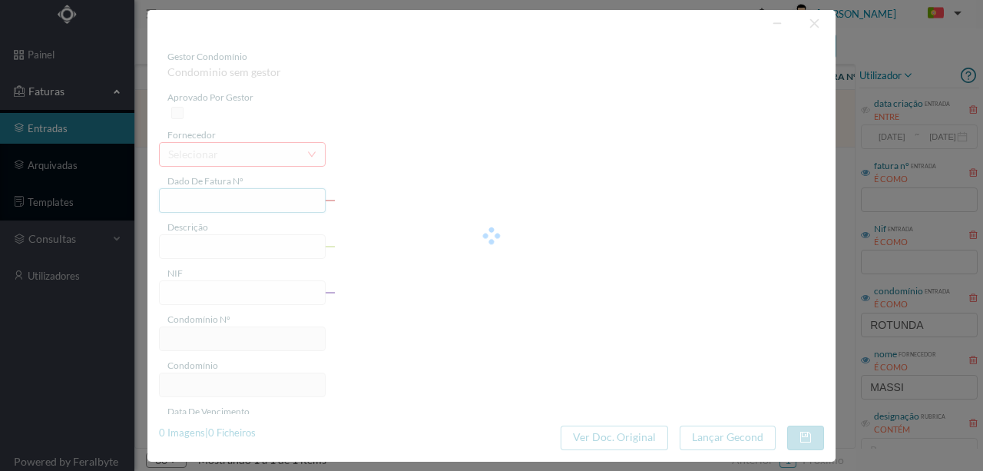
type input "4 45/34565"
type input "PMN LT"
type input "902227882"
type input "Invalid date"
type input "2025-08-31"
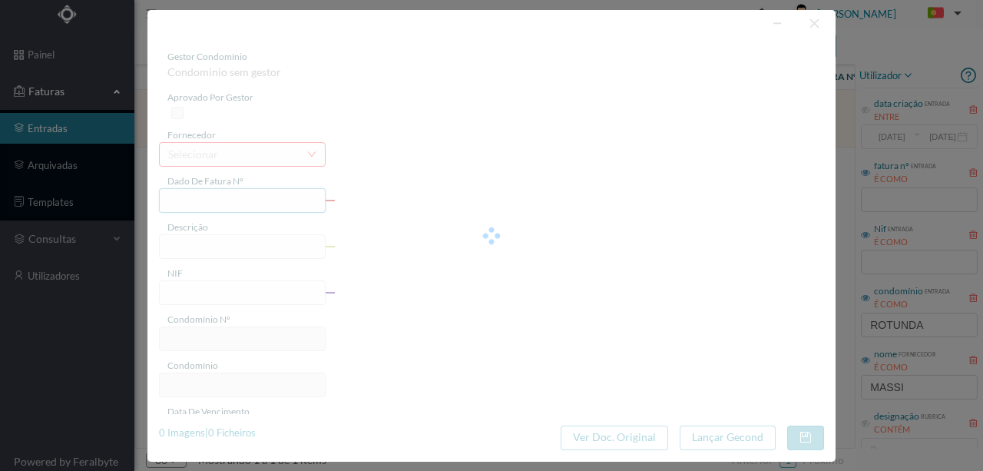
type input "36.90"
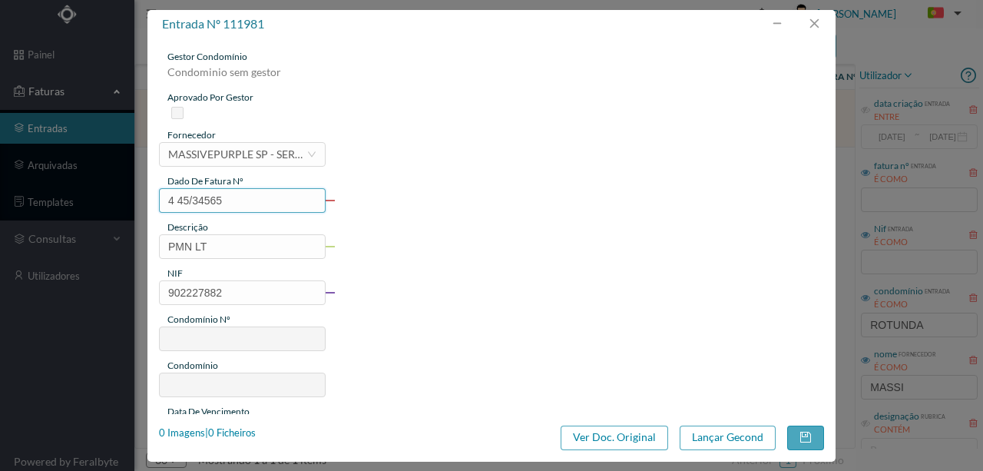
type input "762"
type input "ED. ROTUNDA DA BOAVISTA NOSSA SRA. DE FÁTIMA 494 506 516 e PRAÇA MOUZINHO DE AL…"
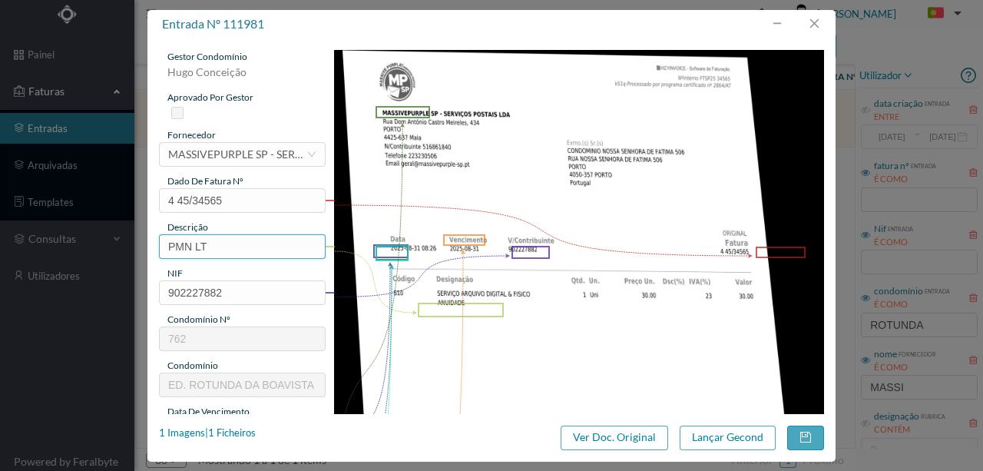
drag, startPoint x: 232, startPoint y: 244, endPoint x: 141, endPoint y: 243, distance: 90.6
click at [141, 243] on div "entrada nº 111981 gestor condomínio Hugo Conceição aprovado por gestor forneced…" at bounding box center [491, 235] width 983 height 471
type input "a"
type input "s"
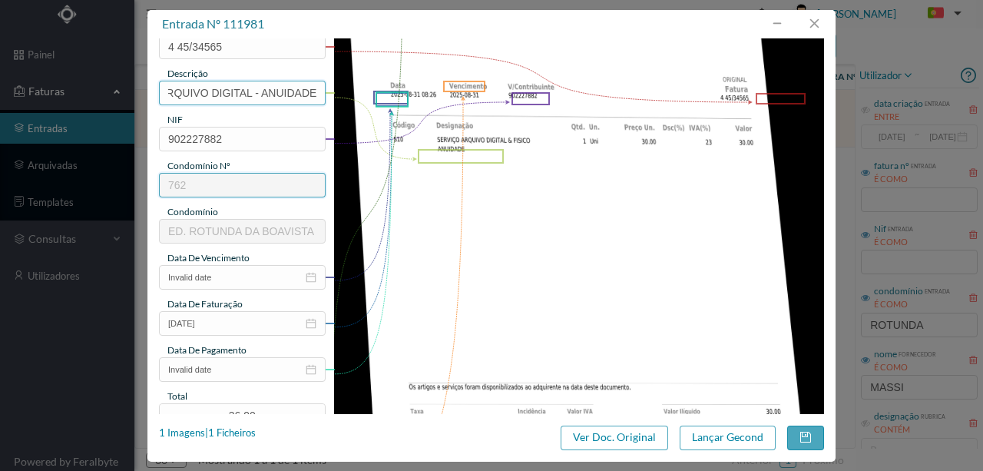
scroll to position [204, 0]
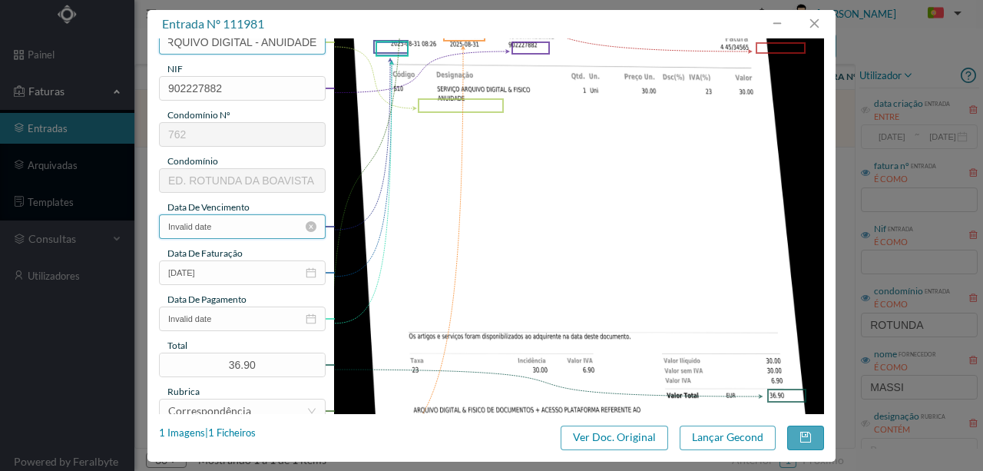
type input "ARQUIVO DIGITAL - ANUIDADE"
click at [237, 227] on input "Invalid date" at bounding box center [242, 226] width 167 height 25
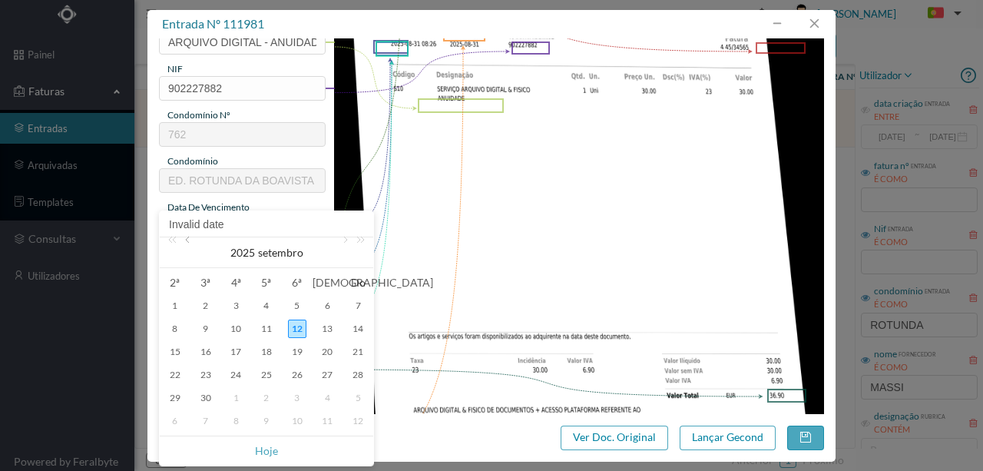
click at [184, 240] on link at bounding box center [189, 252] width 14 height 31
click at [361, 398] on div "31" at bounding box center [358, 397] width 18 height 18
type input "2025-08-31"
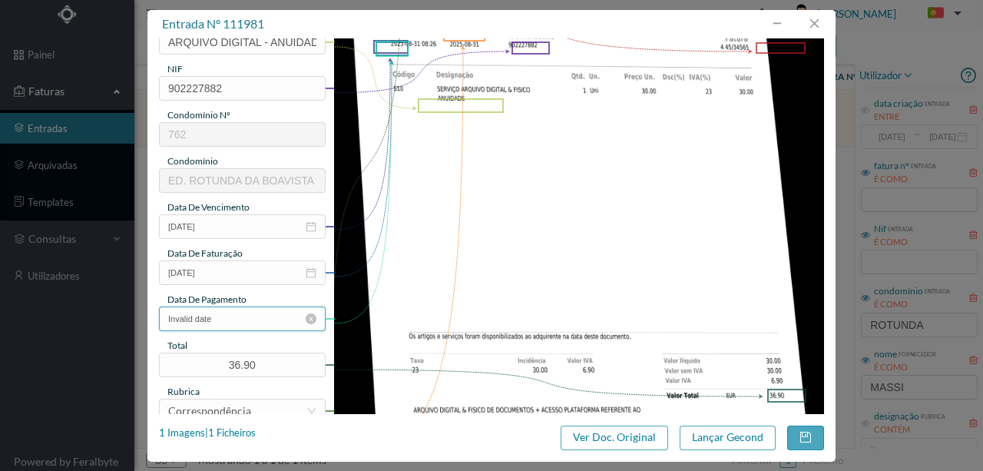
click at [235, 316] on input "Invalid date" at bounding box center [242, 318] width 167 height 25
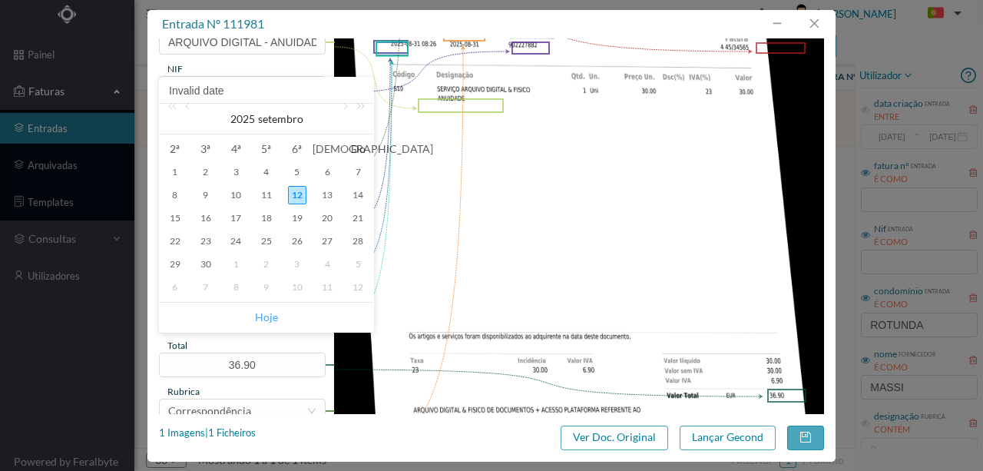
click at [271, 322] on link "Hoje" at bounding box center [266, 316] width 23 height 29
type input "[DATE]"
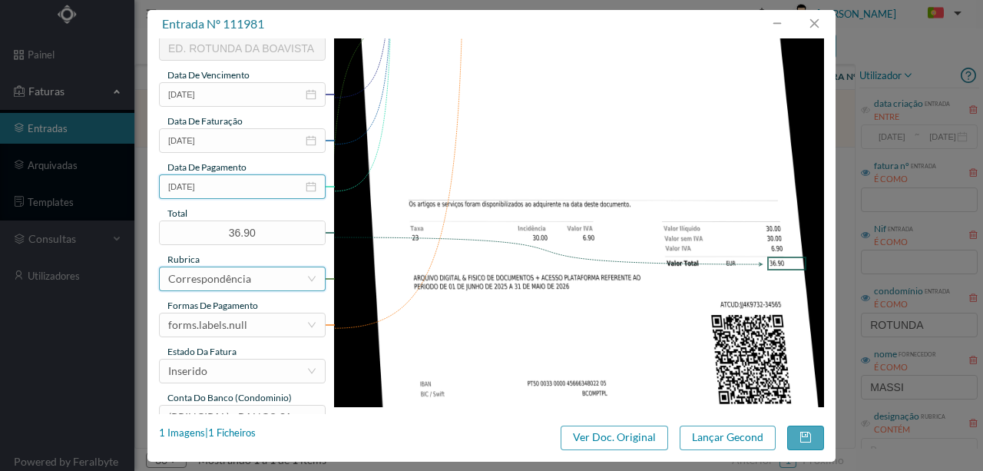
scroll to position [358, 0]
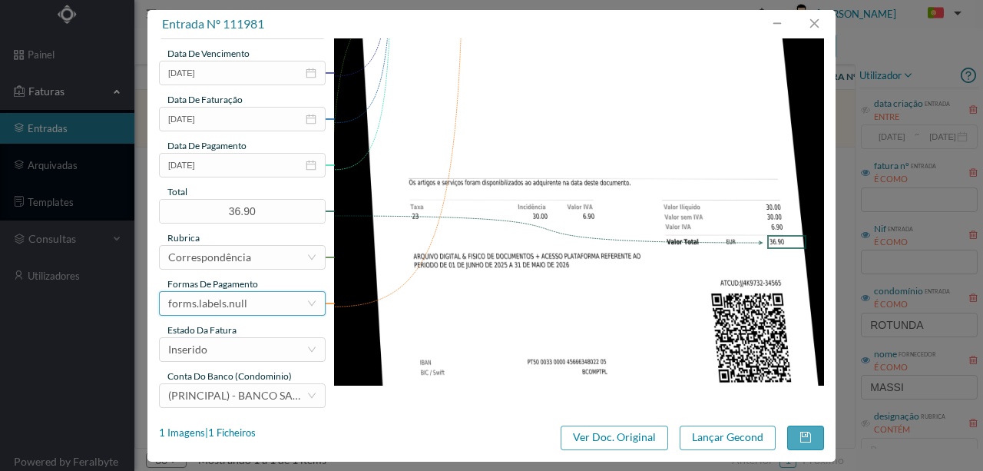
click at [227, 303] on div "forms.labels.null" at bounding box center [207, 303] width 79 height 23
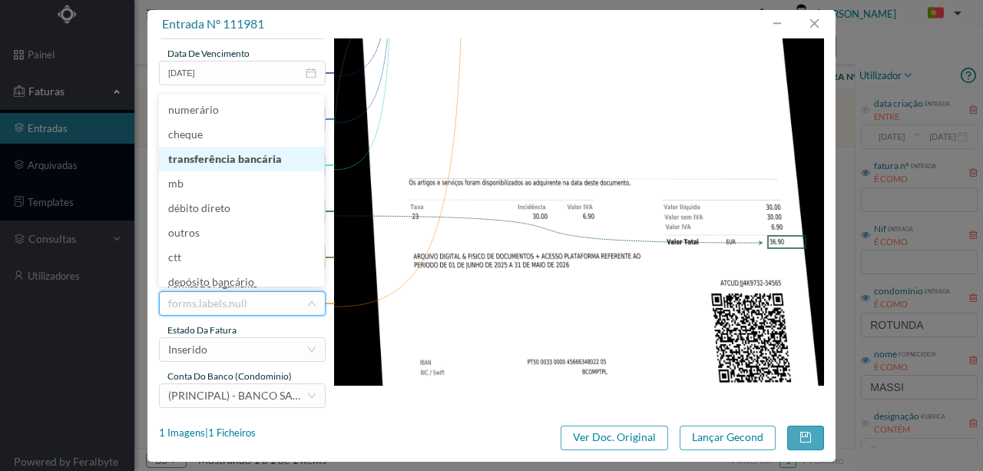
click at [238, 160] on li "transferência bancária" at bounding box center [241, 159] width 165 height 25
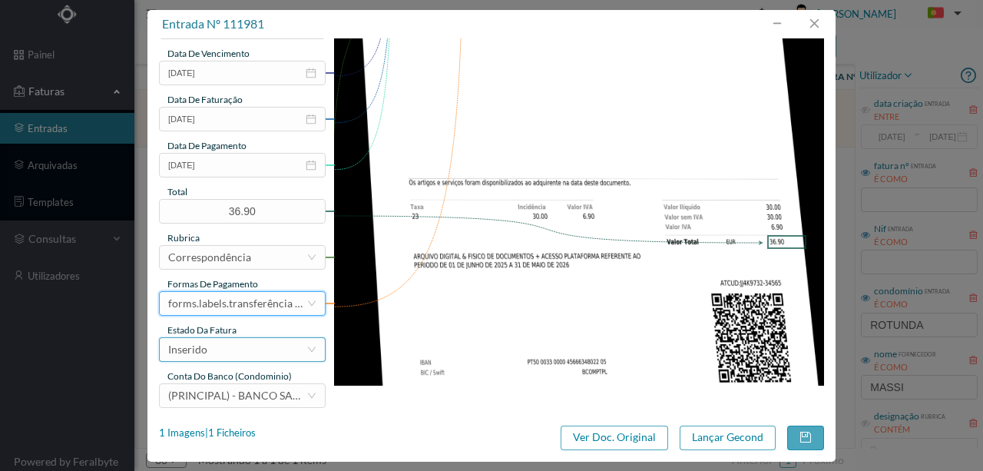
click at [243, 353] on div "Inserido" at bounding box center [237, 349] width 138 height 23
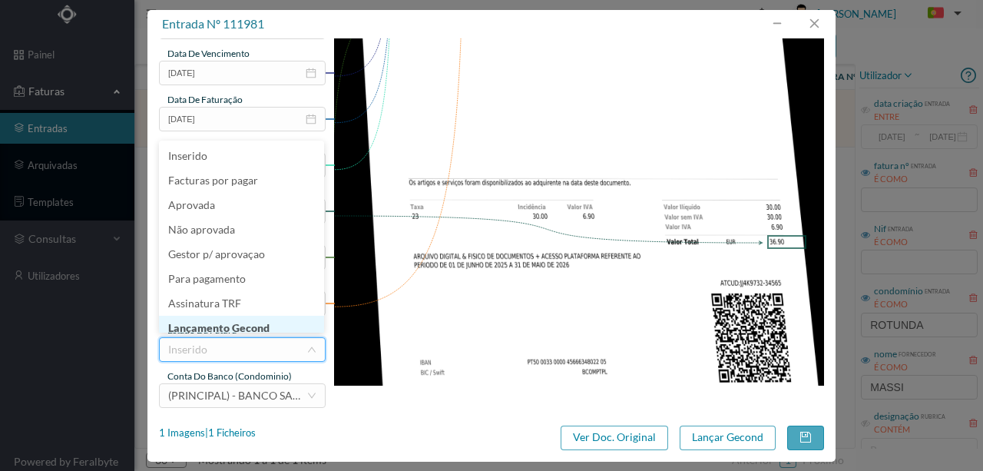
scroll to position [8, 0]
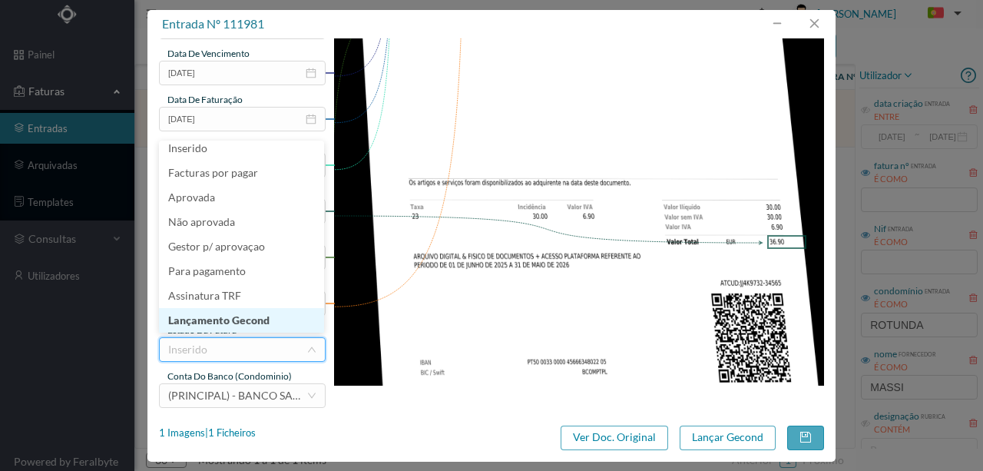
click at [244, 326] on li "Lançamento Gecond" at bounding box center [241, 320] width 165 height 25
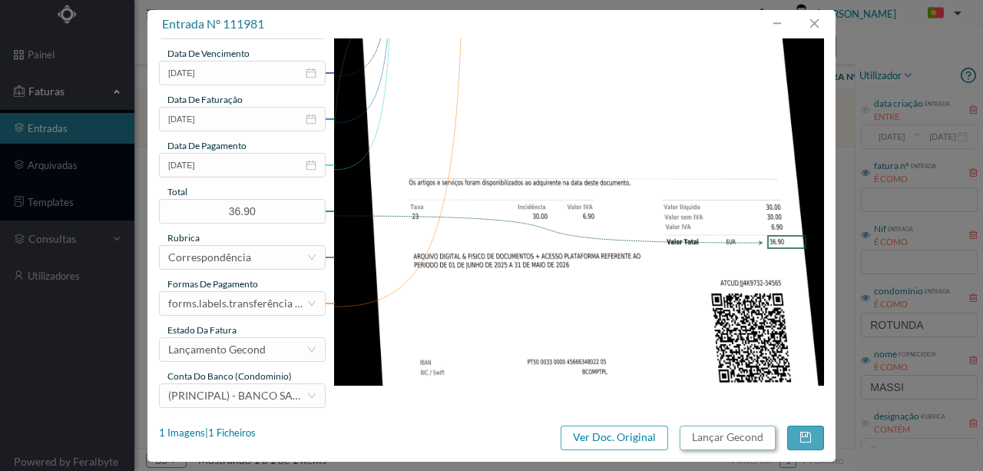
click at [699, 435] on button "Lançar Gecond" at bounding box center [727, 437] width 96 height 25
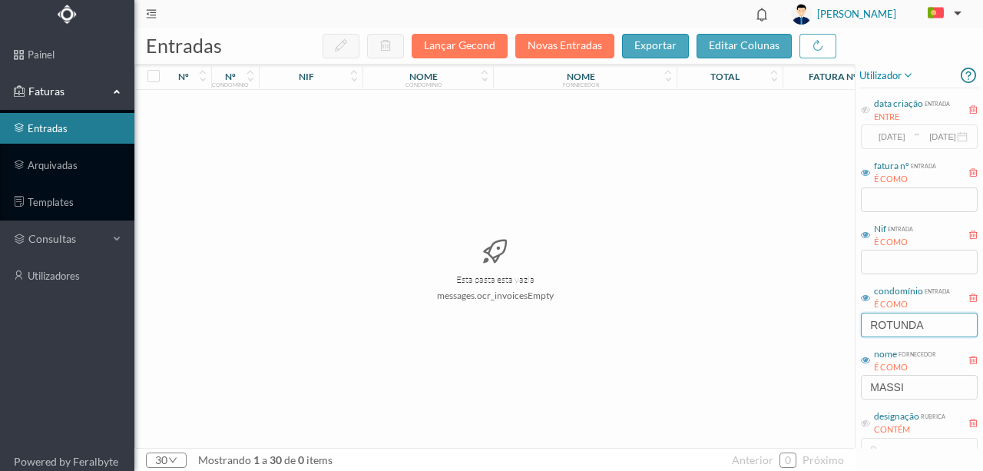
drag, startPoint x: 950, startPoint y: 321, endPoint x: 784, endPoint y: 322, distance: 166.6
click at [784, 322] on div "entradas Lançar Gecond Novas Entradas exportar editar colunas nº nº condomínio …" at bounding box center [558, 249] width 848 height 442
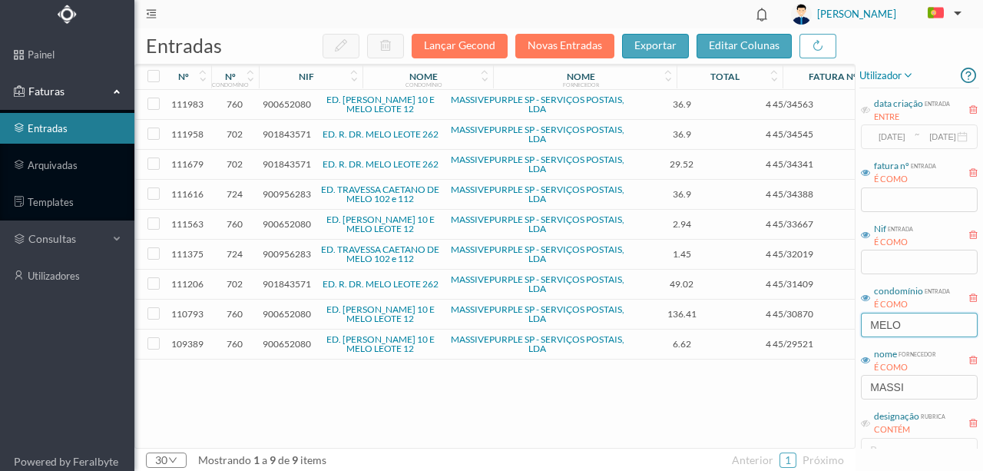
type input "MELO"
click at [280, 102] on span "900652080" at bounding box center [287, 104] width 48 height 12
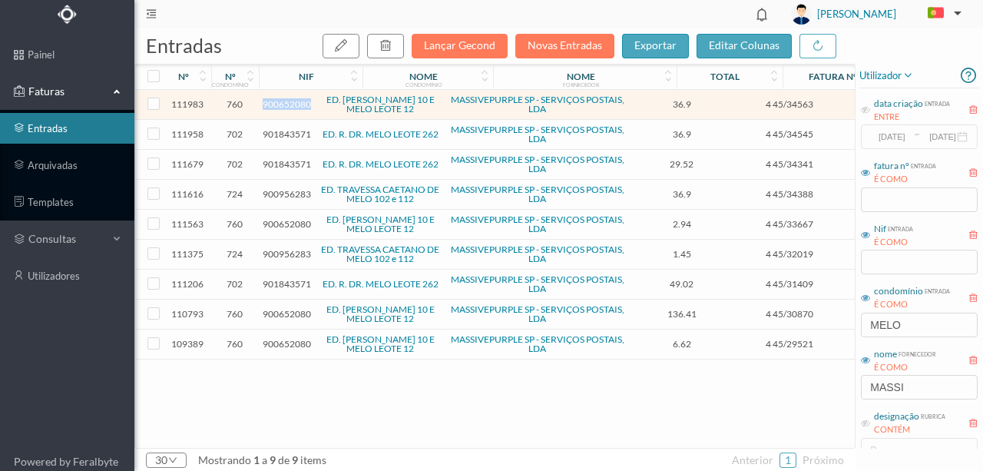
click at [280, 102] on span "900652080" at bounding box center [287, 104] width 48 height 12
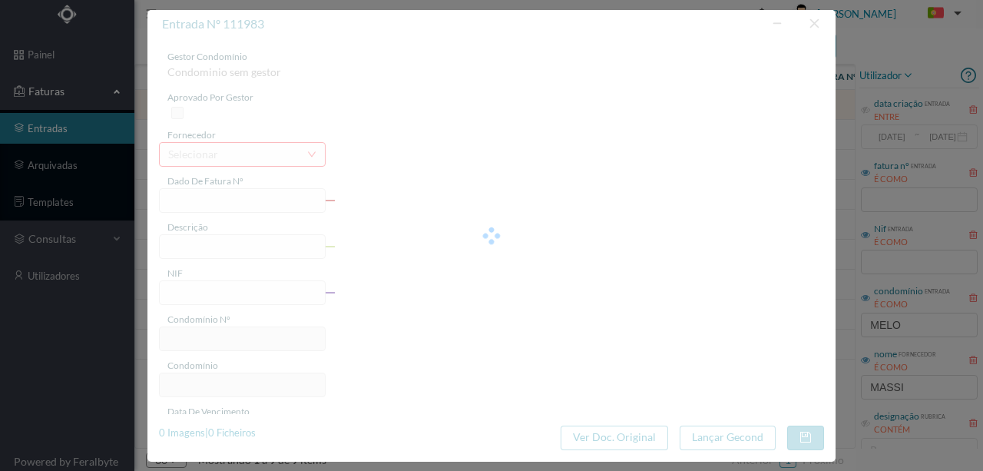
type input "4 45/34563"
type input "ANUIDADE"
type input "900652080"
type input "2025-08-03"
type input "2025-08-31"
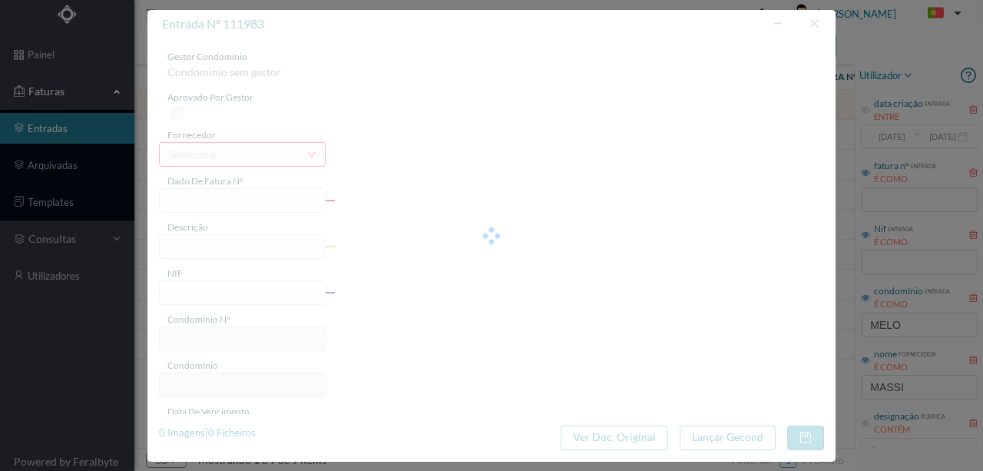
type input "2025-08-03"
type input "36.90"
type input "760"
type input "ED. [PERSON_NAME] 10 E MELO LEOTE 12"
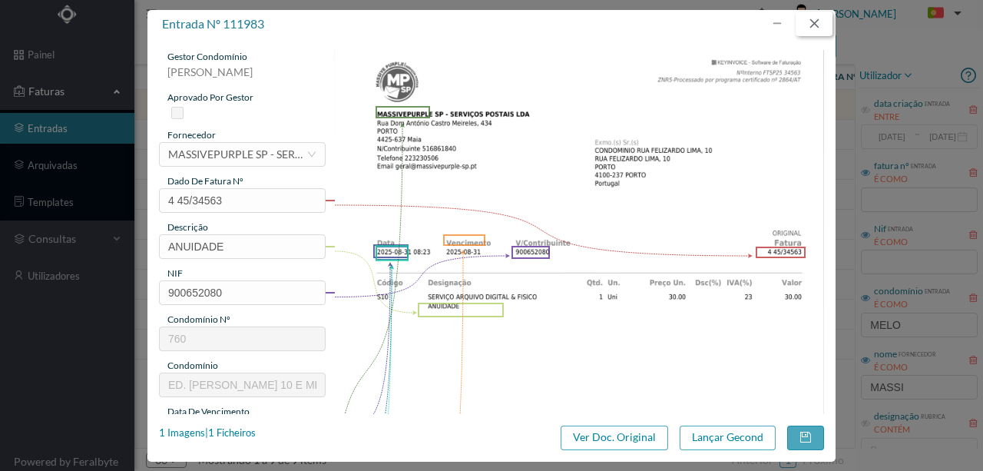
click at [818, 21] on button "button" at bounding box center [813, 24] width 37 height 25
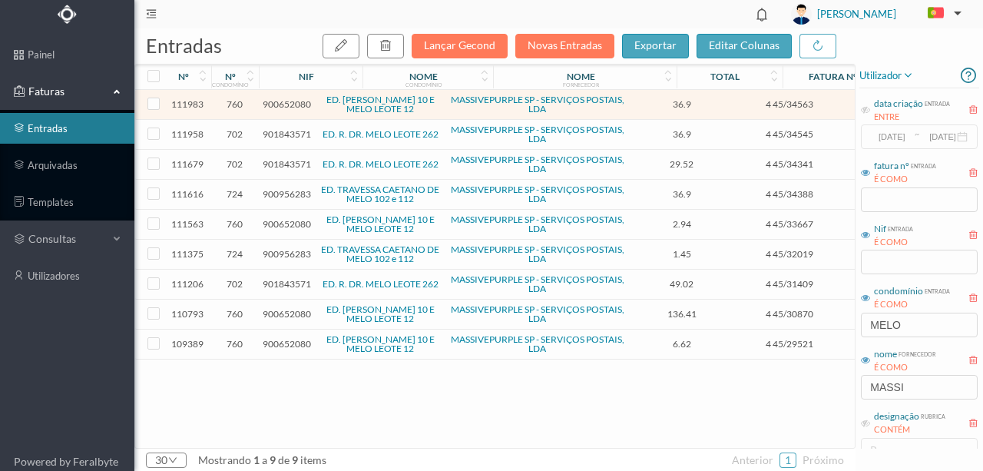
click at [286, 132] on span "901843571" at bounding box center [287, 134] width 48 height 12
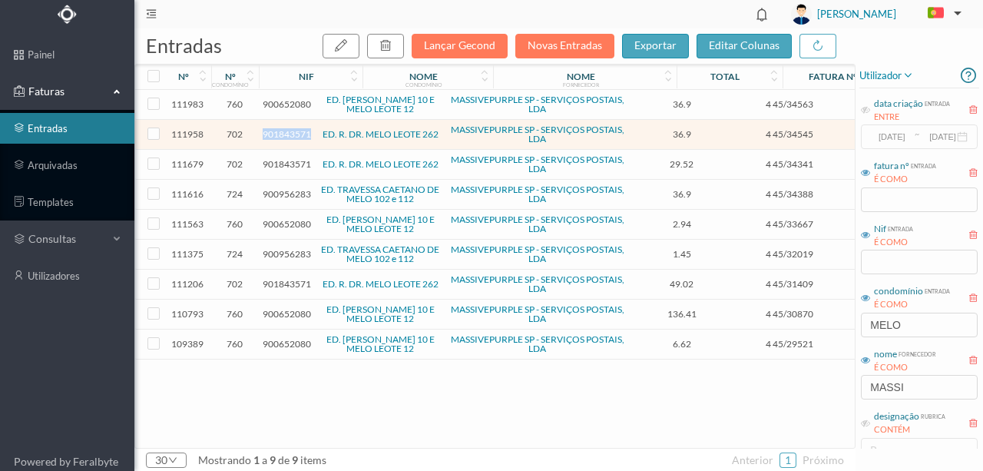
click at [286, 132] on span "901843571" at bounding box center [287, 134] width 48 height 12
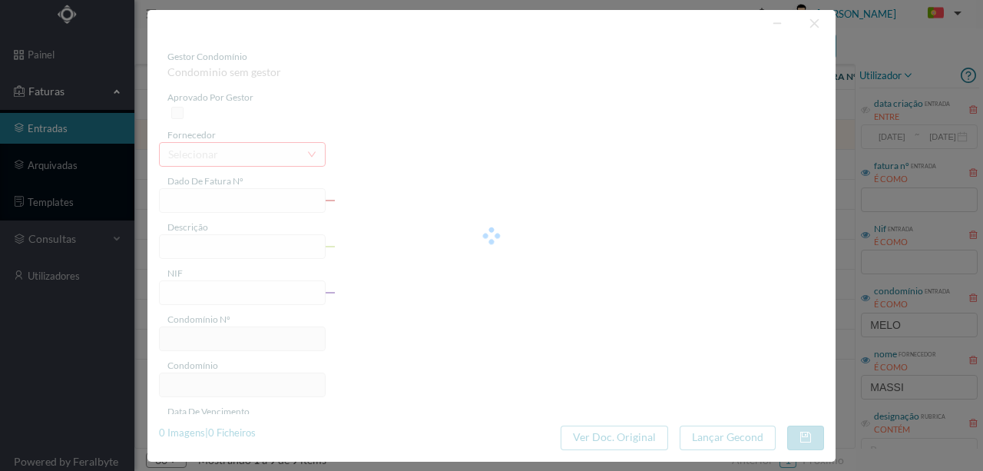
type input "4 45/34545"
type input "ANUILVÁALI"
type input "901843571"
type input "Invalid date"
type input "2025-08-31"
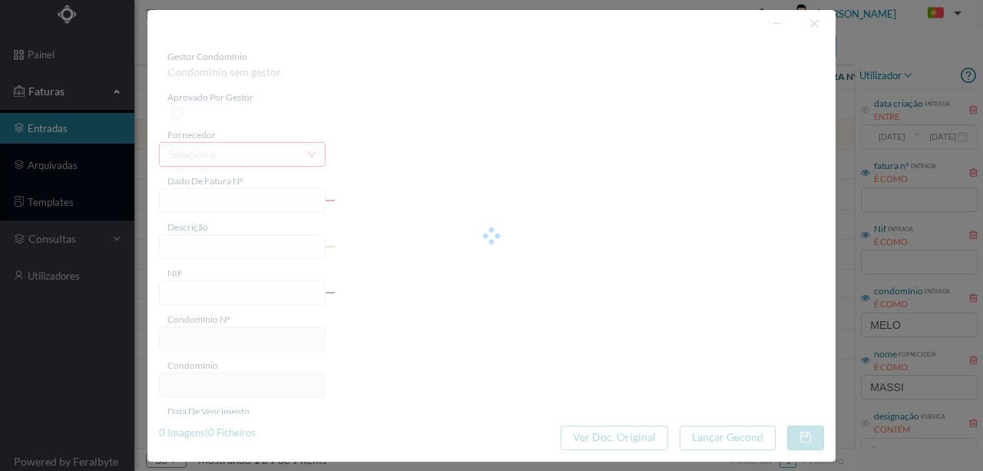
type input "36.90"
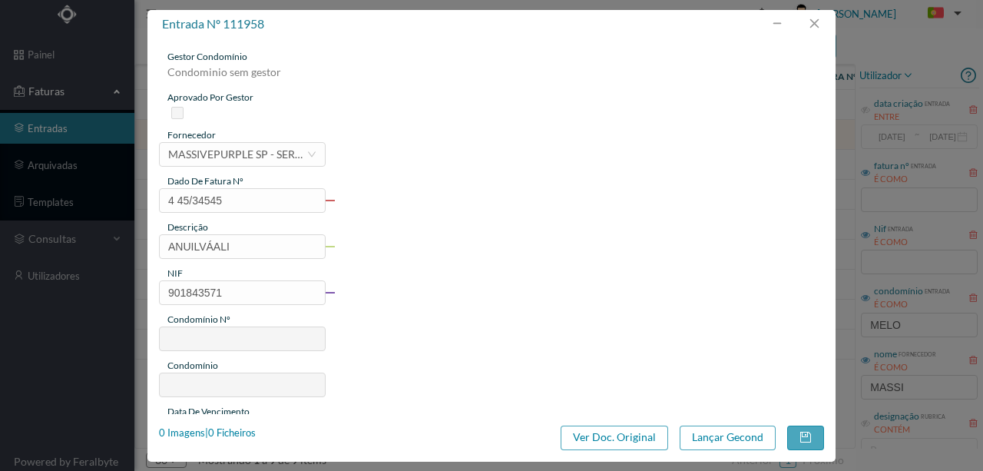
type input "702"
type input "ED. R. DR. MELO LEOTE 262"
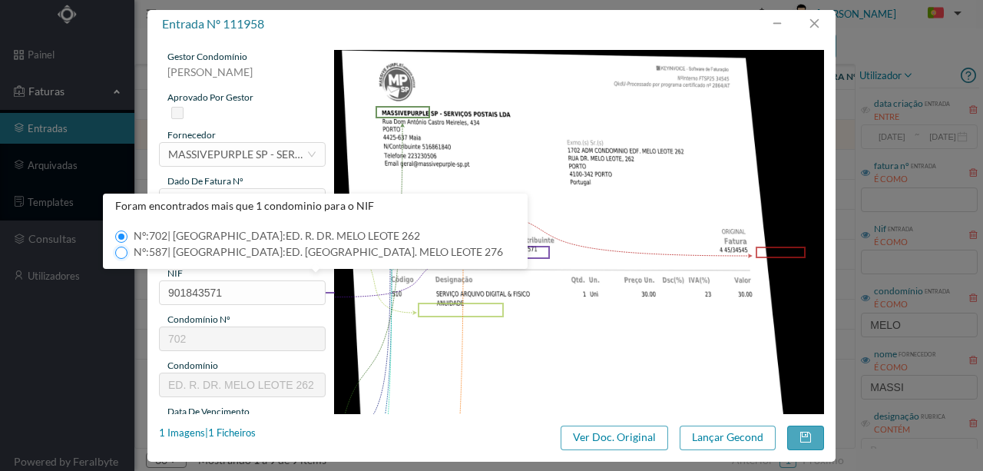
click at [120, 254] on input "Nº: 587 | Nome: ED. RUA DR. MELO LEOTE 276" at bounding box center [121, 252] width 12 height 12
type input "587"
type input "ED. [GEOGRAPHIC_DATA]. MELO LEOTE 276"
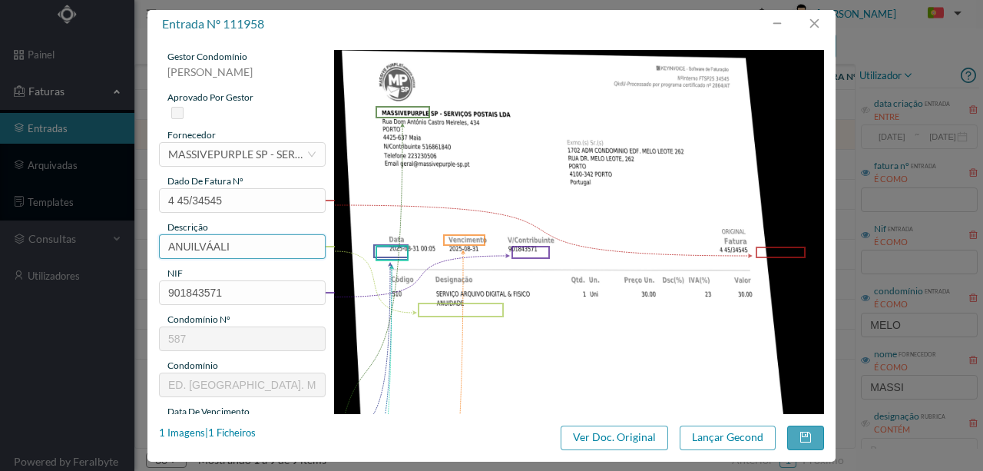
drag, startPoint x: 245, startPoint y: 241, endPoint x: 152, endPoint y: 236, distance: 93.0
click at [152, 236] on div "gestor condomínio Susana Silva aprovado por gestor fornecedor selecionar MASSIV…" at bounding box center [491, 225] width 688 height 375
type input "ARQUIVO DIGITAL - ANUIDADE"
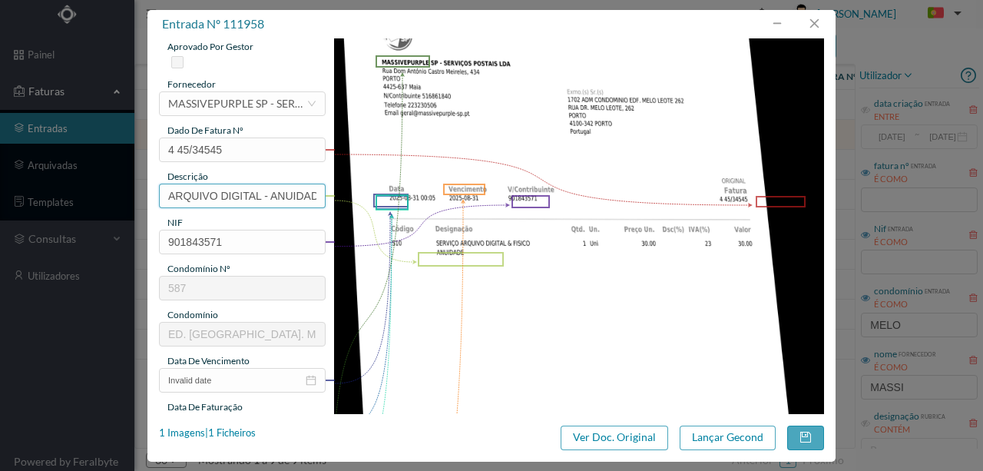
scroll to position [102, 0]
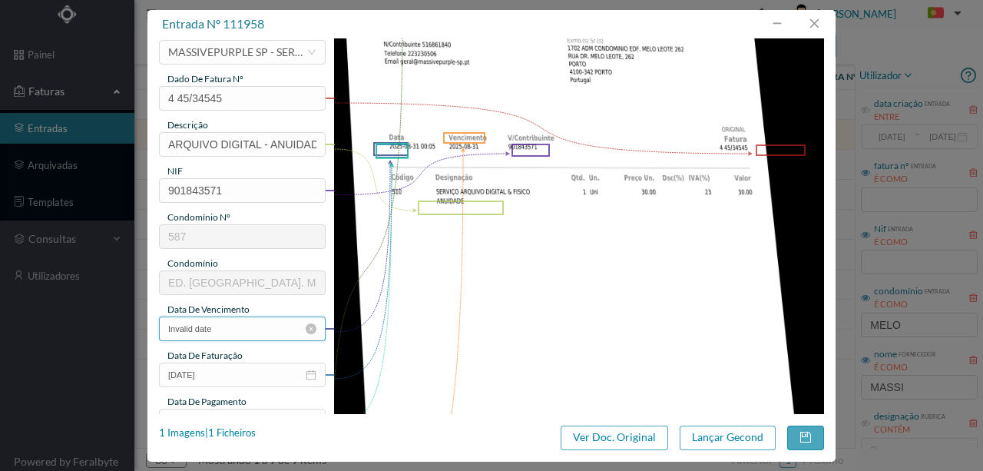
click at [244, 332] on input "Invalid date" at bounding box center [242, 328] width 167 height 25
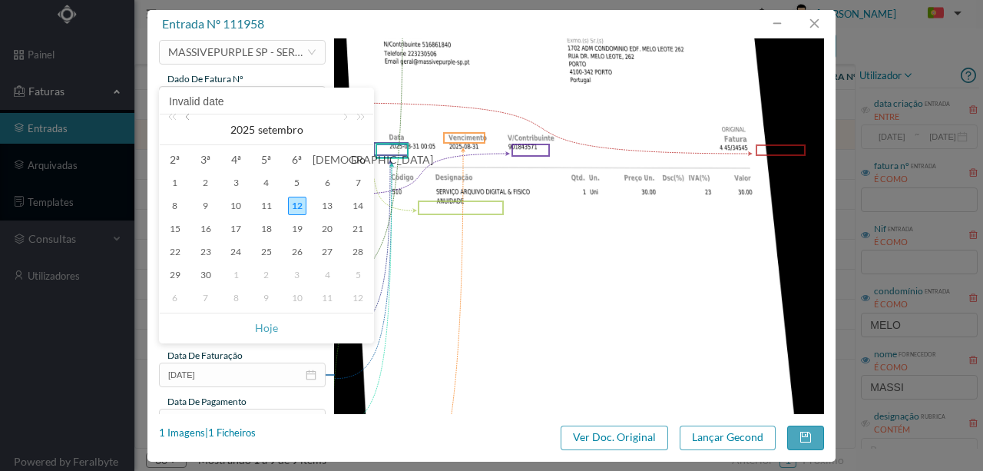
click at [189, 117] on link at bounding box center [189, 129] width 14 height 31
click at [355, 272] on div "31" at bounding box center [358, 275] width 18 height 18
type input "2025-08-31"
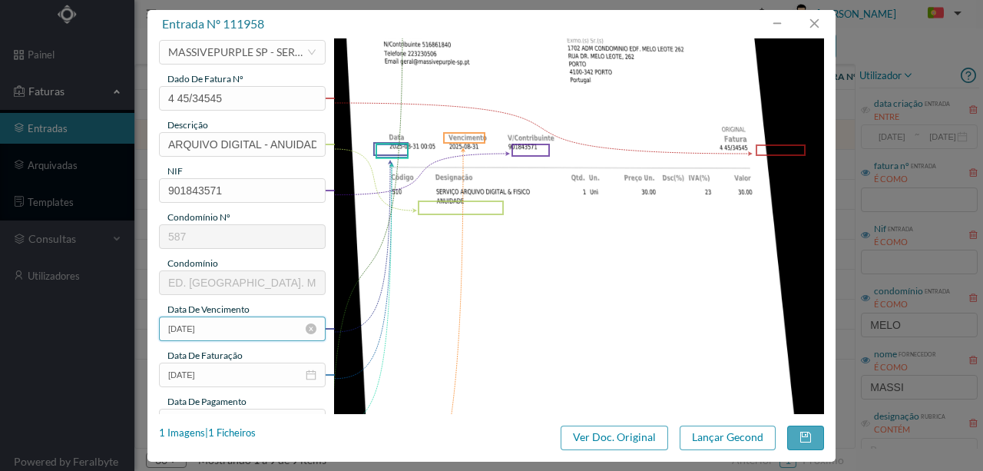
scroll to position [154, 0]
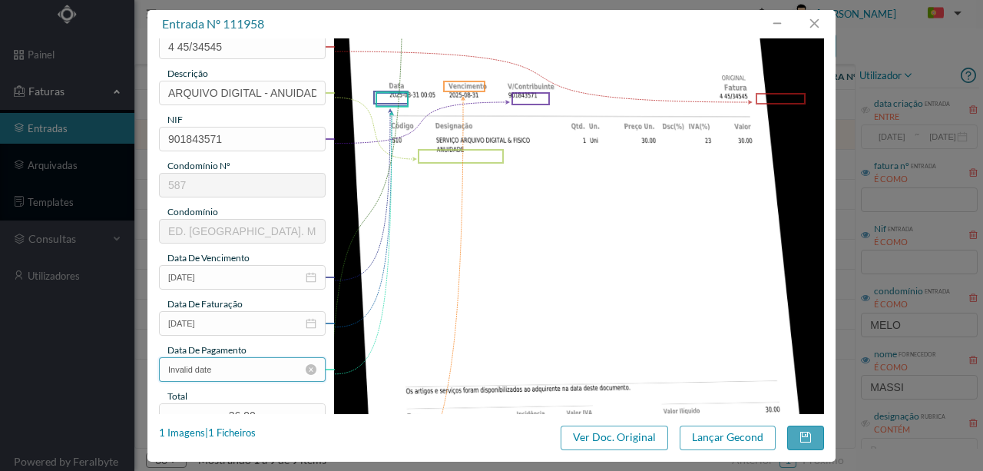
click at [229, 368] on input "Invalid date" at bounding box center [242, 369] width 167 height 25
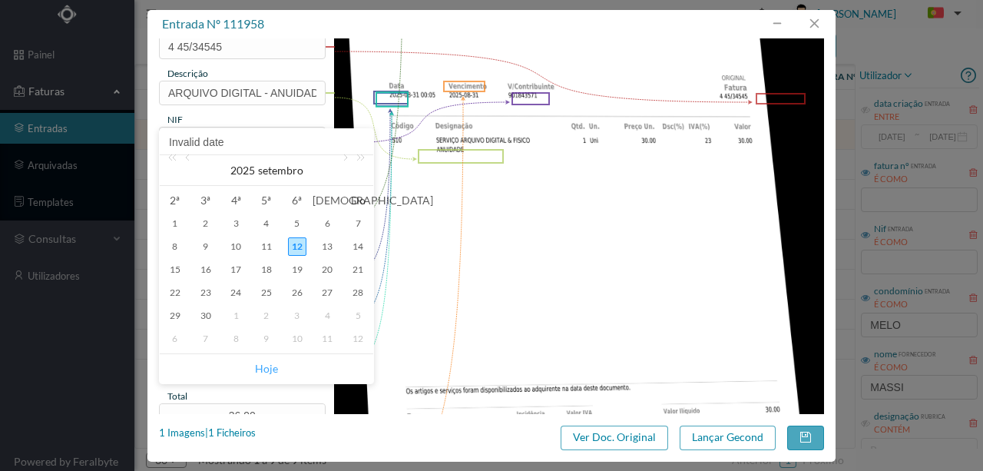
click at [268, 369] on link "Hoje" at bounding box center [266, 368] width 23 height 29
type input "[DATE]"
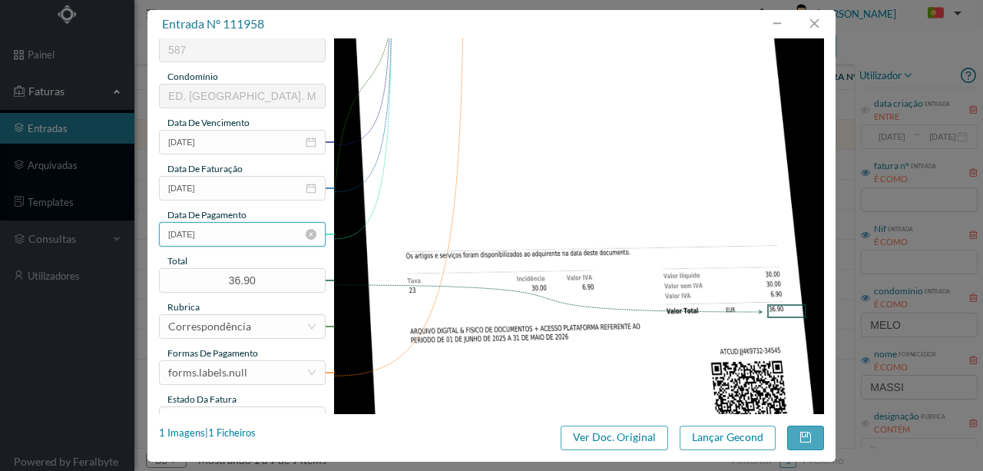
scroll to position [307, 0]
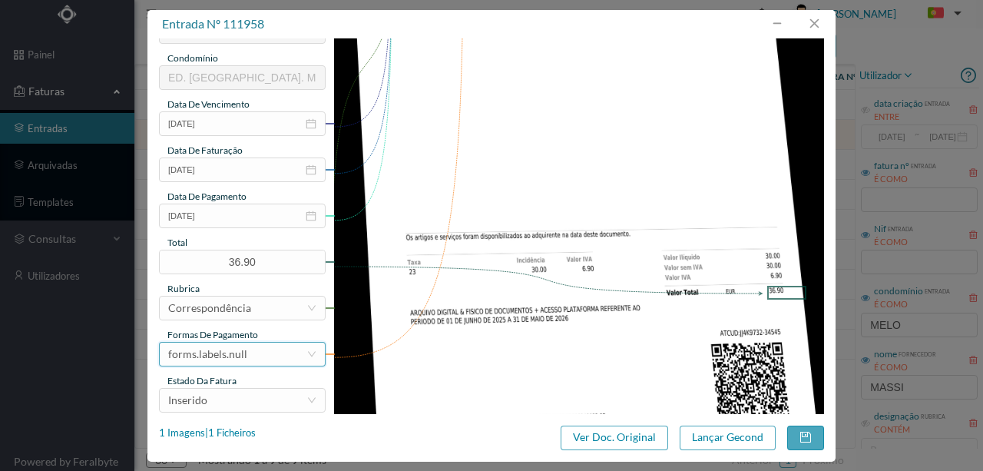
click at [247, 353] on div "forms.labels.null" at bounding box center [237, 353] width 138 height 23
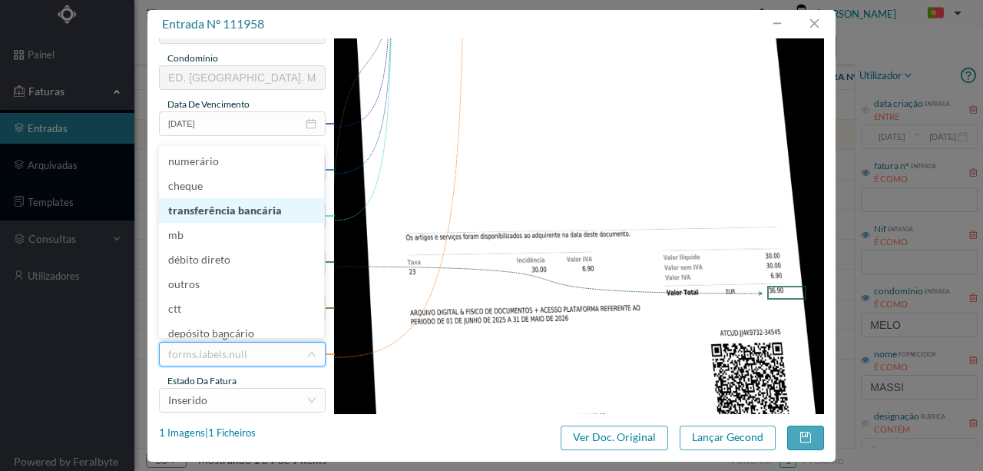
click at [258, 213] on li "transferência bancária" at bounding box center [241, 210] width 165 height 25
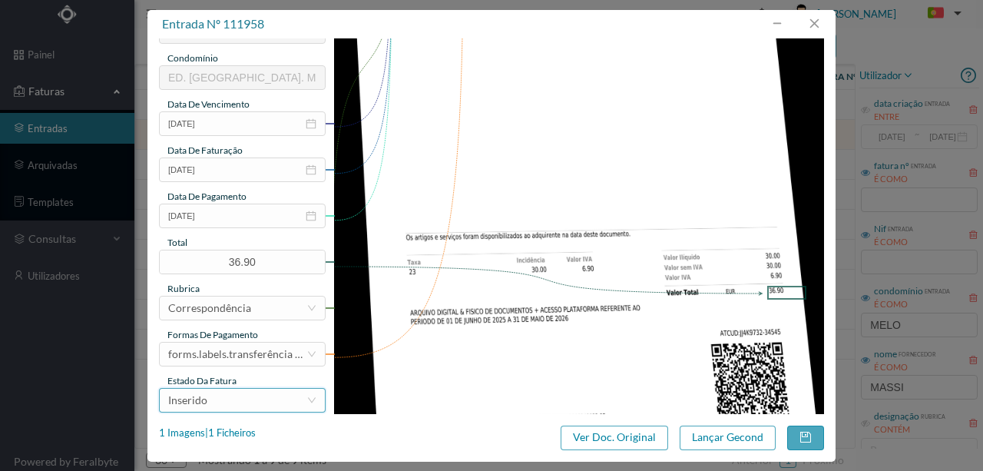
click at [235, 405] on div "Inserido" at bounding box center [237, 399] width 138 height 23
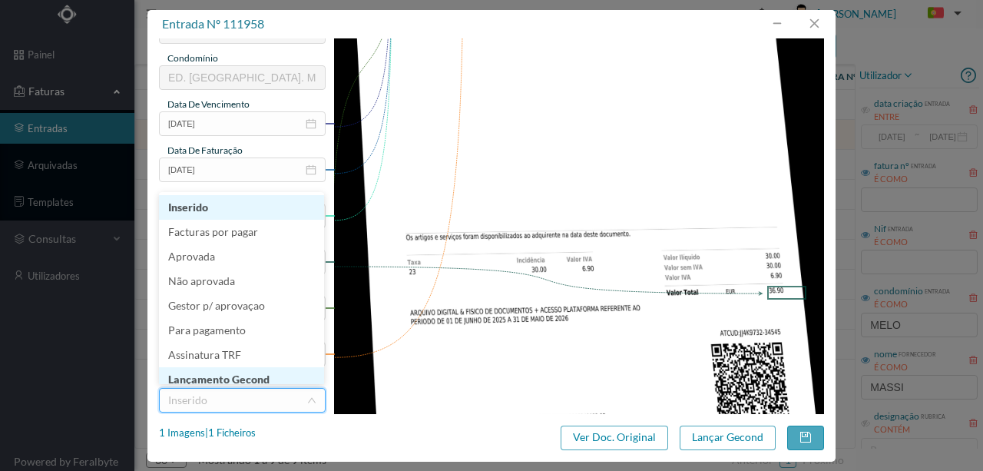
scroll to position [8, 0]
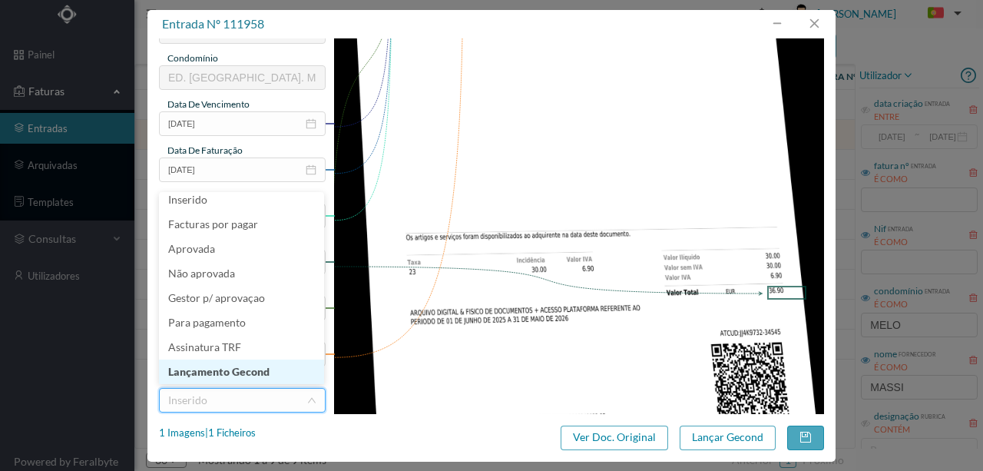
click at [243, 370] on li "Lançamento Gecond" at bounding box center [241, 371] width 165 height 25
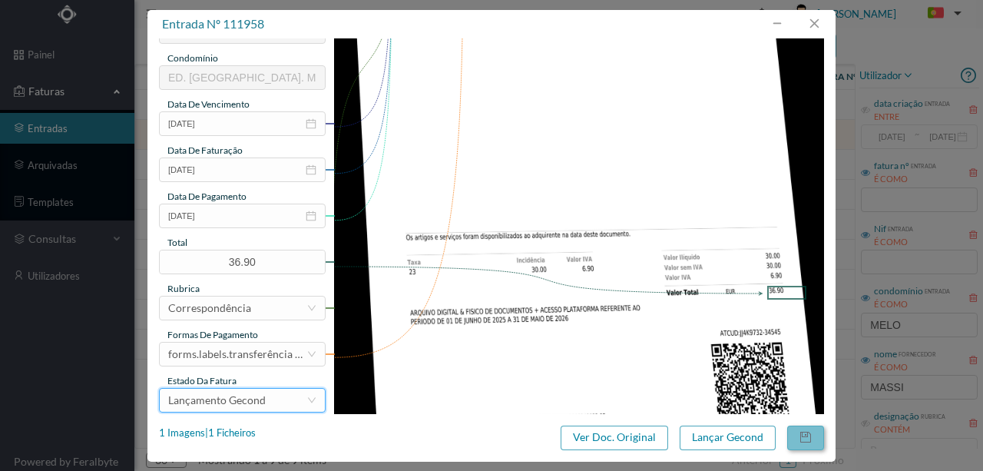
click at [805, 435] on button "button" at bounding box center [805, 437] width 37 height 25
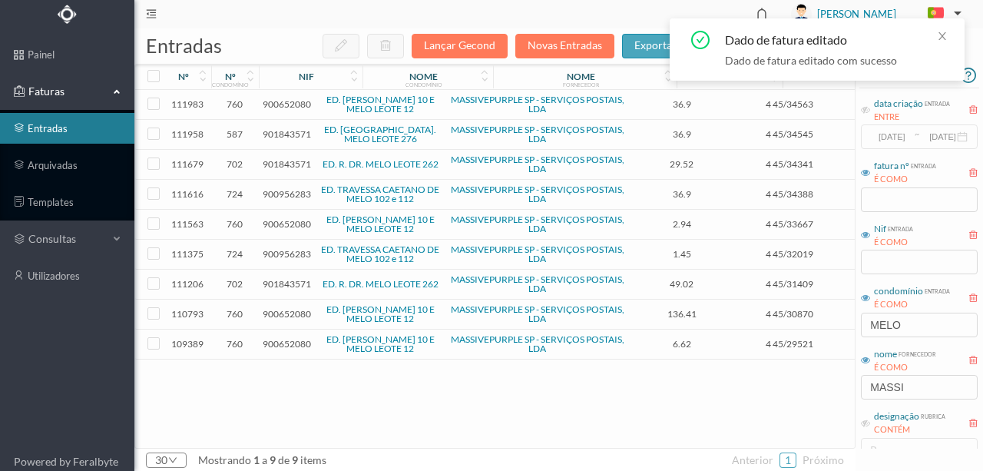
click at [289, 164] on span "901843571" at bounding box center [287, 164] width 48 height 12
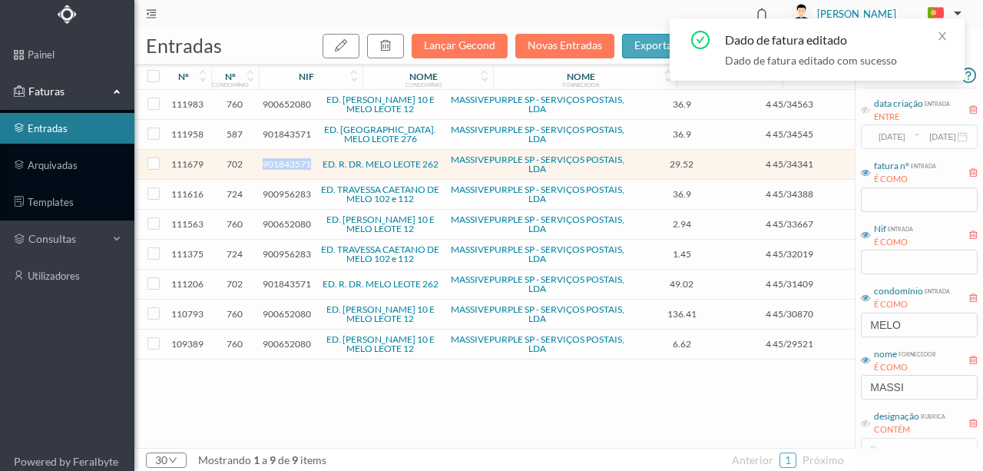
click at [289, 164] on span "901843571" at bounding box center [287, 164] width 48 height 12
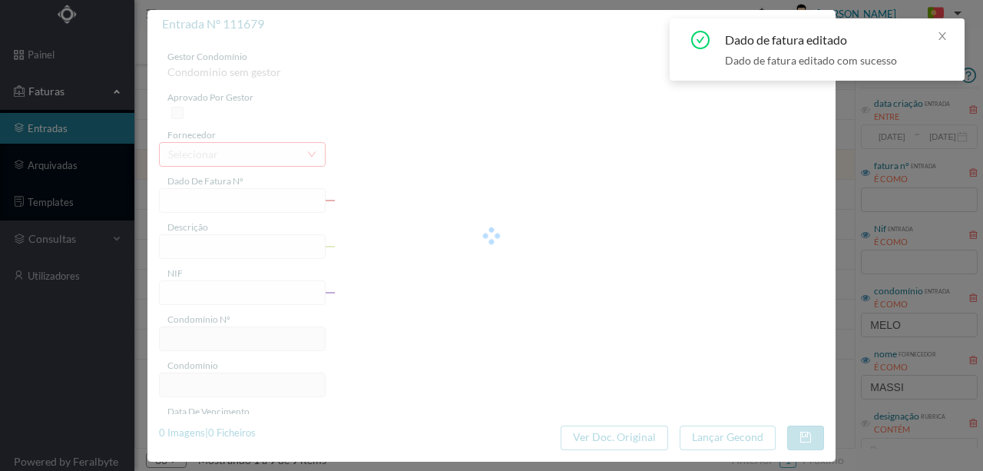
type input "4 45/34341"
type input "ANUIDADE"
type input "901843571"
type input "2025-08-03"
type input "2025-08-31"
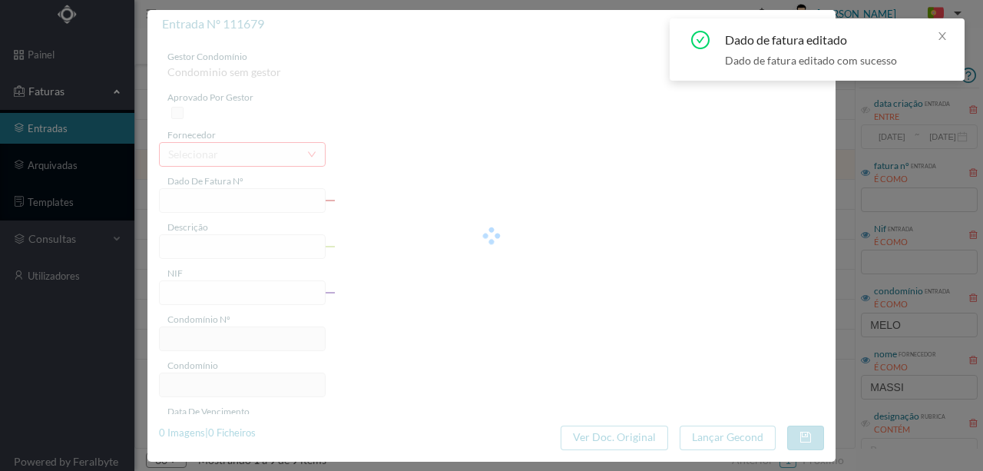
type input "2025-08-03"
type input "29.52"
type input "702"
type input "ED. R. DR. MELO LEOTE 262"
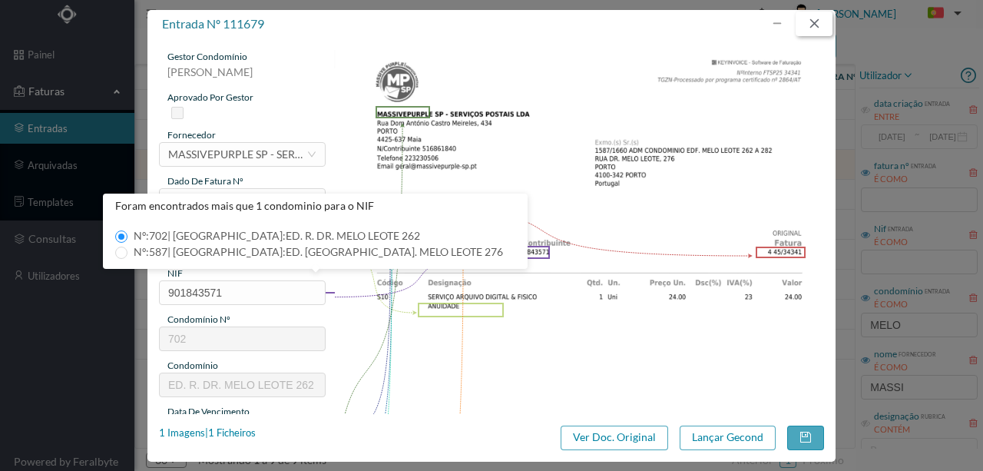
click at [816, 20] on button "button" at bounding box center [813, 24] width 37 height 25
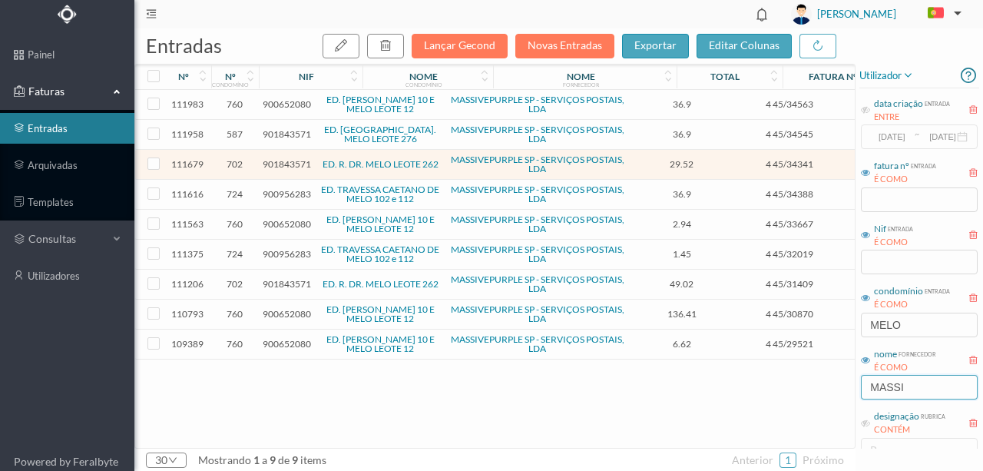
drag, startPoint x: 926, startPoint y: 379, endPoint x: 785, endPoint y: 396, distance: 142.3
click at [786, 396] on div "entradas Lançar Gecond Novas Entradas exportar editar colunas nº nº condomínio …" at bounding box center [558, 249] width 848 height 442
drag, startPoint x: 912, startPoint y: 326, endPoint x: 726, endPoint y: 330, distance: 185.9
click at [727, 330] on div "entradas Lançar Gecond Novas Entradas exportar editar colunas nº nº condomínio …" at bounding box center [558, 249] width 848 height 442
click at [882, 260] on input "text" at bounding box center [919, 262] width 117 height 25
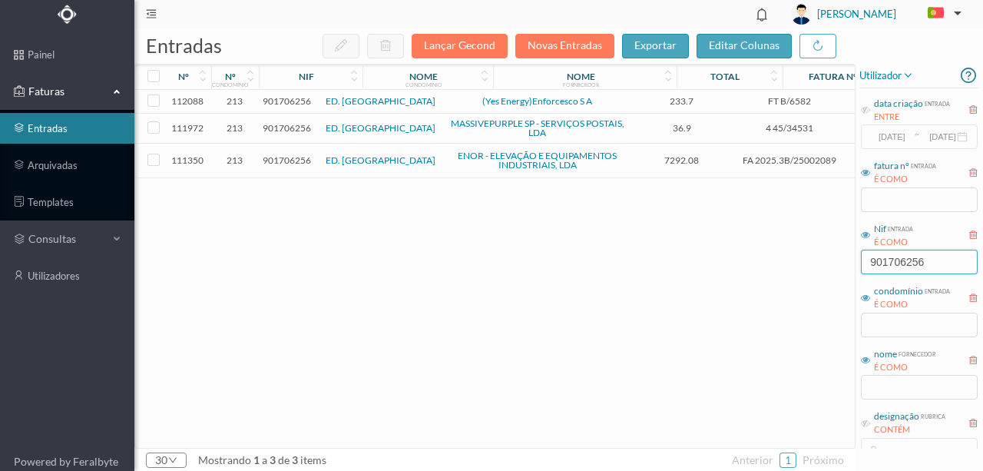
type input "901706256"
click at [296, 160] on span "901706256" at bounding box center [287, 160] width 48 height 12
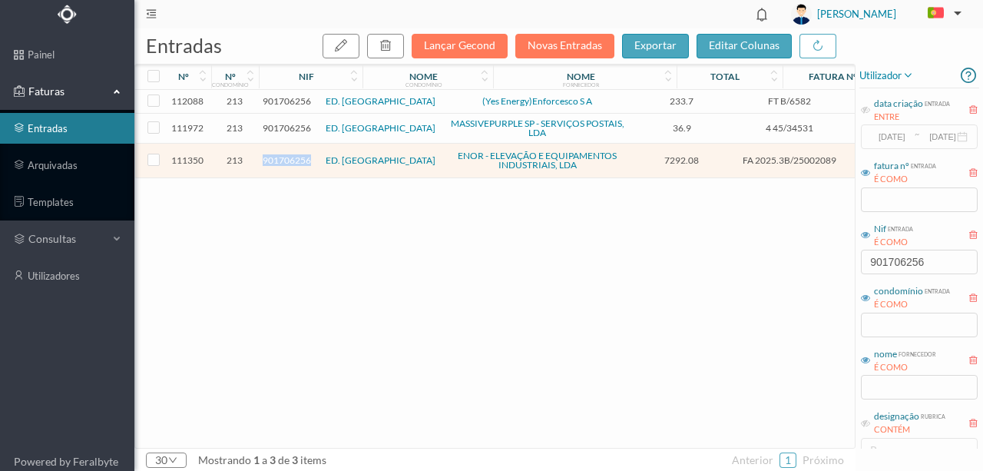
click at [296, 160] on span "901706256" at bounding box center [287, 160] width 48 height 12
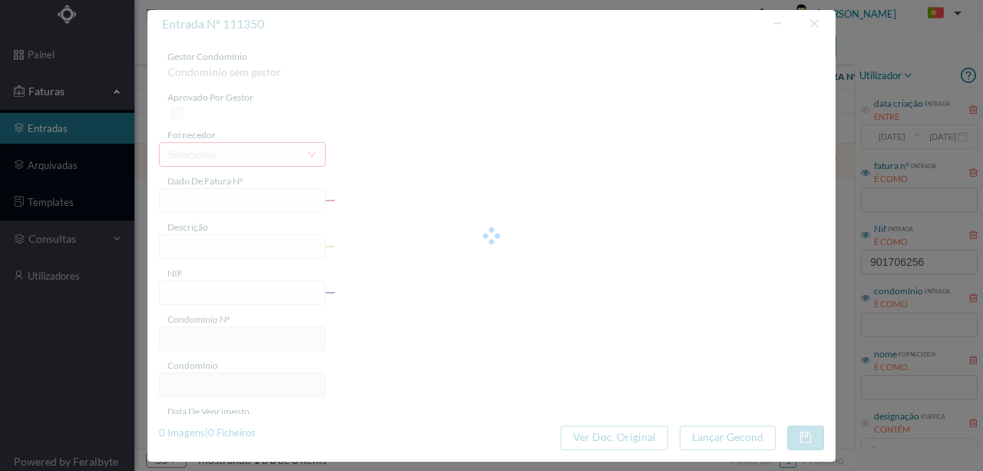
type input "FA 2025.3B/25002089"
type input "* VALOR REFER. A 17 PREST. MENSAIS (08,"
type input "901706256"
type input "04-09-2025"
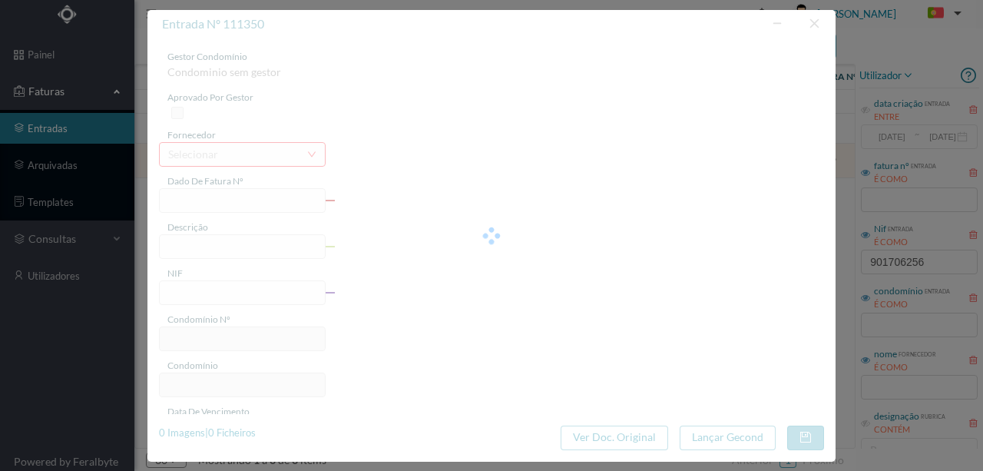
type input "04-09-2025"
type input "7292.08"
type input "213"
type input "ED. [GEOGRAPHIC_DATA]"
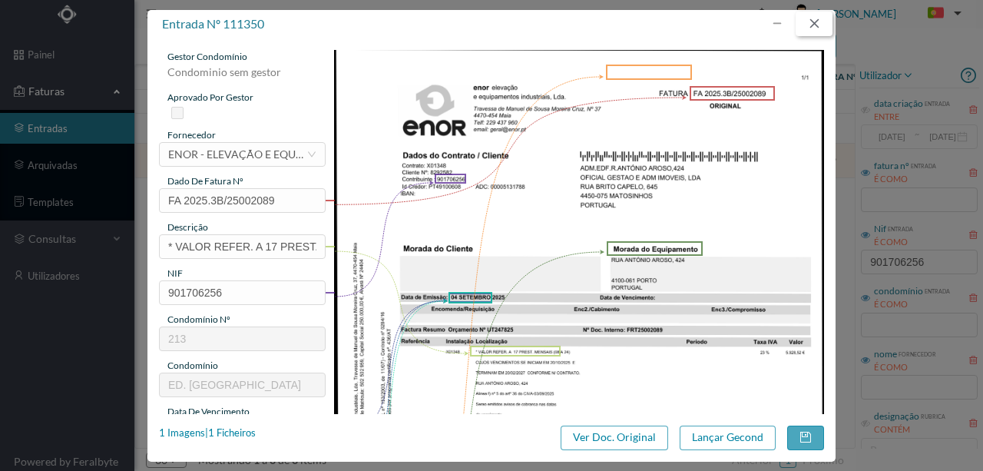
click at [813, 18] on button "button" at bounding box center [813, 24] width 37 height 25
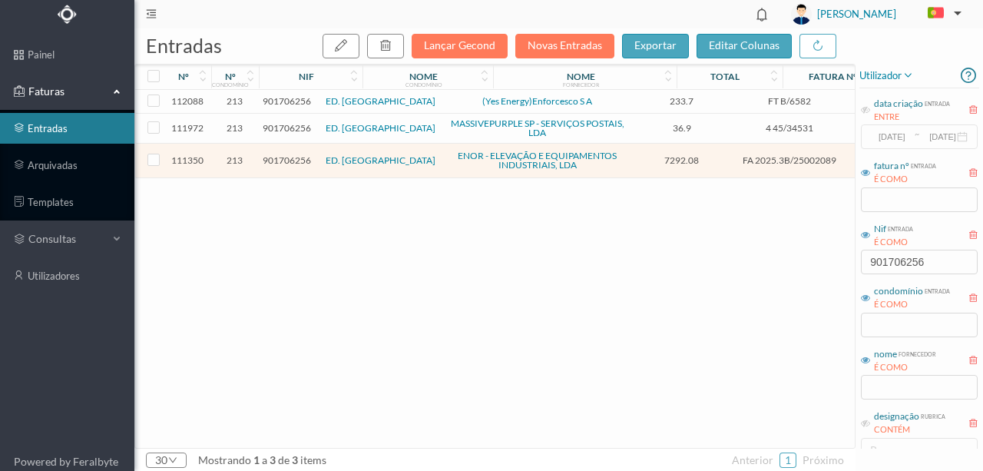
click at [287, 101] on span "901706256" at bounding box center [287, 101] width 48 height 12
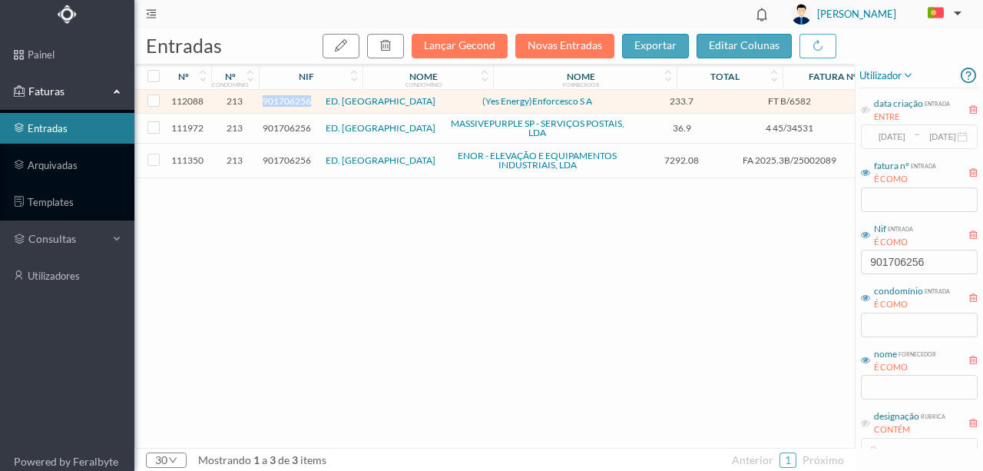
click at [287, 101] on span "901706256" at bounding box center [287, 101] width 48 height 12
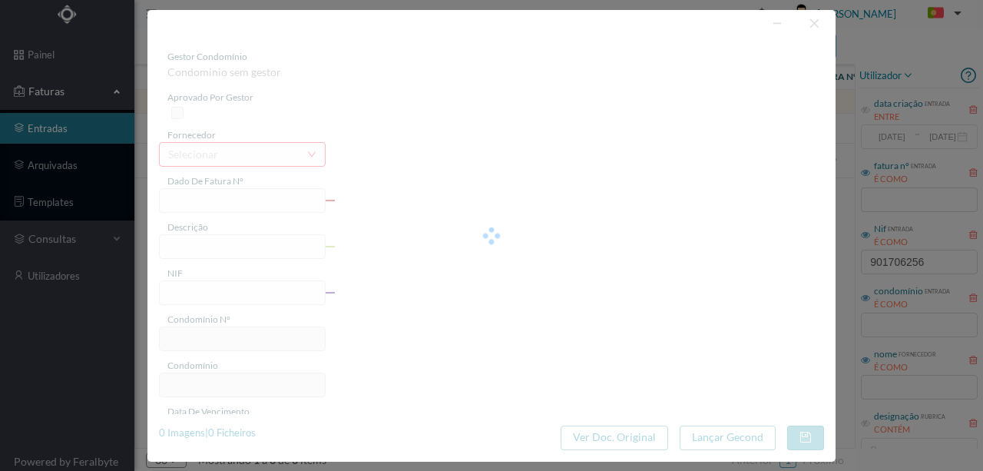
type input "FT B/6582"
type input "901706256"
type input "Invalid date"
type input "28-08-2025"
type input "233.70"
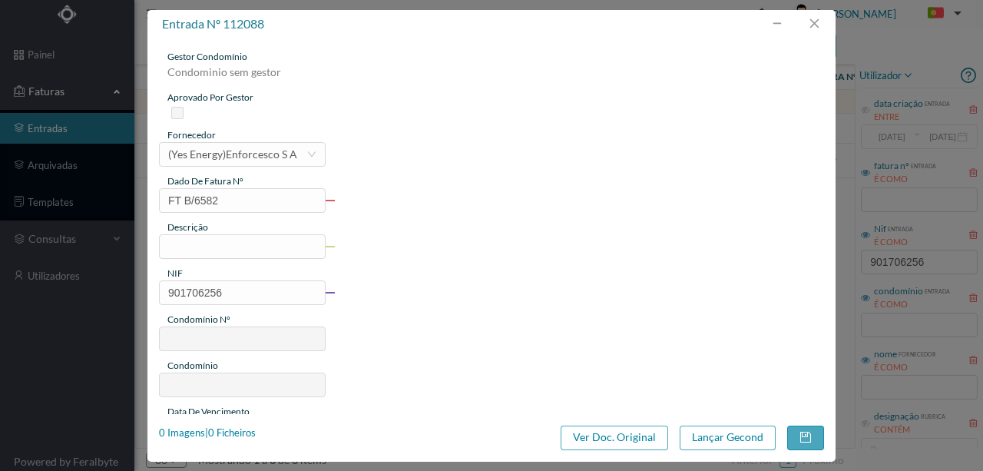
type input "213"
type input "ED. [GEOGRAPHIC_DATA]"
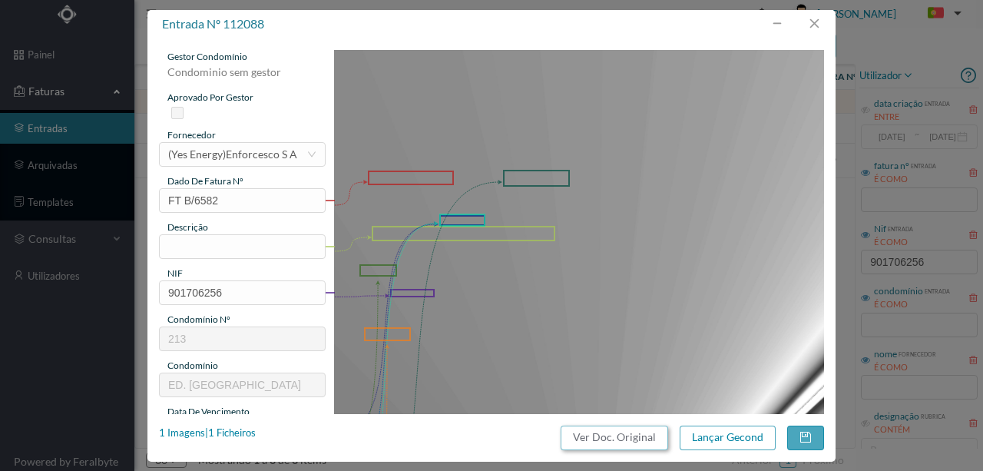
click at [592, 435] on button "Ver Doc. Original" at bounding box center [613, 437] width 107 height 25
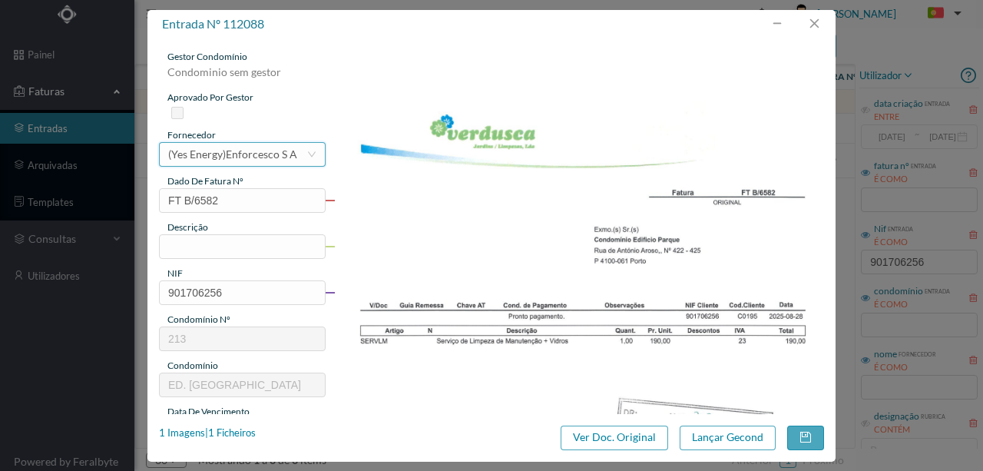
click at [197, 152] on div "(Yes Energy)Enforcesco S A" at bounding box center [232, 154] width 129 height 23
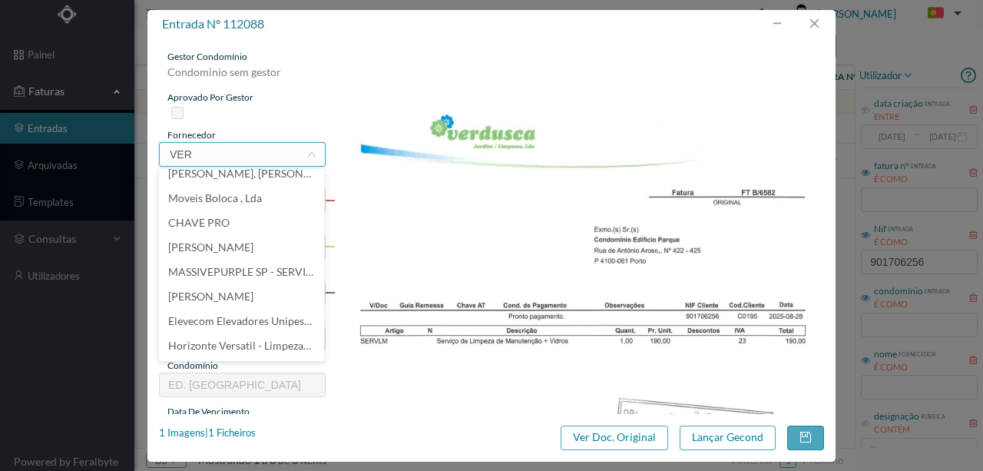
scroll to position [0, 0]
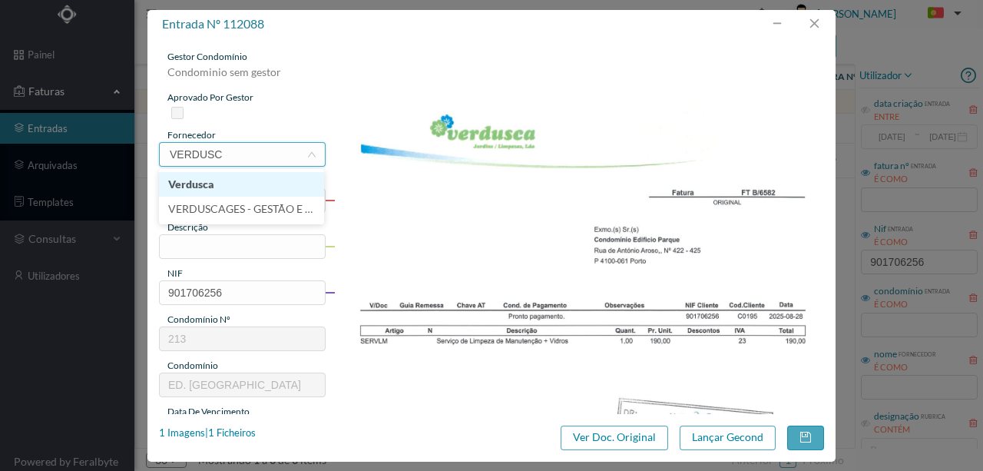
type input "VERDUSCA"
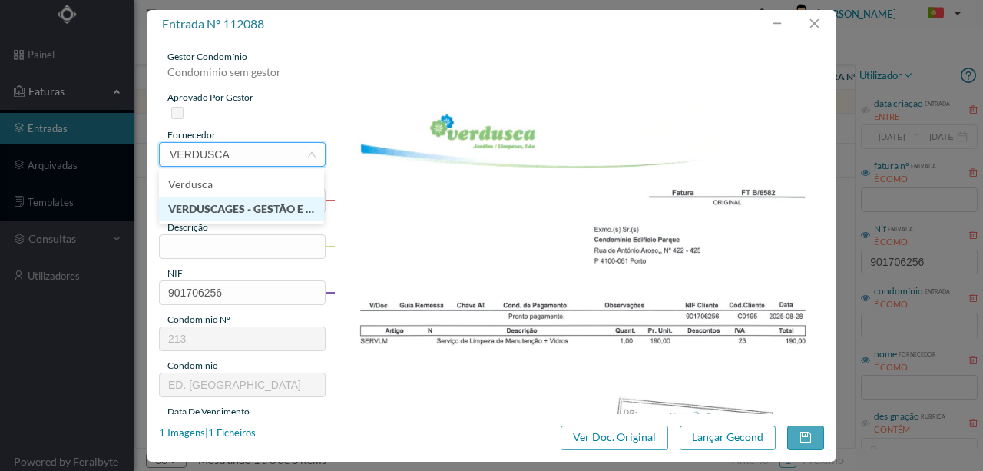
click at [231, 206] on li "VERDUSCAGES - GESTÃO E ADM.CONDOMÍNIOS UNIPESSOAL, LDA" at bounding box center [241, 209] width 165 height 25
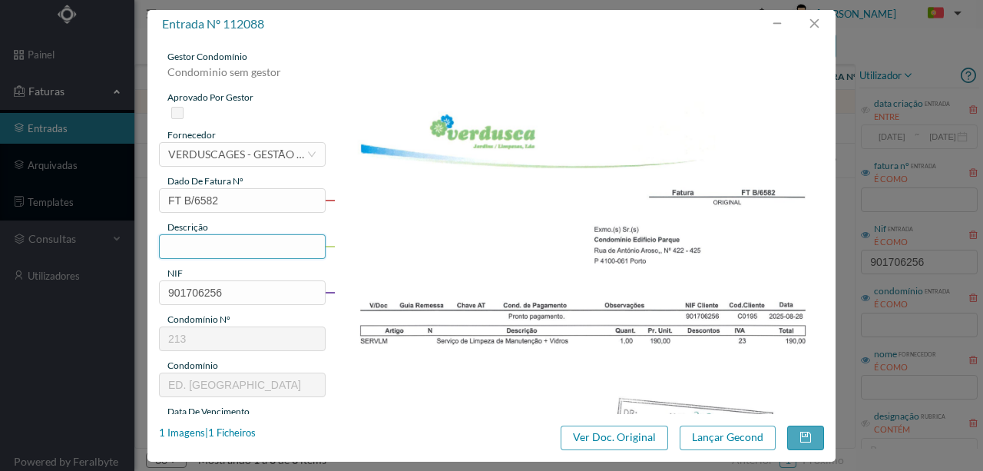
click at [194, 246] on input "text" at bounding box center [242, 246] width 167 height 25
type input "s"
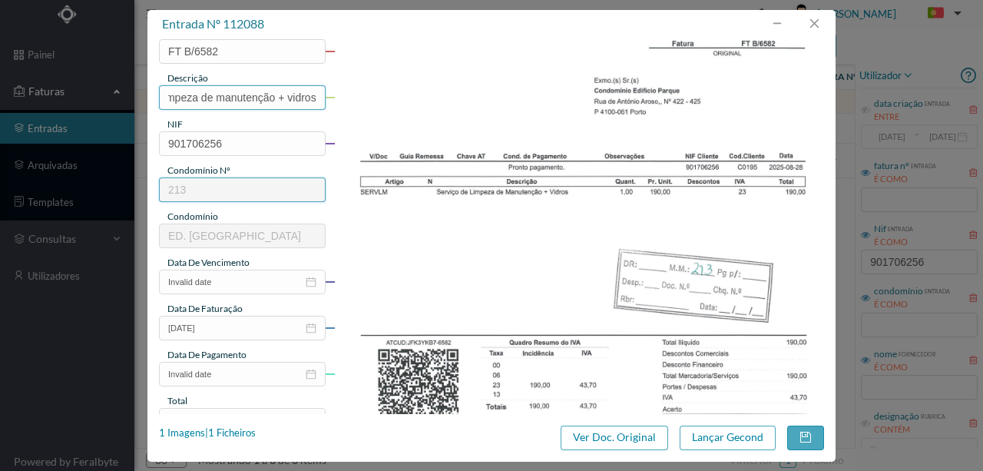
scroll to position [154, 0]
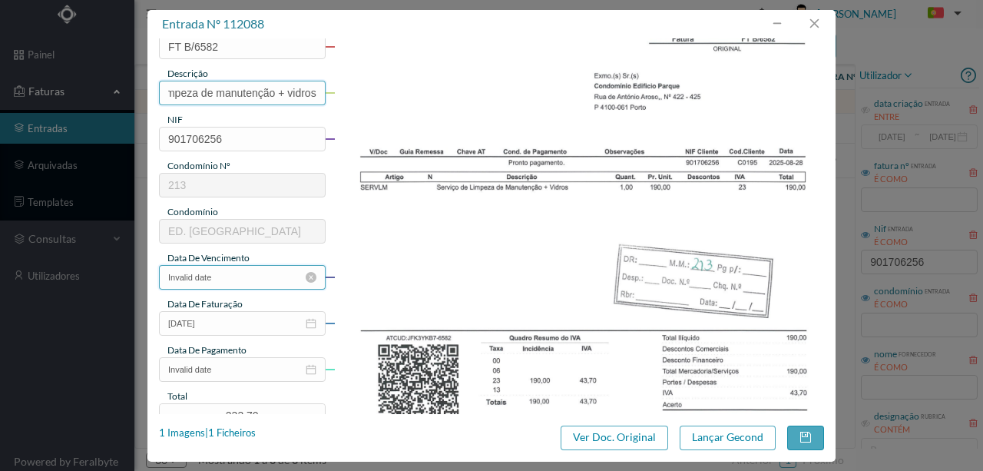
type input "Serviços de Limpeza de manutenção + vidros"
click at [232, 279] on input "Invalid date" at bounding box center [242, 277] width 167 height 25
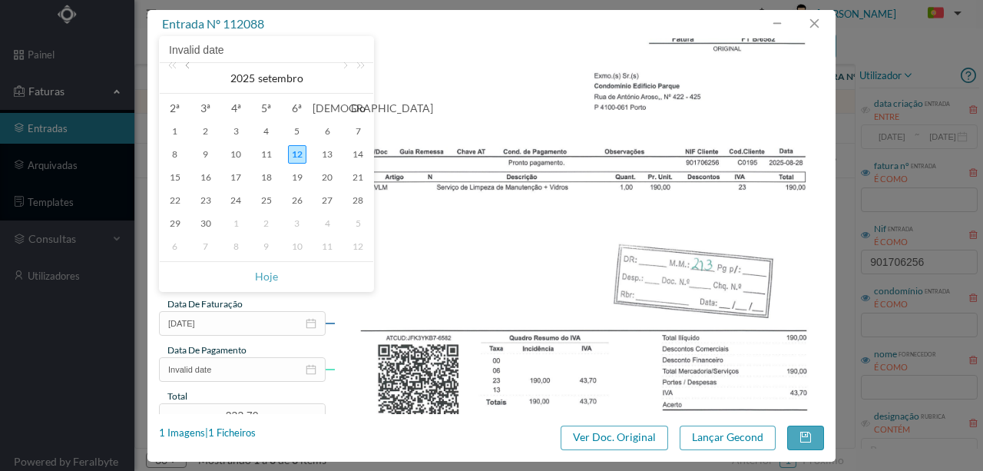
click at [186, 68] on link at bounding box center [189, 78] width 14 height 31
click at [273, 220] on div "28" at bounding box center [266, 223] width 18 height 18
type input "28-08-2025"
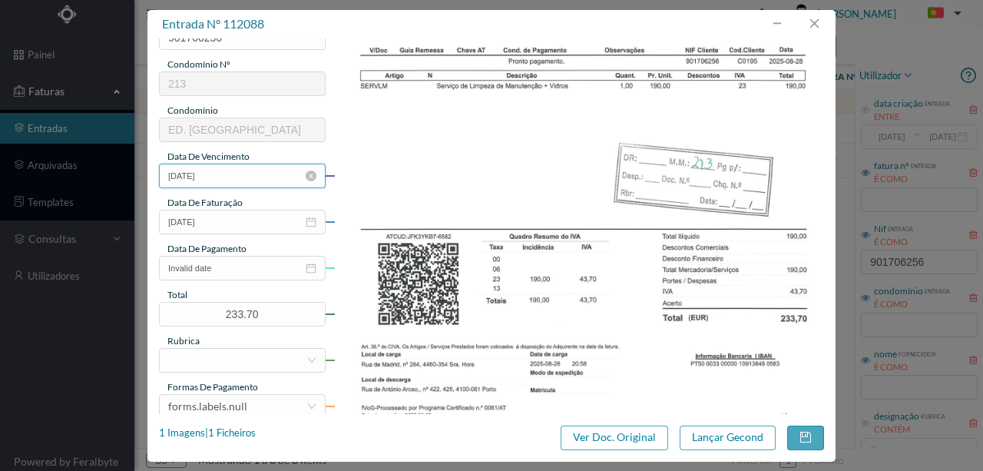
scroll to position [256, 0]
click at [231, 267] on input "Invalid date" at bounding box center [242, 267] width 167 height 25
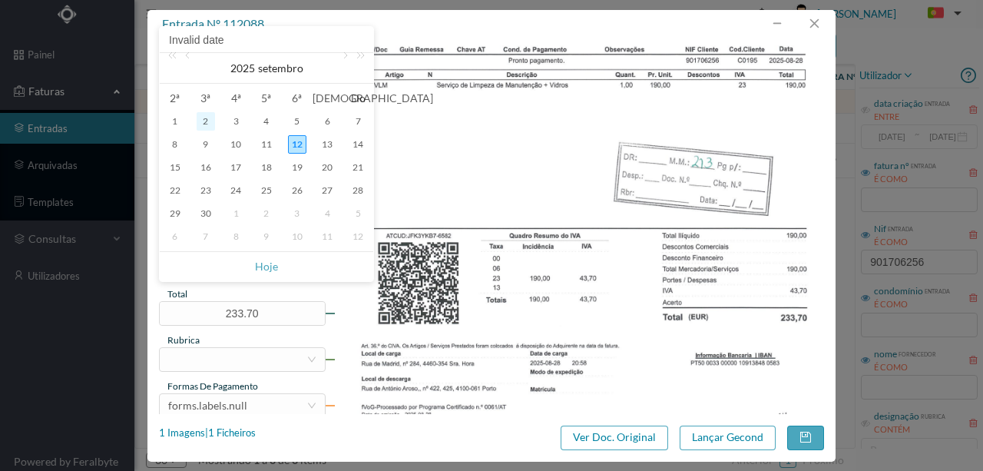
click at [207, 120] on div "2" at bounding box center [206, 121] width 18 height 18
type input "02-09-2025"
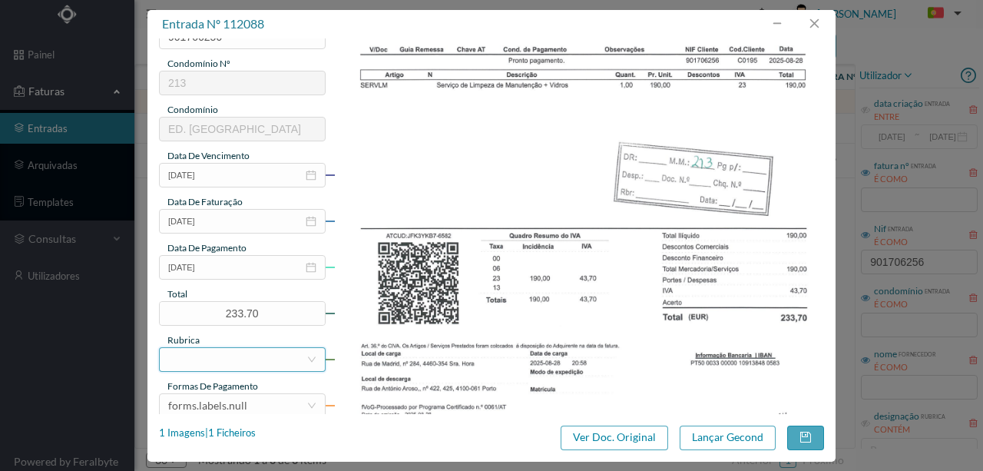
click at [210, 358] on div at bounding box center [237, 359] width 138 height 23
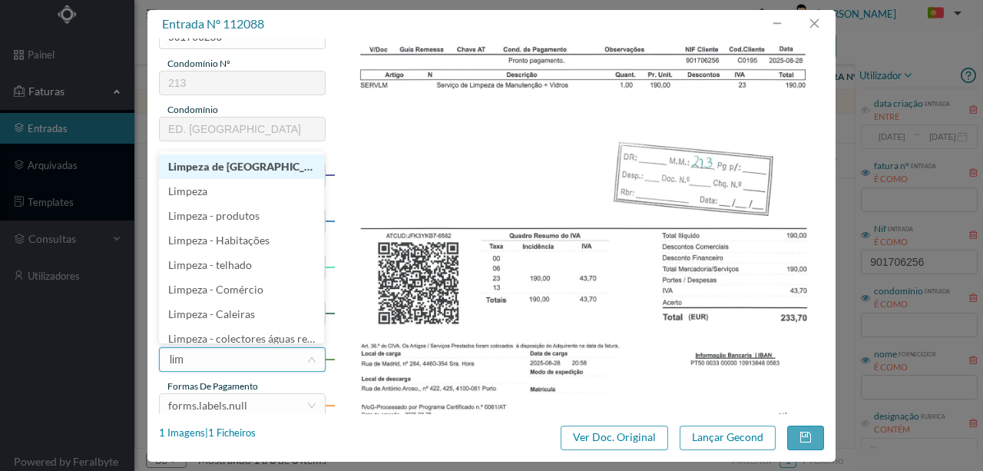
type input "limp"
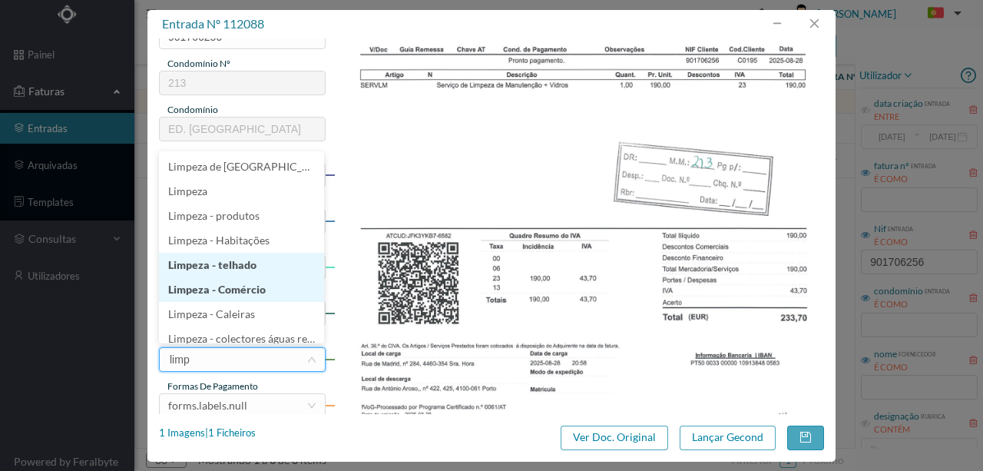
scroll to position [8, 0]
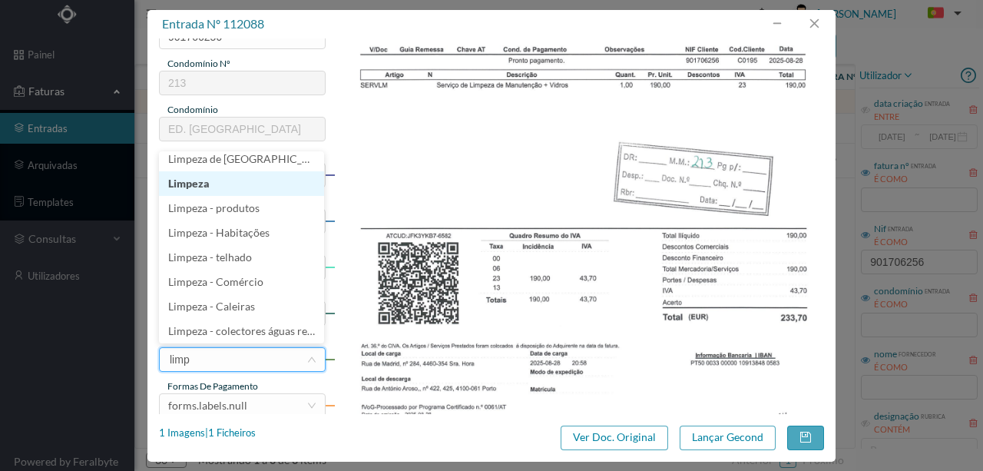
click at [199, 183] on li "Limpeza" at bounding box center [241, 183] width 165 height 25
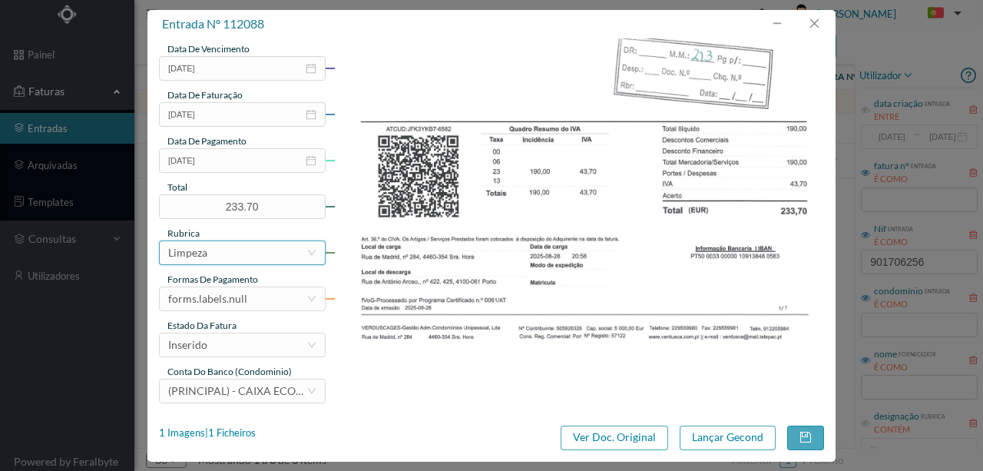
scroll to position [363, 0]
click at [244, 297] on div "forms.labels.null" at bounding box center [207, 297] width 79 height 23
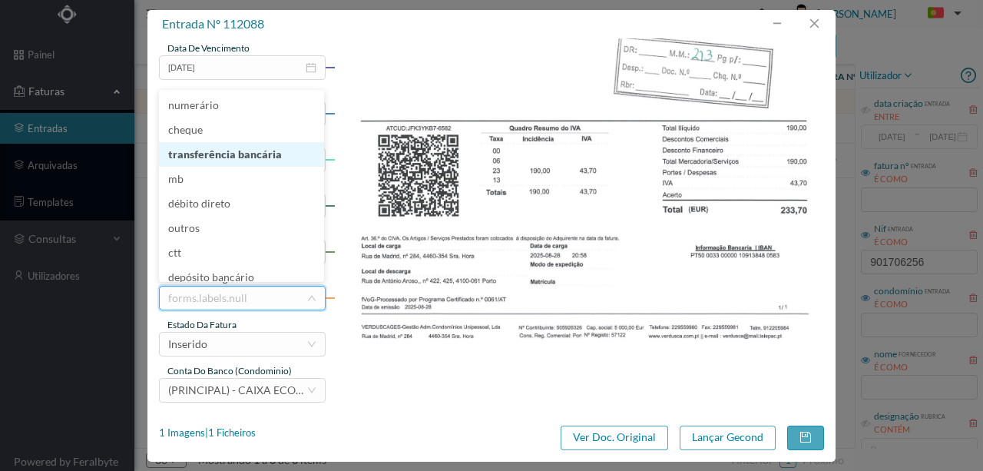
click at [236, 163] on li "transferência bancária" at bounding box center [241, 154] width 165 height 25
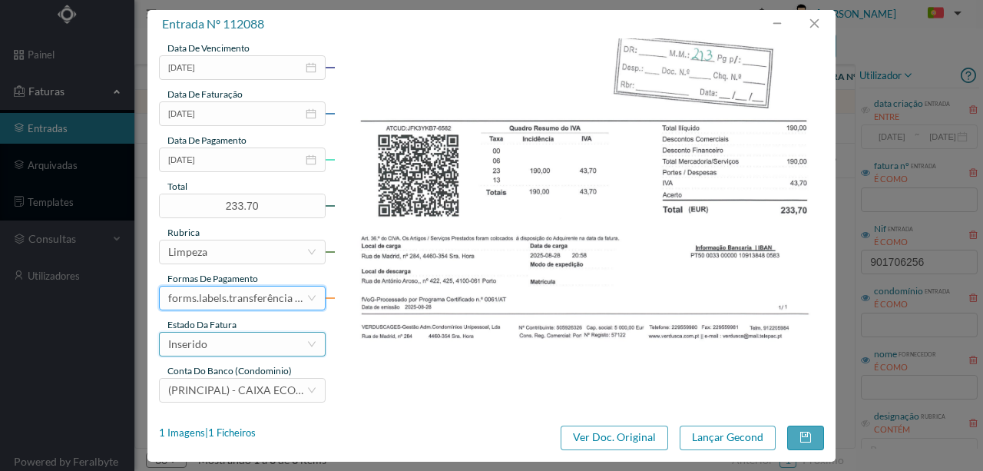
click at [238, 344] on div "Inserido" at bounding box center [237, 343] width 138 height 23
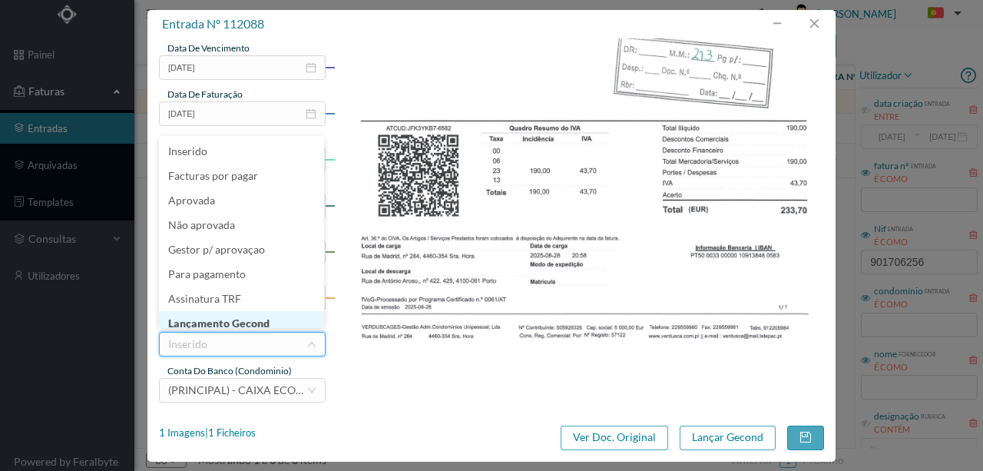
scroll to position [8, 0]
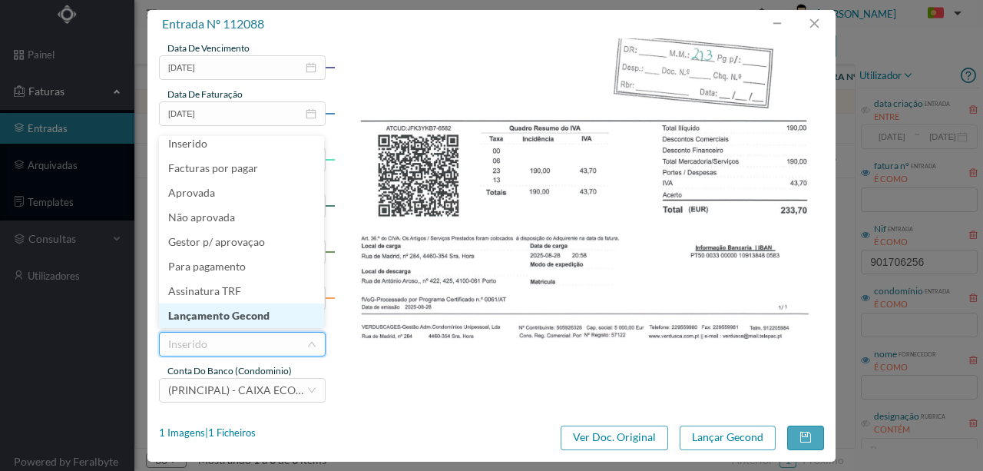
click at [240, 319] on li "Lançamento Gecond" at bounding box center [241, 315] width 165 height 25
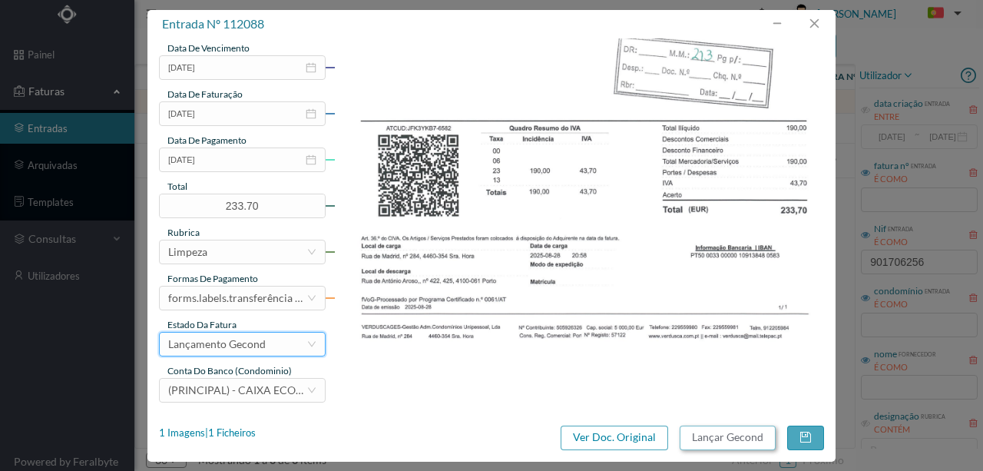
click at [712, 435] on button "Lançar Gecond" at bounding box center [727, 437] width 96 height 25
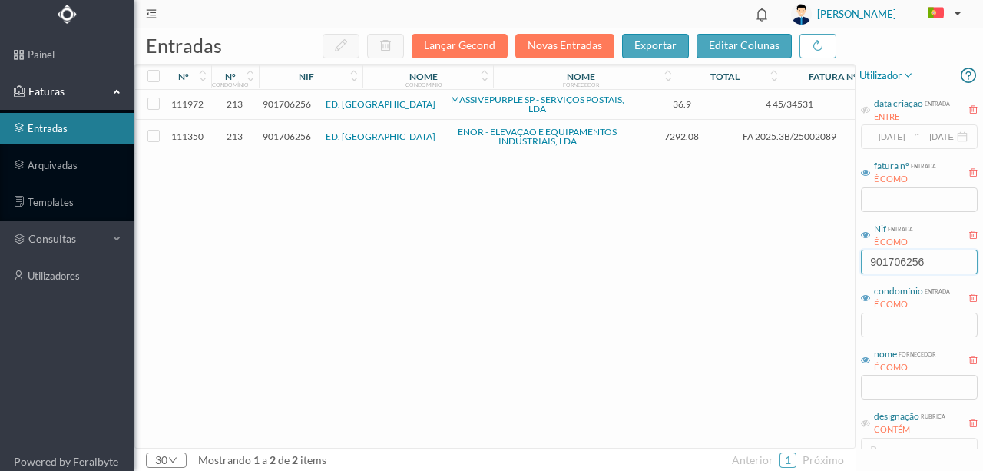
drag, startPoint x: 948, startPoint y: 259, endPoint x: 722, endPoint y: 256, distance: 226.5
click at [728, 257] on div "entradas Lançar Gecond Novas Entradas exportar editar colunas nº nº condomínio …" at bounding box center [558, 249] width 848 height 442
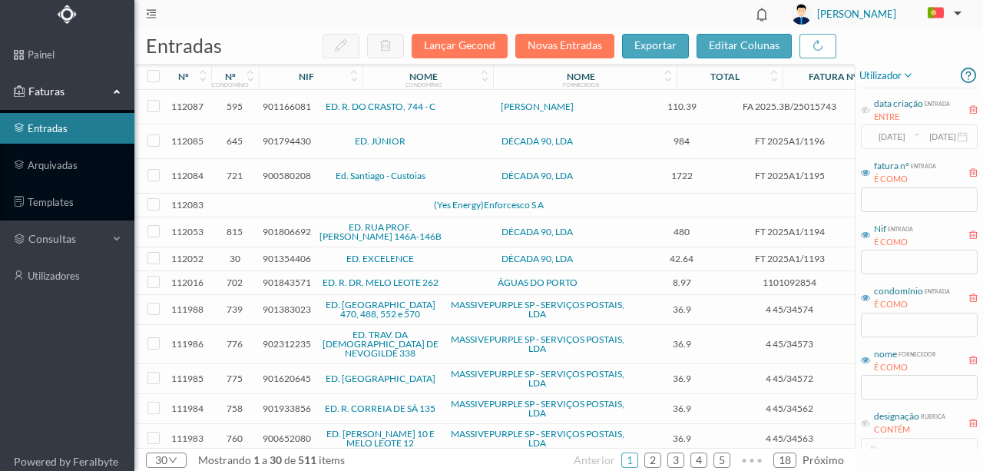
click at [285, 204] on td at bounding box center [331, 205] width 131 height 24
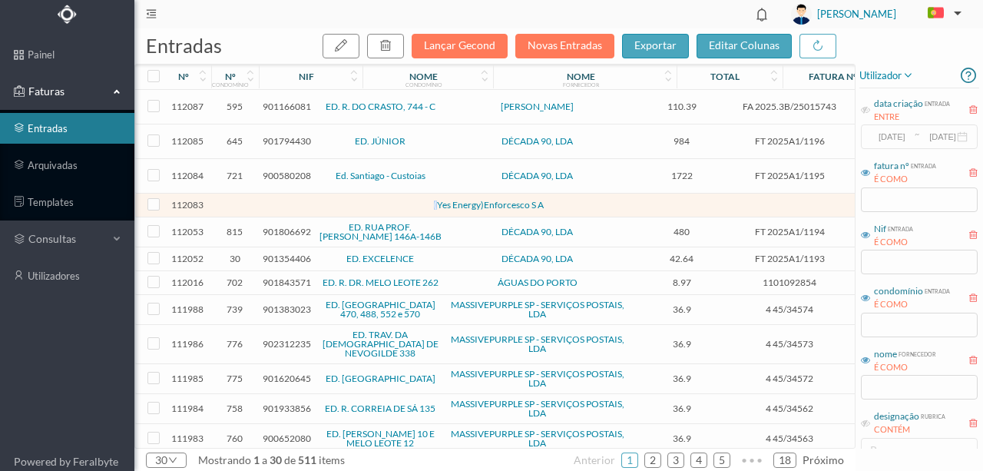
click at [285, 204] on td at bounding box center [331, 205] width 131 height 24
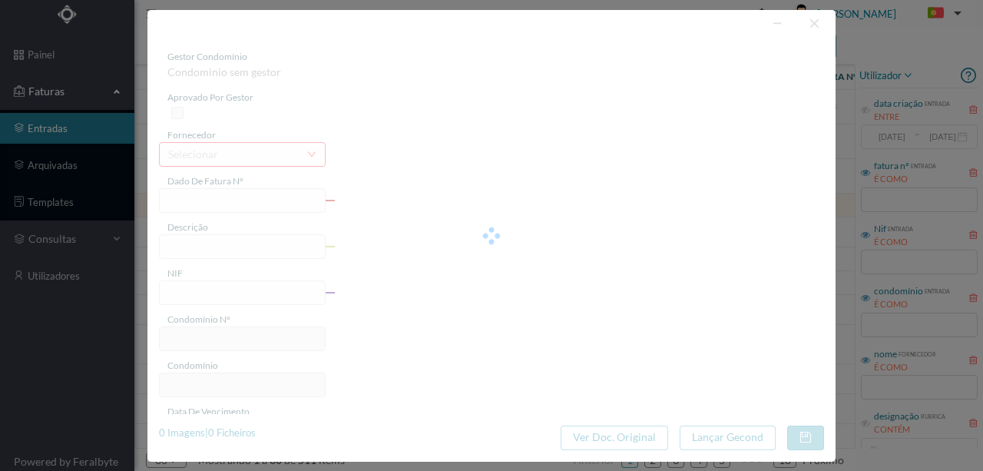
type input "0"
type input "Invalid date"
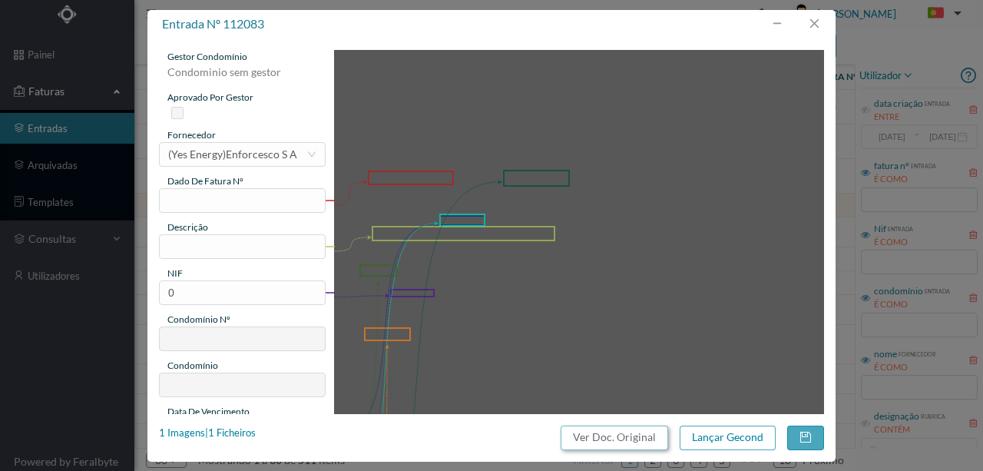
click at [596, 435] on button "Ver Doc. Original" at bounding box center [613, 437] width 107 height 25
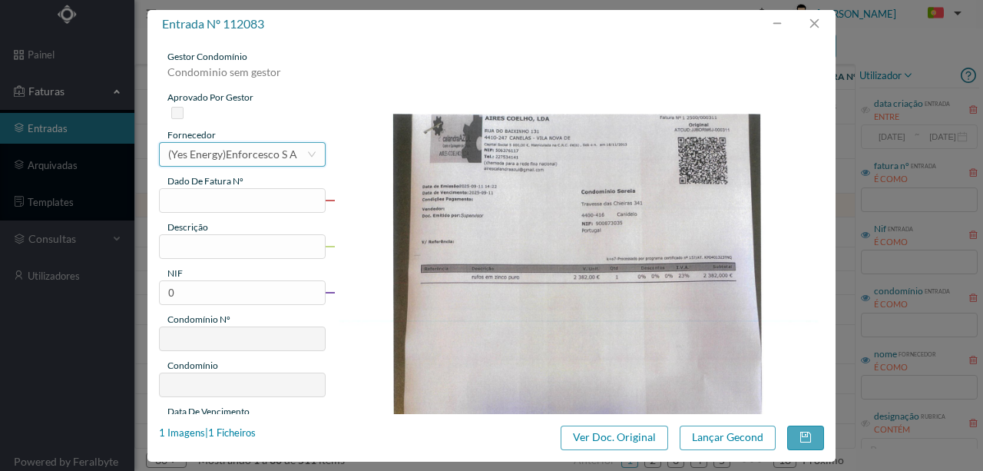
click at [217, 151] on div "(Yes Energy)Enforcesco S A" at bounding box center [232, 154] width 129 height 23
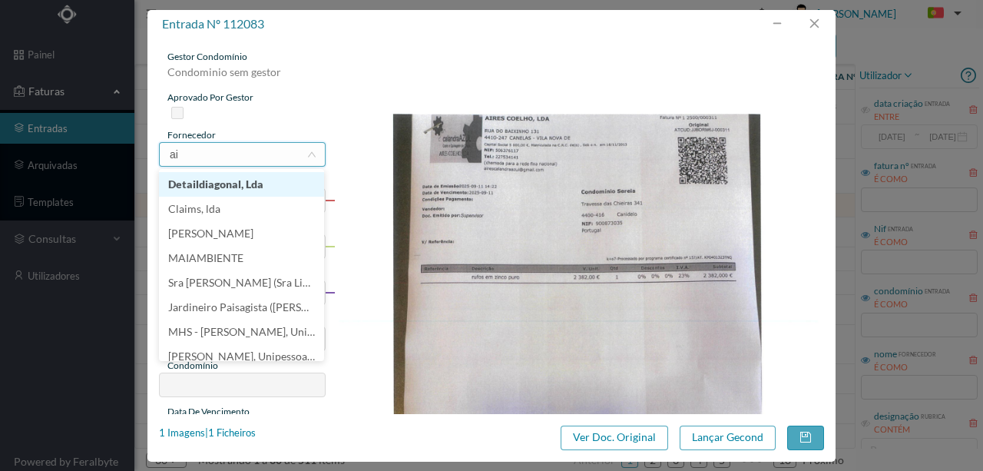
type input "a"
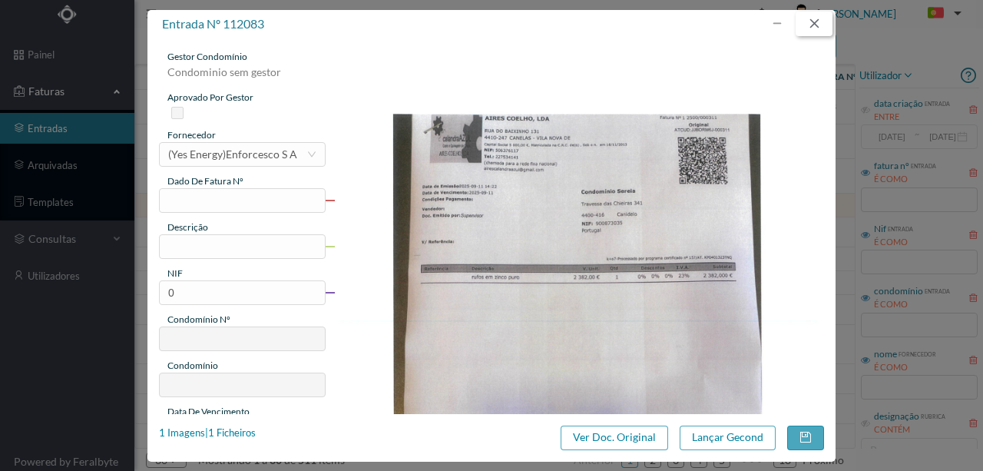
click at [817, 25] on button "button" at bounding box center [813, 24] width 37 height 25
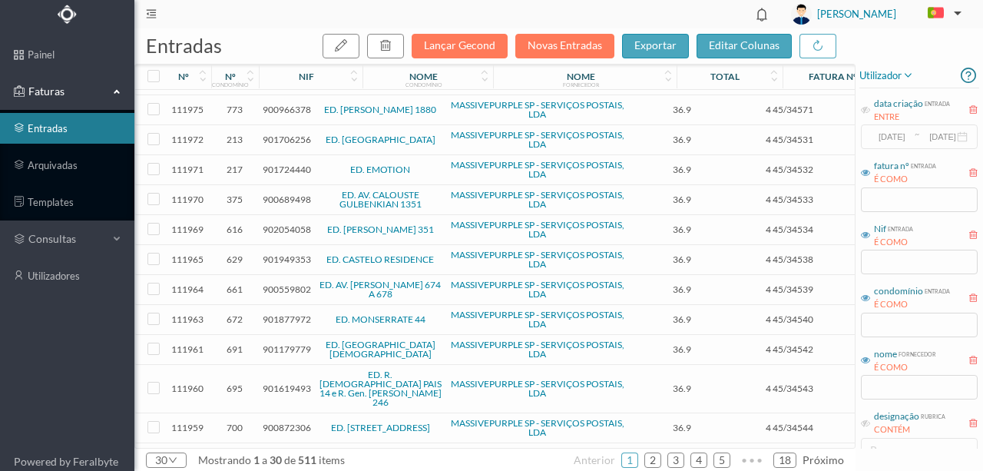
scroll to position [531, 0]
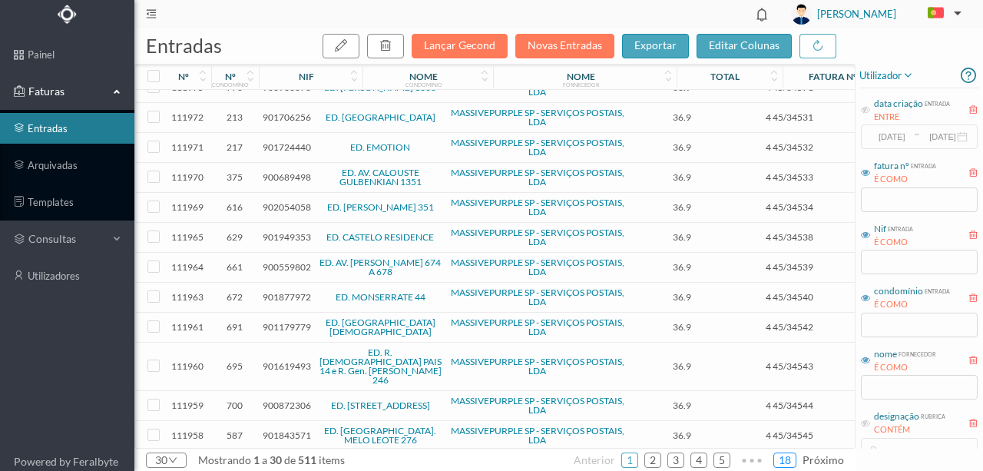
click at [787, 460] on link "18" at bounding box center [784, 459] width 21 height 23
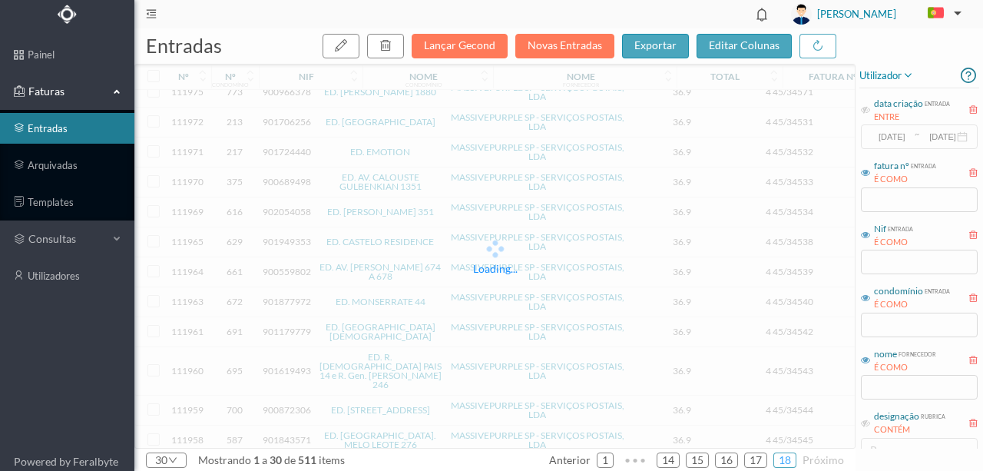
scroll to position [0, 0]
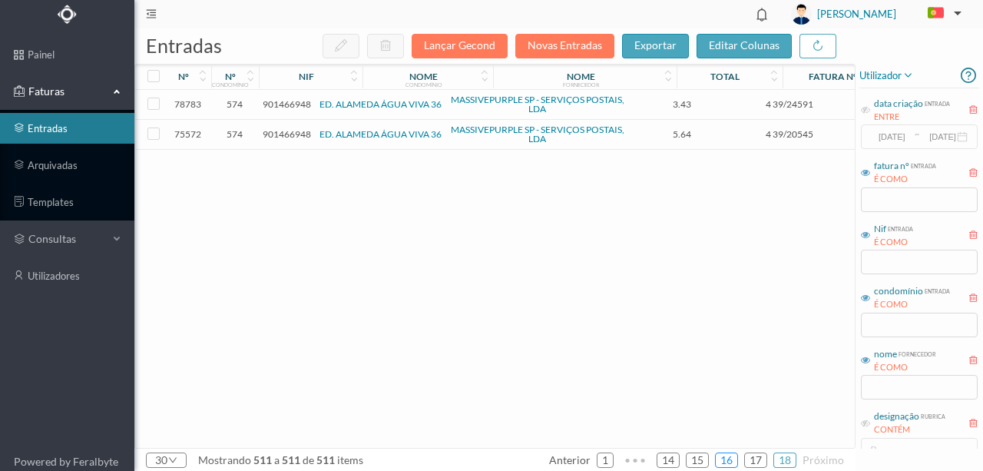
click at [731, 458] on link "16" at bounding box center [726, 459] width 21 height 23
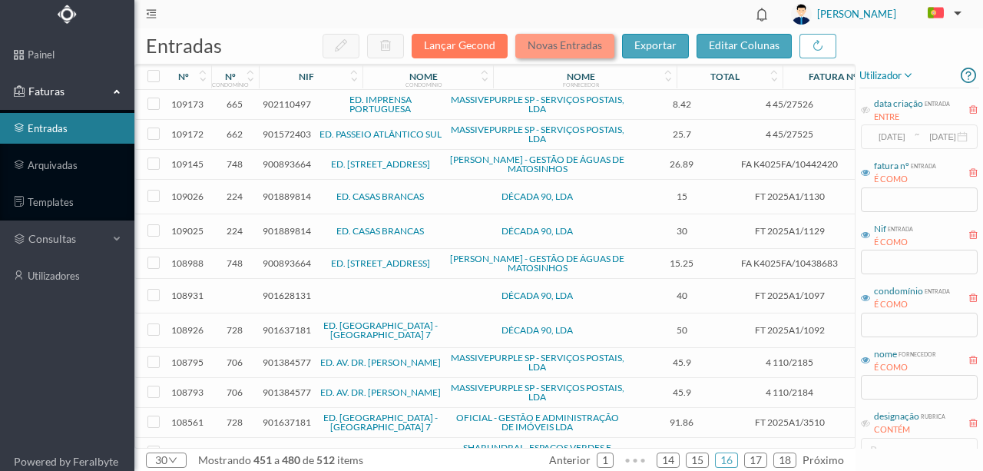
click at [543, 45] on button "Novas Entradas" at bounding box center [564, 46] width 99 height 25
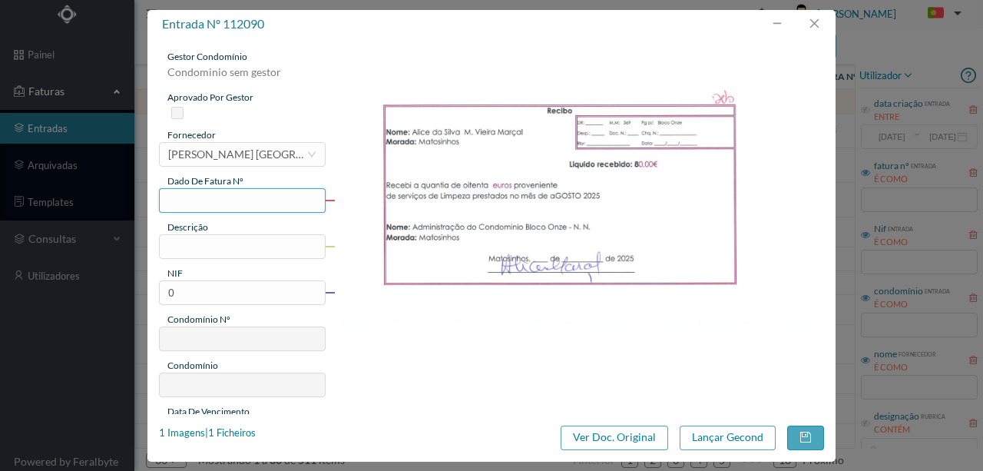
click at [203, 196] on input "text" at bounding box center [242, 200] width 167 height 25
type input "369.31.08"
click at [186, 249] on input "text" at bounding box center [242, 246] width 167 height 25
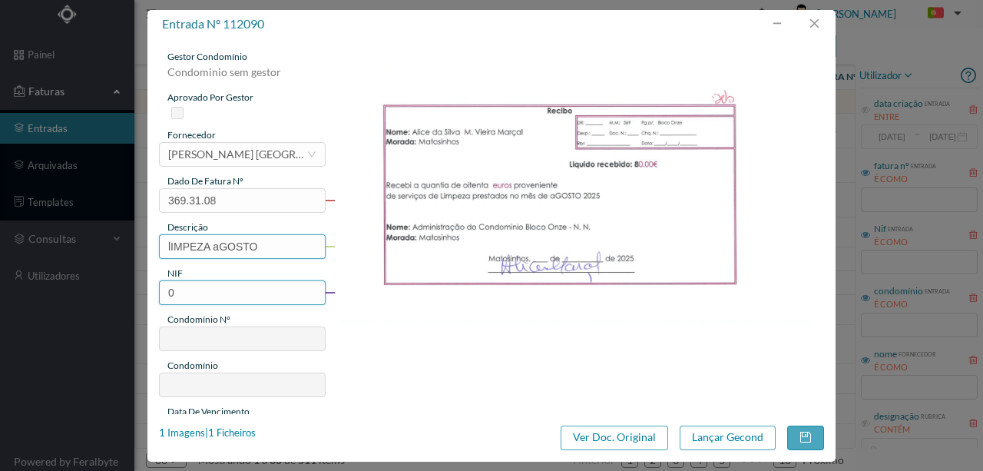
type input "Limpeza Agosto"
drag, startPoint x: 195, startPoint y: 289, endPoint x: 957, endPoint y: 101, distance: 784.5
click at [109, 300] on div "entrada nº 112090 gestor condomínio Condominio sem gestor aprovado por gestor f…" at bounding box center [491, 235] width 983 height 471
click at [191, 290] on input "0" at bounding box center [242, 292] width 167 height 25
drag, startPoint x: 178, startPoint y: 292, endPoint x: 158, endPoint y: 292, distance: 20.0
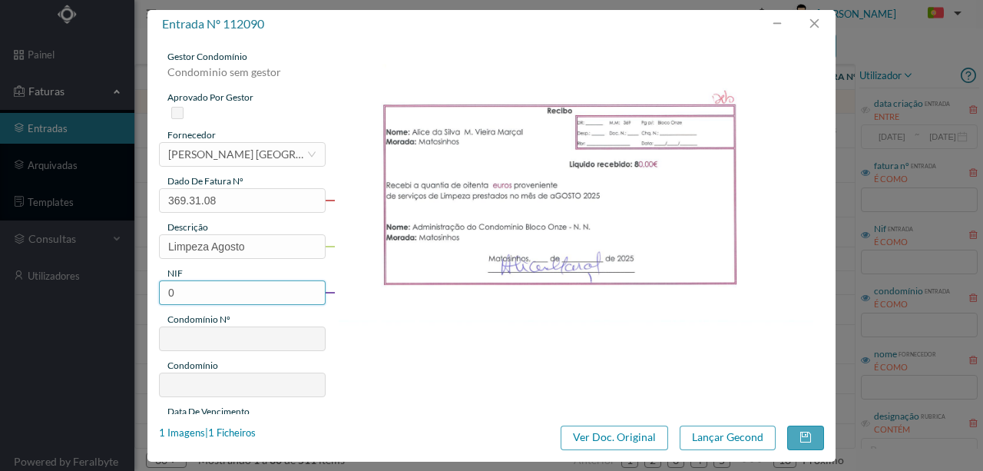
click at [159, 292] on input "0" at bounding box center [242, 292] width 167 height 25
paste input "901561231"
type input "901561231"
type input "369"
type input "ED. BLOCO ONZE"
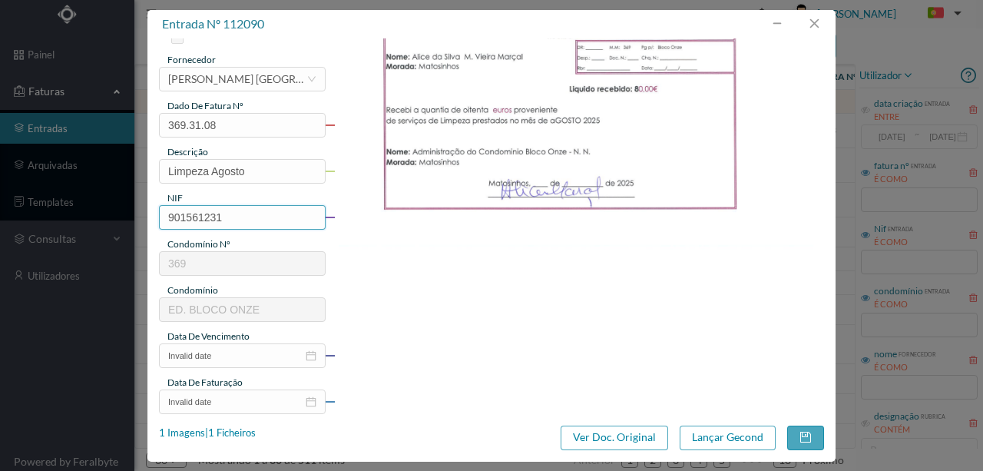
scroll to position [154, 0]
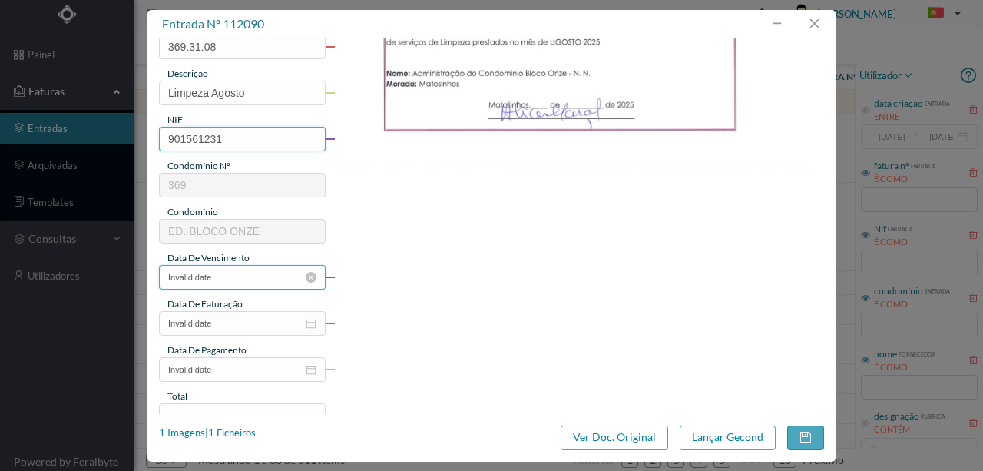
type input "901561231"
click at [254, 283] on input "Invalid date" at bounding box center [242, 277] width 167 height 25
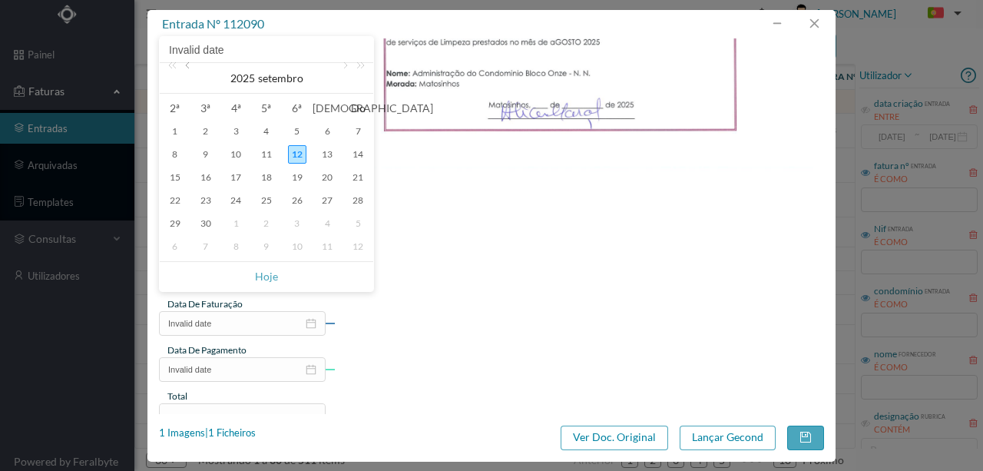
click at [185, 68] on link at bounding box center [189, 78] width 14 height 31
click at [352, 223] on div "31" at bounding box center [358, 223] width 18 height 18
type input "[DATE]"
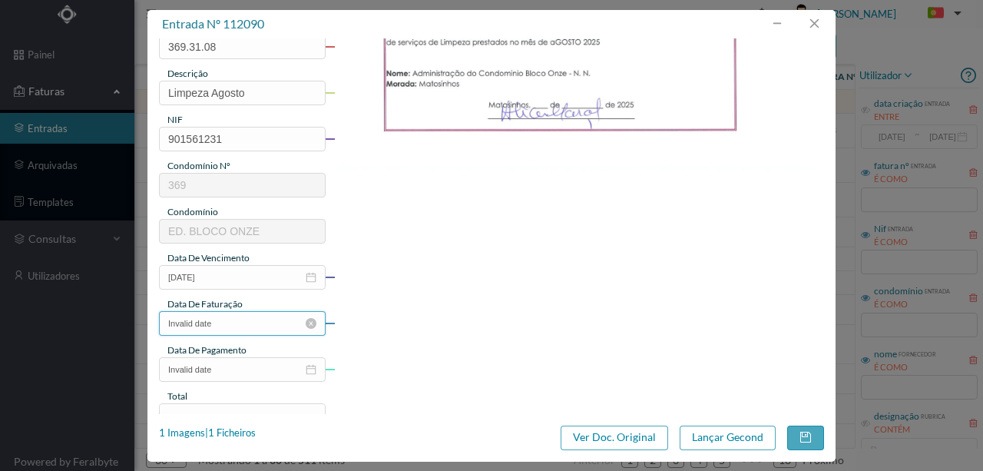
click at [226, 324] on input "Invalid date" at bounding box center [242, 323] width 167 height 25
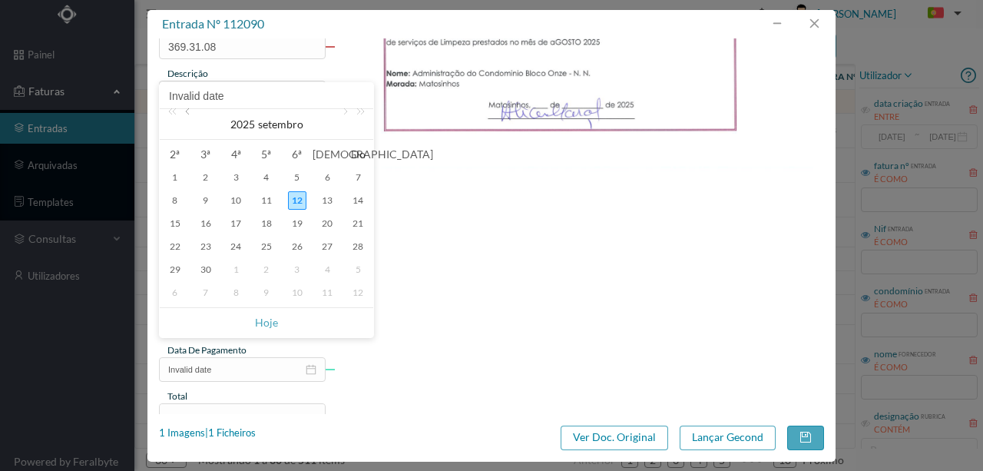
click at [189, 114] on link at bounding box center [189, 124] width 14 height 31
click at [355, 270] on div "31" at bounding box center [358, 269] width 18 height 18
type input "[DATE]"
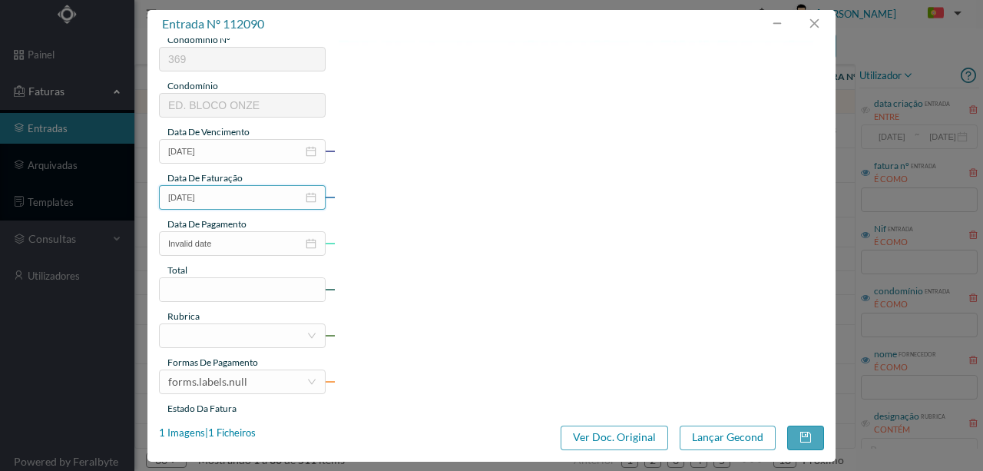
scroll to position [358, 0]
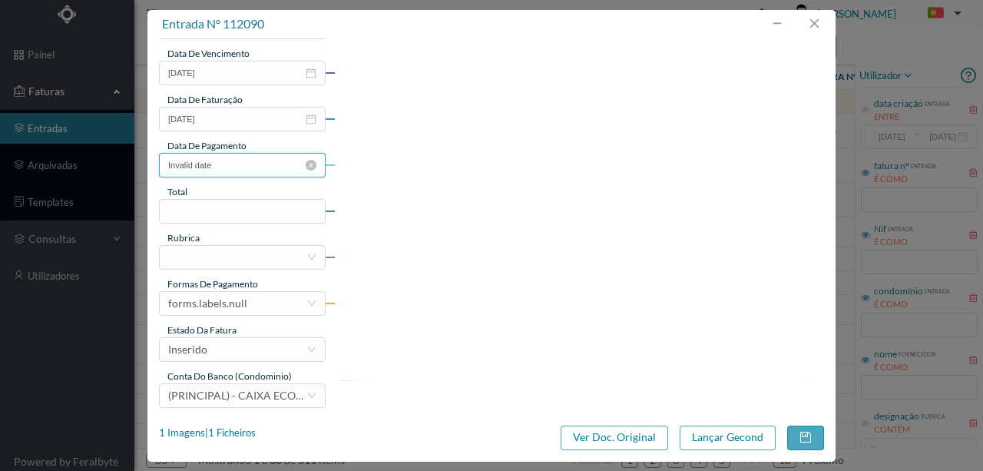
click at [237, 167] on input "Invalid date" at bounding box center [242, 165] width 167 height 25
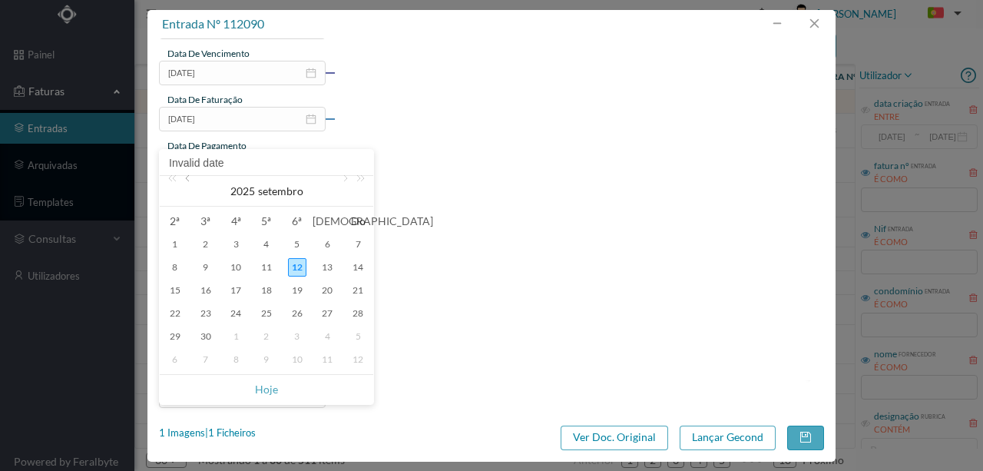
click at [191, 180] on link at bounding box center [189, 191] width 14 height 31
click at [355, 340] on div "31" at bounding box center [358, 336] width 18 height 18
type input "[DATE]"
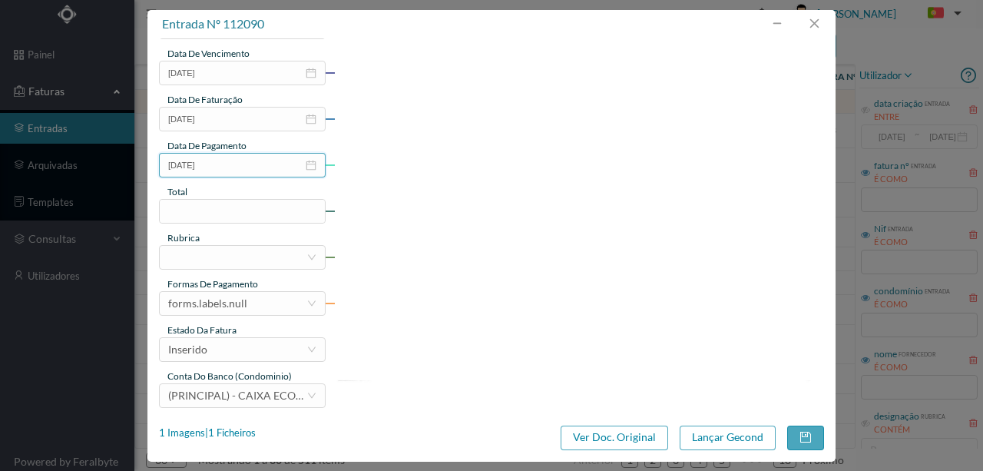
scroll to position [363, 0]
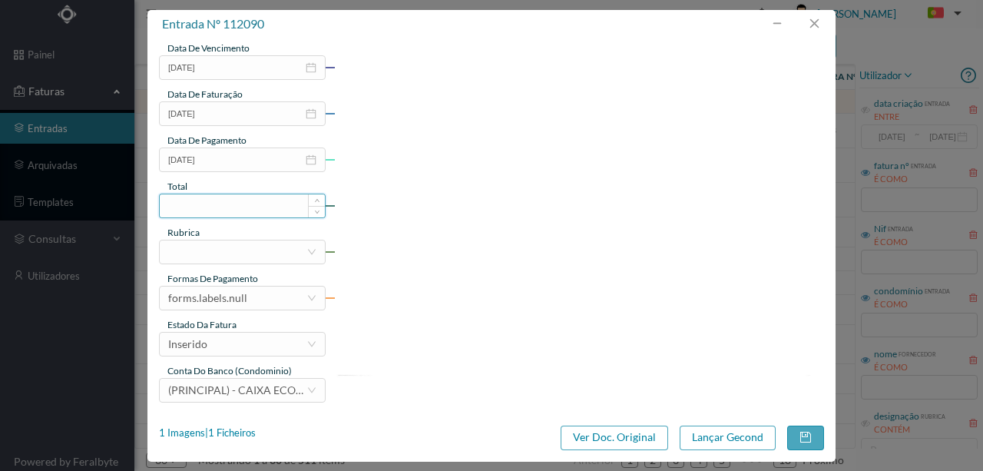
click at [194, 203] on input at bounding box center [242, 205] width 165 height 23
type input "80.00"
click at [267, 258] on div at bounding box center [237, 251] width 138 height 23
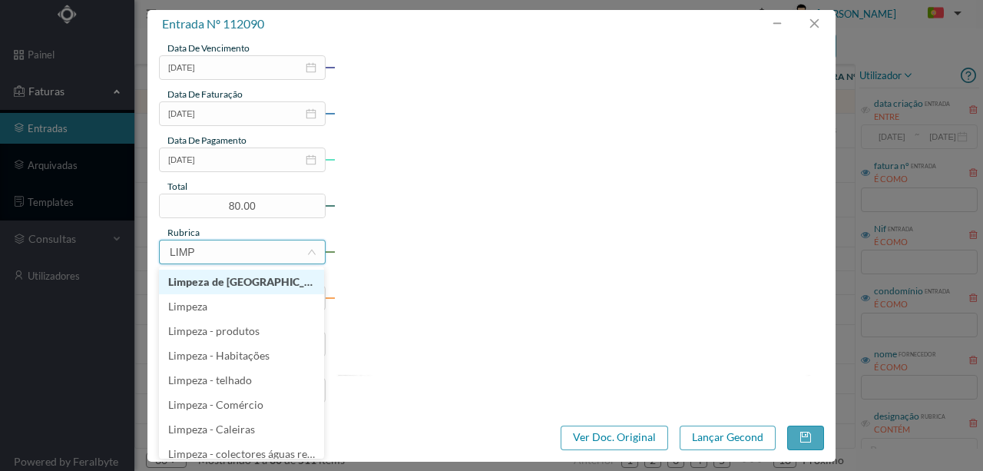
type input "LIMPE"
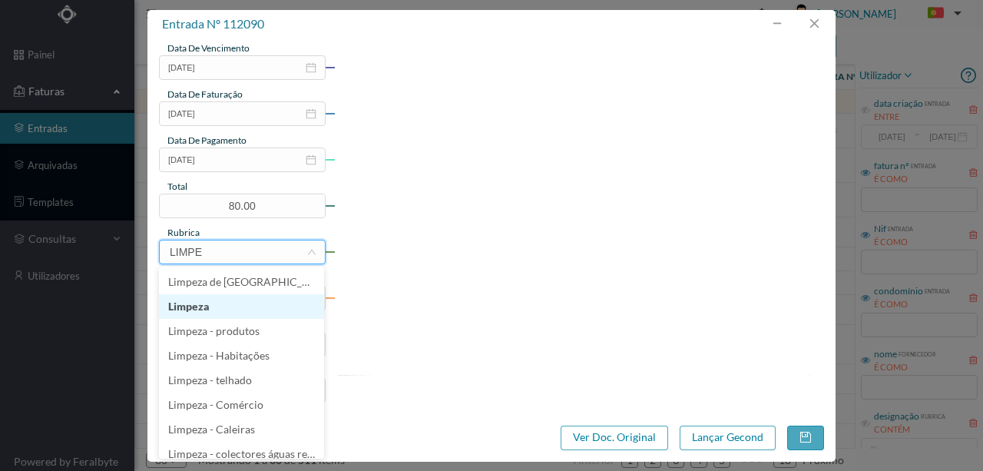
click at [211, 305] on li "Limpeza" at bounding box center [241, 306] width 165 height 25
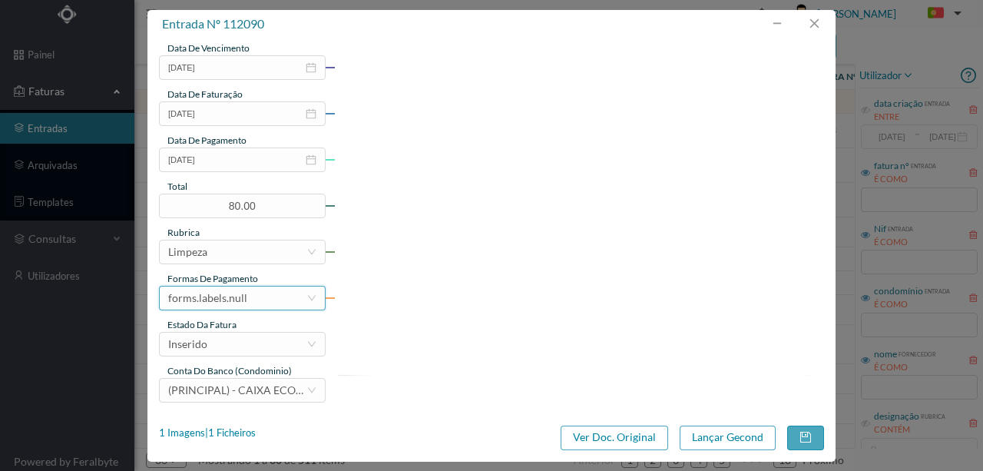
click at [204, 292] on div "forms.labels.null" at bounding box center [207, 297] width 79 height 23
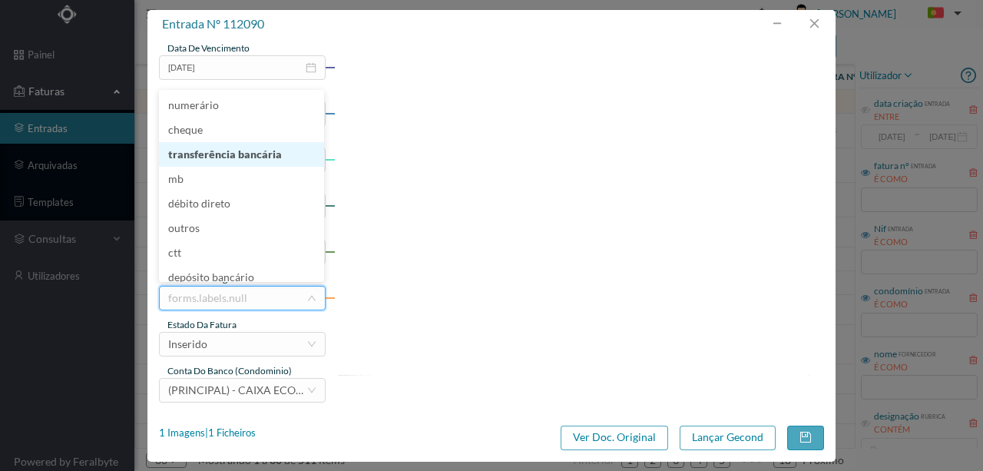
click at [233, 160] on li "transferência bancária" at bounding box center [241, 154] width 165 height 25
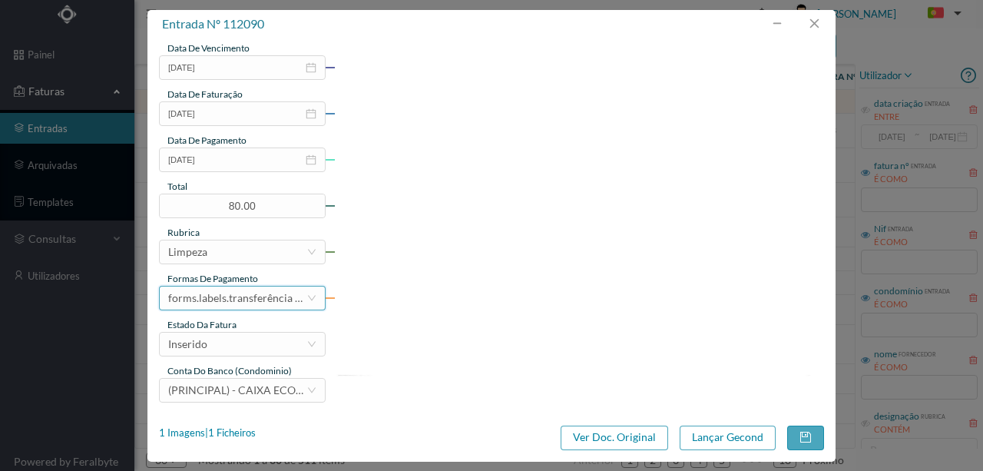
click at [215, 300] on div "forms.labels.transferência bancária" at bounding box center [237, 297] width 138 height 23
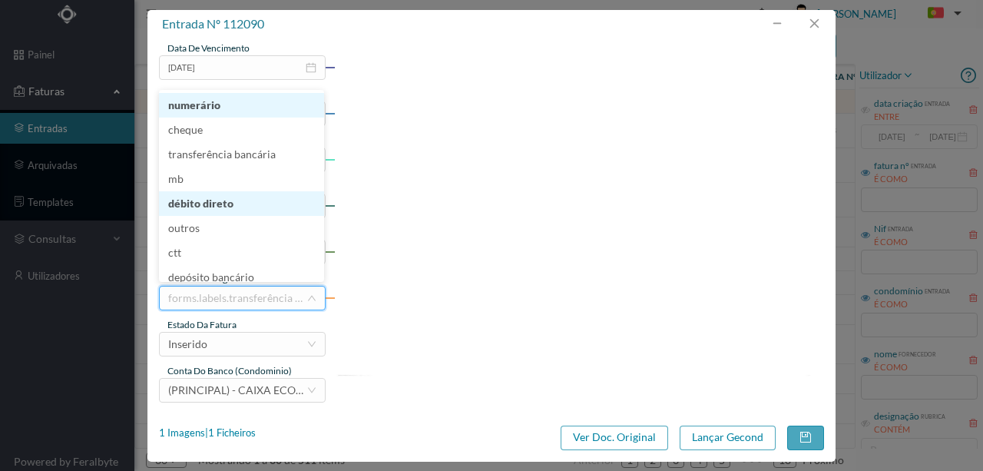
scroll to position [8, 0]
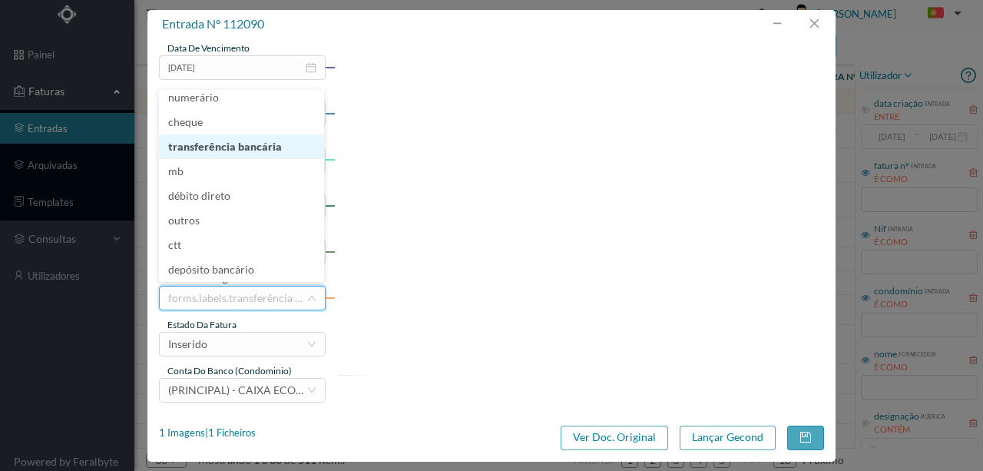
click at [253, 149] on li "transferência bancária" at bounding box center [241, 146] width 165 height 25
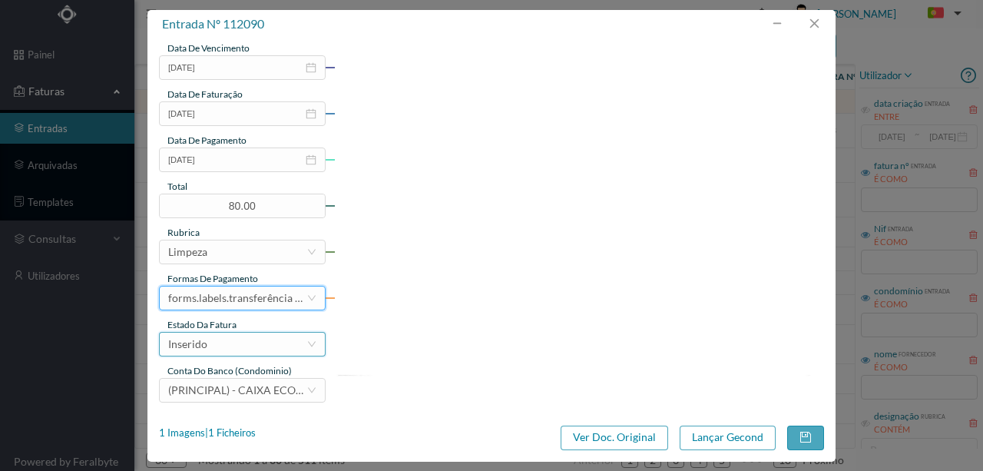
click at [218, 342] on div "Inserido" at bounding box center [237, 343] width 138 height 23
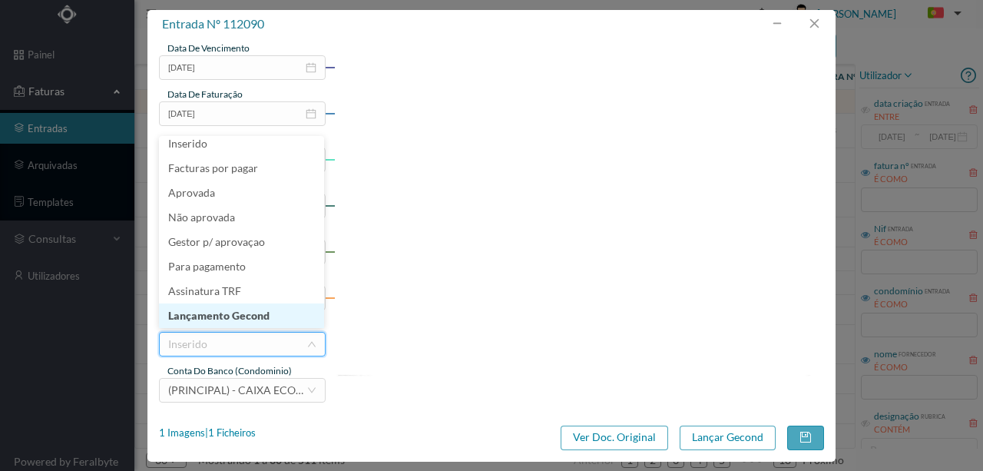
click at [232, 316] on li "Lançamento Gecond" at bounding box center [241, 315] width 165 height 25
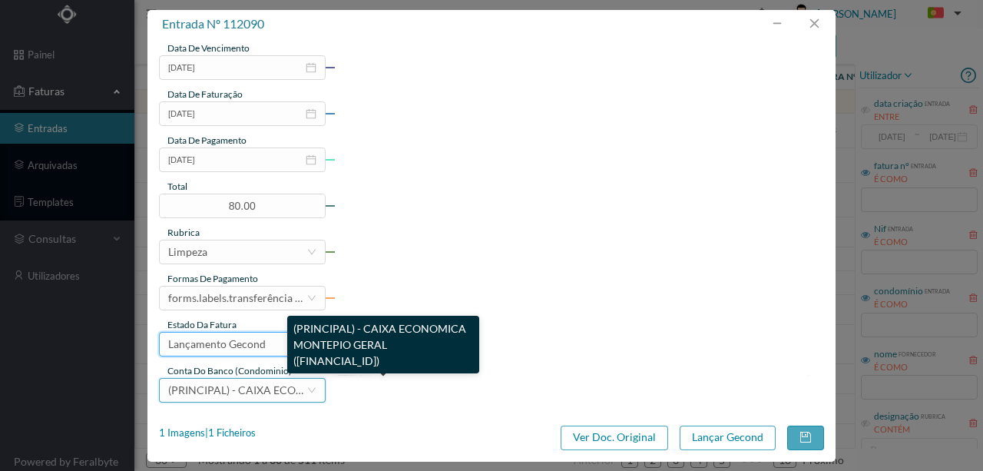
click at [206, 385] on span "(PRINCIPAL) - CAIXA ECONOMICA MONTEPIO GERAL ([FINANCIAL_ID])" at bounding box center [346, 389] width 357 height 13
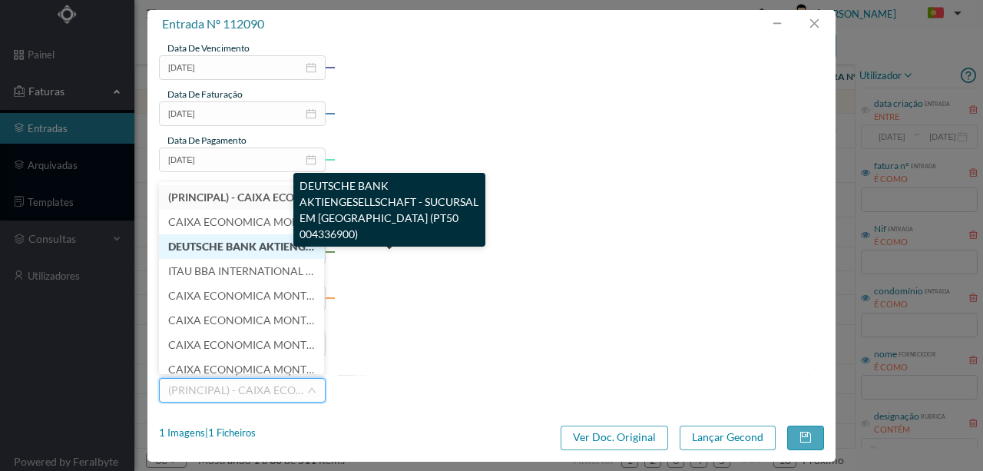
click at [226, 244] on span "DEUTSCHE BANK AKTIENGESELLSCHAFT - SUCURSAL EM [GEOGRAPHIC_DATA] (PT50 00433690…" at bounding box center [413, 246] width 491 height 13
